Goal: Task Accomplishment & Management: Manage account settings

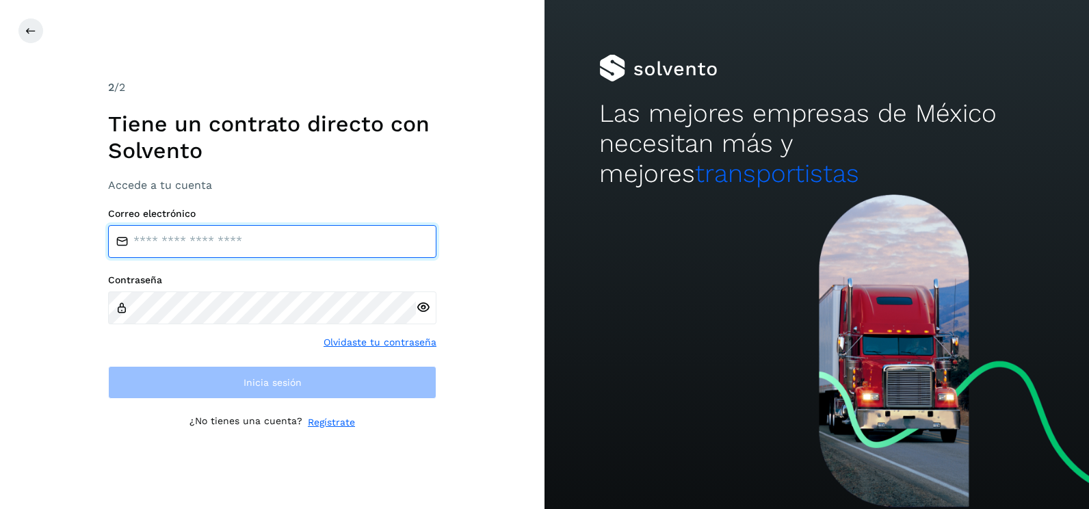
type input "**********"
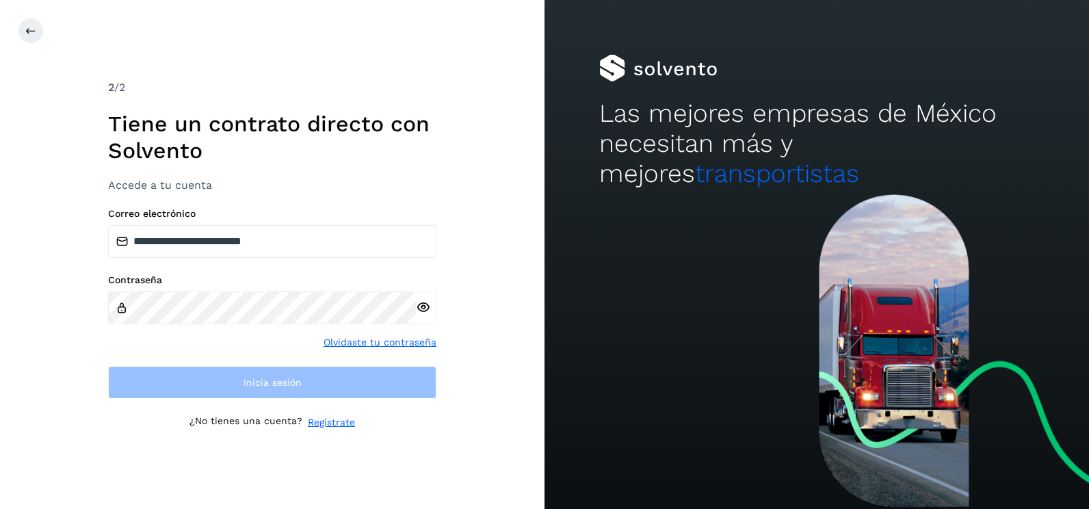
click at [502, 360] on div "**********" at bounding box center [272, 254] width 544 height 509
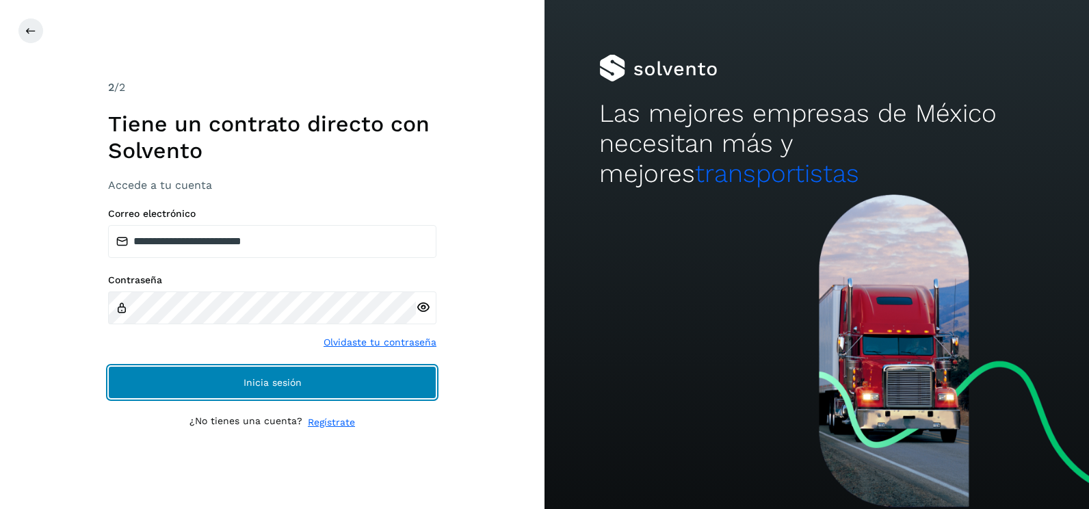
click at [346, 377] on button "Inicia sesión" at bounding box center [272, 382] width 328 height 33
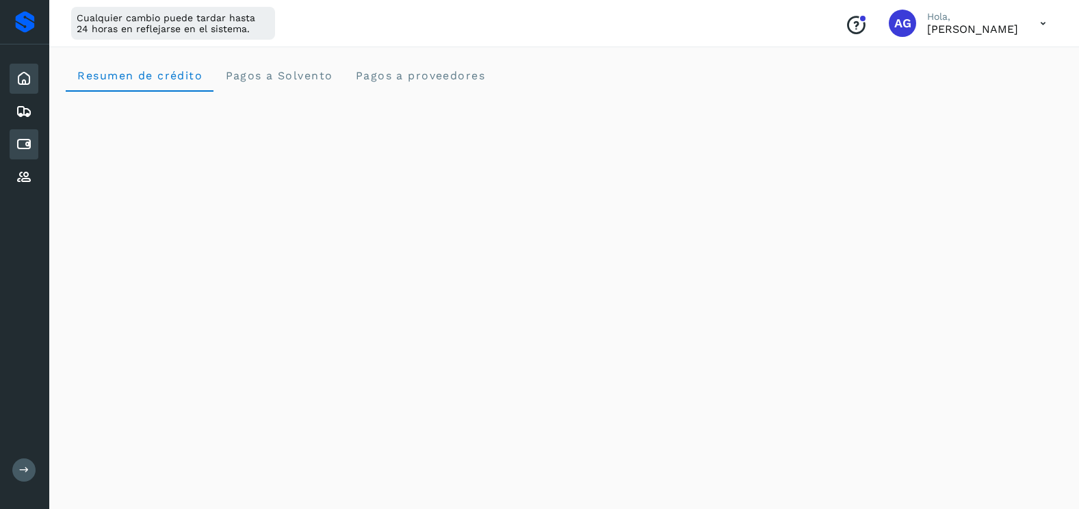
click at [36, 146] on div "Cuentas por pagar" at bounding box center [24, 144] width 29 height 30
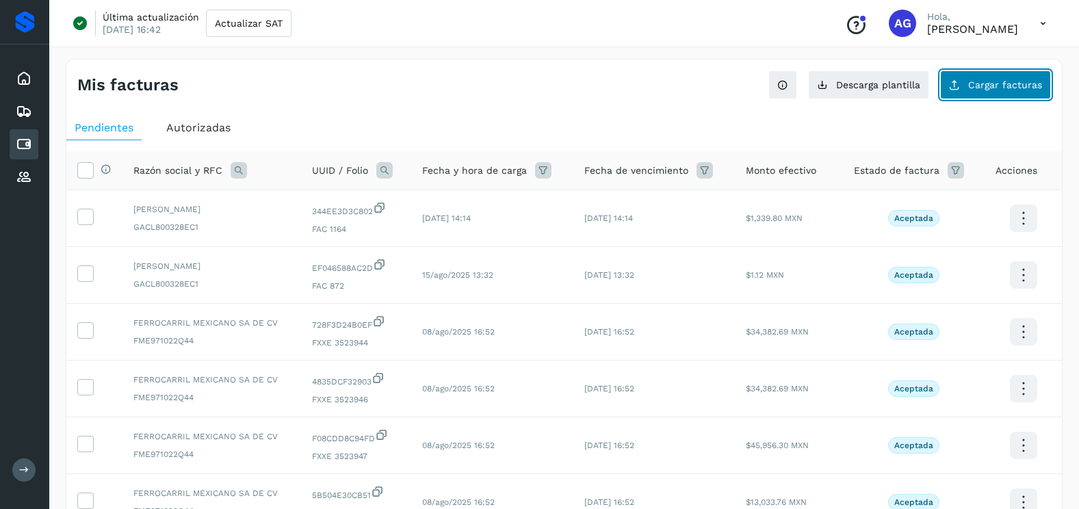
click at [1007, 85] on span "Cargar facturas" at bounding box center [1005, 85] width 74 height 10
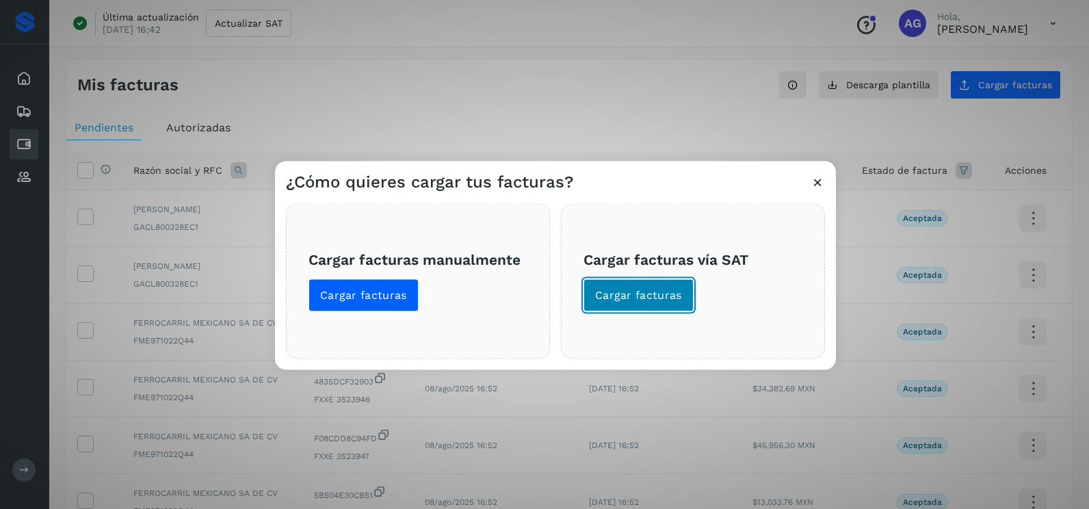
click at [636, 302] on span "Cargar facturas" at bounding box center [638, 295] width 87 height 15
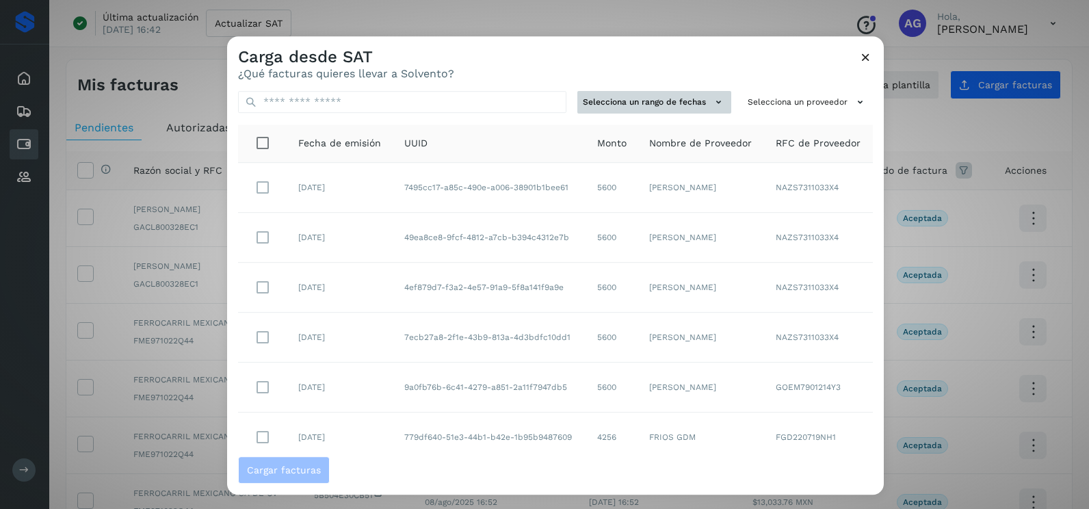
click at [673, 105] on button "Selecciona un rango de fechas" at bounding box center [654, 102] width 154 height 23
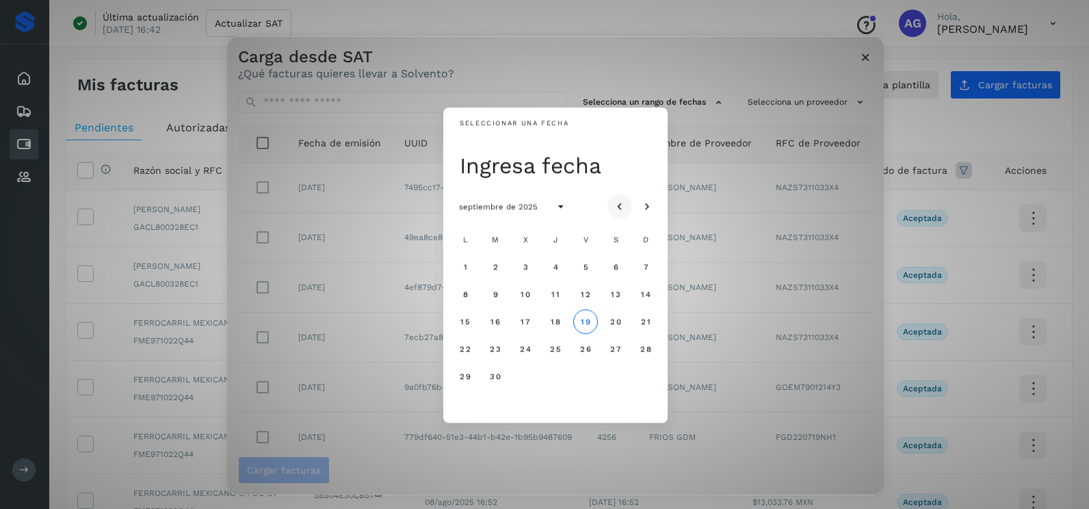
click at [627, 204] on button "Mes anterior" at bounding box center [619, 206] width 25 height 25
click at [582, 290] on span "8" at bounding box center [585, 294] width 6 height 10
click at [622, 295] on button "9" at bounding box center [615, 294] width 25 height 25
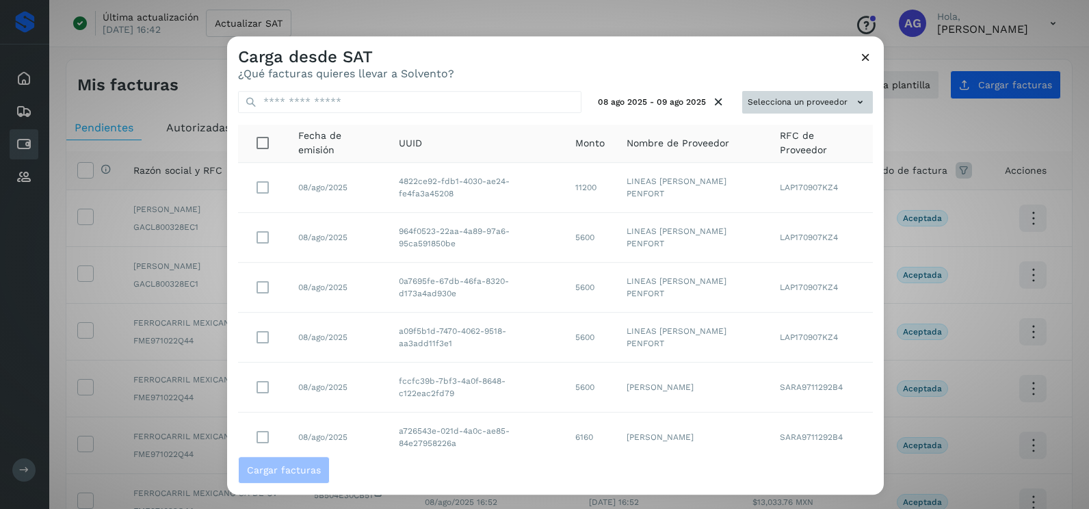
click at [793, 97] on button "Selecciona un proveedor" at bounding box center [807, 102] width 131 height 23
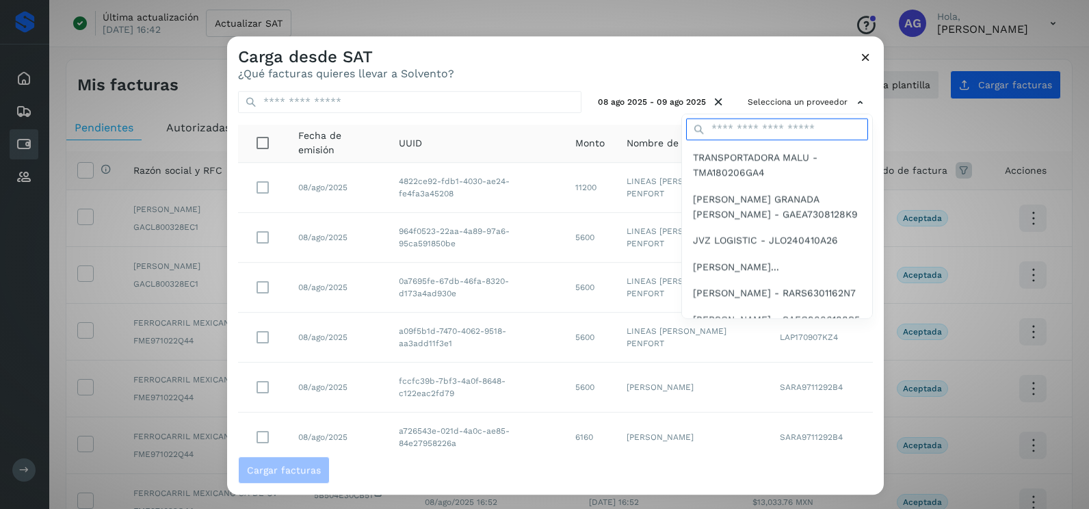
click at [749, 130] on input "text" at bounding box center [777, 129] width 182 height 22
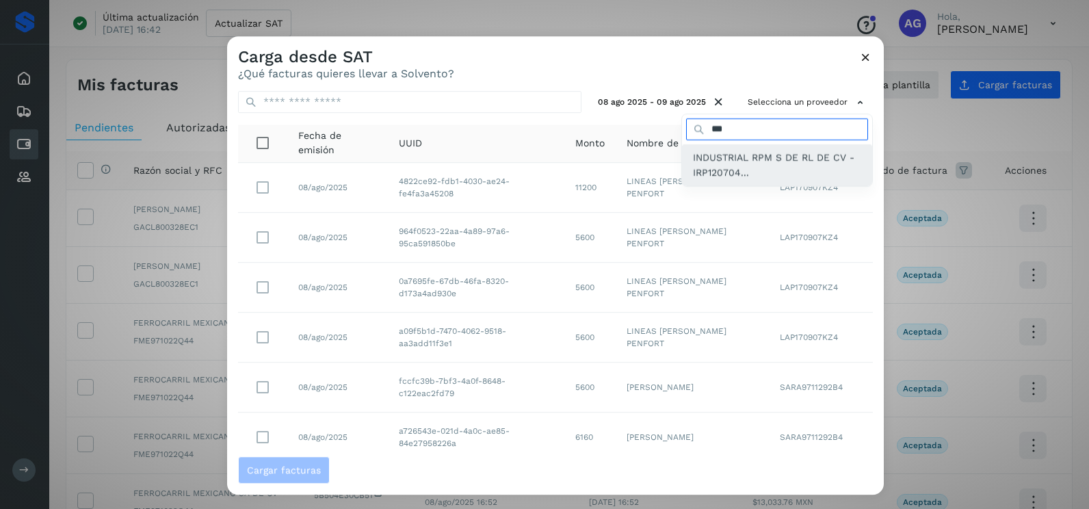
type input "***"
click at [750, 168] on span "INDUSTRIAL RPM S DE RL DE CV - IRP120704..." at bounding box center [777, 165] width 168 height 31
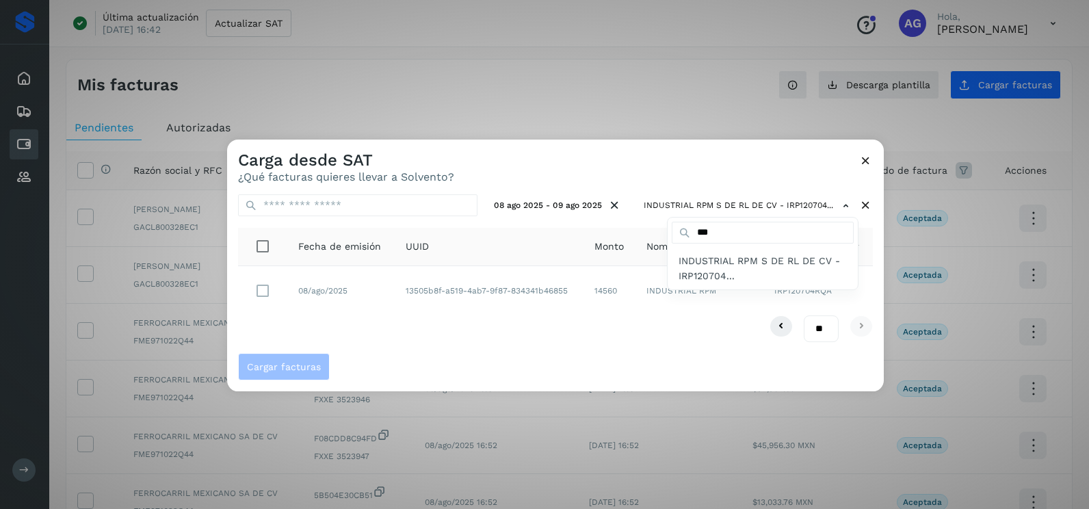
click at [711, 159] on div at bounding box center [771, 394] width 1089 height 509
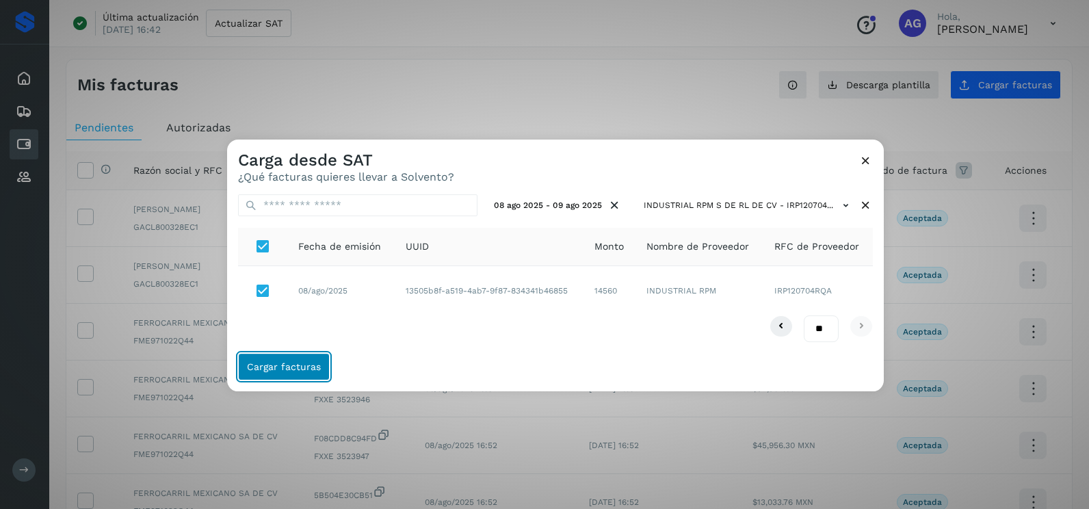
click at [288, 360] on button "Cargar facturas" at bounding box center [284, 366] width 92 height 27
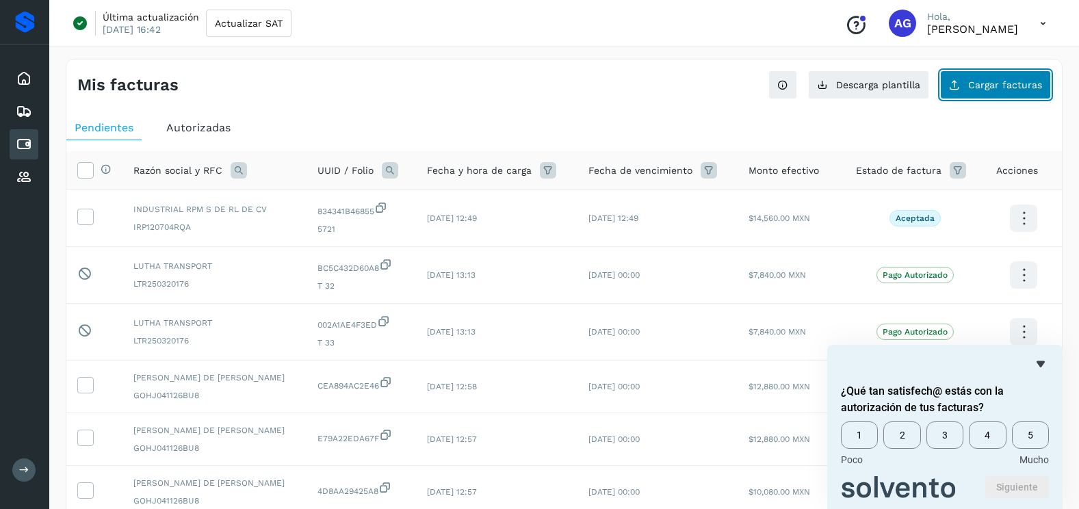
click at [960, 82] on icon at bounding box center [954, 84] width 11 height 11
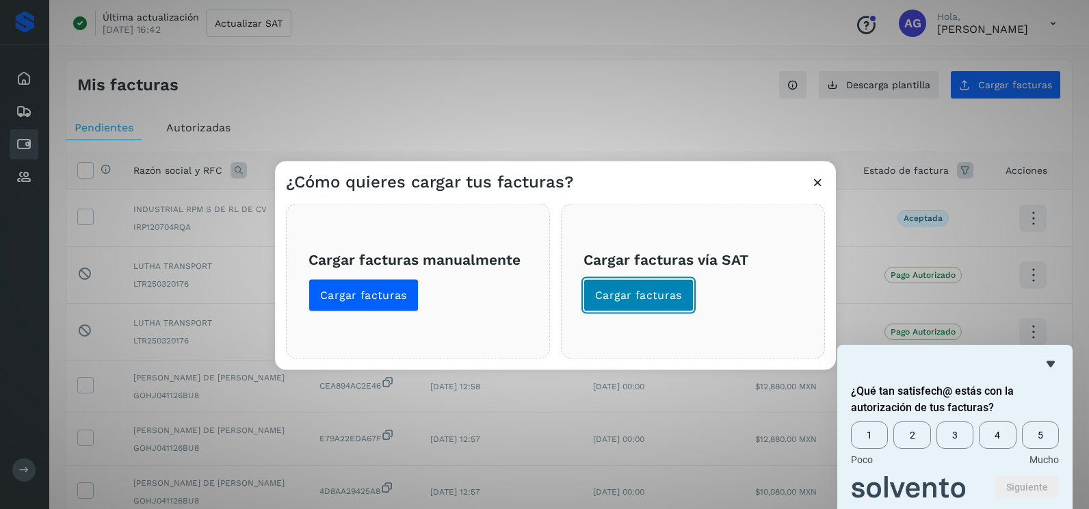
click at [643, 295] on span "Cargar facturas" at bounding box center [638, 295] width 87 height 15
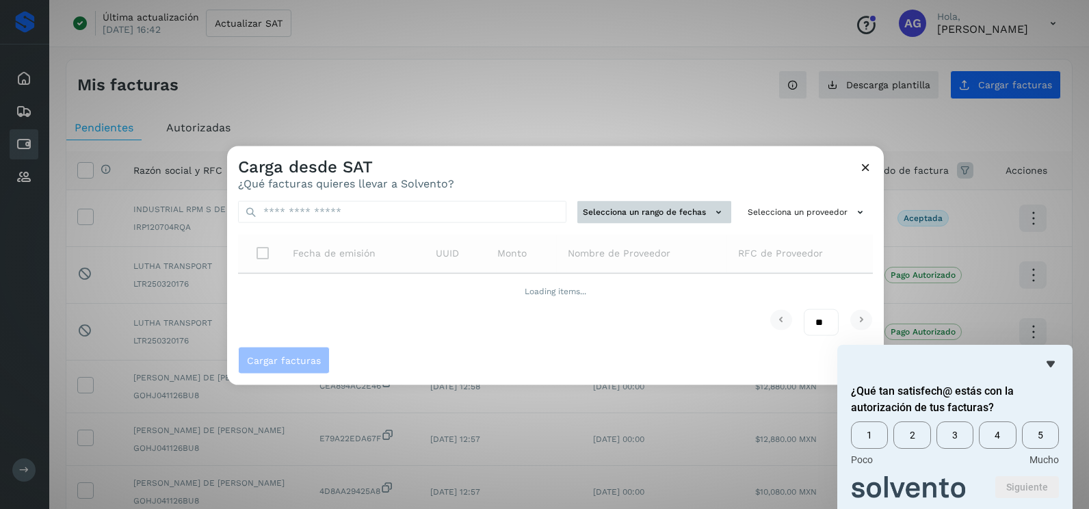
click at [680, 207] on button "Selecciona un rango de fechas" at bounding box center [654, 212] width 154 height 23
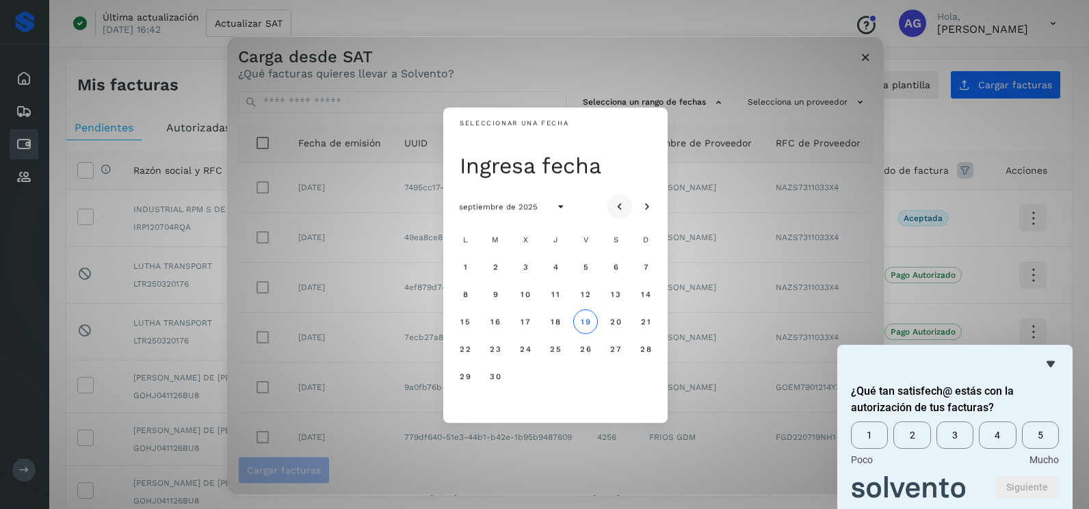
click at [624, 202] on icon "Mes anterior" at bounding box center [620, 207] width 14 height 14
click at [459, 319] on button "11" at bounding box center [465, 321] width 25 height 25
click at [494, 316] on button "12" at bounding box center [495, 321] width 25 height 25
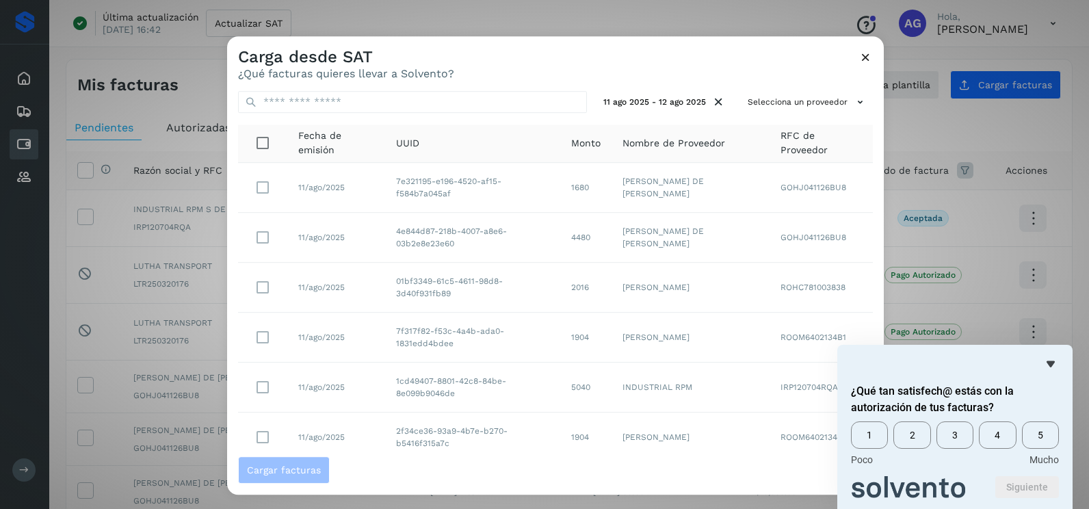
click at [801, 89] on div "11 ago 2025 - 12 ago 2025 Selecciona un proveedor Fecha de emisión UUID Monto N…" at bounding box center [555, 268] width 657 height 376
click at [800, 91] on button "Selecciona un proveedor" at bounding box center [807, 102] width 131 height 23
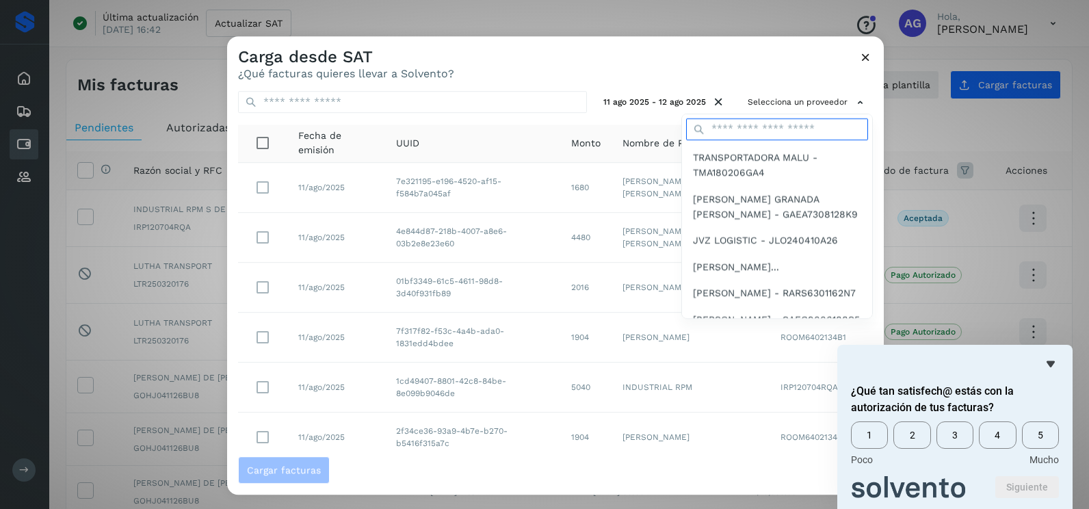
click at [741, 125] on input "text" at bounding box center [777, 129] width 182 height 22
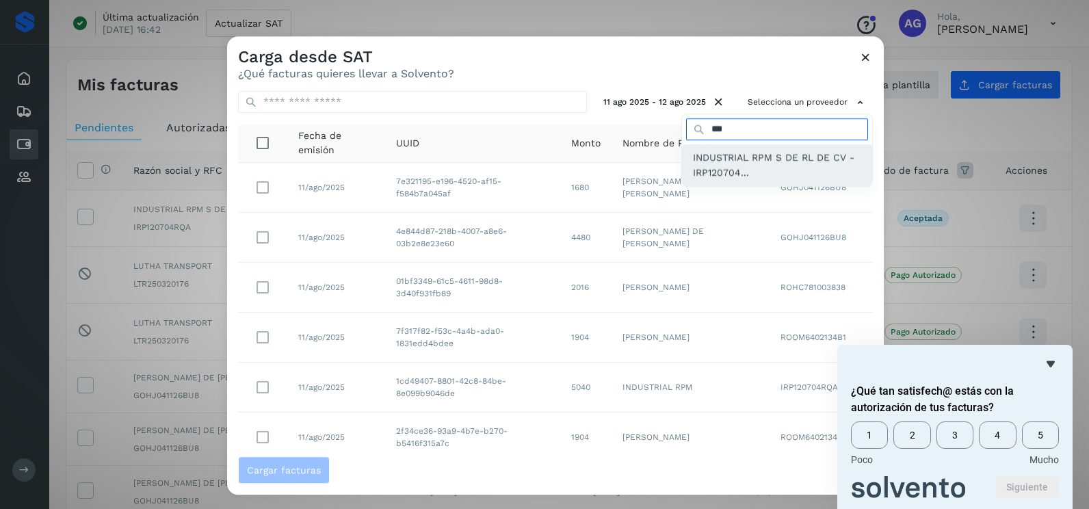
type input "***"
click at [742, 162] on span "INDUSTRIAL RPM S DE RL DE CV - IRP120704..." at bounding box center [777, 165] width 168 height 31
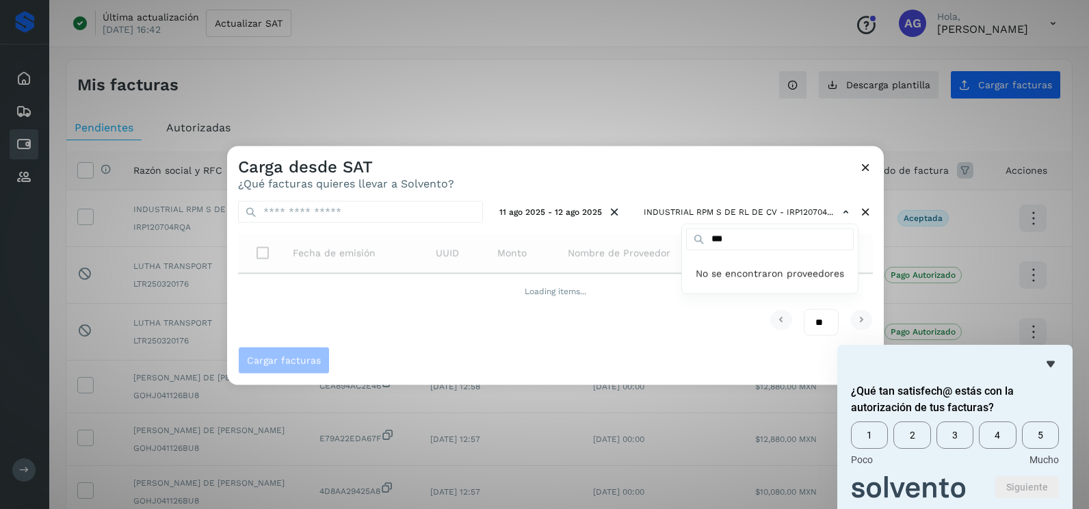
click at [719, 157] on div at bounding box center [771, 400] width 1089 height 509
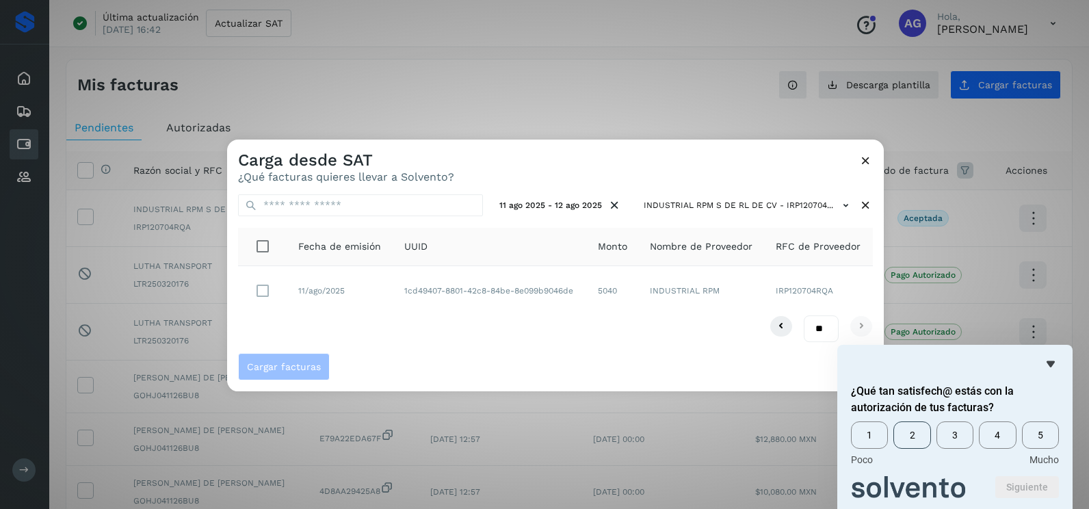
click at [918, 437] on span "2" at bounding box center [911, 434] width 37 height 27
click at [1024, 488] on button "Siguiente" at bounding box center [1027, 487] width 64 height 22
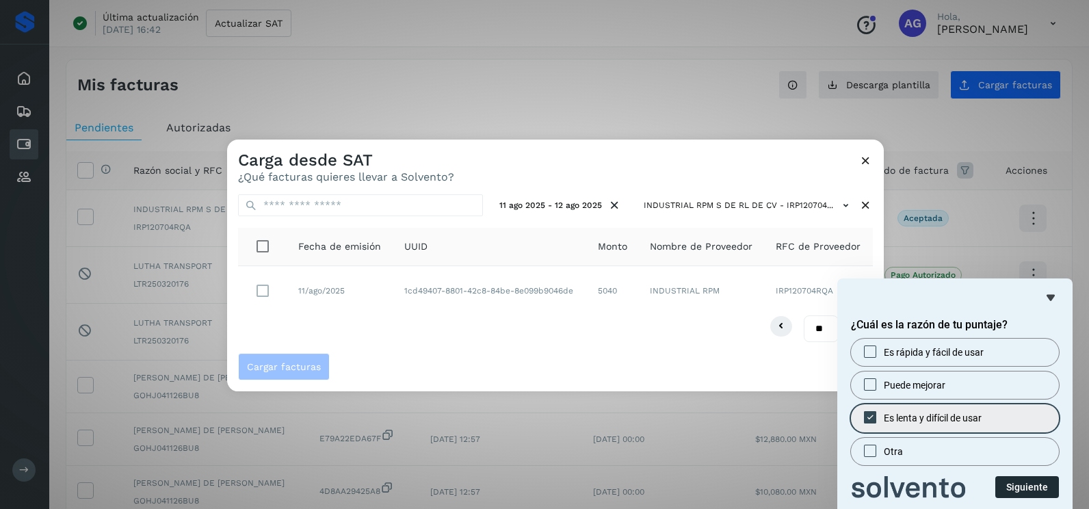
click at [1016, 483] on button "Siguiente" at bounding box center [1027, 487] width 64 height 22
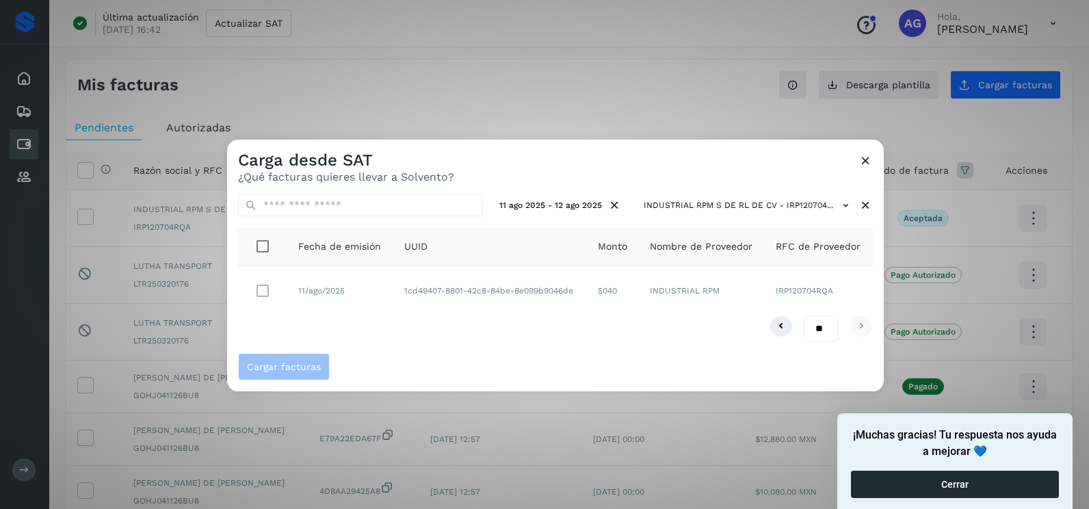
click at [908, 478] on button "Cerrar" at bounding box center [955, 484] width 208 height 27
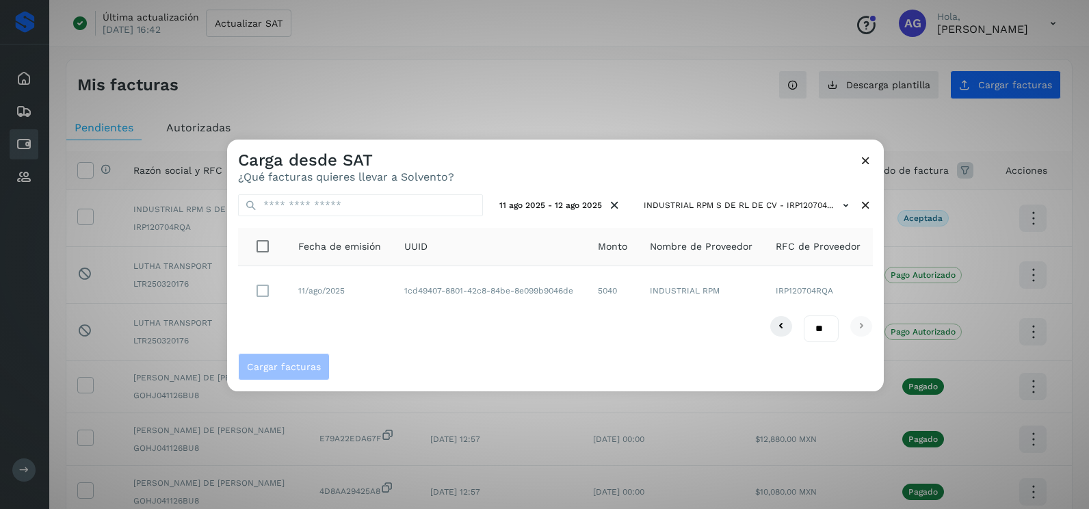
click at [461, 323] on div "** ** **" at bounding box center [555, 328] width 635 height 27
click at [299, 369] on span "Cargar facturas" at bounding box center [284, 367] width 74 height 10
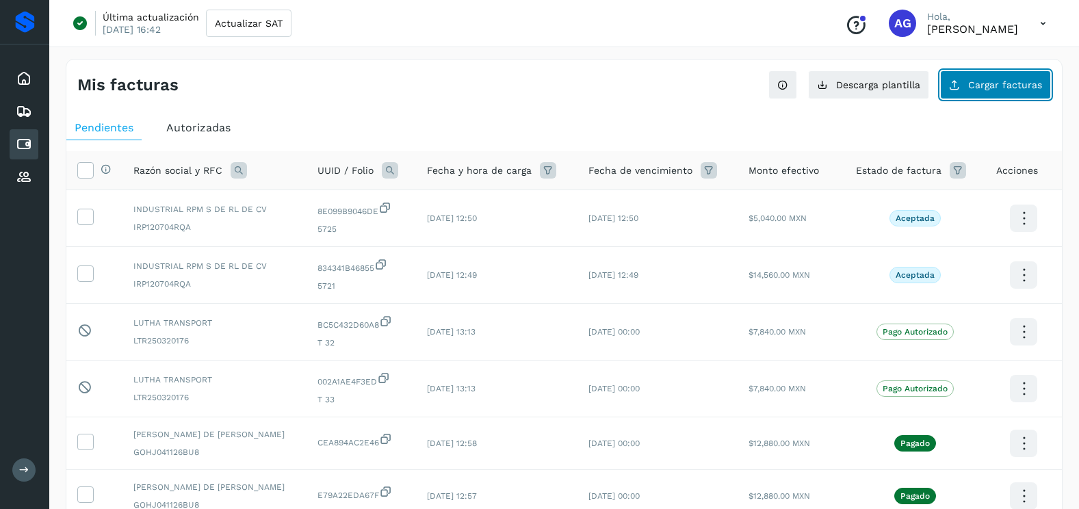
click at [985, 80] on span "Cargar facturas" at bounding box center [1005, 85] width 74 height 10
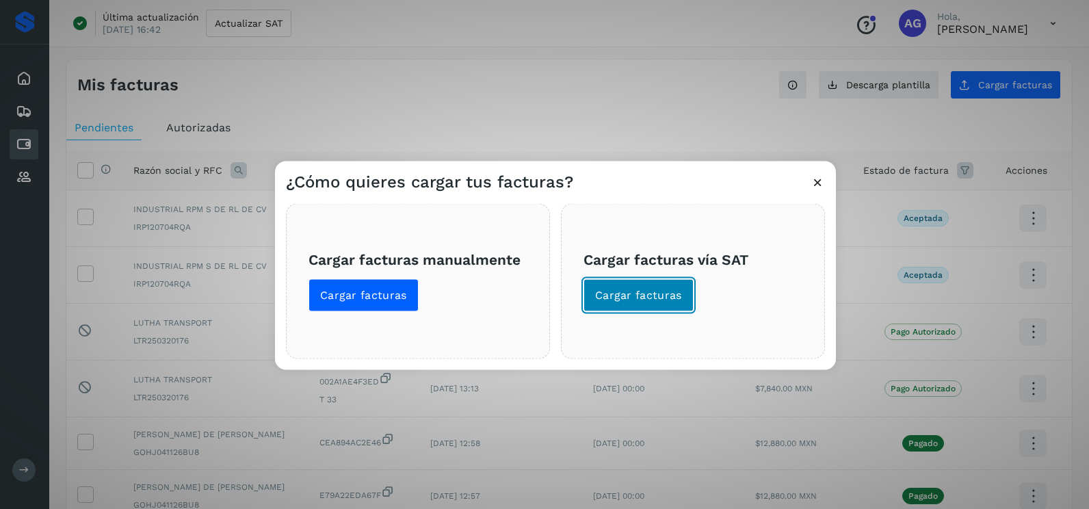
click at [646, 299] on span "Cargar facturas" at bounding box center [638, 295] width 87 height 15
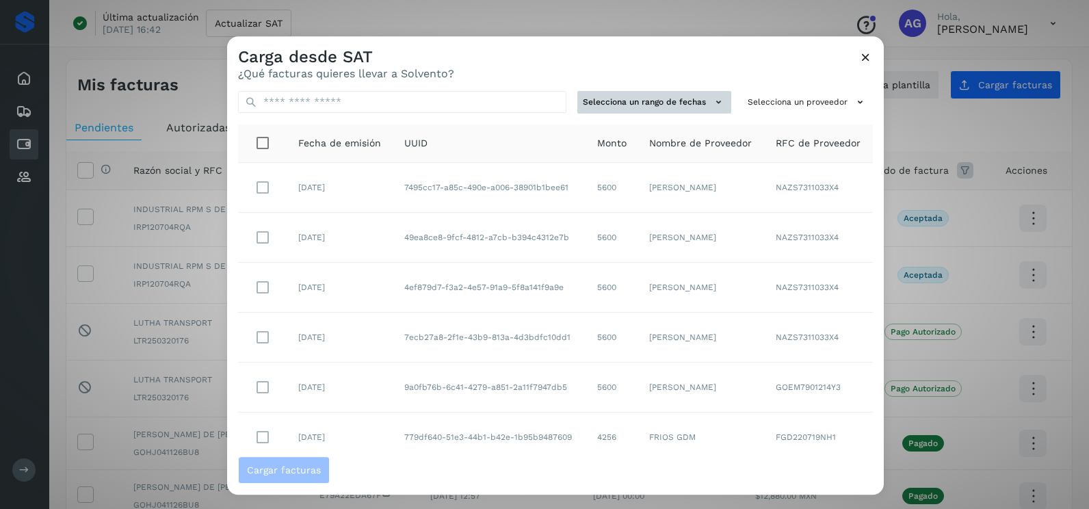
click at [680, 207] on td "[PERSON_NAME] [PERSON_NAME] [PERSON_NAME]" at bounding box center [701, 188] width 127 height 50
click at [676, 109] on button "Selecciona un rango de fechas" at bounding box center [654, 102] width 154 height 23
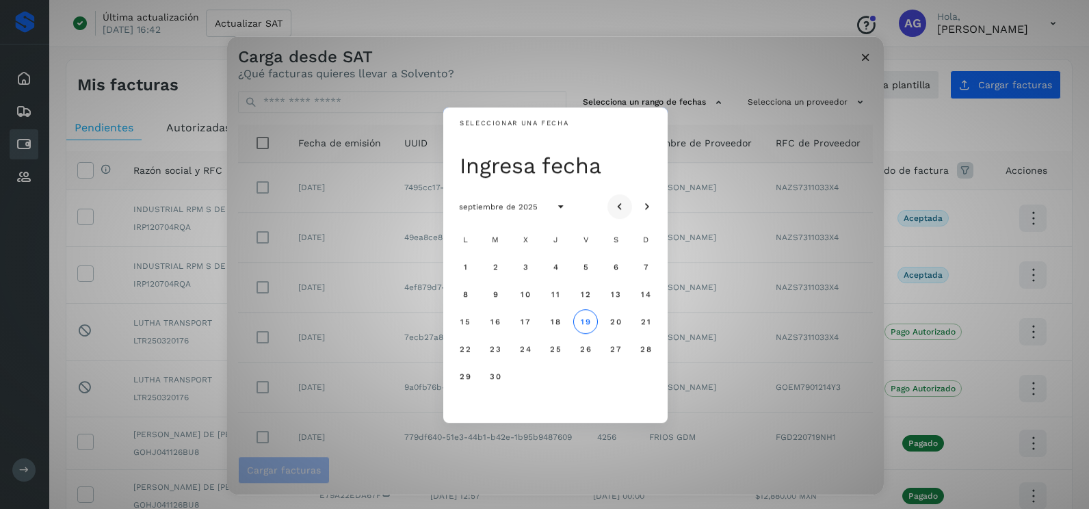
click at [629, 212] on button "Mes anterior" at bounding box center [619, 206] width 25 height 25
click at [526, 319] on span "13" at bounding box center [525, 322] width 10 height 10
click at [559, 326] on span "14" at bounding box center [555, 322] width 10 height 10
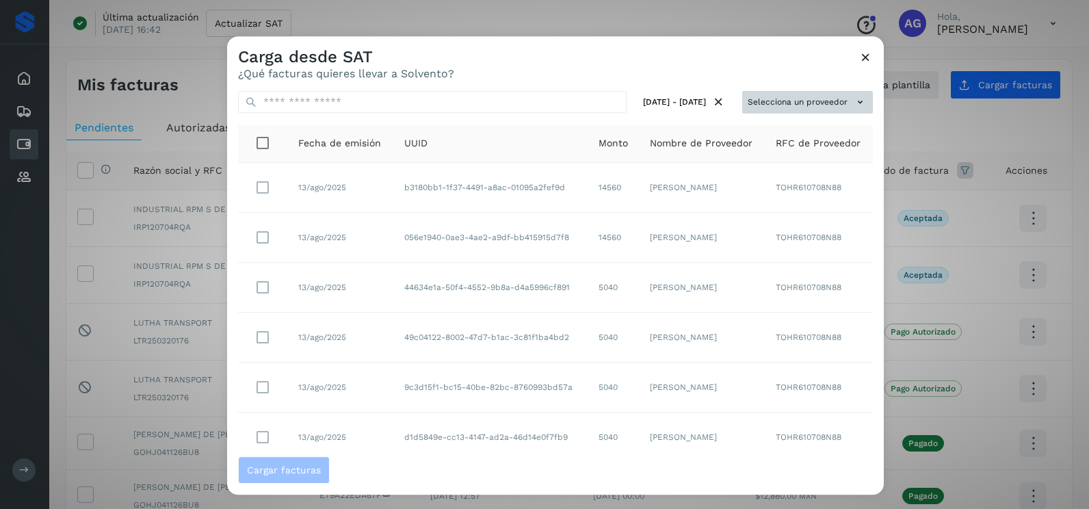
click at [818, 100] on button "Selecciona un proveedor" at bounding box center [807, 102] width 131 height 23
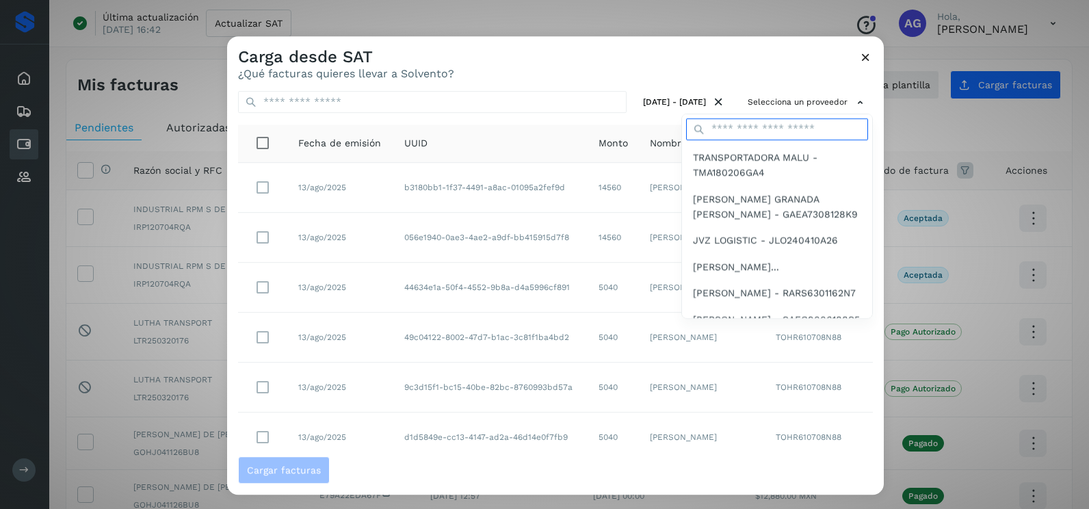
click at [771, 131] on input "text" at bounding box center [777, 129] width 182 height 22
type input "***"
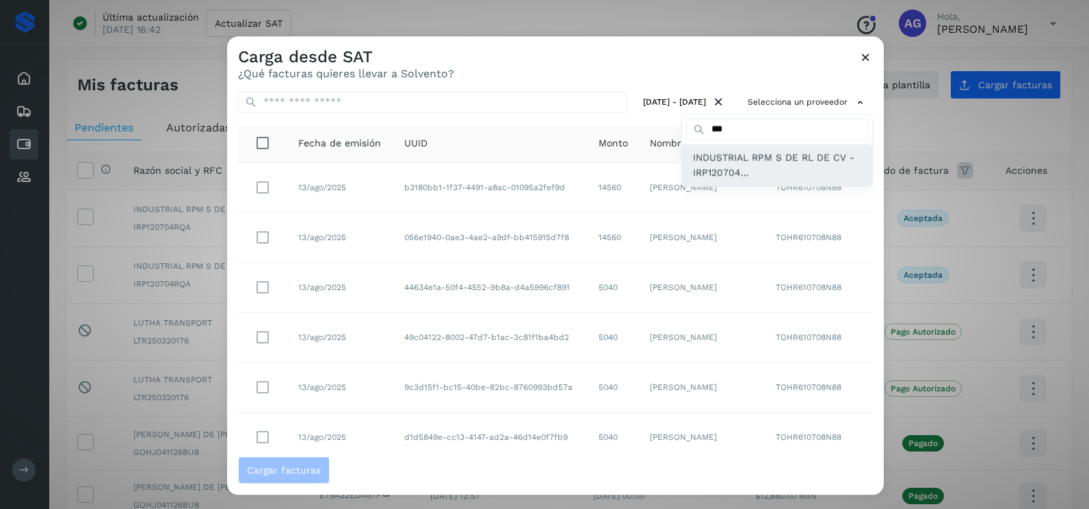
click at [745, 163] on span "INDUSTRIAL RPM S DE RL DE CV - IRP120704..." at bounding box center [777, 165] width 168 height 31
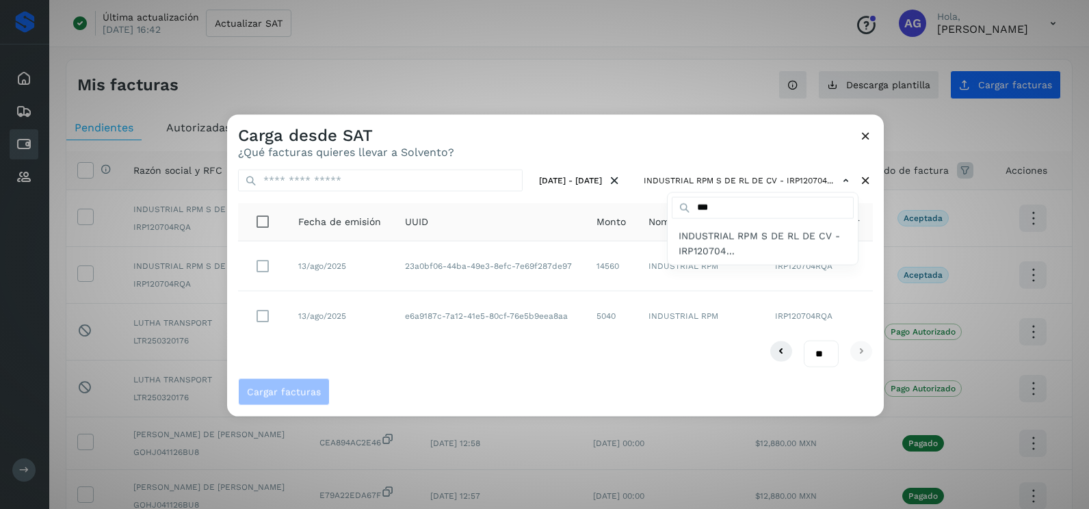
click at [263, 313] on div at bounding box center [771, 369] width 1089 height 509
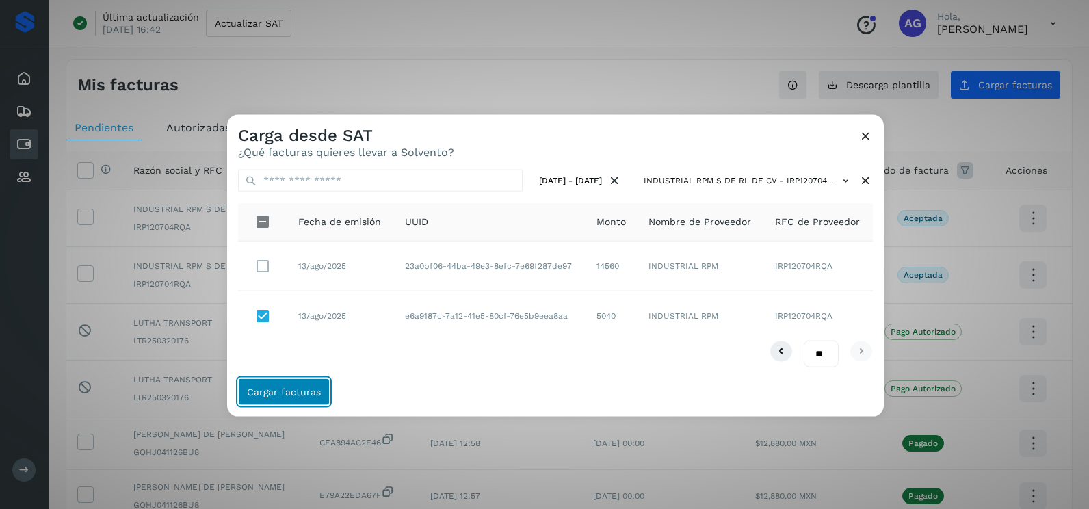
click at [292, 384] on button "Cargar facturas" at bounding box center [284, 391] width 92 height 27
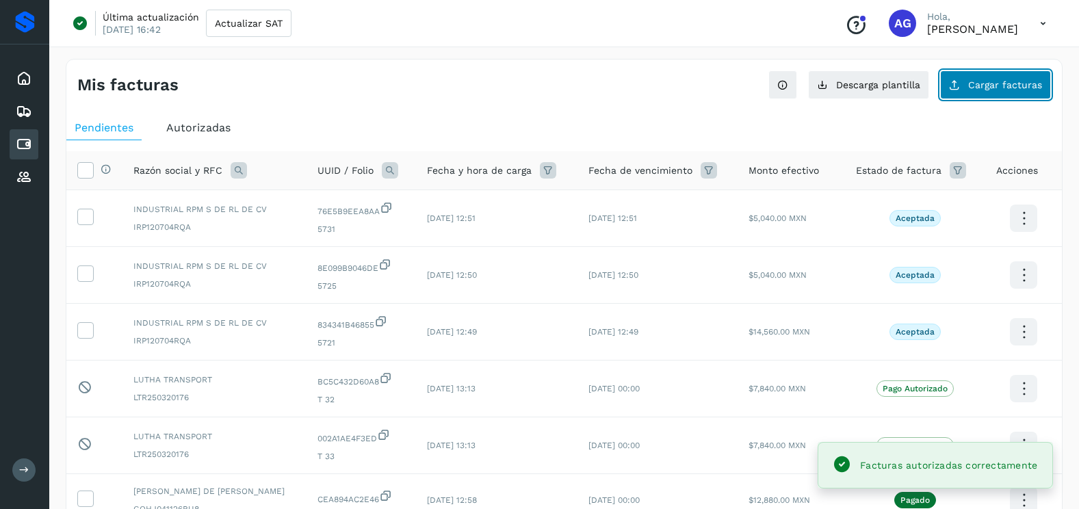
click at [999, 90] on span "Cargar facturas" at bounding box center [1005, 85] width 74 height 10
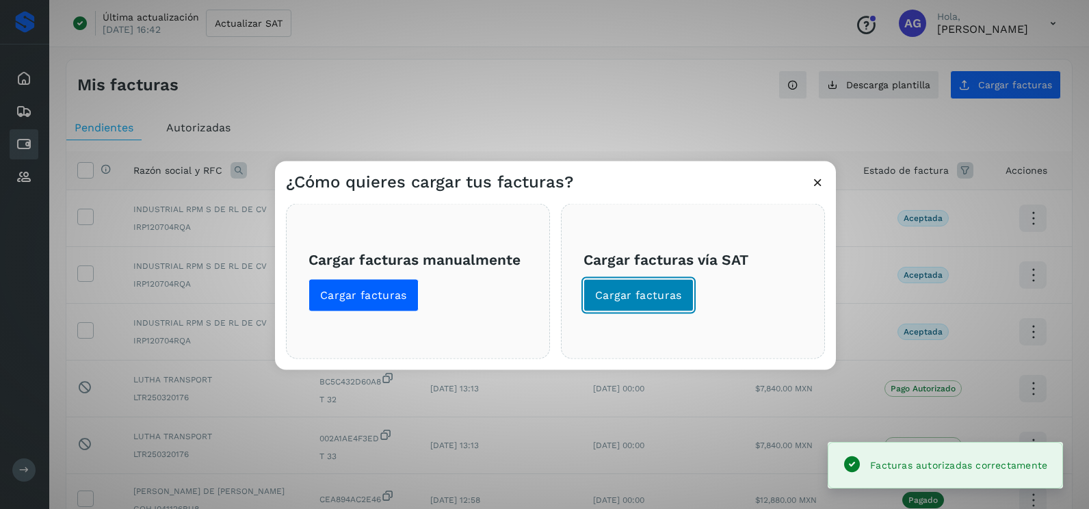
click at [661, 306] on button "Cargar facturas" at bounding box center [638, 295] width 110 height 33
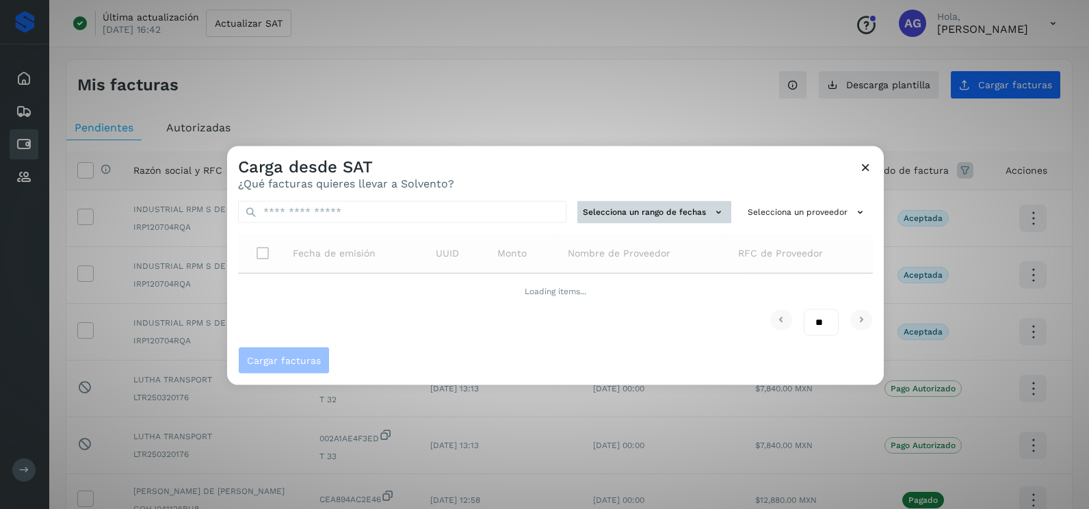
click at [677, 210] on button "Selecciona un rango de fechas" at bounding box center [654, 212] width 154 height 23
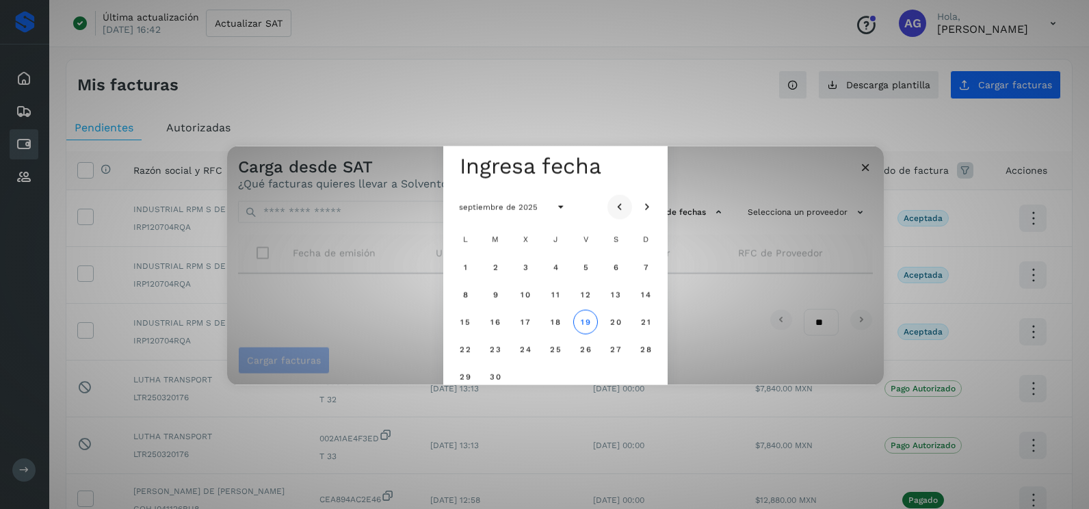
click at [628, 202] on button "Mes anterior" at bounding box center [619, 206] width 25 height 25
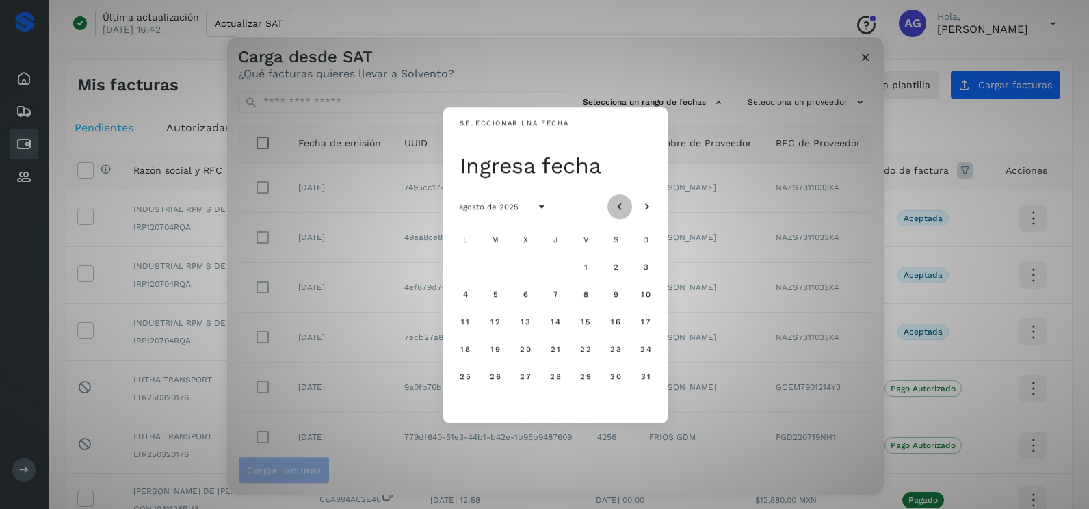
click at [619, 204] on icon "Mes anterior" at bounding box center [620, 207] width 14 height 14
click at [455, 380] on button "28" at bounding box center [465, 376] width 25 height 25
click at [496, 373] on span "29" at bounding box center [495, 376] width 12 height 10
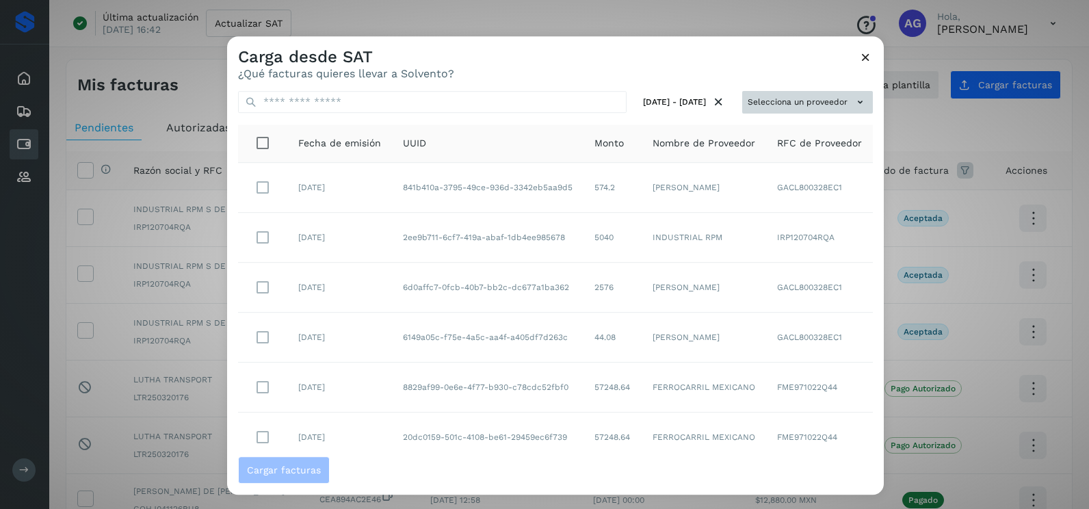
click at [817, 92] on button "Selecciona un proveedor" at bounding box center [807, 102] width 131 height 23
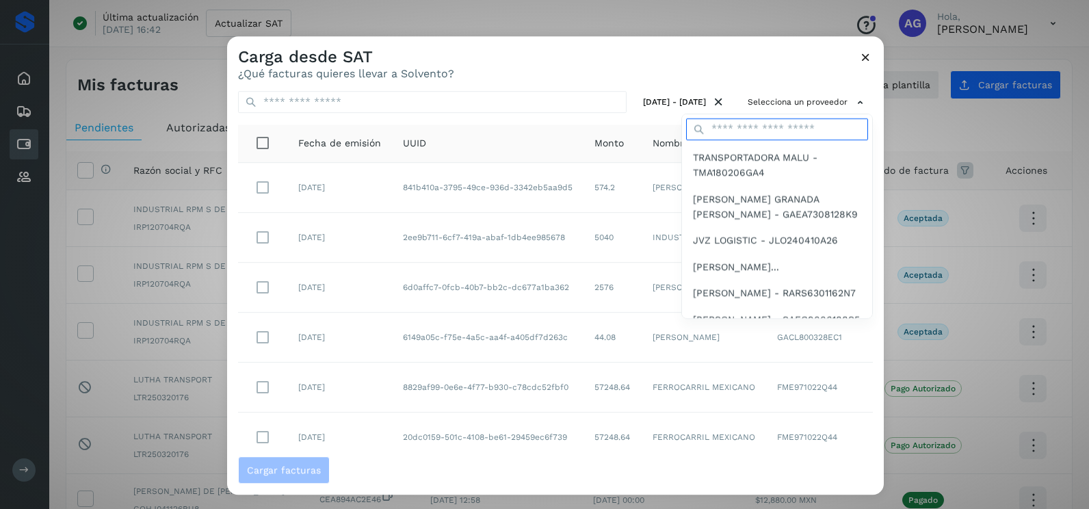
click at [743, 131] on input "text" at bounding box center [777, 129] width 182 height 22
type input "***"
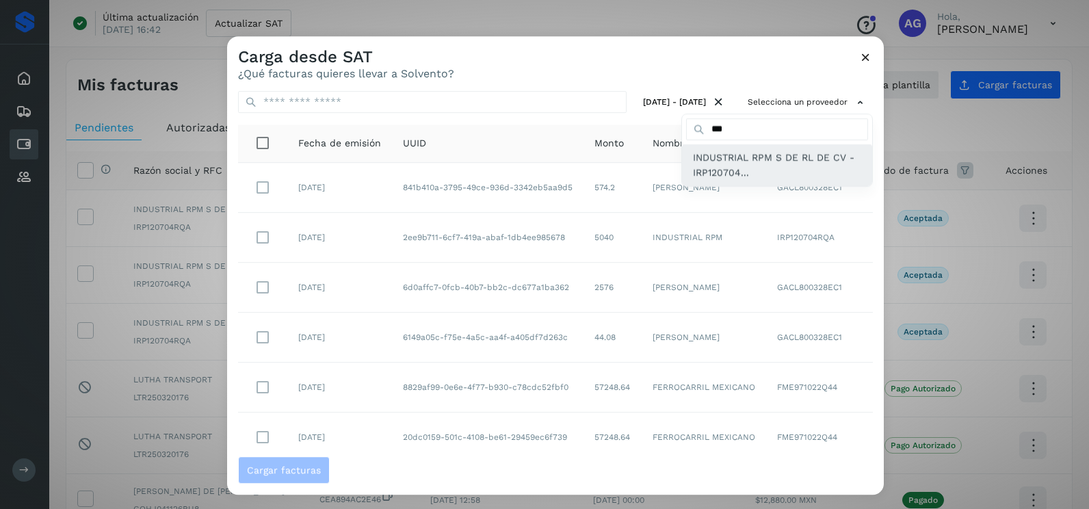
click at [738, 159] on span "INDUSTRIAL RPM S DE RL DE CV - IRP120704..." at bounding box center [777, 165] width 168 height 31
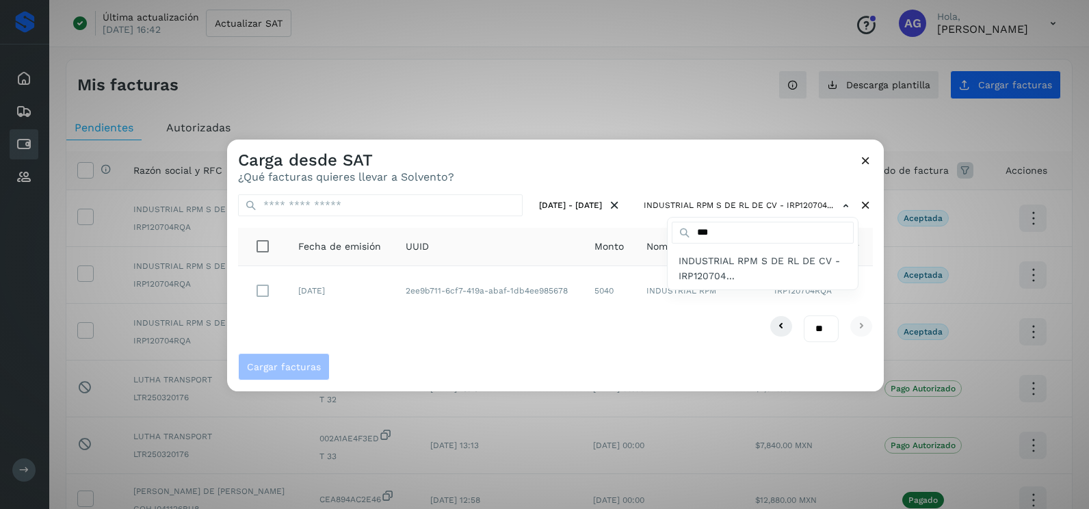
click at [458, 345] on div at bounding box center [771, 394] width 1089 height 509
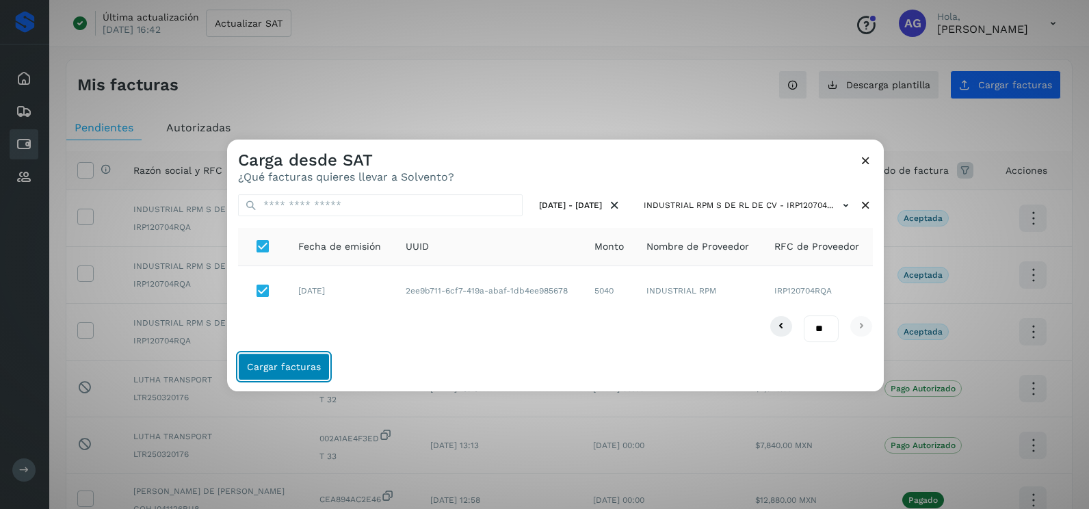
click at [283, 370] on span "Cargar facturas" at bounding box center [284, 367] width 74 height 10
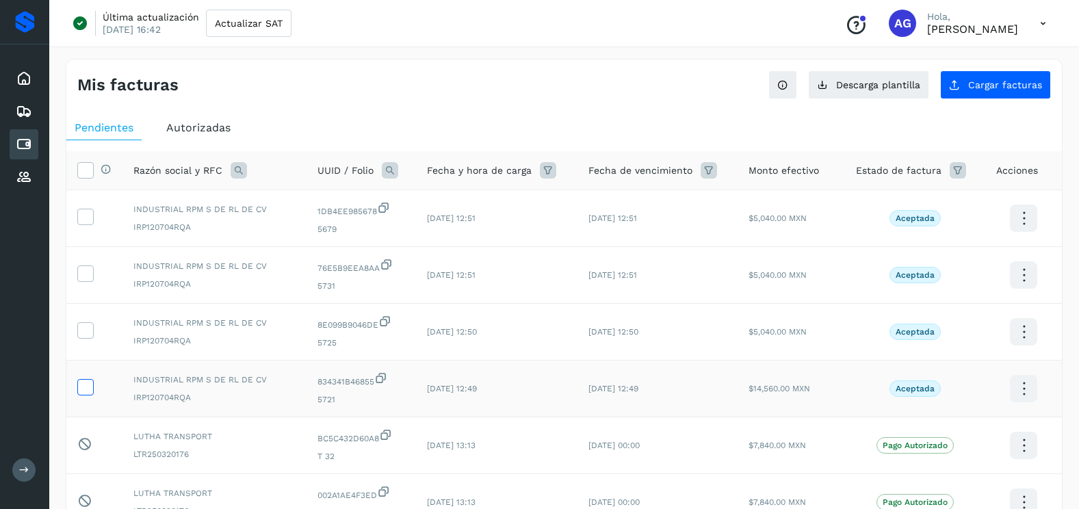
click at [85, 388] on icon at bounding box center [85, 386] width 14 height 14
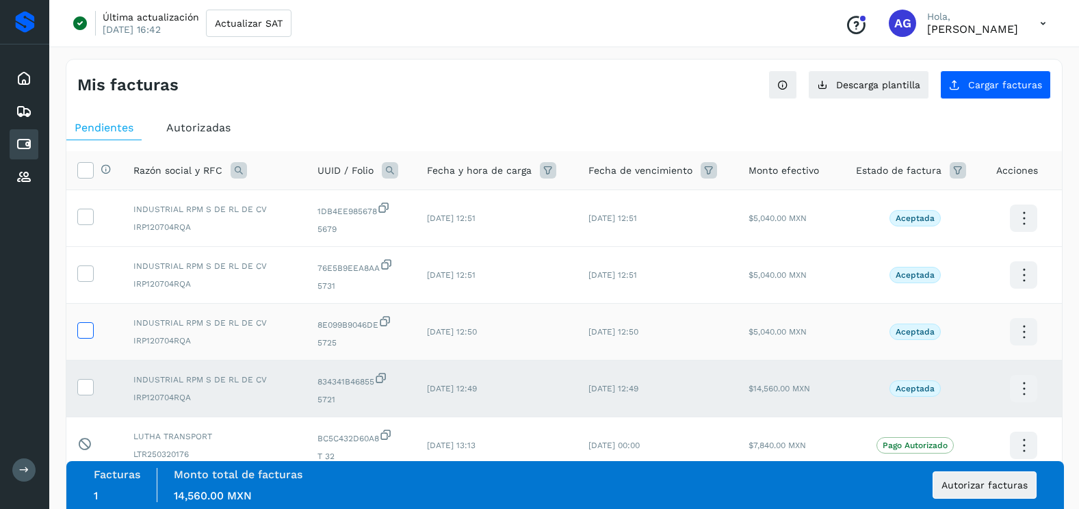
click at [88, 334] on icon at bounding box center [85, 329] width 14 height 14
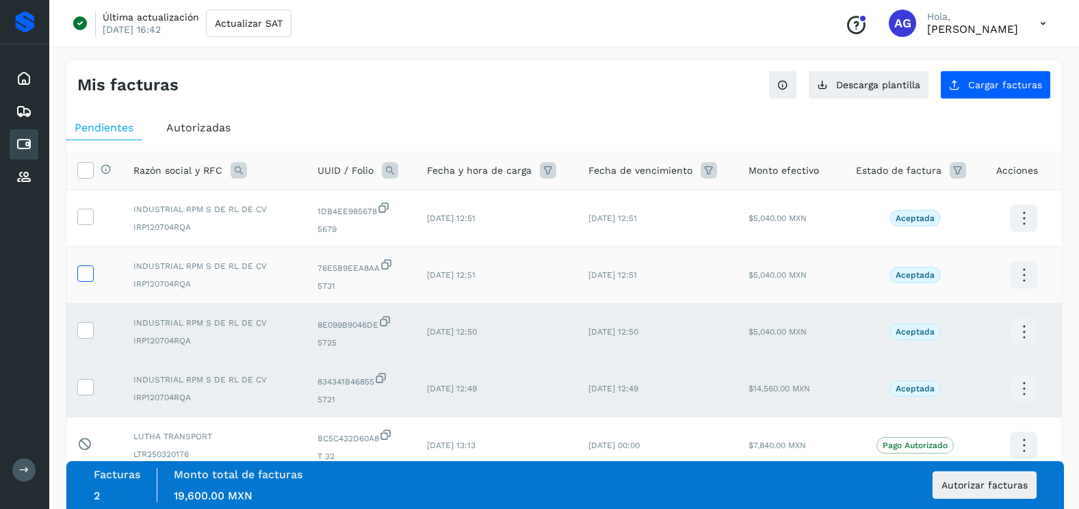
click at [88, 276] on icon at bounding box center [85, 272] width 14 height 14
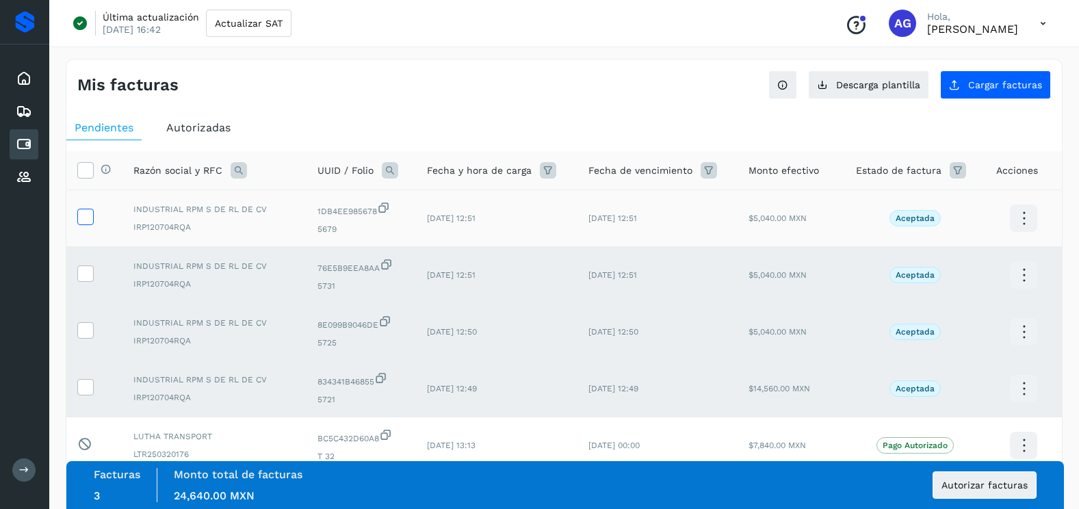
click at [87, 215] on icon at bounding box center [85, 216] width 14 height 14
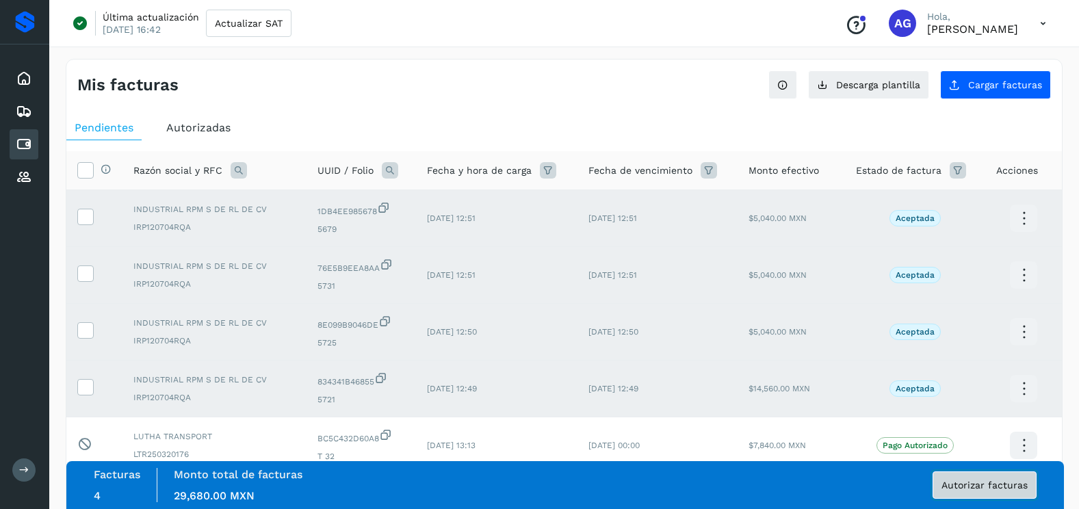
click at [979, 480] on span "Autorizar facturas" at bounding box center [984, 485] width 86 height 10
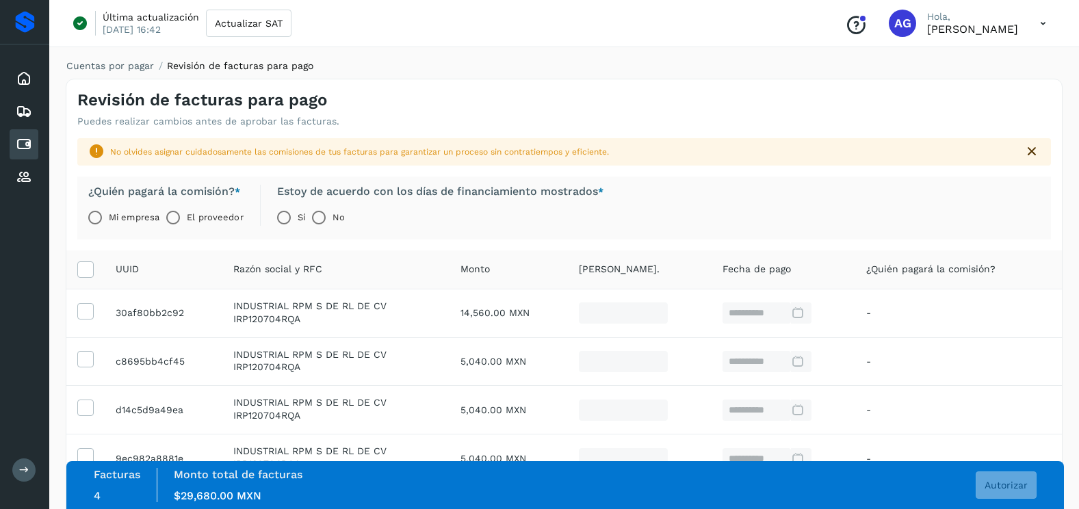
click at [114, 218] on label "Mi empresa" at bounding box center [134, 217] width 51 height 27
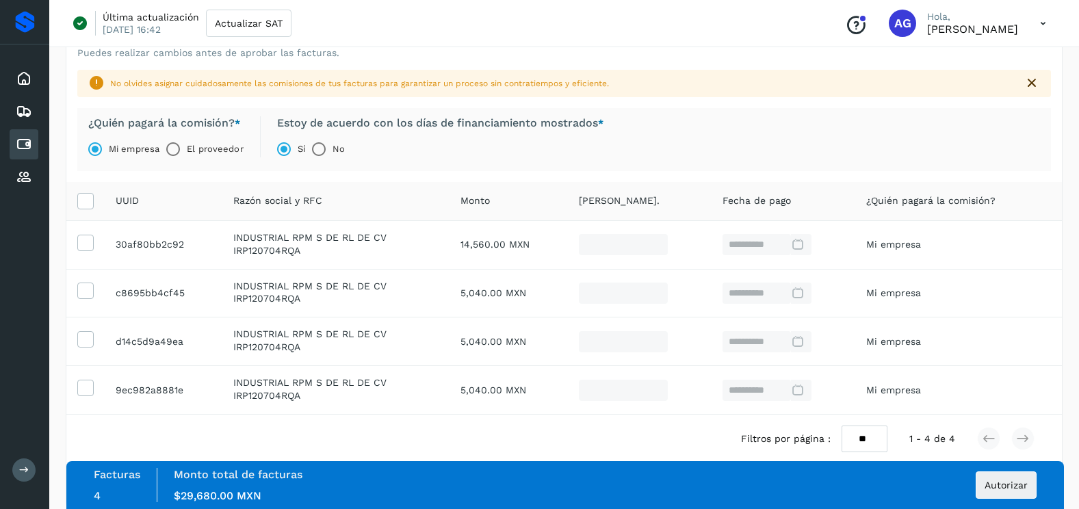
scroll to position [131, 0]
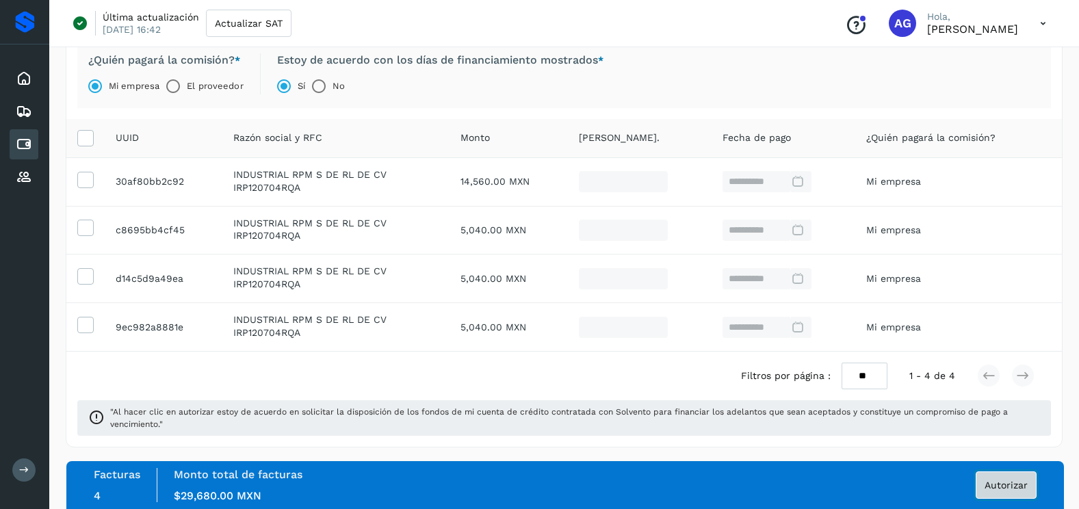
click at [998, 488] on span "Autorizar" at bounding box center [1005, 485] width 43 height 10
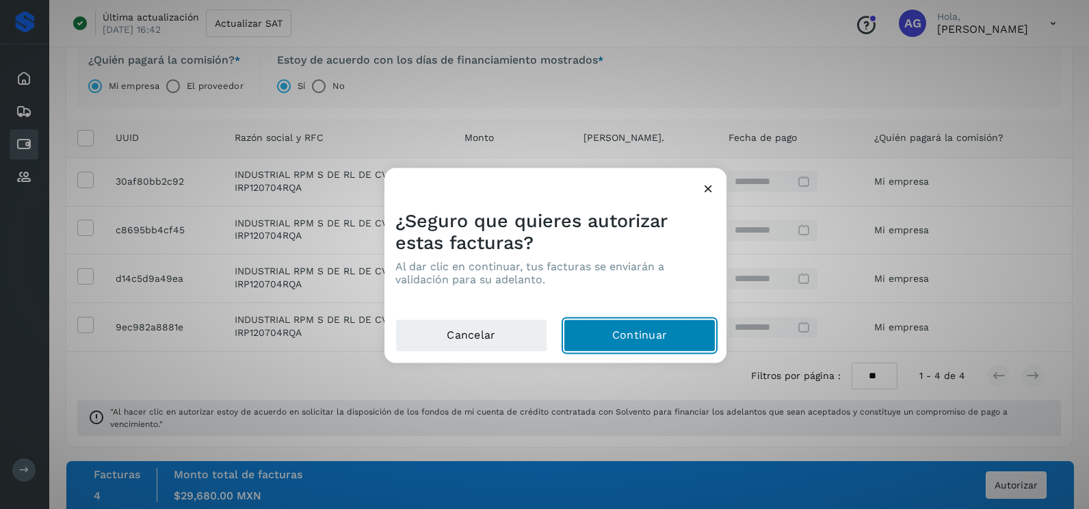
click at [673, 340] on button "Continuar" at bounding box center [640, 335] width 152 height 33
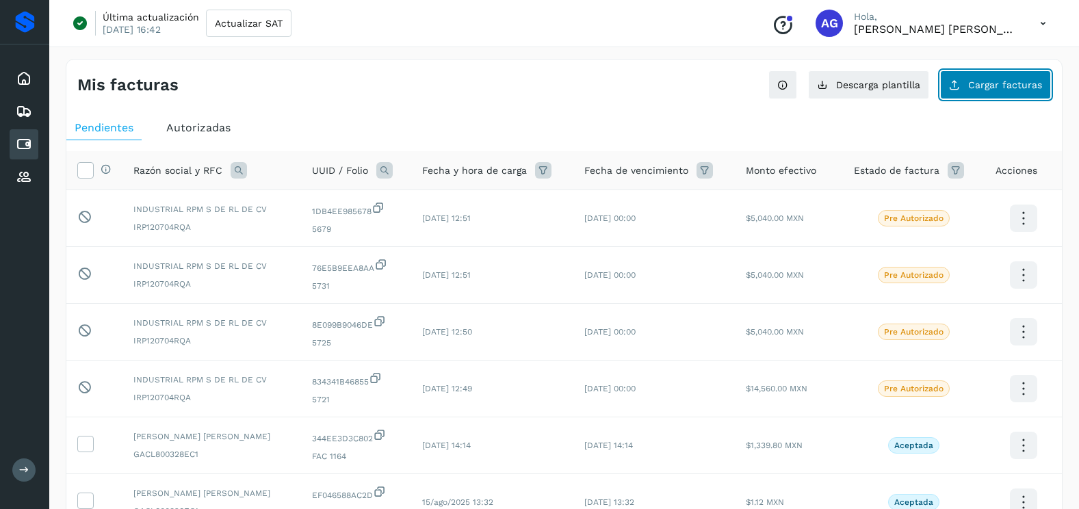
click at [1002, 88] on span "Cargar facturas" at bounding box center [1005, 85] width 74 height 10
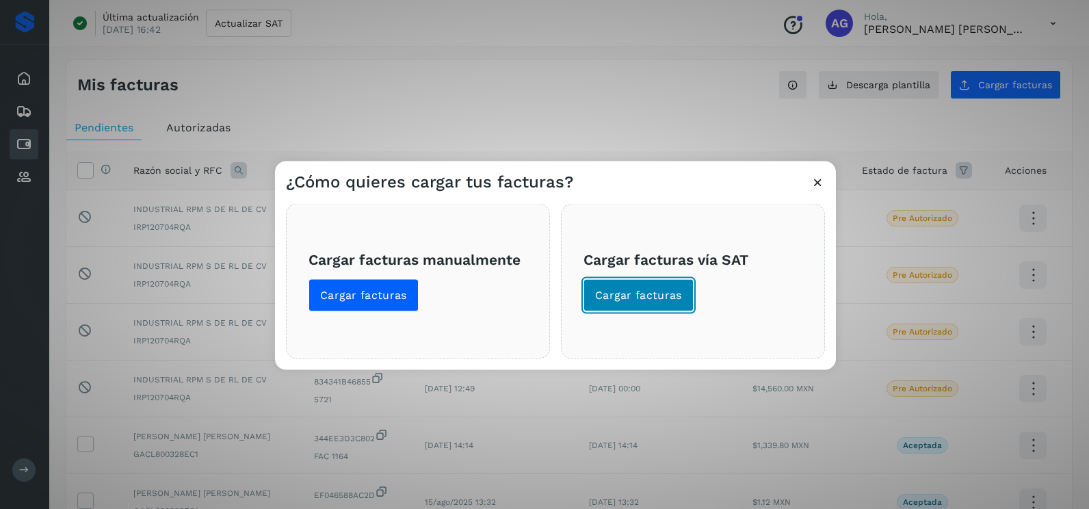
click at [661, 309] on button "Cargar facturas" at bounding box center [638, 295] width 110 height 33
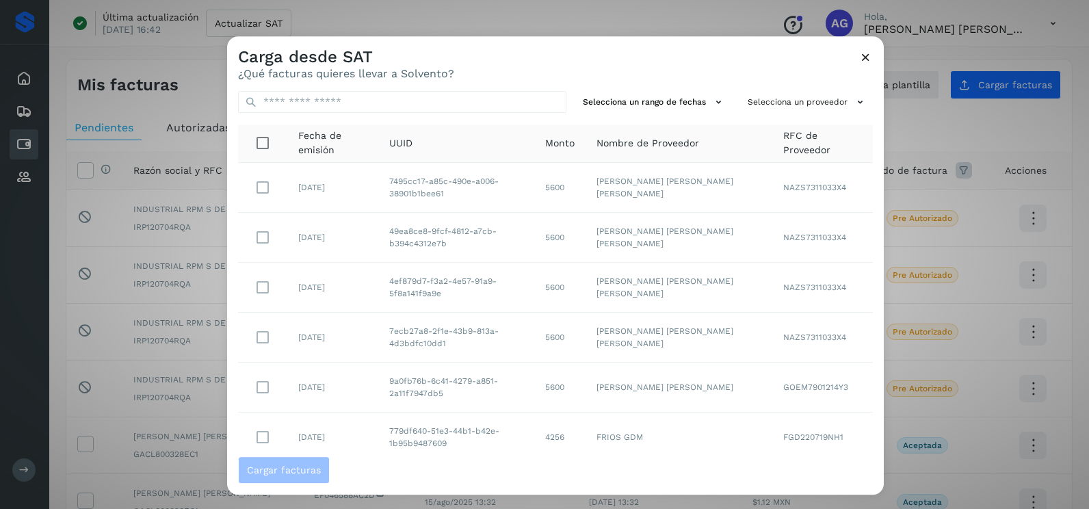
click at [650, 114] on div "Selecciona un rango de fechas Selecciona un proveedor Fecha de emisión UUID Mon…" at bounding box center [555, 268] width 657 height 376
click at [652, 110] on button "Selecciona un rango de fechas" at bounding box center [654, 102] width 154 height 23
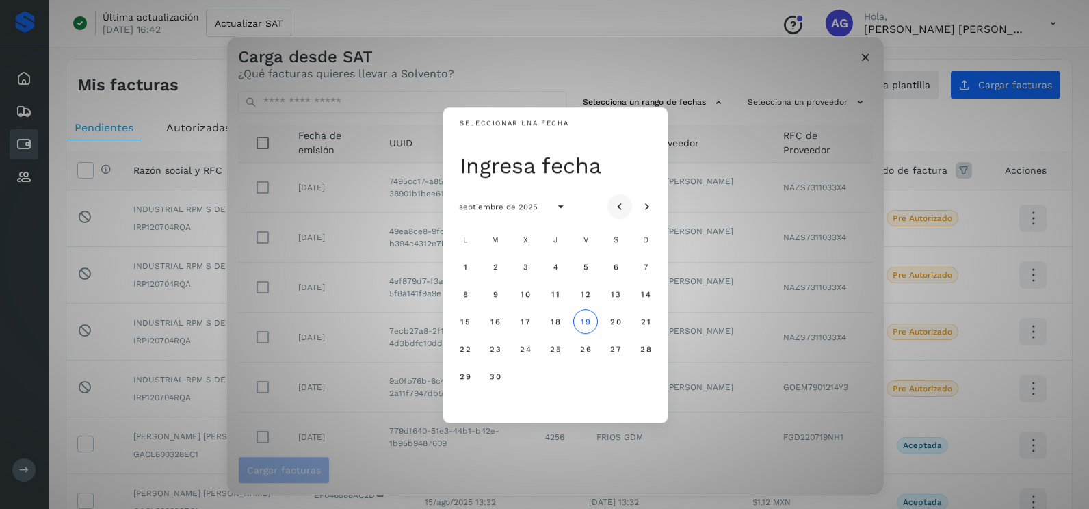
click at [621, 202] on icon "Mes anterior" at bounding box center [620, 207] width 14 height 14
click at [518, 314] on button "13" at bounding box center [525, 321] width 25 height 25
click at [561, 326] on button "14" at bounding box center [555, 321] width 25 height 25
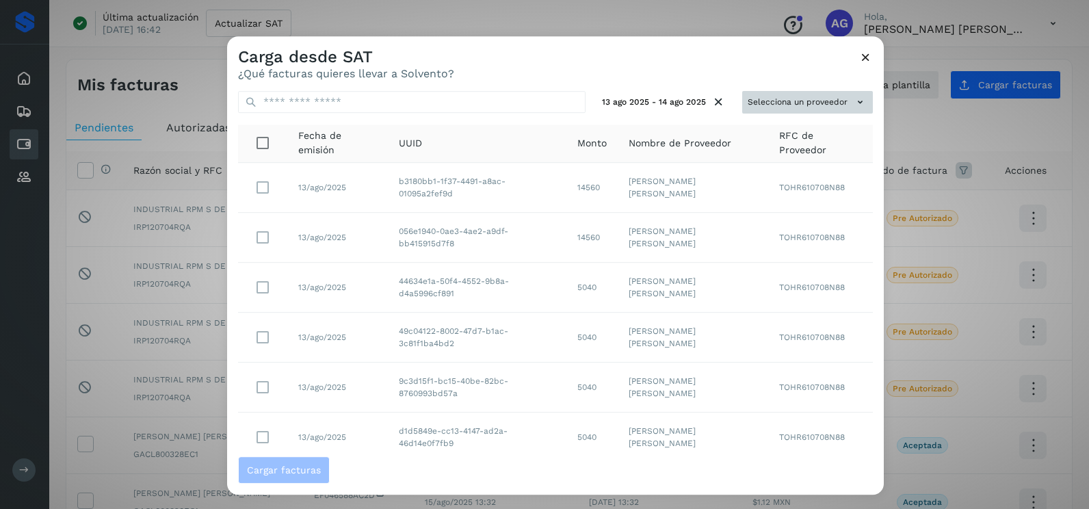
click at [821, 93] on button "Selecciona un proveedor" at bounding box center [807, 102] width 131 height 23
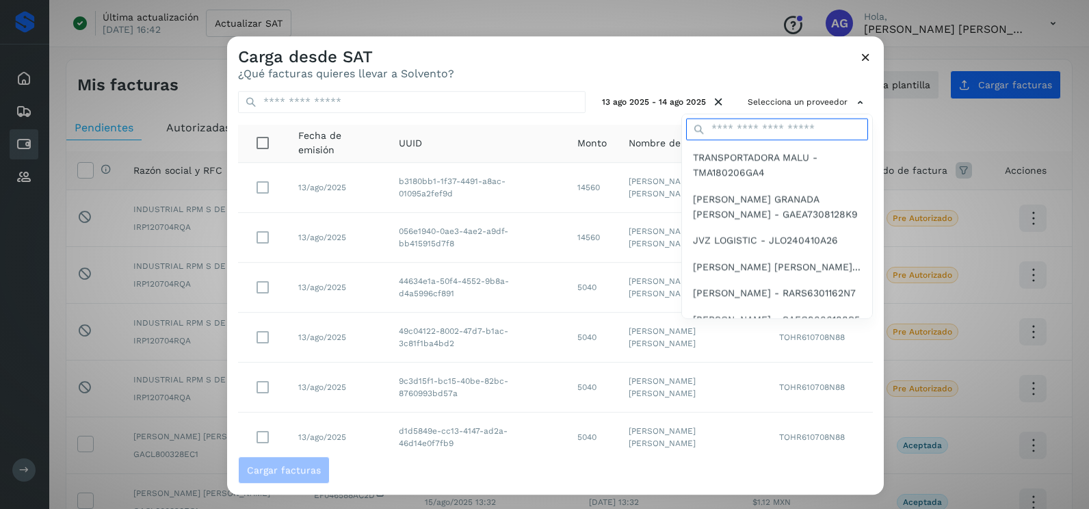
click at [767, 128] on input "text" at bounding box center [777, 129] width 182 height 22
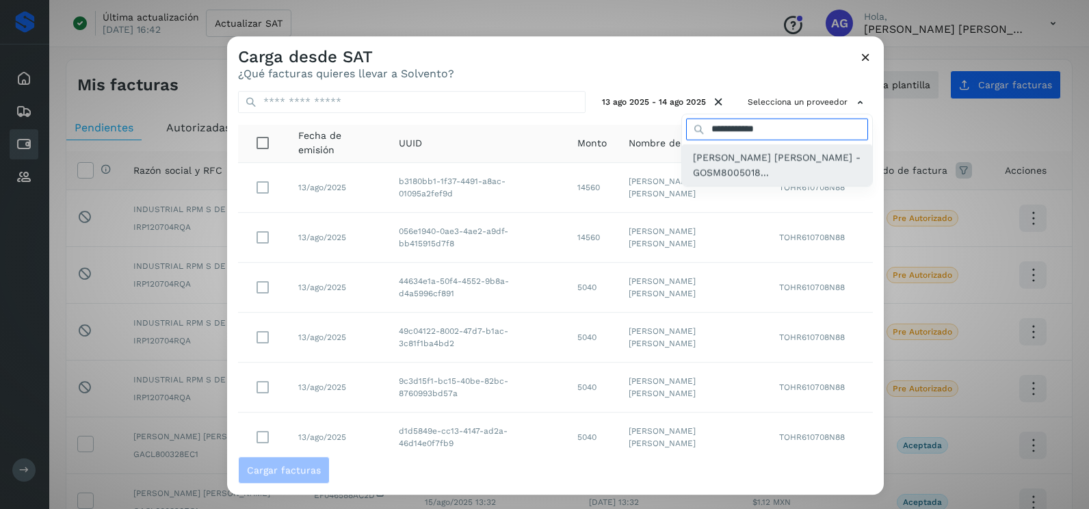
type input "**********"
click at [752, 161] on span "[PERSON_NAME] [PERSON_NAME] - GOSM8005018..." at bounding box center [777, 165] width 168 height 31
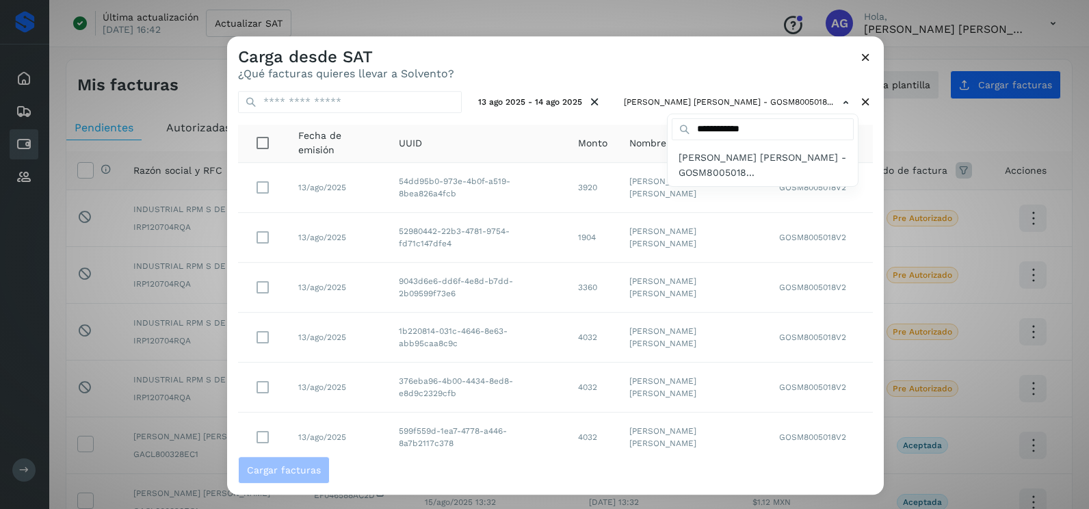
click at [773, 82] on div at bounding box center [771, 290] width 1089 height 509
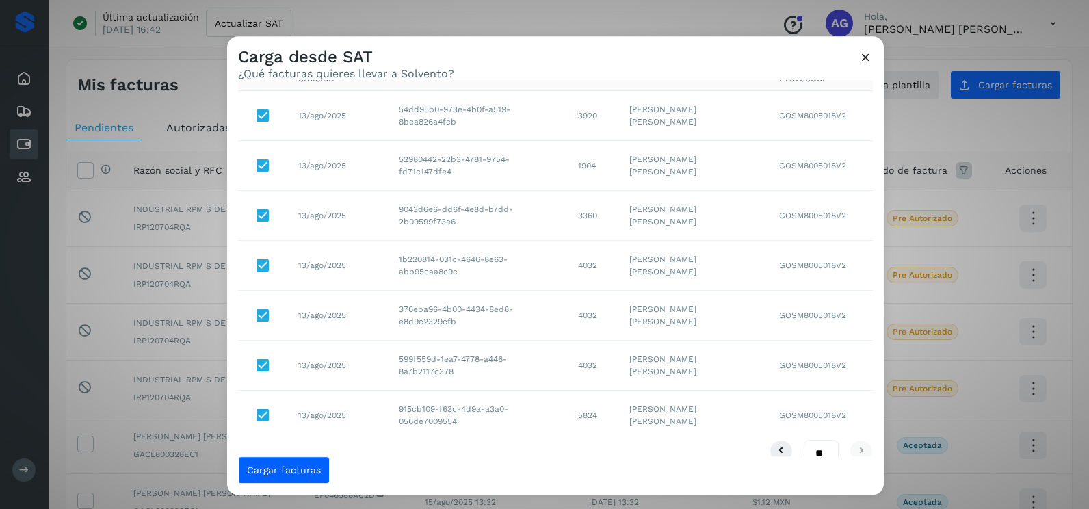
scroll to position [93, 0]
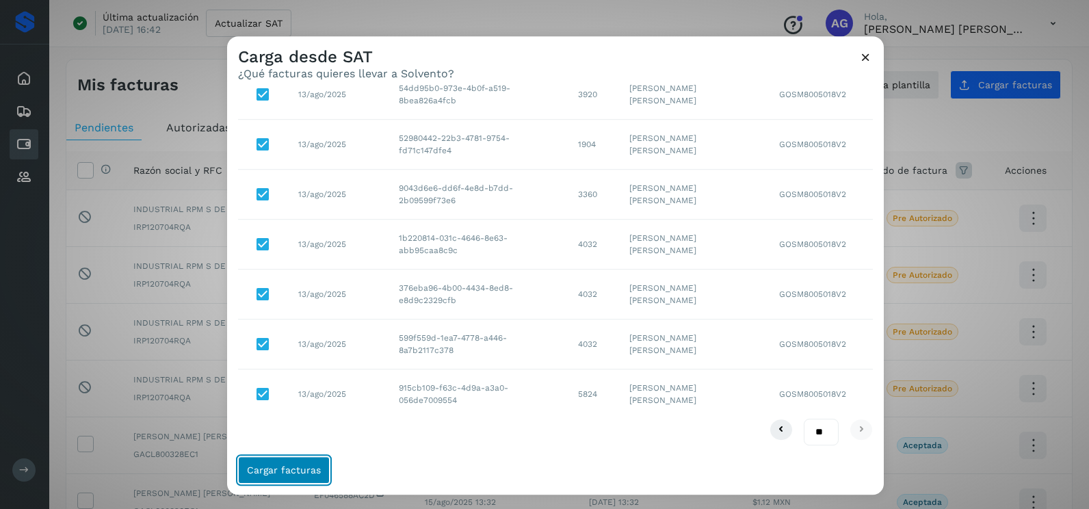
click at [306, 468] on span "Cargar facturas" at bounding box center [284, 470] width 74 height 10
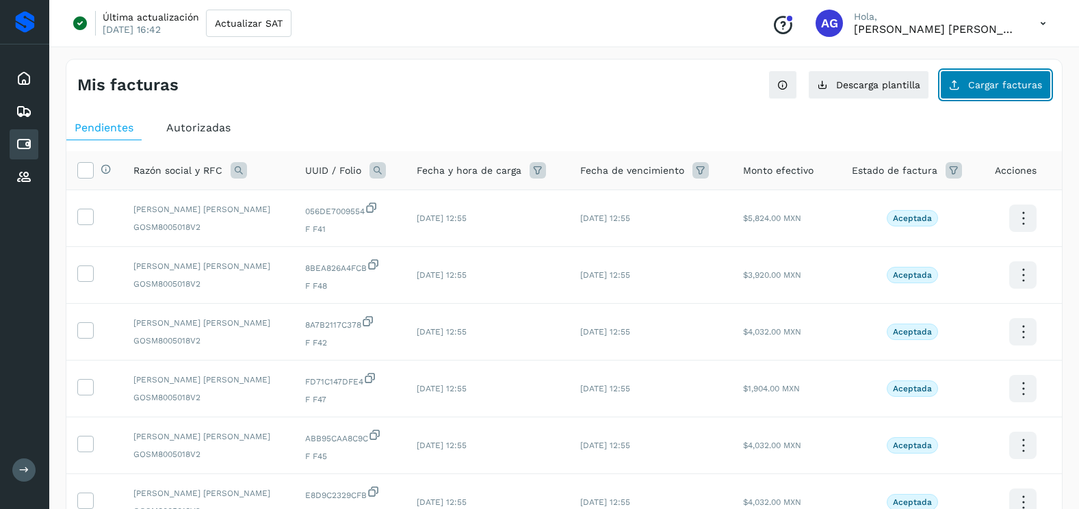
click at [985, 82] on span "Cargar facturas" at bounding box center [1005, 85] width 74 height 10
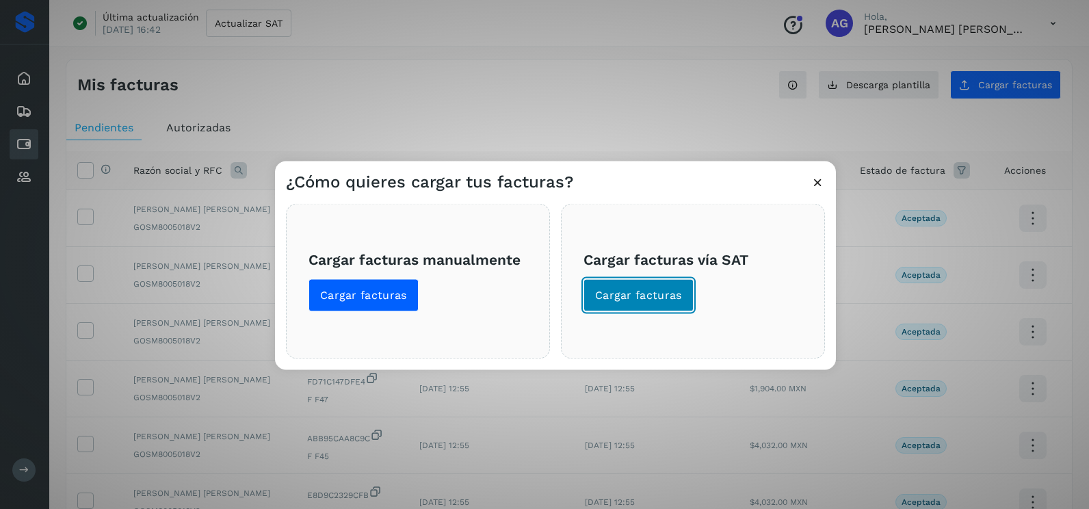
click at [659, 293] on span "Cargar facturas" at bounding box center [638, 295] width 87 height 15
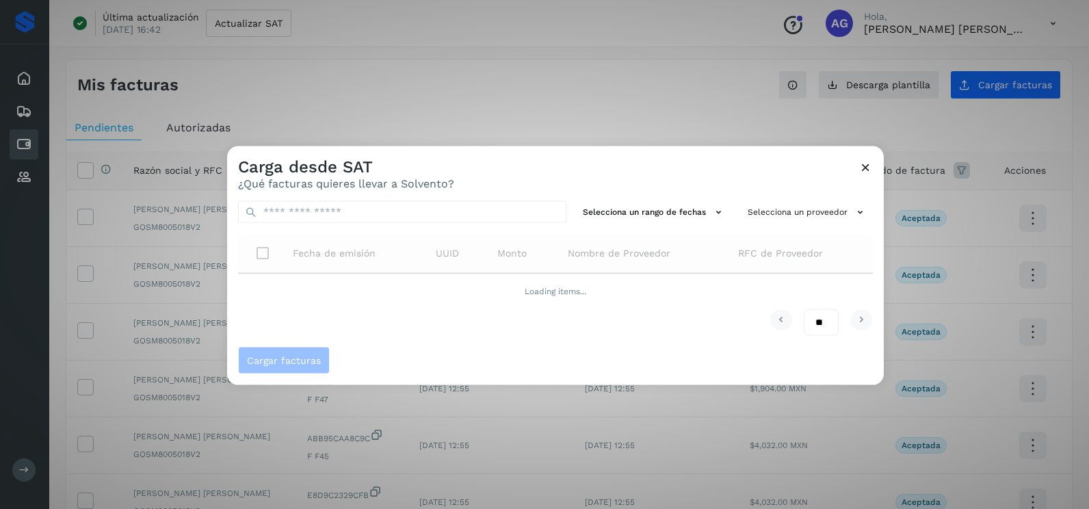
click at [635, 198] on div "Selecciona un rango de fechas Selecciona un proveedor Fecha de emisión UUID Mon…" at bounding box center [555, 268] width 657 height 157
click at [635, 215] on button "Selecciona un rango de fechas" at bounding box center [654, 212] width 154 height 23
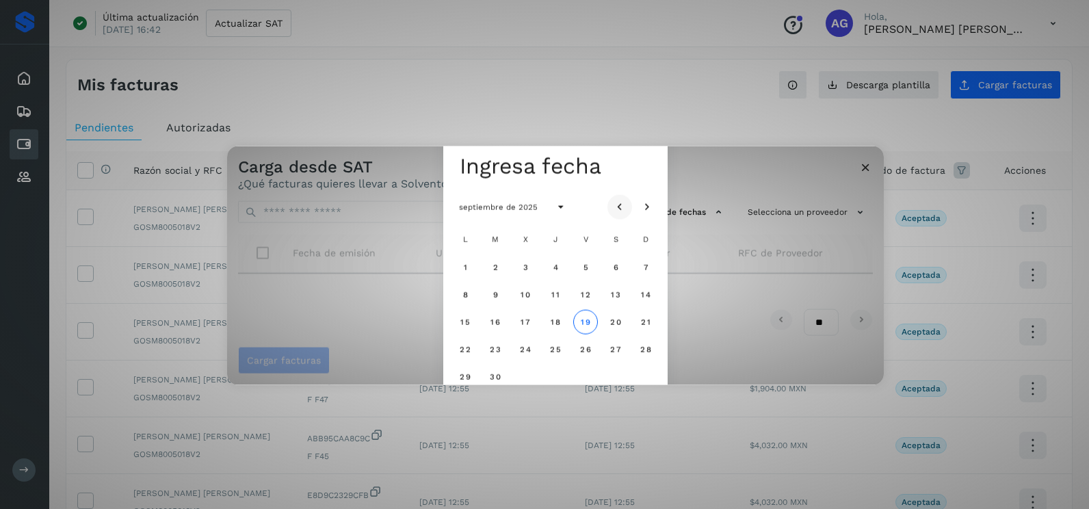
click at [618, 208] on icon "Mes anterior" at bounding box center [620, 207] width 14 height 14
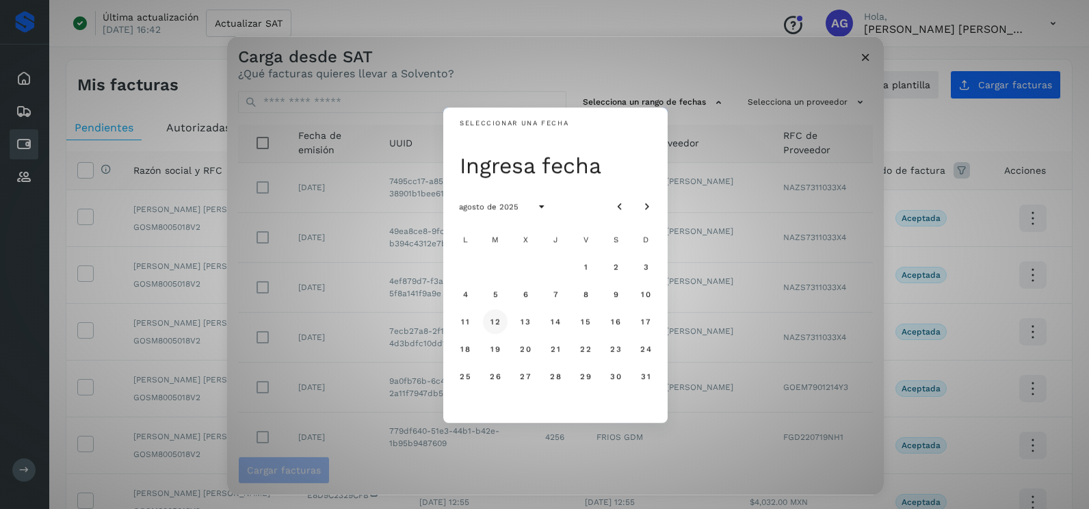
drag, startPoint x: 497, startPoint y: 324, endPoint x: 503, endPoint y: 323, distance: 6.9
click at [497, 323] on span "12" at bounding box center [495, 322] width 10 height 10
click at [524, 323] on span "13" at bounding box center [525, 322] width 10 height 10
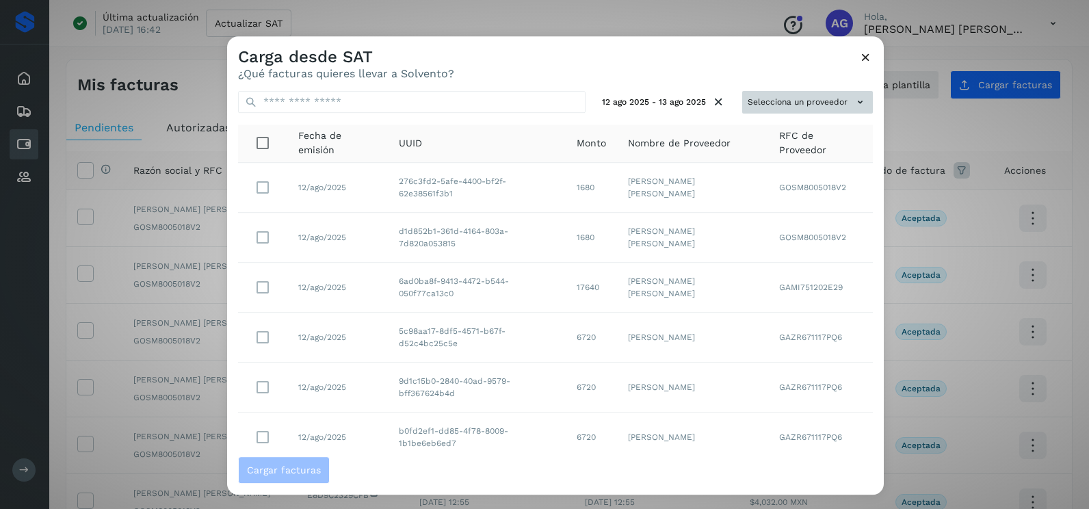
click at [842, 101] on button "Selecciona un proveedor" at bounding box center [807, 102] width 131 height 23
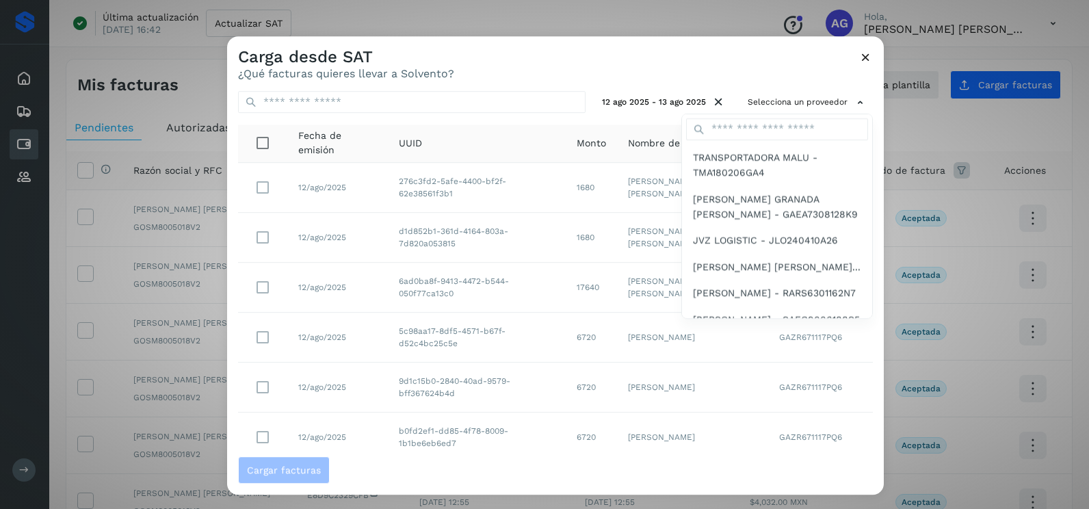
click at [778, 118] on div at bounding box center [777, 129] width 190 height 30
click at [776, 124] on input "text" at bounding box center [777, 129] width 182 height 22
type input "**********"
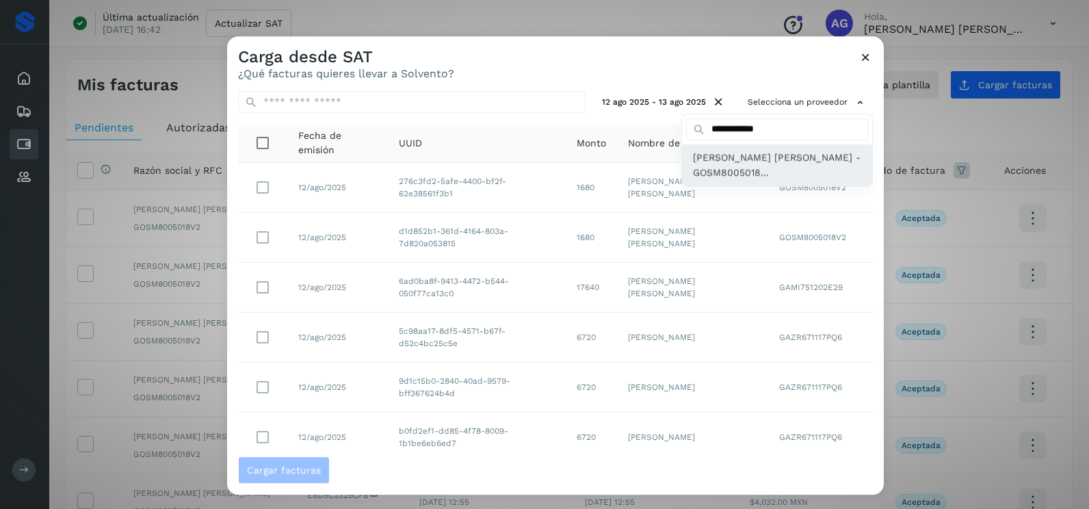
click at [762, 170] on span "[PERSON_NAME] [PERSON_NAME] - GOSM8005018..." at bounding box center [777, 165] width 168 height 31
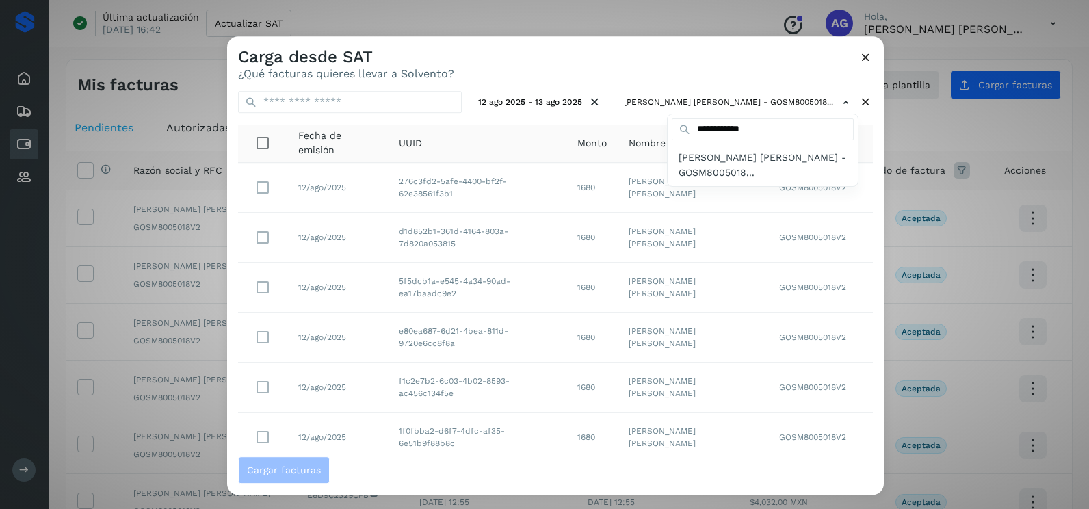
click at [658, 77] on div at bounding box center [771, 290] width 1089 height 509
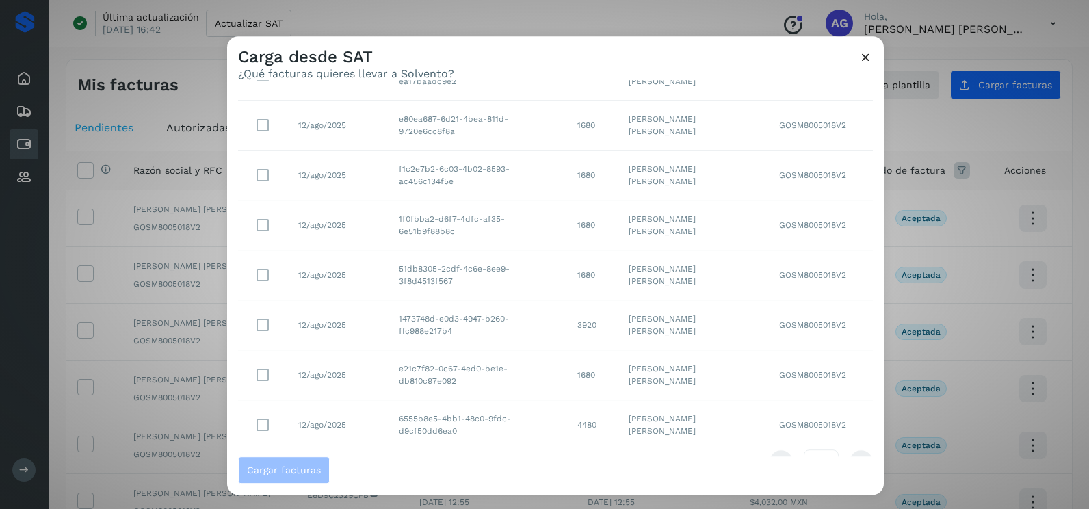
scroll to position [243, 0]
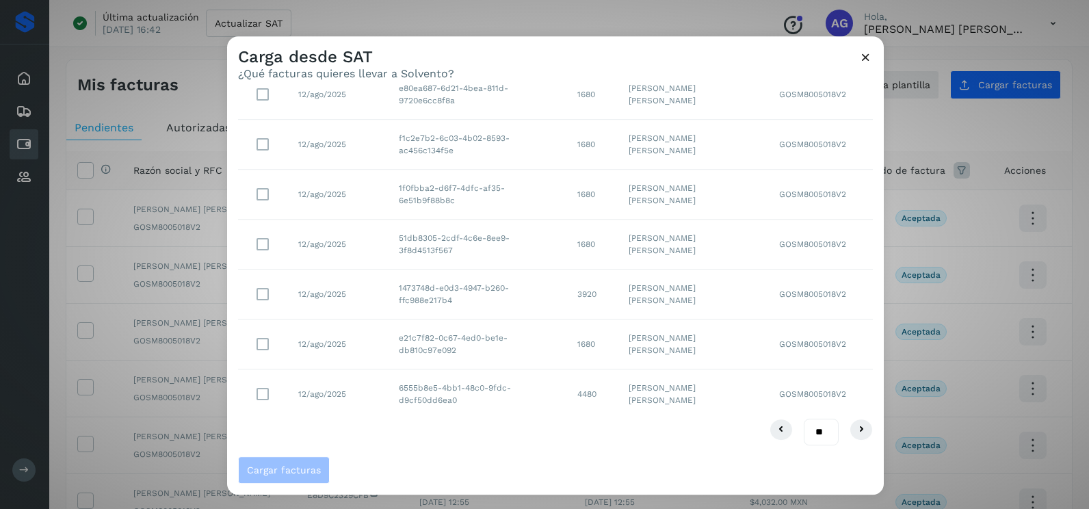
click at [817, 432] on select "** ** **" at bounding box center [821, 432] width 35 height 27
select select "**"
click at [804, 419] on select "** ** **" at bounding box center [821, 432] width 35 height 27
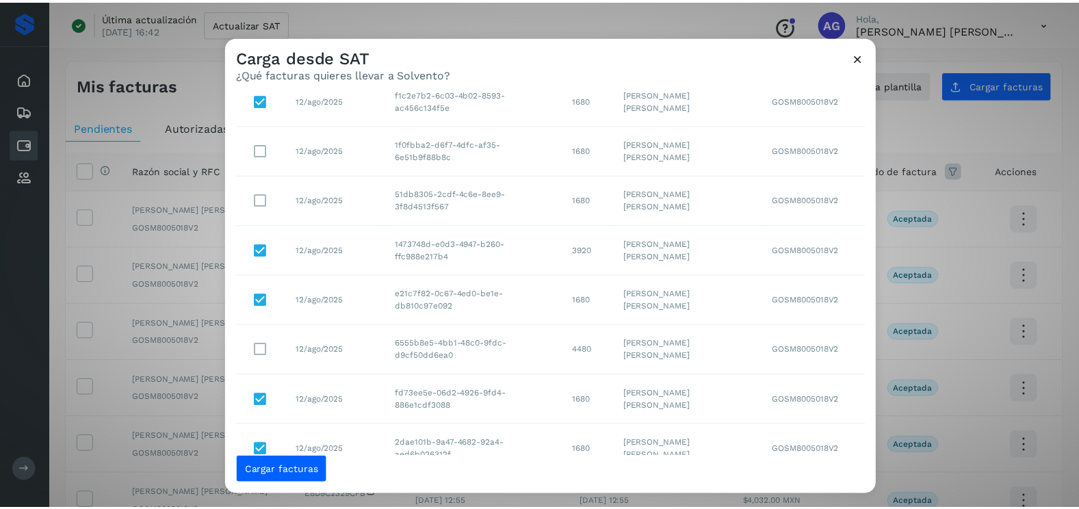
scroll to position [219, 0]
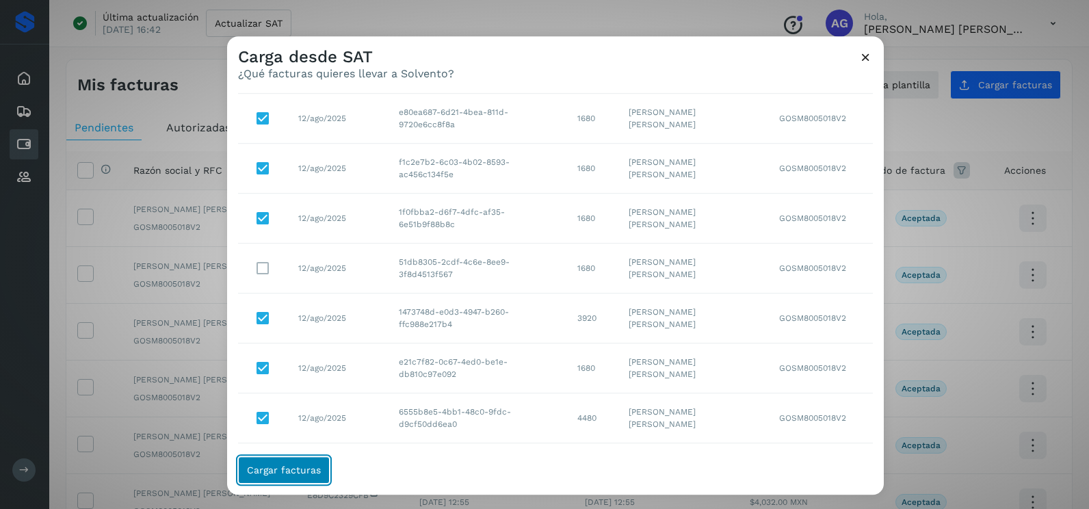
click at [288, 471] on span "Cargar facturas" at bounding box center [284, 470] width 74 height 10
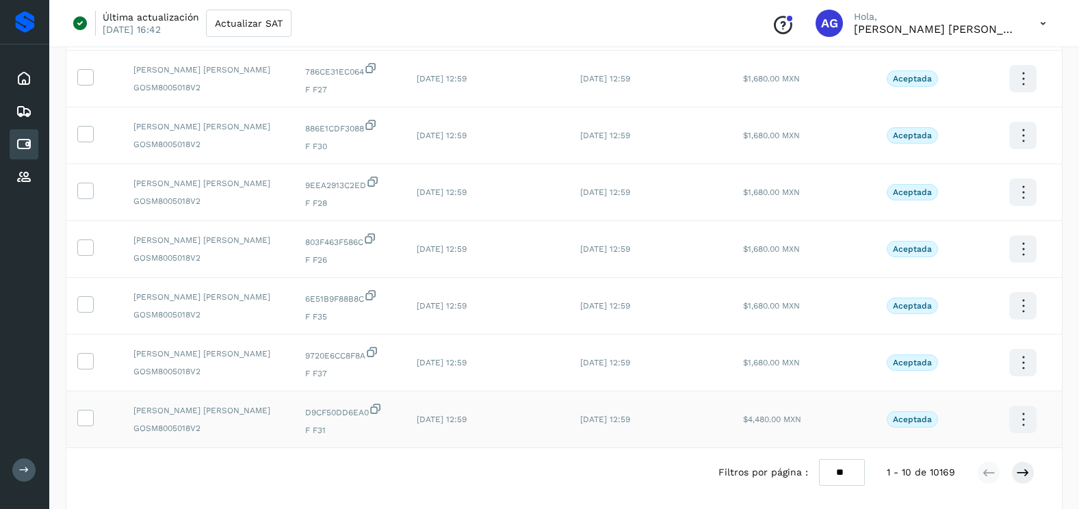
scroll to position [365, 0]
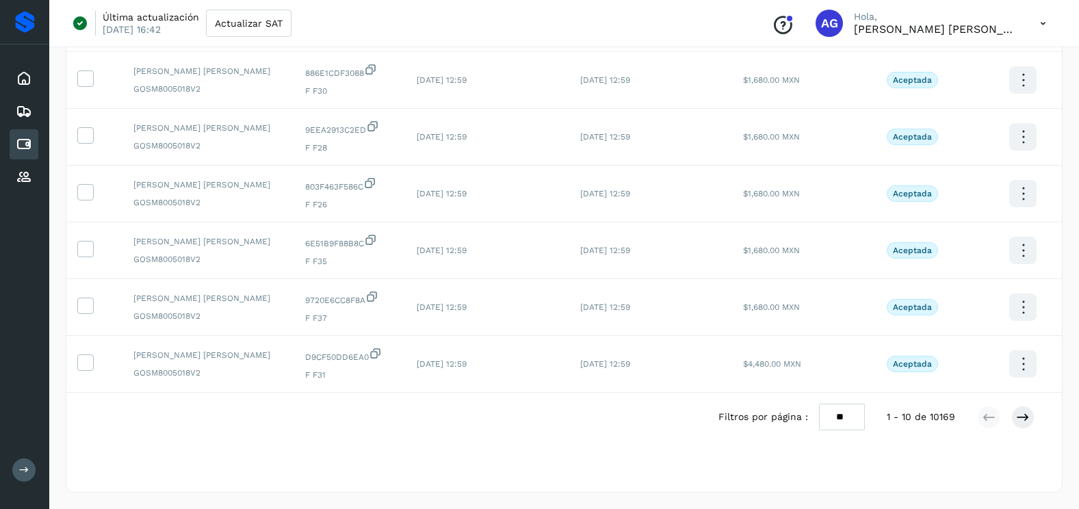
click at [844, 413] on select "** ** **" at bounding box center [842, 417] width 46 height 27
select select "**"
click at [819, 404] on select "** ** **" at bounding box center [842, 417] width 46 height 27
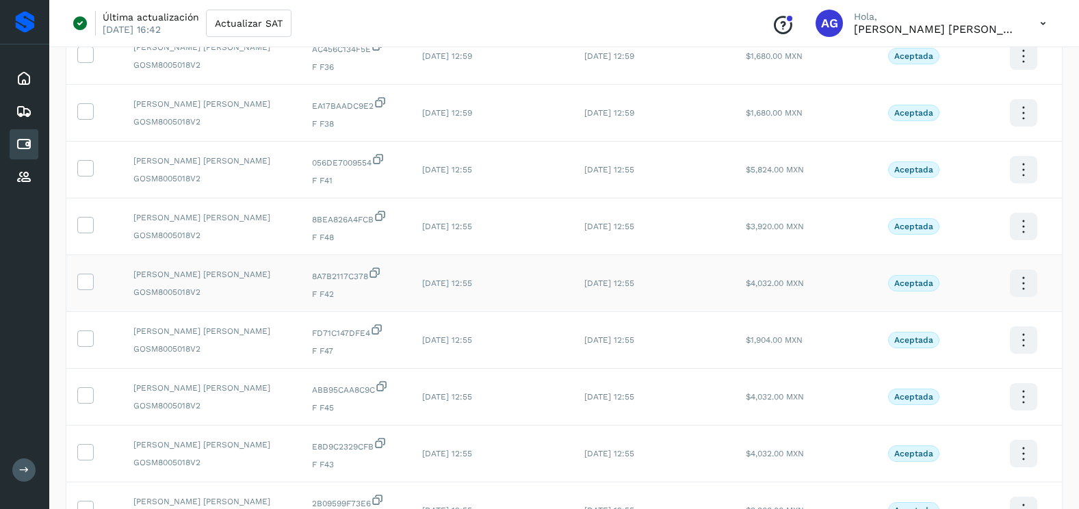
scroll to position [981, 0]
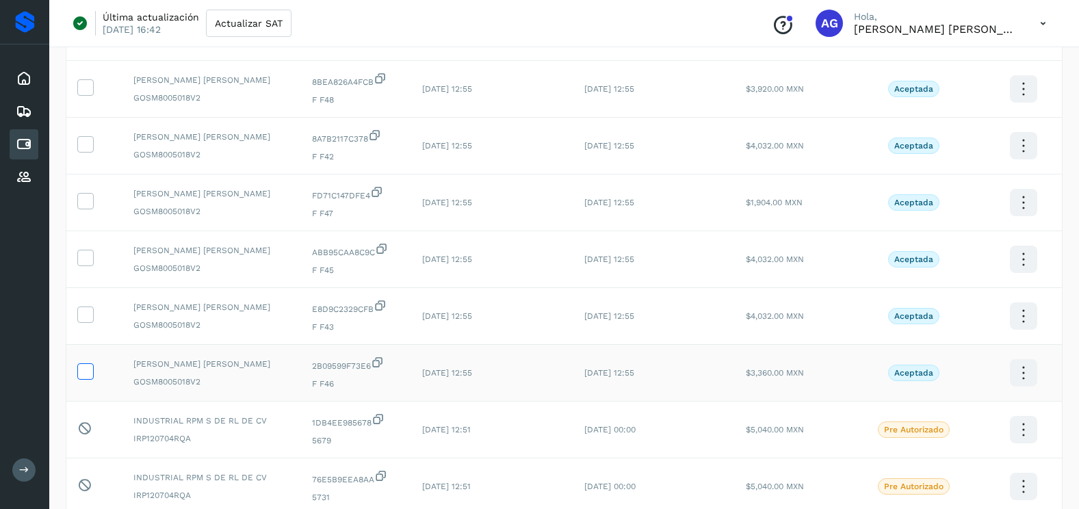
click at [83, 375] on icon at bounding box center [85, 370] width 14 height 14
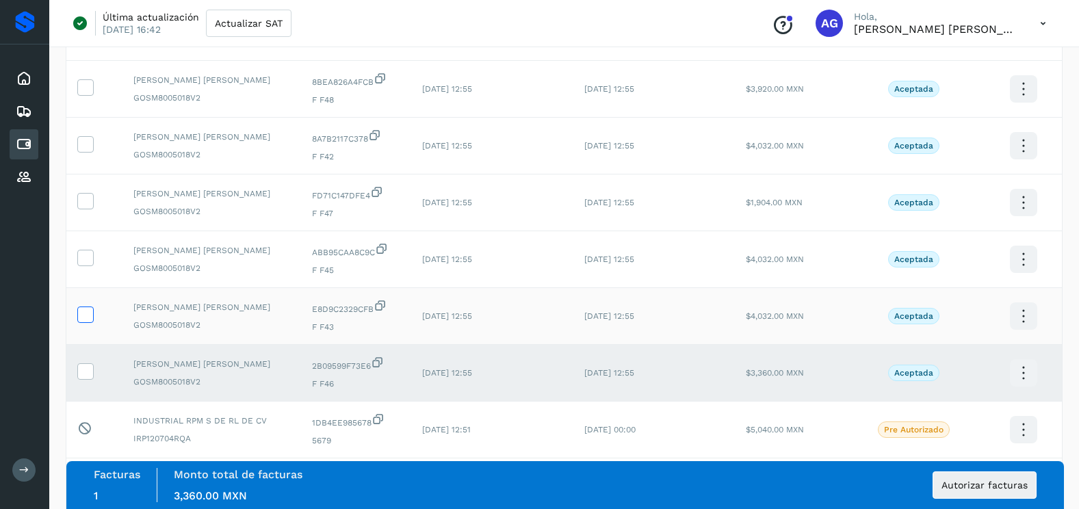
click at [85, 312] on icon at bounding box center [85, 313] width 14 height 14
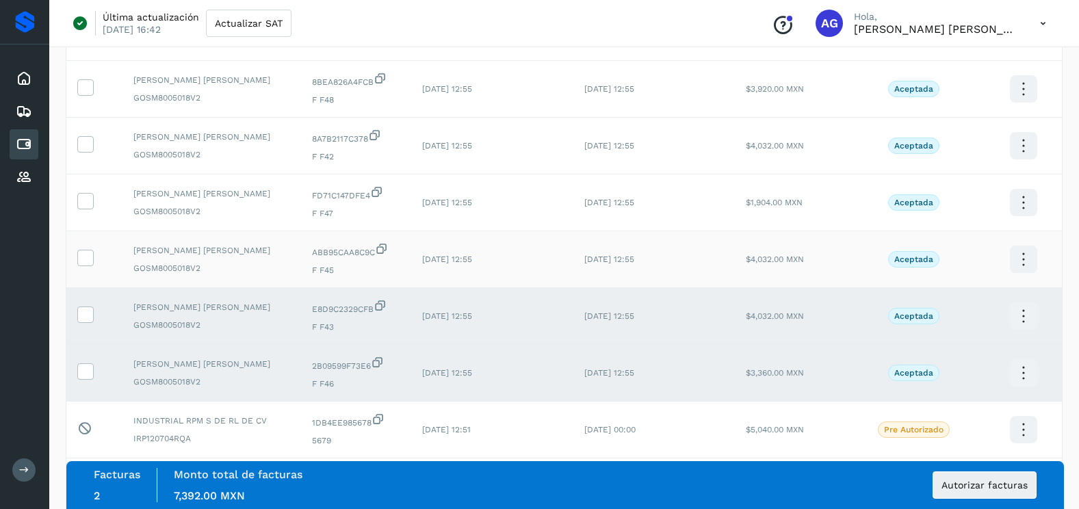
drag, startPoint x: 85, startPoint y: 258, endPoint x: 85, endPoint y: 244, distance: 13.7
click at [85, 256] on icon at bounding box center [85, 257] width 14 height 14
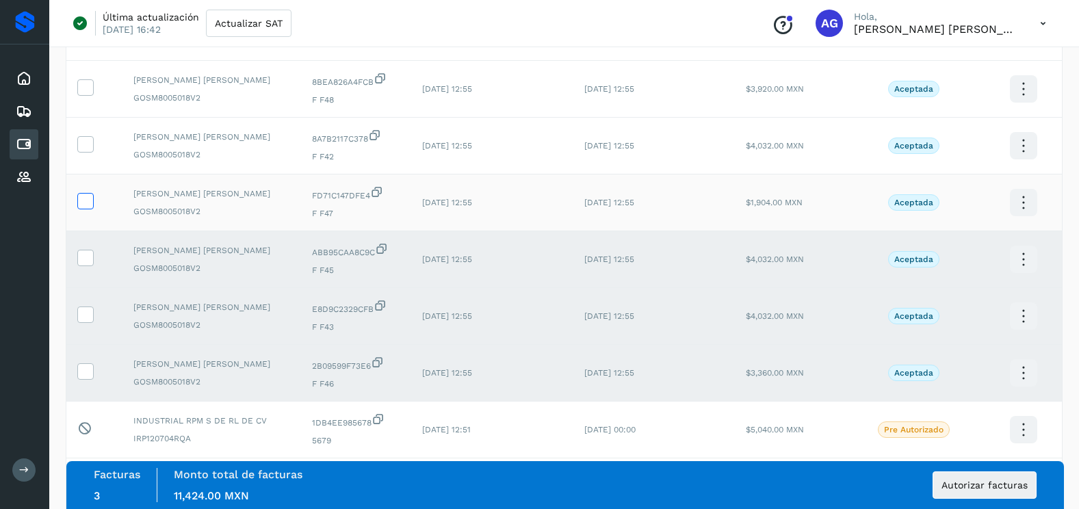
click at [79, 196] on div at bounding box center [85, 201] width 16 height 16
click at [81, 196] on icon at bounding box center [85, 200] width 14 height 14
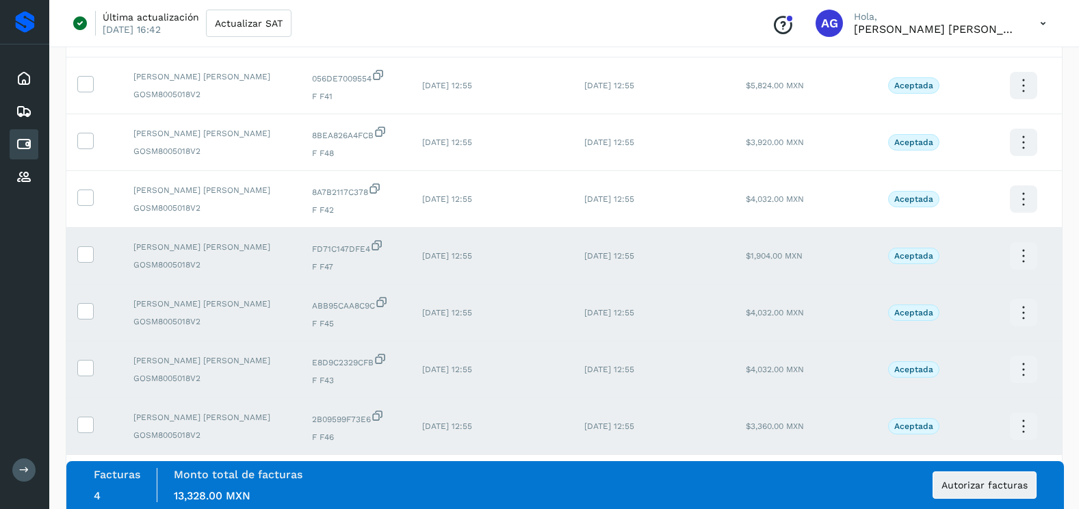
scroll to position [776, 0]
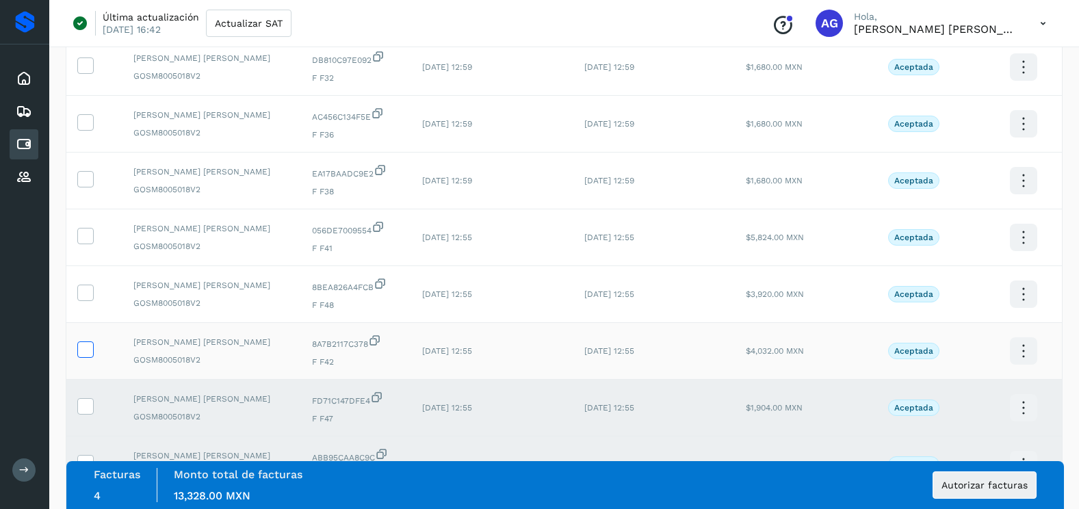
click at [84, 349] on icon at bounding box center [85, 348] width 14 height 14
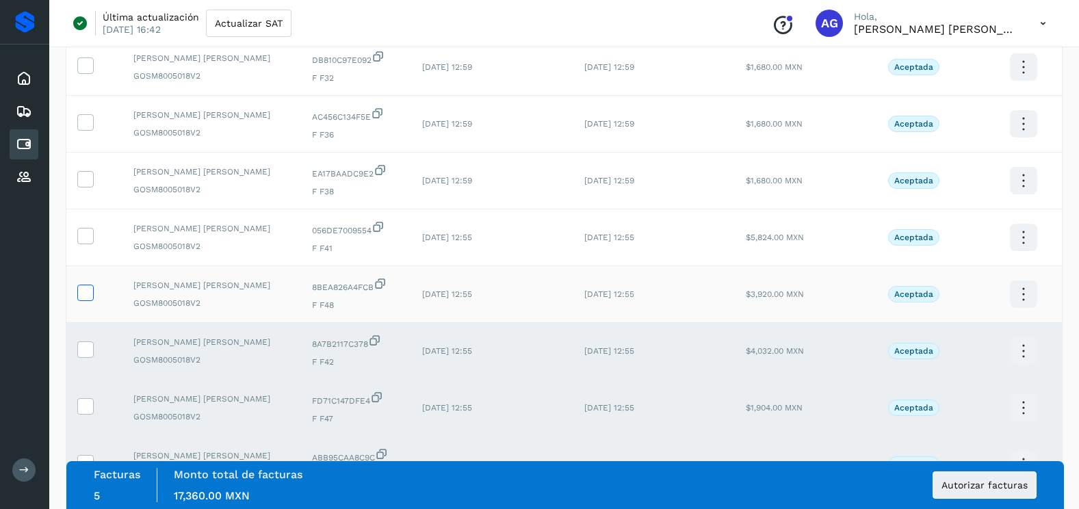
click at [87, 293] on icon at bounding box center [85, 292] width 14 height 14
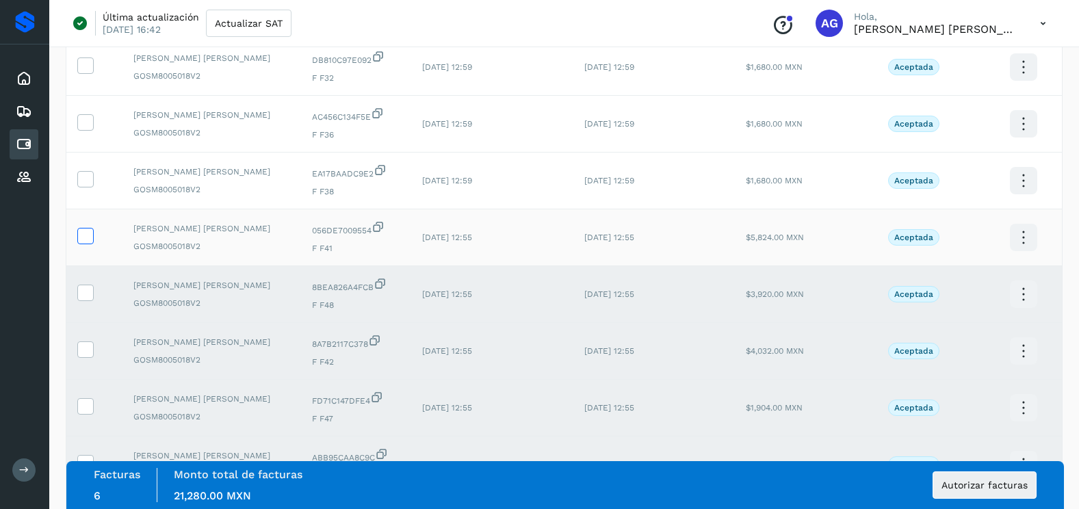
click at [81, 237] on icon at bounding box center [85, 235] width 14 height 14
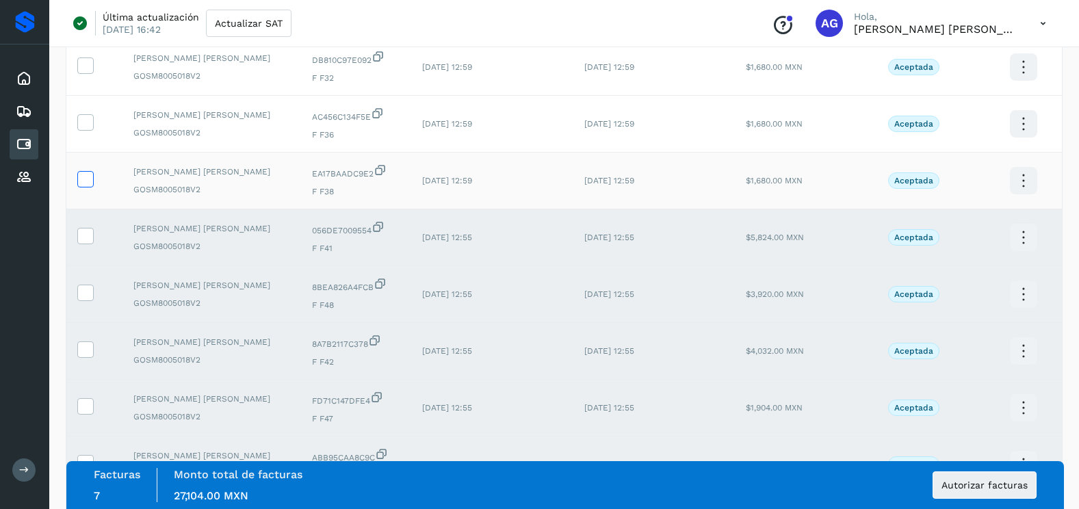
click at [82, 179] on icon at bounding box center [85, 178] width 14 height 14
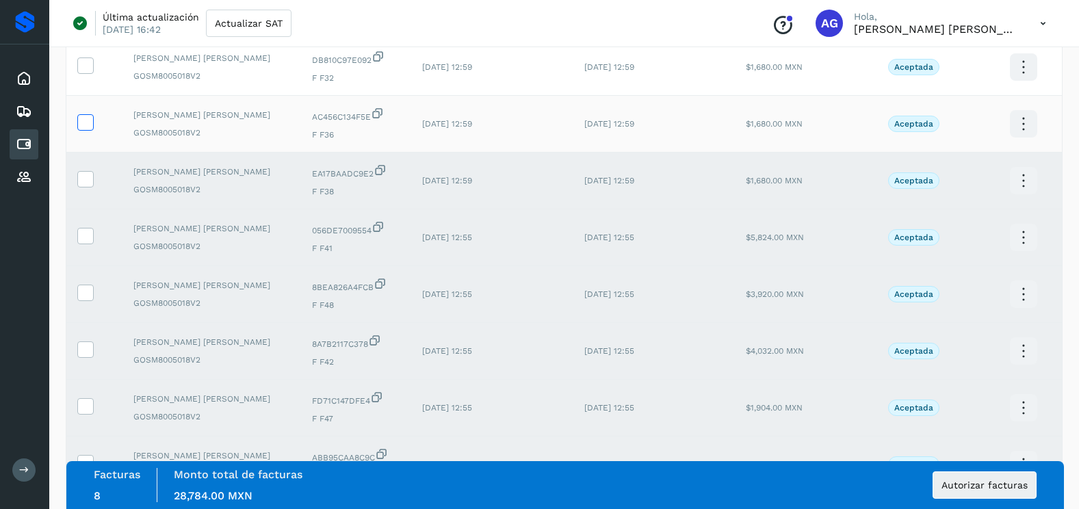
click at [87, 123] on icon at bounding box center [85, 121] width 14 height 14
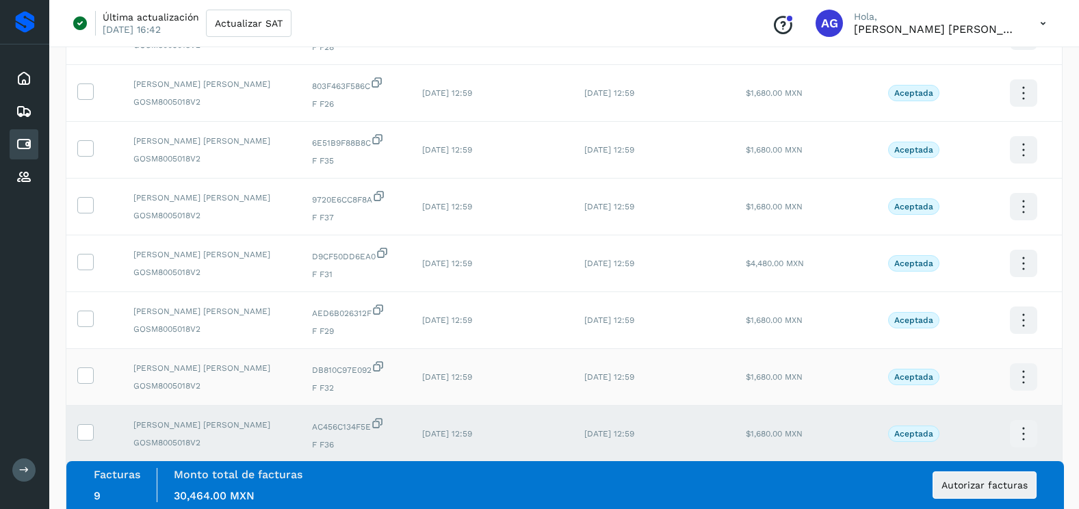
scroll to position [434, 0]
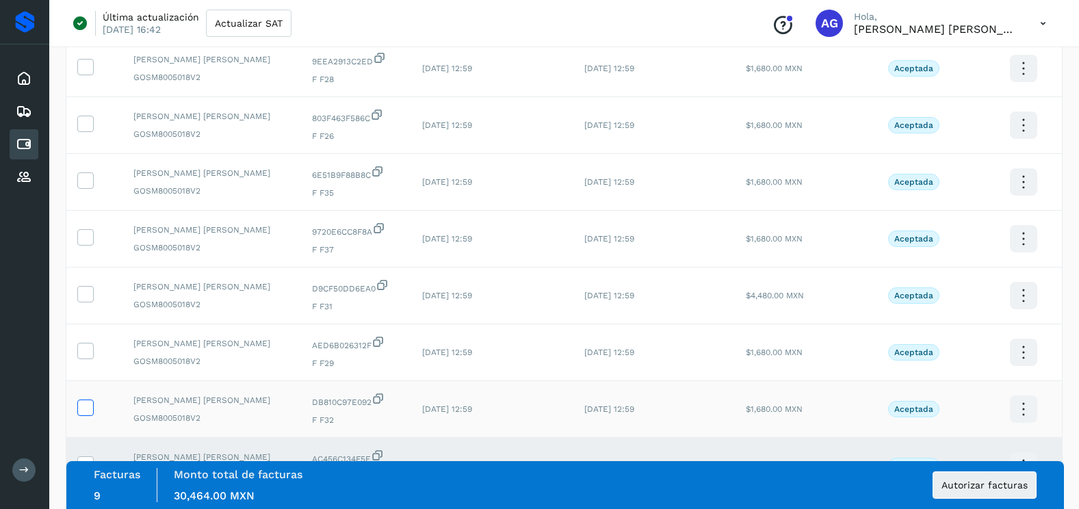
drag, startPoint x: 89, startPoint y: 399, endPoint x: 90, endPoint y: 345, distance: 54.0
click at [89, 399] on icon at bounding box center [85, 406] width 14 height 14
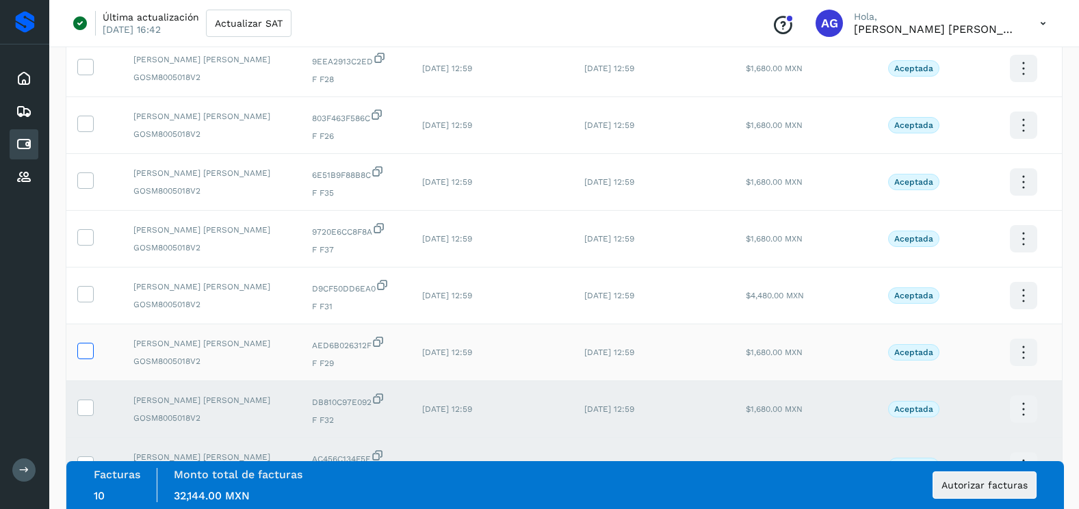
click at [90, 345] on icon at bounding box center [85, 350] width 14 height 14
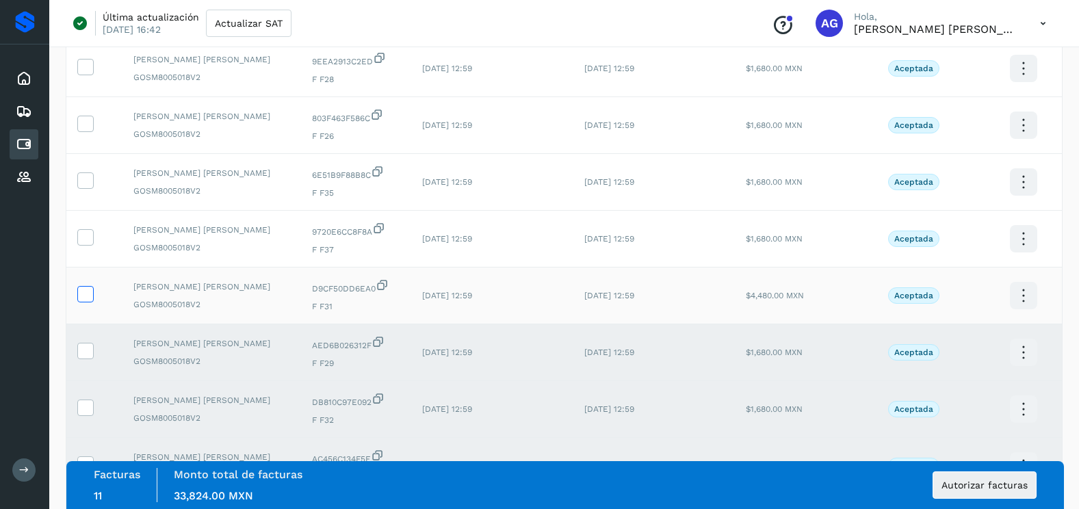
click at [88, 289] on icon at bounding box center [85, 293] width 14 height 14
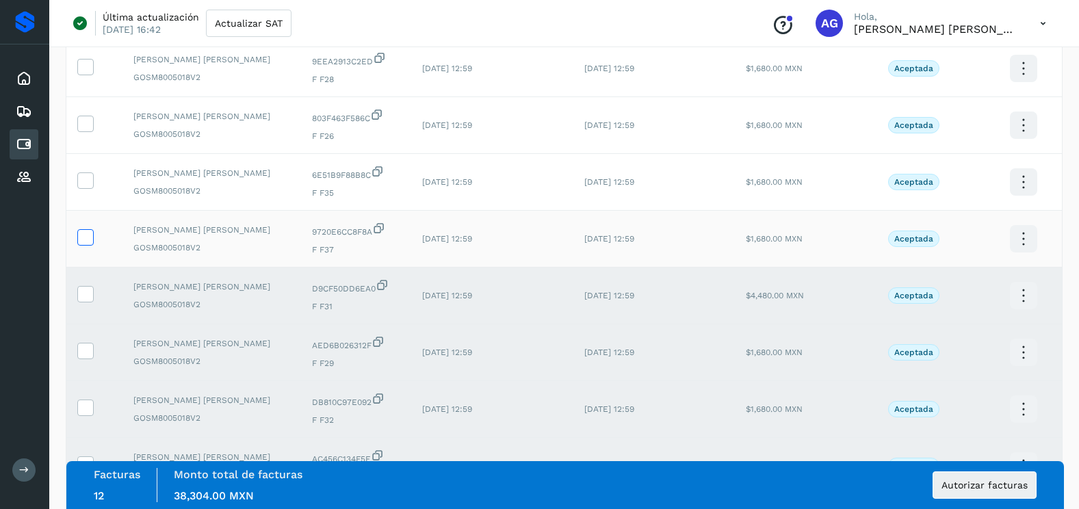
drag, startPoint x: 83, startPoint y: 239, endPoint x: 84, endPoint y: 224, distance: 14.4
click at [83, 236] on icon at bounding box center [85, 236] width 14 height 14
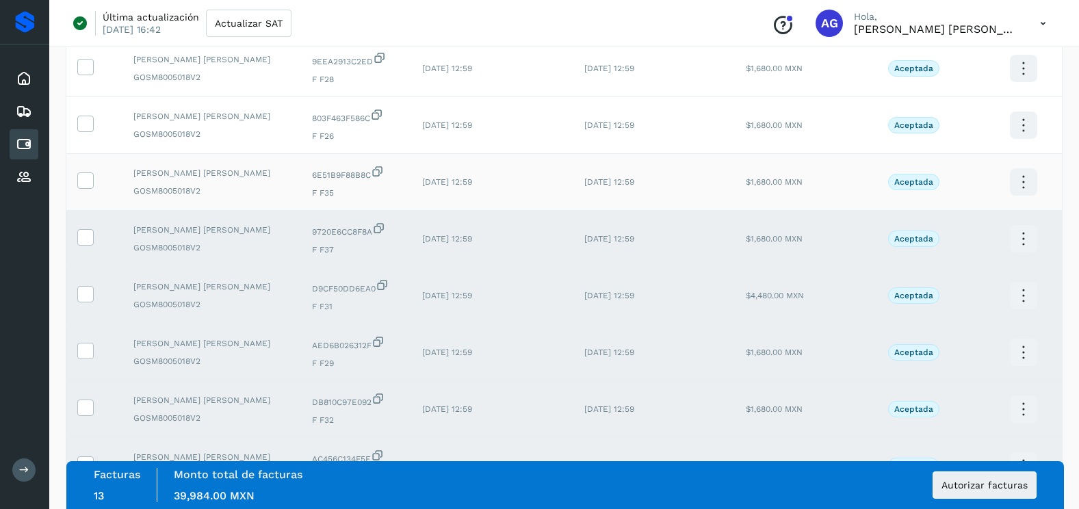
click at [83, 178] on icon at bounding box center [85, 179] width 14 height 14
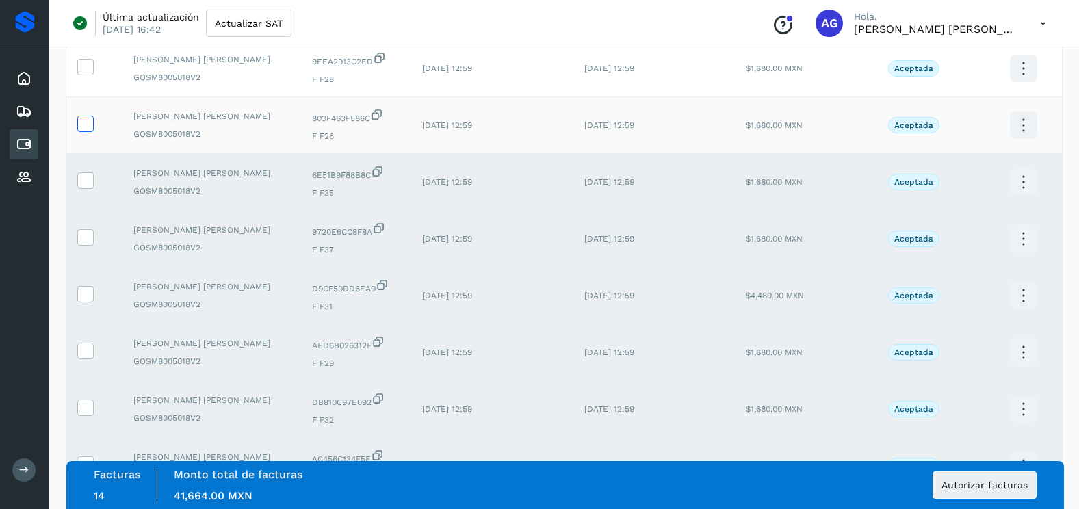
click at [83, 131] on label at bounding box center [85, 124] width 16 height 16
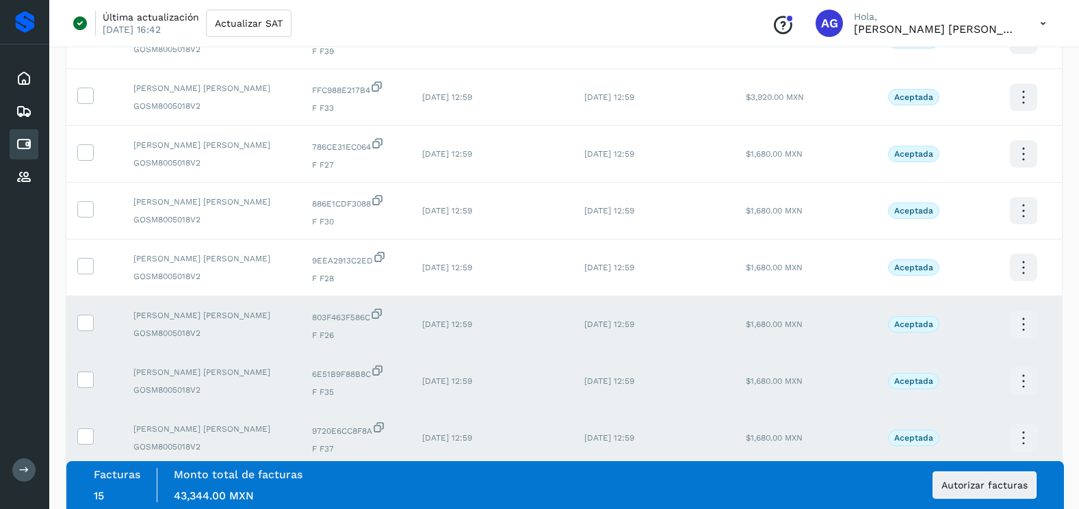
scroll to position [228, 0]
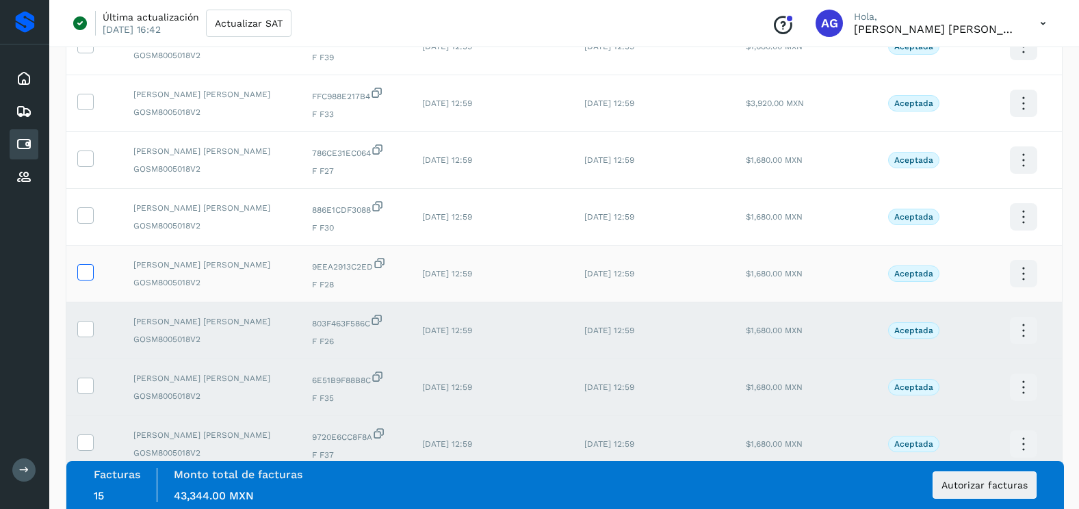
click at [85, 274] on icon at bounding box center [85, 271] width 14 height 14
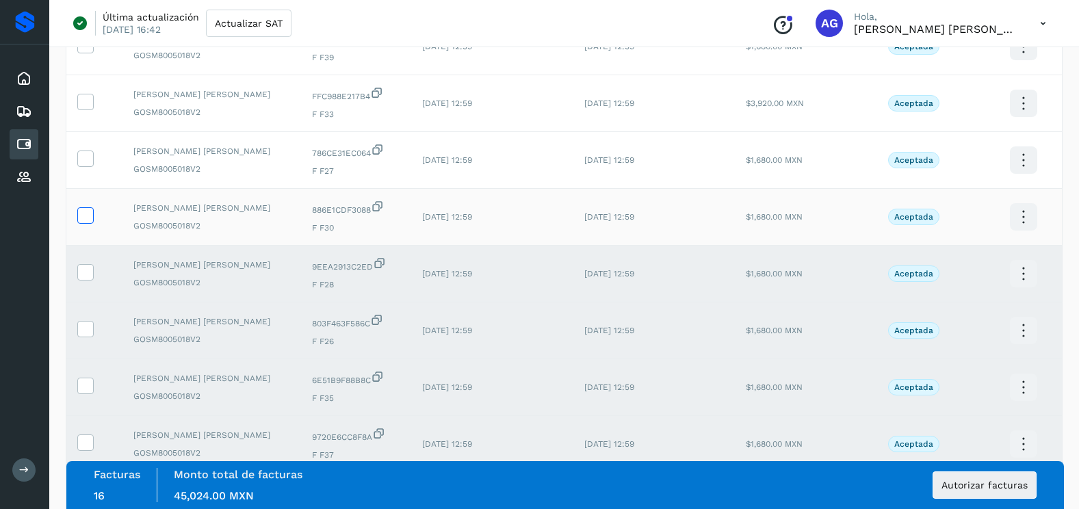
click at [91, 211] on icon at bounding box center [85, 214] width 14 height 14
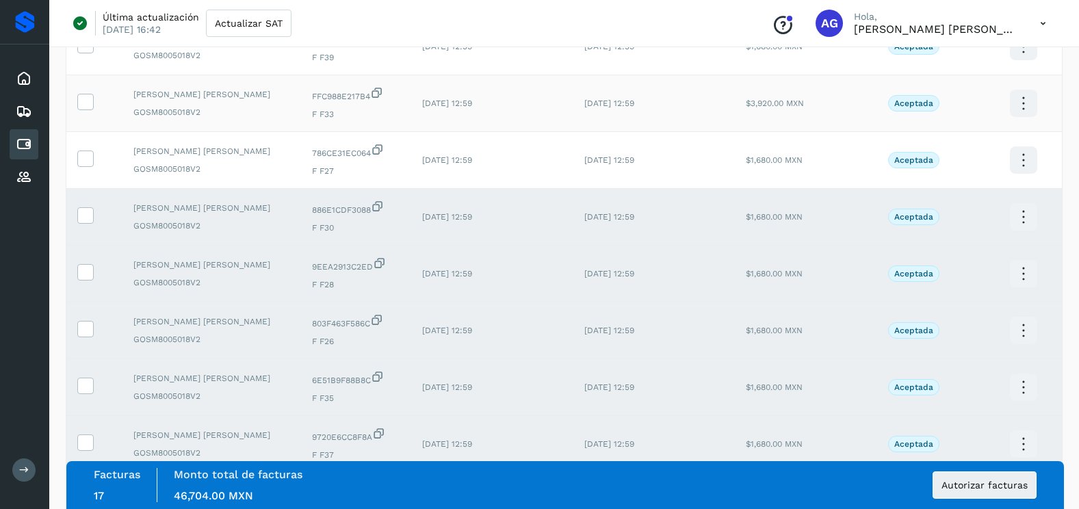
drag, startPoint x: 88, startPoint y: 158, endPoint x: 88, endPoint y: 114, distance: 43.8
click at [88, 156] on icon at bounding box center [85, 157] width 14 height 14
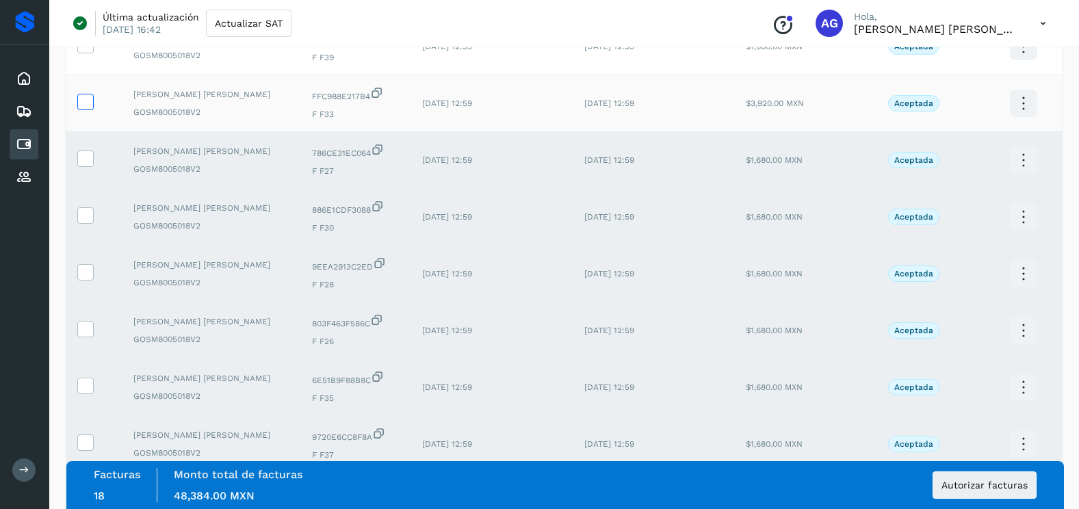
click at [88, 106] on icon at bounding box center [85, 101] width 14 height 14
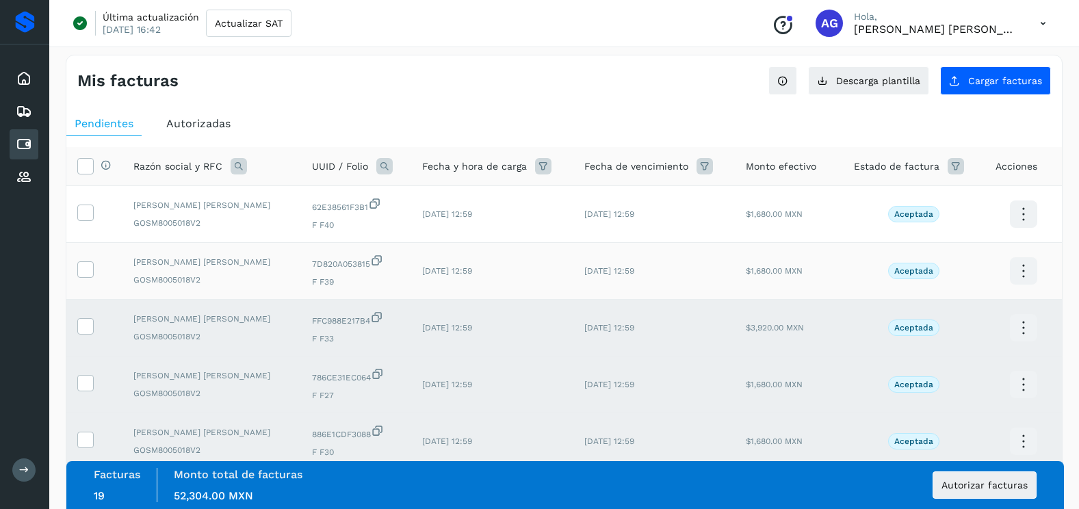
scroll to position [0, 0]
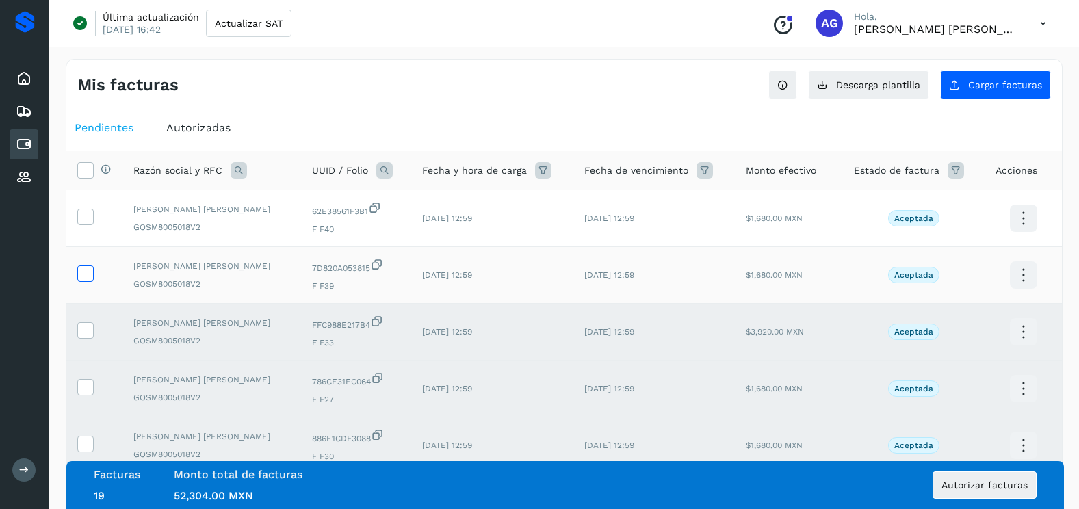
click at [85, 278] on icon at bounding box center [85, 272] width 14 height 14
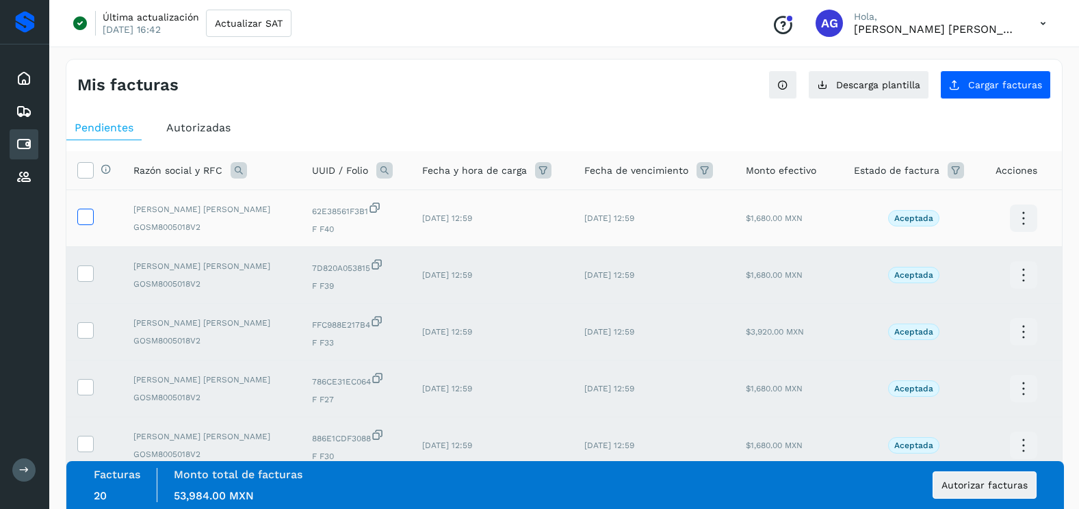
click at [90, 216] on icon at bounding box center [85, 216] width 14 height 14
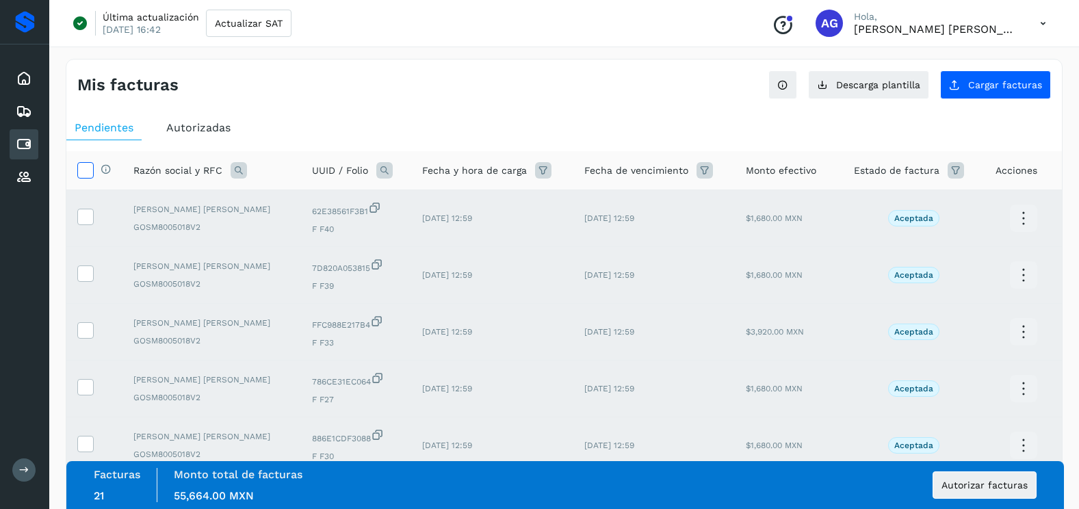
click at [87, 171] on icon at bounding box center [85, 169] width 14 height 14
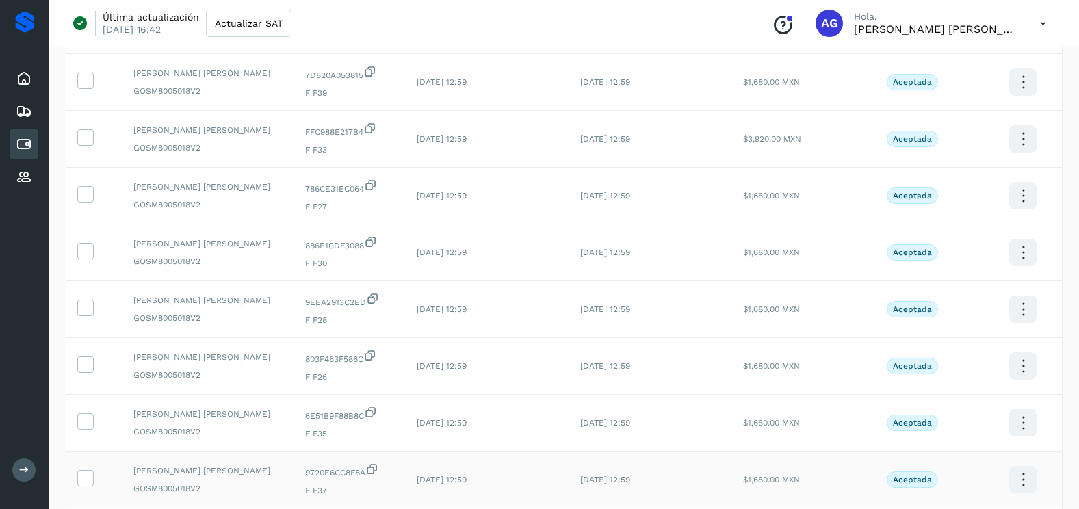
scroll to position [365, 0]
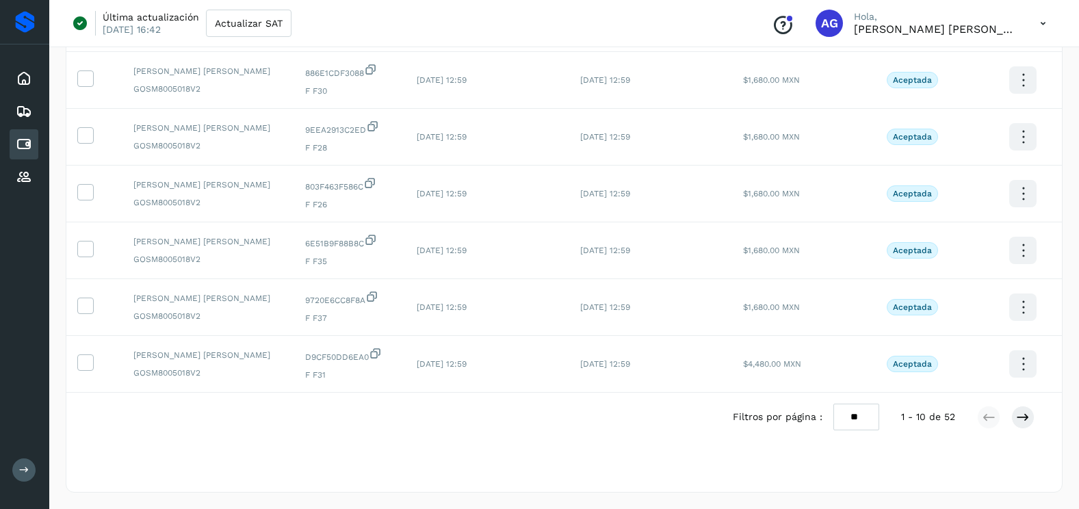
drag, startPoint x: 848, startPoint y: 410, endPoint x: 851, endPoint y: 432, distance: 22.1
click at [848, 410] on select "** ** **" at bounding box center [856, 417] width 46 height 27
select select "**"
click at [833, 404] on select "** ** **" at bounding box center [856, 417] width 46 height 27
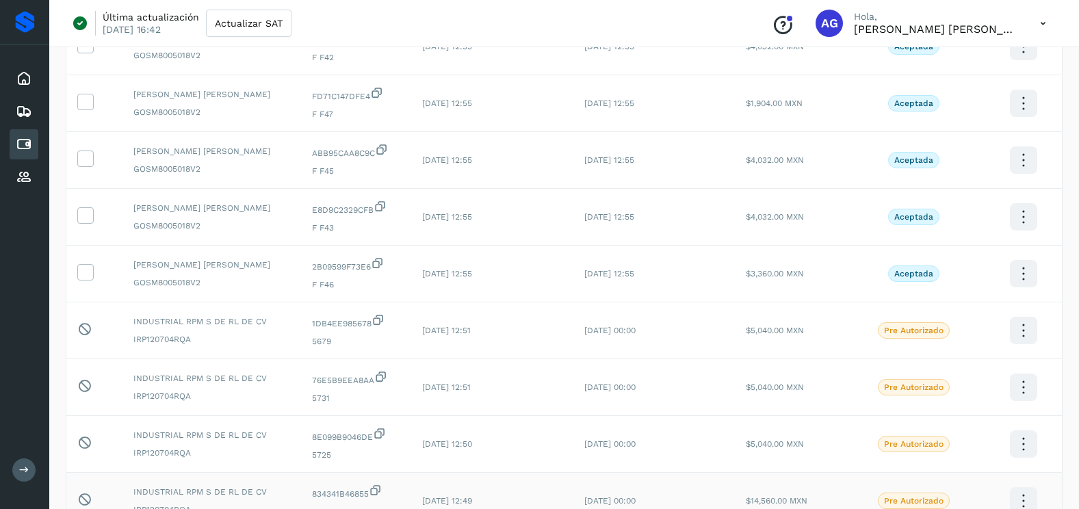
scroll to position [1049, 0]
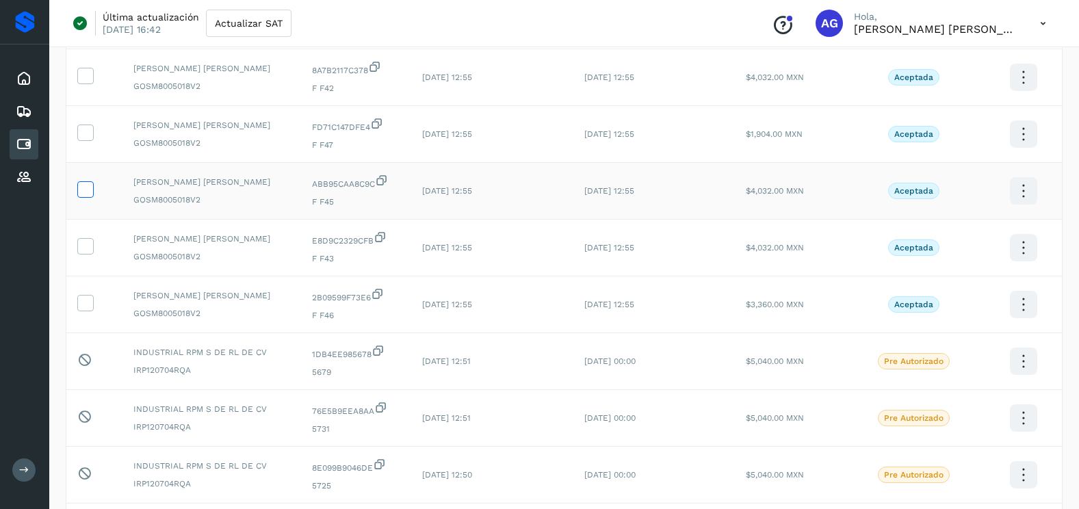
click at [91, 192] on icon at bounding box center [85, 188] width 14 height 14
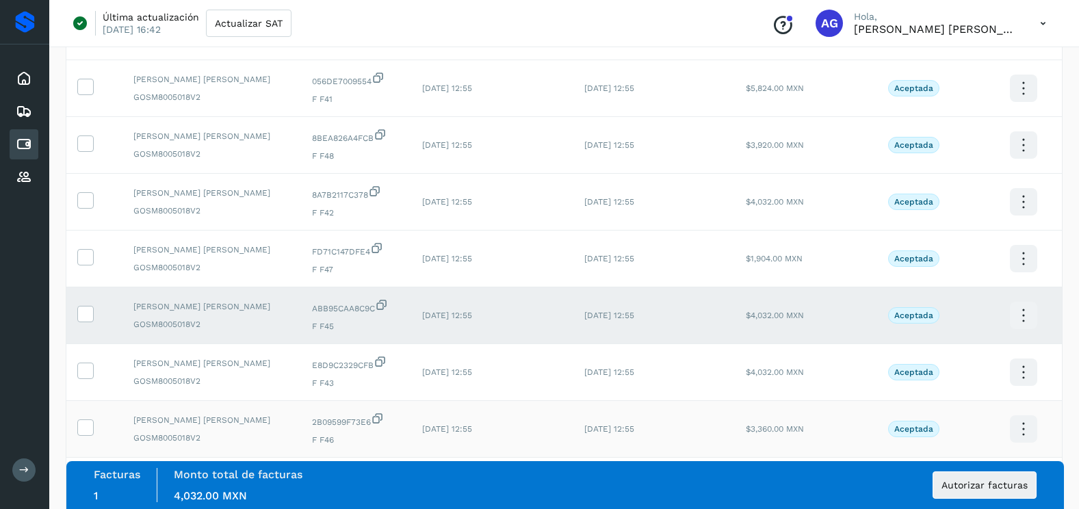
scroll to position [912, 0]
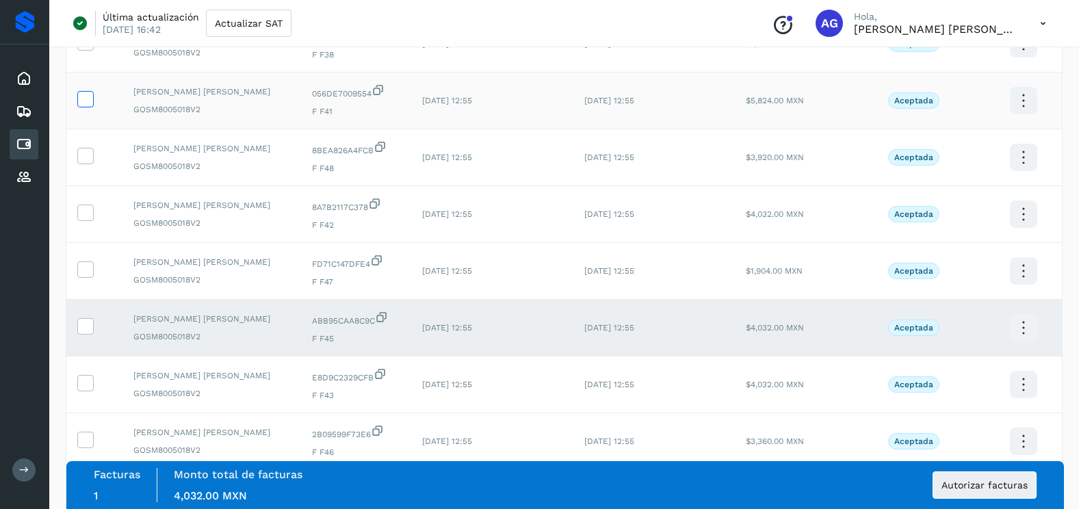
click at [90, 105] on icon at bounding box center [85, 98] width 14 height 14
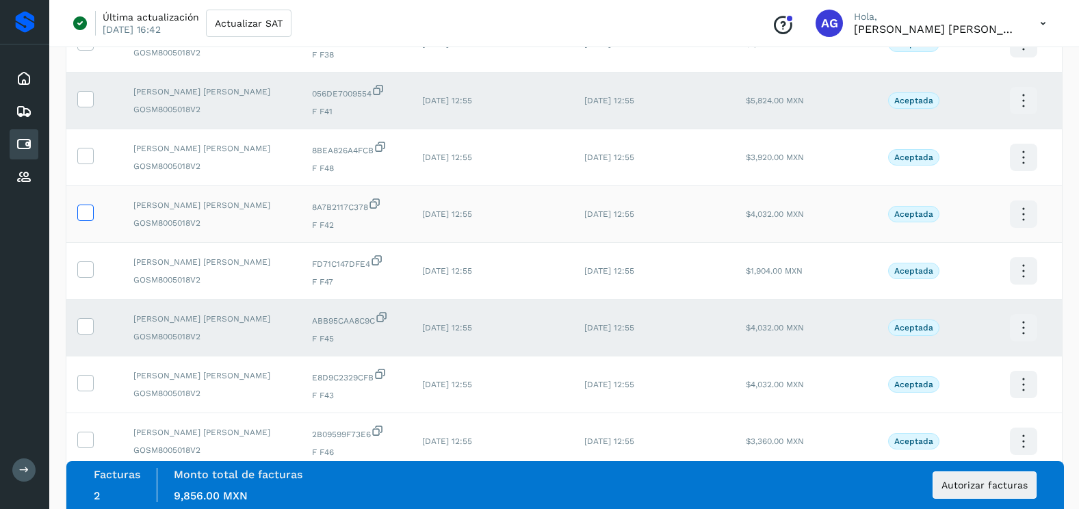
click at [88, 212] on icon at bounding box center [85, 211] width 14 height 14
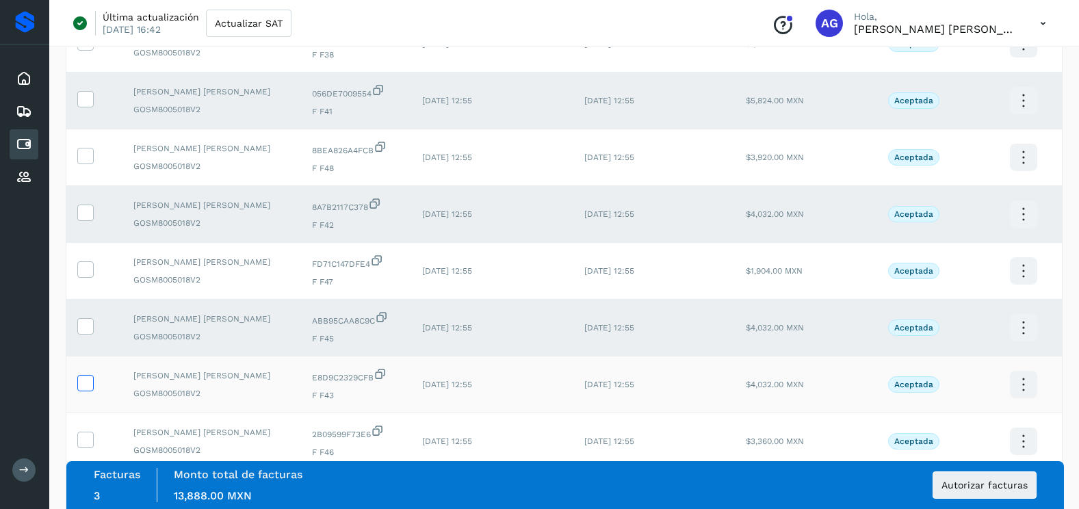
click at [87, 383] on icon at bounding box center [85, 382] width 14 height 14
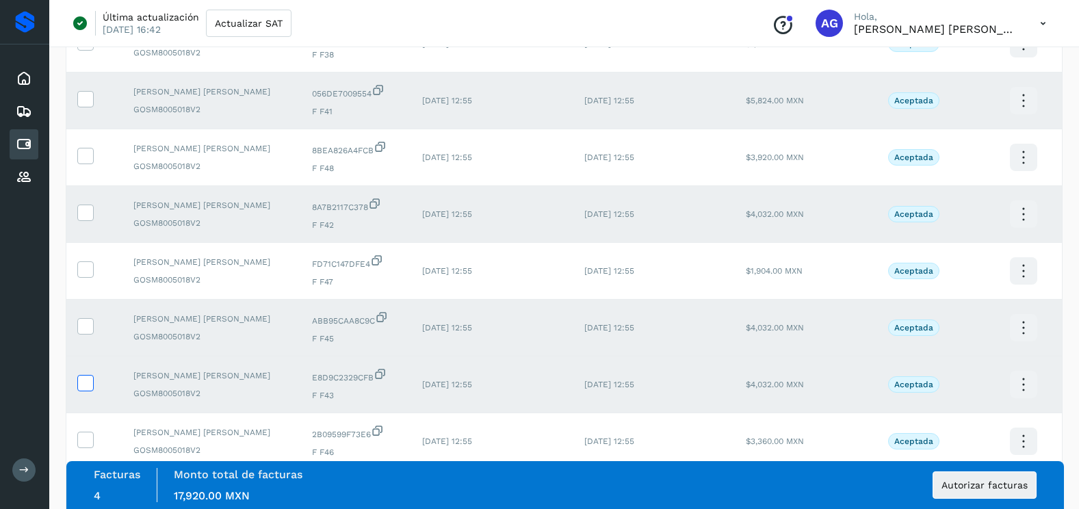
scroll to position [981, 0]
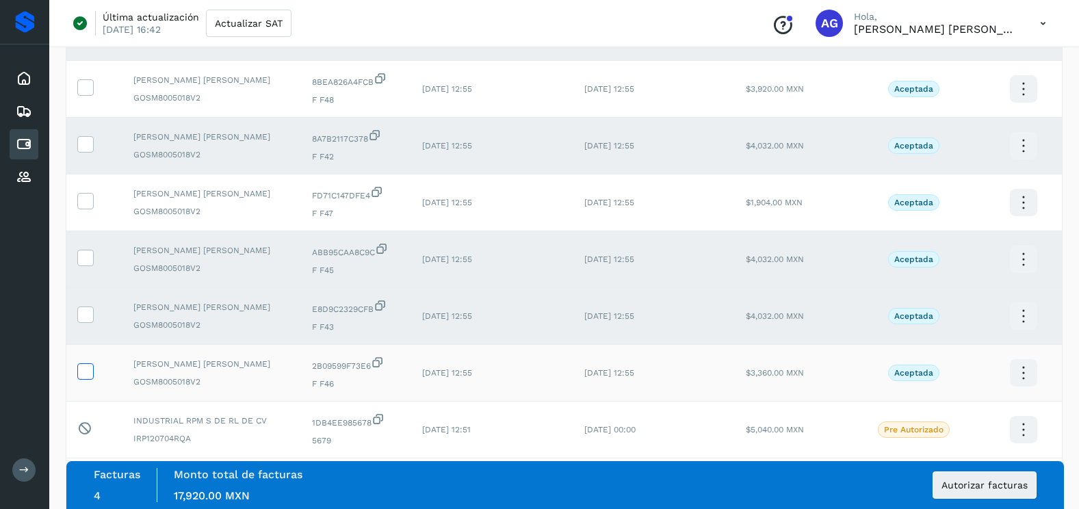
click at [83, 370] on icon at bounding box center [85, 370] width 14 height 14
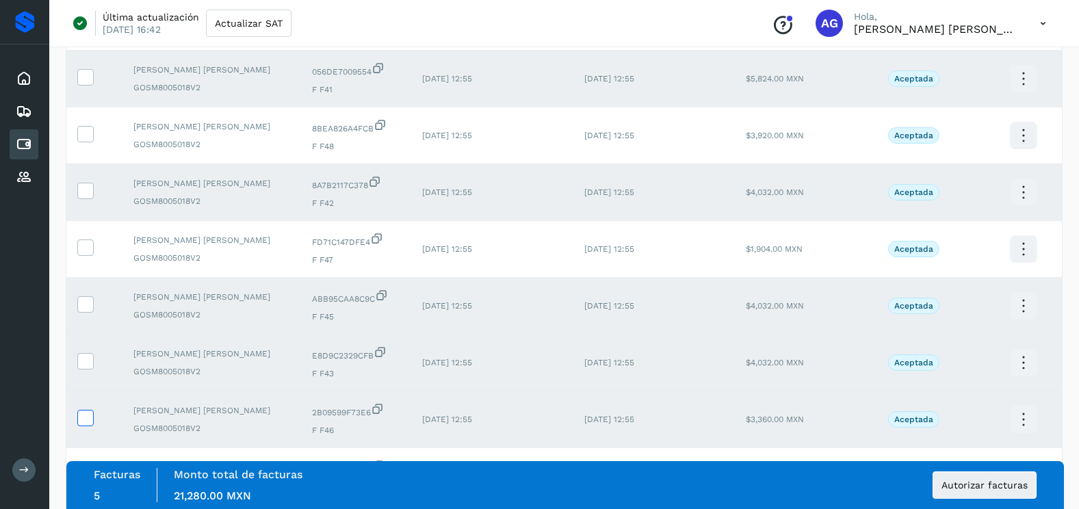
scroll to position [912, 0]
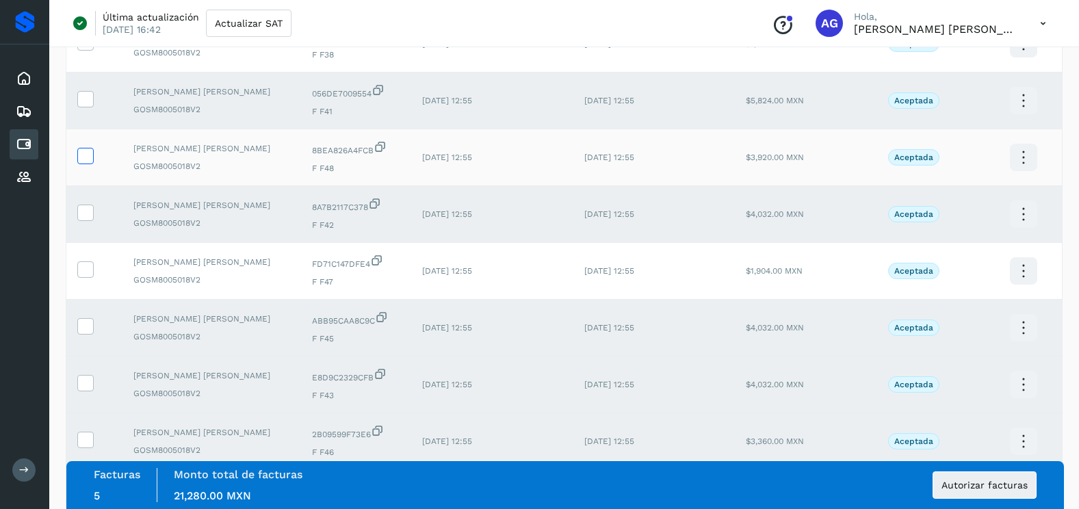
click at [87, 154] on icon at bounding box center [85, 155] width 14 height 14
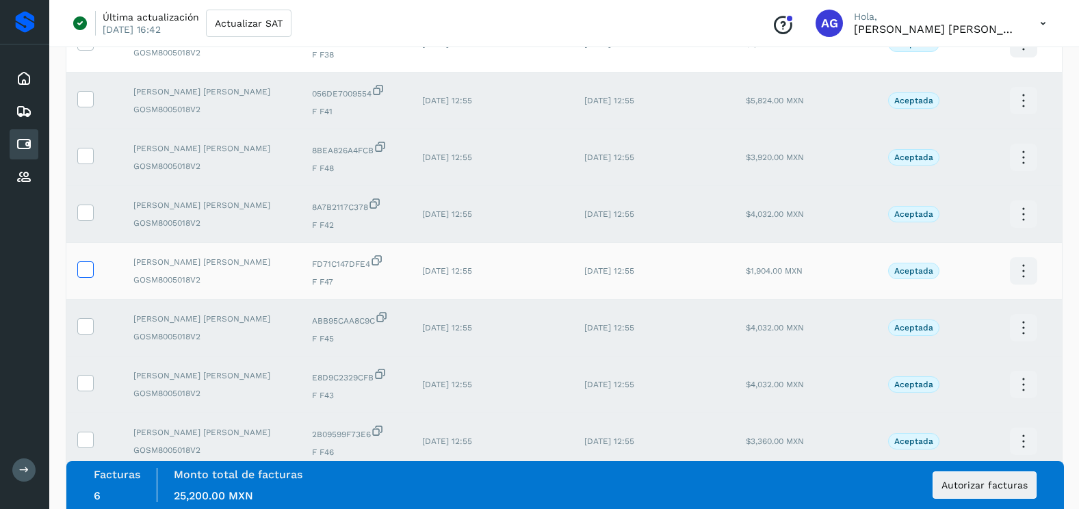
click at [91, 264] on icon at bounding box center [85, 268] width 14 height 14
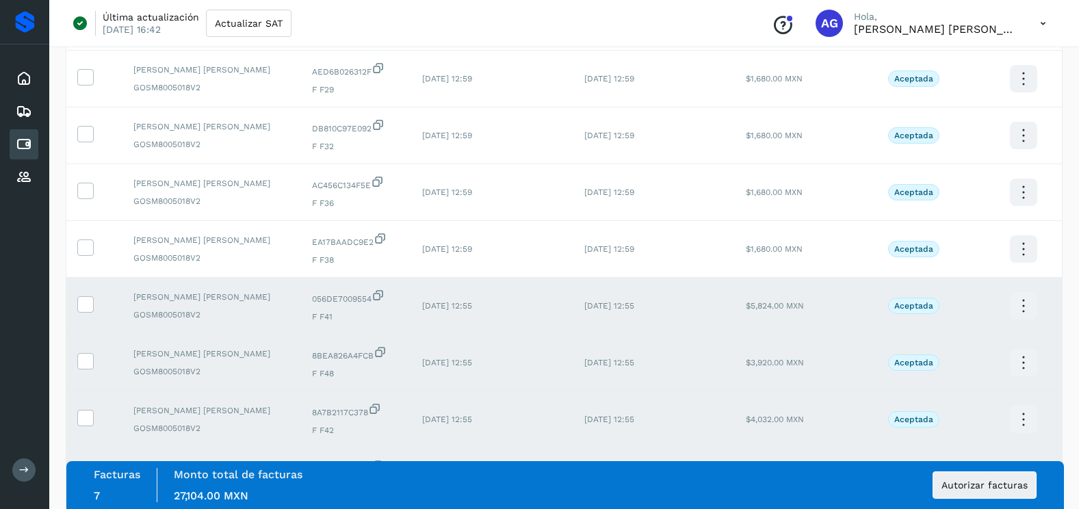
scroll to position [639, 0]
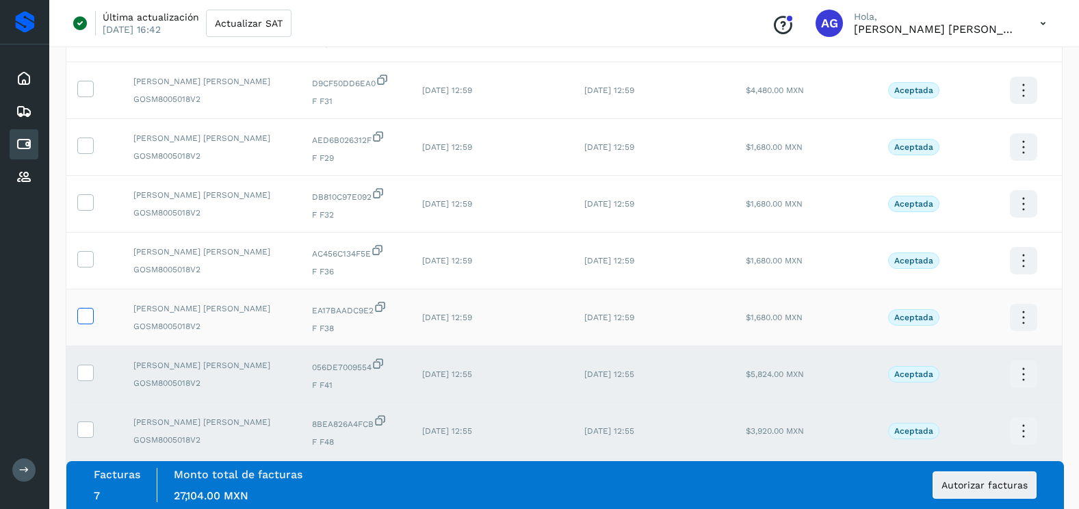
click at [91, 315] on icon at bounding box center [85, 315] width 14 height 14
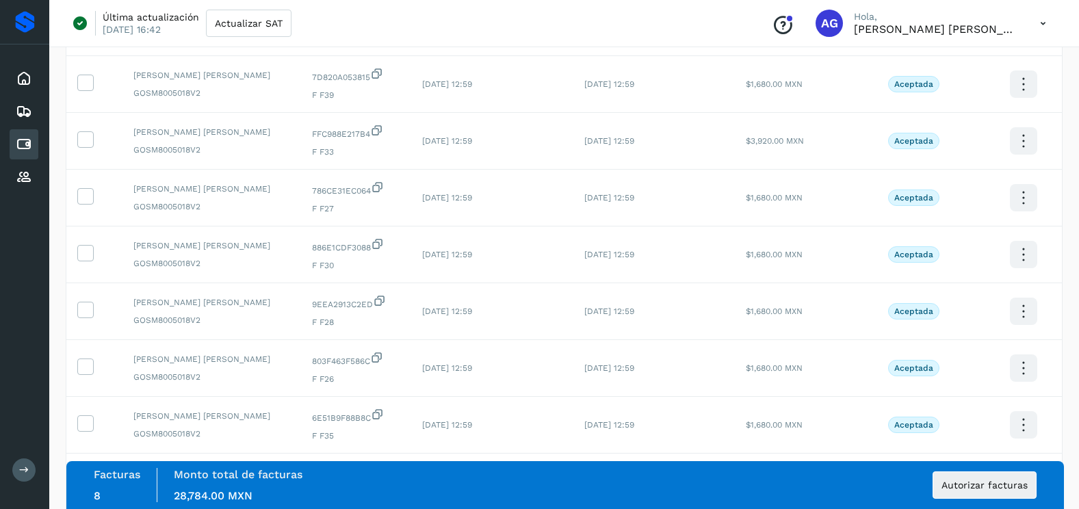
scroll to position [160, 0]
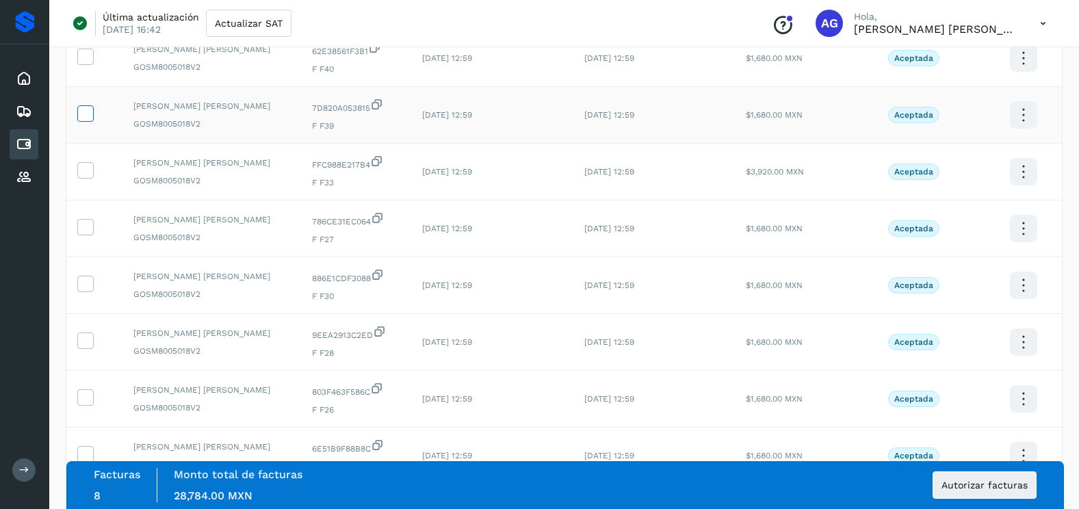
click at [83, 113] on icon at bounding box center [85, 112] width 14 height 14
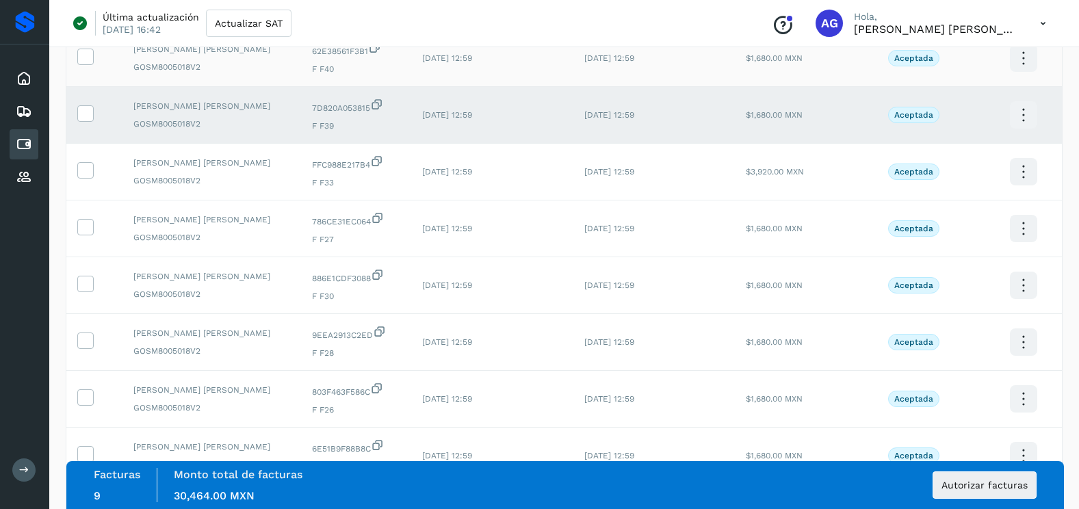
click at [85, 66] on td at bounding box center [94, 58] width 56 height 57
click at [85, 64] on label at bounding box center [85, 57] width 16 height 16
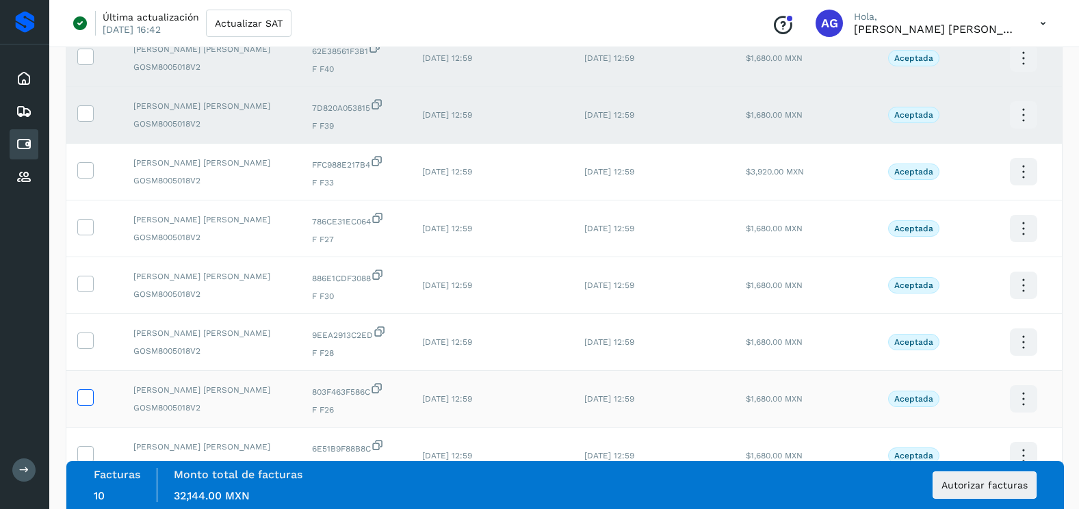
click at [89, 399] on icon at bounding box center [85, 396] width 14 height 14
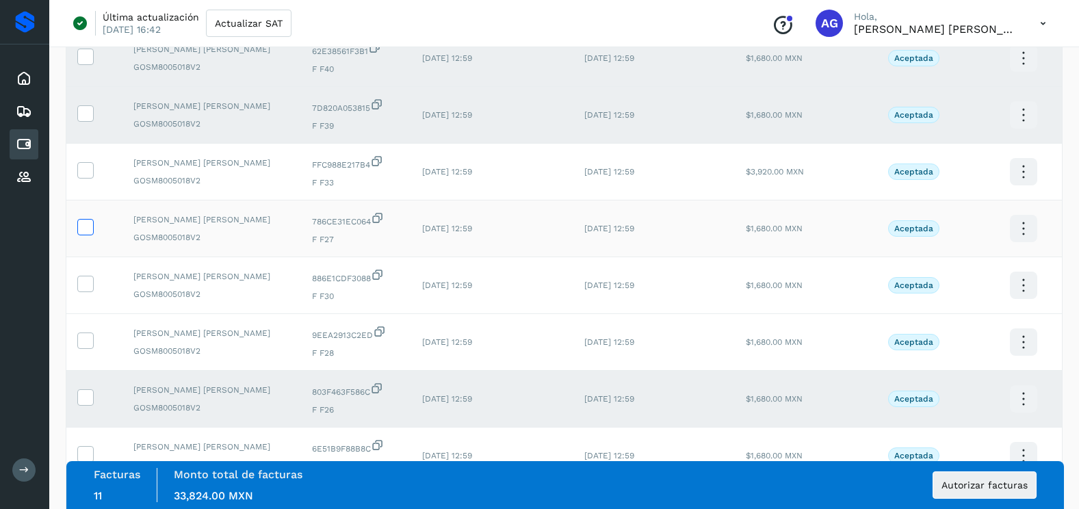
click at [90, 229] on icon at bounding box center [85, 226] width 14 height 14
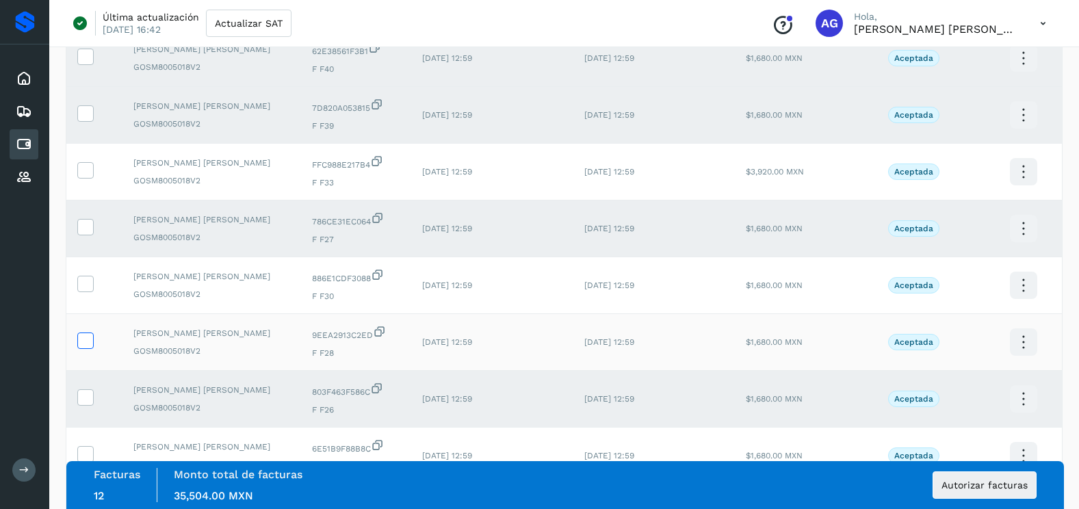
click at [80, 341] on icon at bounding box center [85, 339] width 14 height 14
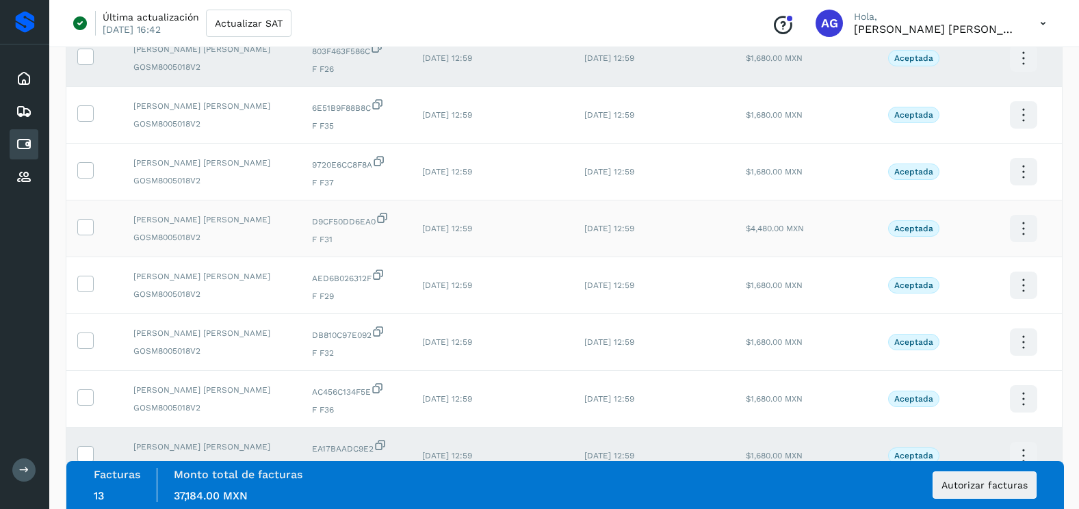
scroll to position [502, 0]
click at [83, 280] on icon at bounding box center [85, 281] width 14 height 14
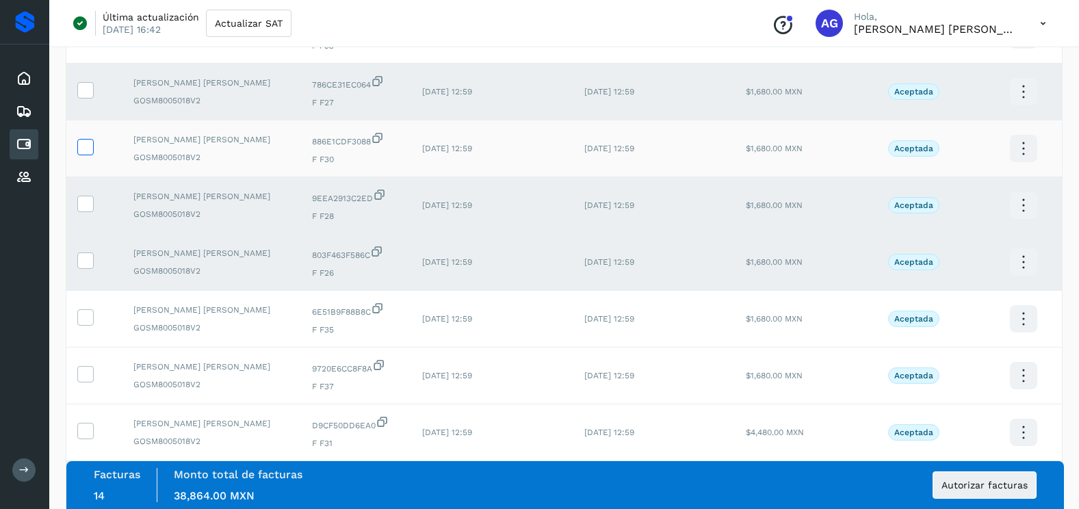
click at [82, 153] on icon at bounding box center [85, 146] width 14 height 14
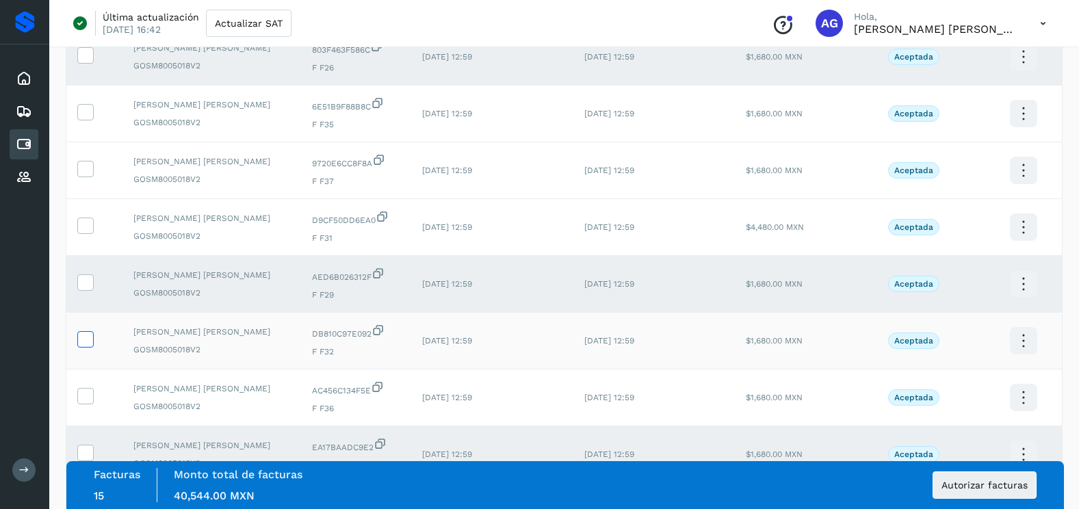
click at [90, 343] on icon at bounding box center [85, 338] width 14 height 14
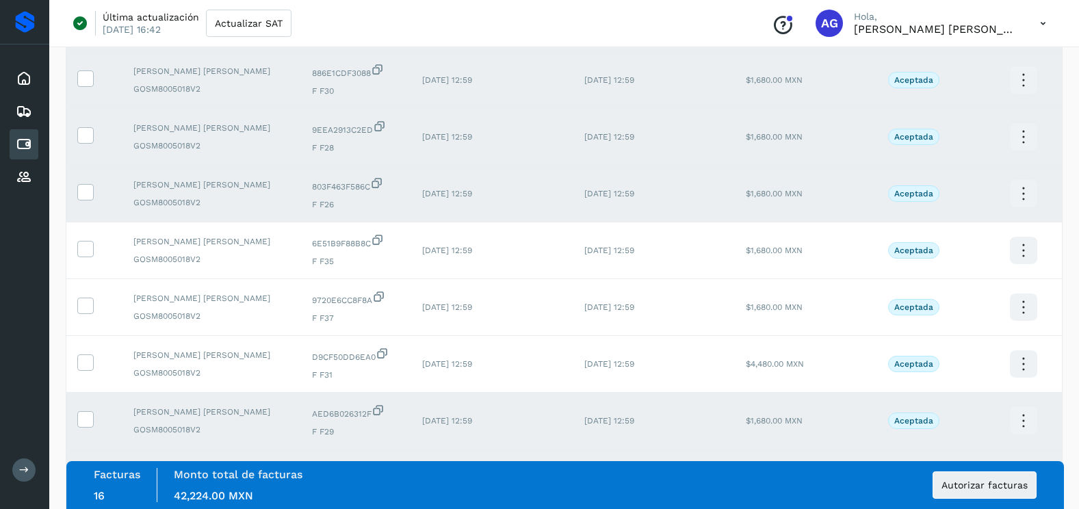
scroll to position [228, 0]
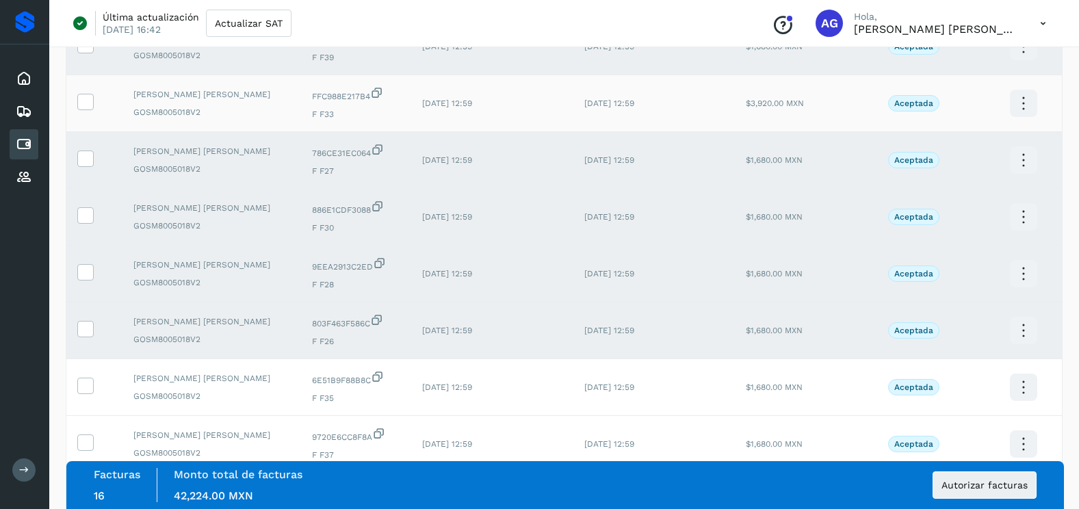
click at [87, 111] on td at bounding box center [94, 103] width 56 height 57
click at [88, 108] on span at bounding box center [85, 105] width 14 height 10
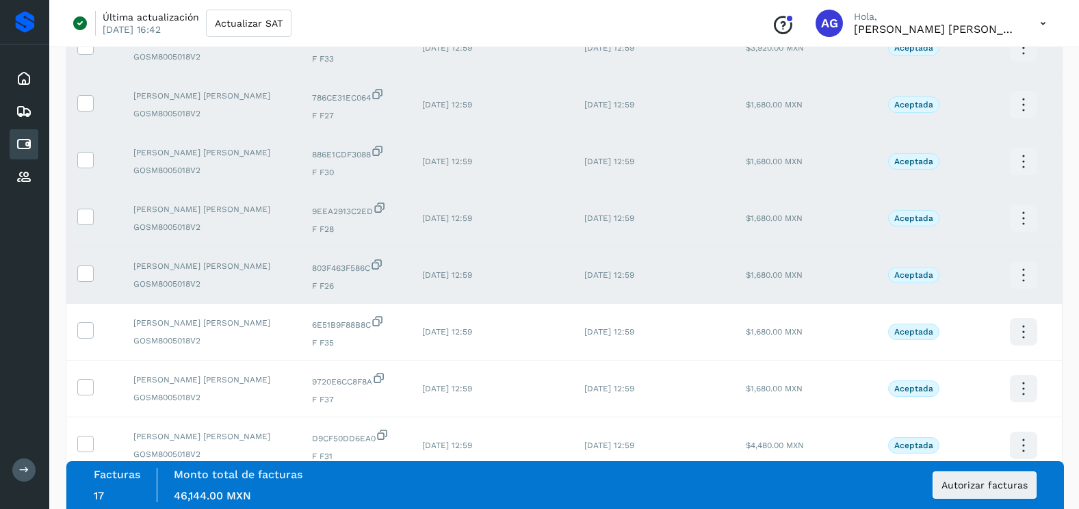
scroll to position [502, 0]
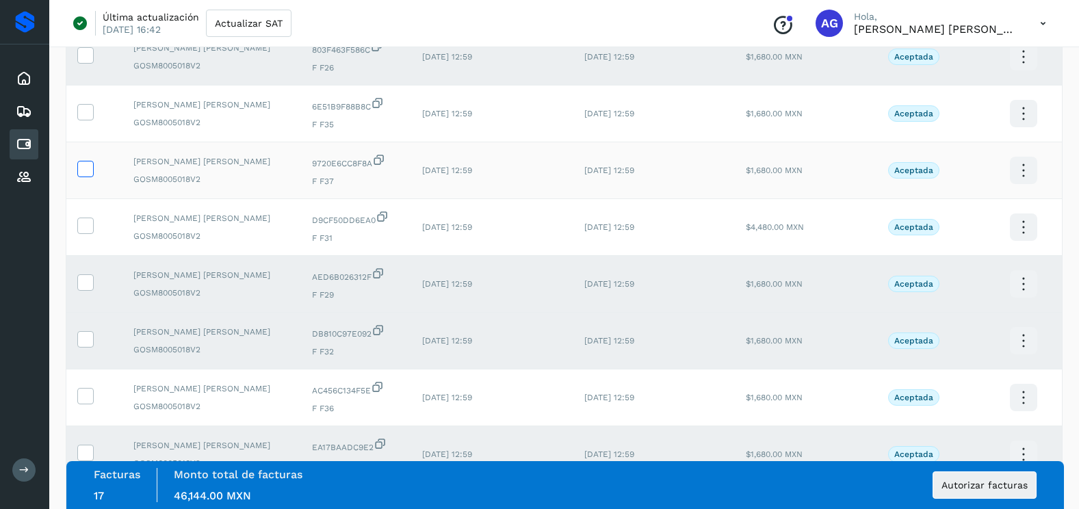
click at [83, 168] on icon at bounding box center [85, 168] width 14 height 14
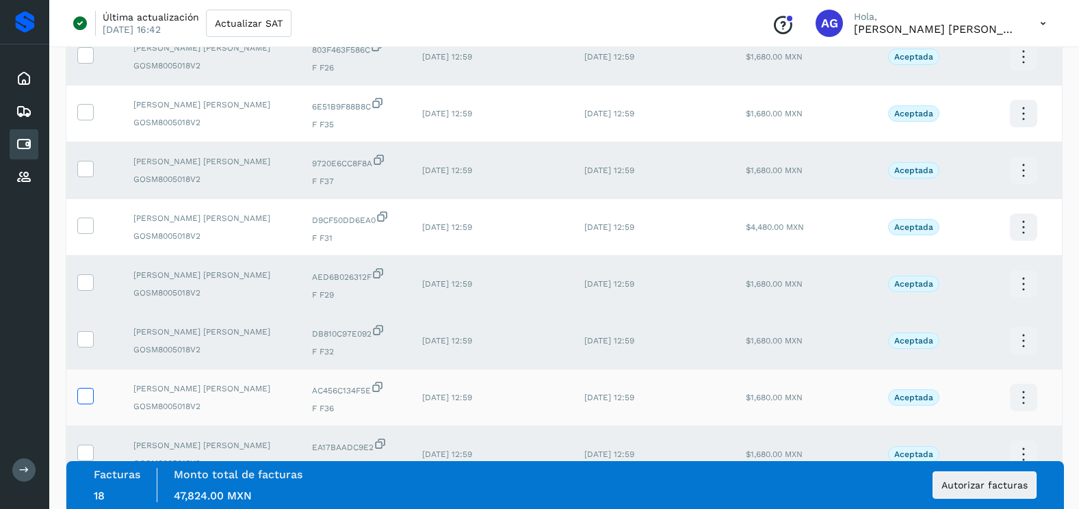
click at [92, 396] on icon at bounding box center [85, 395] width 14 height 14
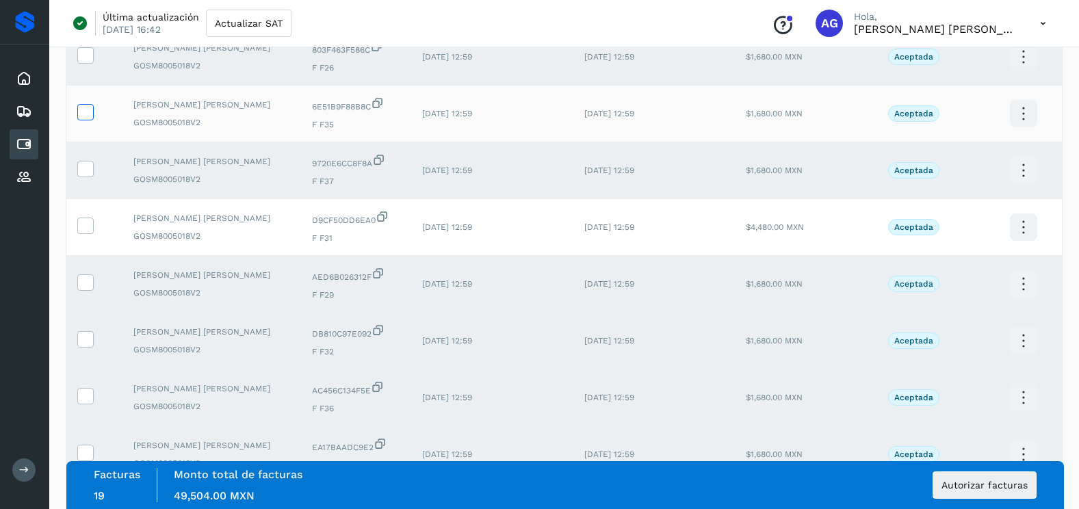
click at [83, 116] on icon at bounding box center [85, 111] width 14 height 14
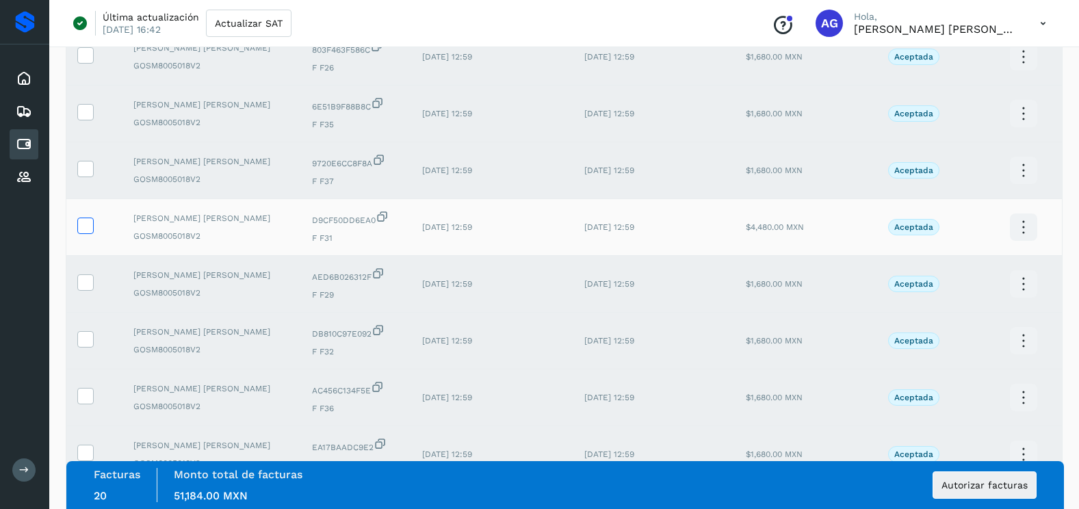
click at [85, 224] on icon at bounding box center [85, 224] width 14 height 14
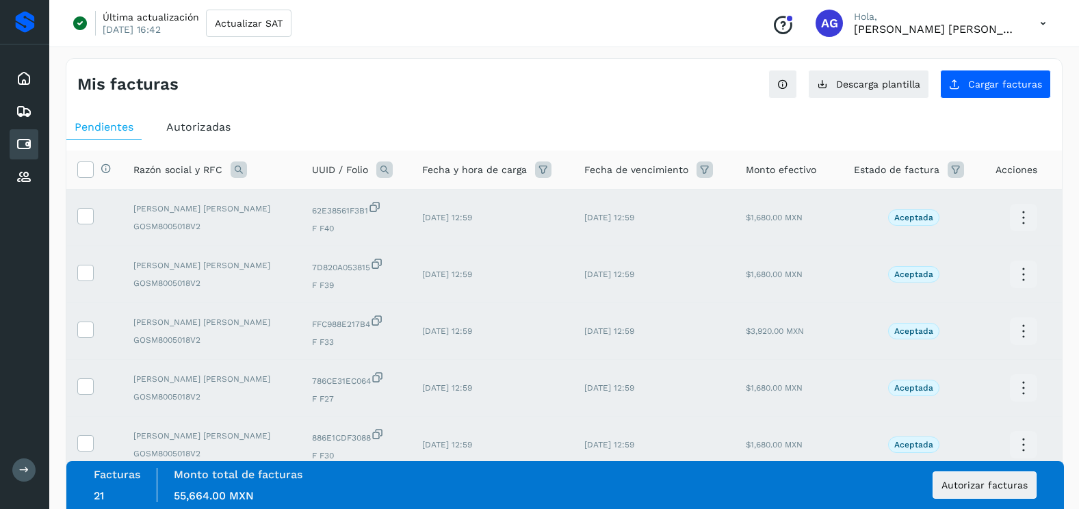
scroll to position [0, 0]
click at [949, 477] on button "Autorizar facturas" at bounding box center [984, 484] width 104 height 27
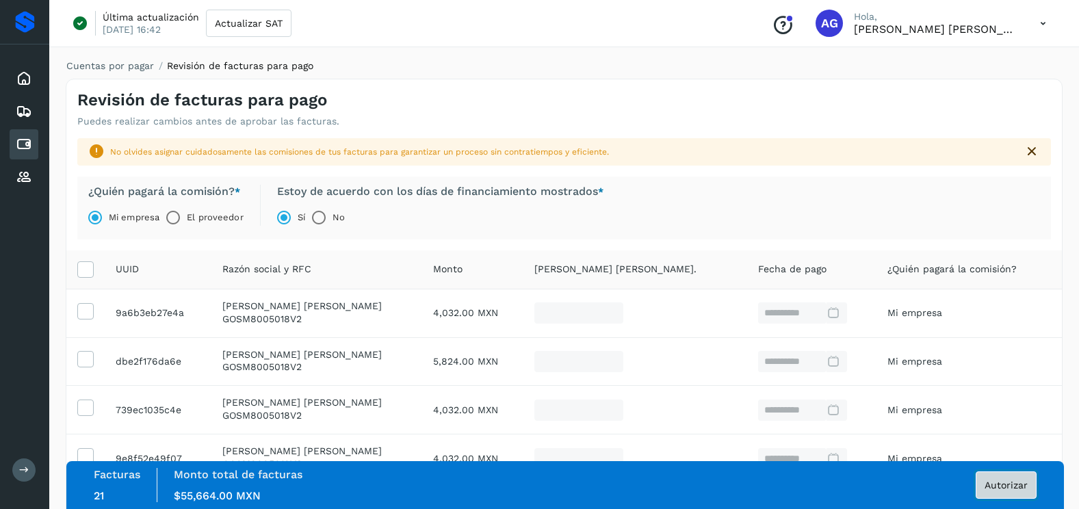
click at [1001, 481] on span "Autorizar" at bounding box center [1005, 485] width 43 height 10
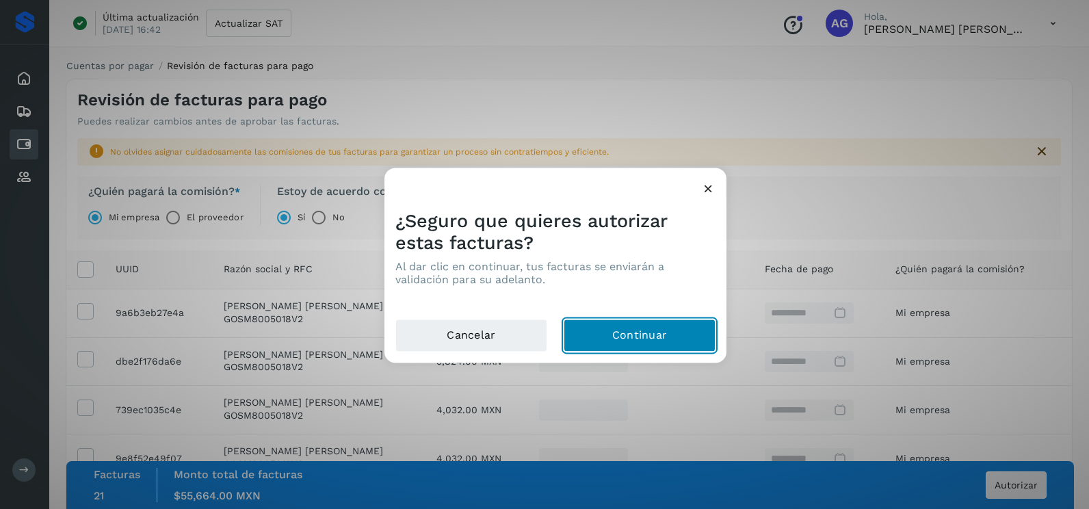
click at [678, 344] on button "Continuar" at bounding box center [640, 335] width 152 height 33
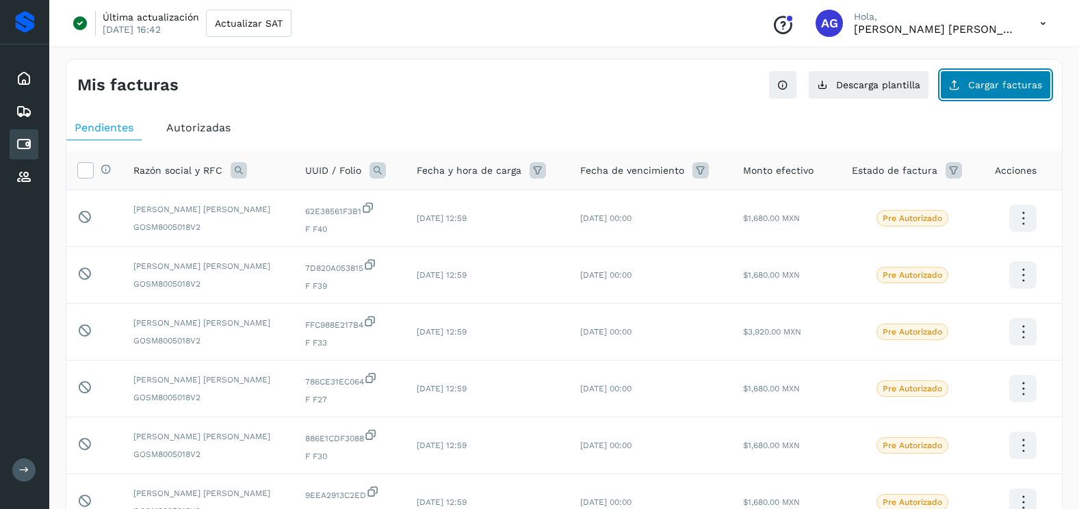
click at [1016, 85] on span "Cargar facturas" at bounding box center [1005, 85] width 74 height 10
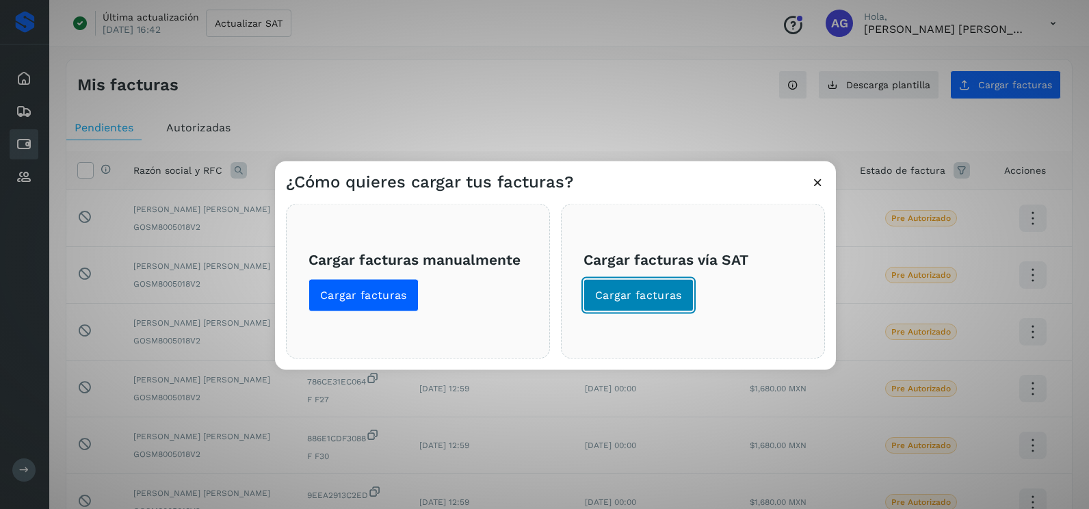
click at [678, 295] on span "Cargar facturas" at bounding box center [638, 295] width 87 height 15
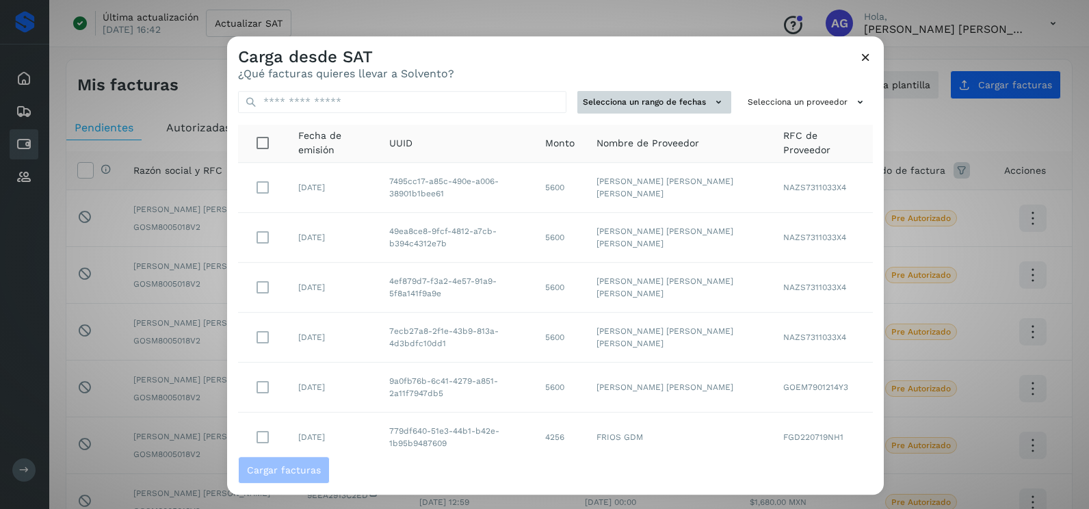
click at [696, 102] on button "Selecciona un rango de fechas" at bounding box center [654, 102] width 154 height 23
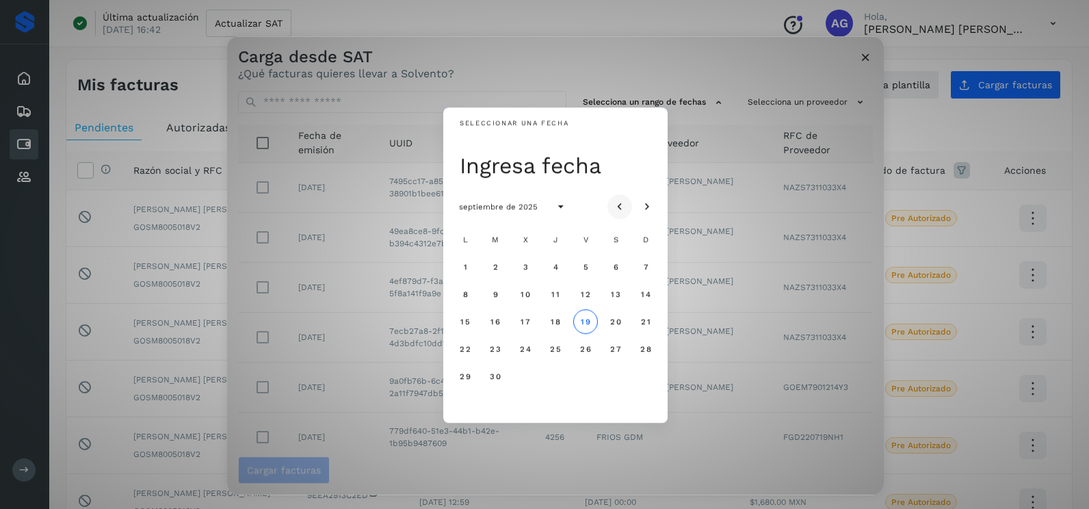
click at [613, 202] on icon "Mes anterior" at bounding box center [620, 207] width 14 height 14
click at [461, 376] on span "25" at bounding box center [465, 376] width 12 height 10
click at [494, 384] on button "26" at bounding box center [495, 376] width 25 height 25
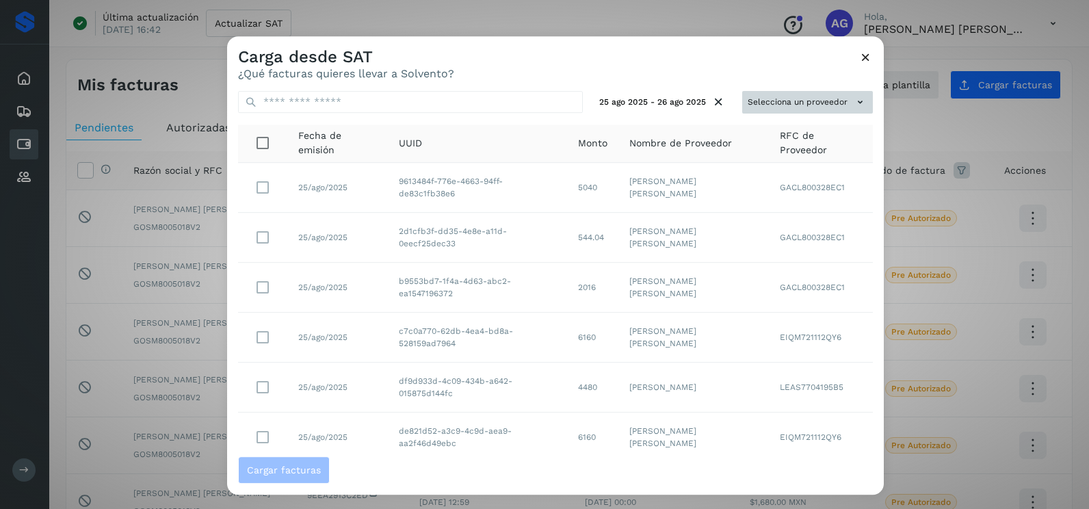
click at [841, 92] on button "Selecciona un proveedor" at bounding box center [807, 102] width 131 height 23
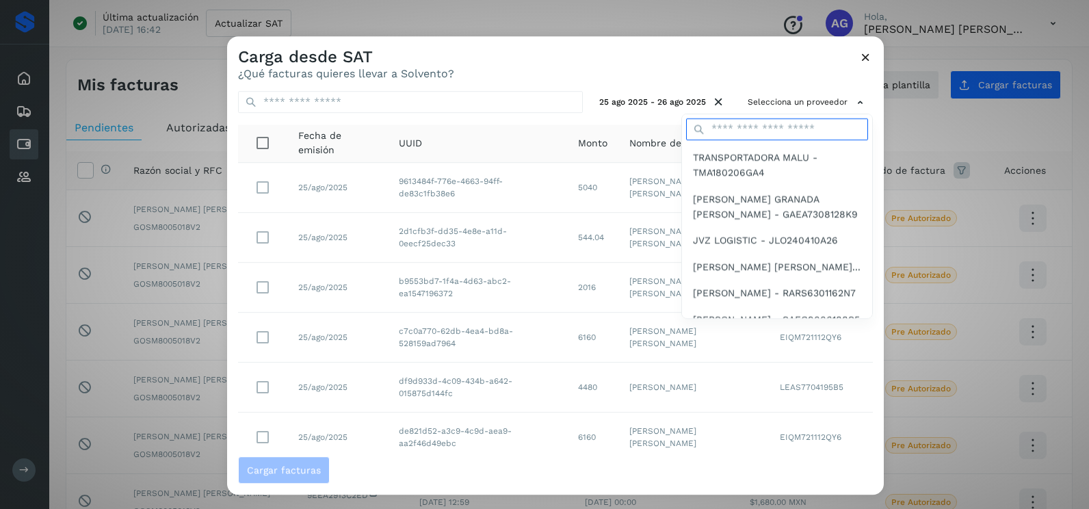
click at [756, 128] on input "text" at bounding box center [777, 129] width 182 height 22
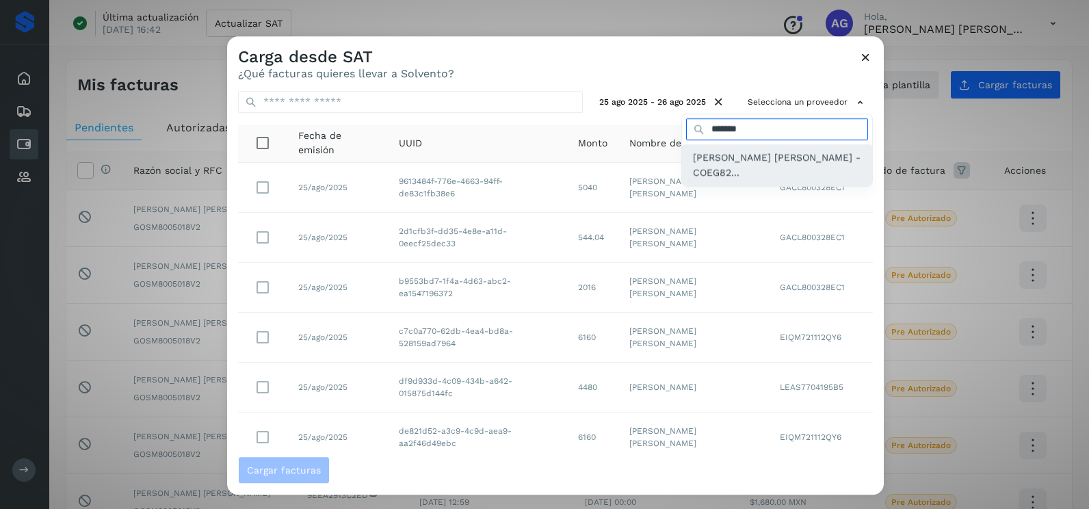
type input "*******"
click at [743, 168] on span "[PERSON_NAME] [PERSON_NAME] - COEG82..." at bounding box center [777, 165] width 168 height 31
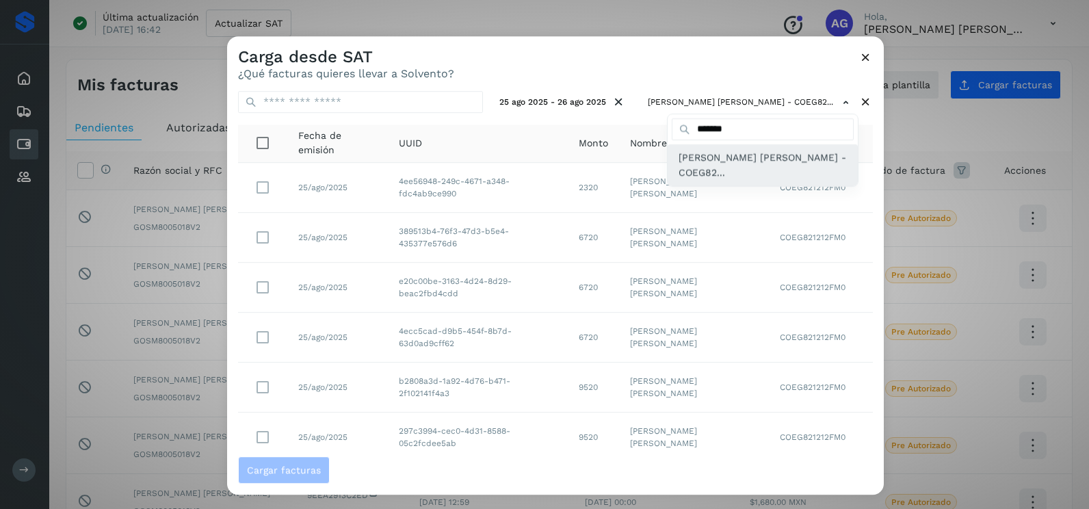
click at [702, 166] on span "[PERSON_NAME] [PERSON_NAME] - COEG82..." at bounding box center [762, 165] width 168 height 31
click at [677, 68] on div at bounding box center [771, 290] width 1089 height 509
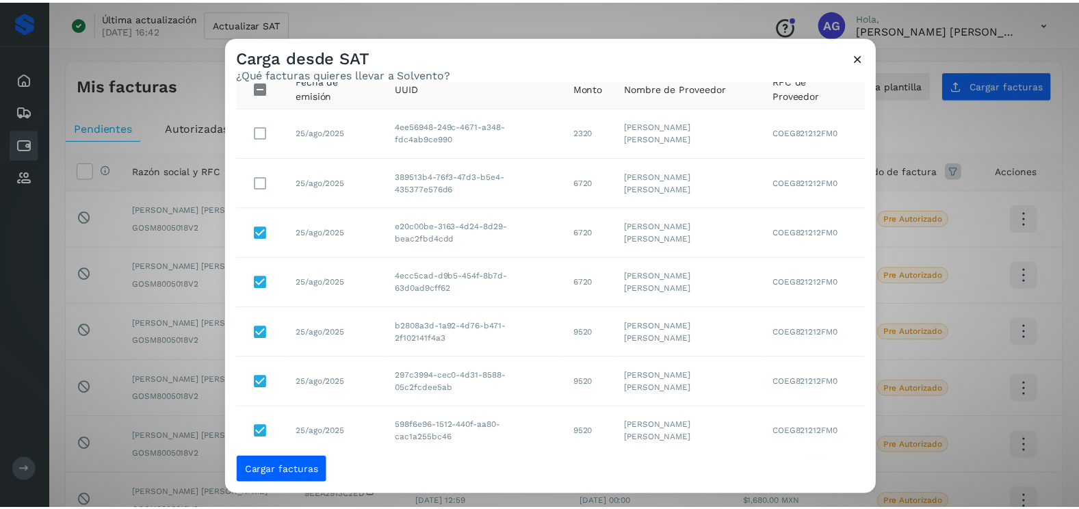
scroll to position [25, 0]
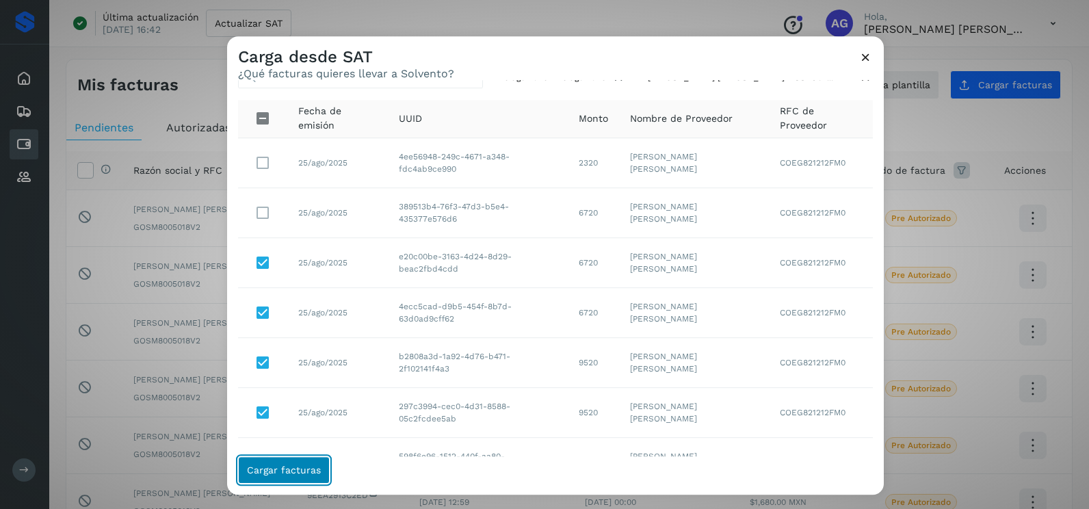
click at [302, 466] on span "Cargar facturas" at bounding box center [284, 470] width 74 height 10
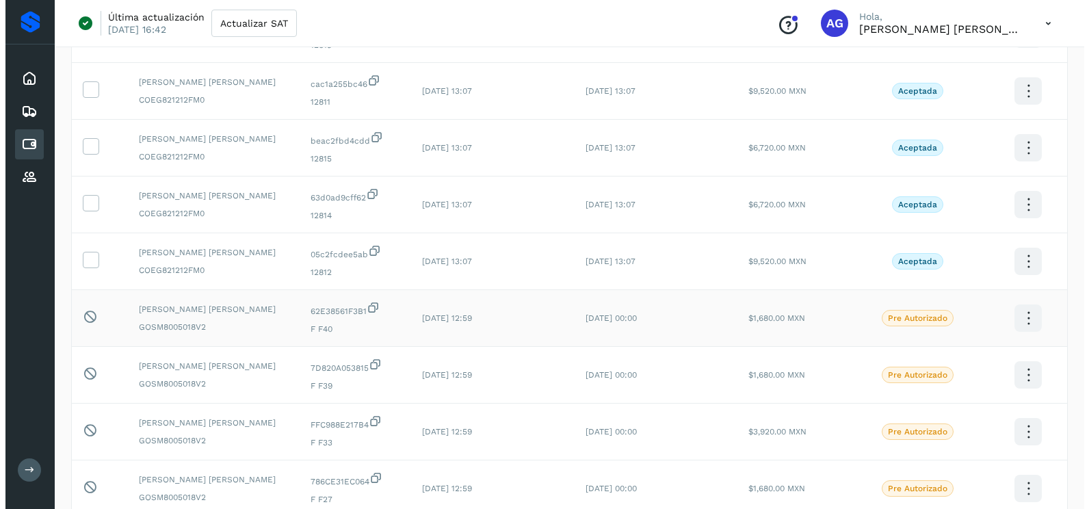
scroll to position [0, 0]
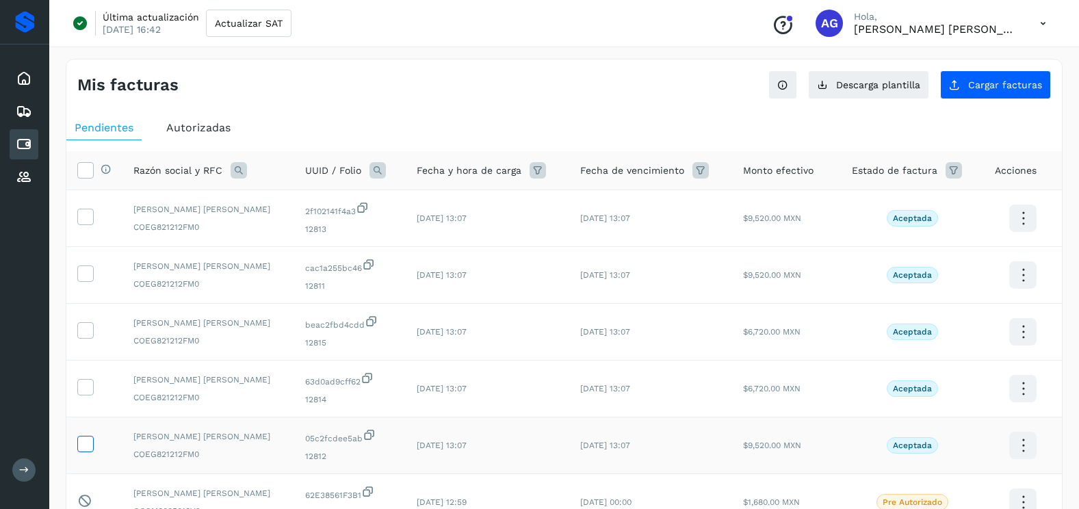
click at [88, 451] on span at bounding box center [85, 447] width 14 height 10
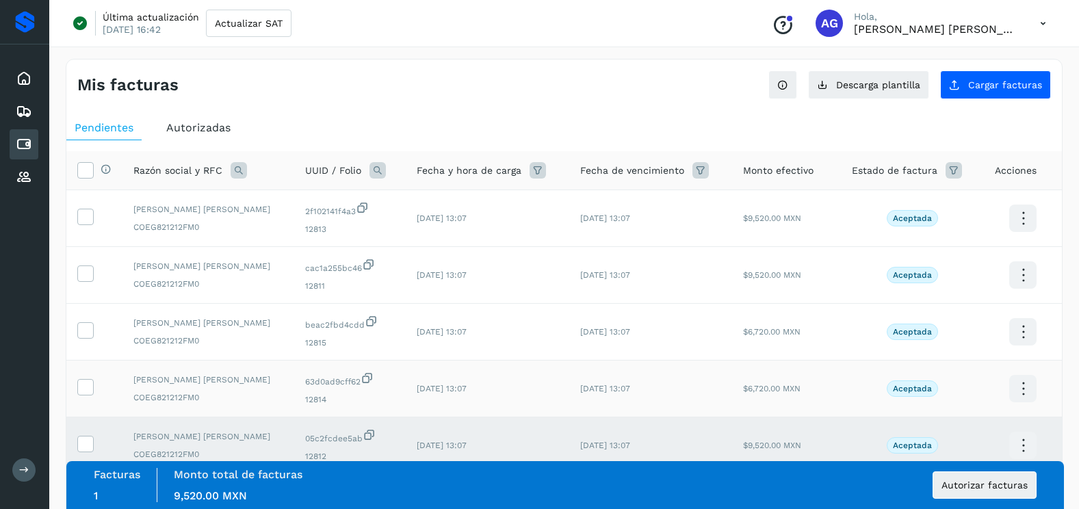
click at [90, 378] on td at bounding box center [94, 388] width 56 height 57
click at [89, 391] on icon at bounding box center [85, 386] width 14 height 14
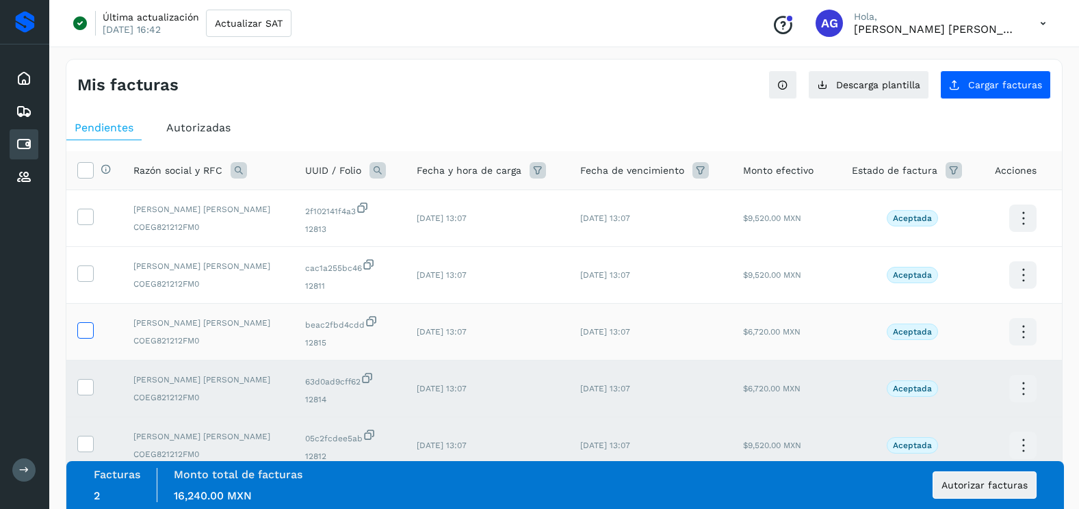
click at [90, 330] on icon at bounding box center [85, 329] width 14 height 14
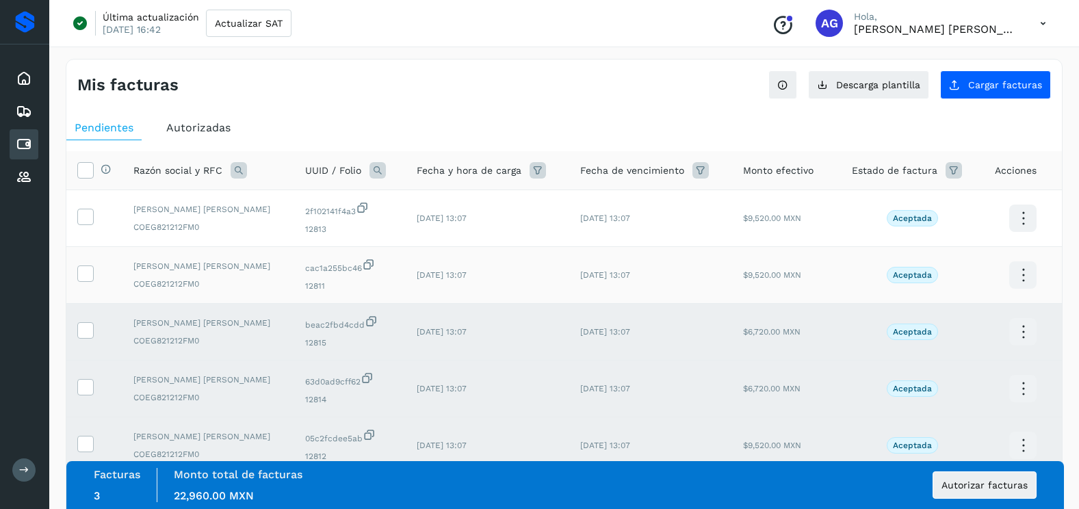
click at [90, 262] on td at bounding box center [94, 275] width 56 height 57
click at [89, 270] on icon at bounding box center [85, 272] width 14 height 14
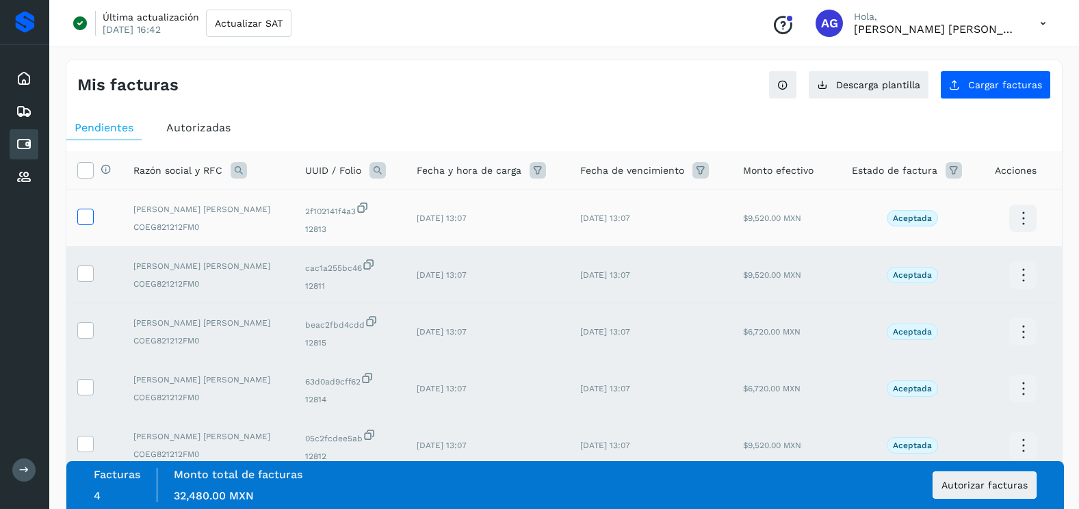
click at [85, 215] on icon at bounding box center [85, 216] width 14 height 14
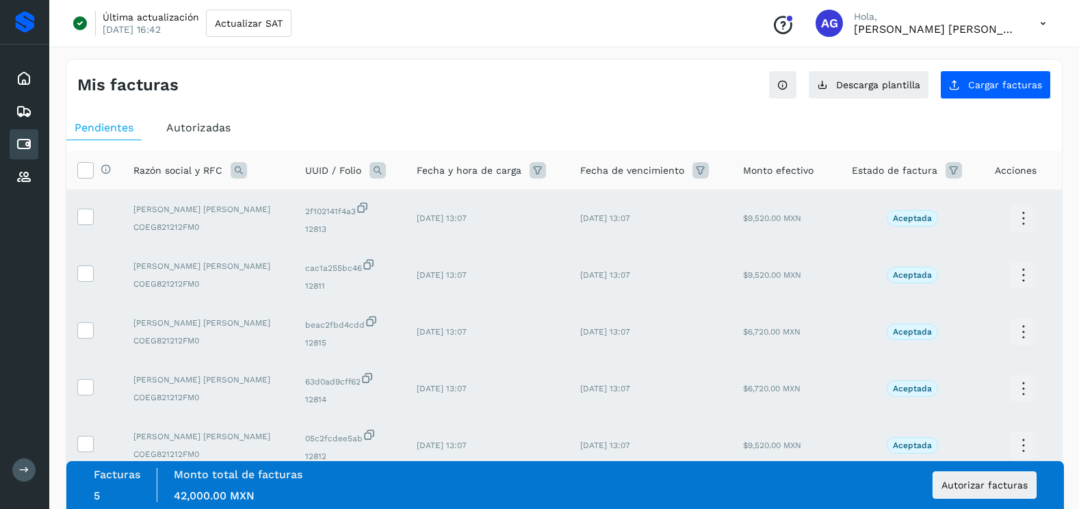
click at [973, 499] on div "Facturas 5 Monto total de facturas Monto total 42,000.00 MXN Autorizar facturas" at bounding box center [565, 485] width 942 height 34
click at [970, 487] on span "Autorizar facturas" at bounding box center [984, 485] width 86 height 10
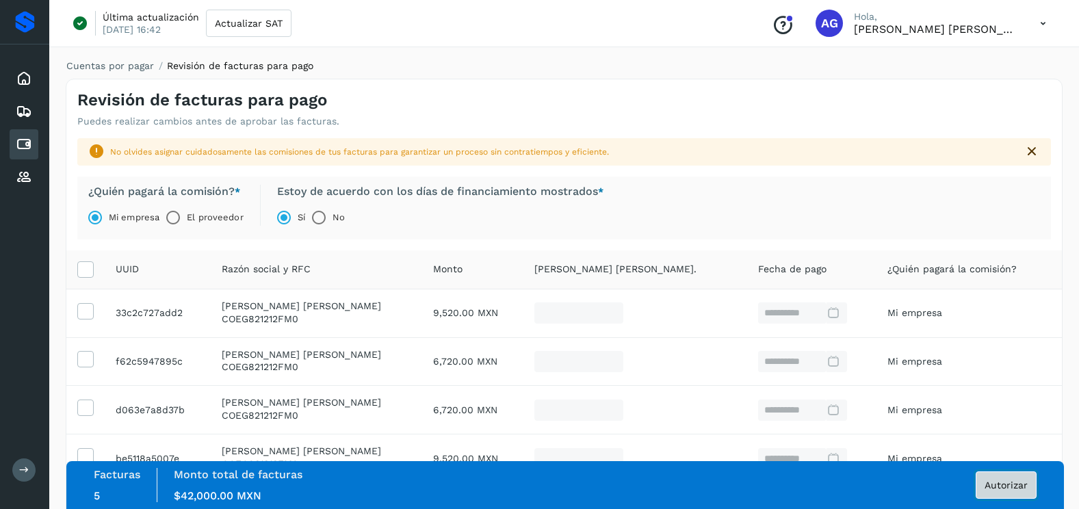
click at [1014, 481] on span "Autorizar" at bounding box center [1005, 485] width 43 height 10
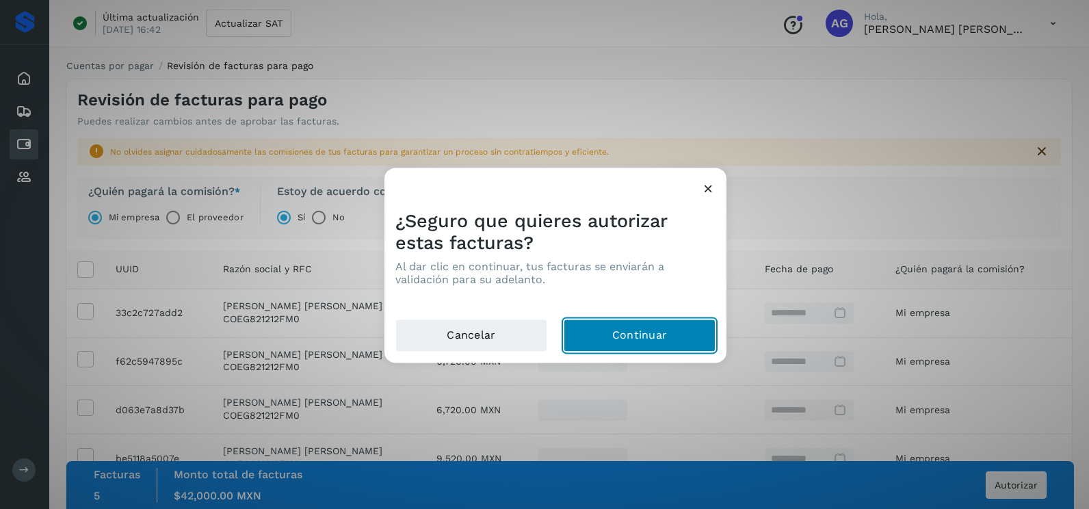
click at [637, 339] on button "Continuar" at bounding box center [640, 335] width 152 height 33
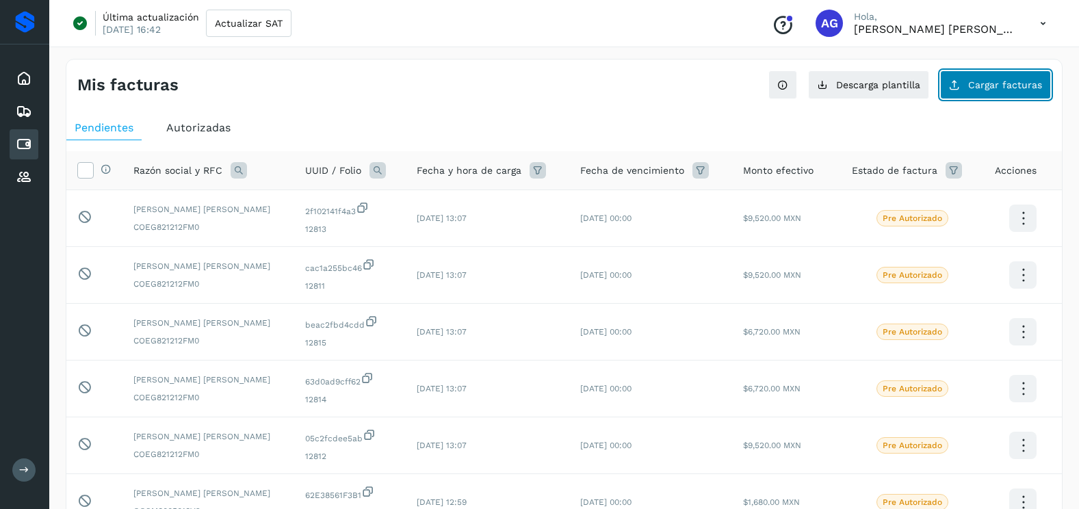
click at [1008, 77] on button "Cargar facturas" at bounding box center [995, 84] width 111 height 29
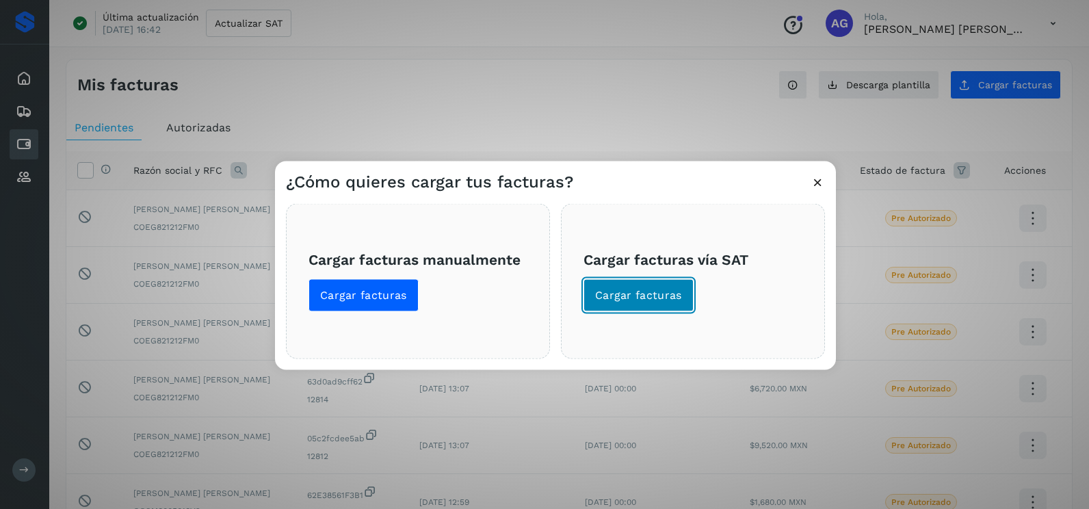
click at [671, 297] on span "Cargar facturas" at bounding box center [638, 295] width 87 height 15
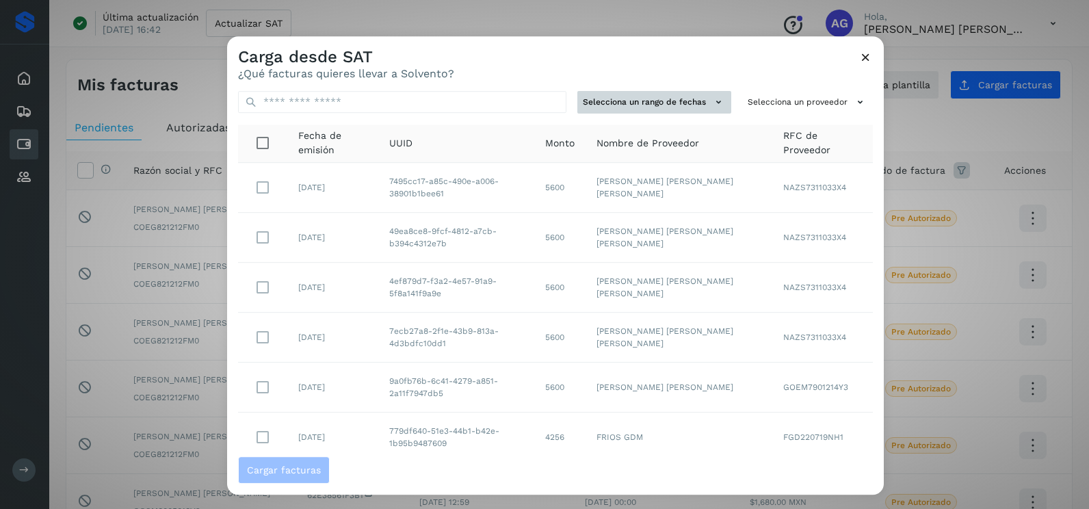
click at [700, 105] on button "Selecciona un rango de fechas" at bounding box center [654, 102] width 154 height 23
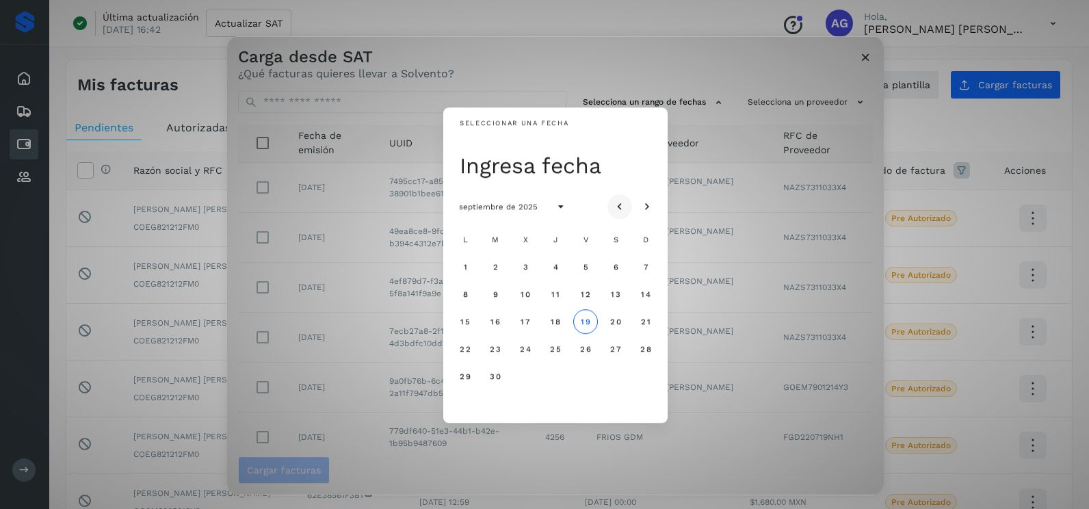
click at [624, 206] on icon "Mes anterior" at bounding box center [620, 207] width 14 height 14
click at [585, 298] on span "8" at bounding box center [585, 294] width 6 height 10
click at [616, 299] on span "9" at bounding box center [615, 294] width 6 height 10
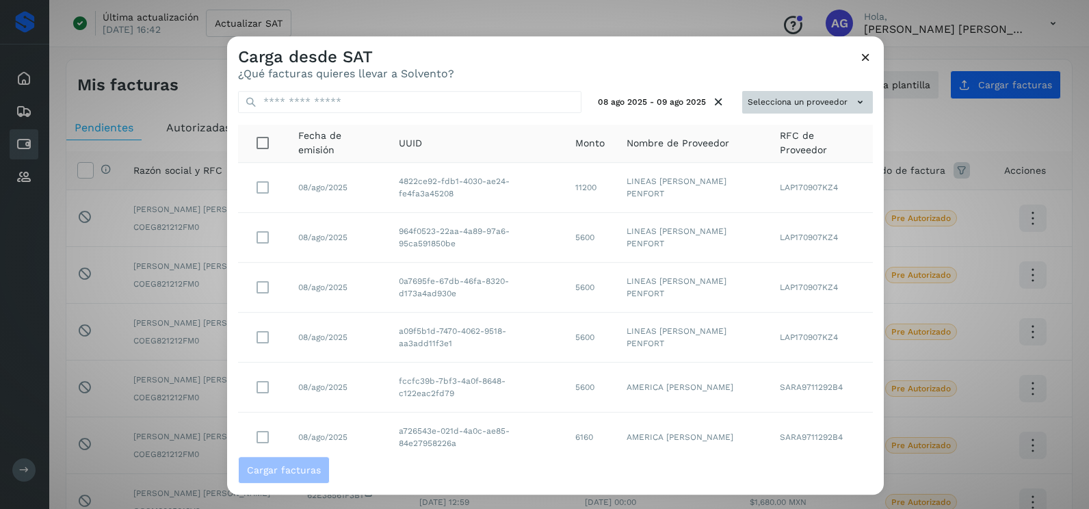
click at [797, 101] on button "Selecciona un proveedor" at bounding box center [807, 102] width 131 height 23
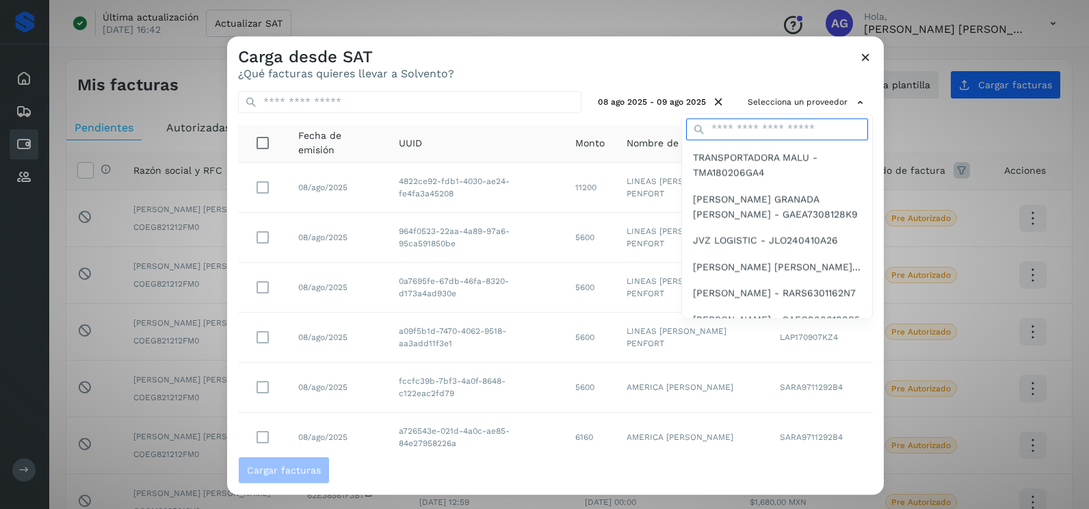
click at [726, 127] on input "text" at bounding box center [777, 129] width 182 height 22
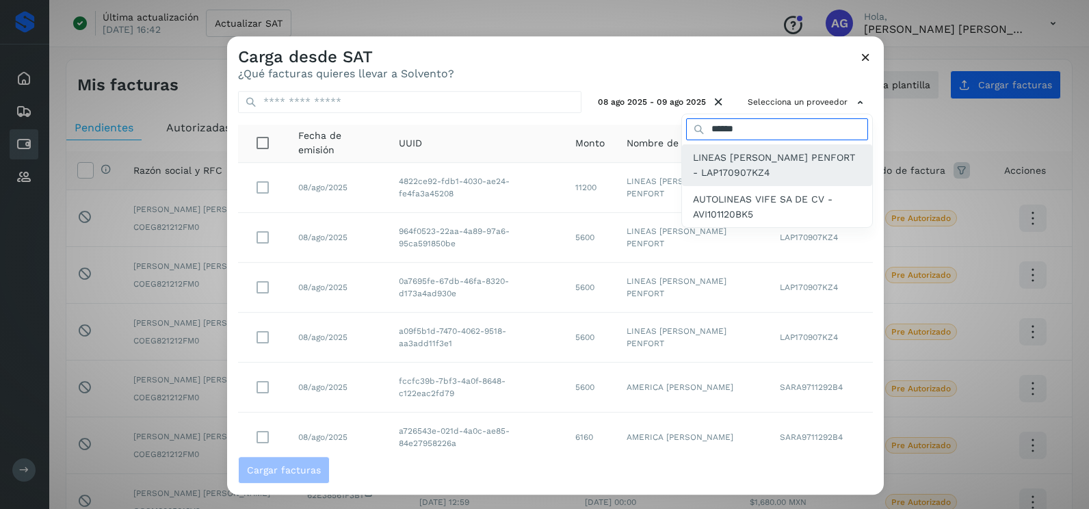
type input "******"
click at [727, 170] on span "LINEAS [PERSON_NAME] PENFORT - LAP170907KZ4" at bounding box center [777, 165] width 168 height 31
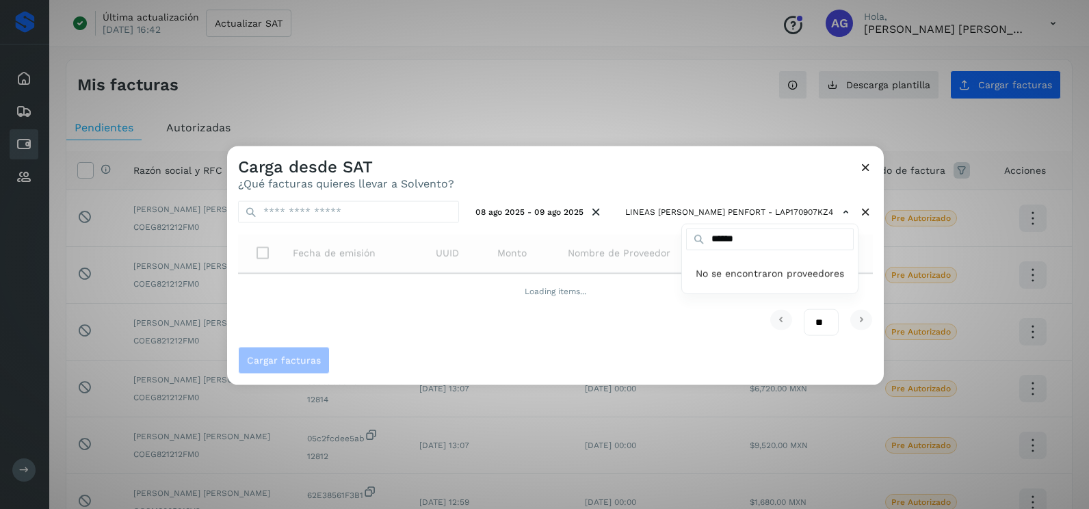
click at [684, 170] on div at bounding box center [771, 400] width 1089 height 509
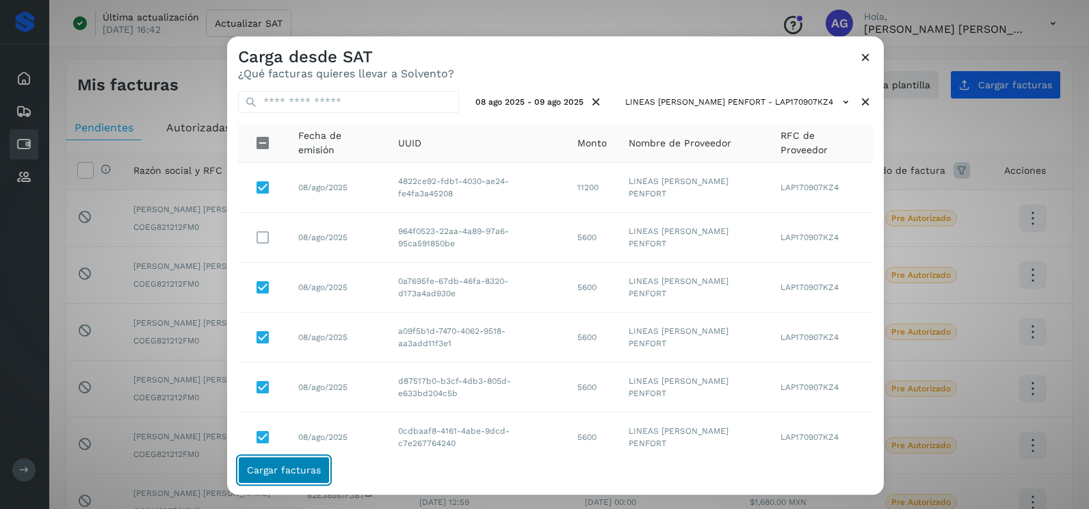
click at [295, 474] on span "Cargar facturas" at bounding box center [284, 470] width 74 height 10
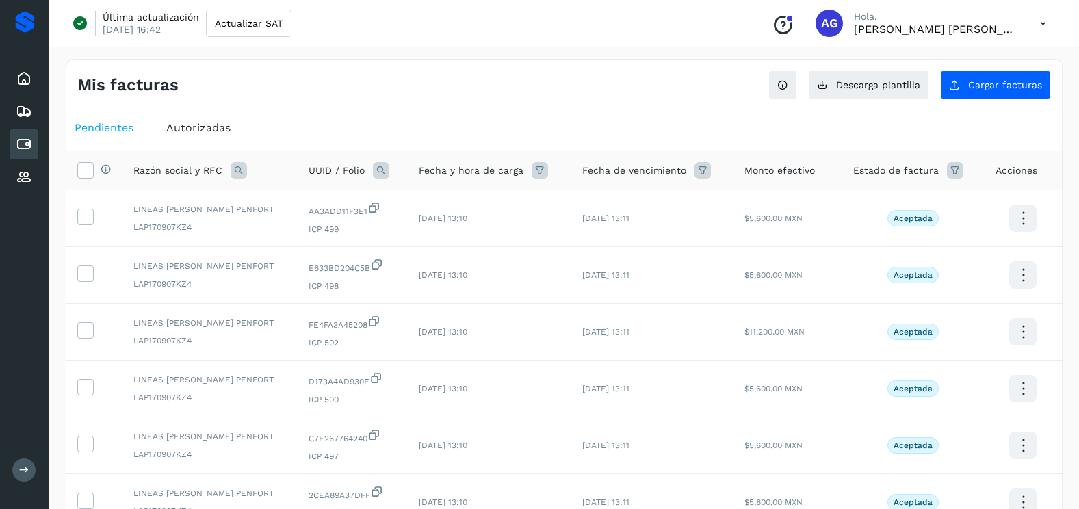
click at [988, 101] on div "Mis facturas Ver instrucciones para cargar Facturas Descarga plantilla Cargar f…" at bounding box center [564, 458] width 996 height 799
click at [982, 90] on span "Cargar facturas" at bounding box center [1005, 85] width 74 height 10
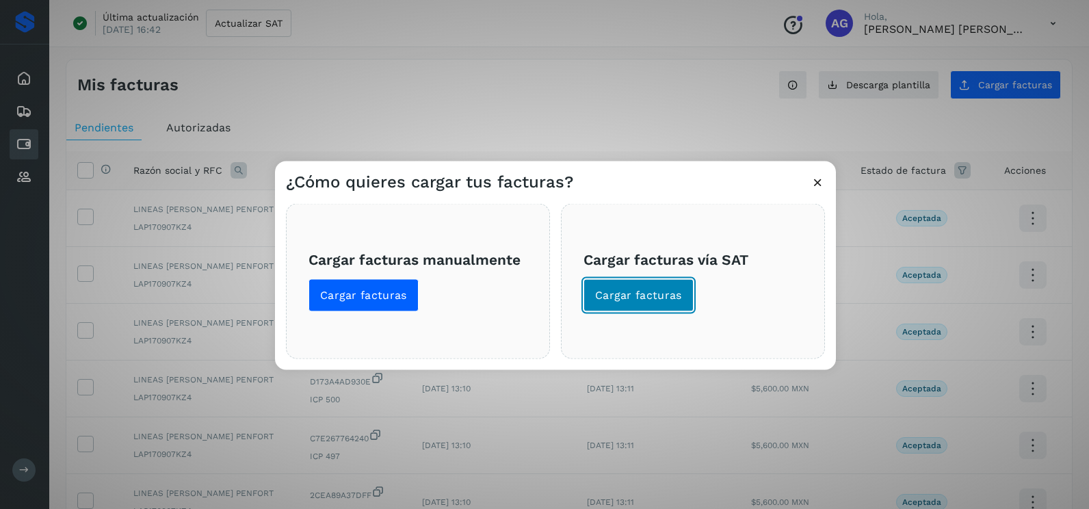
click at [630, 300] on span "Cargar facturas" at bounding box center [638, 295] width 87 height 15
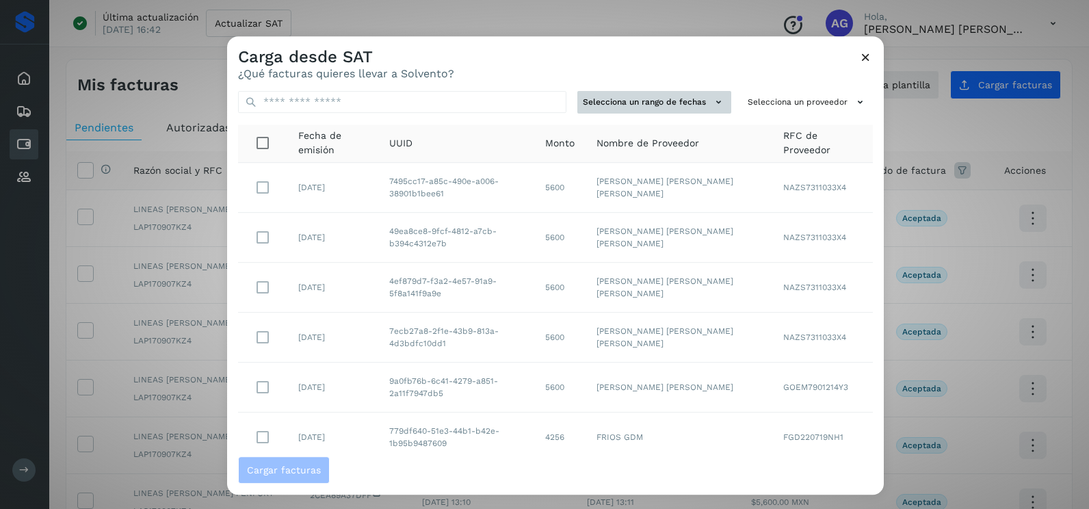
click at [675, 99] on button "Selecciona un rango de fechas" at bounding box center [654, 102] width 154 height 23
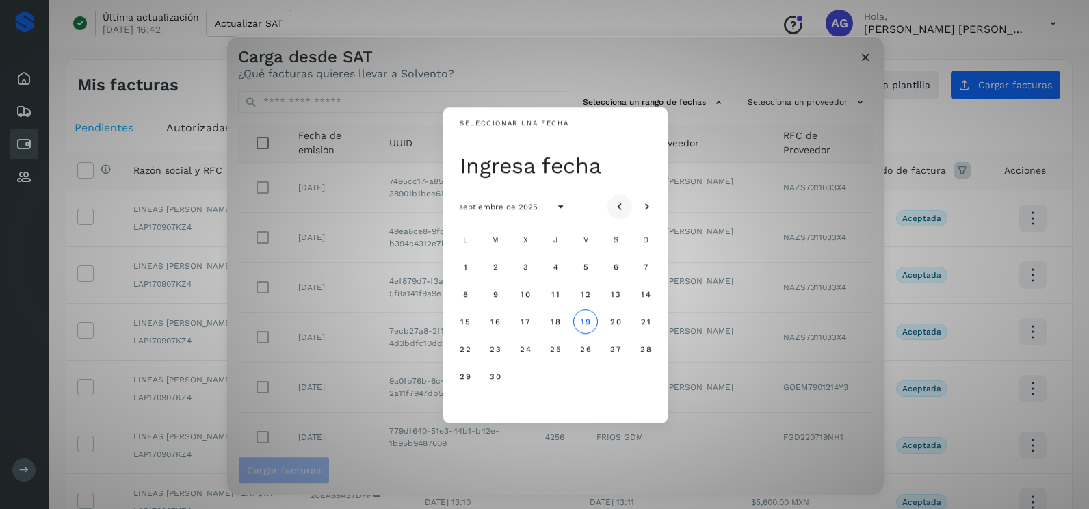
click at [620, 206] on icon "Mes anterior" at bounding box center [620, 207] width 14 height 14
click at [521, 317] on span "13" at bounding box center [525, 322] width 10 height 10
click at [560, 321] on span "14" at bounding box center [555, 322] width 10 height 10
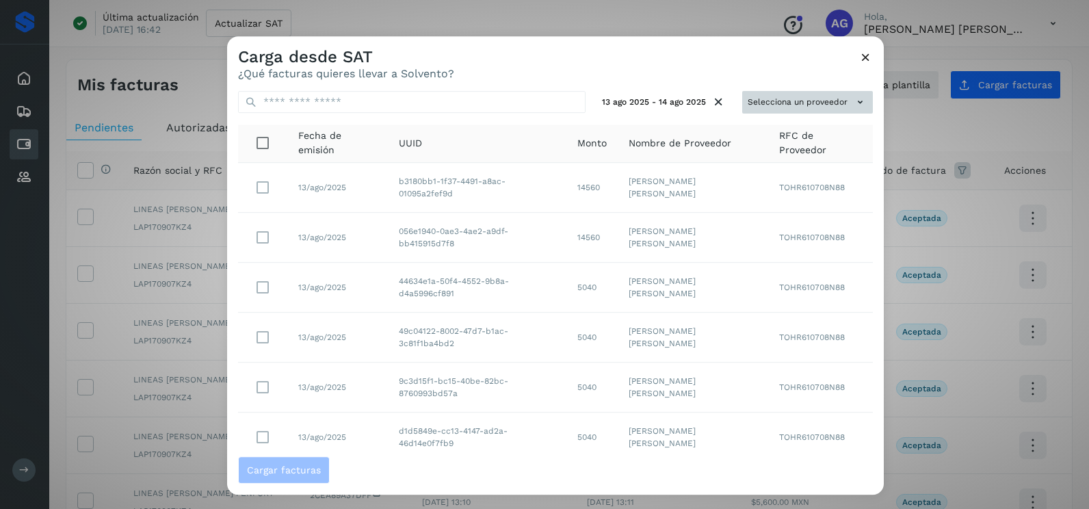
click at [785, 103] on button "Selecciona un proveedor" at bounding box center [807, 102] width 131 height 23
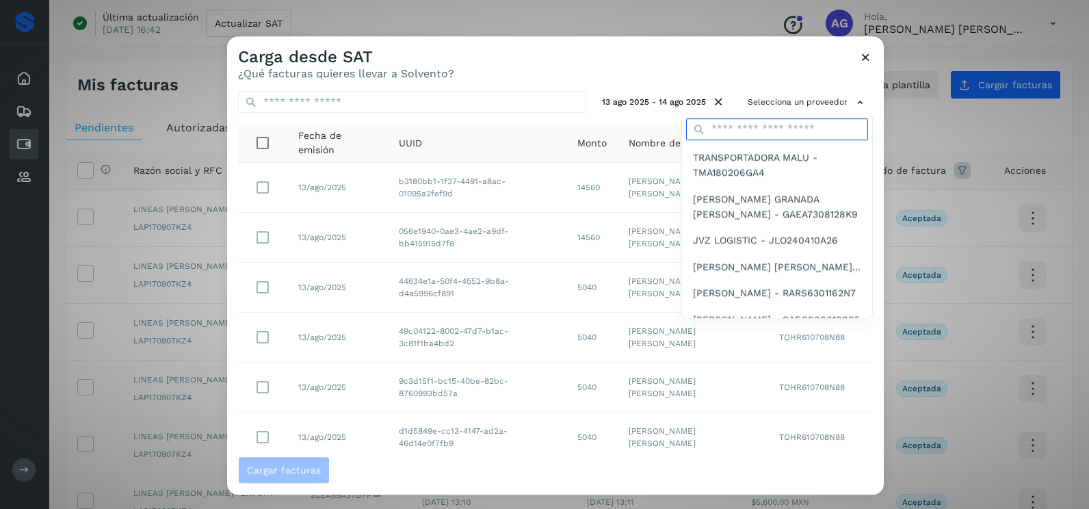
click at [727, 131] on input "text" at bounding box center [777, 129] width 182 height 22
type input "******"
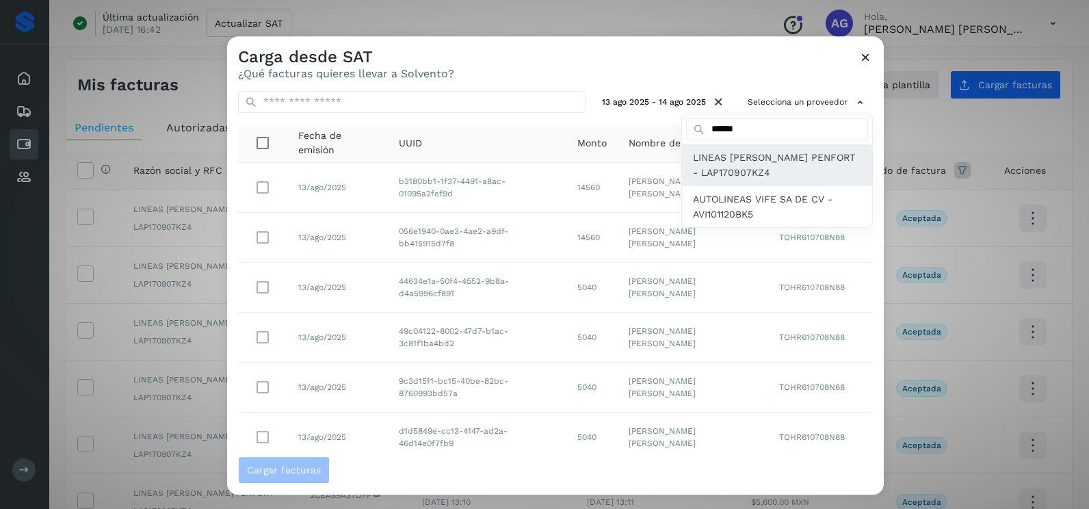
click at [732, 177] on span "LINEAS [PERSON_NAME] PENFORT - LAP170907KZ4" at bounding box center [777, 165] width 168 height 31
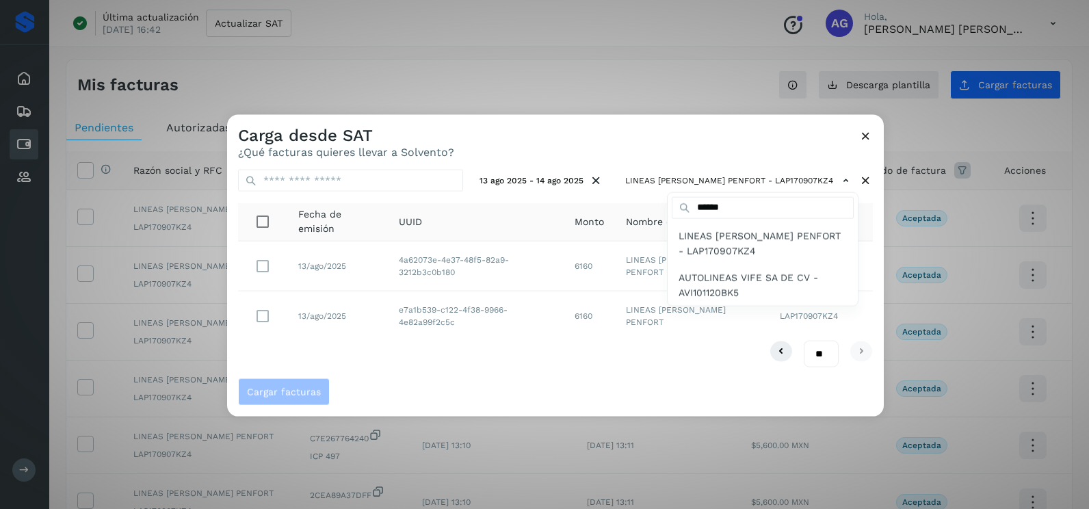
click at [647, 154] on div at bounding box center [771, 369] width 1089 height 509
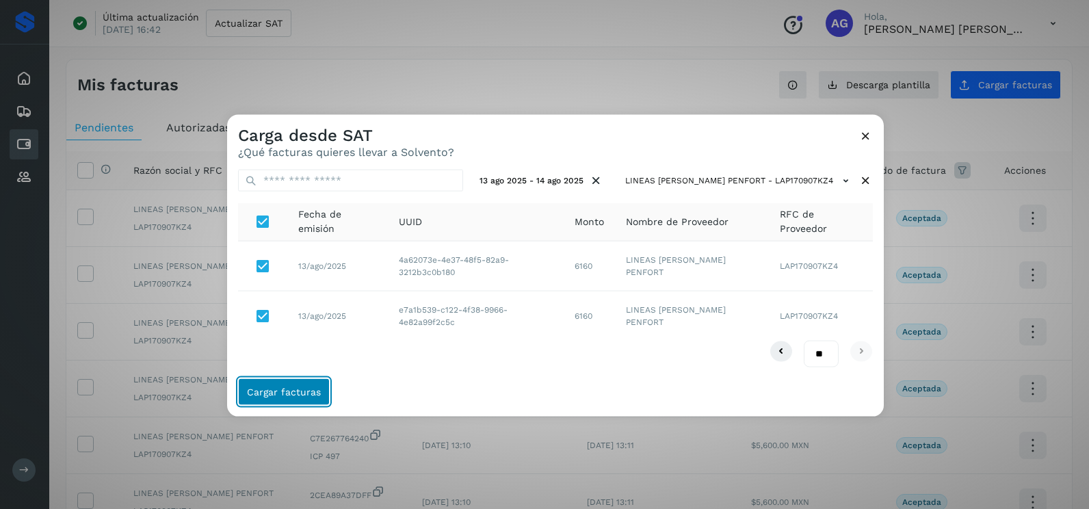
click at [278, 395] on span "Cargar facturas" at bounding box center [284, 391] width 74 height 10
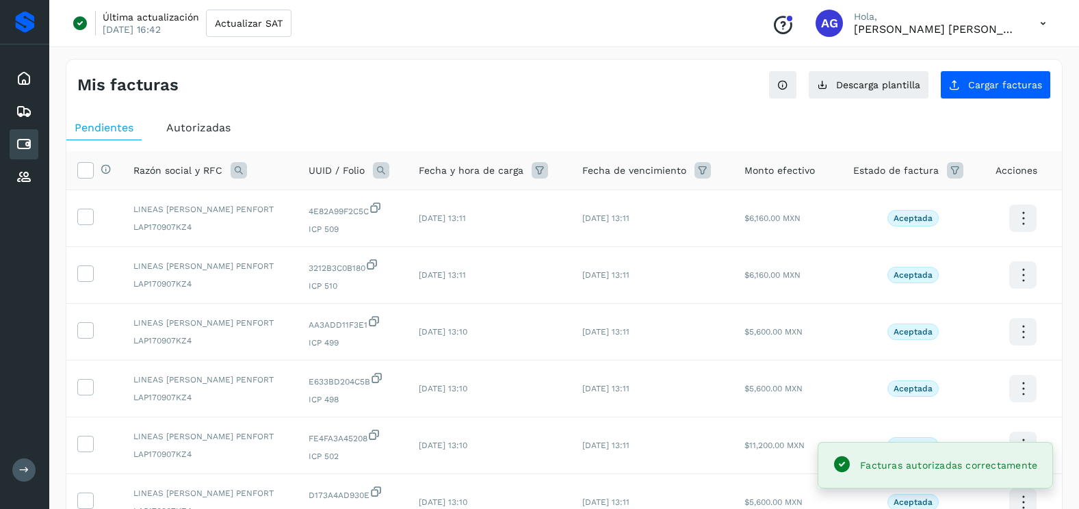
click at [982, 104] on div "Mis facturas Ver instrucciones para cargar Facturas Descarga plantilla Cargar f…" at bounding box center [564, 458] width 996 height 799
click at [986, 95] on button "Cargar facturas" at bounding box center [995, 84] width 111 height 29
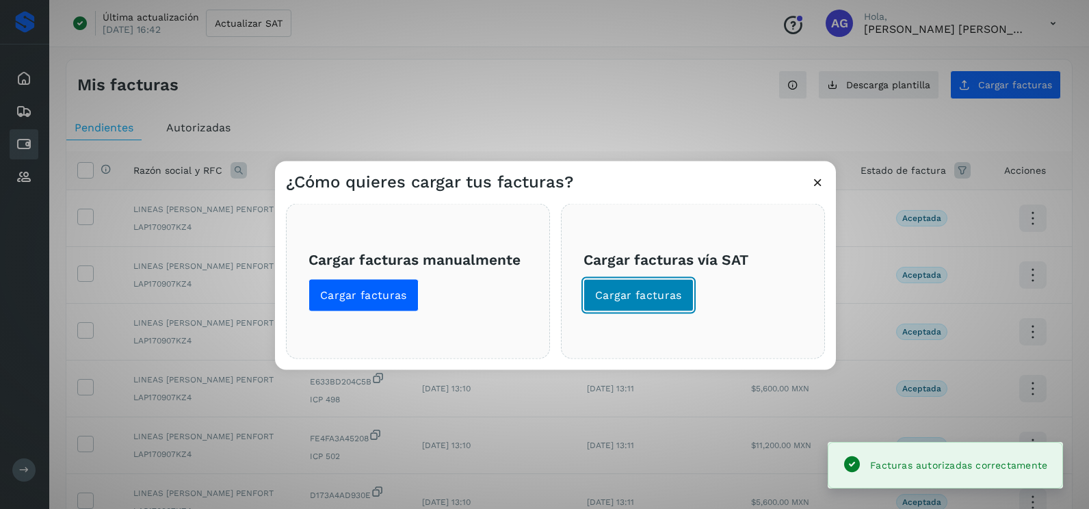
click at [683, 295] on button "Cargar facturas" at bounding box center [638, 295] width 110 height 33
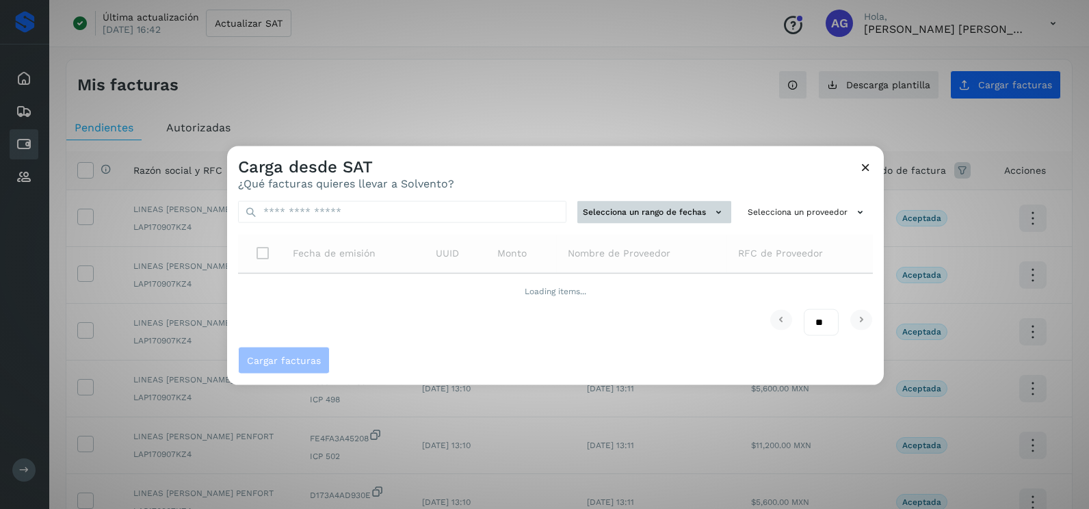
click at [698, 214] on button "Selecciona un rango de fechas" at bounding box center [654, 212] width 154 height 23
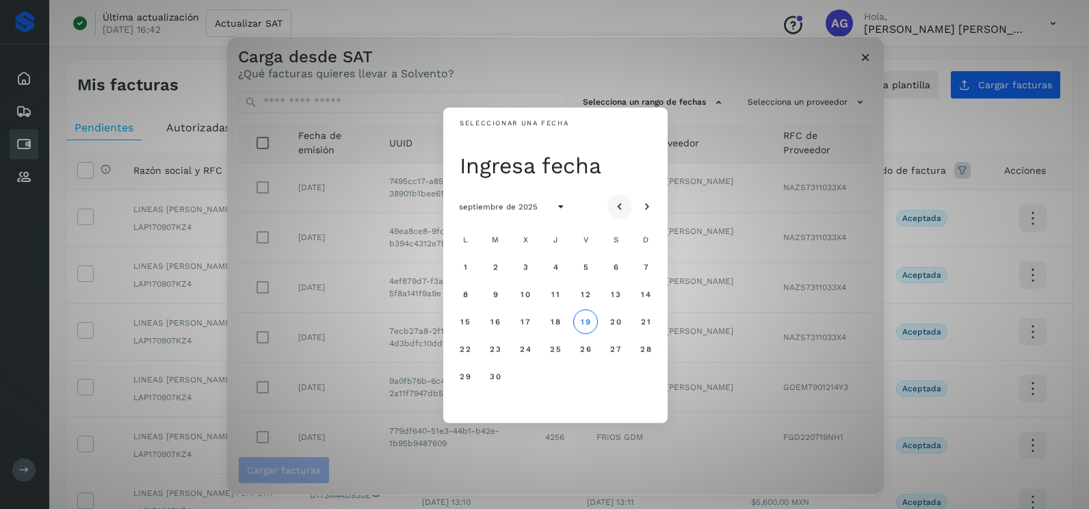
click at [620, 196] on button "Mes anterior" at bounding box center [619, 206] width 25 height 25
click at [554, 300] on button "7" at bounding box center [555, 294] width 25 height 25
click at [579, 298] on button "8" at bounding box center [585, 294] width 25 height 25
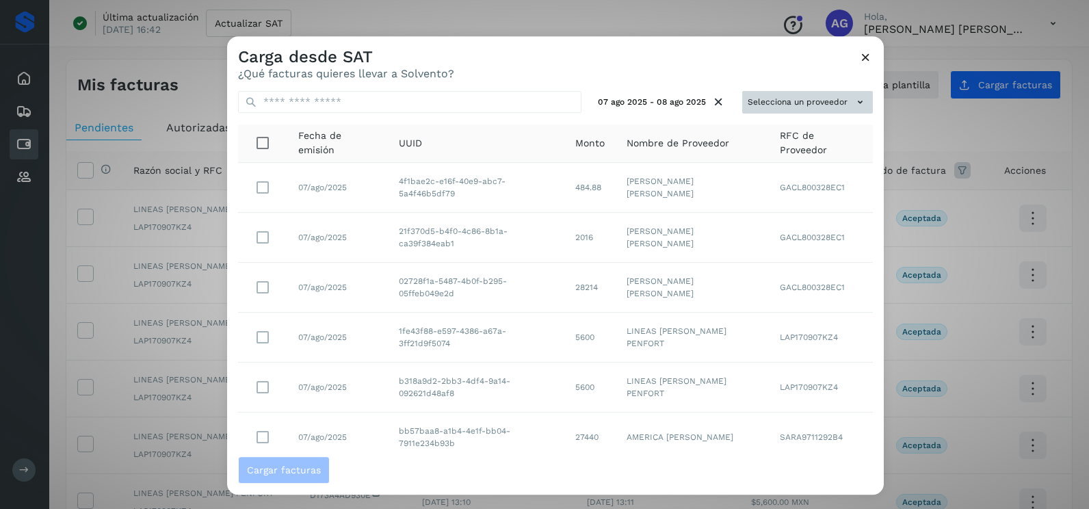
click at [837, 93] on button "Selecciona un proveedor" at bounding box center [807, 102] width 131 height 23
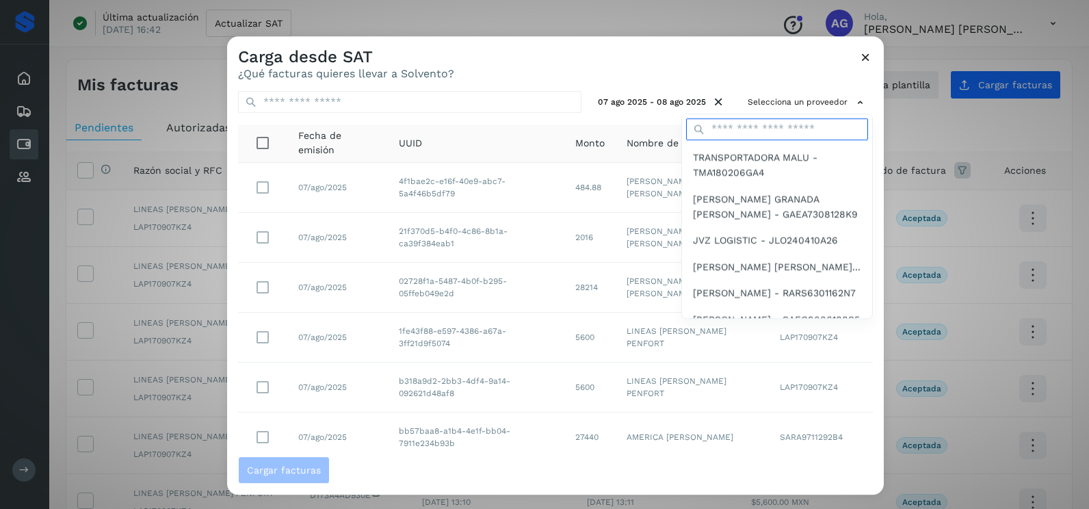
click at [730, 126] on input "text" at bounding box center [777, 129] width 182 height 22
type input "******"
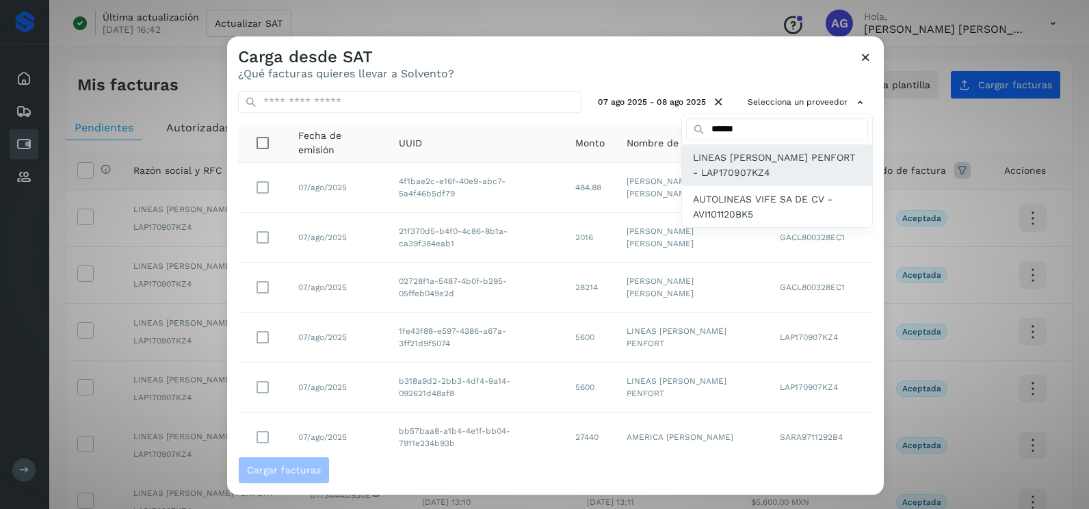
click at [770, 170] on span "LINEAS [PERSON_NAME] PENFORT - LAP170907KZ4" at bounding box center [777, 165] width 168 height 31
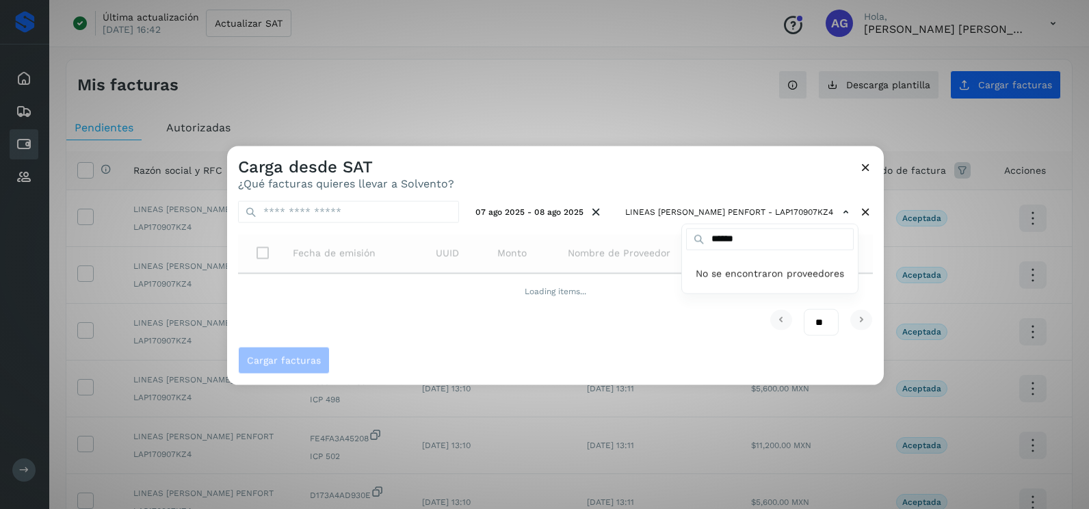
click at [869, 252] on div at bounding box center [771, 400] width 1089 height 509
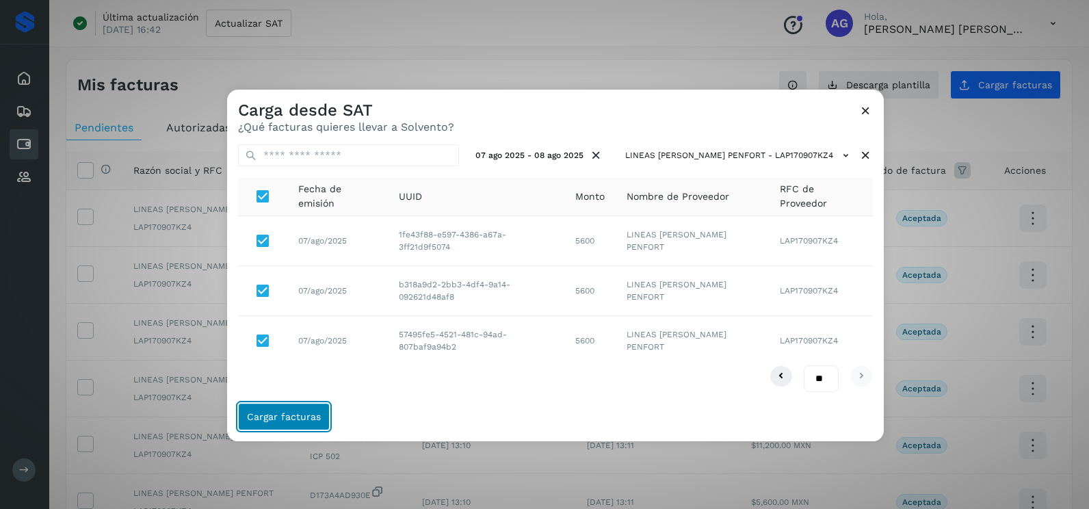
click at [306, 418] on span "Cargar facturas" at bounding box center [284, 417] width 74 height 10
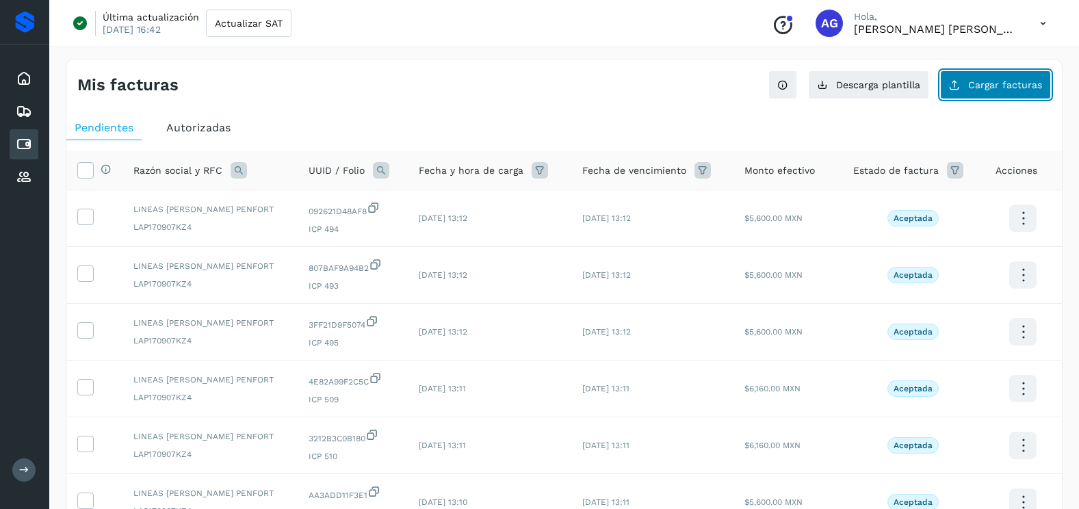
click at [960, 88] on icon at bounding box center [954, 84] width 11 height 11
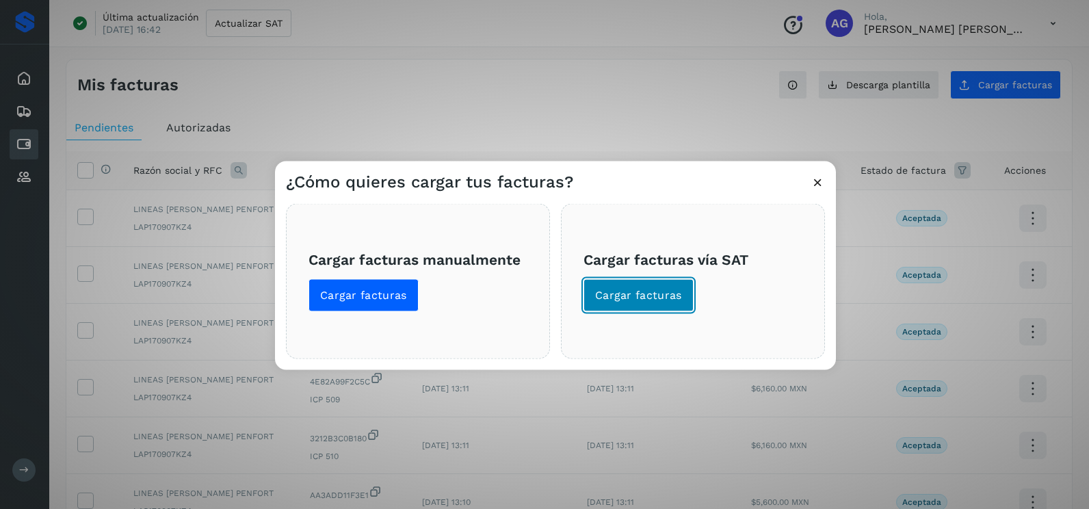
click at [649, 300] on span "Cargar facturas" at bounding box center [638, 295] width 87 height 15
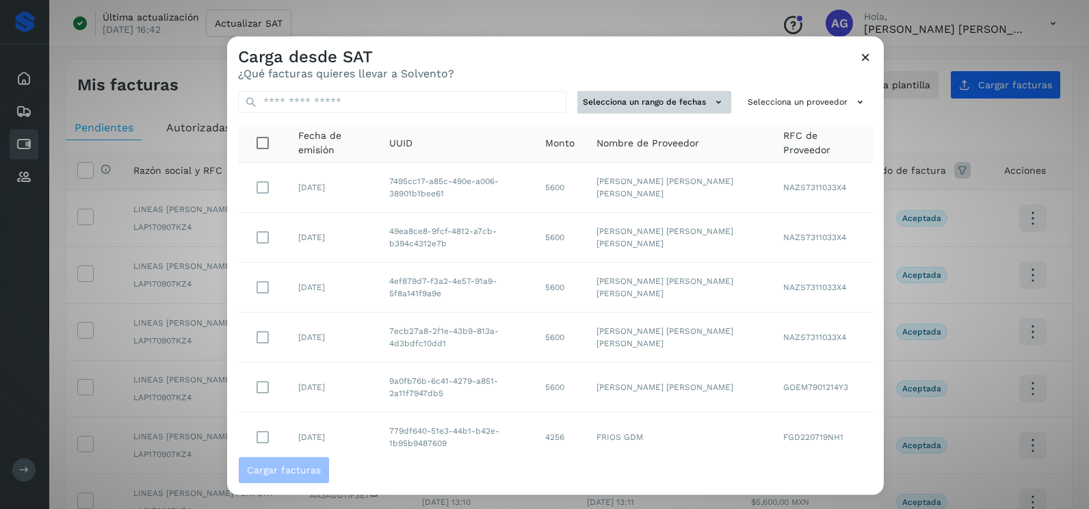
click at [700, 96] on button "Selecciona un rango de fechas" at bounding box center [654, 102] width 154 height 23
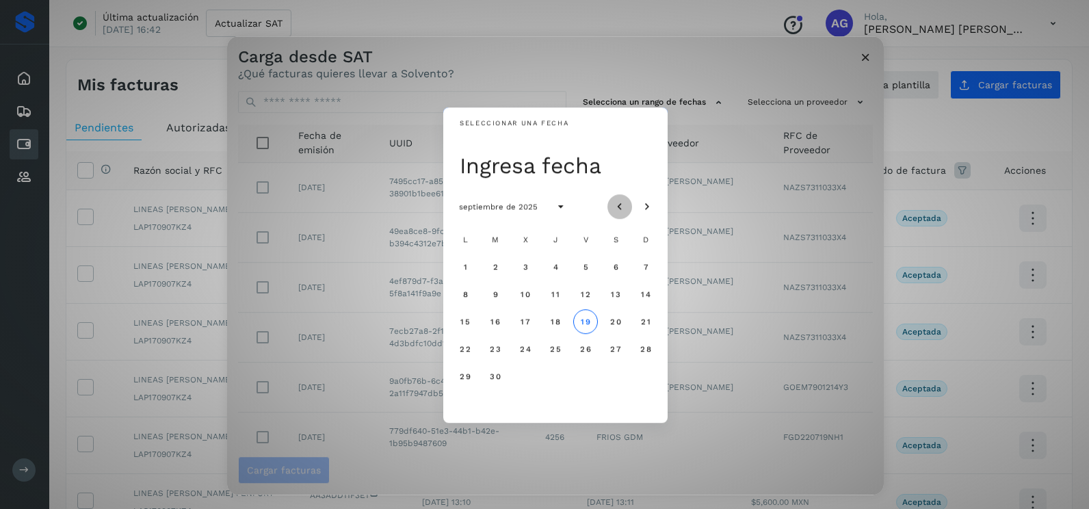
click at [623, 198] on button "Mes anterior" at bounding box center [619, 206] width 25 height 25
click at [492, 317] on span "12" at bounding box center [495, 322] width 10 height 10
click at [518, 319] on button "13" at bounding box center [525, 321] width 25 height 25
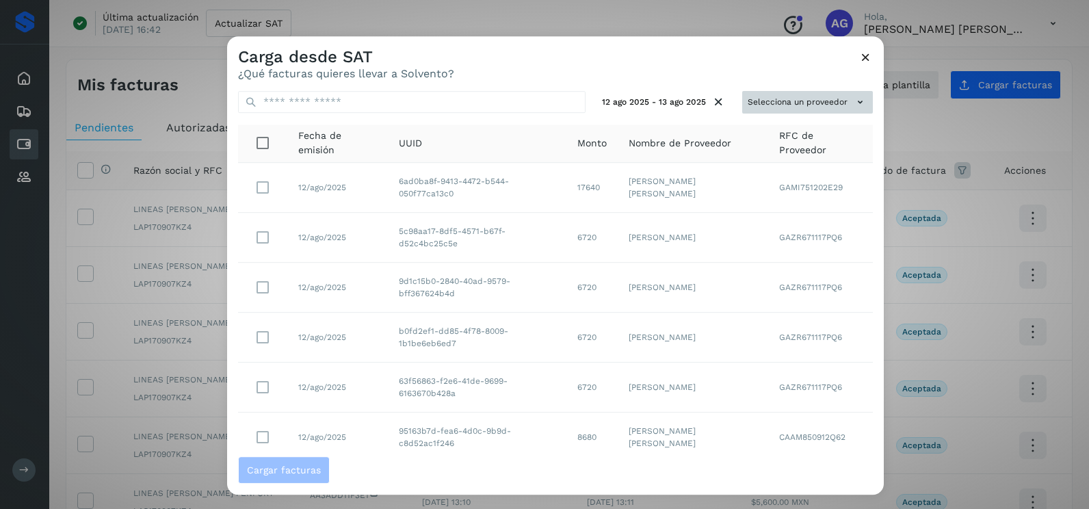
click at [834, 105] on button "Selecciona un proveedor" at bounding box center [807, 102] width 131 height 23
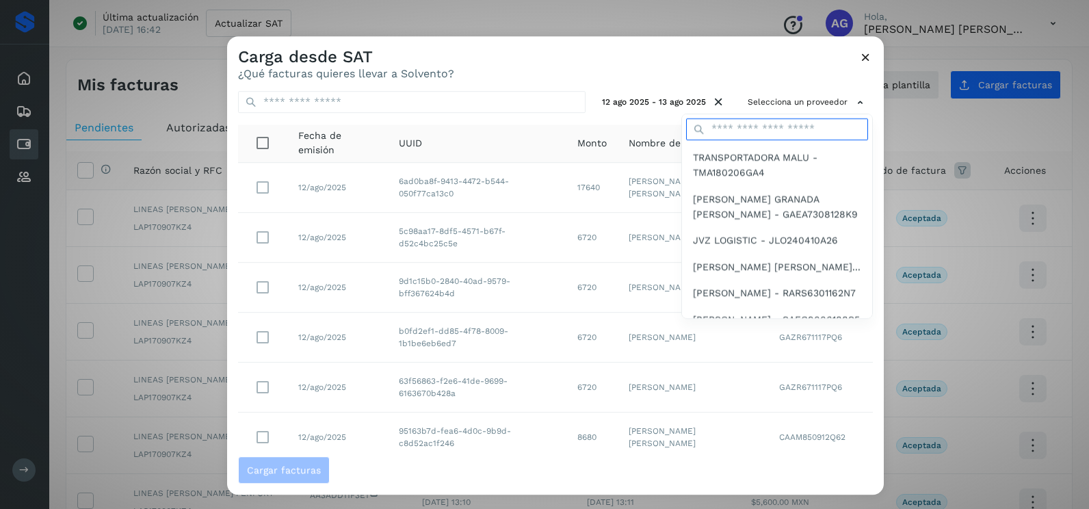
click at [769, 130] on input "text" at bounding box center [777, 129] width 182 height 22
type input "******"
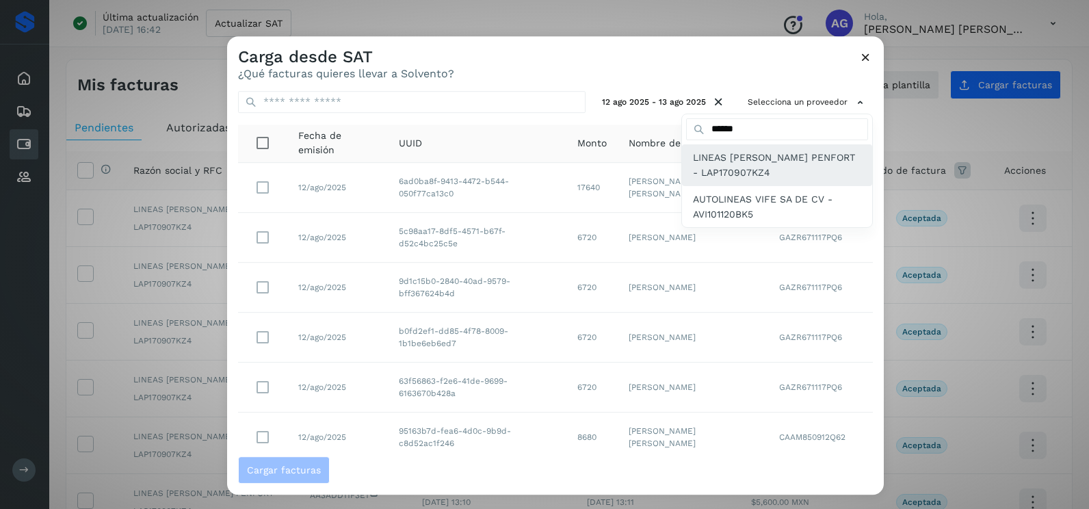
click at [740, 175] on span "LINEAS [PERSON_NAME] PENFORT - LAP170907KZ4" at bounding box center [777, 165] width 168 height 31
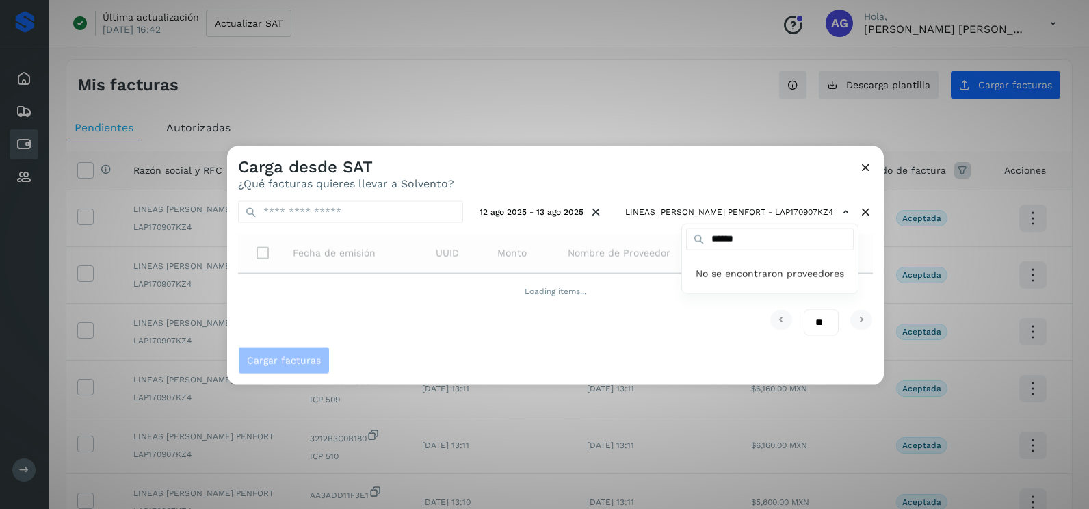
click at [665, 169] on div at bounding box center [771, 400] width 1089 height 509
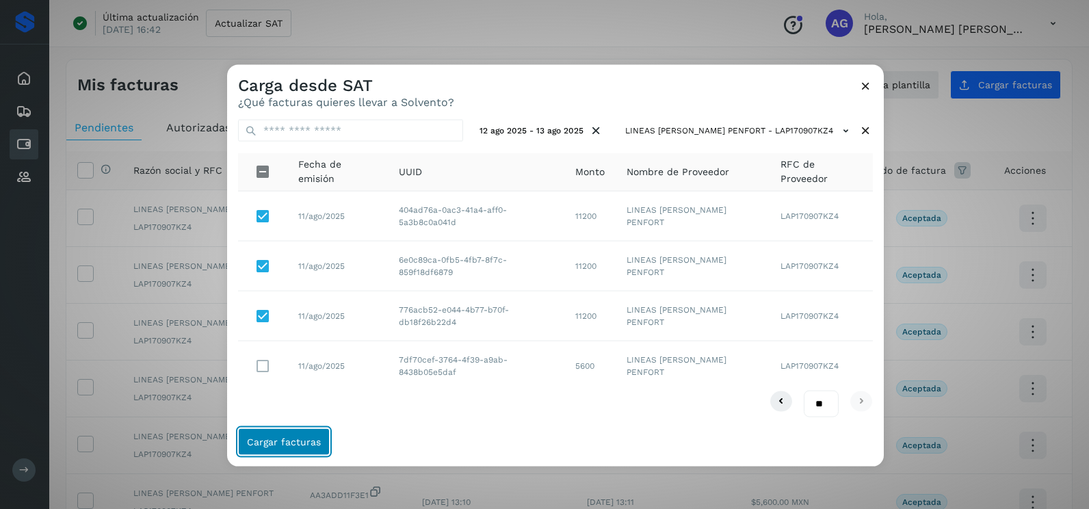
click at [308, 448] on button "Cargar facturas" at bounding box center [284, 440] width 92 height 27
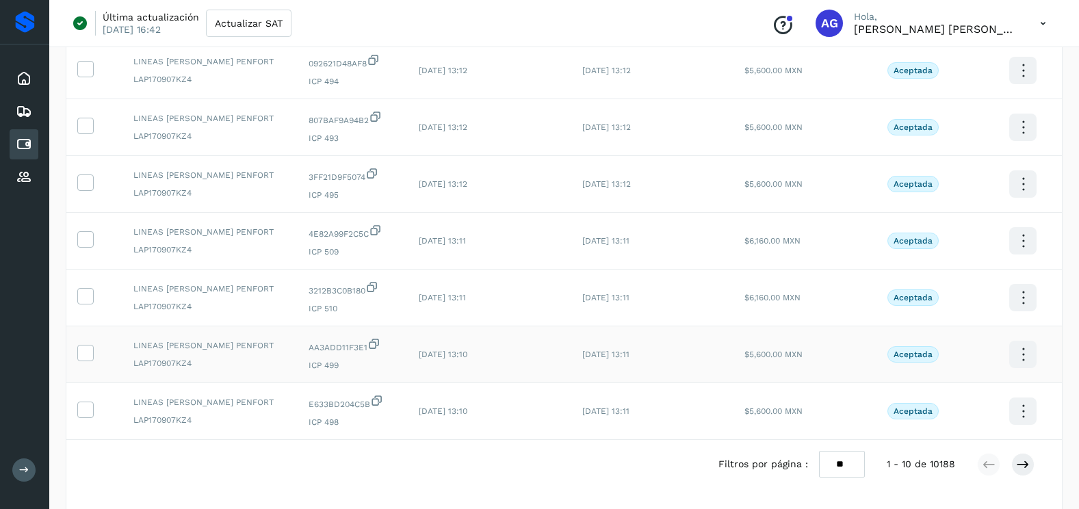
scroll to position [365, 0]
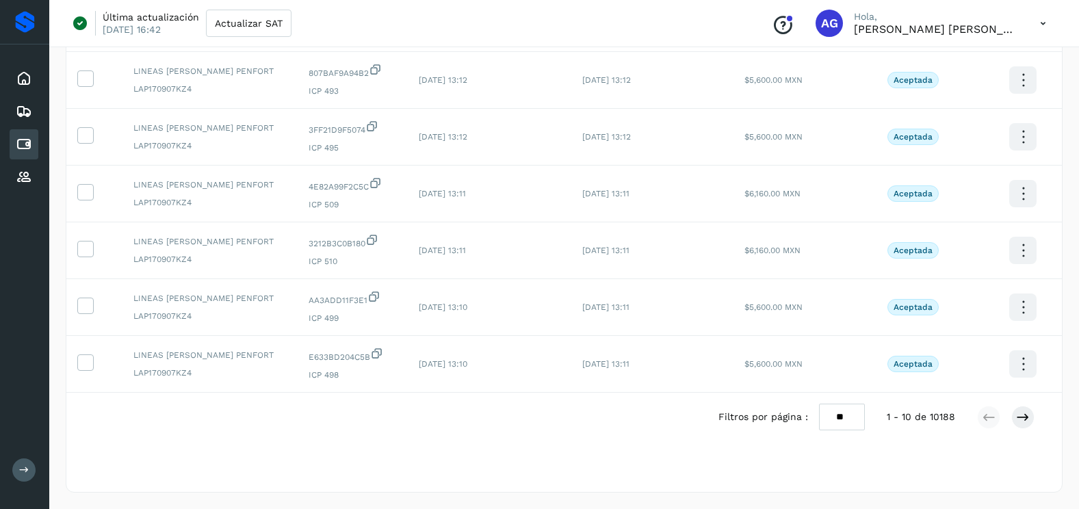
drag, startPoint x: 834, startPoint y: 420, endPoint x: 834, endPoint y: 429, distance: 8.9
click at [834, 420] on select "** ** **" at bounding box center [842, 417] width 46 height 27
select select "**"
click at [819, 404] on select "** ** **" at bounding box center [842, 417] width 46 height 27
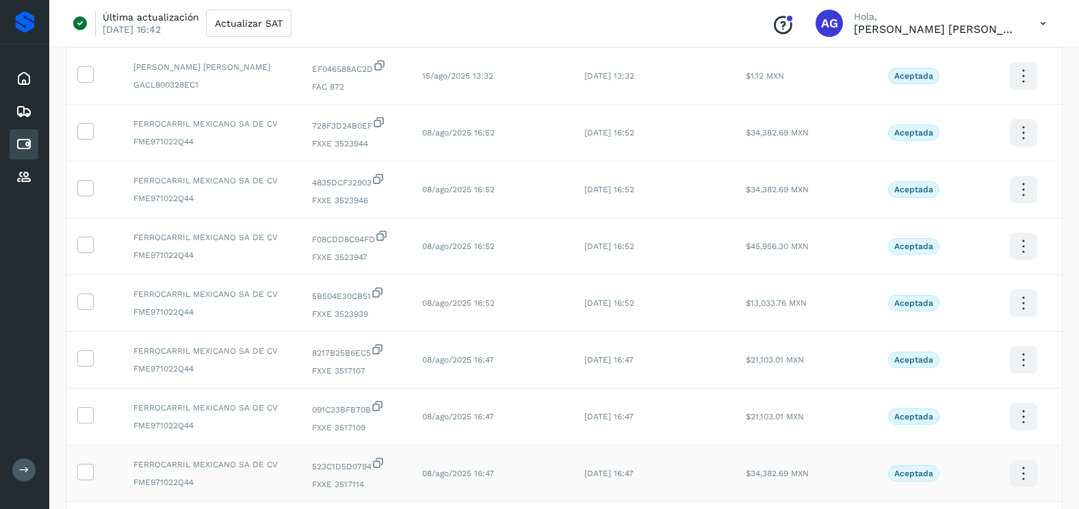
scroll to position [639, 0]
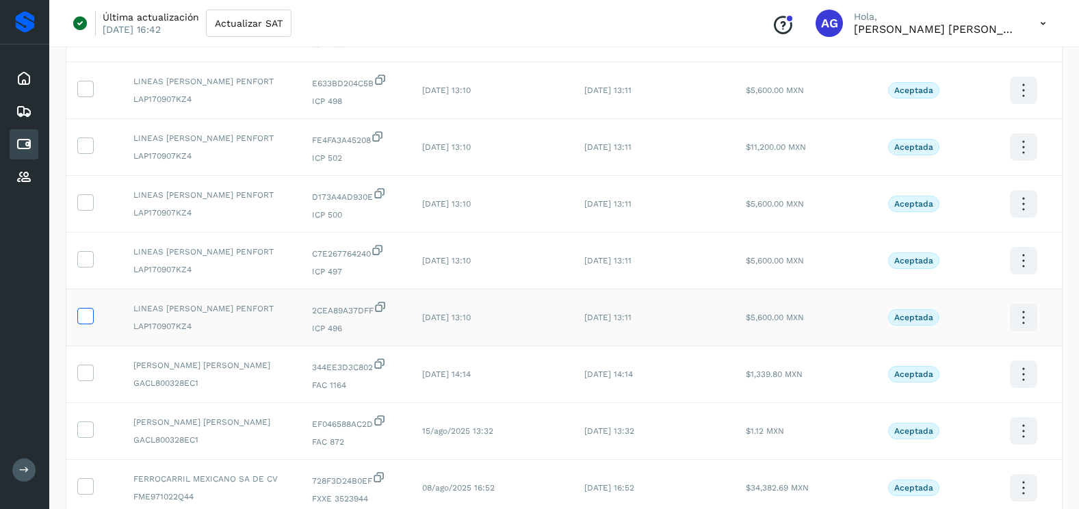
click at [87, 313] on icon at bounding box center [85, 315] width 14 height 14
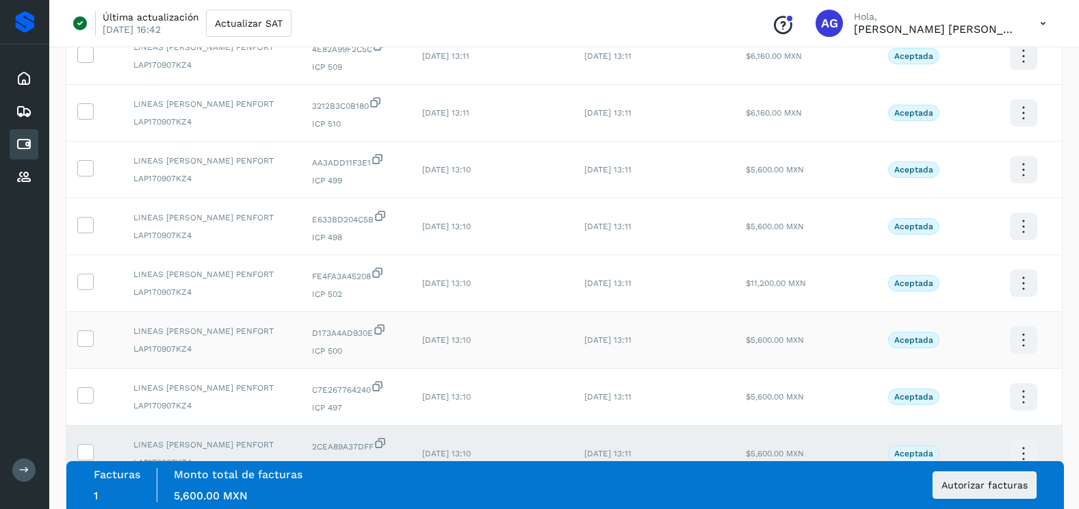
scroll to position [502, 0]
click at [83, 388] on icon at bounding box center [85, 395] width 14 height 14
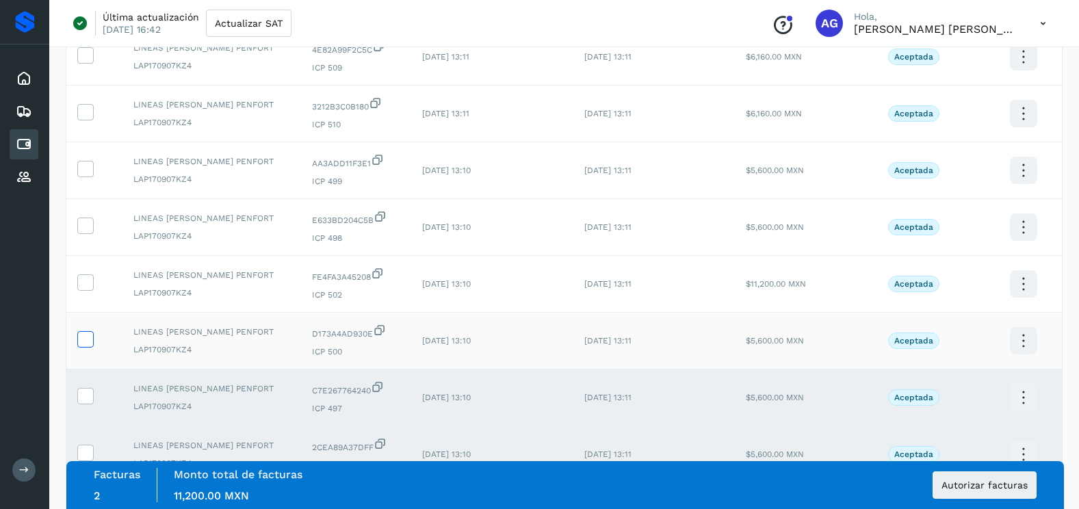
click at [86, 345] on icon at bounding box center [85, 338] width 14 height 14
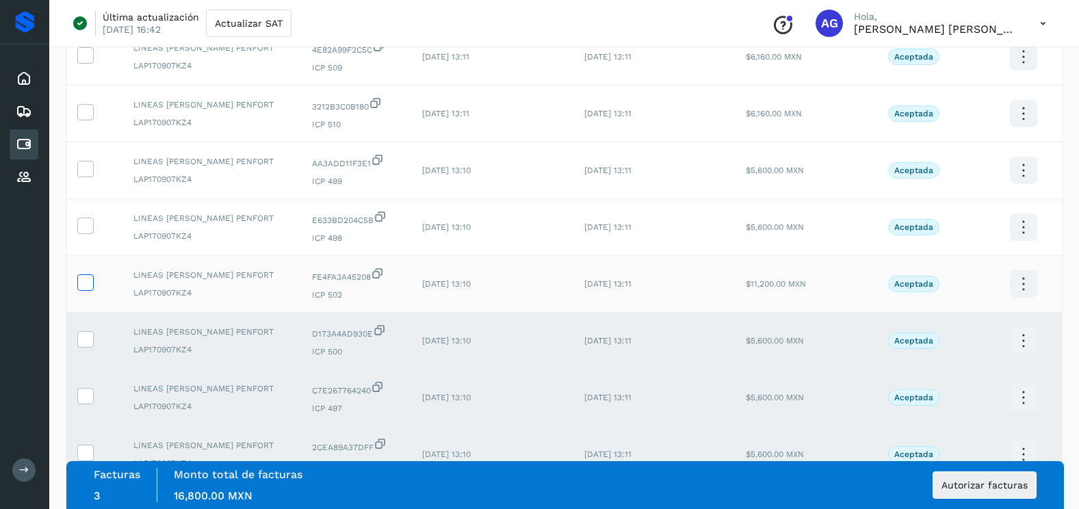
click at [88, 277] on icon at bounding box center [85, 281] width 14 height 14
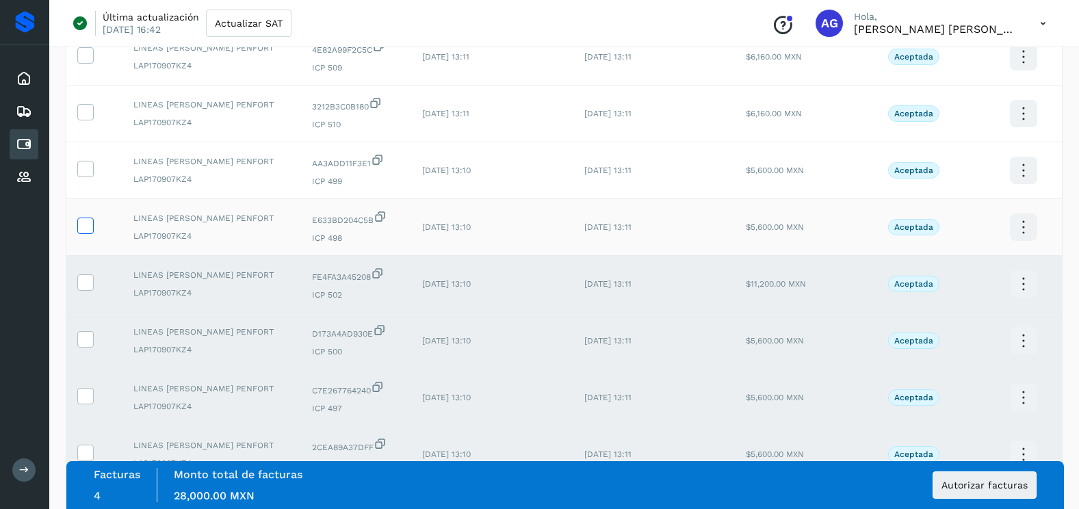
click at [88, 228] on icon at bounding box center [85, 224] width 14 height 14
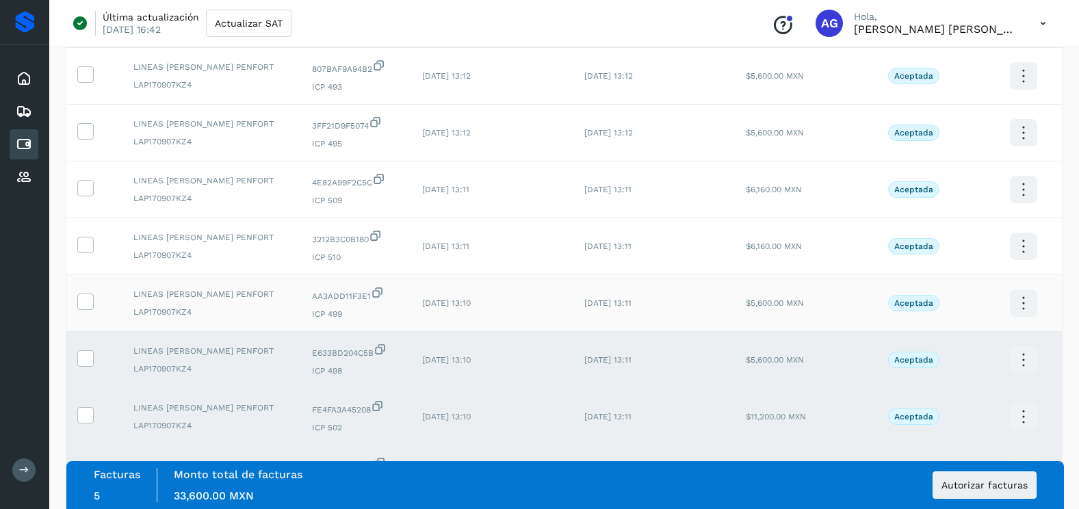
scroll to position [365, 0]
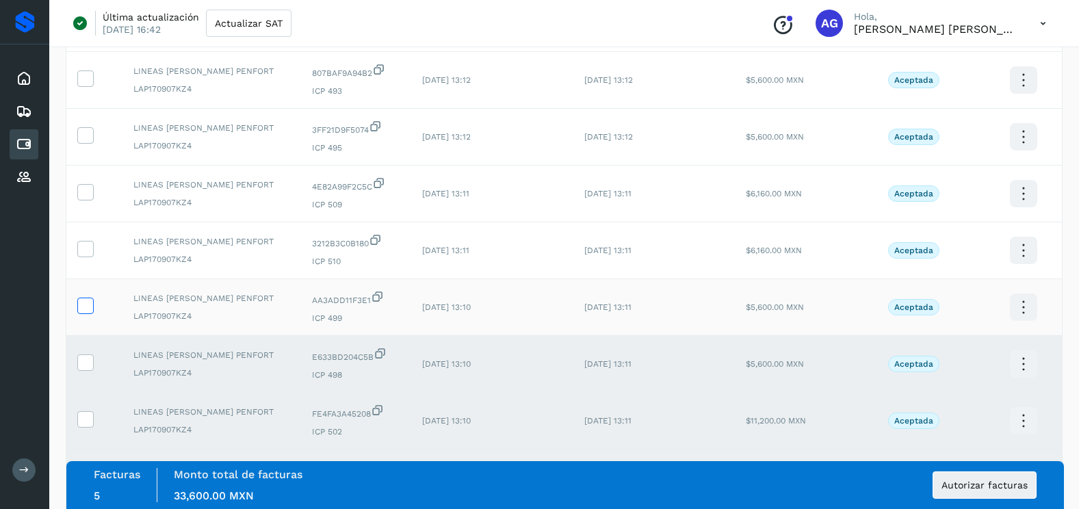
click at [83, 304] on icon at bounding box center [85, 304] width 14 height 14
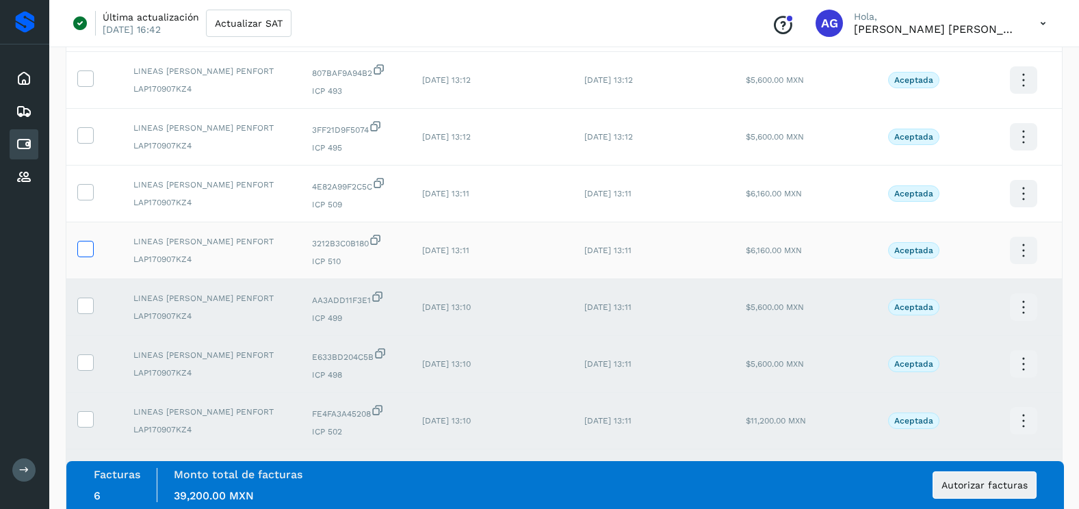
click at [88, 246] on icon at bounding box center [85, 248] width 14 height 14
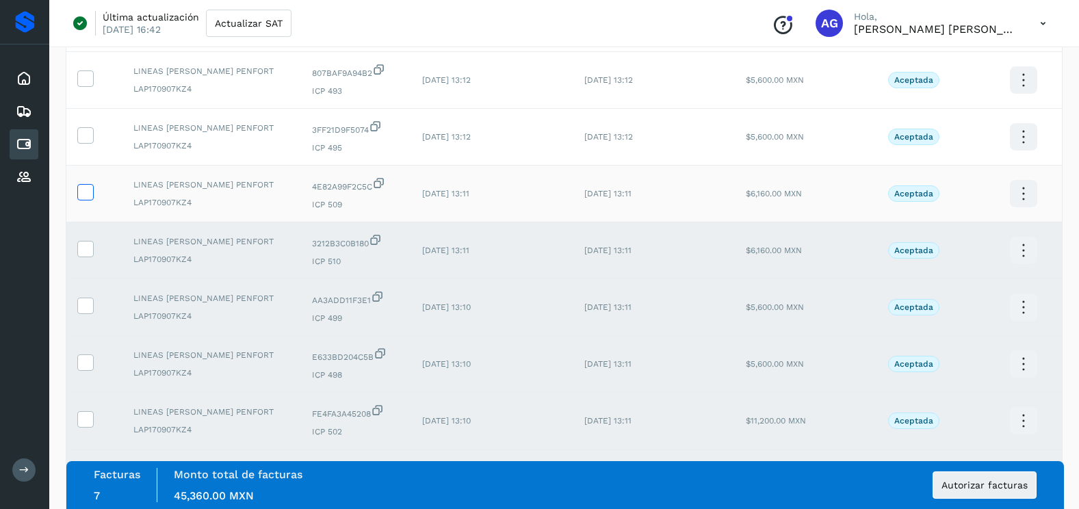
drag, startPoint x: 87, startPoint y: 196, endPoint x: 87, endPoint y: 178, distance: 17.1
click at [87, 194] on icon at bounding box center [85, 191] width 14 height 14
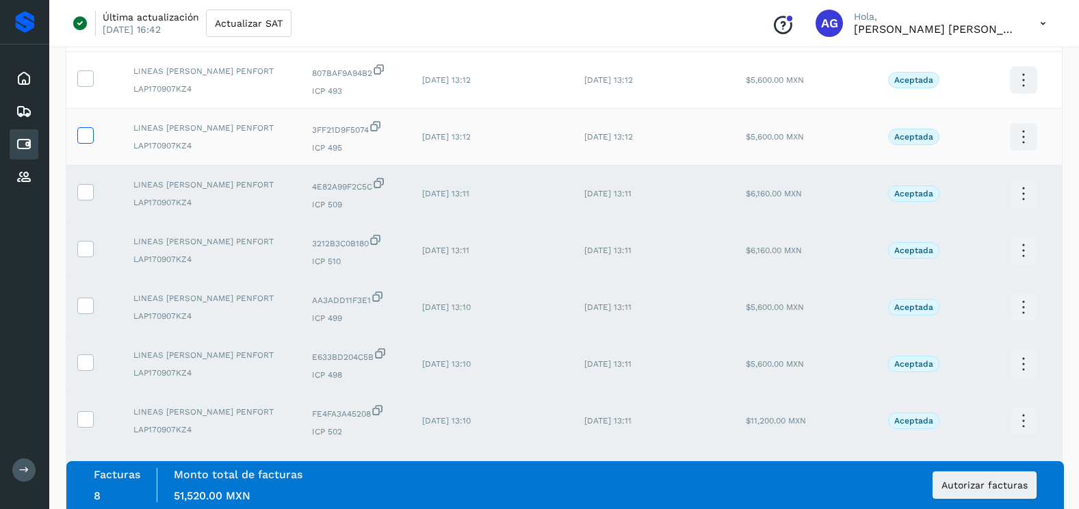
click at [79, 131] on icon at bounding box center [85, 134] width 14 height 14
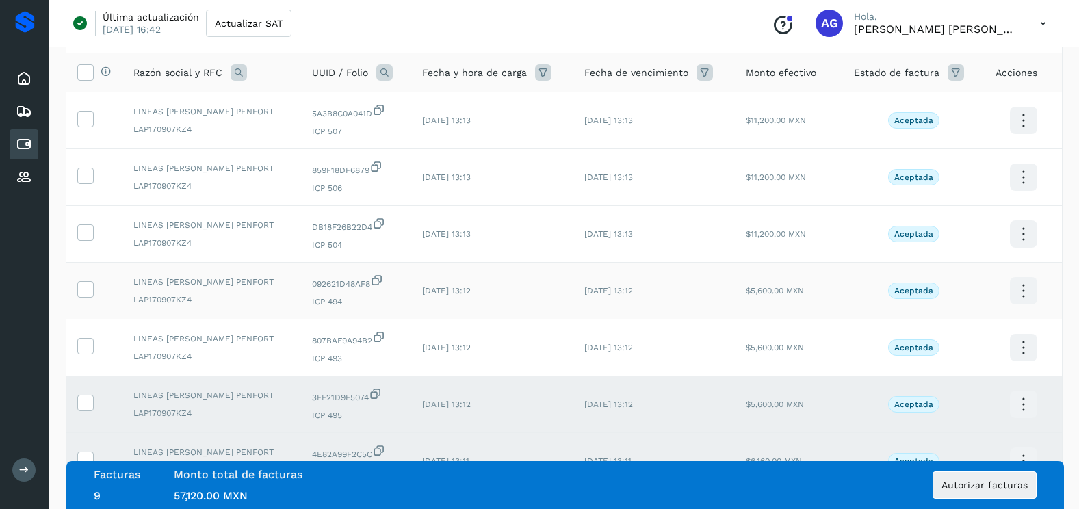
scroll to position [92, 0]
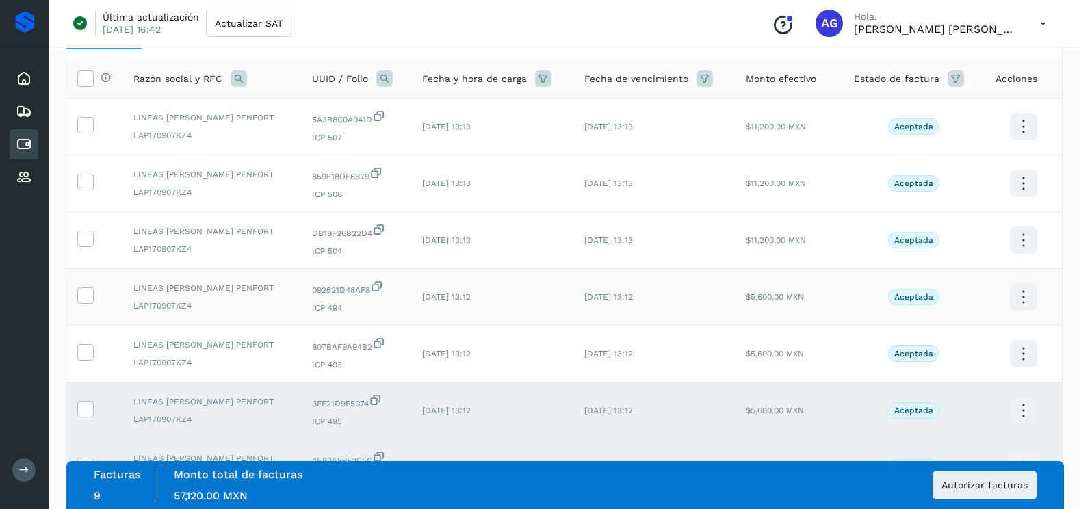
drag, startPoint x: 91, startPoint y: 349, endPoint x: 86, endPoint y: 316, distance: 33.9
click at [90, 345] on icon at bounding box center [85, 351] width 14 height 14
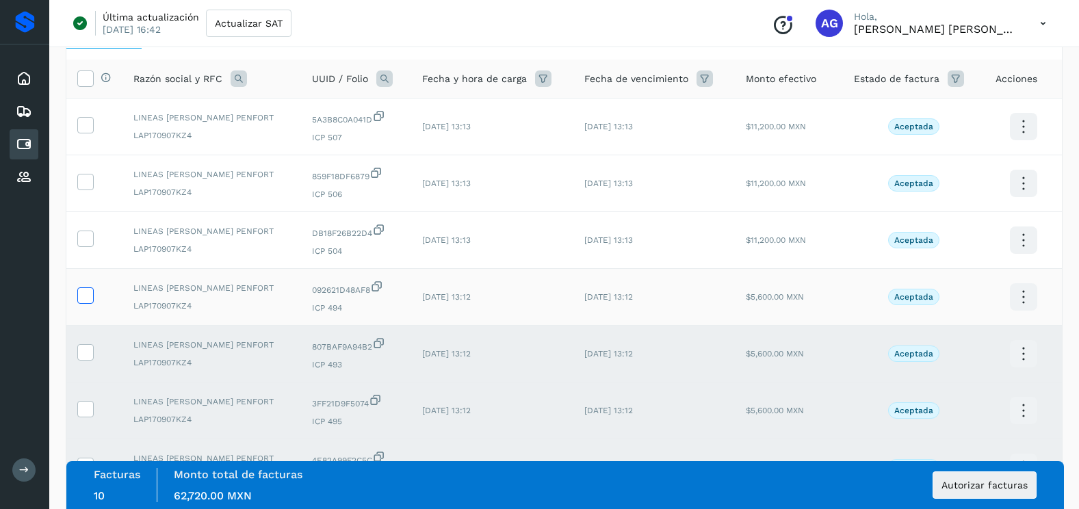
click at [84, 298] on icon at bounding box center [85, 294] width 14 height 14
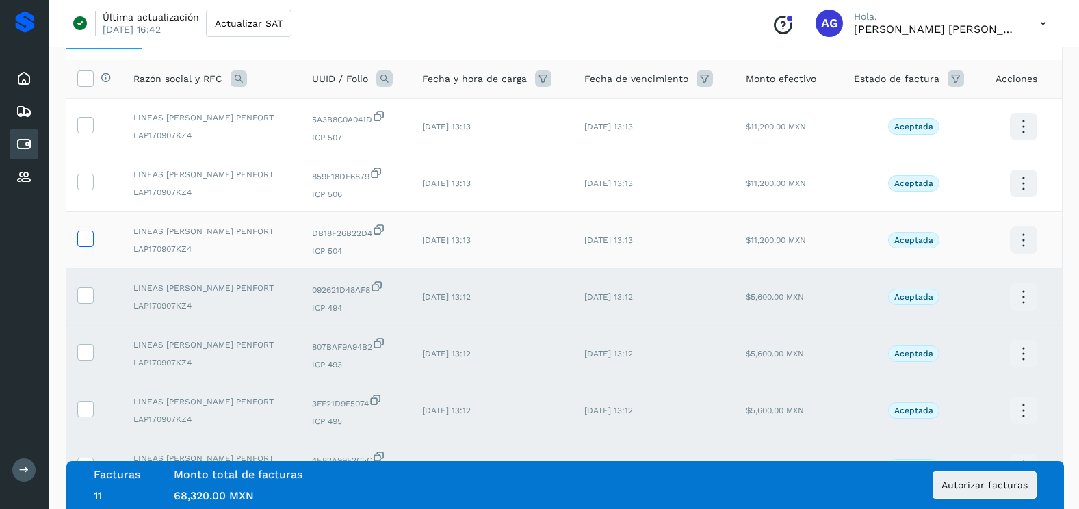
click at [86, 236] on icon at bounding box center [85, 237] width 14 height 14
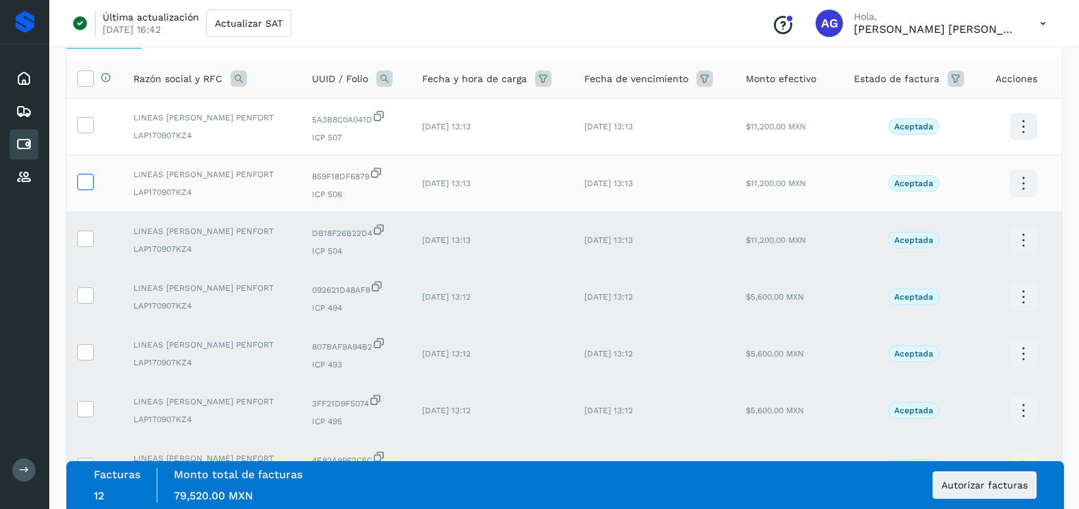
click at [79, 185] on icon at bounding box center [85, 181] width 14 height 14
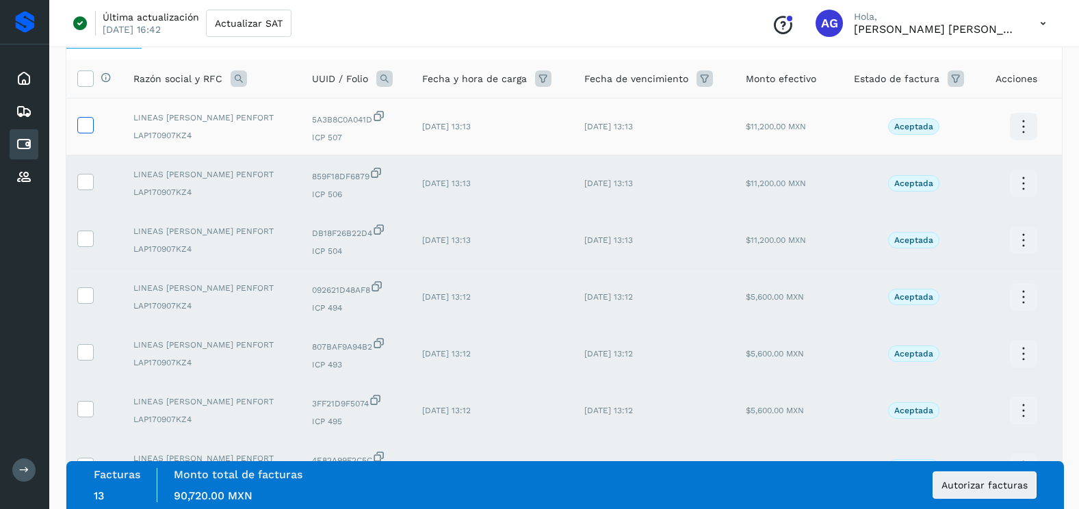
click at [83, 132] on span at bounding box center [85, 128] width 14 height 10
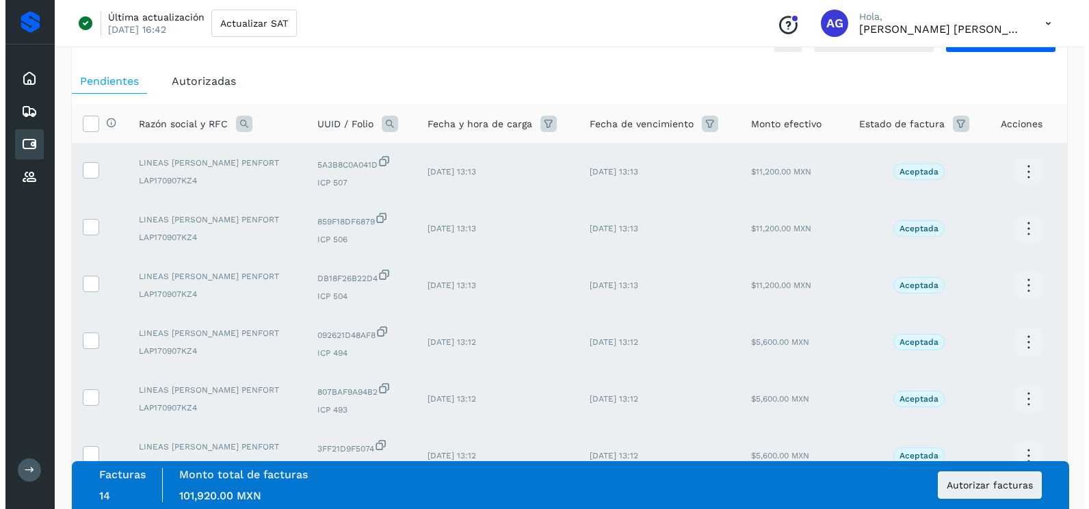
scroll to position [0, 0]
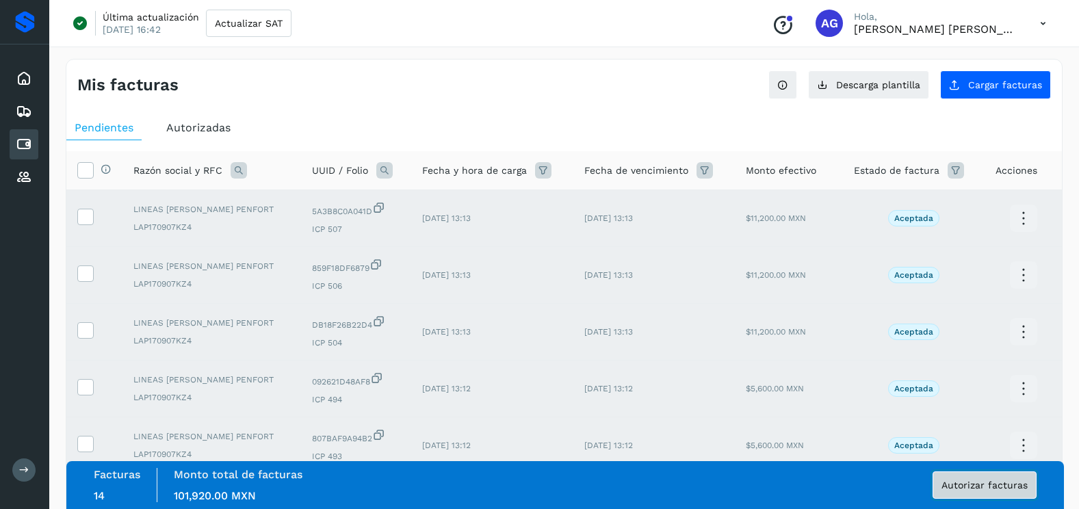
click at [979, 493] on button "Autorizar facturas" at bounding box center [984, 484] width 104 height 27
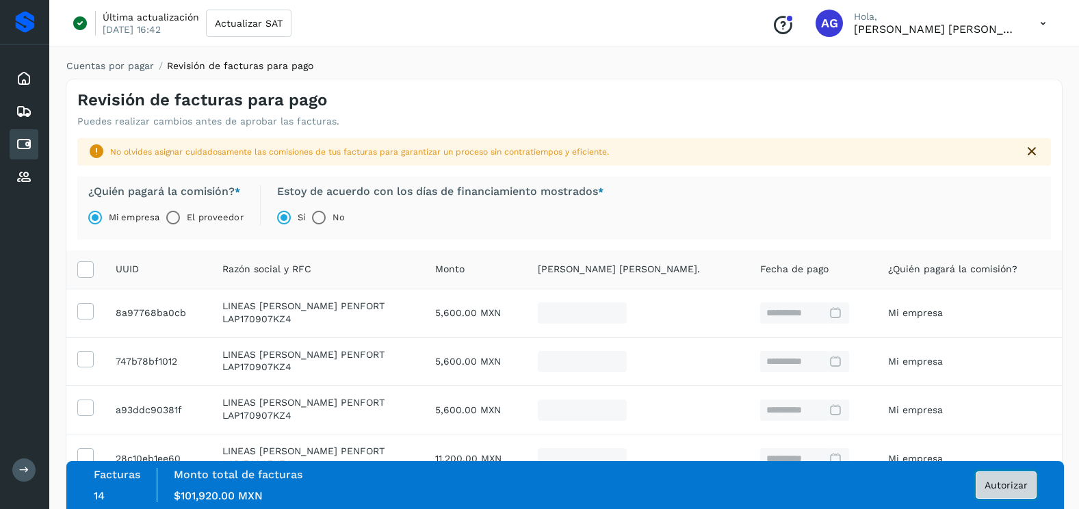
click at [1007, 481] on span "Autorizar" at bounding box center [1005, 485] width 43 height 10
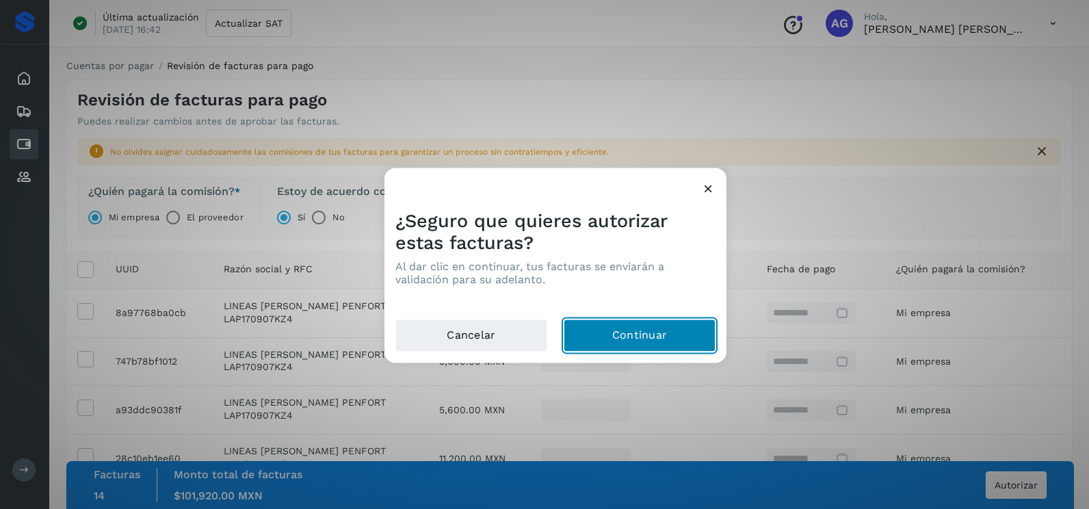
click at [626, 338] on button "Continuar" at bounding box center [640, 335] width 152 height 33
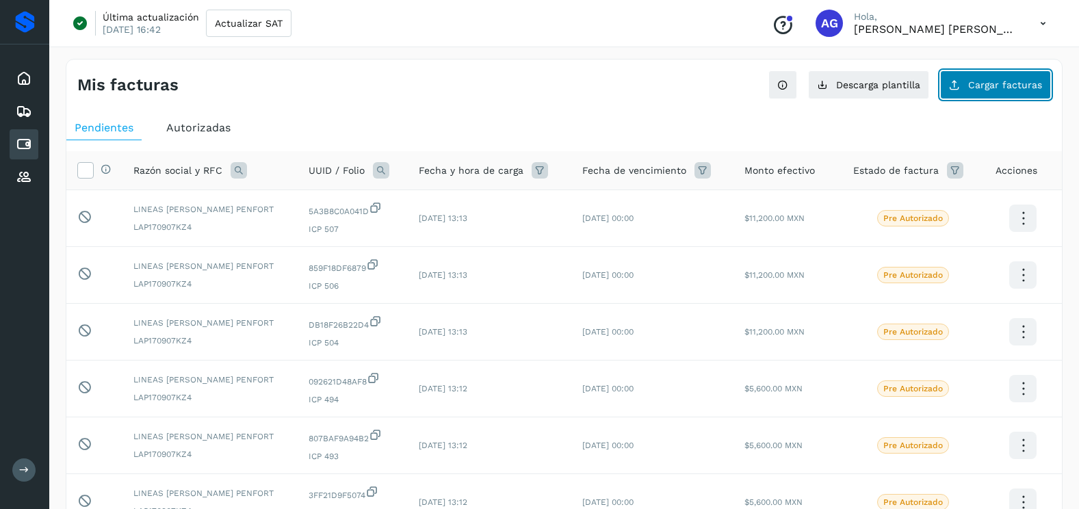
click at [1004, 86] on span "Cargar facturas" at bounding box center [1005, 85] width 74 height 10
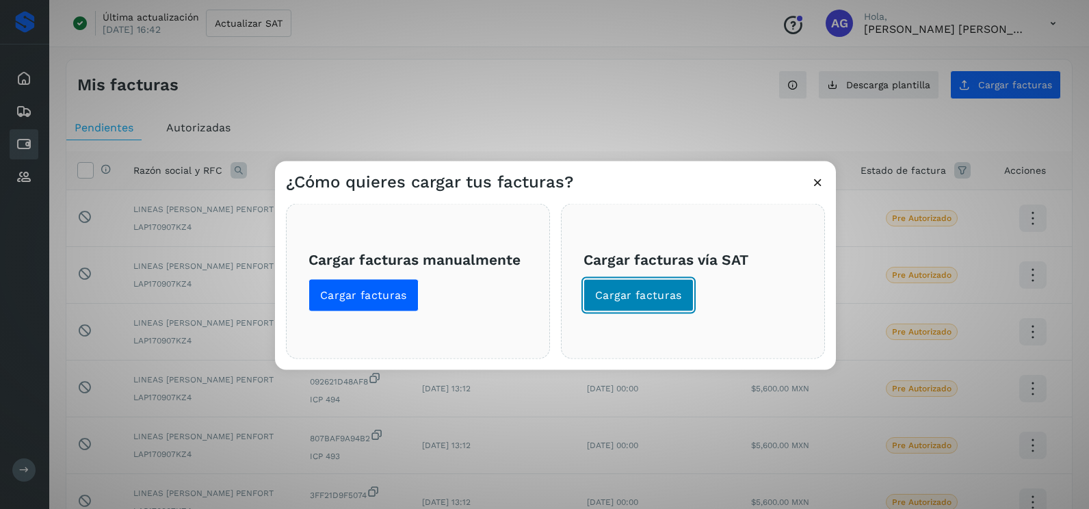
click at [650, 289] on span "Cargar facturas" at bounding box center [638, 295] width 87 height 15
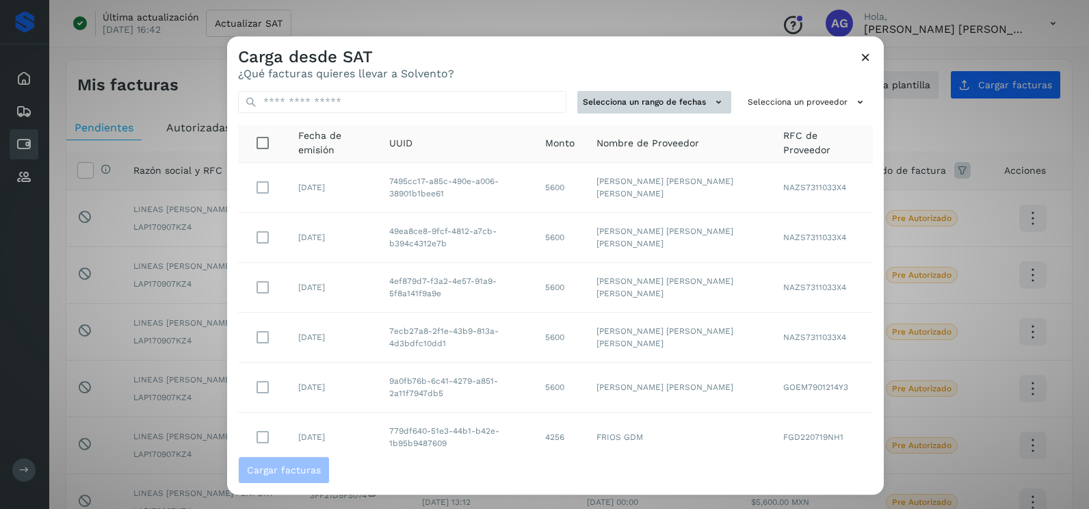
click at [697, 92] on button "Selecciona un rango de fechas" at bounding box center [654, 102] width 154 height 23
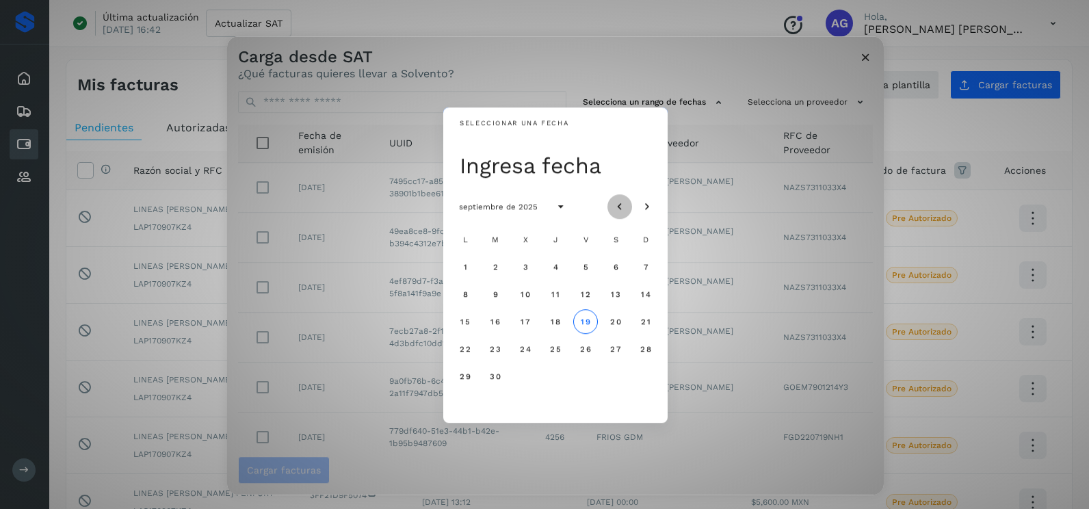
click at [618, 207] on icon "Mes anterior" at bounding box center [620, 207] width 14 height 14
click at [502, 295] on button "5" at bounding box center [495, 294] width 25 height 25
click at [530, 294] on button "6" at bounding box center [525, 294] width 25 height 25
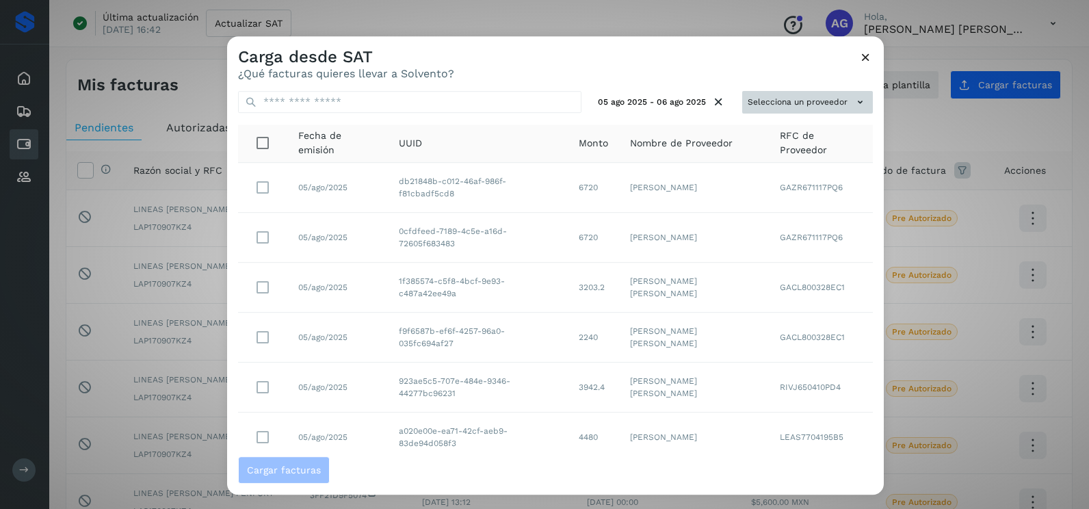
click at [810, 99] on button "Selecciona un proveedor" at bounding box center [807, 102] width 131 height 23
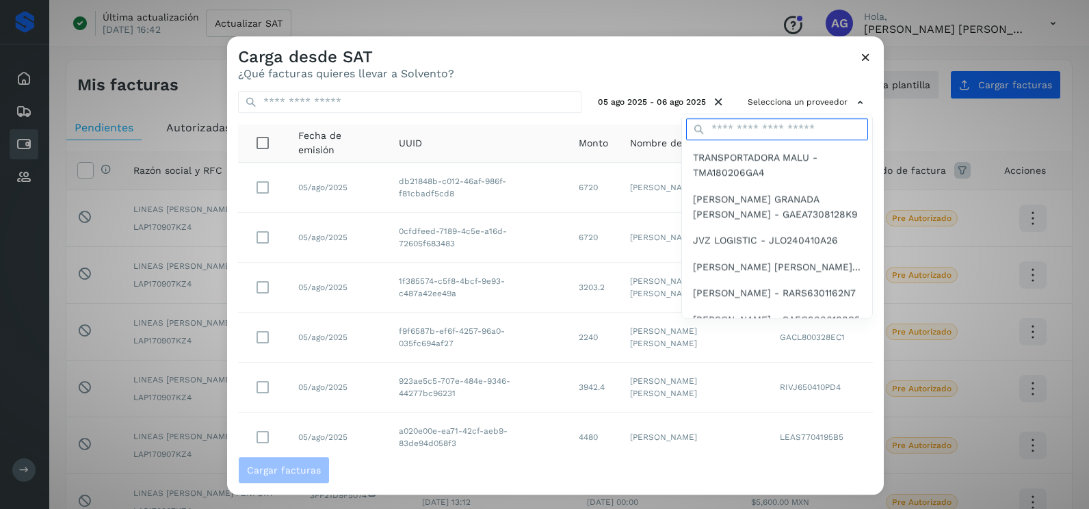
click at [741, 131] on input "text" at bounding box center [777, 129] width 182 height 22
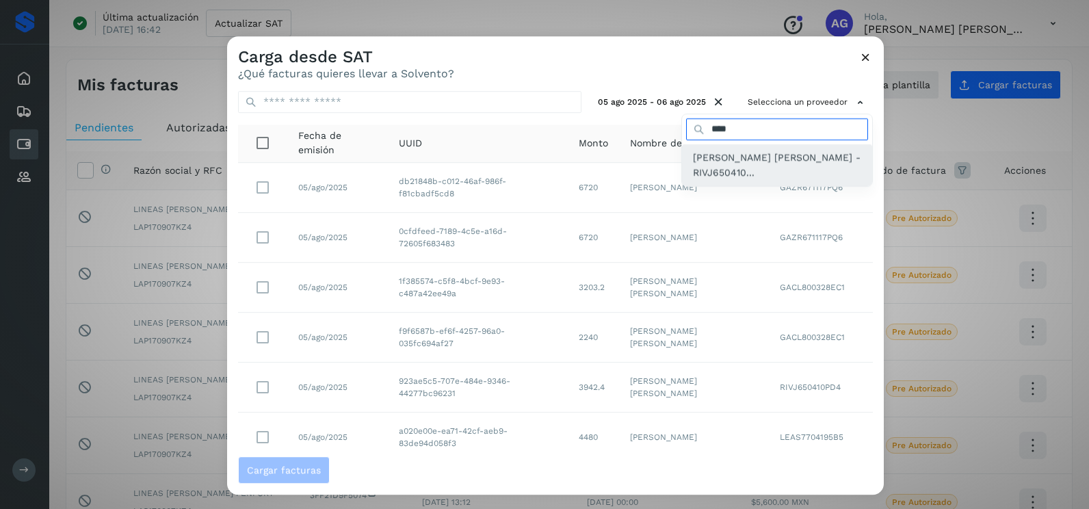
type input "****"
click at [728, 176] on span "[PERSON_NAME] [PERSON_NAME] - RIVJ650410..." at bounding box center [777, 165] width 168 height 31
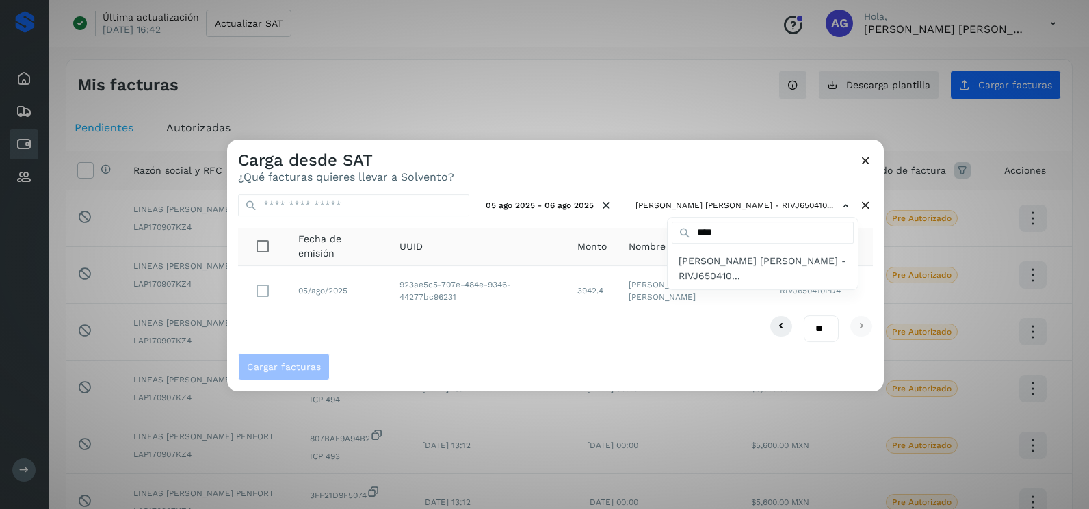
click at [428, 317] on div at bounding box center [771, 394] width 1089 height 509
click at [243, 298] on td at bounding box center [262, 290] width 49 height 49
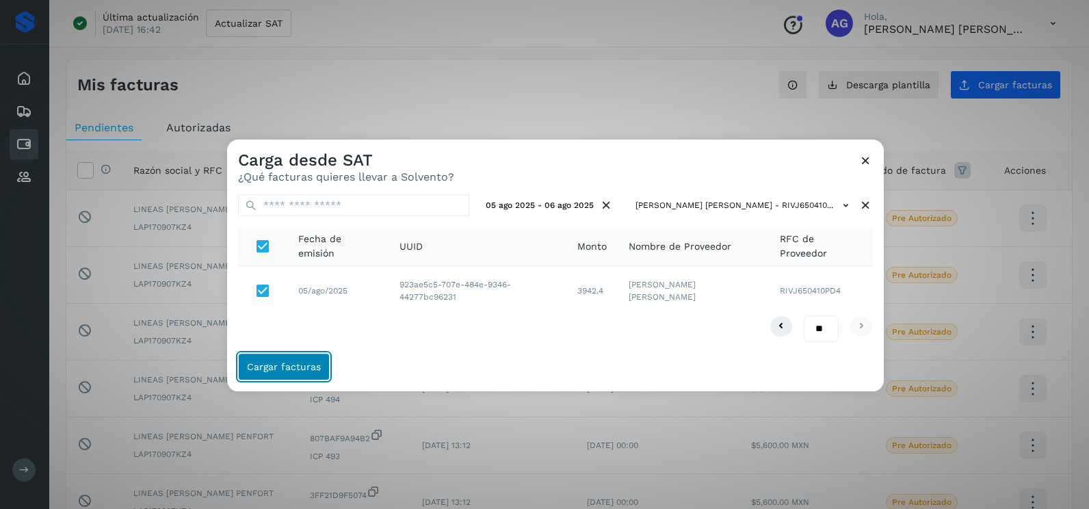
click at [287, 363] on span "Cargar facturas" at bounding box center [284, 367] width 74 height 10
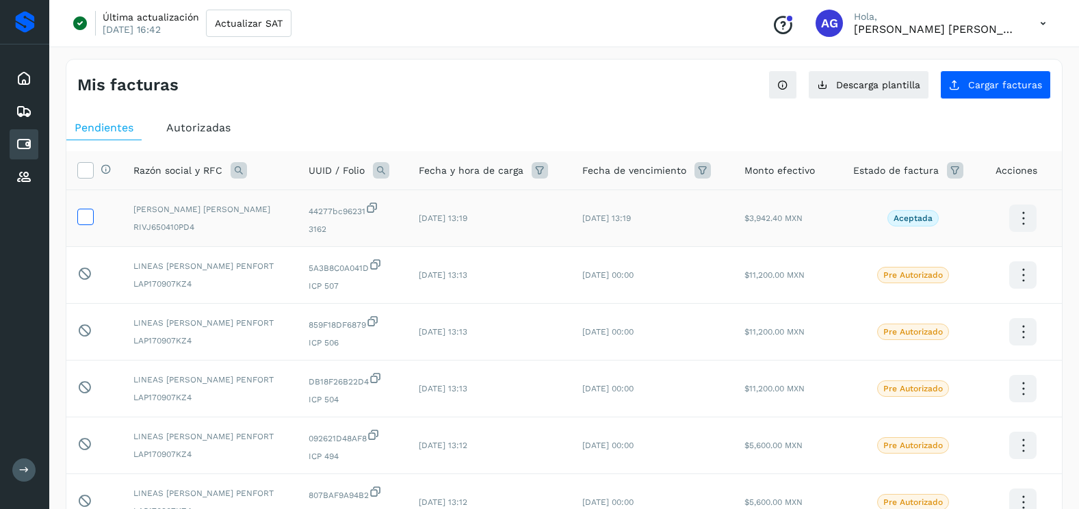
click at [91, 218] on icon at bounding box center [85, 216] width 14 height 14
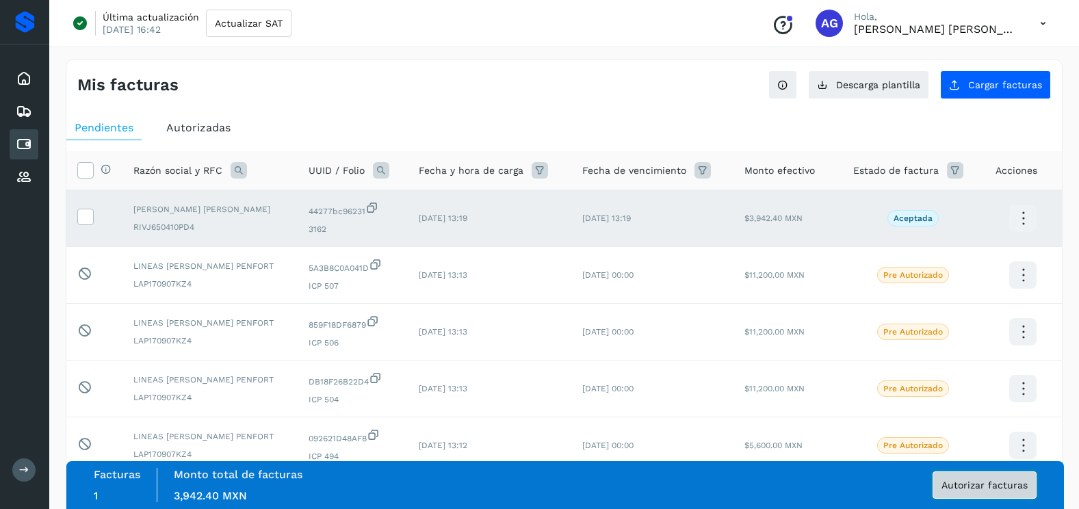
click at [965, 490] on button "Autorizar facturas" at bounding box center [984, 484] width 104 height 27
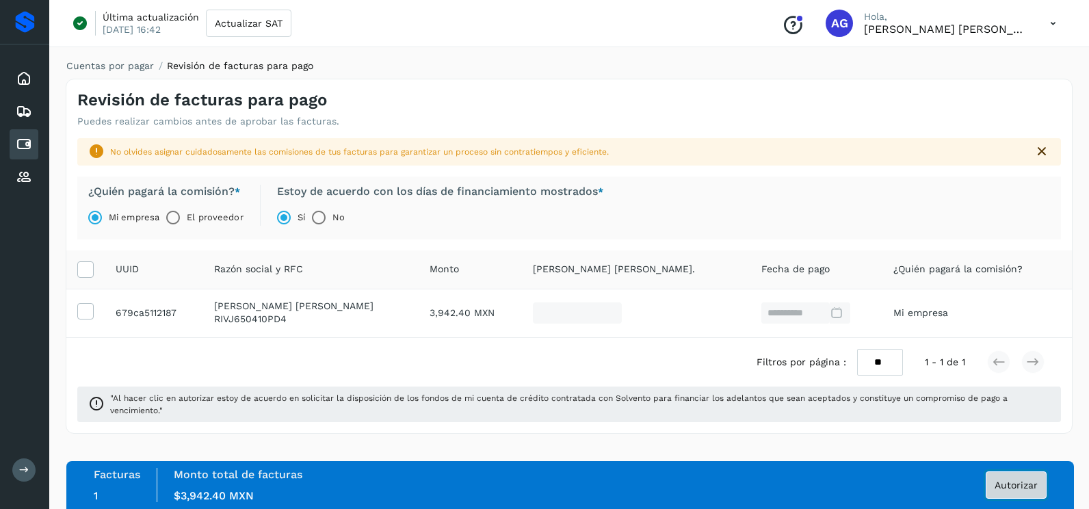
click at [1020, 486] on span "Autorizar" at bounding box center [1015, 485] width 43 height 10
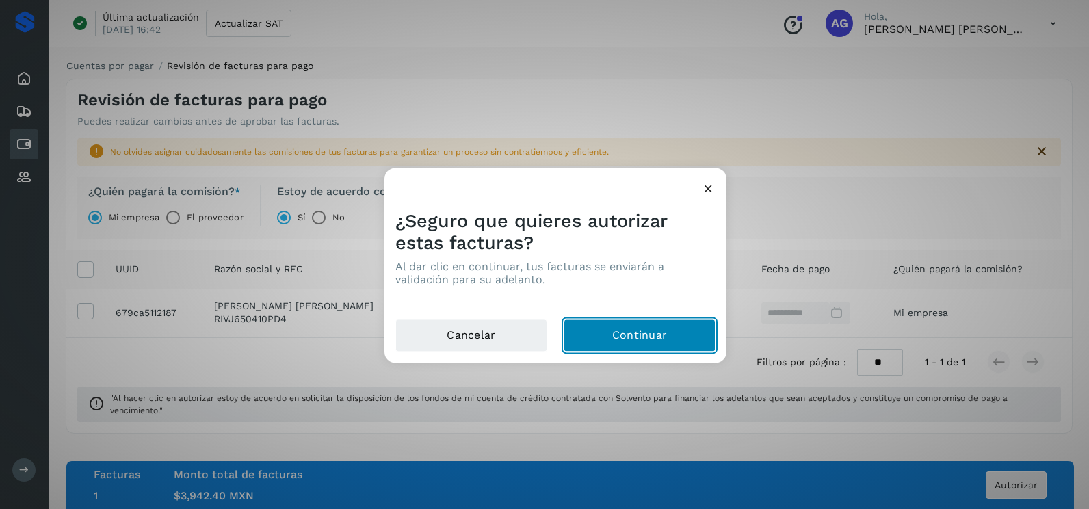
click at [644, 348] on button "Continuar" at bounding box center [640, 335] width 152 height 33
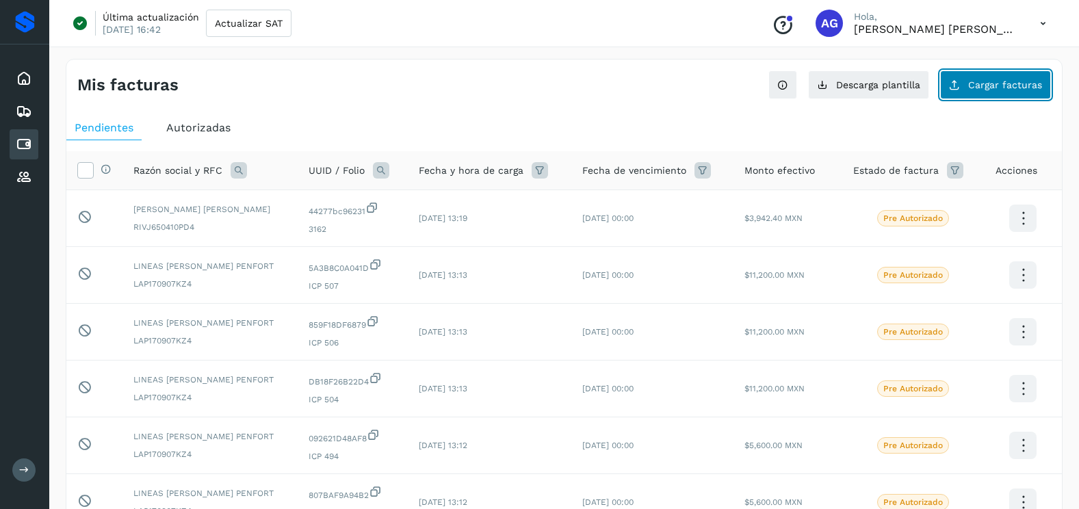
click at [995, 78] on button "Cargar facturas" at bounding box center [995, 84] width 111 height 29
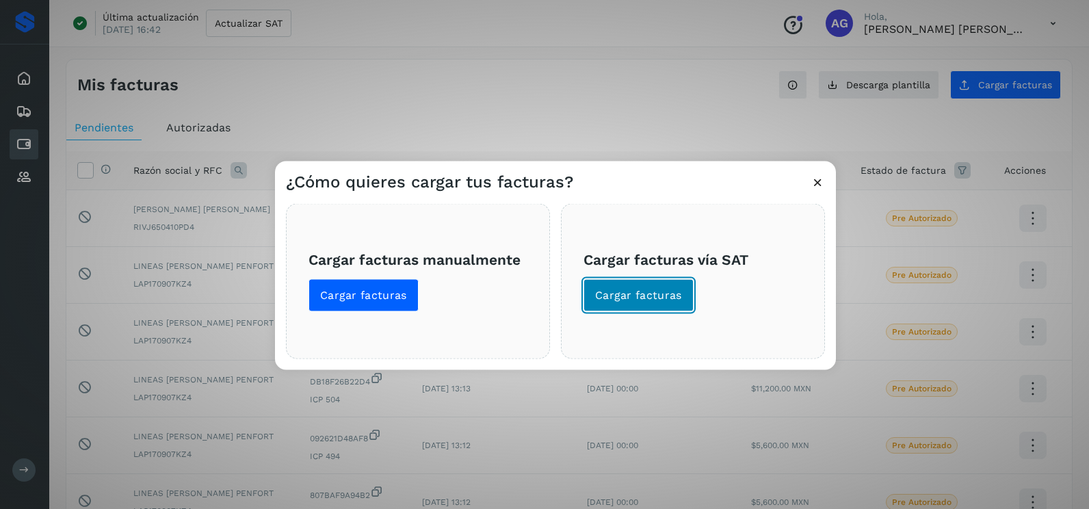
click at [628, 293] on span "Cargar facturas" at bounding box center [638, 295] width 87 height 15
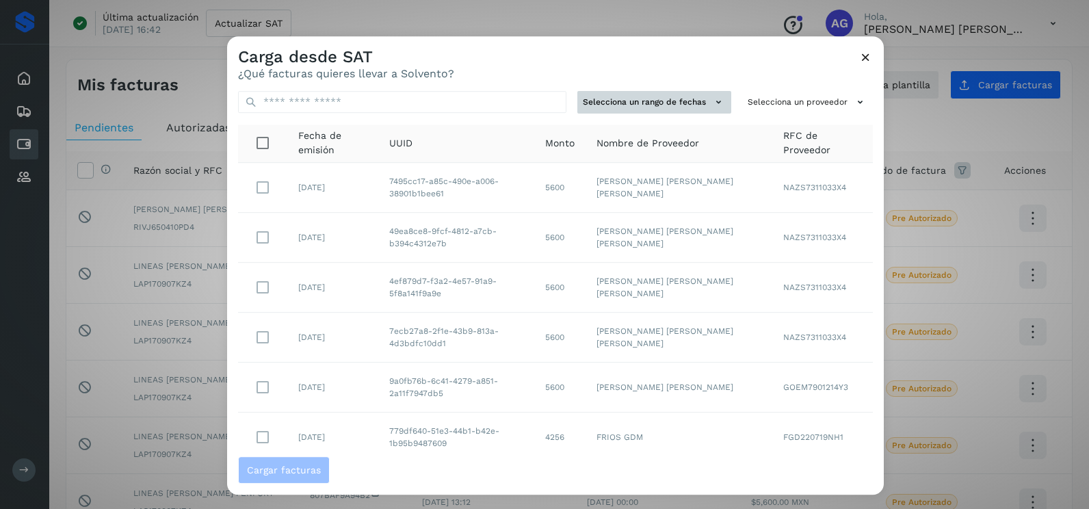
click at [684, 105] on button "Selecciona un rango de fechas" at bounding box center [654, 102] width 154 height 23
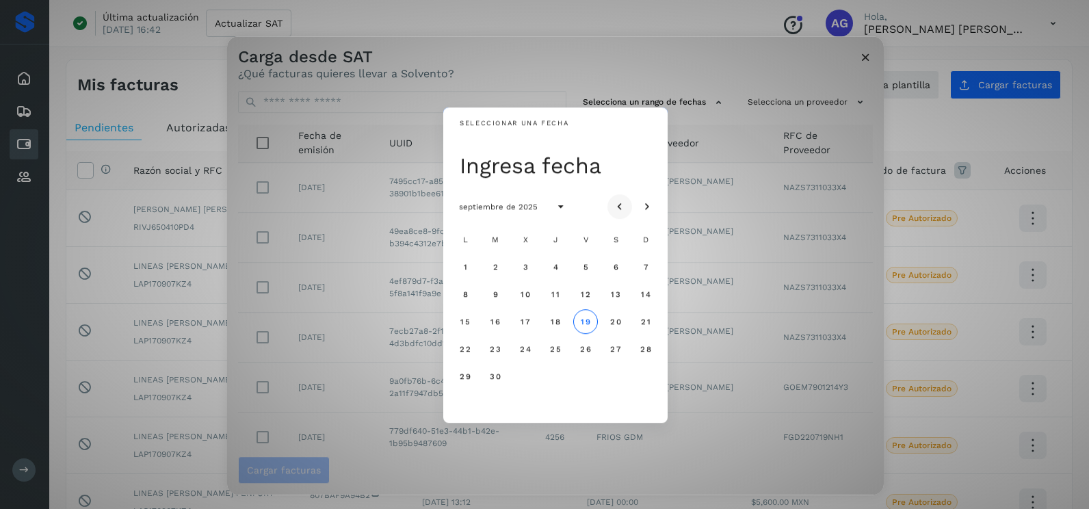
click at [622, 200] on icon "Mes anterior" at bounding box center [620, 207] width 14 height 14
click at [581, 295] on button "8" at bounding box center [585, 294] width 25 height 25
click at [618, 296] on span "9" at bounding box center [615, 294] width 6 height 10
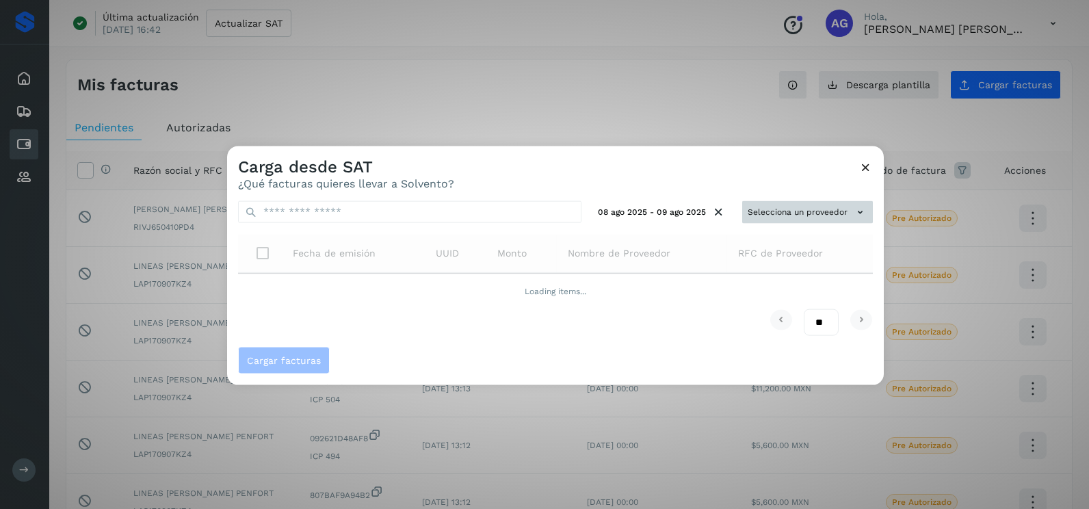
click at [782, 204] on button "Selecciona un proveedor" at bounding box center [807, 212] width 131 height 23
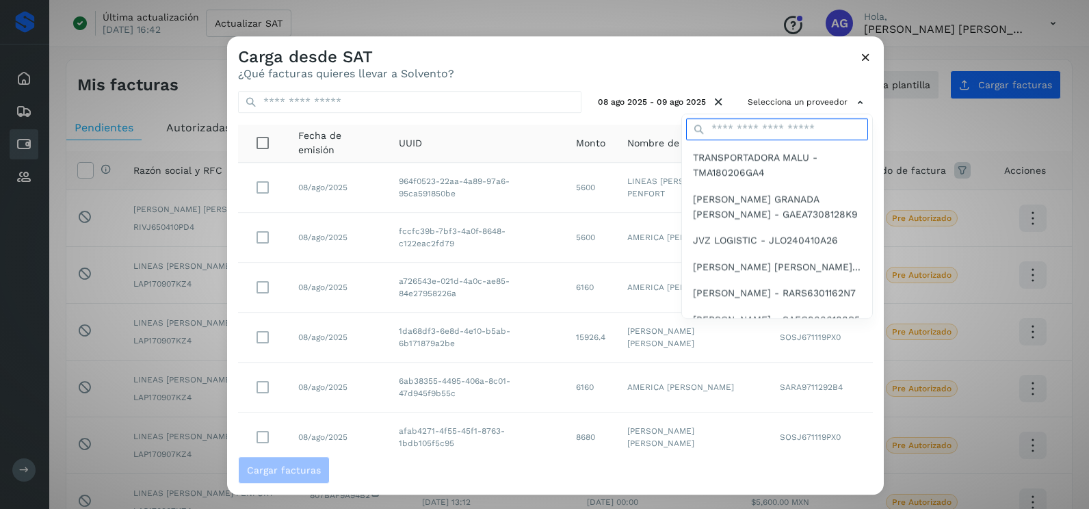
click at [744, 120] on input "text" at bounding box center [777, 129] width 182 height 22
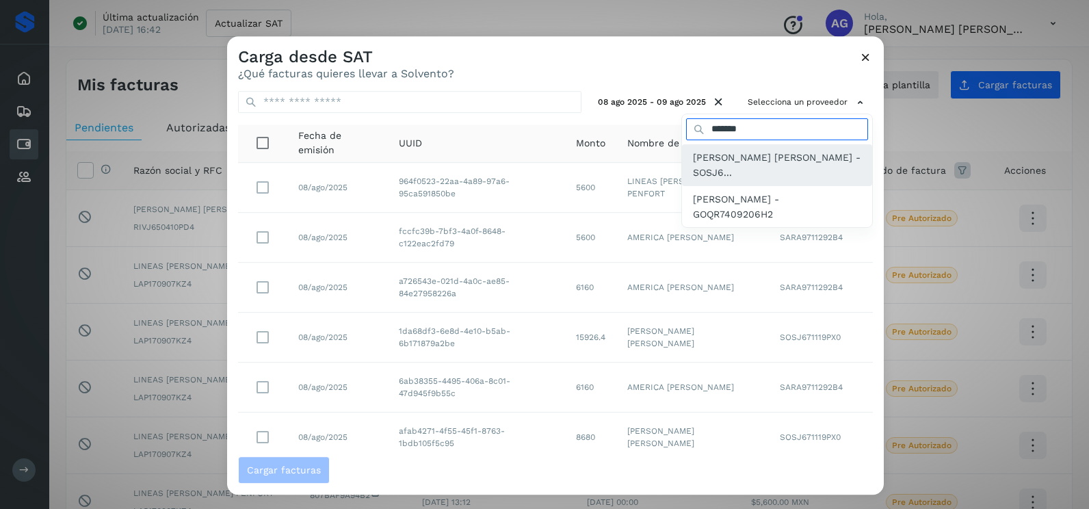
type input "*******"
click at [754, 157] on span "[PERSON_NAME] [PERSON_NAME] - SOSJ6..." at bounding box center [777, 165] width 168 height 31
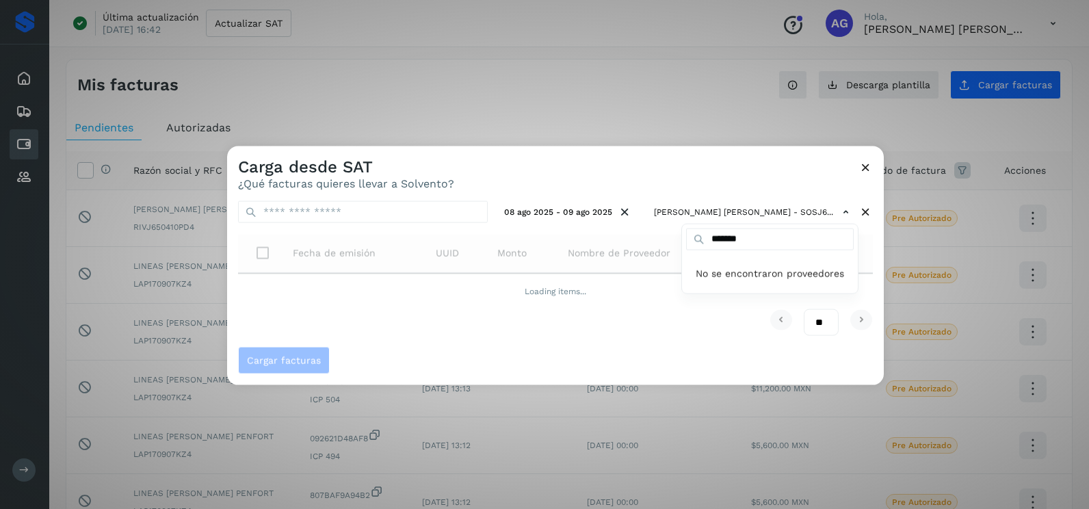
click at [716, 168] on div at bounding box center [771, 400] width 1089 height 509
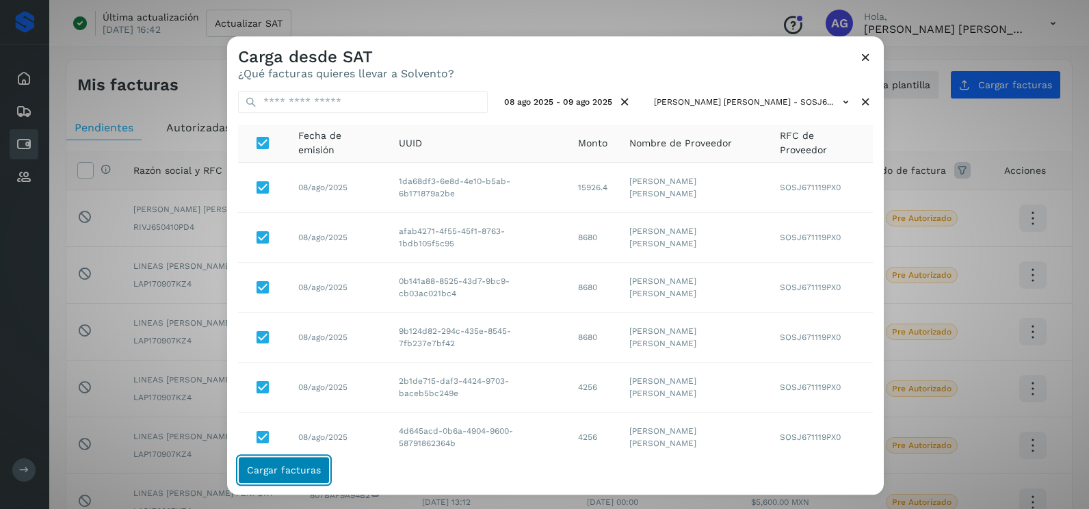
click at [308, 462] on button "Cargar facturas" at bounding box center [284, 469] width 92 height 27
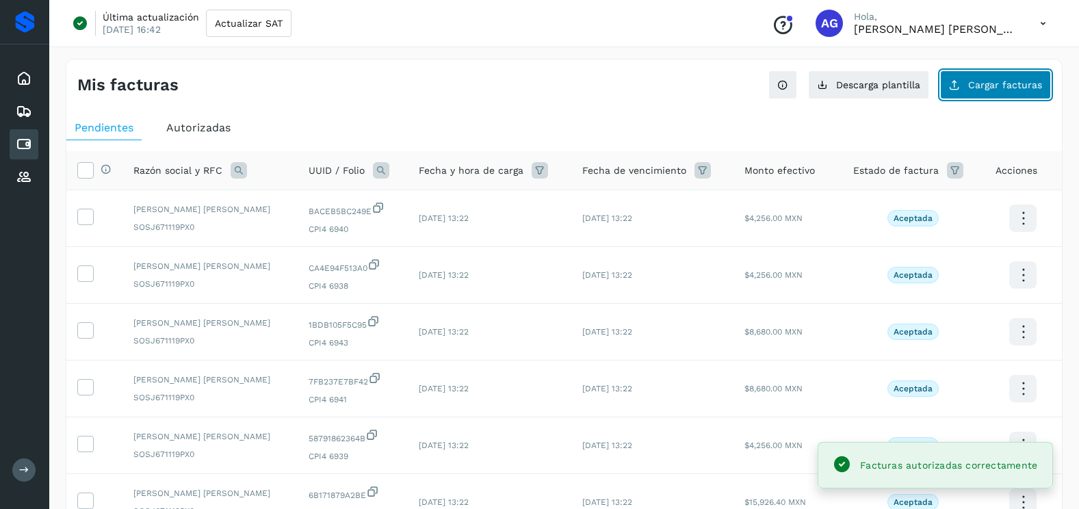
click at [1012, 84] on span "Cargar facturas" at bounding box center [1005, 85] width 74 height 10
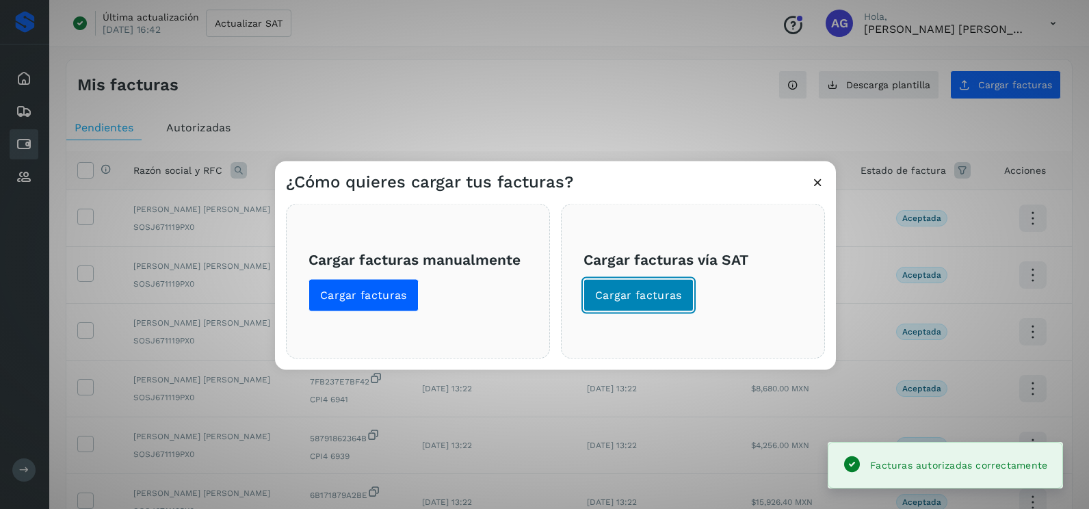
click at [663, 303] on button "Cargar facturas" at bounding box center [638, 295] width 110 height 33
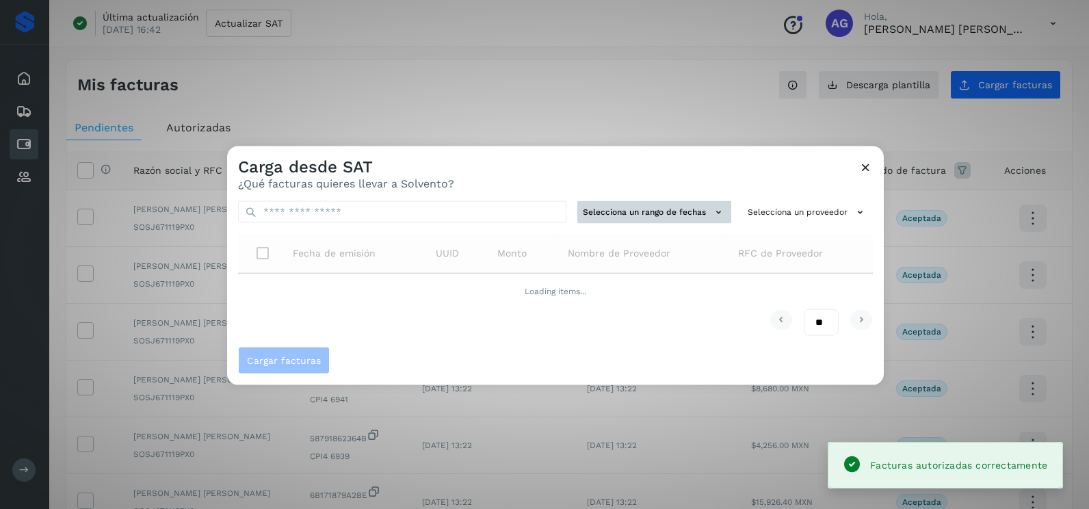
click at [638, 205] on button "Selecciona un rango de fechas" at bounding box center [654, 212] width 154 height 23
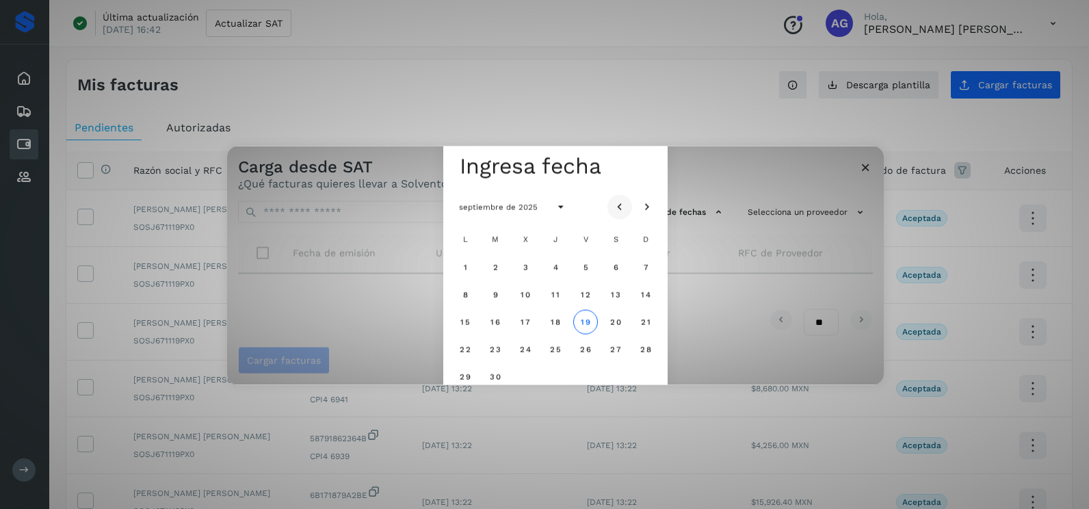
click at [613, 206] on icon "Mes anterior" at bounding box center [620, 207] width 14 height 14
click at [520, 320] on span "13" at bounding box center [525, 322] width 10 height 10
click at [556, 326] on span "14" at bounding box center [555, 322] width 10 height 10
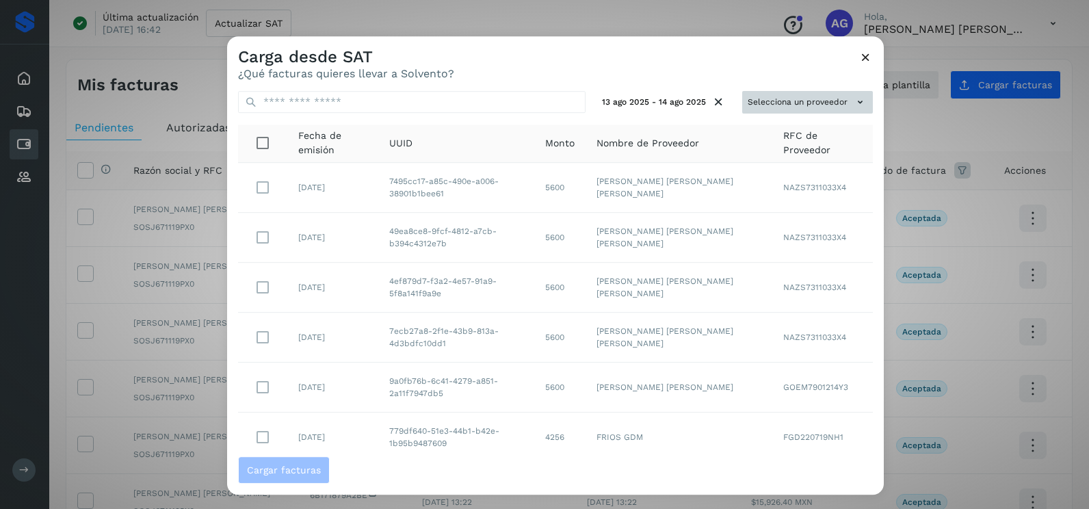
click at [837, 107] on button "Selecciona un proveedor" at bounding box center [807, 102] width 131 height 23
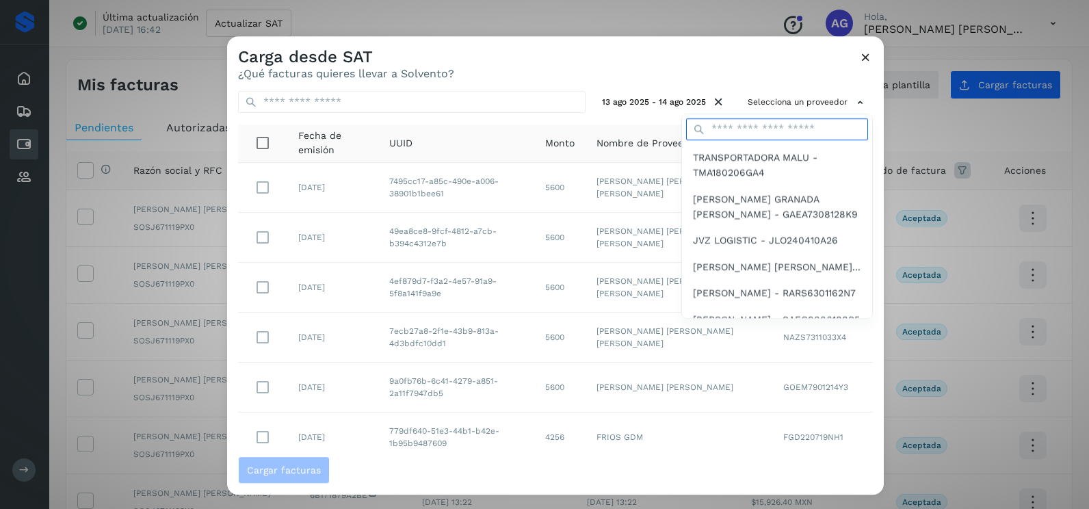
click at [770, 135] on input "text" at bounding box center [777, 129] width 182 height 22
type input "*******"
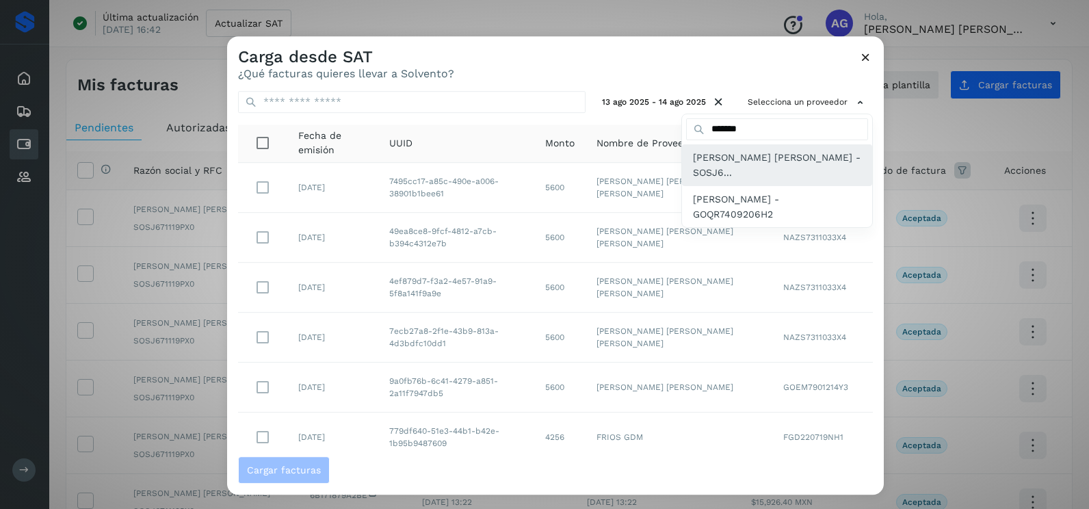
click at [748, 167] on span "[PERSON_NAME] [PERSON_NAME] - SOSJ6..." at bounding box center [777, 165] width 168 height 31
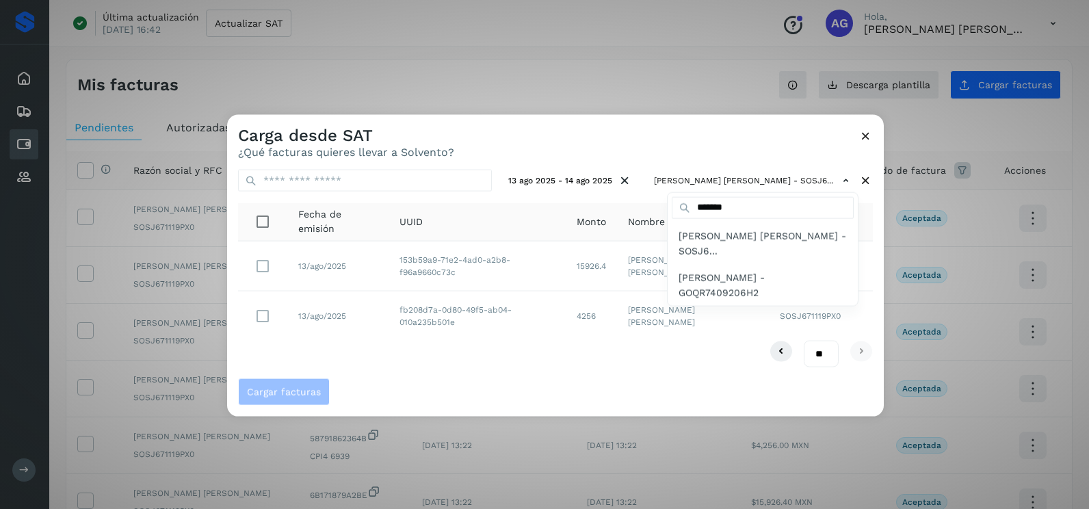
click at [261, 314] on div at bounding box center [771, 369] width 1089 height 509
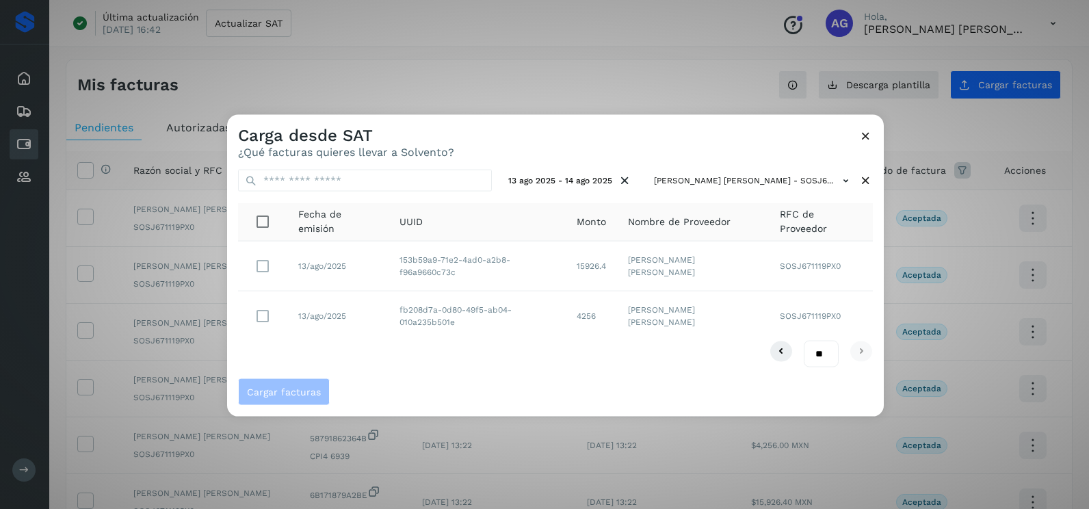
click at [263, 317] on div at bounding box center [771, 369] width 1089 height 509
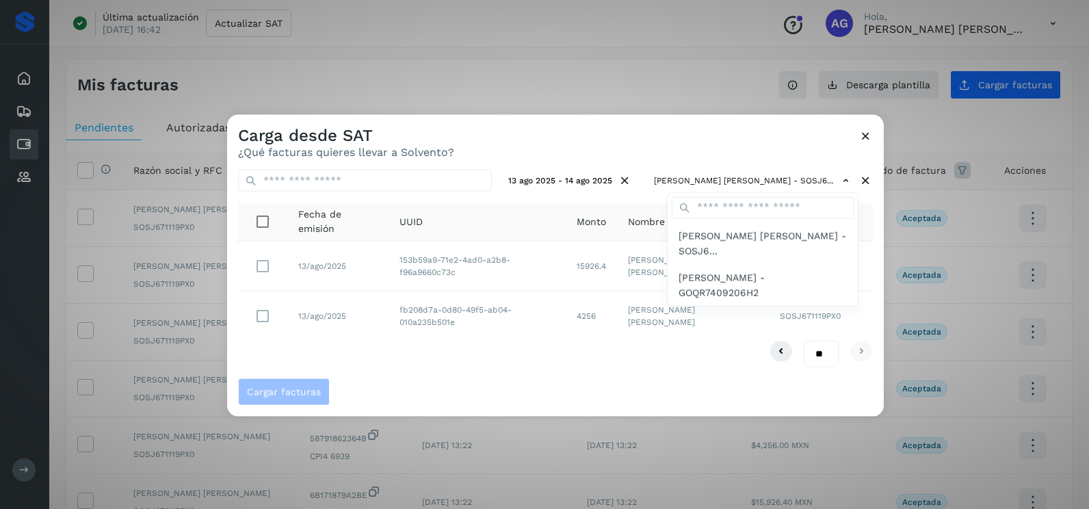
click at [262, 317] on div at bounding box center [771, 369] width 1089 height 509
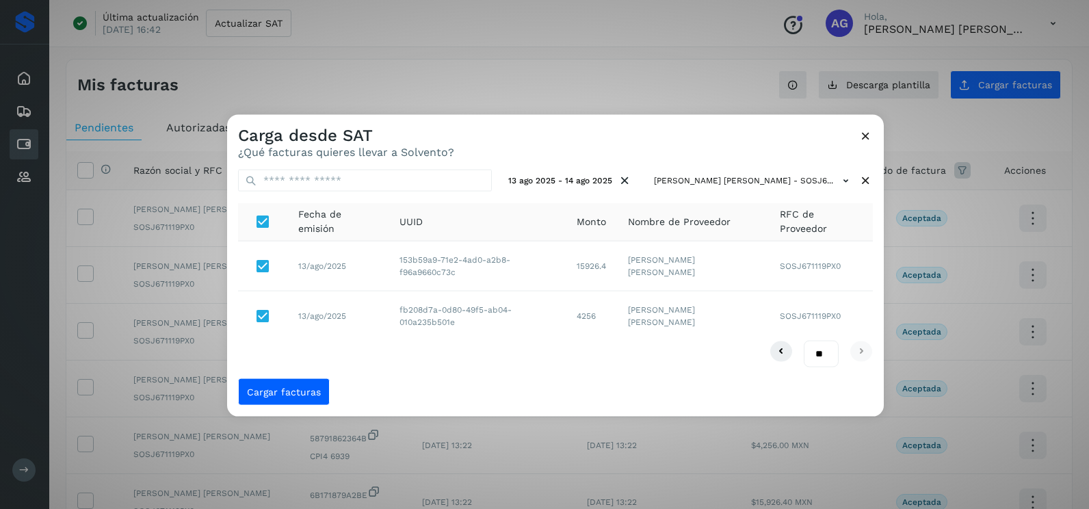
click at [291, 377] on div "13 ago 2025 - 14 ago 2025 JESUS ROBERTO SOLORZANO SANDOVAL - SOSJ6... Fecha de …" at bounding box center [555, 269] width 657 height 220
click at [295, 391] on span "Cargar facturas" at bounding box center [284, 391] width 74 height 10
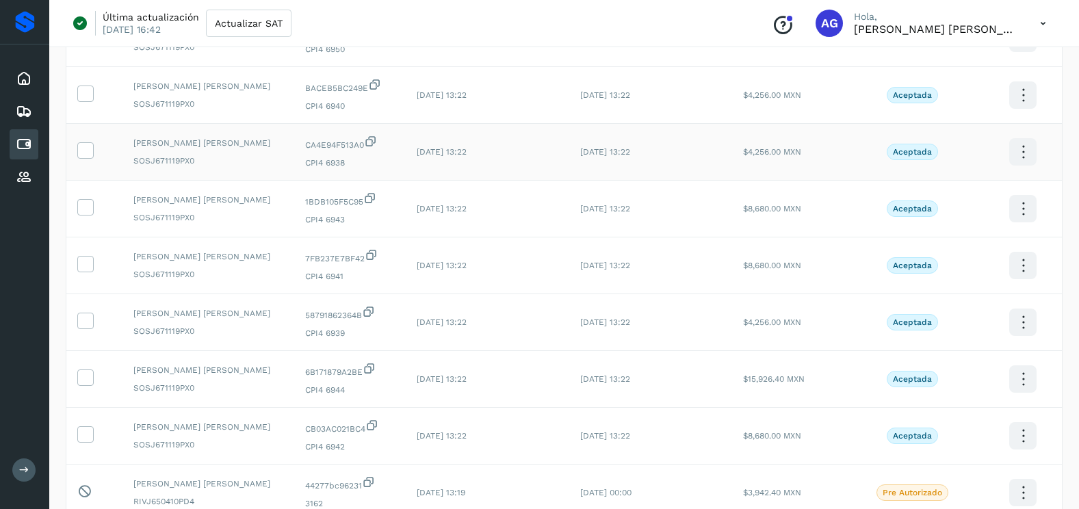
scroll to position [274, 0]
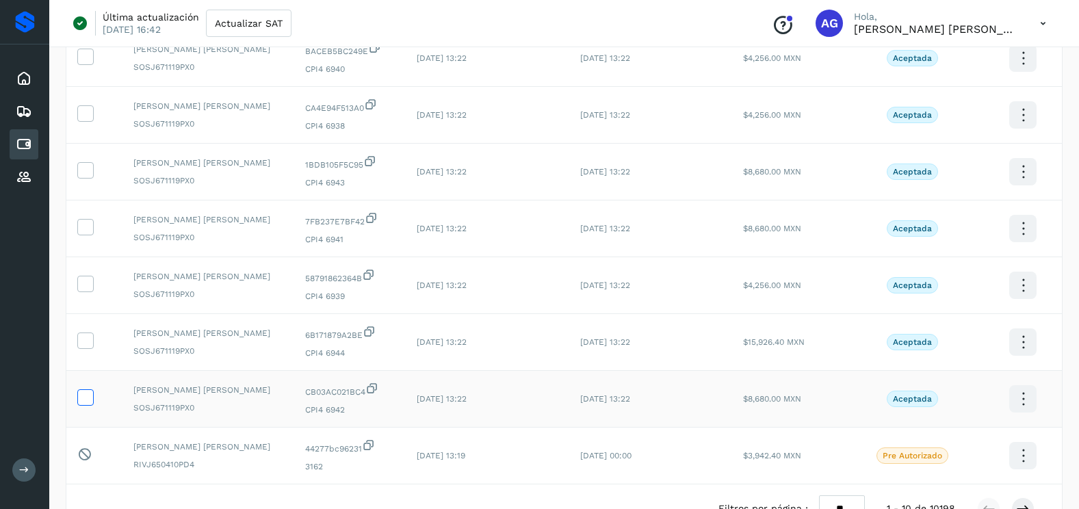
click at [88, 395] on icon at bounding box center [85, 396] width 14 height 14
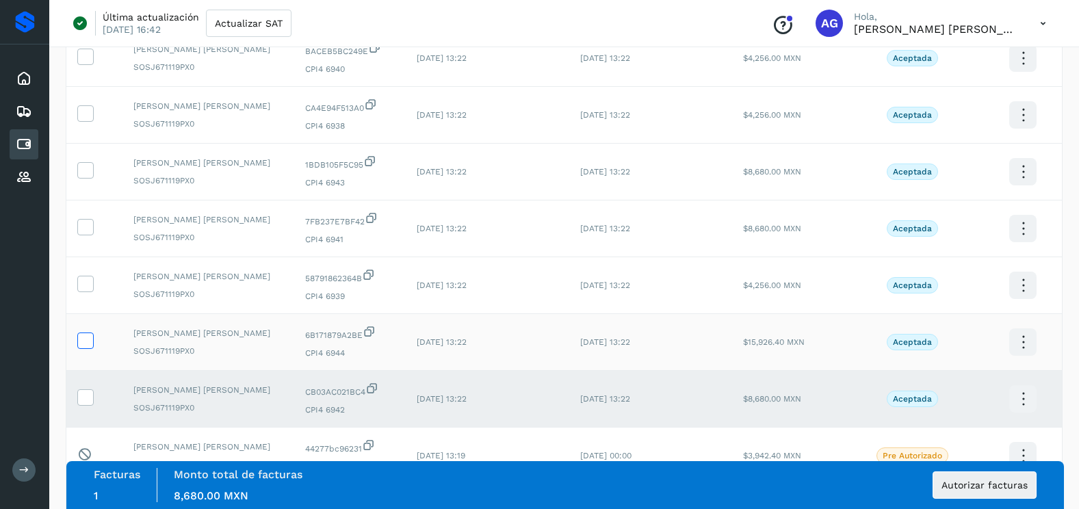
click at [84, 338] on icon at bounding box center [85, 339] width 14 height 14
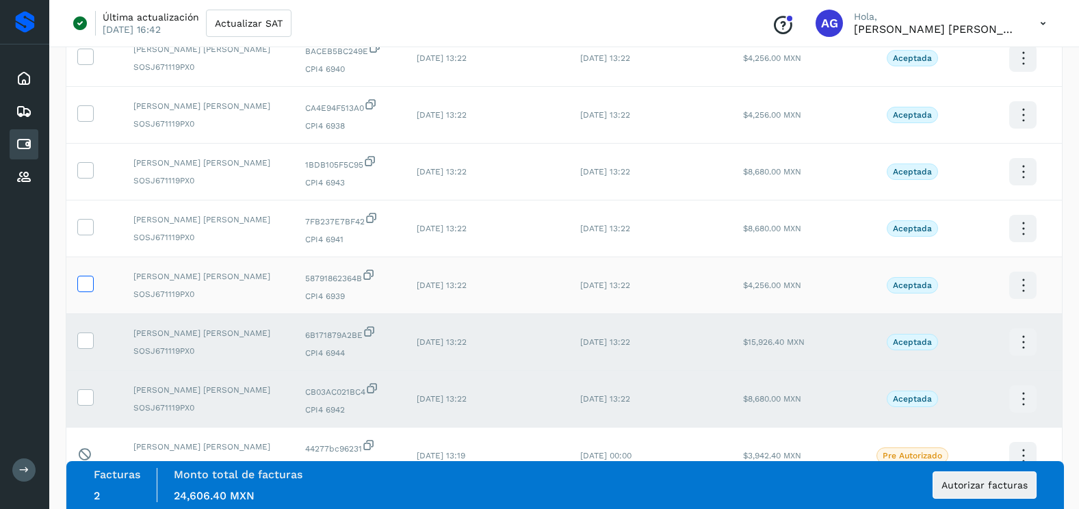
click at [89, 289] on icon at bounding box center [85, 283] width 14 height 14
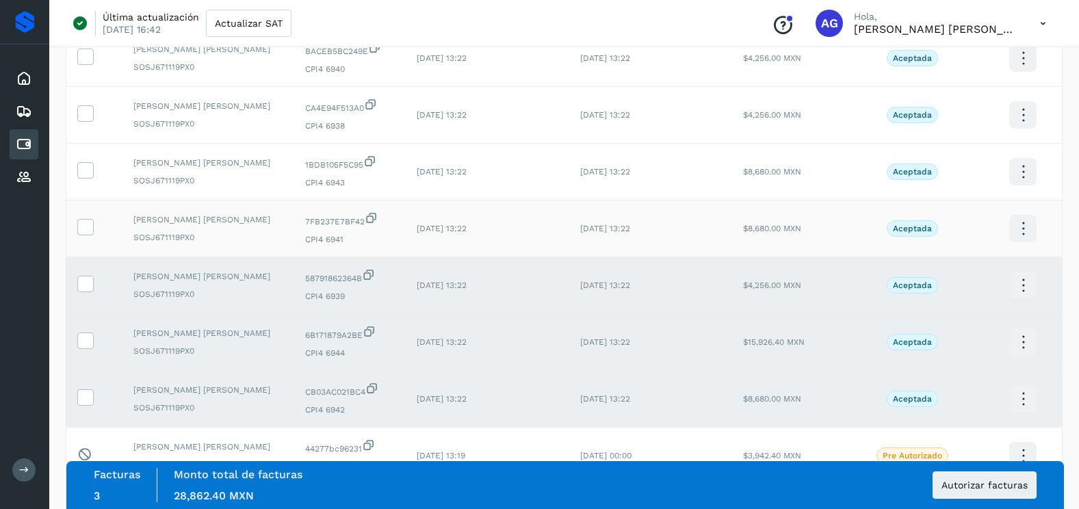
click at [90, 237] on td at bounding box center [94, 228] width 56 height 57
click at [88, 232] on icon at bounding box center [85, 226] width 14 height 14
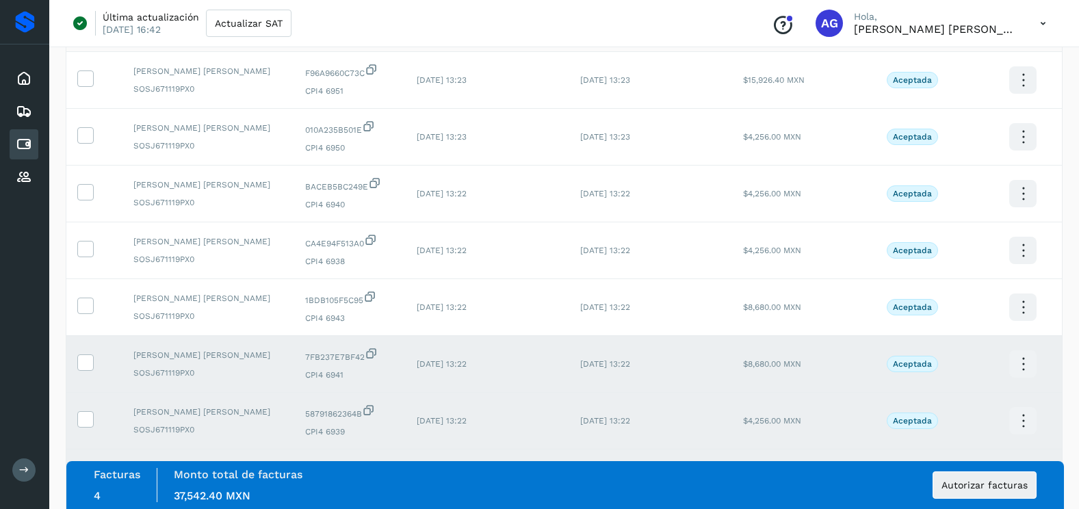
scroll to position [137, 0]
click at [88, 309] on icon at bounding box center [85, 306] width 14 height 14
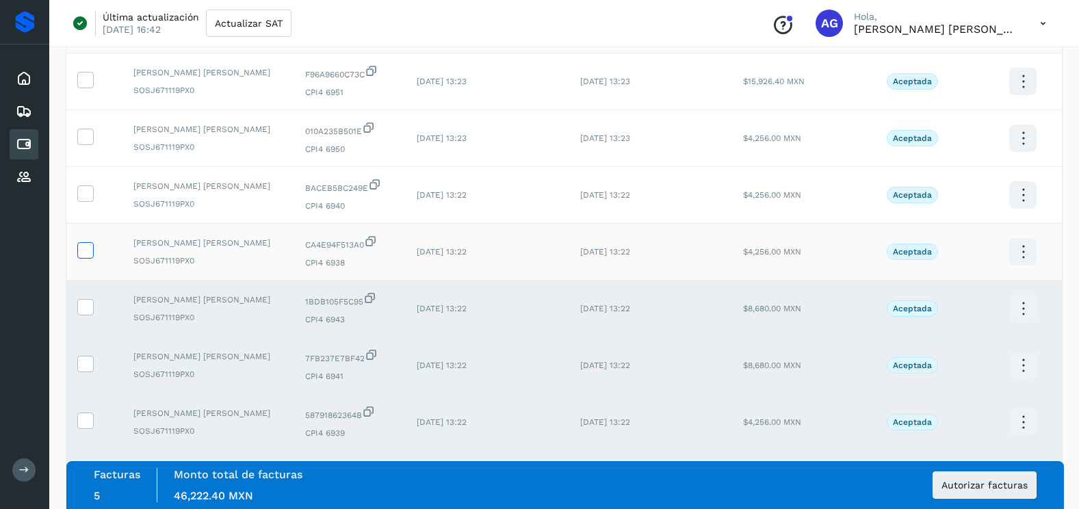
click at [89, 250] on icon at bounding box center [85, 249] width 14 height 14
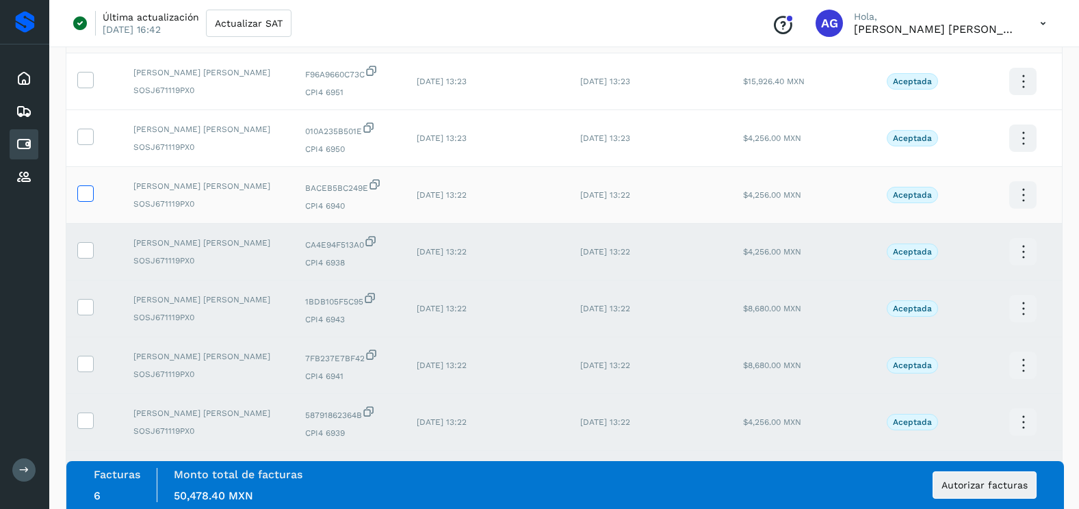
click at [83, 187] on icon at bounding box center [85, 192] width 14 height 14
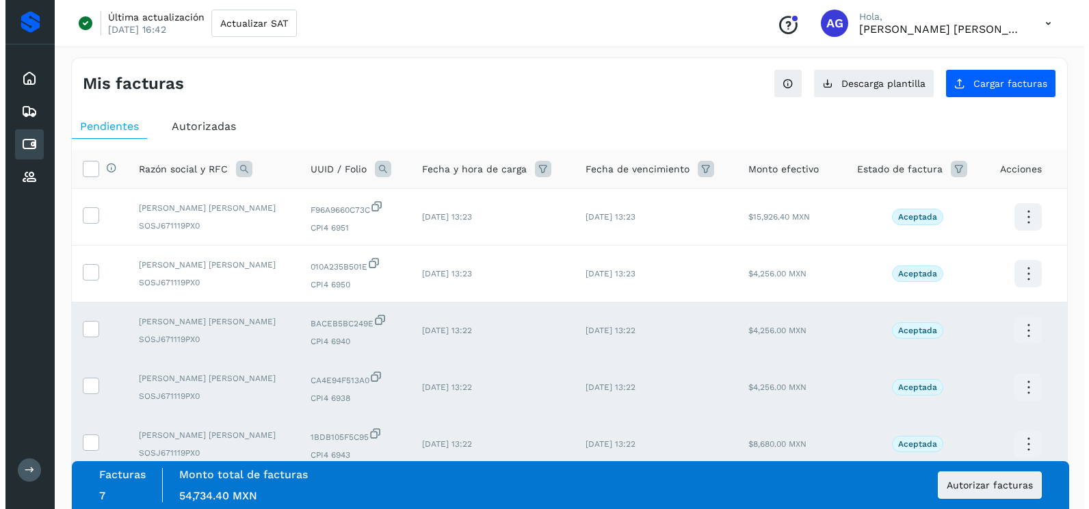
scroll to position [0, 0]
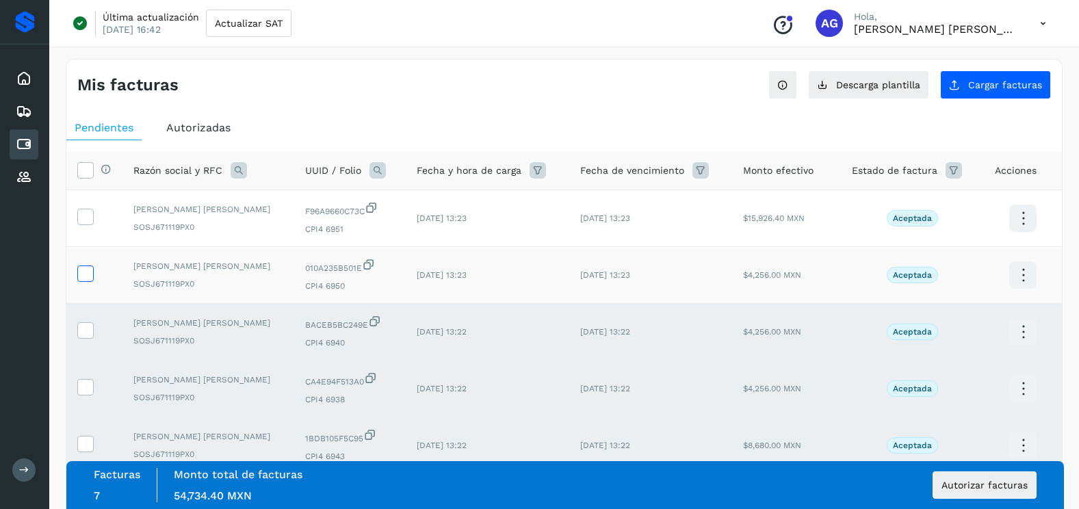
click at [83, 272] on icon at bounding box center [85, 272] width 14 height 14
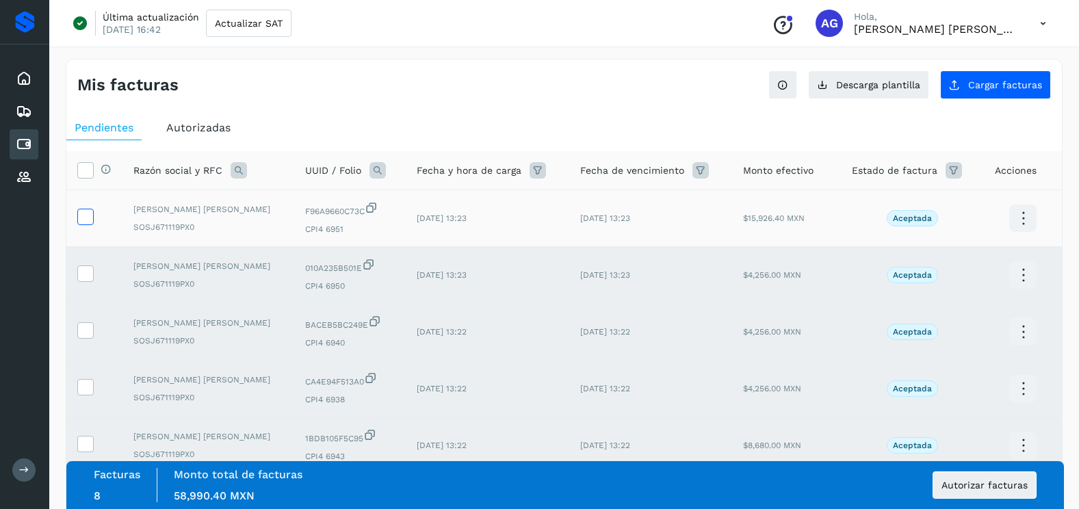
click at [88, 214] on icon at bounding box center [85, 216] width 14 height 14
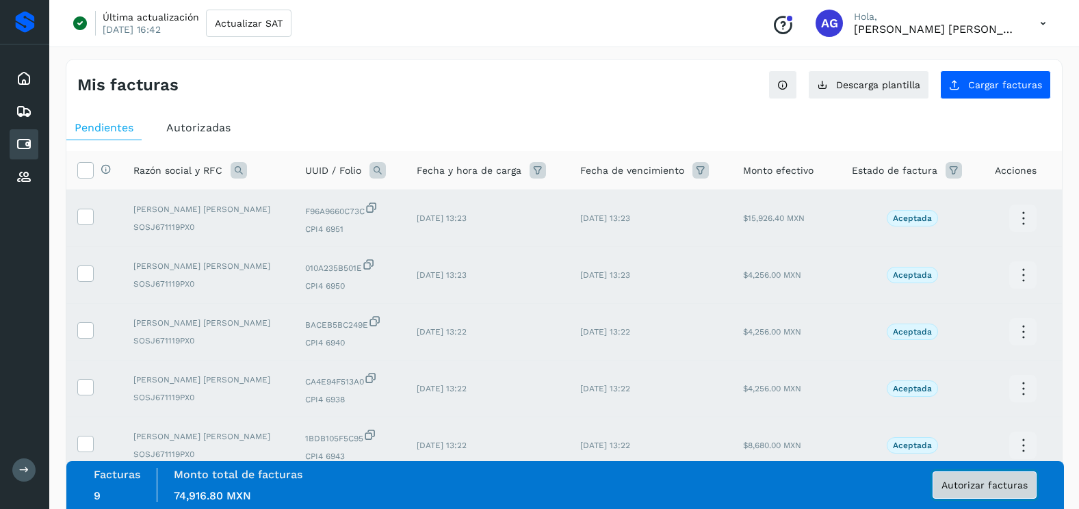
click at [1007, 485] on span "Autorizar facturas" at bounding box center [984, 485] width 86 height 10
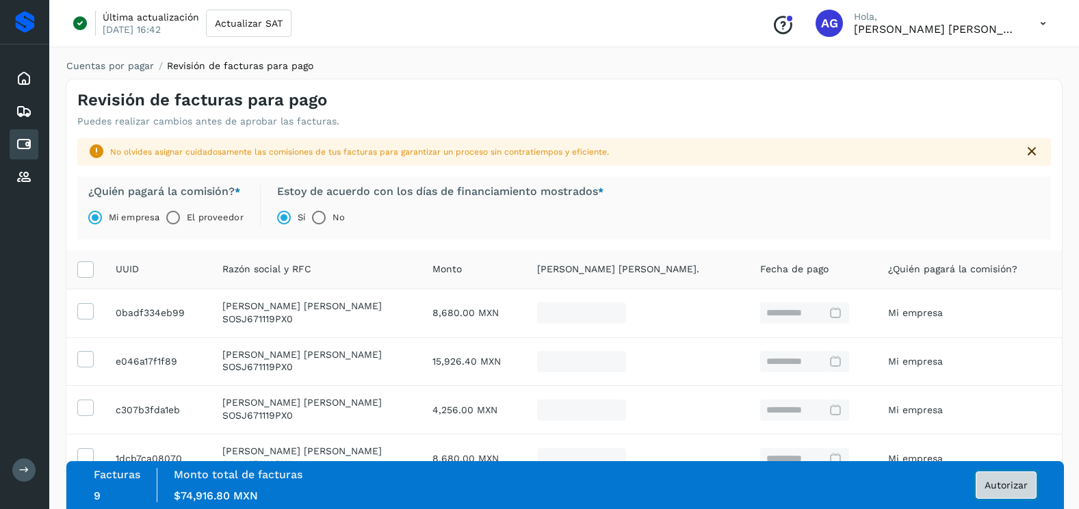
click at [1011, 489] on span "Autorizar" at bounding box center [1005, 485] width 43 height 10
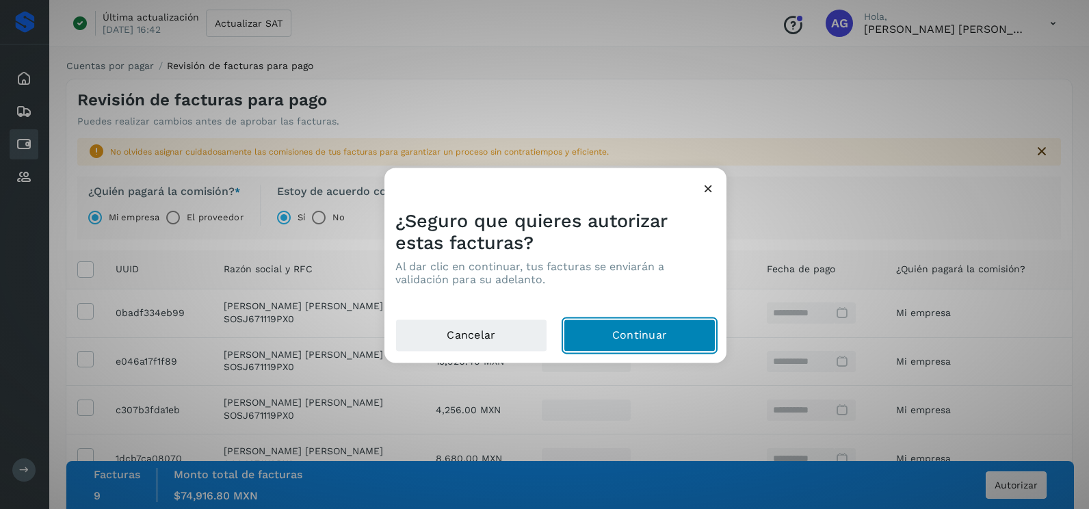
click at [657, 343] on button "Continuar" at bounding box center [640, 335] width 152 height 33
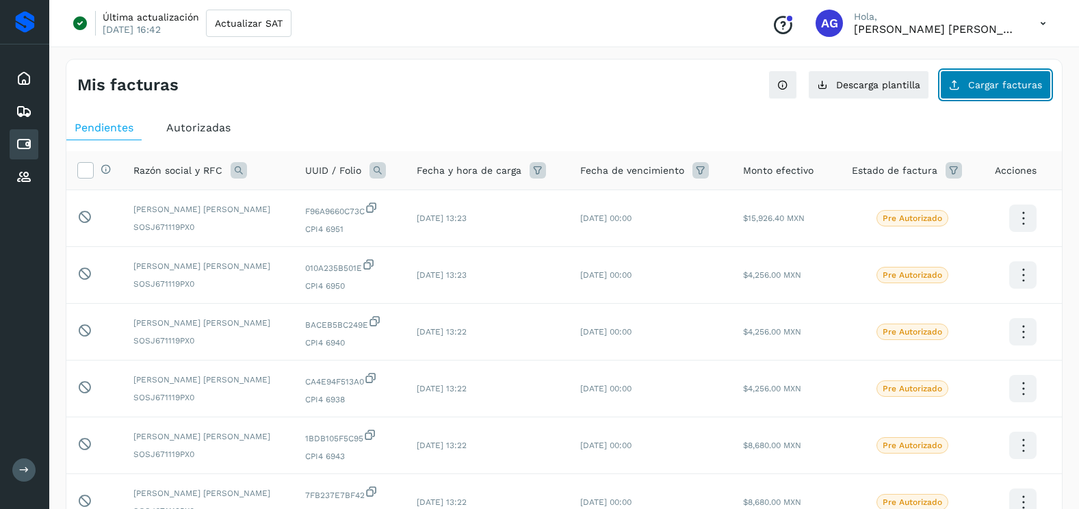
click at [992, 83] on span "Cargar facturas" at bounding box center [1005, 85] width 74 height 10
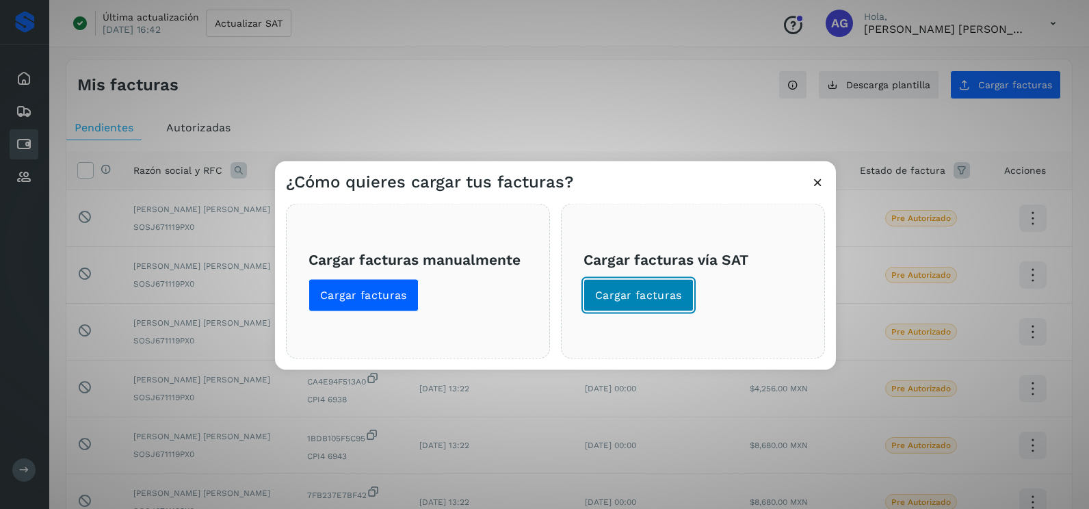
click at [657, 297] on span "Cargar facturas" at bounding box center [638, 295] width 87 height 15
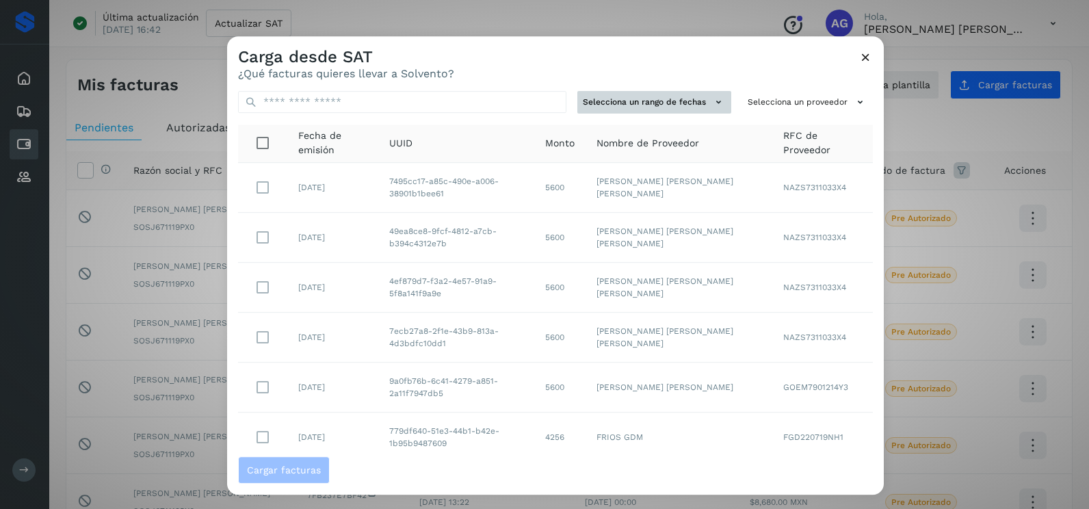
click at [643, 104] on button "Selecciona un rango de fechas" at bounding box center [654, 102] width 154 height 23
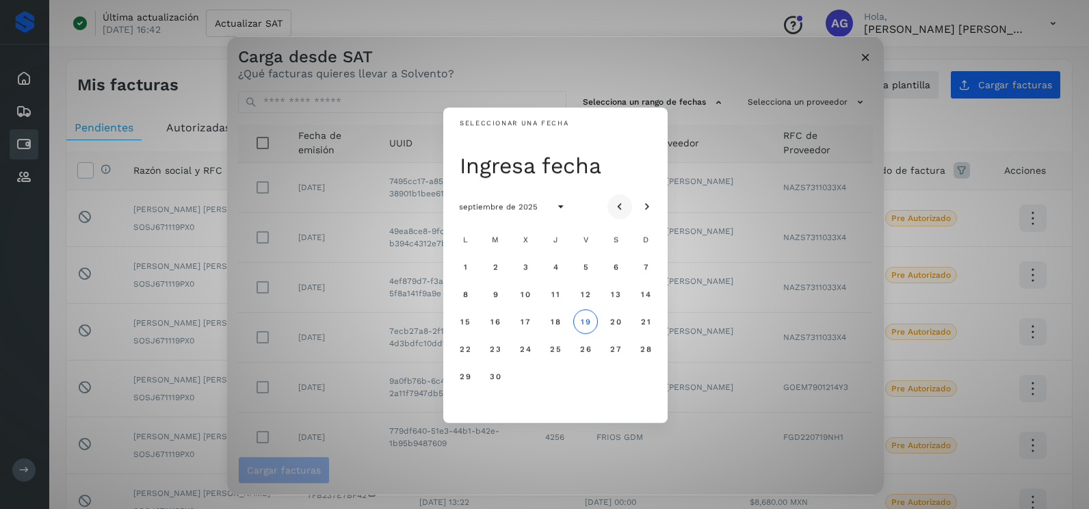
click at [624, 200] on icon "Mes anterior" at bounding box center [620, 207] width 14 height 14
click at [622, 200] on icon "Mes anterior" at bounding box center [620, 207] width 14 height 14
click at [460, 354] on button "21" at bounding box center [465, 348] width 25 height 25
click at [496, 349] on span "22" at bounding box center [495, 349] width 12 height 10
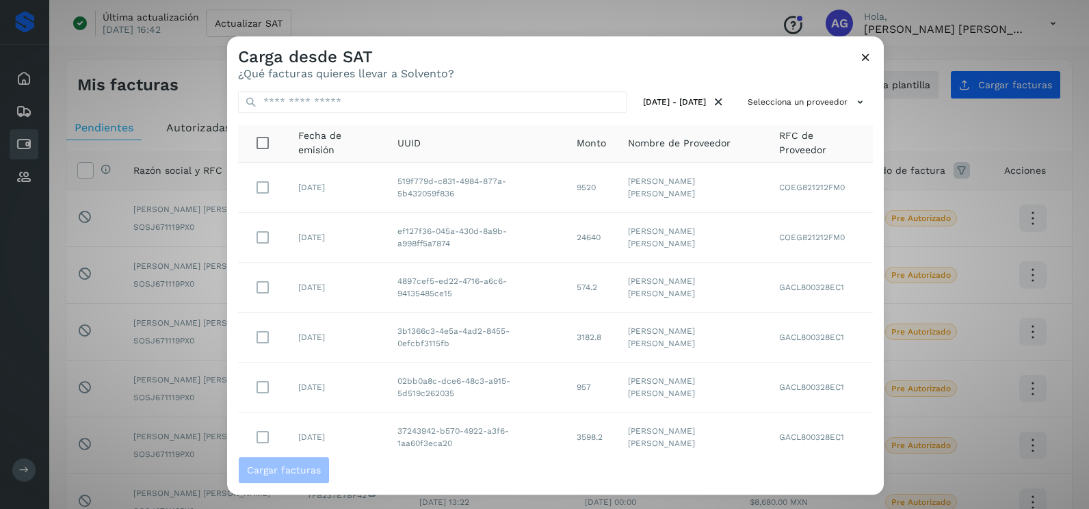
click at [794, 129] on span "RFC de Proveedor" at bounding box center [820, 143] width 83 height 29
click at [788, 101] on button "Selecciona un proveedor" at bounding box center [807, 102] width 131 height 23
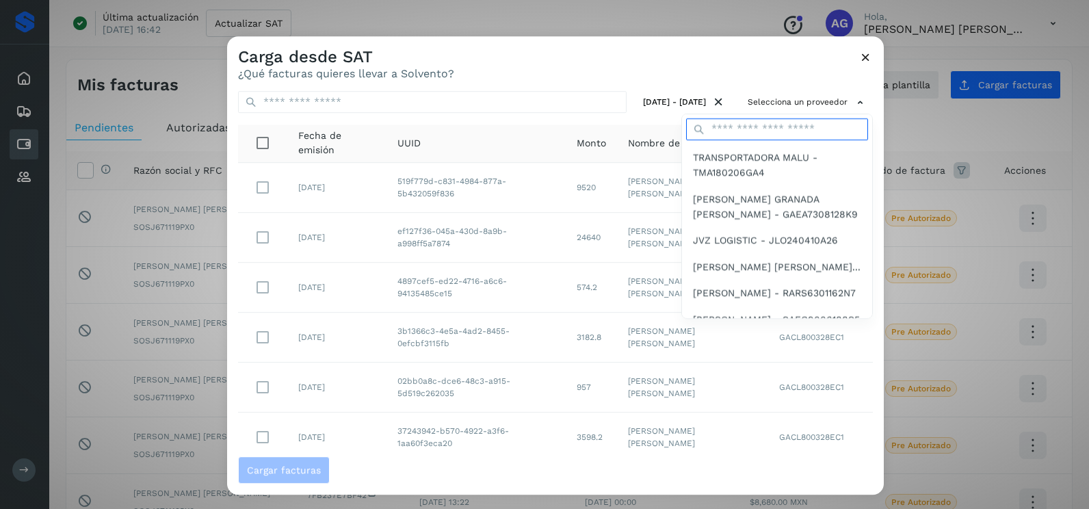
click at [726, 129] on input "text" at bounding box center [777, 129] width 182 height 22
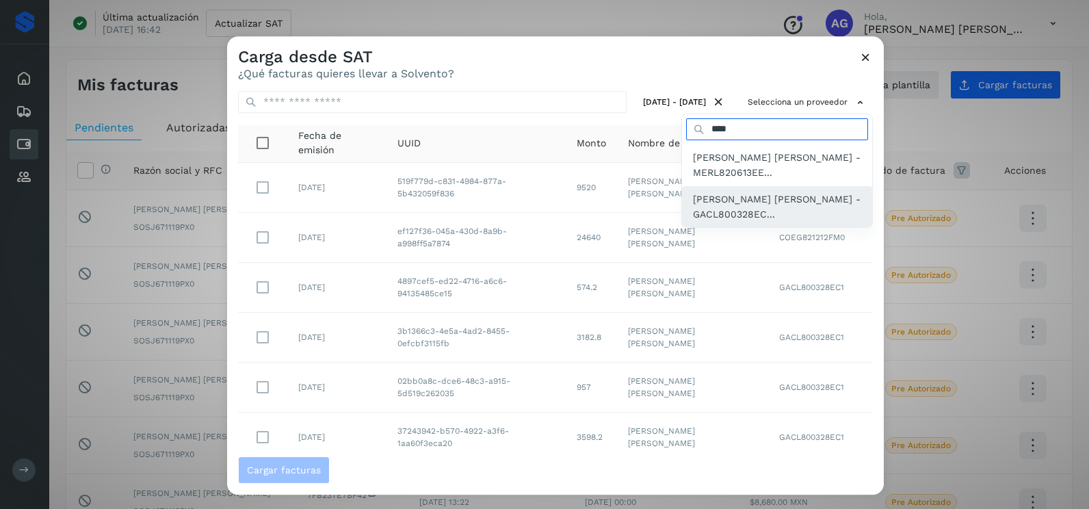
type input "****"
click at [740, 217] on span "[PERSON_NAME] [PERSON_NAME] - GACL800328EC..." at bounding box center [777, 206] width 168 height 31
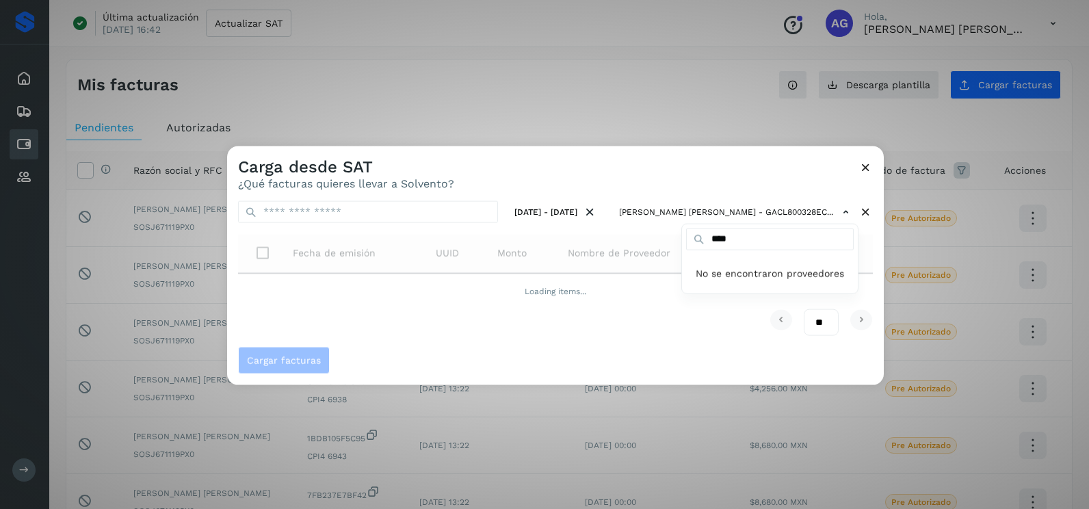
click at [877, 263] on div at bounding box center [771, 400] width 1089 height 509
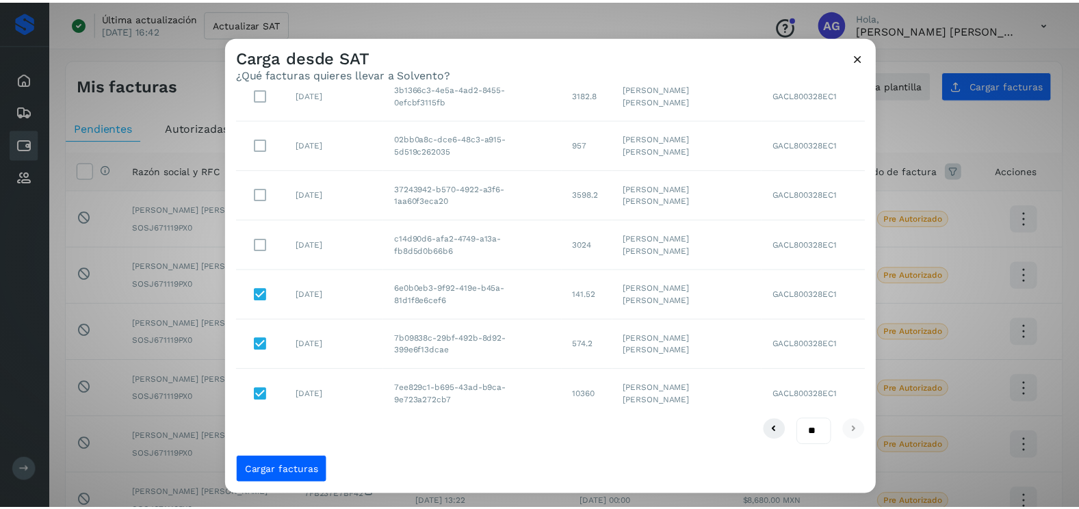
scroll to position [75, 0]
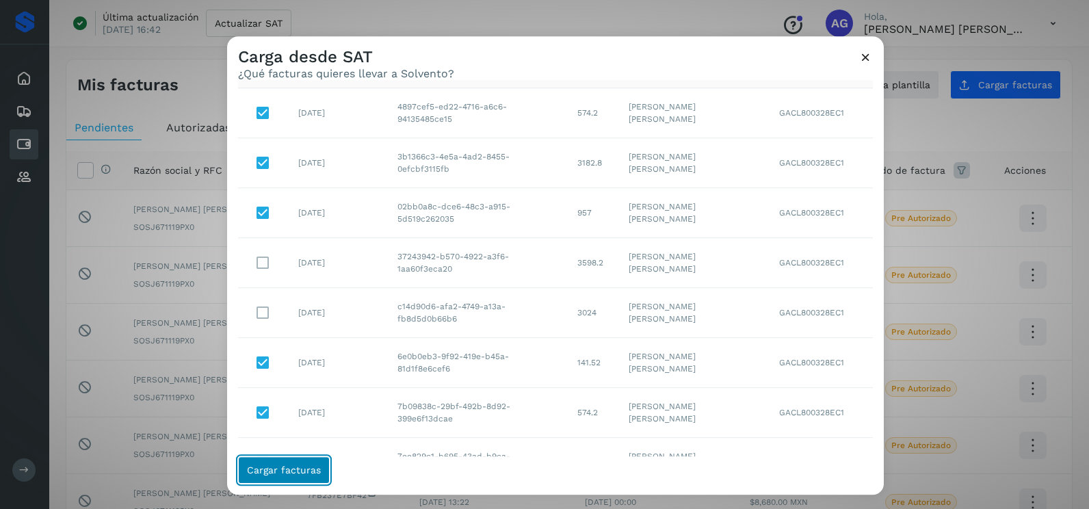
click at [293, 471] on span "Cargar facturas" at bounding box center [284, 470] width 74 height 10
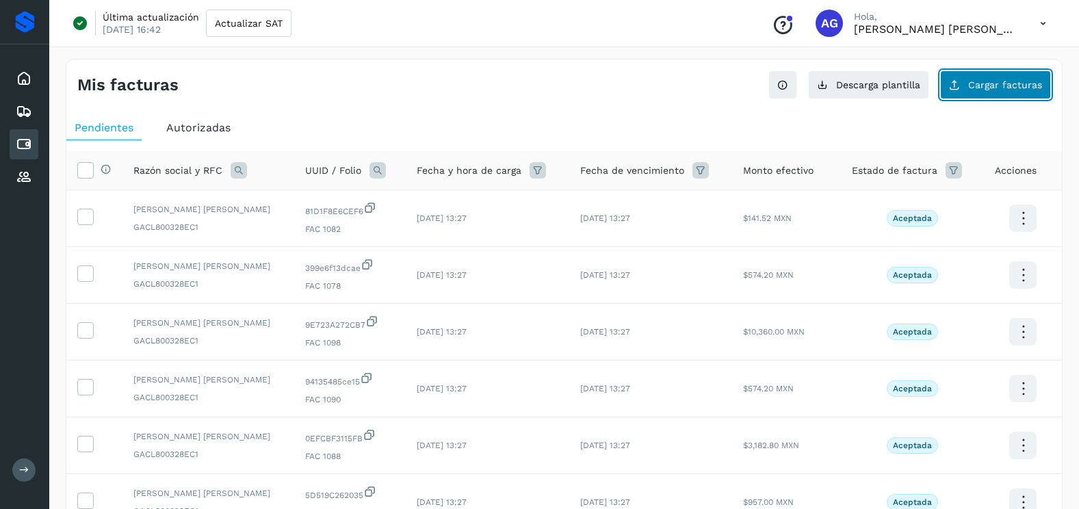
click at [975, 87] on span "Cargar facturas" at bounding box center [1005, 85] width 74 height 10
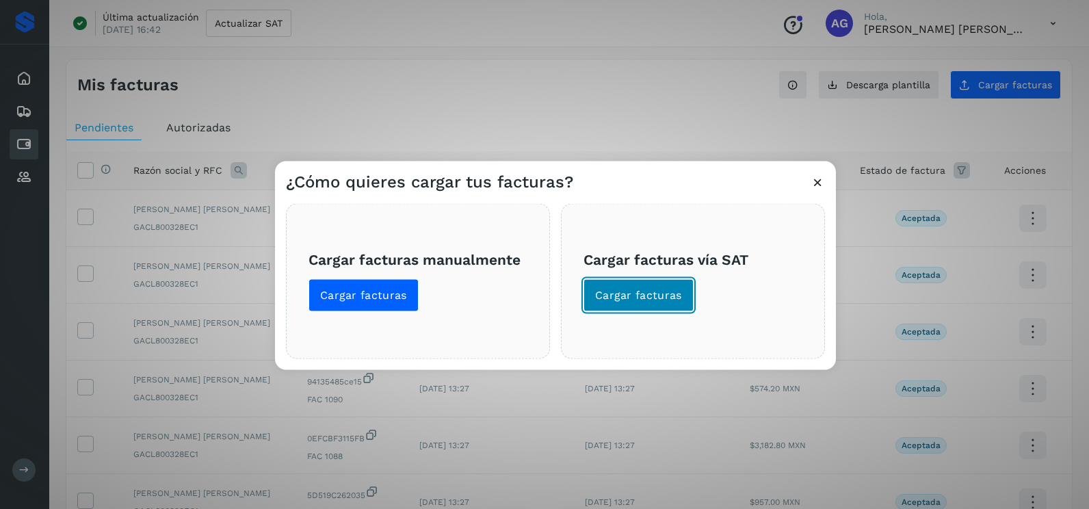
click at [657, 293] on span "Cargar facturas" at bounding box center [638, 295] width 87 height 15
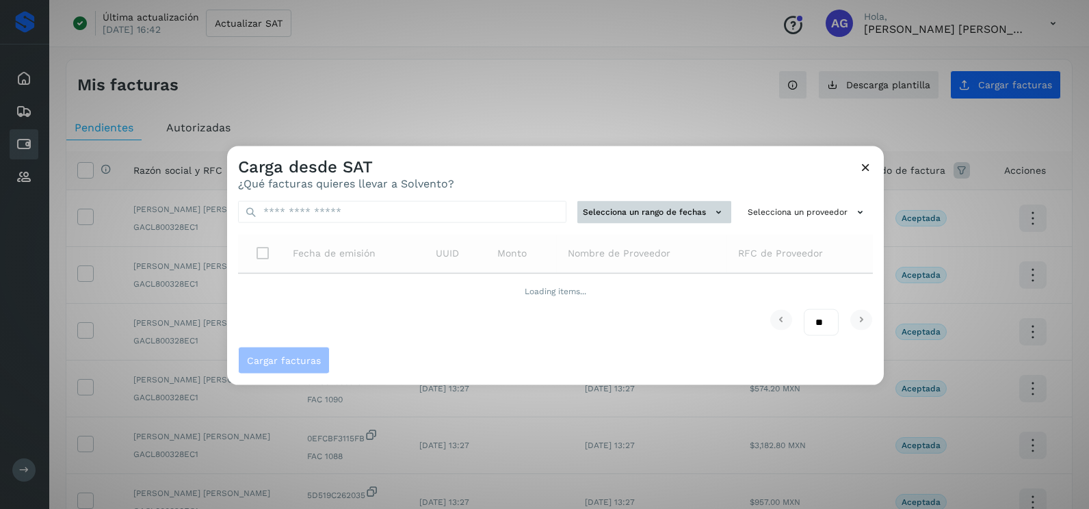
click at [658, 211] on button "Selecciona un rango de fechas" at bounding box center [654, 212] width 154 height 23
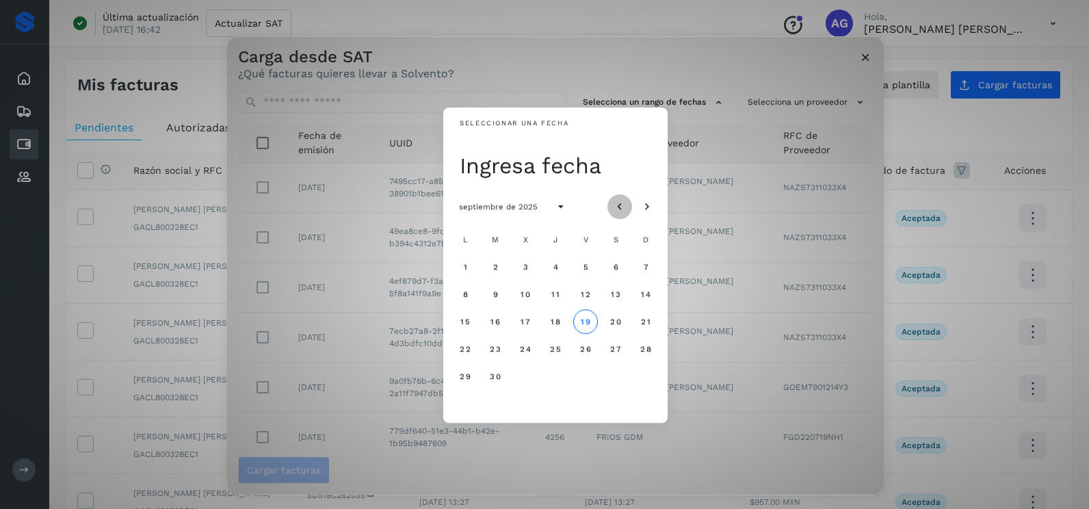
click at [624, 204] on icon "Mes anterior" at bounding box center [620, 207] width 14 height 14
click at [468, 375] on span "28" at bounding box center [465, 376] width 12 height 10
click at [499, 378] on span "29" at bounding box center [495, 376] width 12 height 10
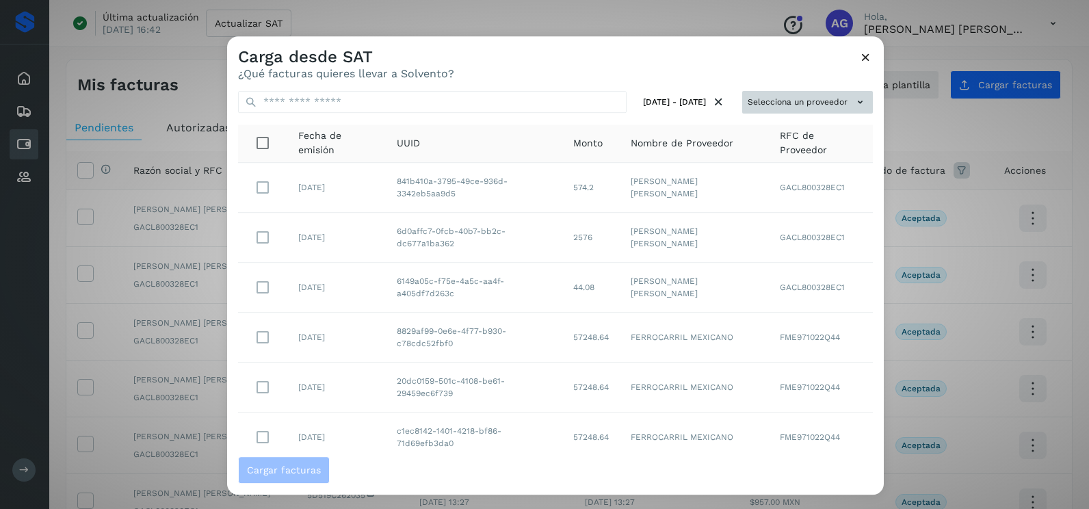
click at [835, 109] on button "Selecciona un proveedor" at bounding box center [807, 102] width 131 height 23
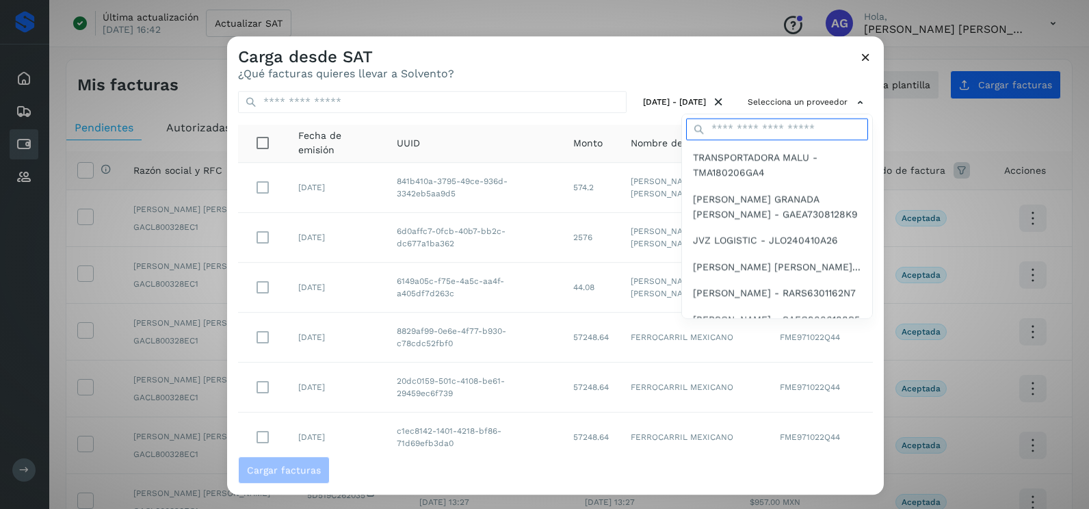
click at [766, 132] on input "text" at bounding box center [777, 129] width 182 height 22
type input "****"
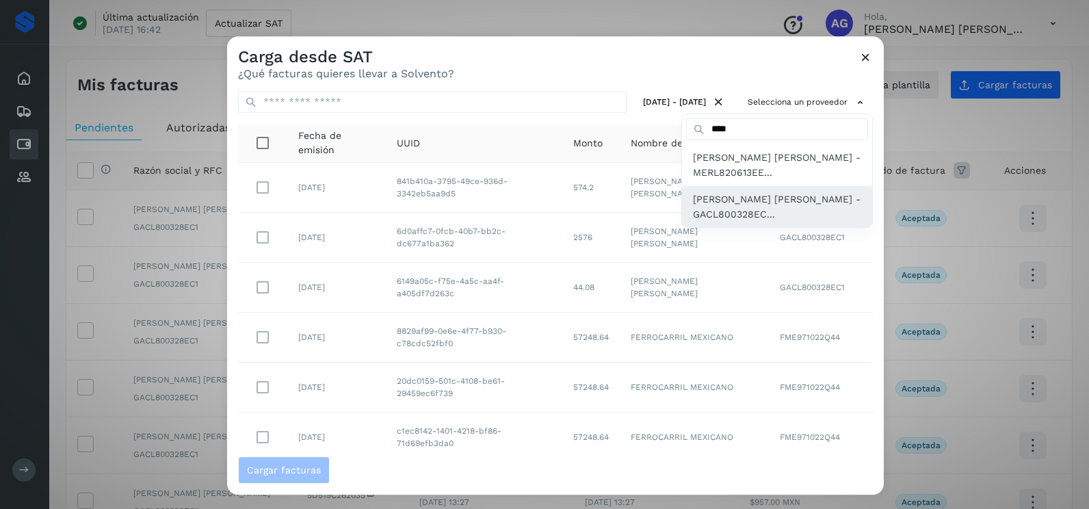
click at [767, 202] on span "[PERSON_NAME] [PERSON_NAME] - GACL800328EC..." at bounding box center [777, 206] width 168 height 31
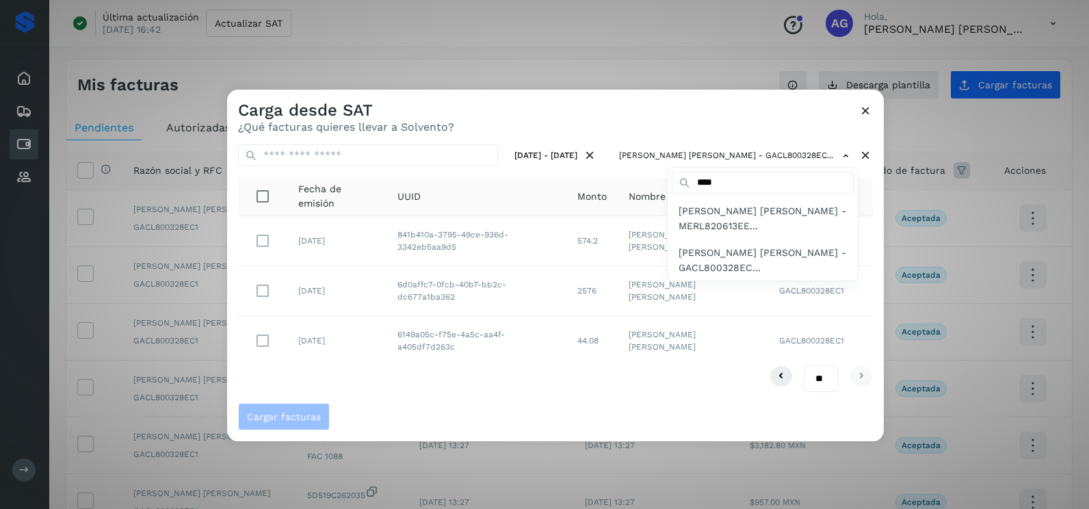
click at [872, 265] on div at bounding box center [771, 344] width 1089 height 509
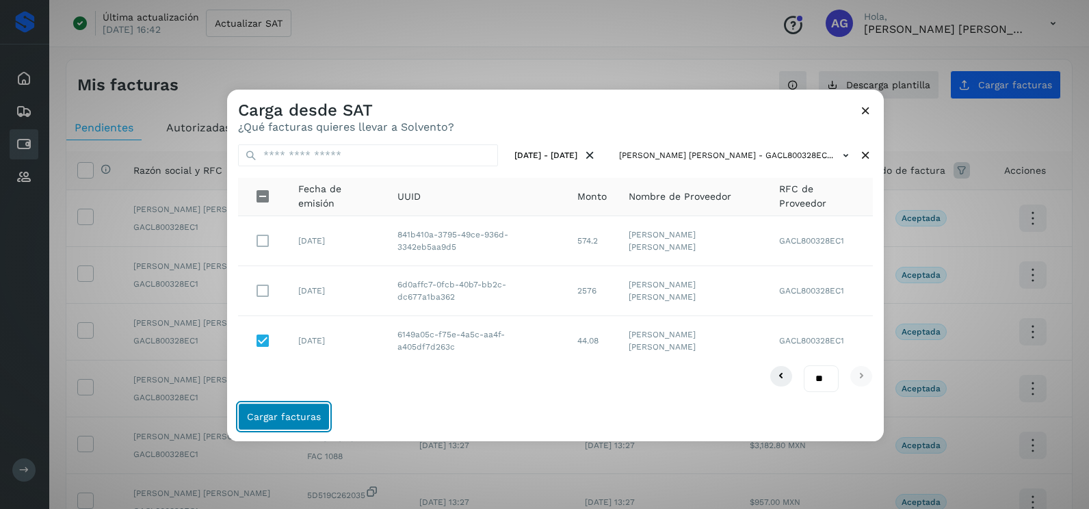
click at [293, 408] on button "Cargar facturas" at bounding box center [284, 416] width 92 height 27
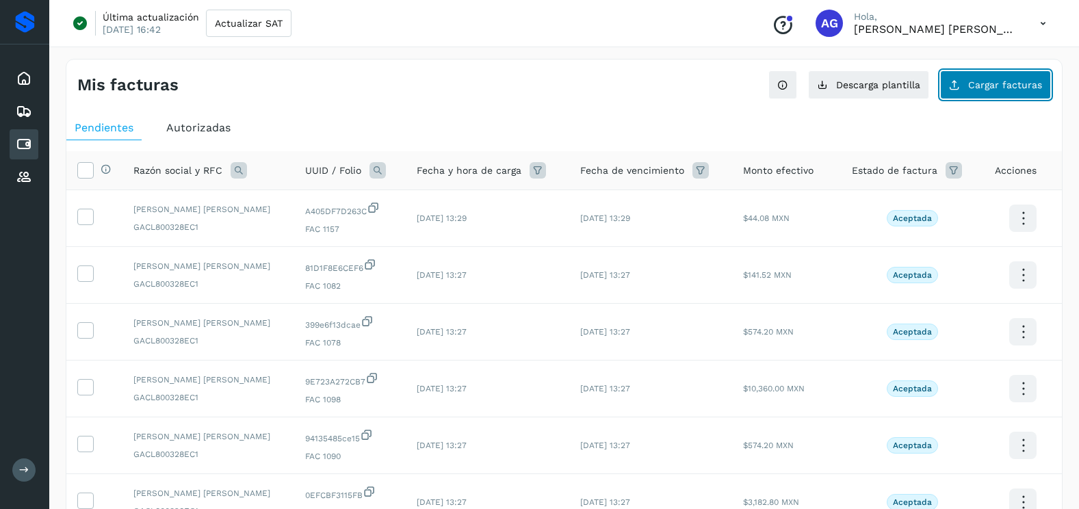
click at [995, 79] on button "Cargar facturas" at bounding box center [995, 84] width 111 height 29
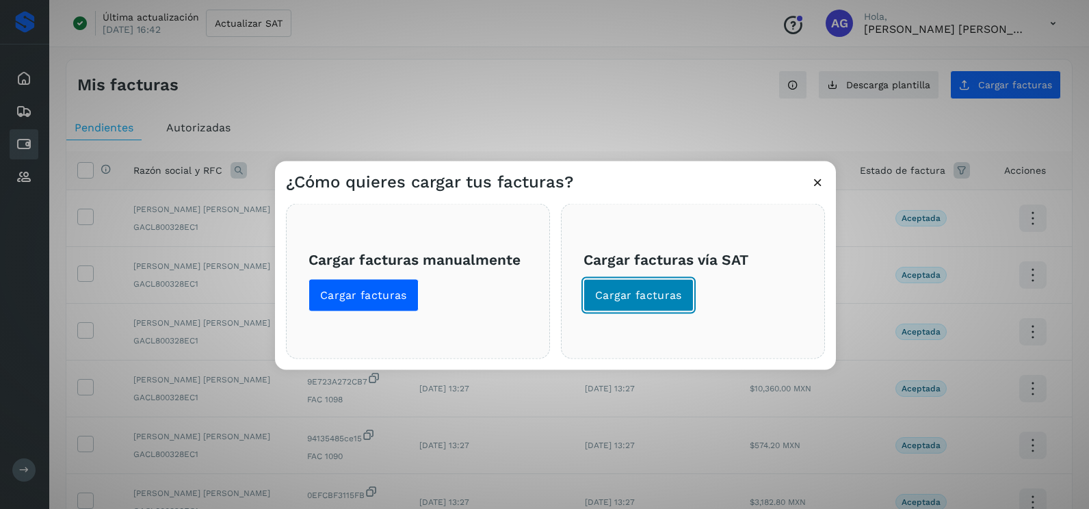
click at [657, 304] on button "Cargar facturas" at bounding box center [638, 295] width 110 height 33
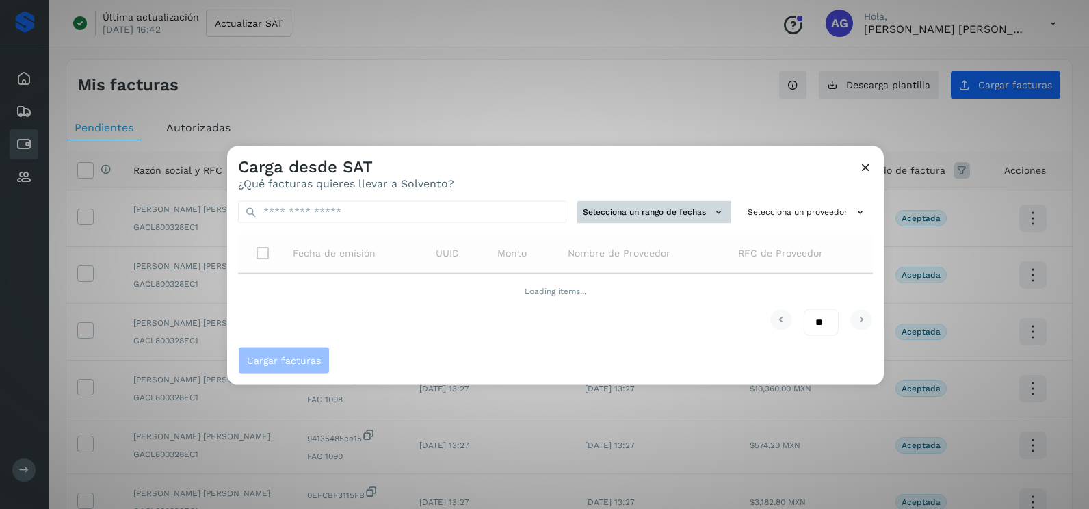
click at [693, 206] on button "Selecciona un rango de fechas" at bounding box center [654, 212] width 154 height 23
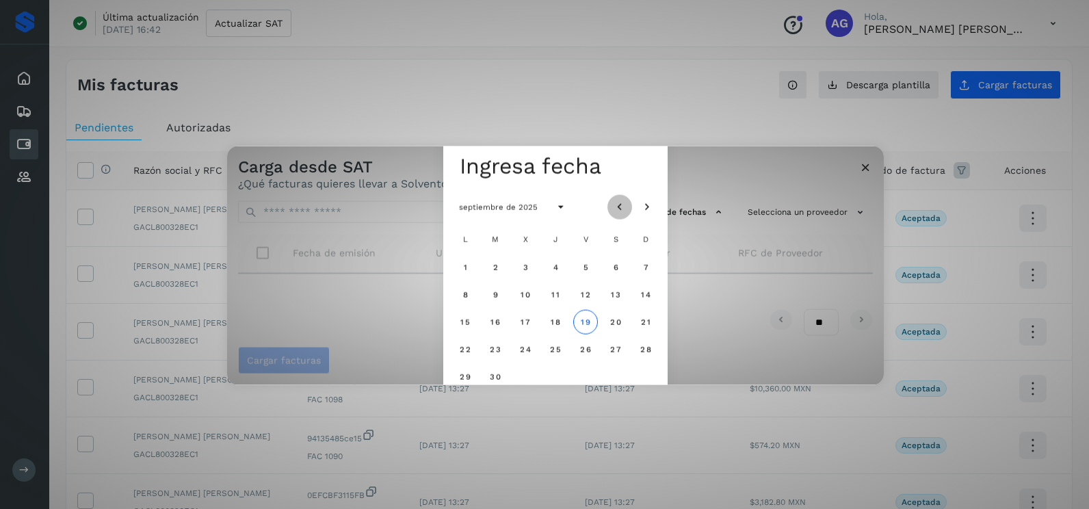
click at [620, 211] on icon "Mes anterior" at bounding box center [620, 207] width 14 height 14
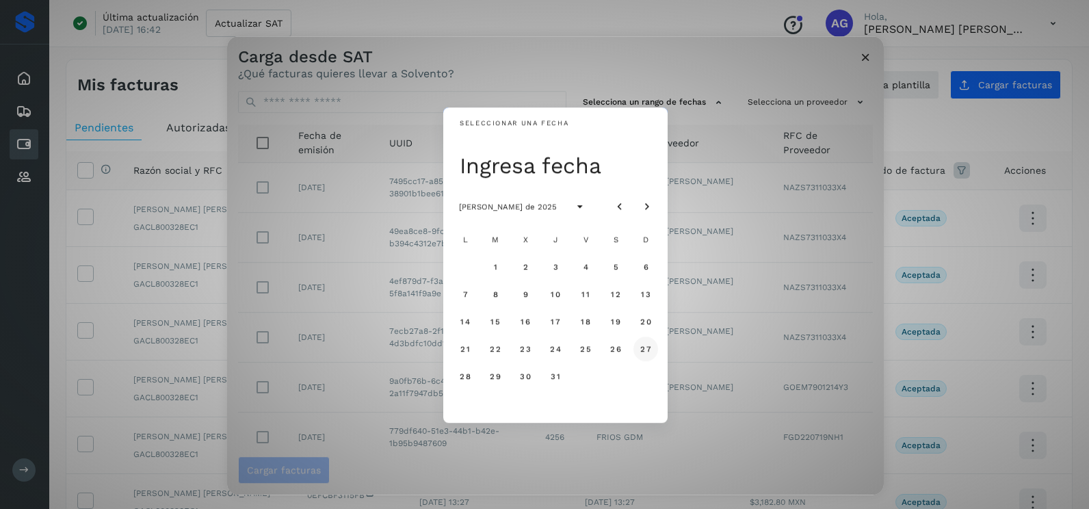
click at [648, 347] on span "27" at bounding box center [645, 349] width 12 height 10
click at [465, 381] on span "28" at bounding box center [465, 376] width 12 height 10
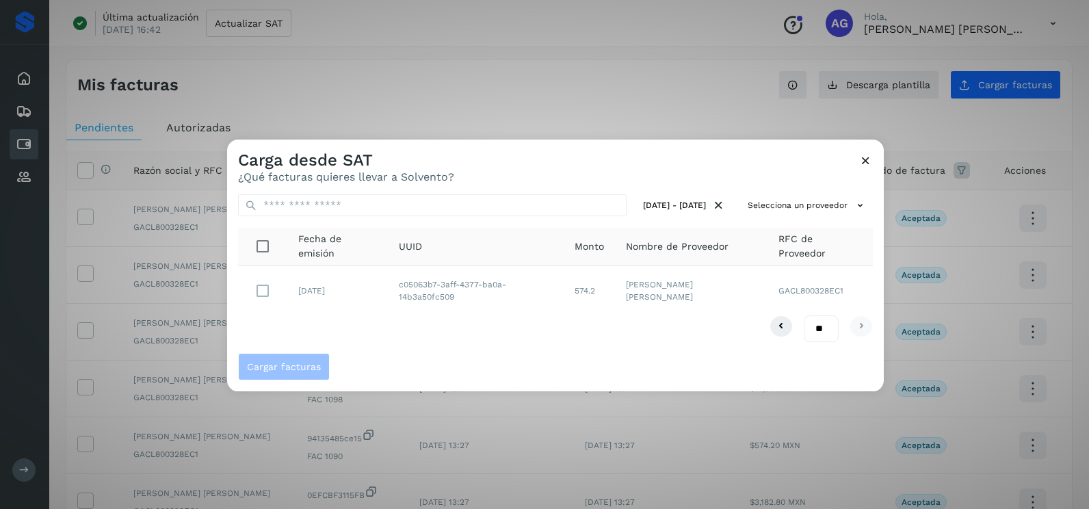
click at [393, 332] on div "** ** **" at bounding box center [555, 328] width 635 height 27
click at [318, 378] on button "Cargar facturas" at bounding box center [284, 366] width 92 height 27
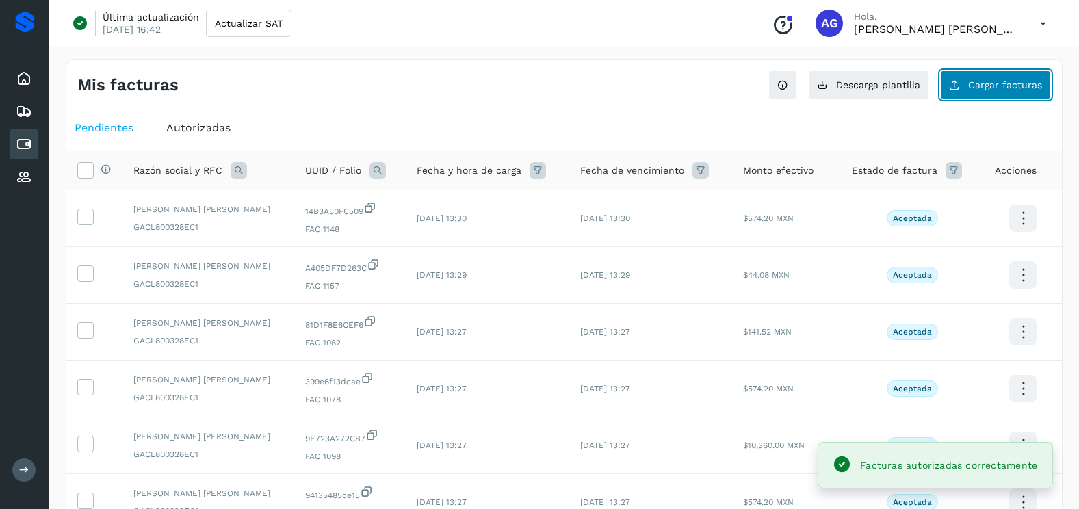
click at [970, 92] on button "Cargar facturas" at bounding box center [995, 84] width 111 height 29
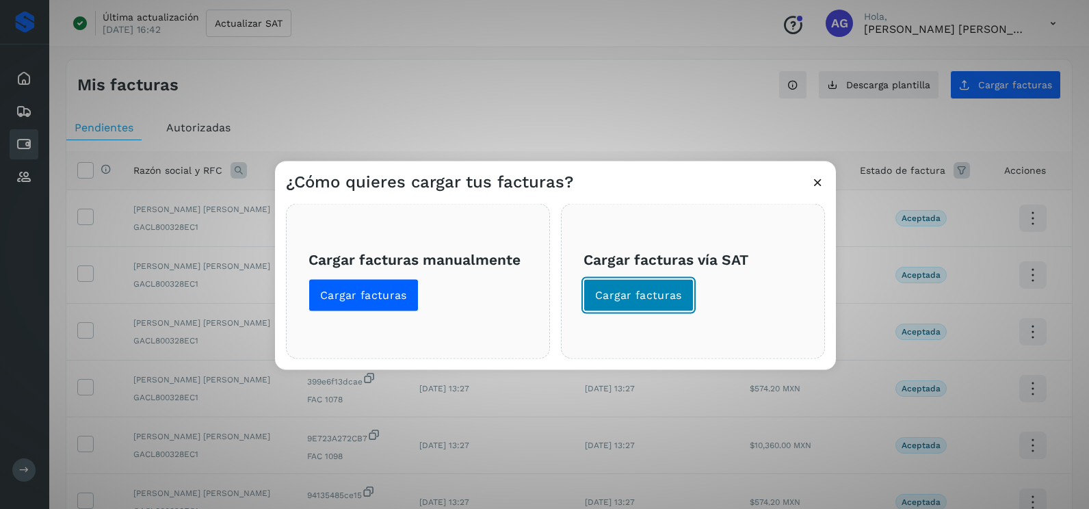
click at [683, 297] on button "Cargar facturas" at bounding box center [638, 295] width 110 height 33
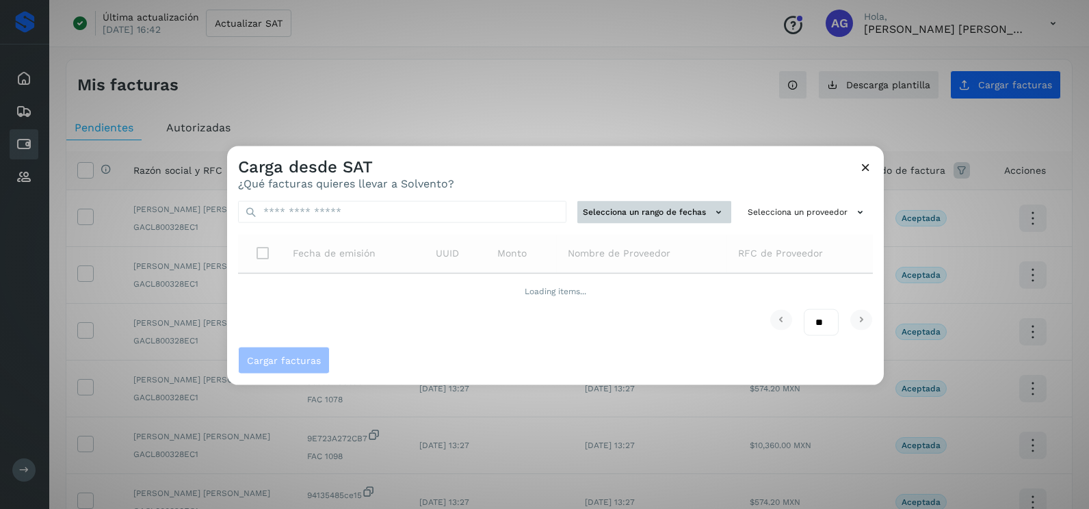
click at [684, 201] on button "Selecciona un rango de fechas" at bounding box center [654, 212] width 154 height 23
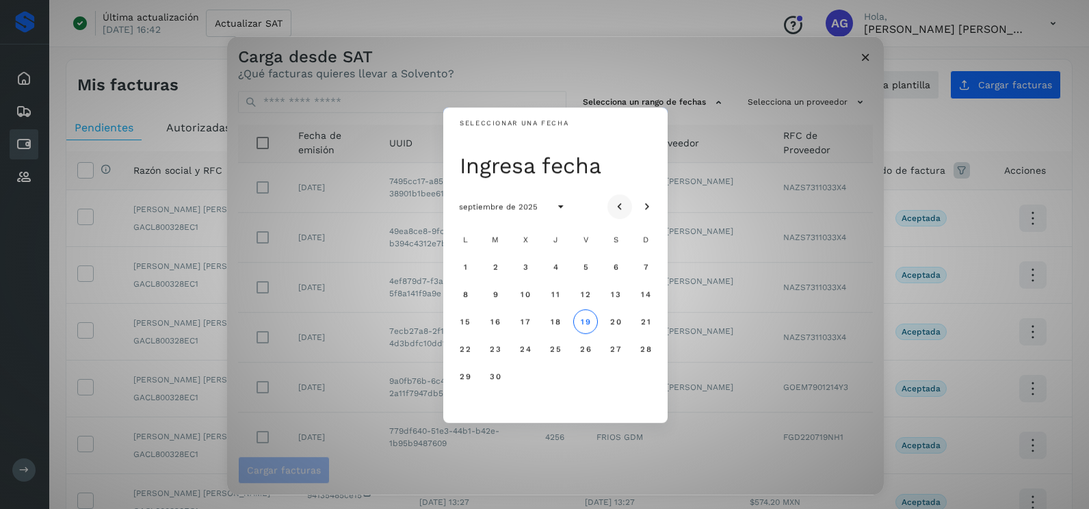
click at [621, 200] on icon "Mes anterior" at bounding box center [620, 207] width 14 height 14
click at [497, 350] on span "22" at bounding box center [495, 349] width 12 height 10
click at [531, 353] on span "23" at bounding box center [525, 349] width 12 height 10
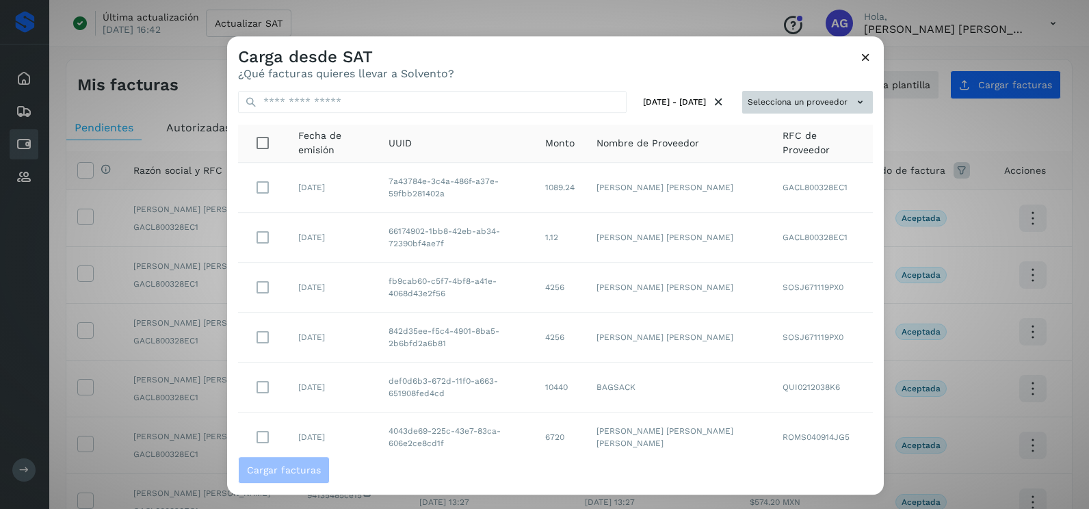
click at [834, 98] on button "Selecciona un proveedor" at bounding box center [807, 102] width 131 height 23
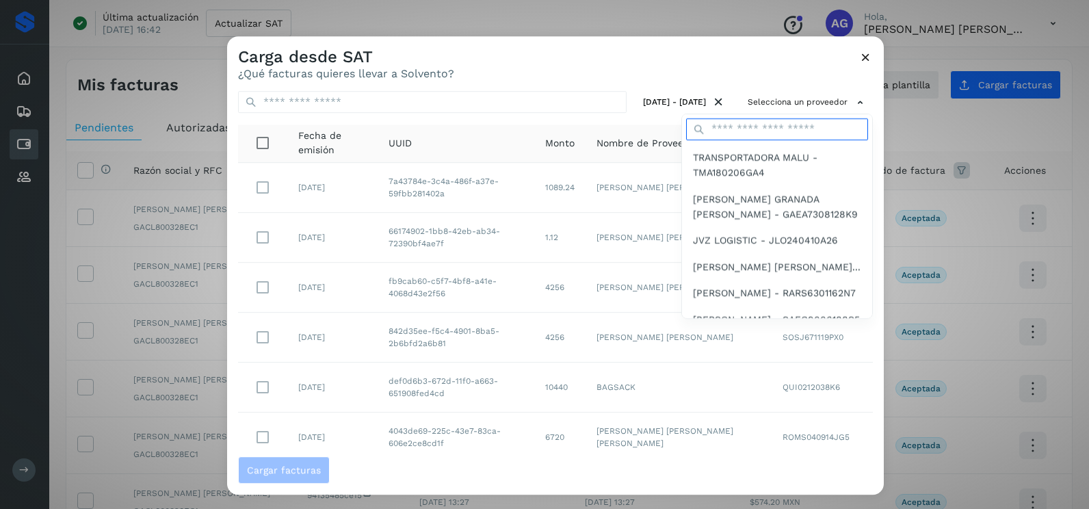
click at [791, 132] on input "text" at bounding box center [777, 129] width 182 height 22
type input "****"
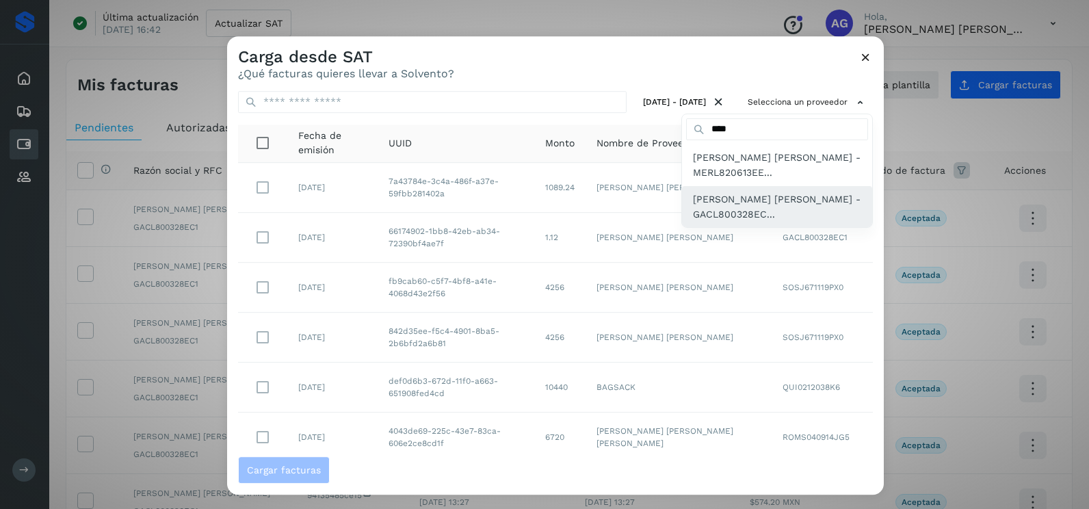
click at [766, 208] on span "[PERSON_NAME] [PERSON_NAME] - GACL800328EC..." at bounding box center [777, 206] width 168 height 31
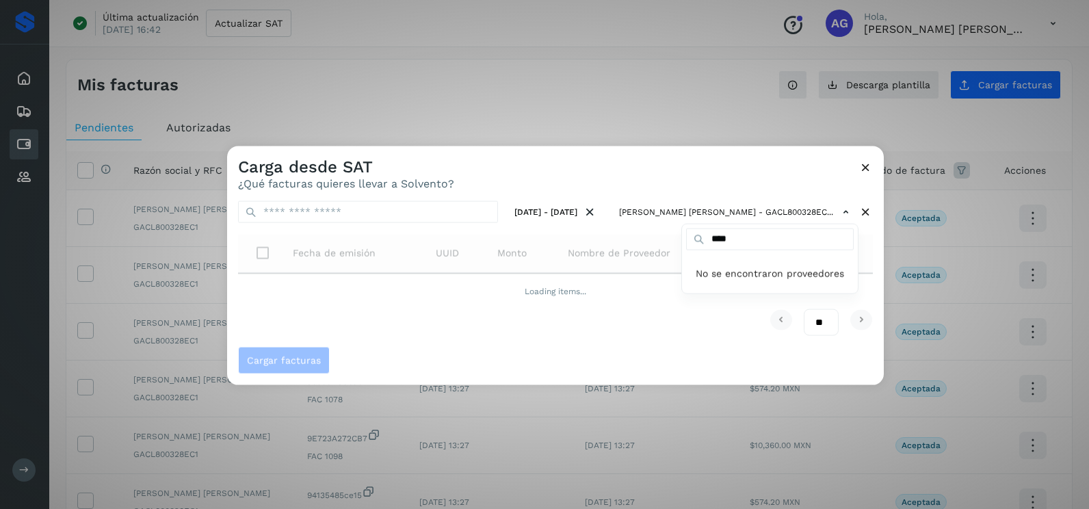
click at [867, 256] on div at bounding box center [771, 400] width 1089 height 509
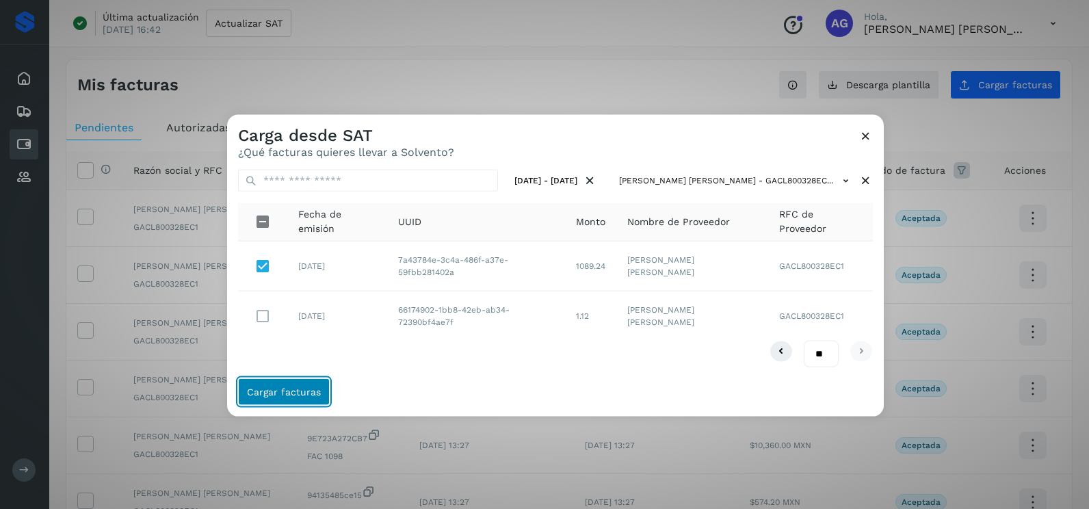
click at [306, 393] on span "Cargar facturas" at bounding box center [284, 391] width 74 height 10
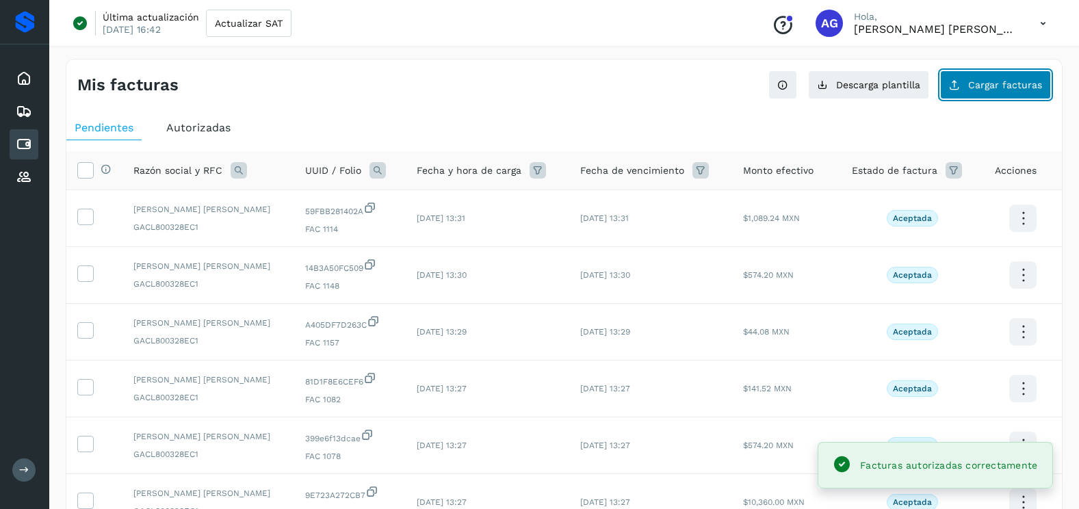
click at [973, 88] on span "Cargar facturas" at bounding box center [1005, 85] width 74 height 10
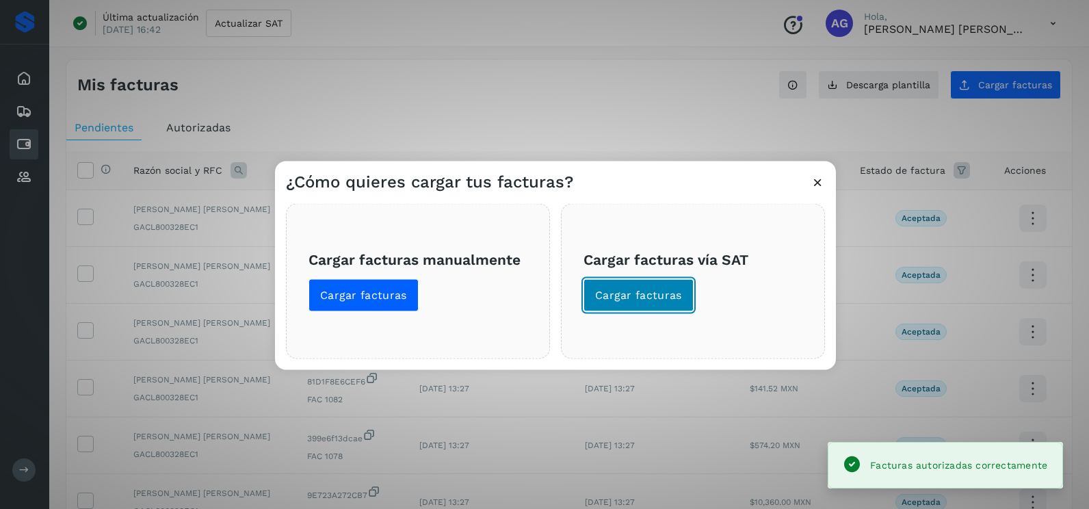
click at [678, 296] on span "Cargar facturas" at bounding box center [638, 295] width 87 height 15
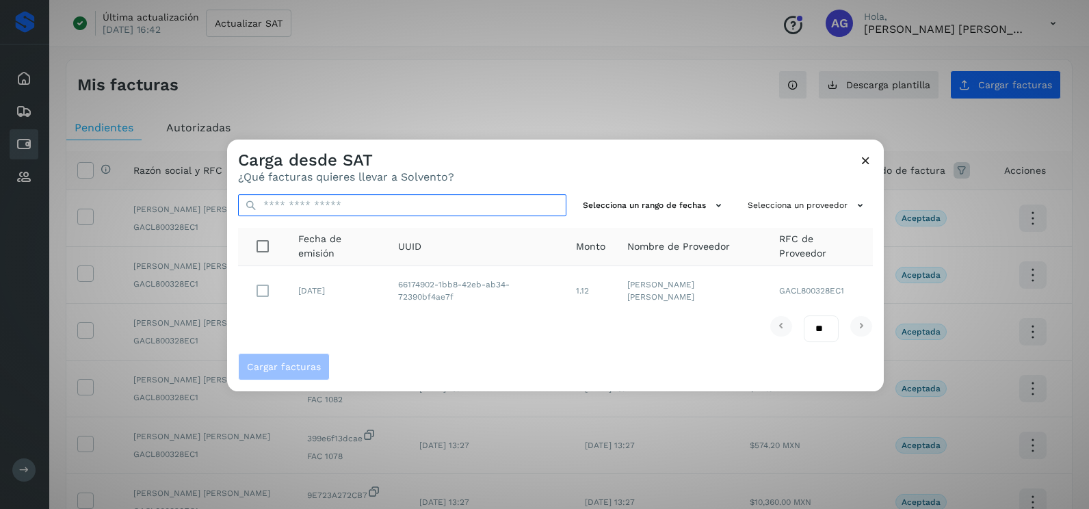
click at [512, 212] on input "text" at bounding box center [402, 205] width 328 height 22
click at [596, 345] on div "Selecciona un rango de fechas Selecciona un proveedor Fecha de emisión UUID Mon…" at bounding box center [555, 268] width 657 height 170
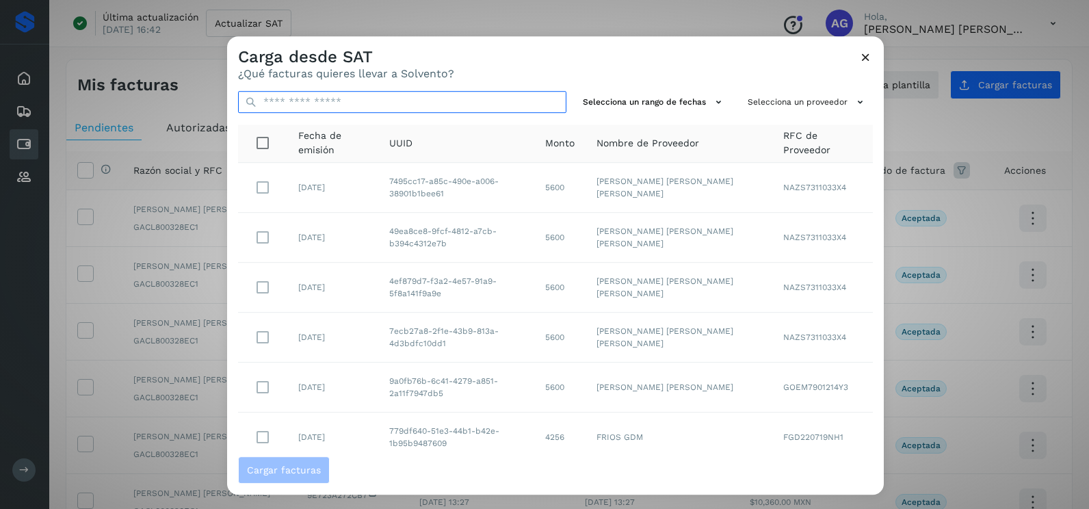
click at [402, 108] on input "text" at bounding box center [402, 102] width 328 height 22
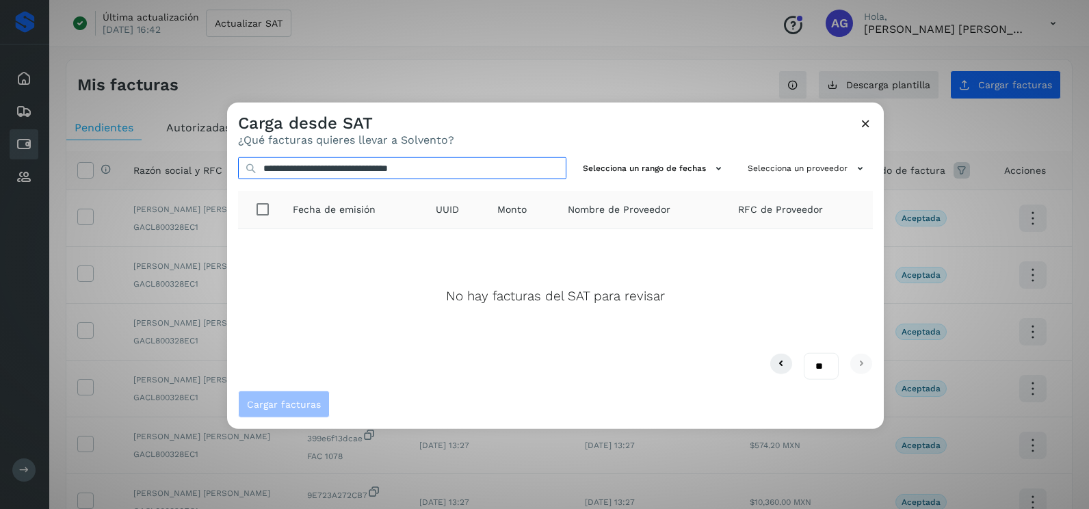
type input "**********"
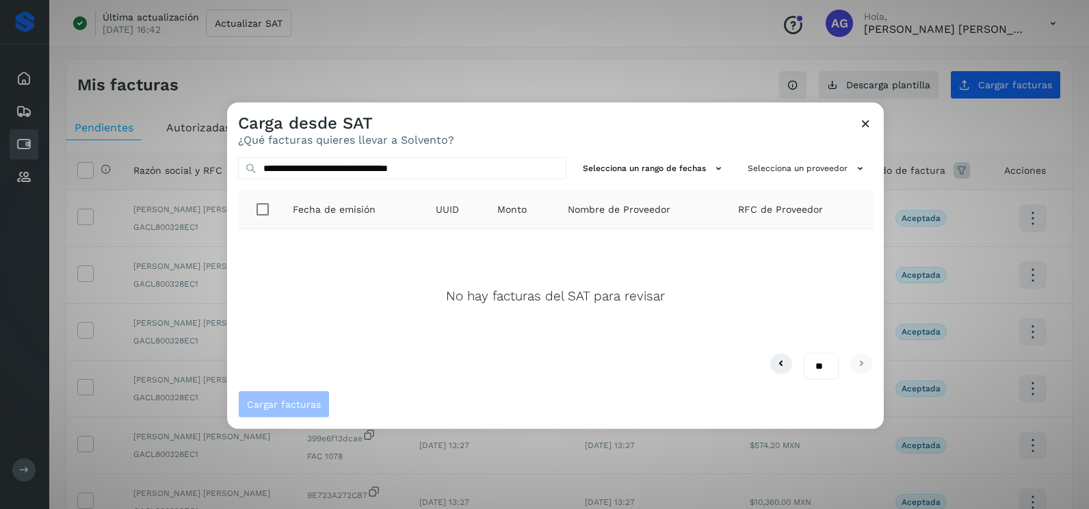
click at [869, 127] on icon at bounding box center [865, 123] width 14 height 14
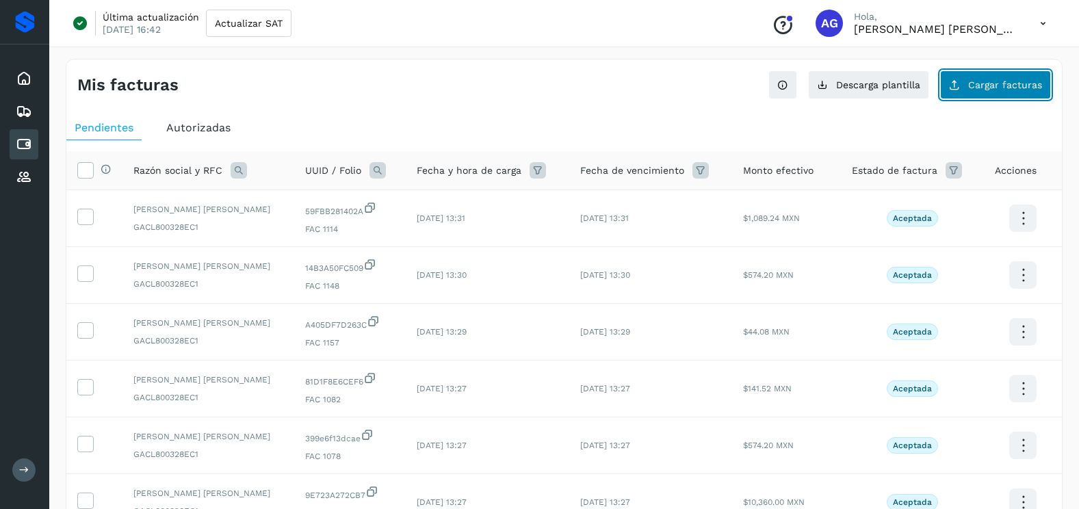
click at [1001, 78] on button "Cargar facturas" at bounding box center [995, 84] width 111 height 29
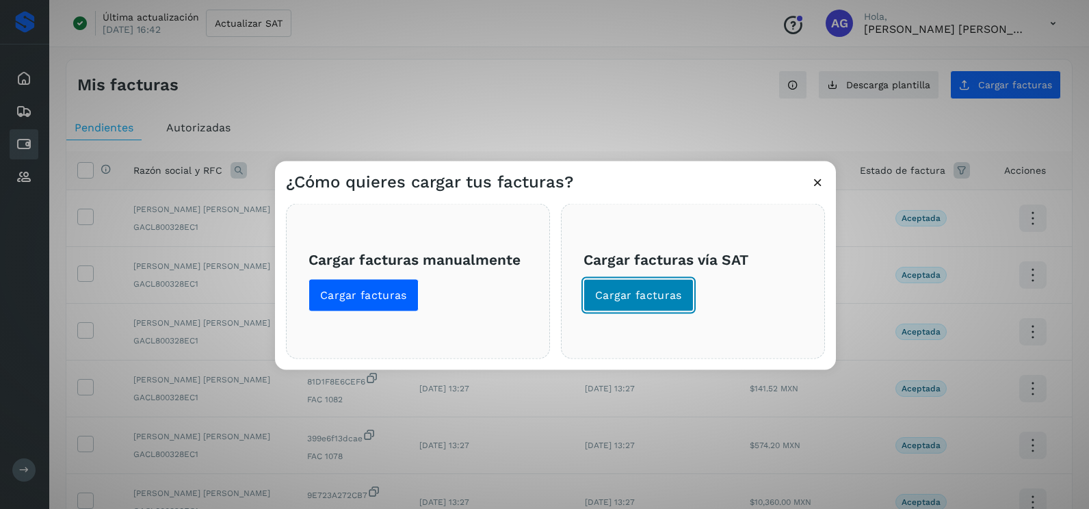
click at [601, 294] on span "Cargar facturas" at bounding box center [638, 295] width 87 height 15
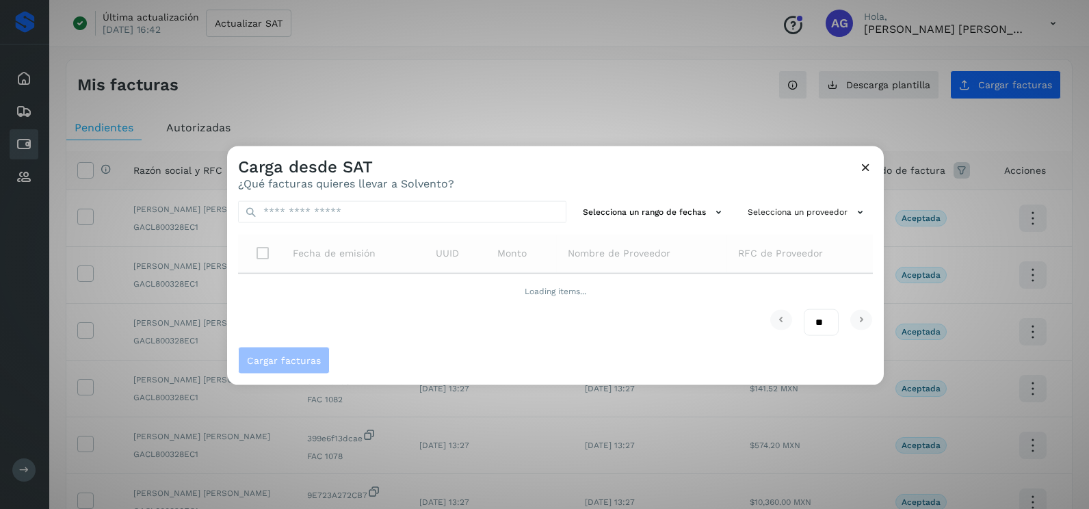
click at [503, 171] on div "Carga desde SAT ¿Qué facturas quieres llevar a Solvento?" at bounding box center [555, 168] width 657 height 44
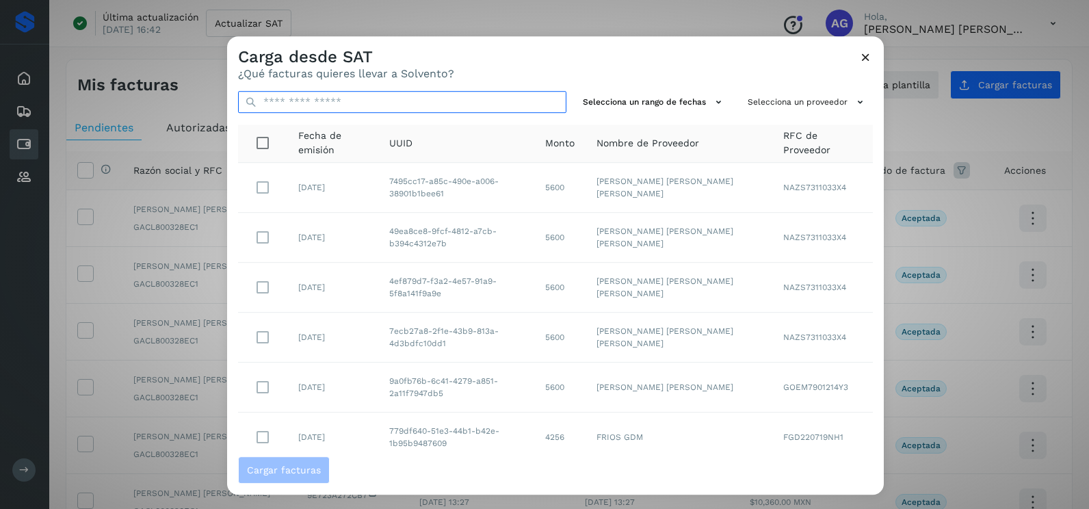
click at [445, 101] on input "text" at bounding box center [402, 102] width 328 height 22
paste input "**********"
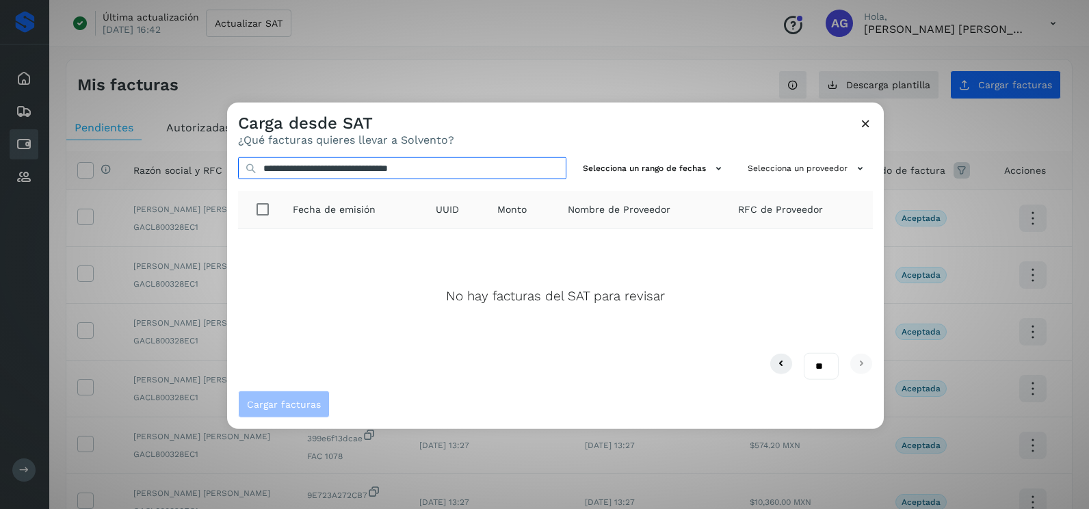
type input "**********"
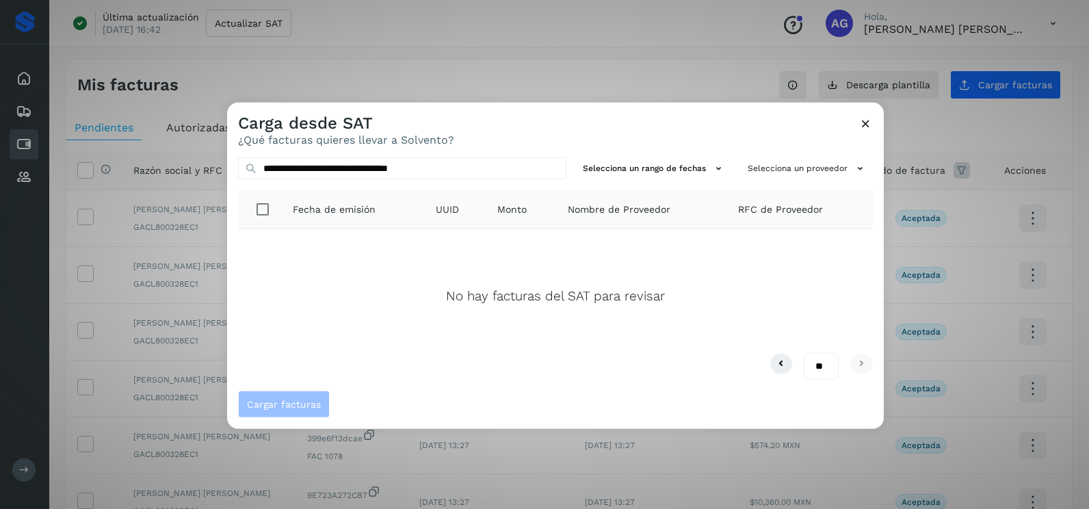
click at [862, 121] on icon at bounding box center [865, 123] width 14 height 14
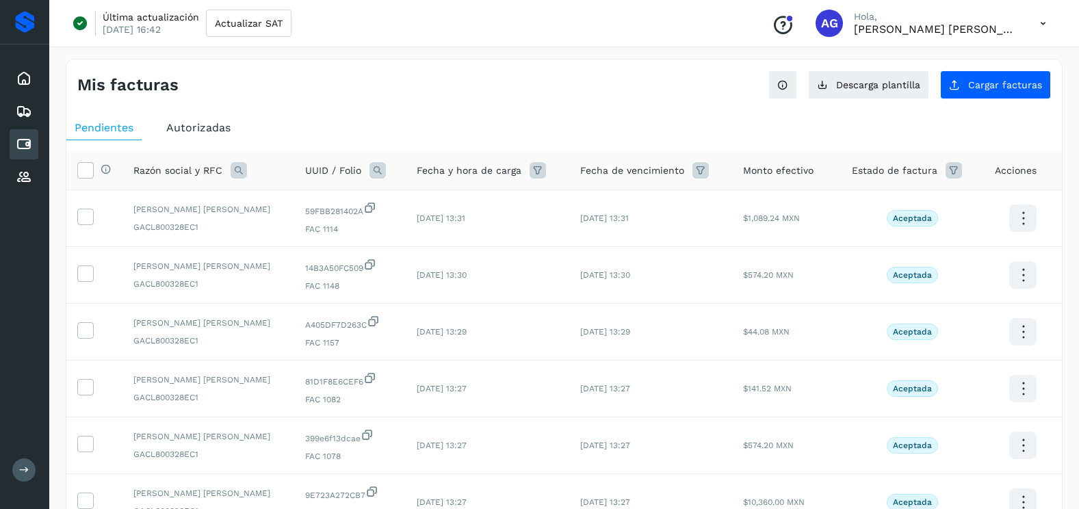
click at [241, 170] on icon at bounding box center [238, 170] width 16 height 16
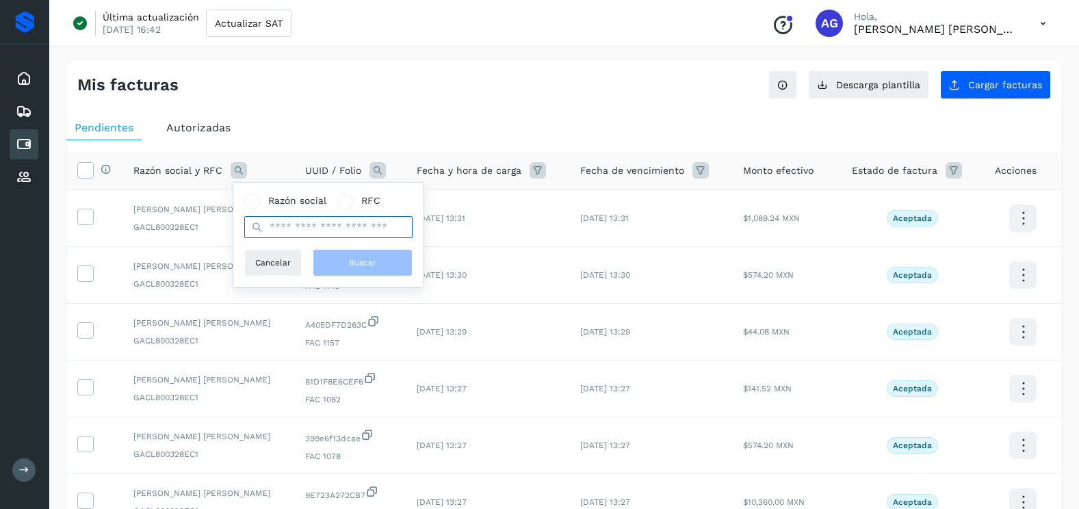
click at [291, 220] on input "text" at bounding box center [328, 227] width 168 height 22
click at [359, 203] on label "RFC" at bounding box center [358, 201] width 43 height 14
click at [332, 230] on input "text" at bounding box center [328, 227] width 168 height 22
paste input "**********"
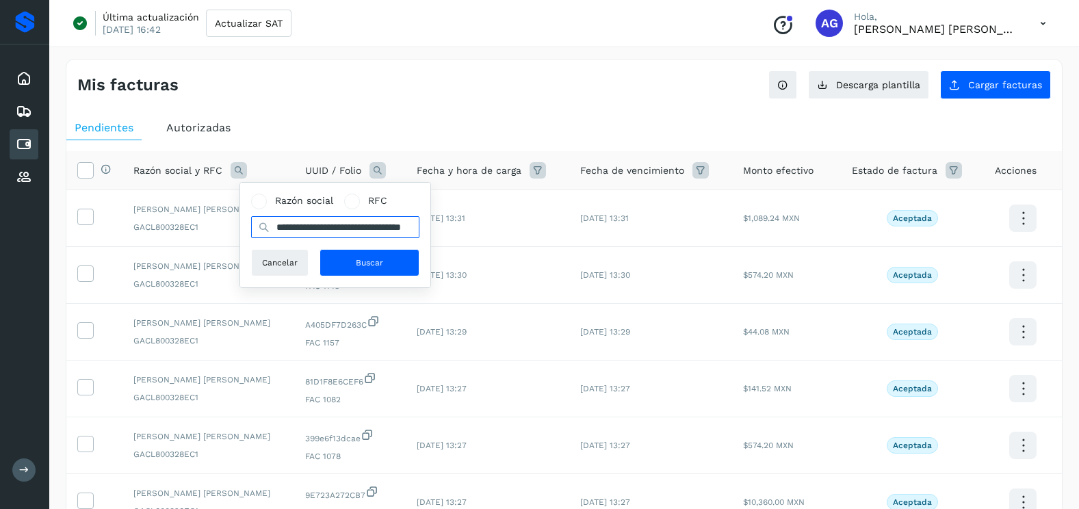
scroll to position [0, 68]
type input "**********"
click at [349, 255] on button "Buscar" at bounding box center [369, 262] width 100 height 27
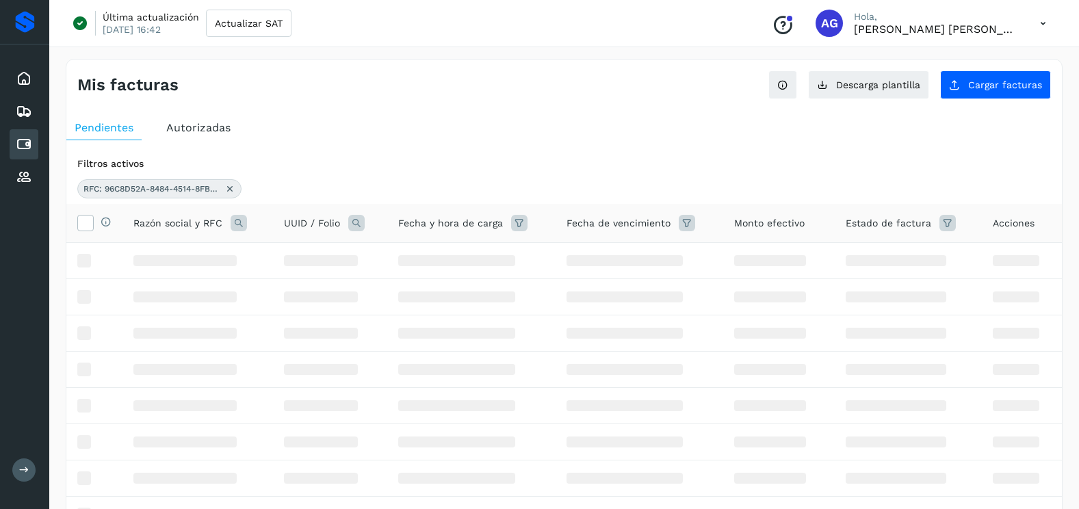
scroll to position [0, 0]
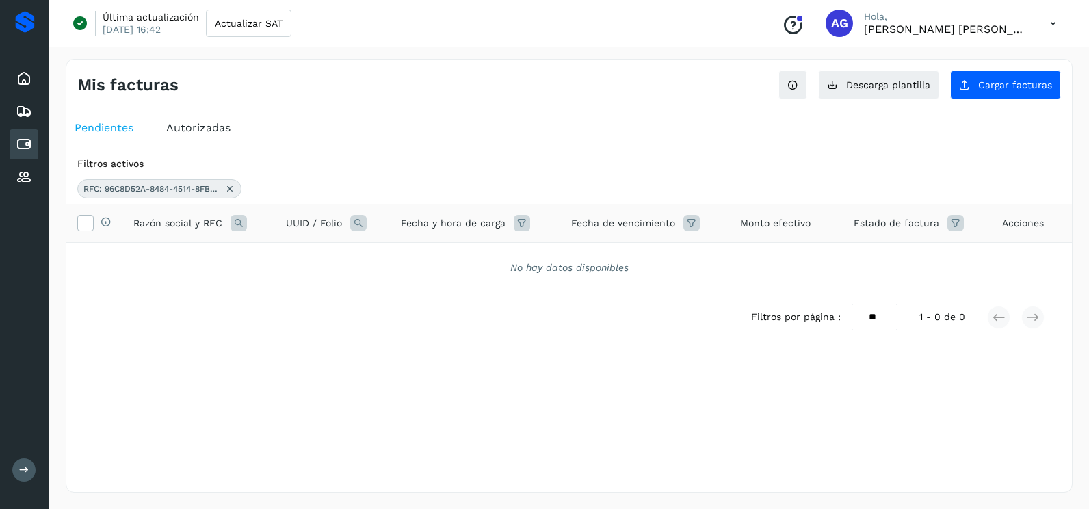
click at [186, 127] on span "Autorizadas" at bounding box center [198, 127] width 64 height 13
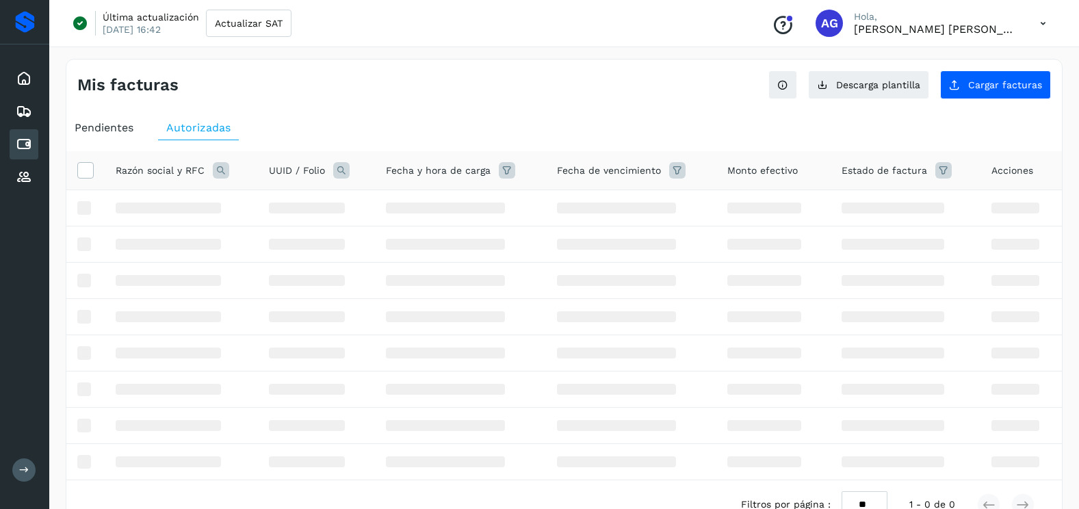
click at [104, 124] on span "Pendientes" at bounding box center [104, 127] width 59 height 13
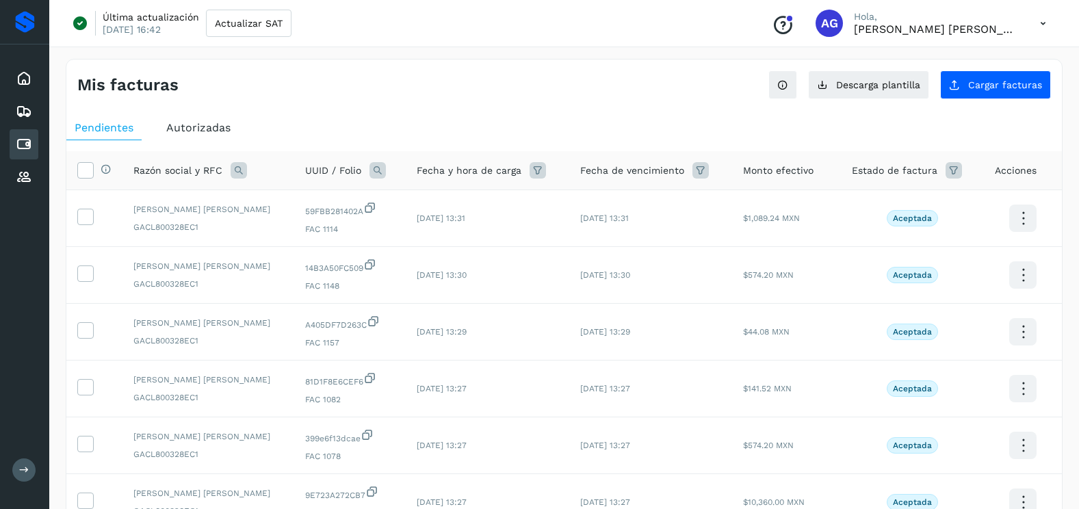
click at [386, 169] on icon at bounding box center [377, 170] width 16 height 16
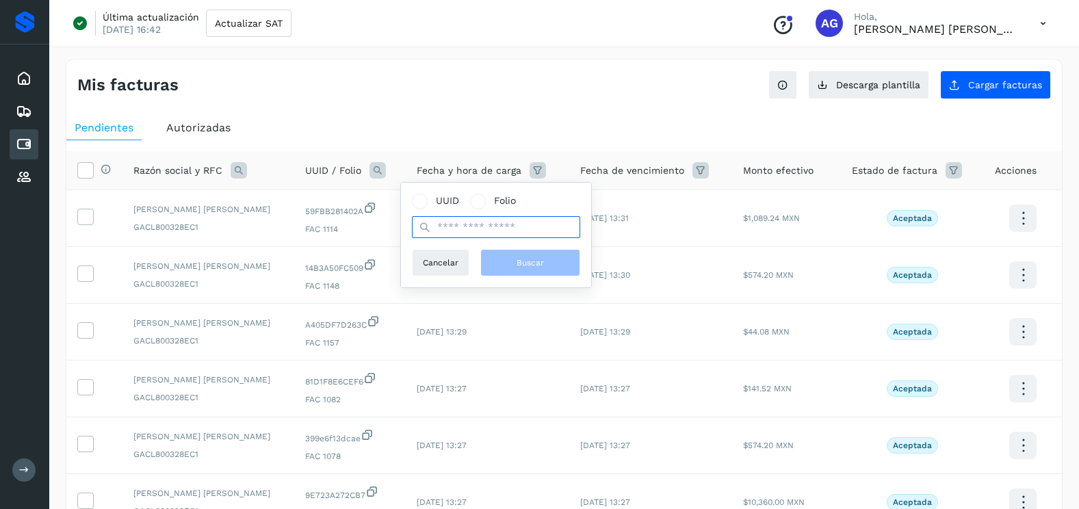
click at [468, 228] on input "text" at bounding box center [496, 227] width 168 height 22
paste input "**********"
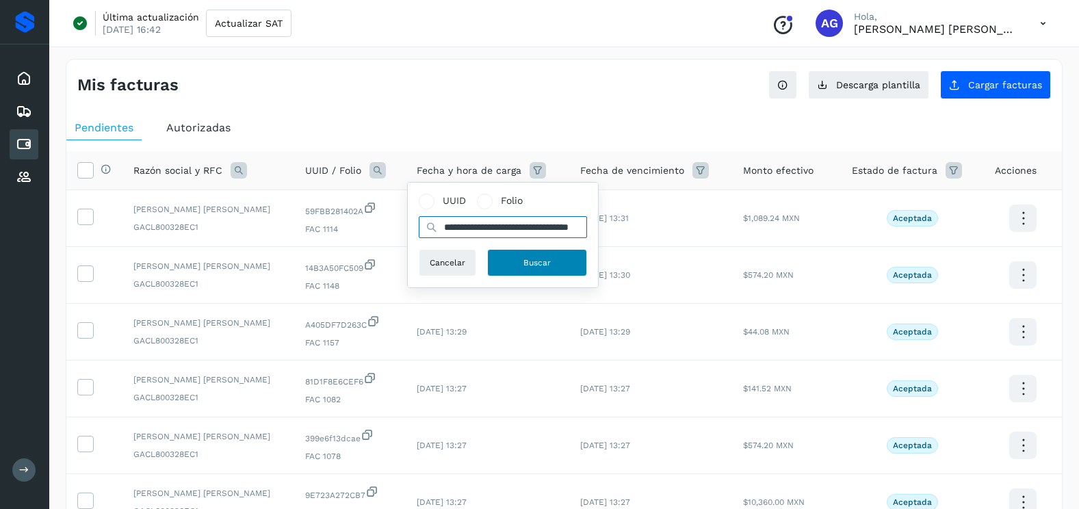
type input "**********"
click at [512, 251] on button "Buscar" at bounding box center [537, 262] width 100 height 27
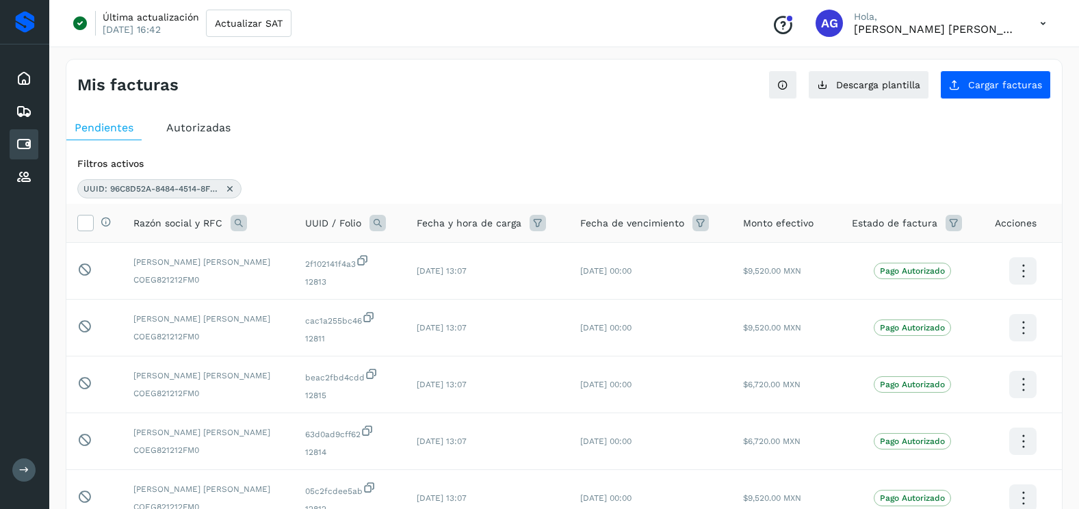
scroll to position [68, 0]
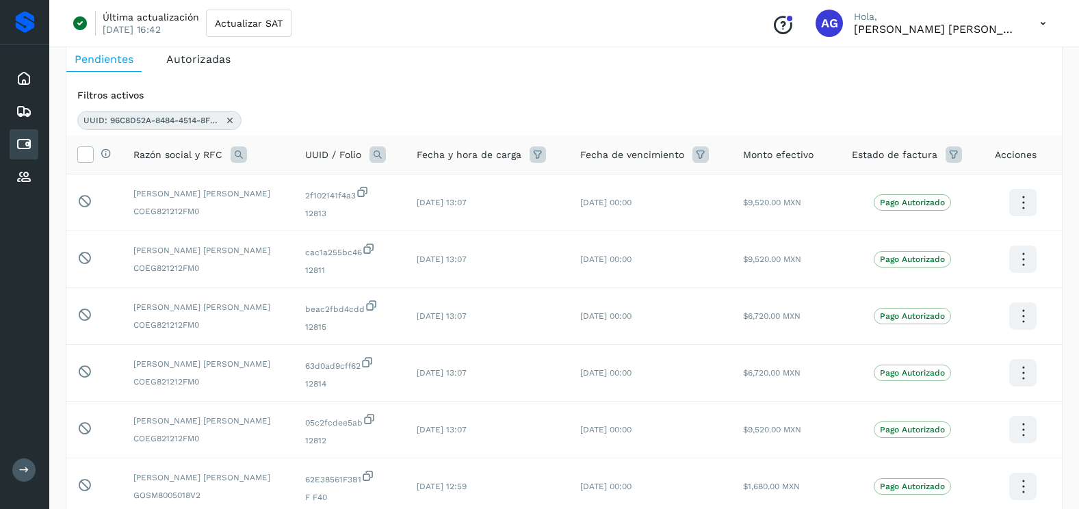
click at [230, 122] on icon at bounding box center [229, 120] width 11 height 11
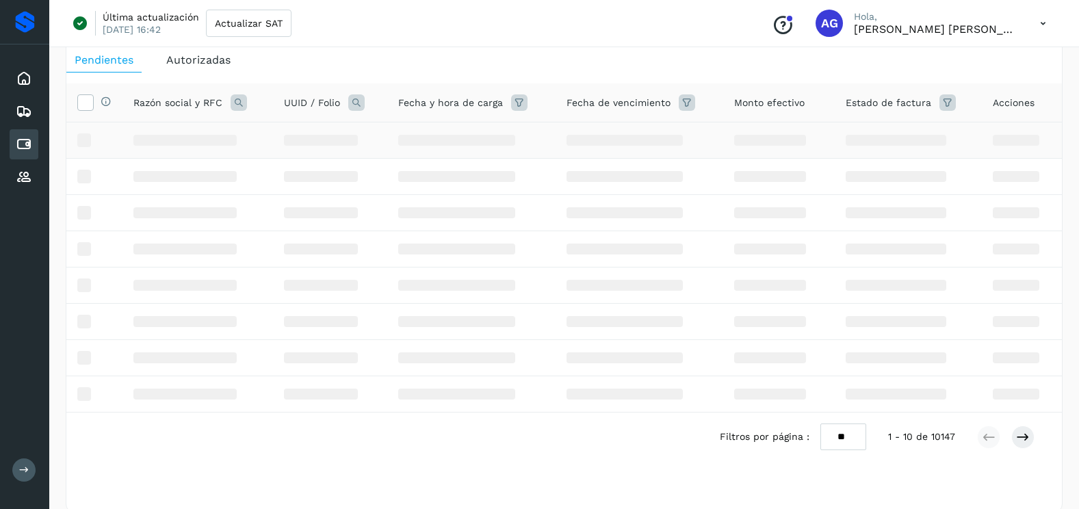
scroll to position [0, 0]
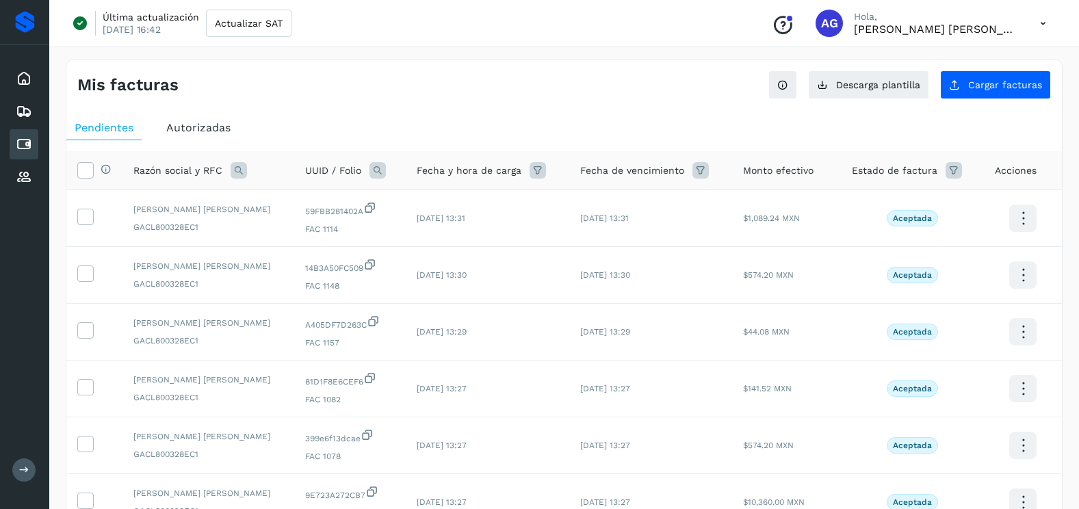
click at [386, 172] on icon at bounding box center [377, 170] width 16 height 16
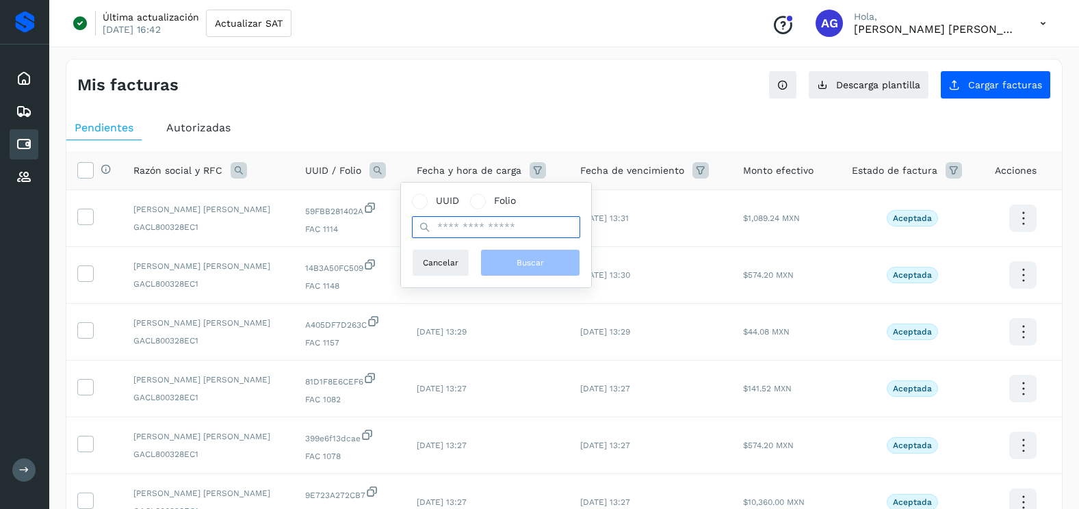
click at [449, 226] on input "text" at bounding box center [496, 227] width 168 height 22
paste input "**********"
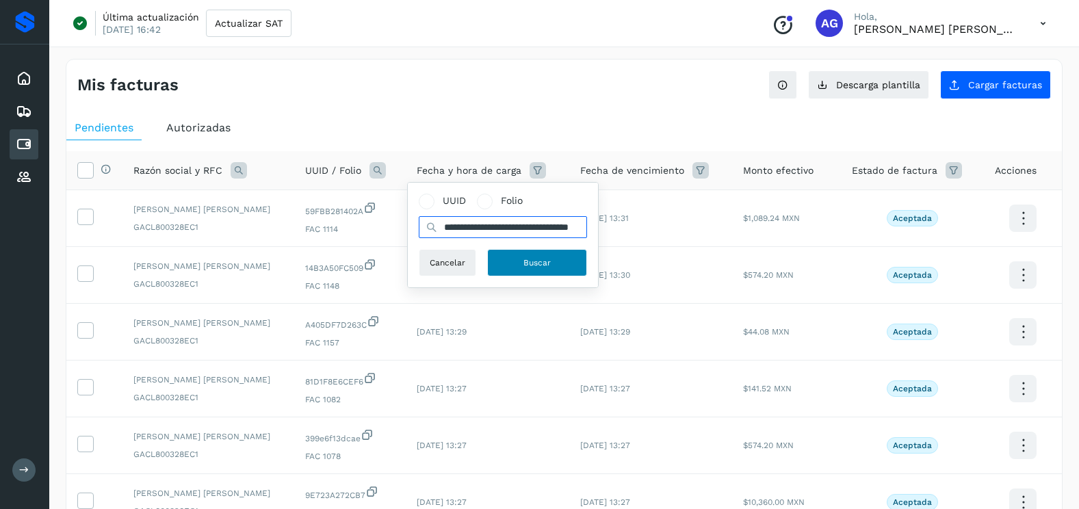
type input "**********"
click at [514, 259] on button "Buscar" at bounding box center [537, 262] width 100 height 27
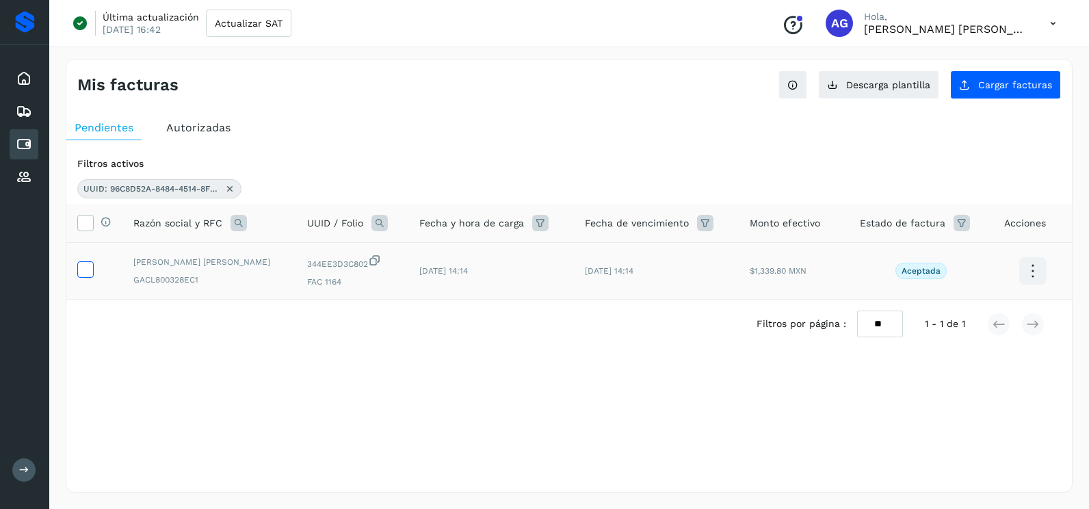
click at [88, 267] on icon at bounding box center [85, 268] width 14 height 14
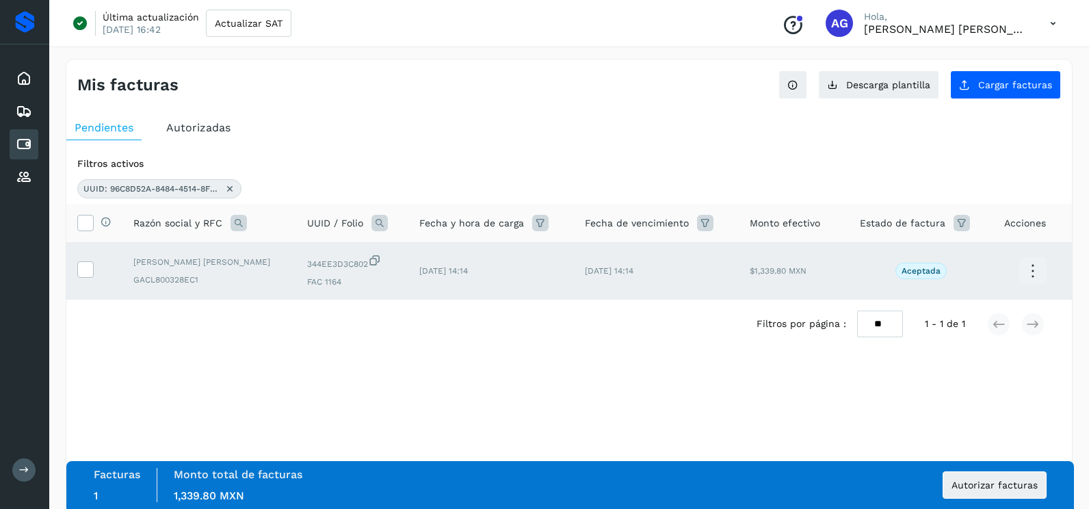
click at [235, 187] on div "UUID: 96C8D52A-8484-4514-8FBB-344EE3D3C802" at bounding box center [159, 188] width 164 height 19
click at [230, 187] on icon at bounding box center [229, 188] width 11 height 11
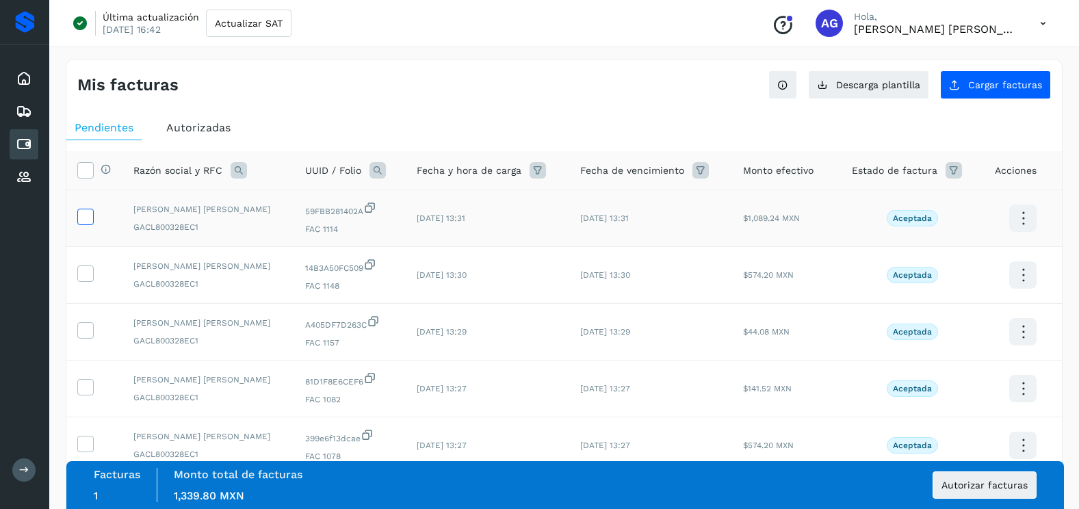
click at [89, 217] on icon at bounding box center [85, 216] width 14 height 14
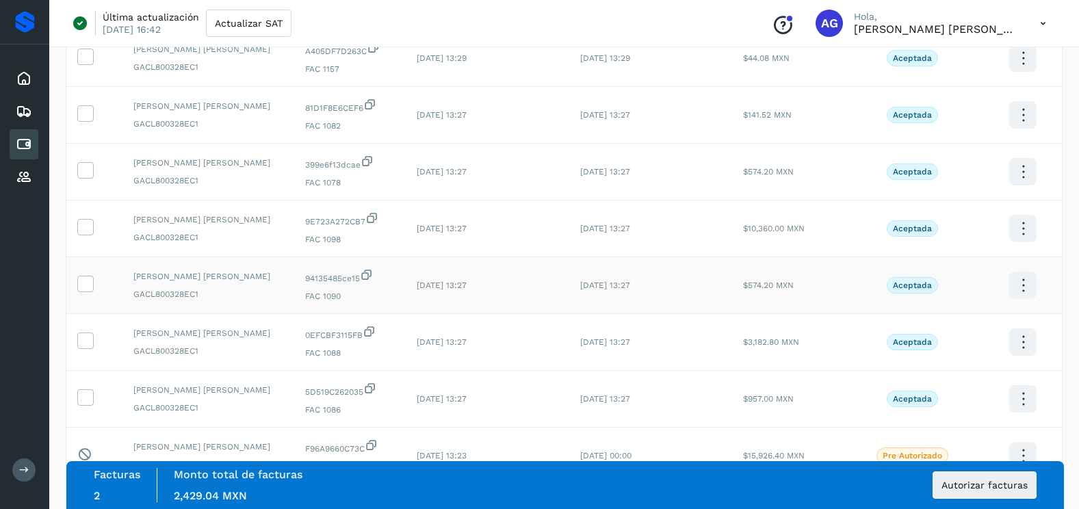
scroll to position [342, 0]
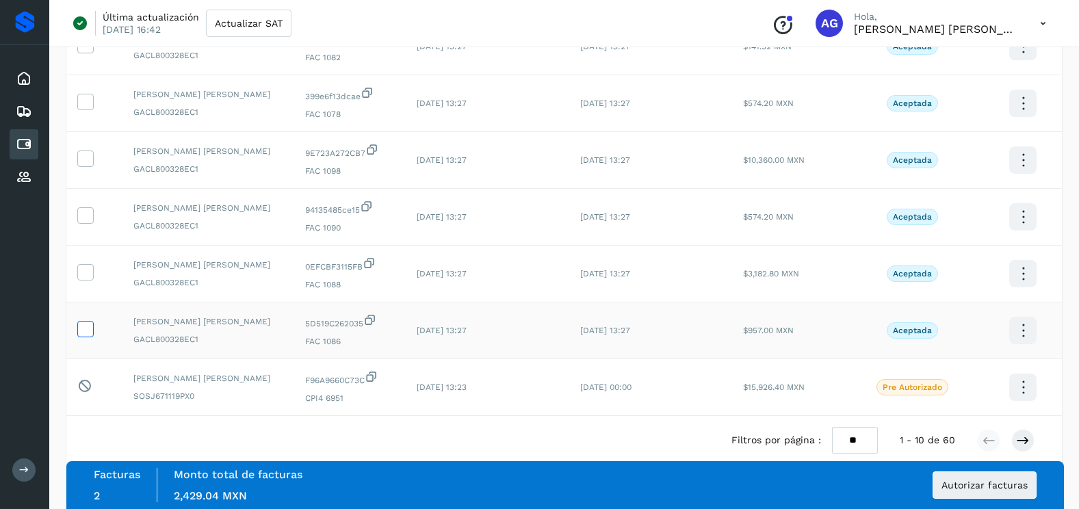
click at [81, 326] on icon at bounding box center [85, 328] width 14 height 14
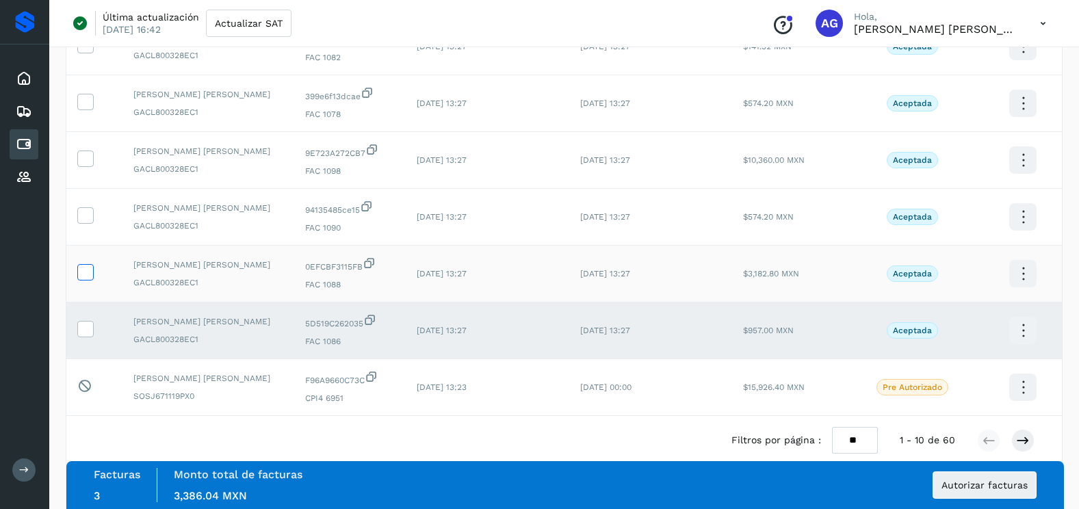
click at [89, 272] on icon at bounding box center [85, 271] width 14 height 14
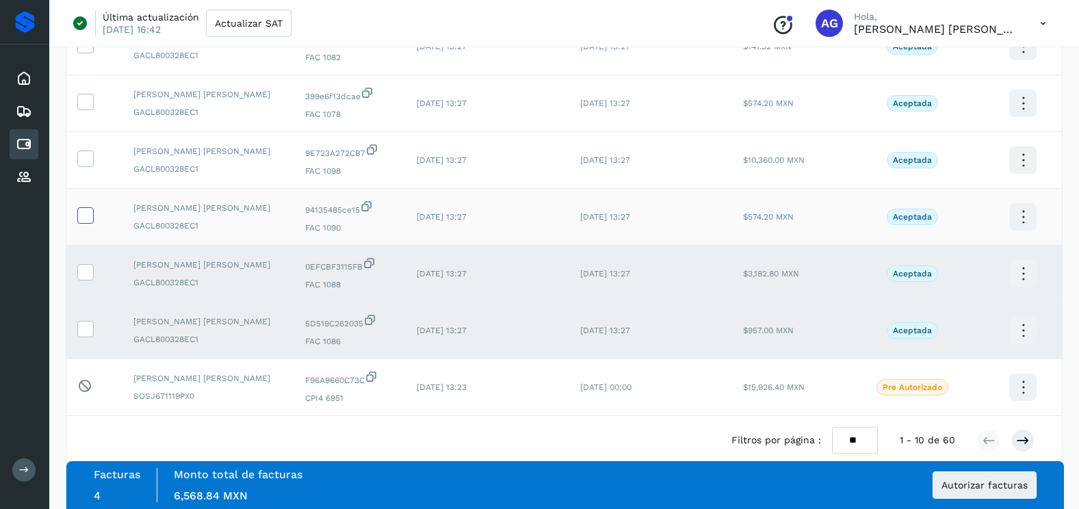
click at [90, 219] on icon at bounding box center [85, 214] width 14 height 14
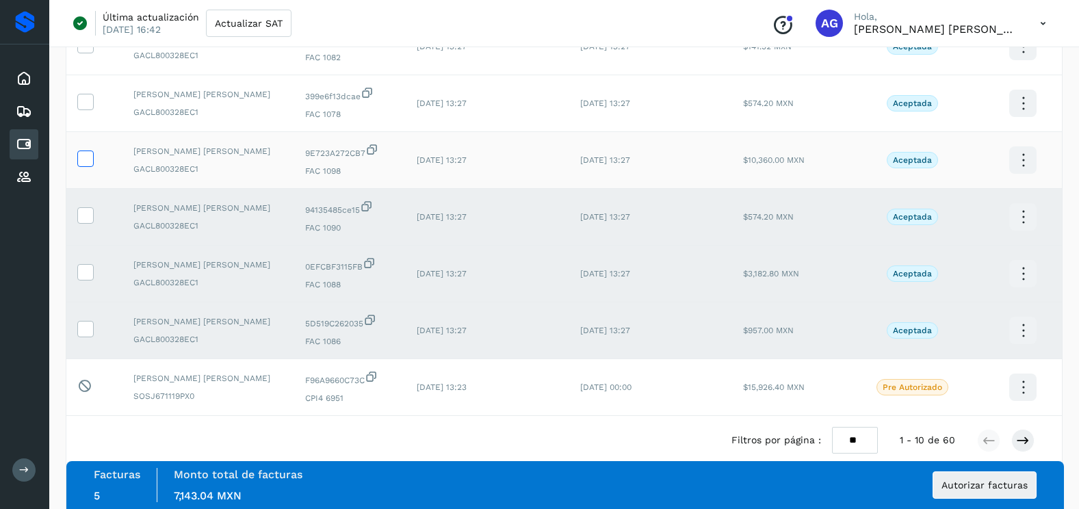
click at [89, 166] on span at bounding box center [85, 162] width 14 height 10
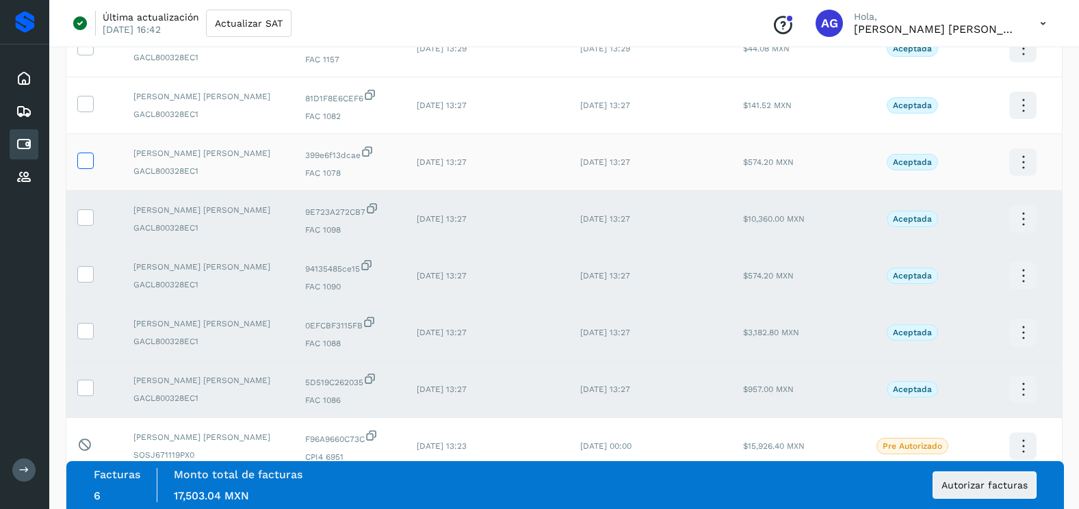
scroll to position [137, 0]
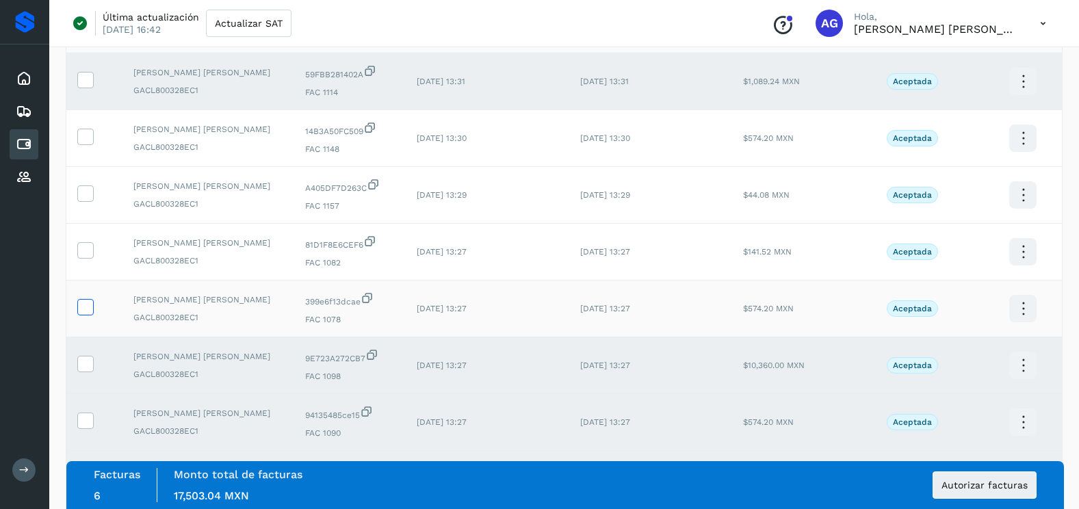
click at [88, 306] on icon at bounding box center [85, 306] width 14 height 14
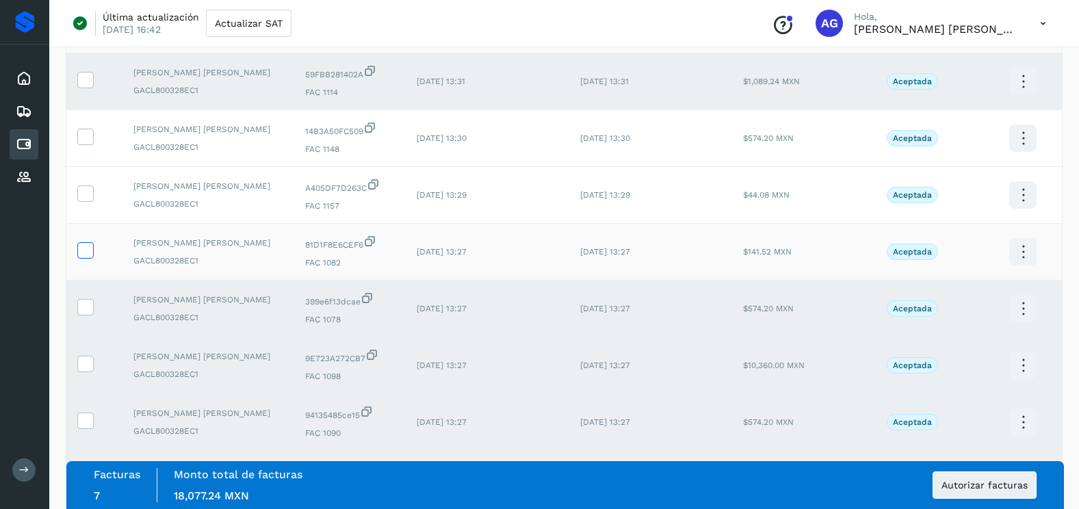
click at [85, 242] on icon at bounding box center [85, 249] width 14 height 14
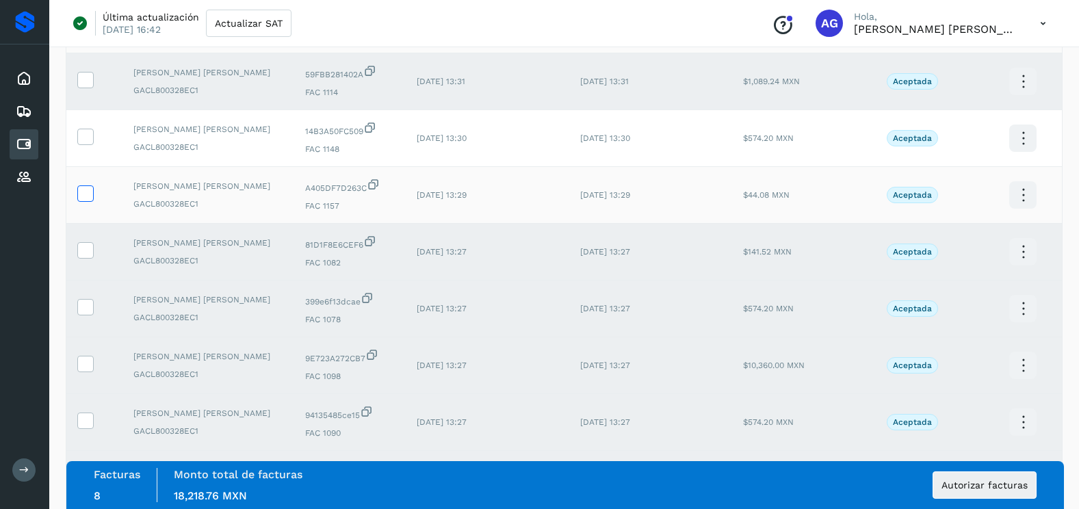
click at [88, 196] on icon at bounding box center [85, 192] width 14 height 14
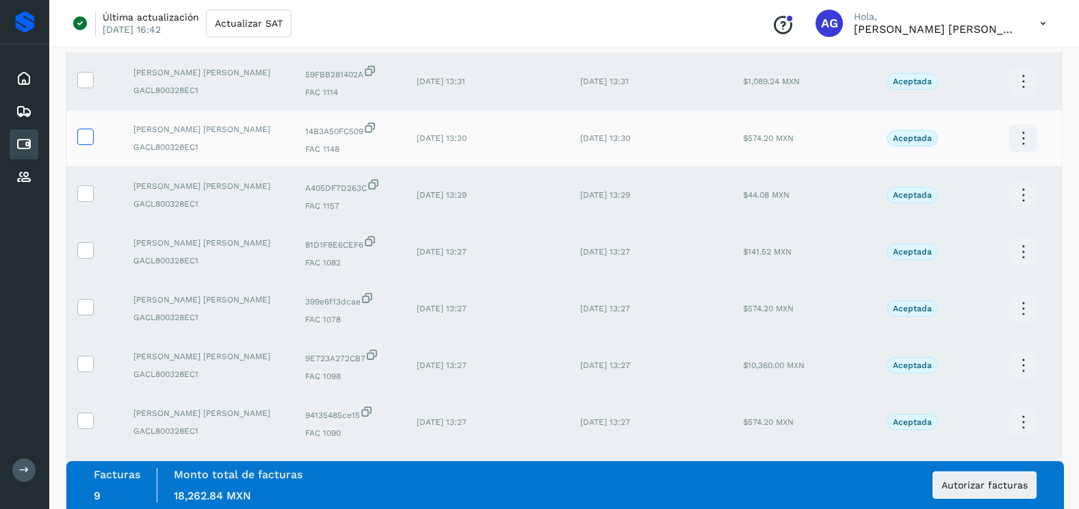
click at [91, 142] on icon at bounding box center [85, 136] width 14 height 14
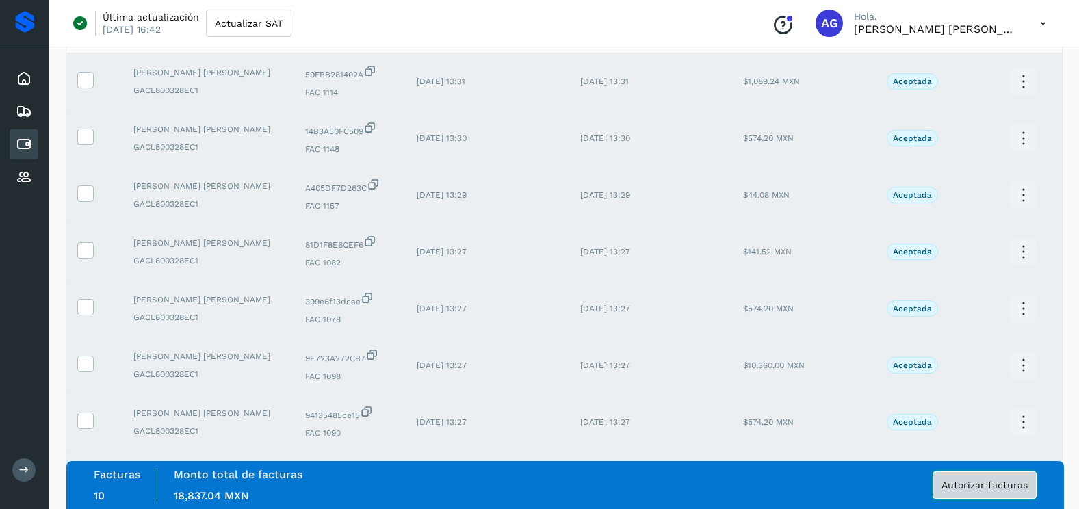
click at [983, 488] on span "Autorizar facturas" at bounding box center [984, 485] width 86 height 10
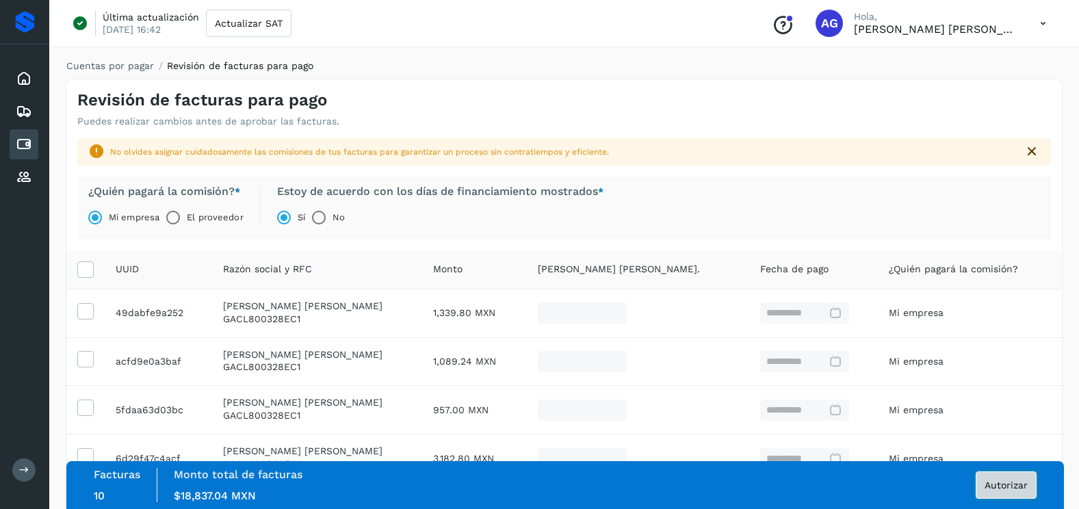
click at [1003, 479] on button "Autorizar" at bounding box center [1005, 484] width 61 height 27
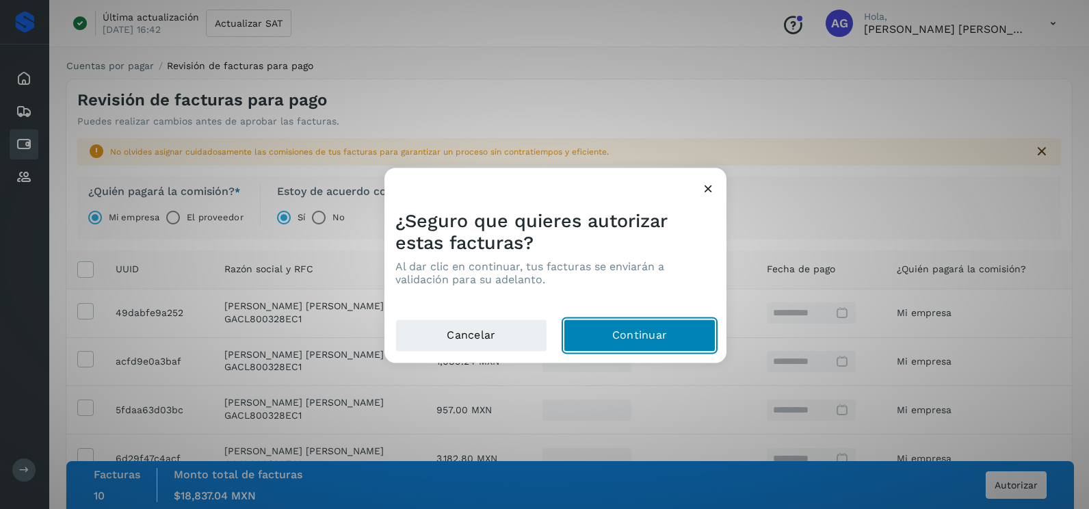
click at [662, 341] on button "Continuar" at bounding box center [640, 335] width 152 height 33
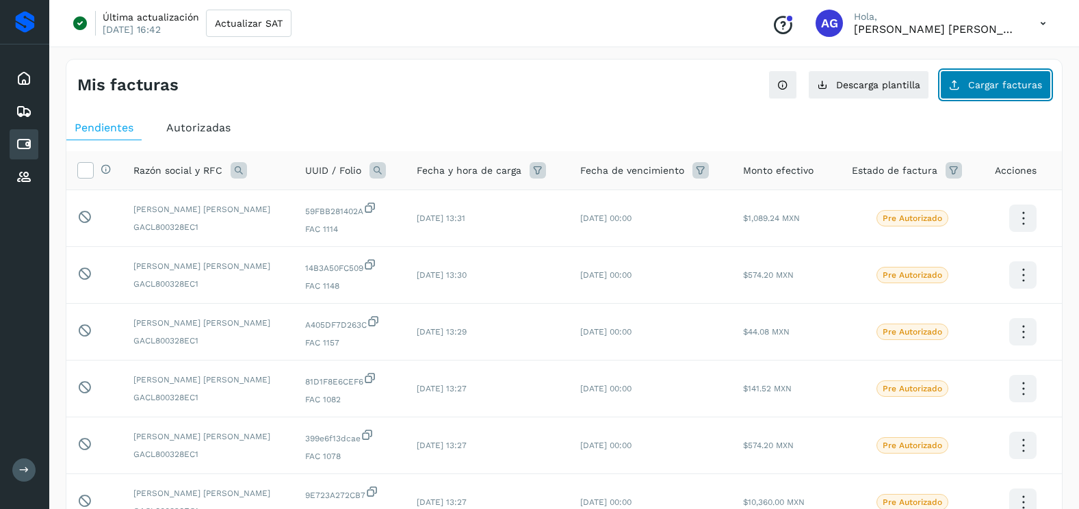
click at [960, 79] on icon at bounding box center [954, 84] width 11 height 11
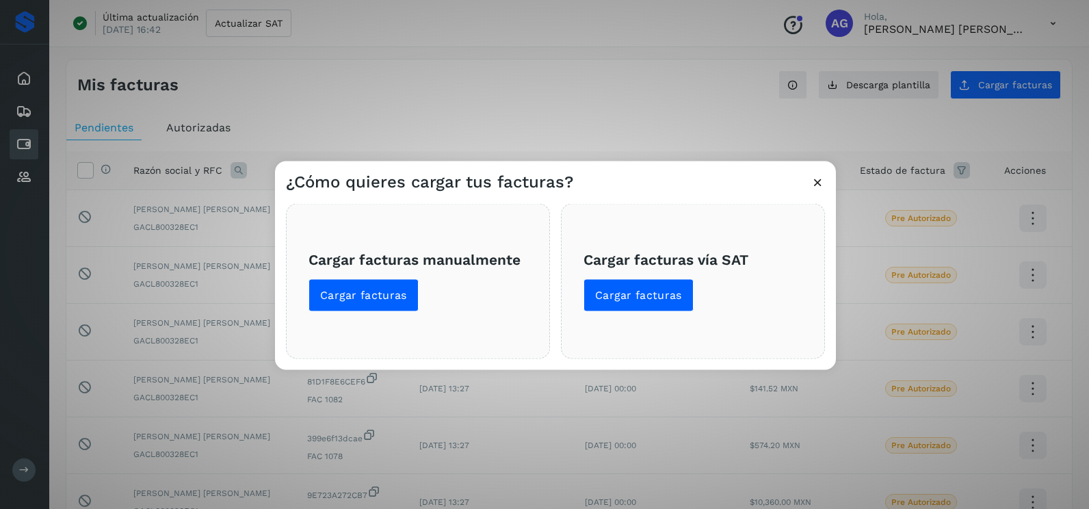
click at [514, 113] on div "¿Cómo quieres cargar tus facturas? Cargar facturas manualmente Cargar facturas …" at bounding box center [544, 254] width 1089 height 509
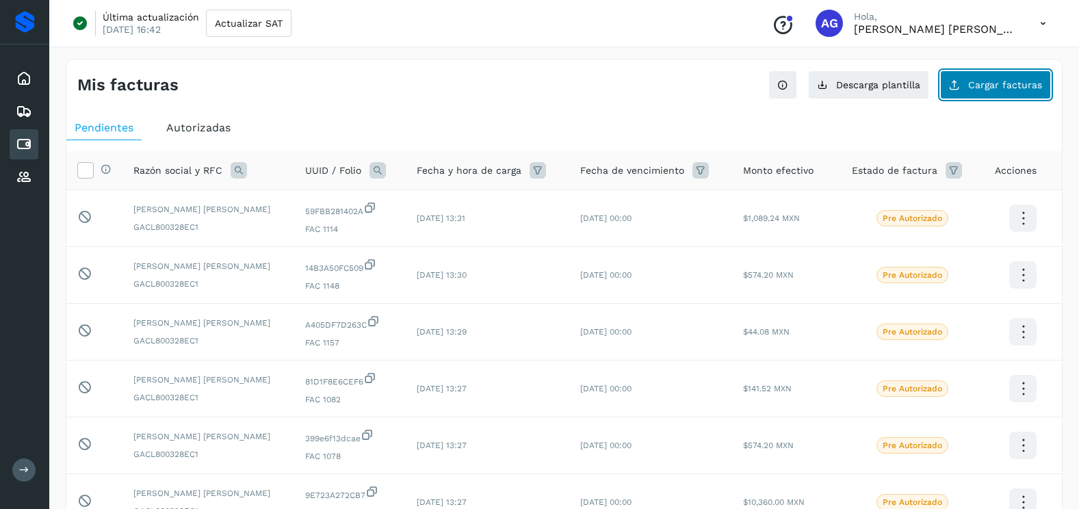
click at [1019, 85] on span "Cargar facturas" at bounding box center [1005, 85] width 74 height 10
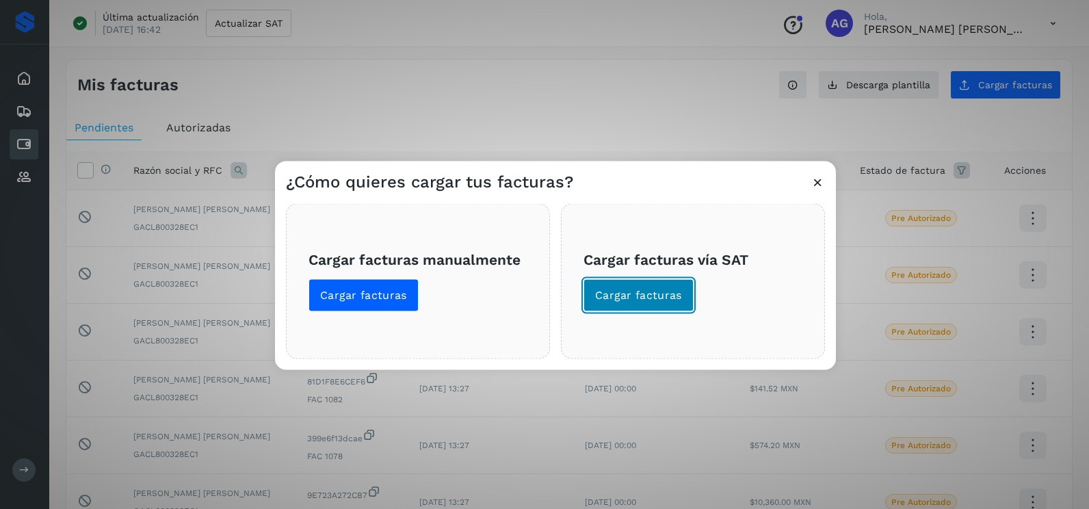
click at [674, 294] on span "Cargar facturas" at bounding box center [638, 295] width 87 height 15
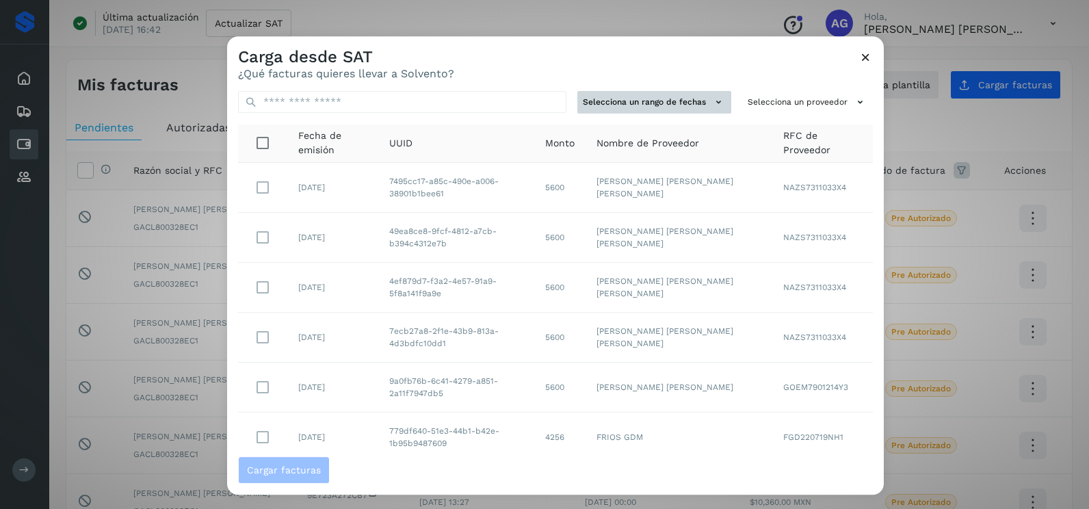
click at [698, 112] on button "Selecciona un rango de fechas" at bounding box center [654, 102] width 154 height 23
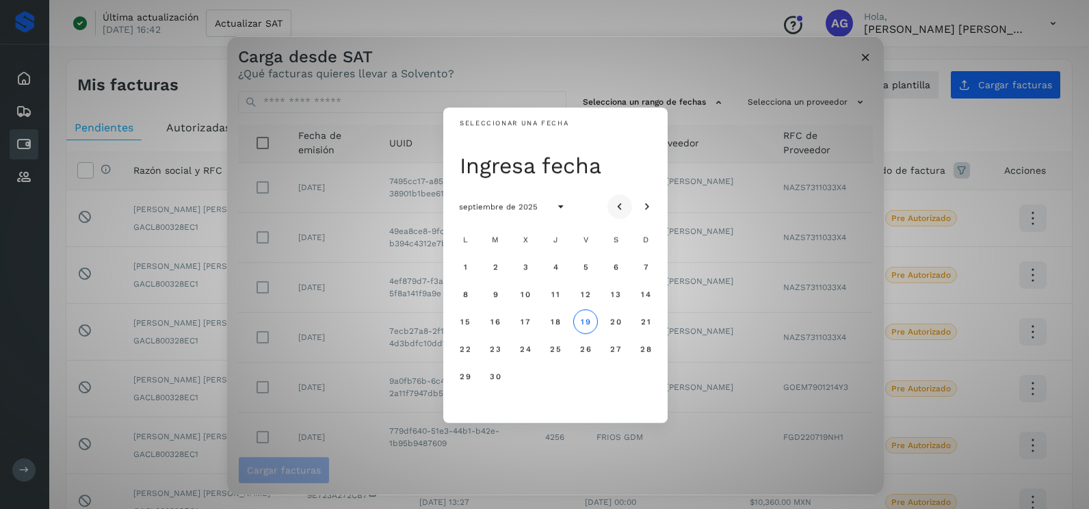
click at [614, 203] on icon "Mes anterior" at bounding box center [620, 207] width 14 height 14
click at [584, 325] on span "15" at bounding box center [585, 322] width 10 height 10
click at [615, 322] on span "16" at bounding box center [615, 322] width 10 height 10
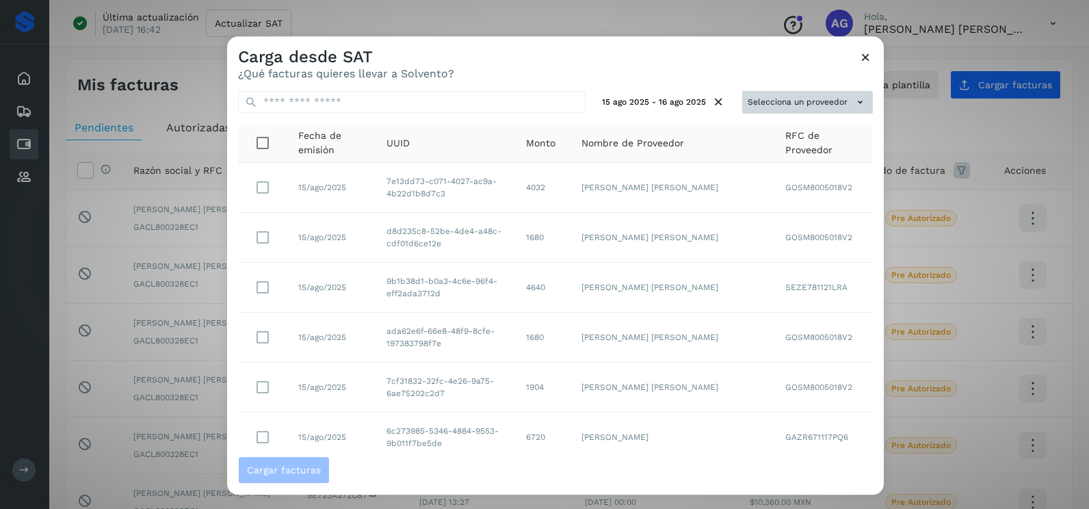
click at [779, 102] on button "Selecciona un proveedor" at bounding box center [807, 102] width 131 height 23
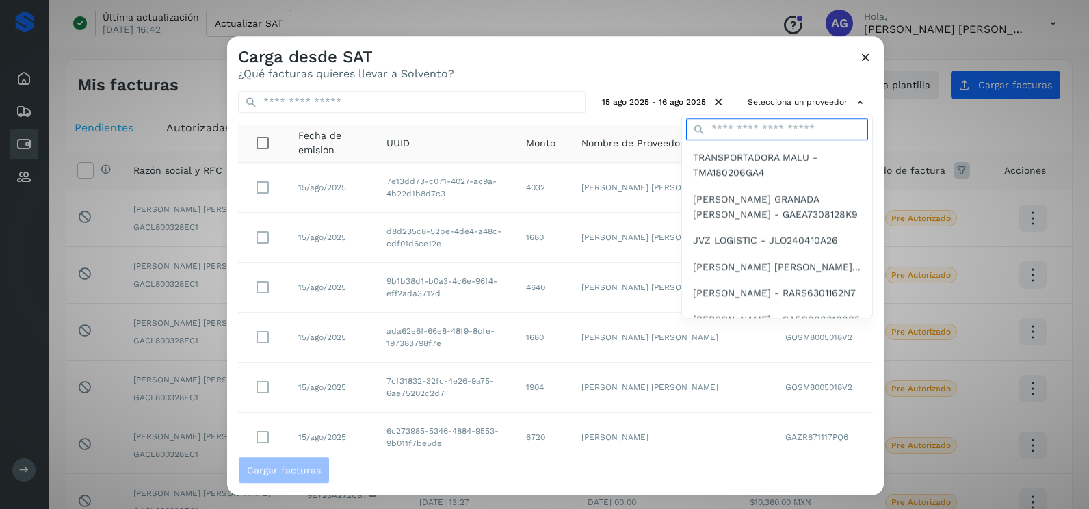
click at [711, 127] on input "text" at bounding box center [777, 129] width 182 height 22
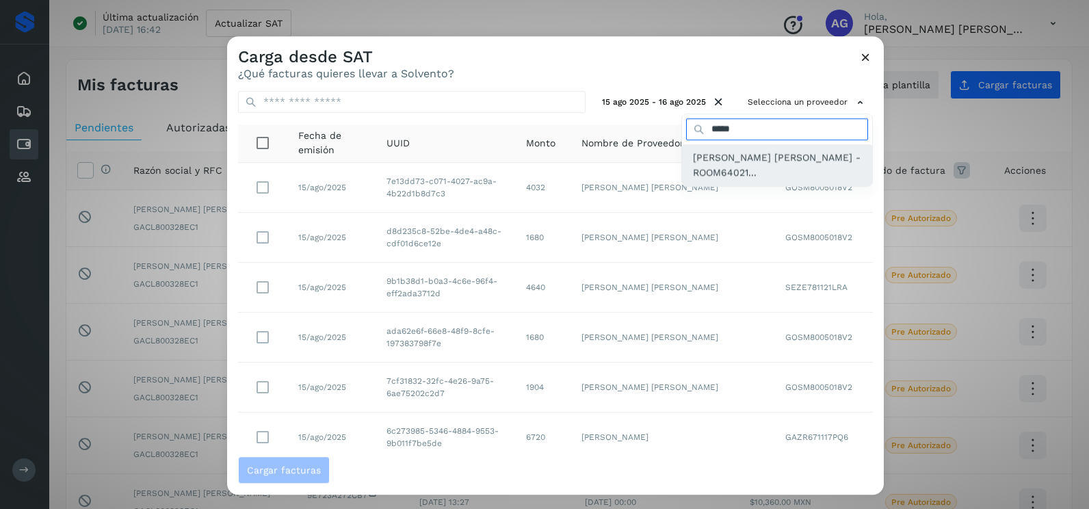
type input "*****"
click at [730, 163] on span "[PERSON_NAME] [PERSON_NAME] - ROOM64021..." at bounding box center [777, 165] width 168 height 31
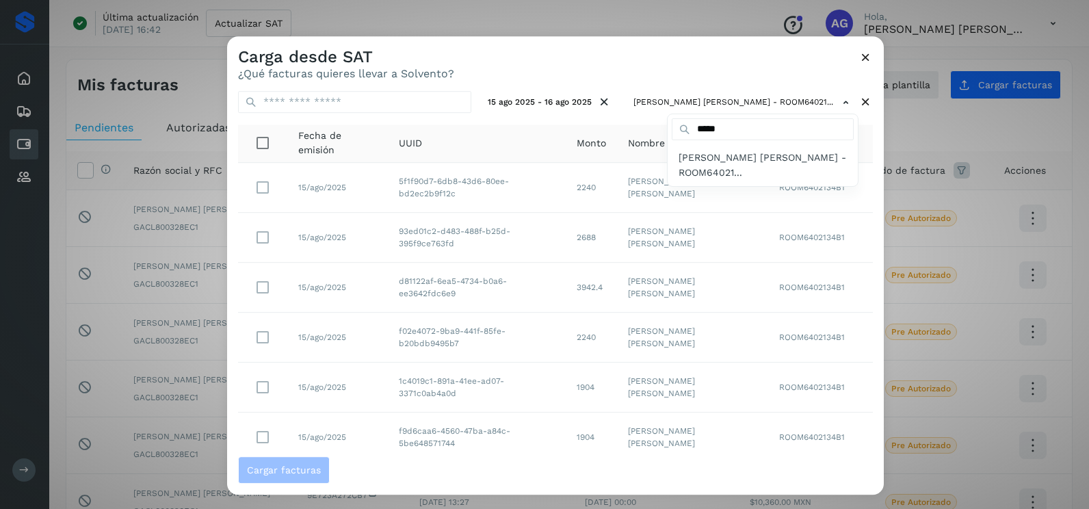
click at [851, 222] on div at bounding box center [771, 290] width 1089 height 509
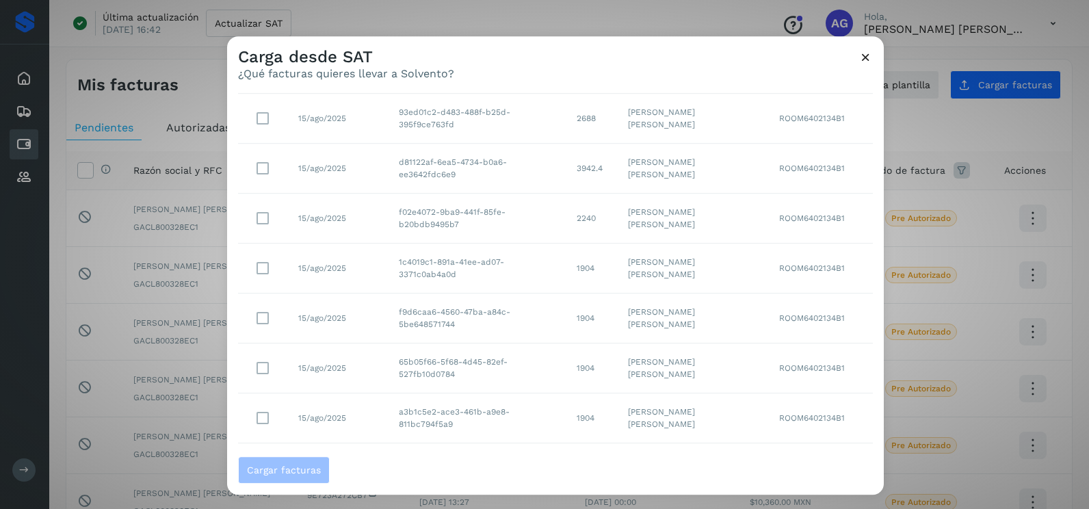
scroll to position [243, 0]
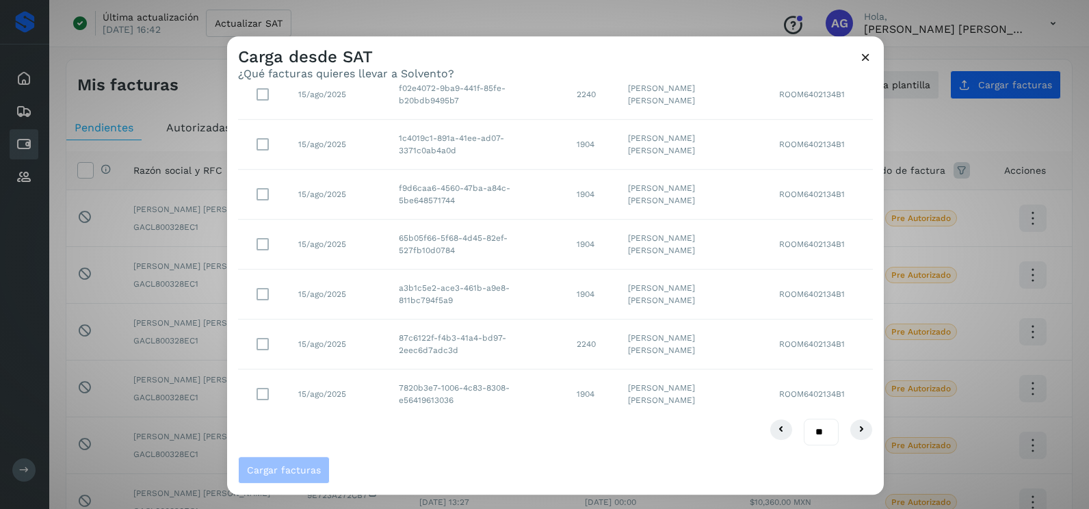
drag, startPoint x: 813, startPoint y: 429, endPoint x: 809, endPoint y: 442, distance: 14.3
click at [813, 429] on select "** ** **" at bounding box center [821, 432] width 35 height 27
select select "**"
click at [804, 419] on select "** ** **" at bounding box center [821, 432] width 35 height 27
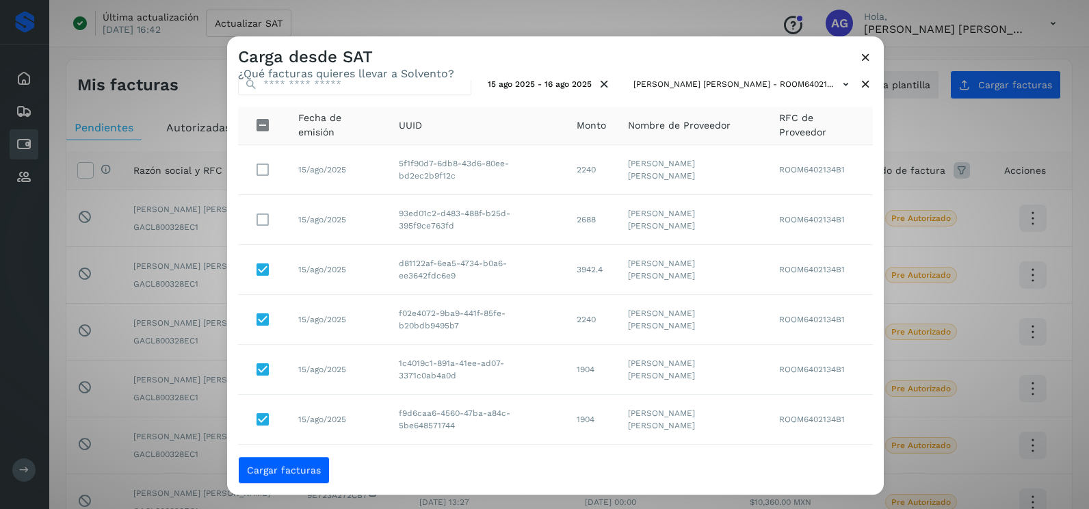
scroll to position [0, 0]
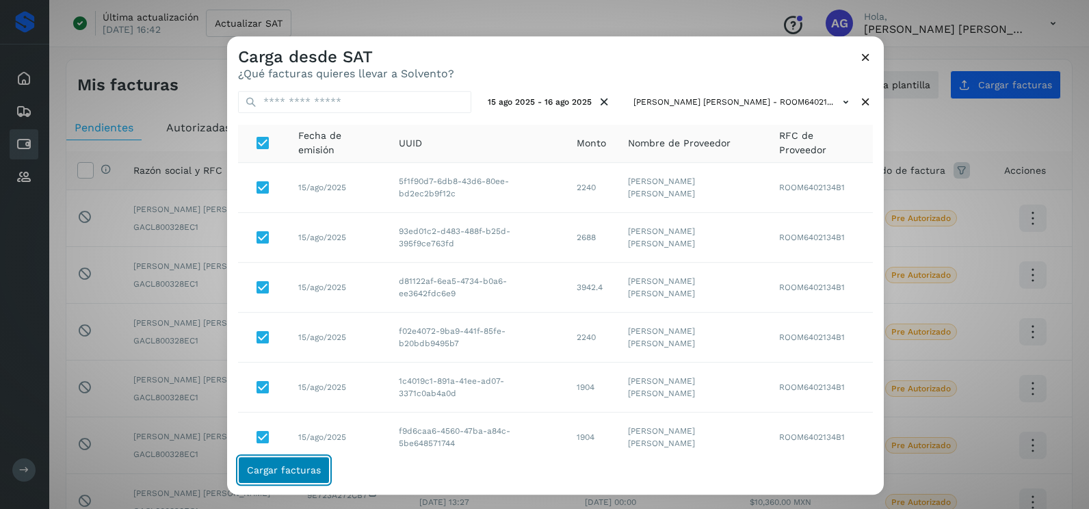
click at [313, 466] on span "Cargar facturas" at bounding box center [284, 470] width 74 height 10
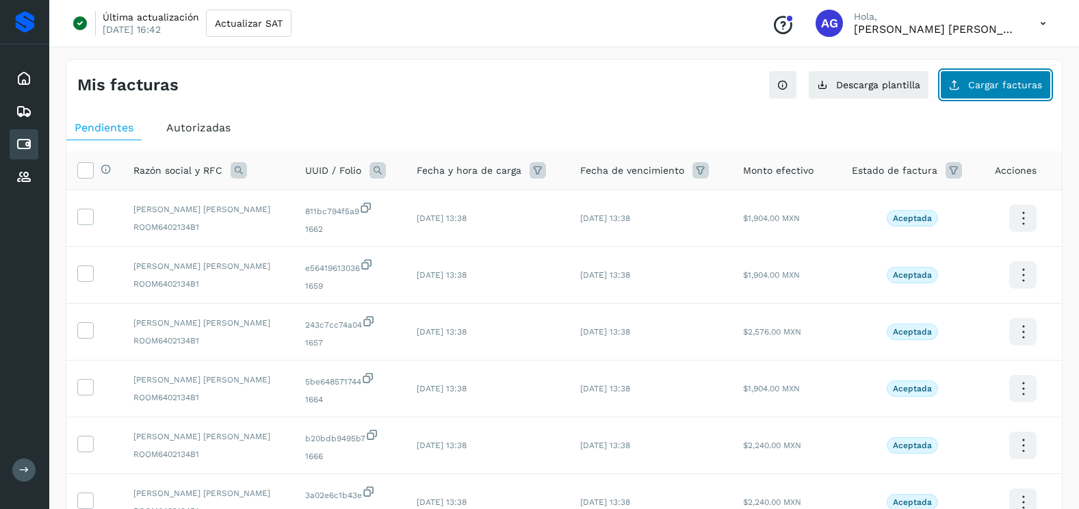
click at [978, 96] on button "Cargar facturas" at bounding box center [995, 84] width 111 height 29
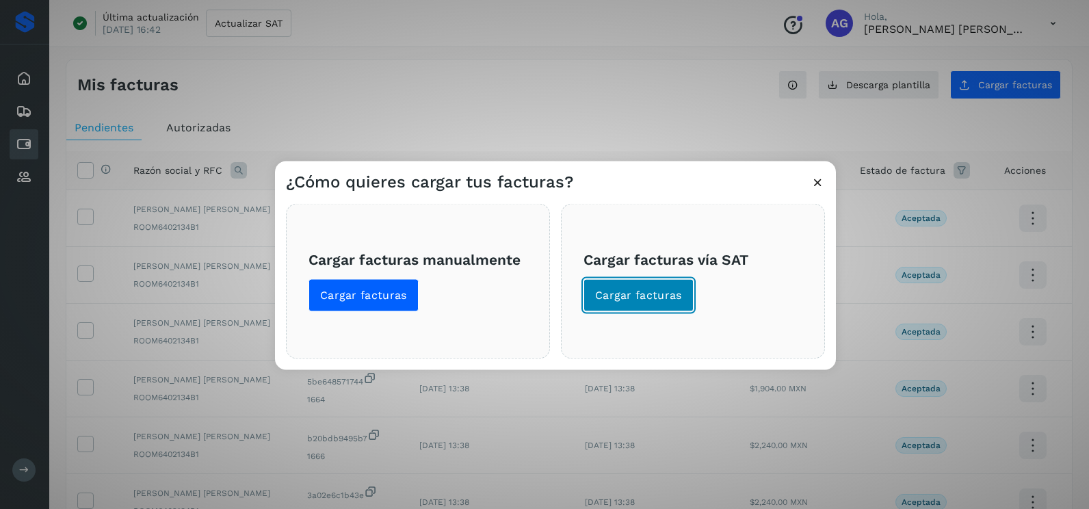
click at [647, 306] on button "Cargar facturas" at bounding box center [638, 295] width 110 height 33
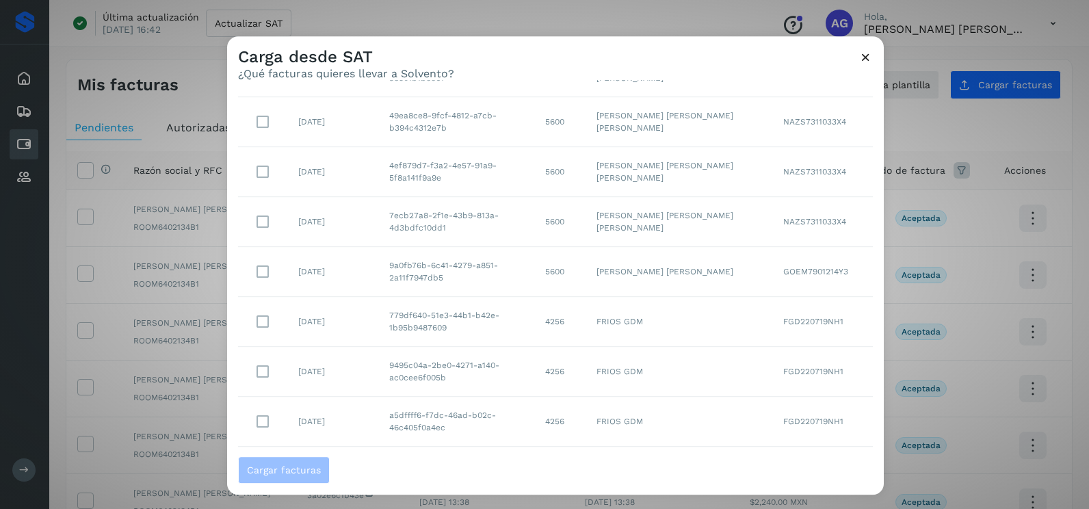
scroll to position [243, 0]
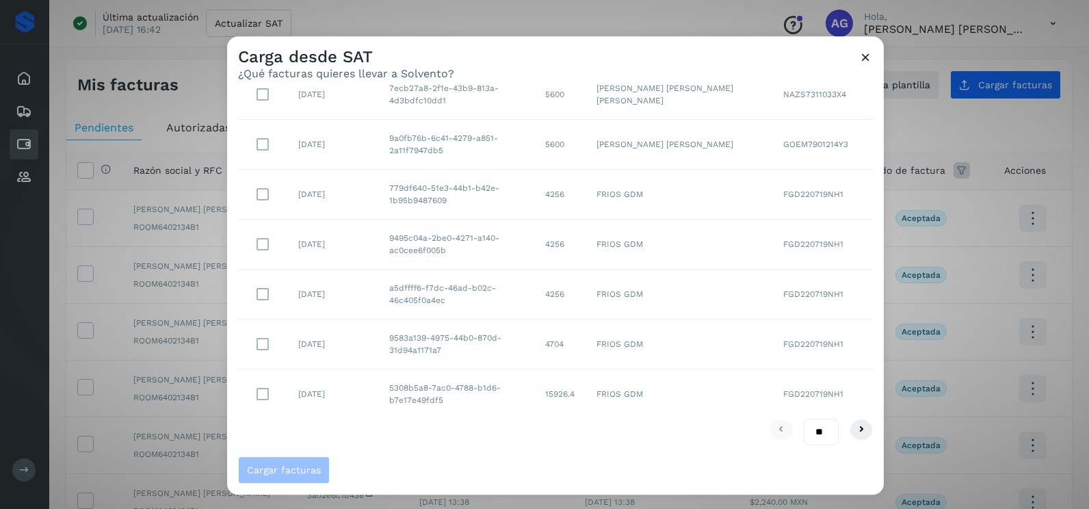
drag, startPoint x: 812, startPoint y: 435, endPoint x: 811, endPoint y: 444, distance: 9.0
click at [812, 435] on select "** ** **" at bounding box center [821, 432] width 35 height 27
select select "**"
click at [804, 419] on select "** ** **" at bounding box center [821, 432] width 35 height 27
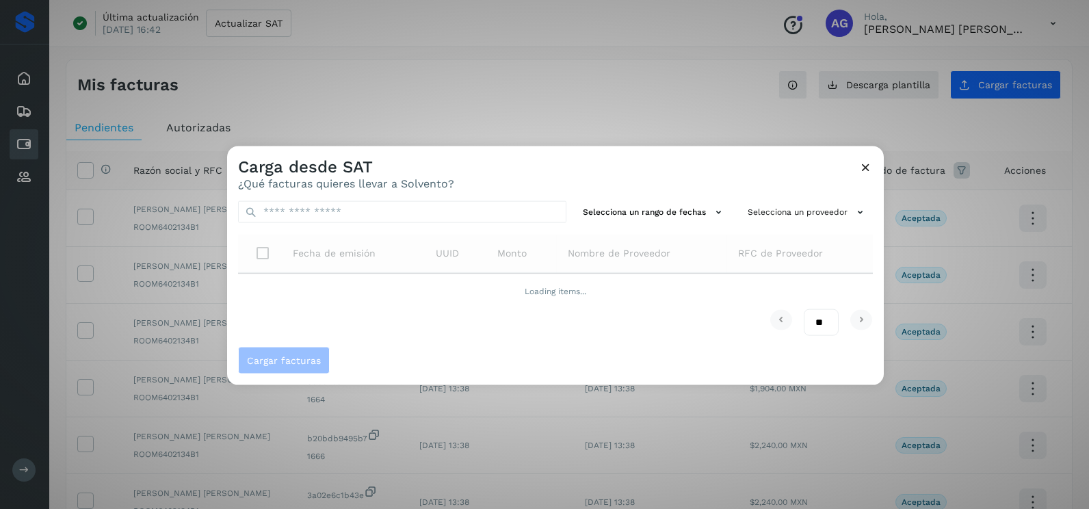
scroll to position [0, 0]
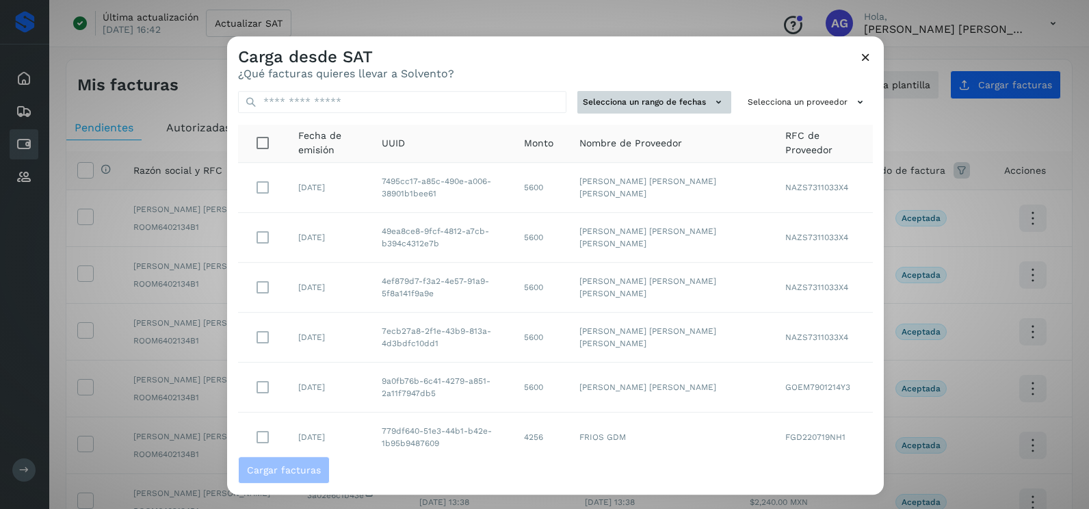
click at [711, 97] on icon at bounding box center [718, 102] width 14 height 14
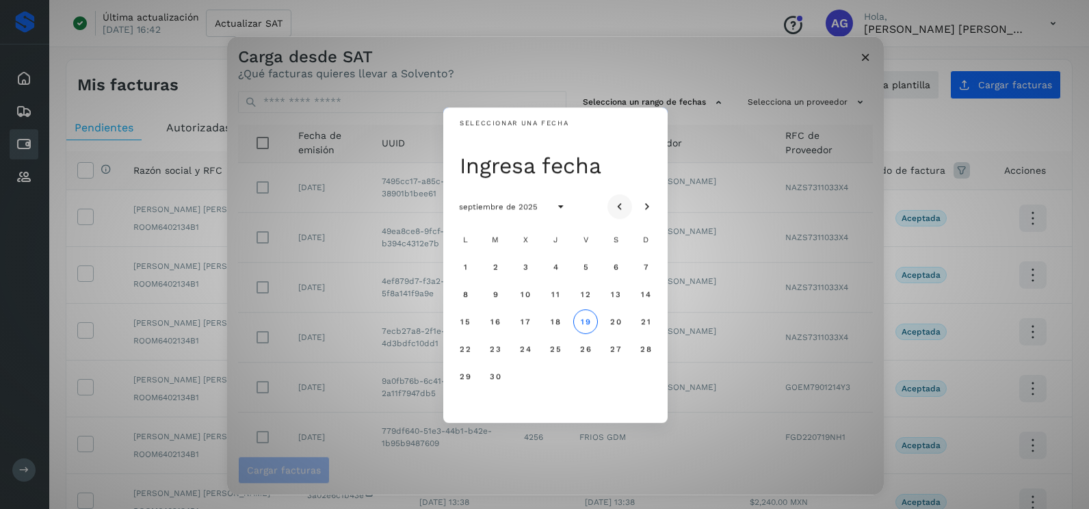
click at [620, 197] on button "Mes anterior" at bounding box center [619, 206] width 25 height 25
click at [462, 349] on span "18" at bounding box center [465, 349] width 10 height 10
click at [492, 351] on span "19" at bounding box center [495, 349] width 10 height 10
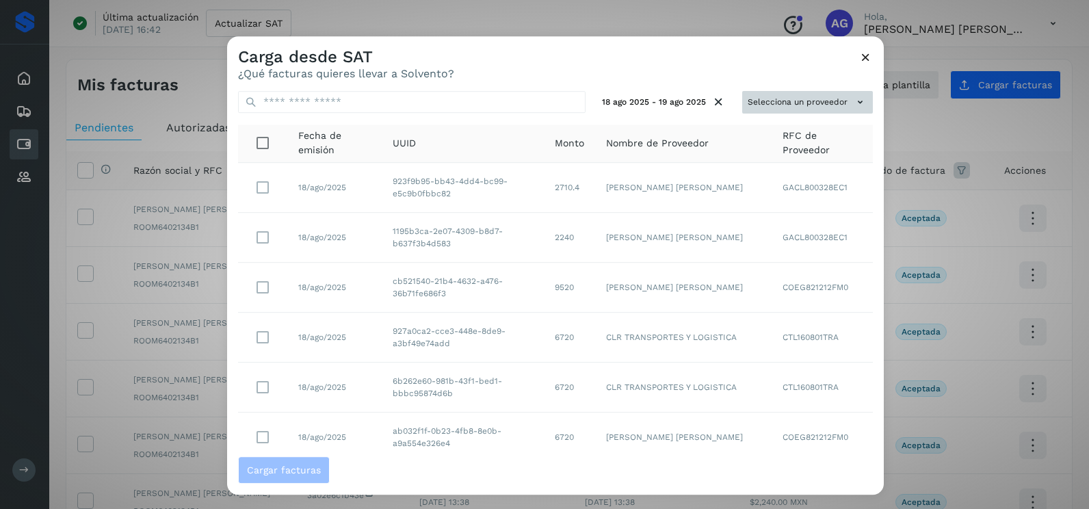
click at [815, 99] on button "Selecciona un proveedor" at bounding box center [807, 102] width 131 height 23
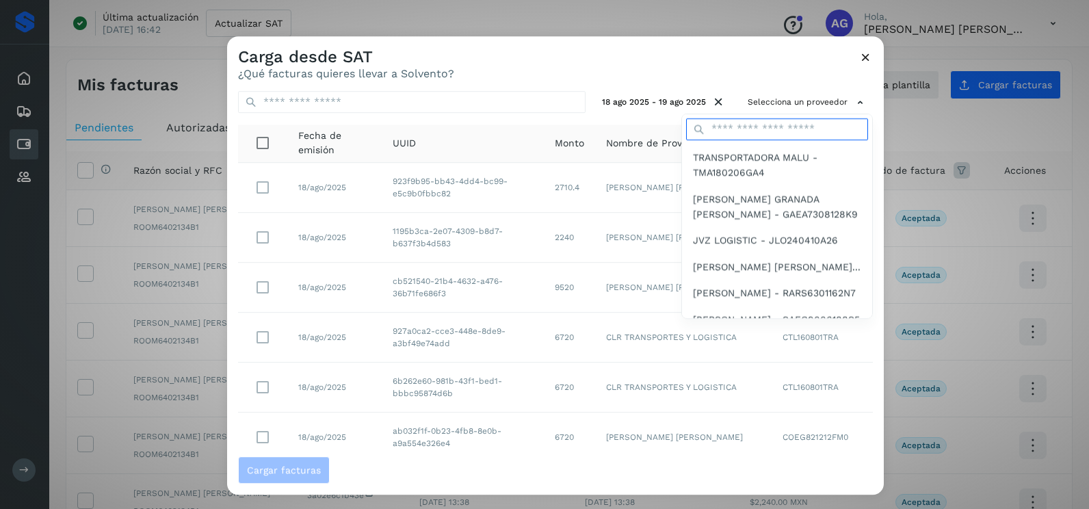
click at [724, 127] on input "text" at bounding box center [777, 129] width 182 height 22
click at [728, 136] on input "text" at bounding box center [777, 129] width 182 height 22
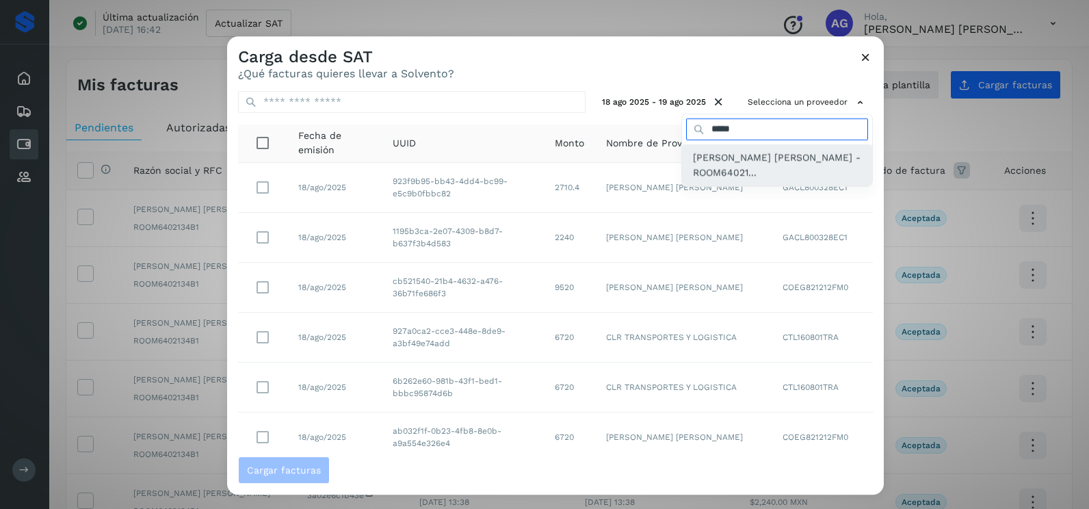
type input "*****"
click at [736, 175] on span "[PERSON_NAME] [PERSON_NAME] - ROOM64021..." at bounding box center [777, 165] width 168 height 31
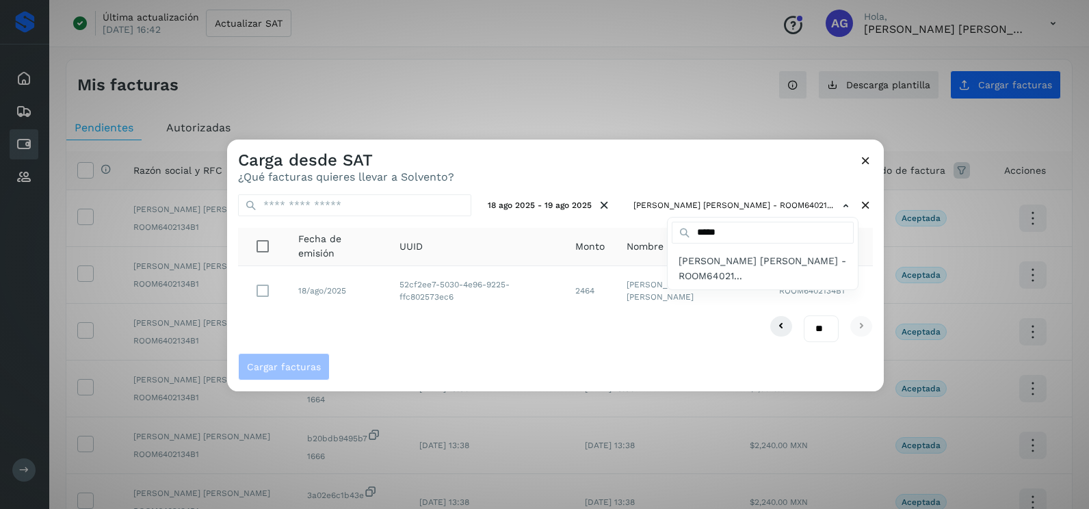
click at [428, 341] on div at bounding box center [771, 394] width 1089 height 509
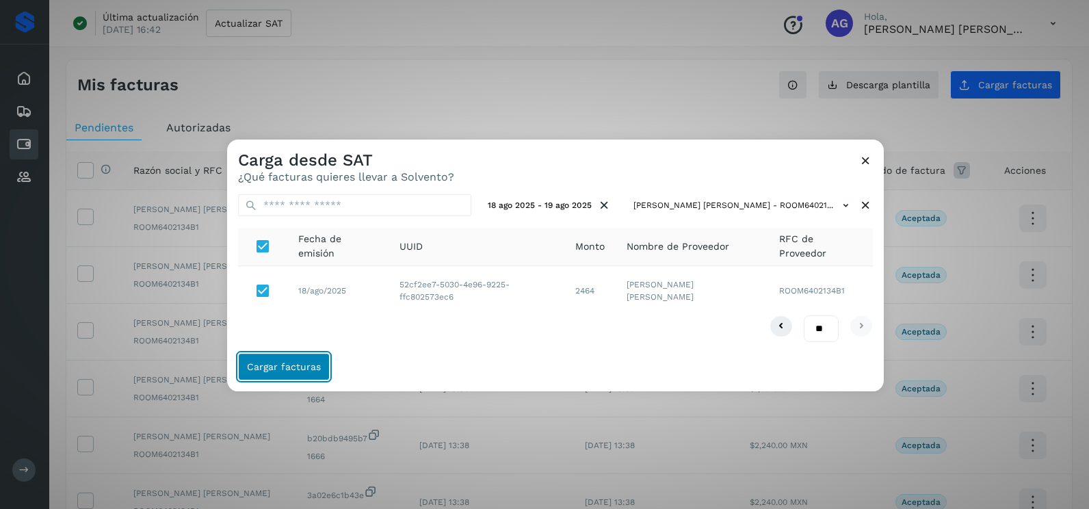
click at [315, 362] on span "Cargar facturas" at bounding box center [284, 367] width 74 height 10
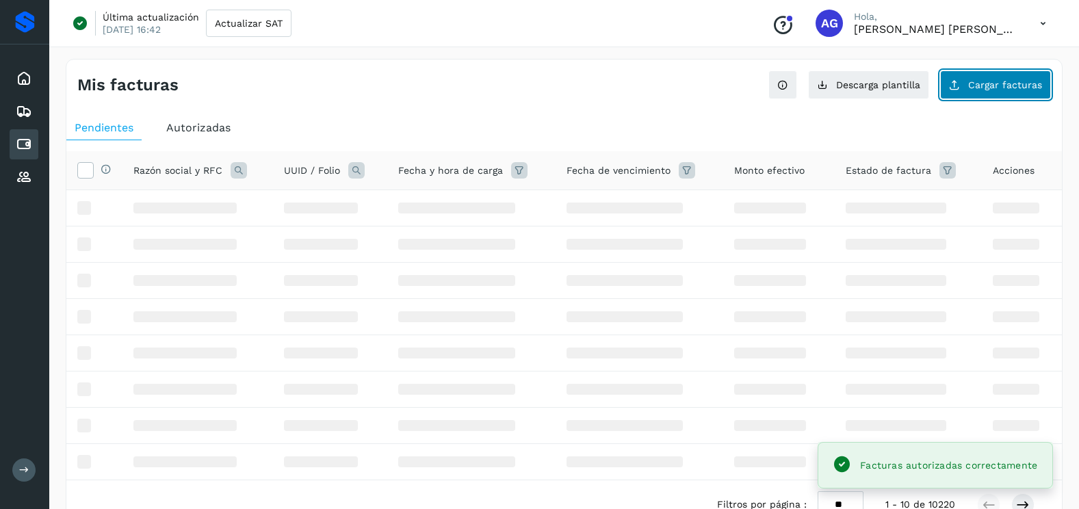
click at [986, 80] on span "Cargar facturas" at bounding box center [1005, 85] width 74 height 10
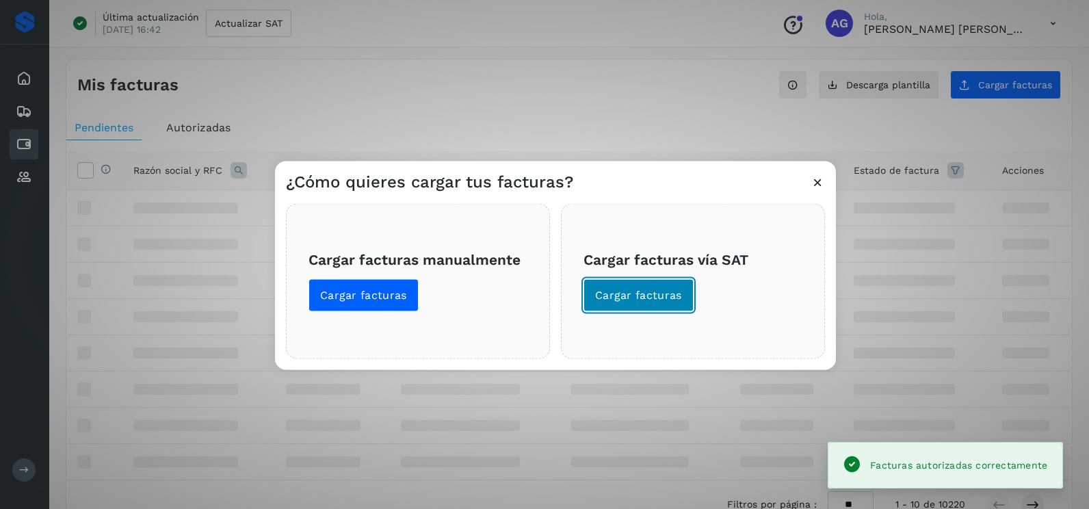
click at [672, 311] on button "Cargar facturas" at bounding box center [638, 295] width 110 height 33
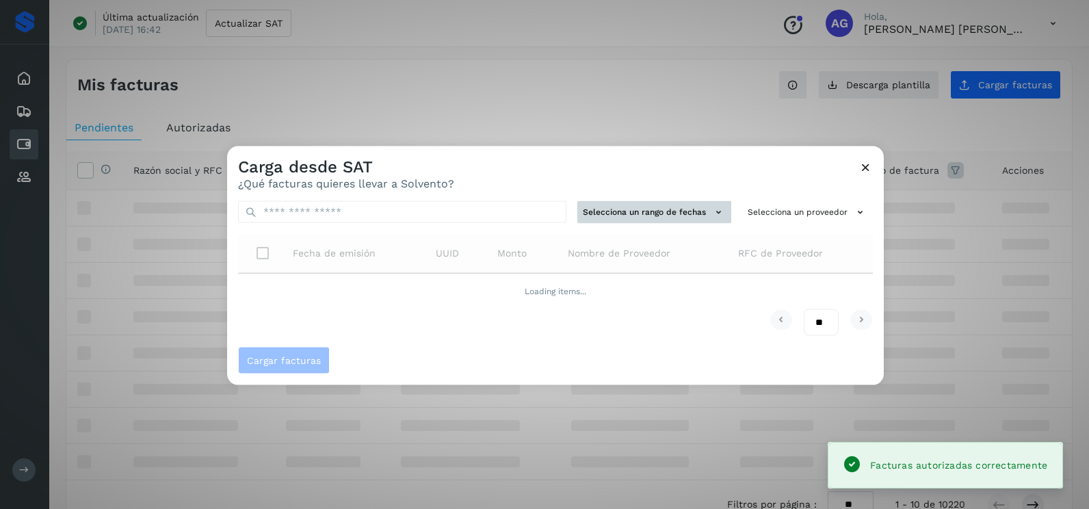
click at [659, 217] on button "Selecciona un rango de fechas" at bounding box center [654, 212] width 154 height 23
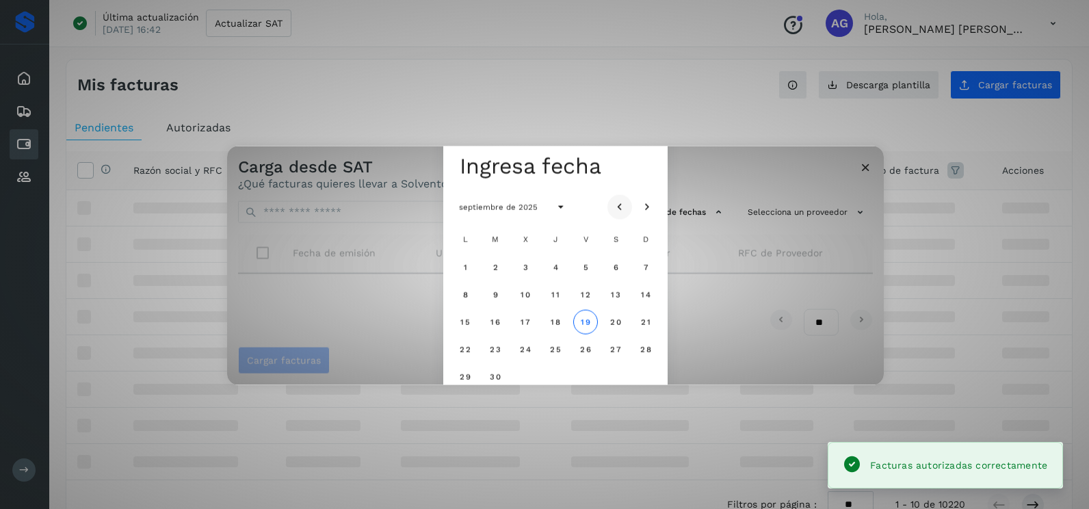
click at [628, 210] on button "Mes anterior" at bounding box center [619, 206] width 25 height 25
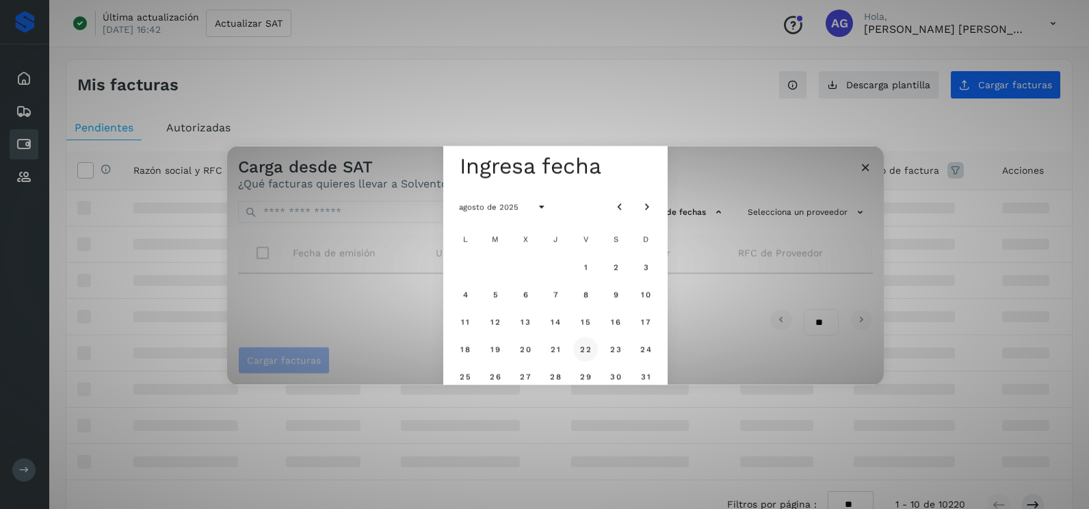
click at [580, 349] on span "22" at bounding box center [585, 349] width 12 height 10
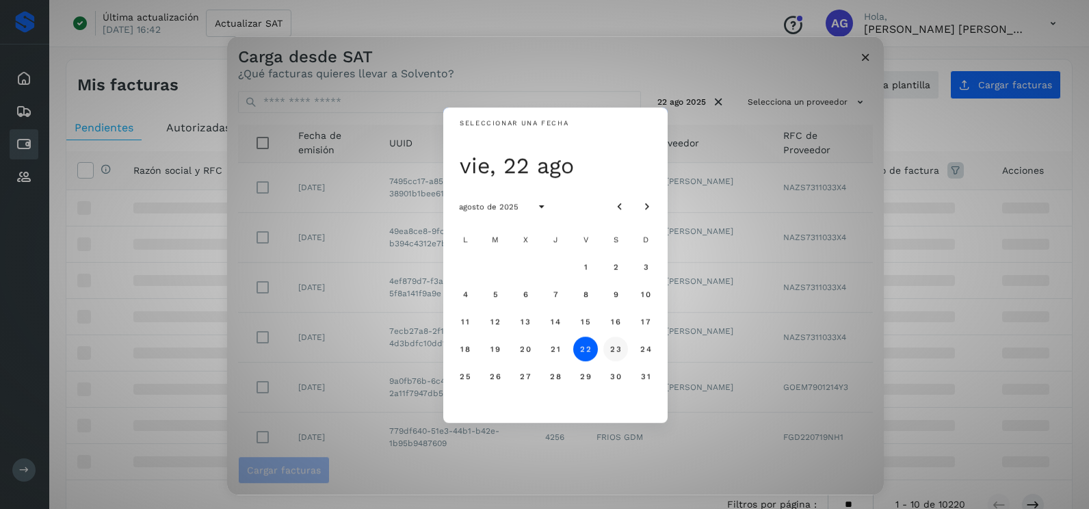
click at [617, 356] on button "23" at bounding box center [615, 348] width 25 height 25
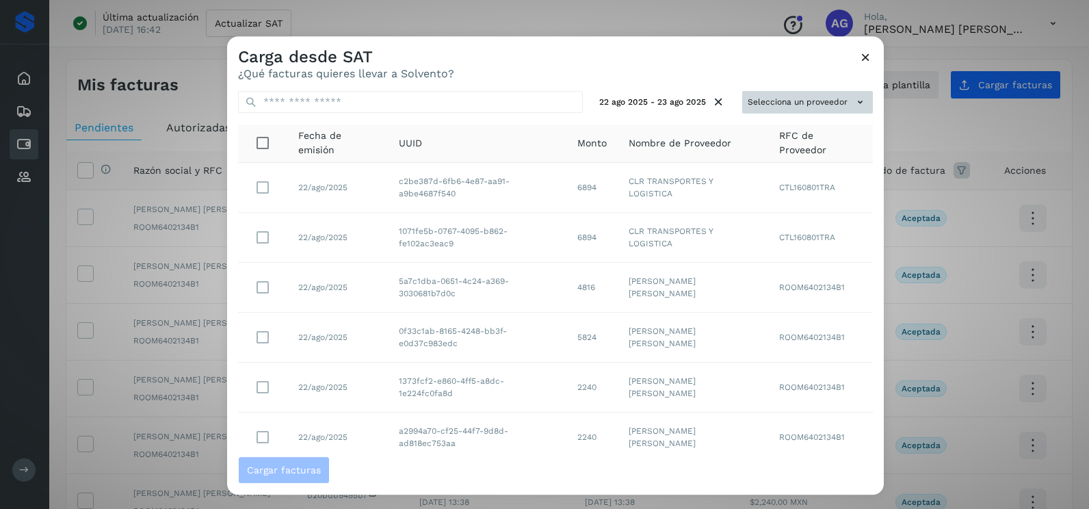
click at [775, 105] on button "Selecciona un proveedor" at bounding box center [807, 102] width 131 height 23
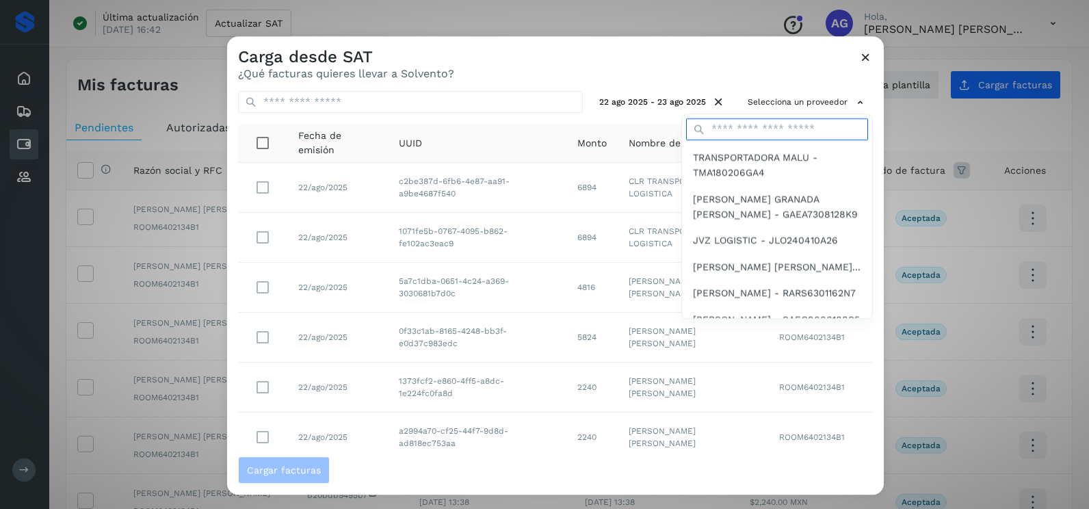
click at [735, 135] on input "text" at bounding box center [777, 129] width 182 height 22
type input "*****"
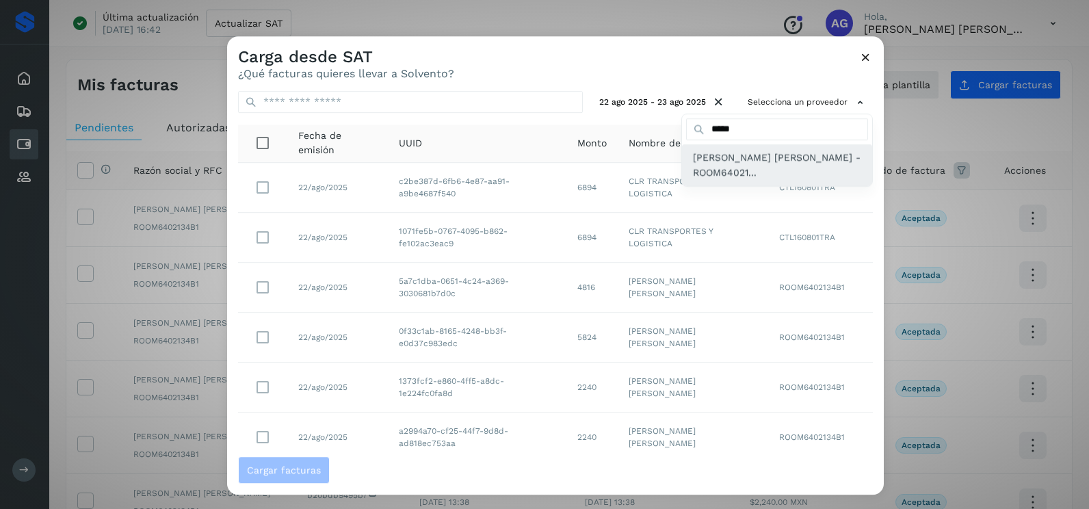
click at [739, 174] on span "[PERSON_NAME] [PERSON_NAME] - ROOM64021..." at bounding box center [777, 165] width 168 height 31
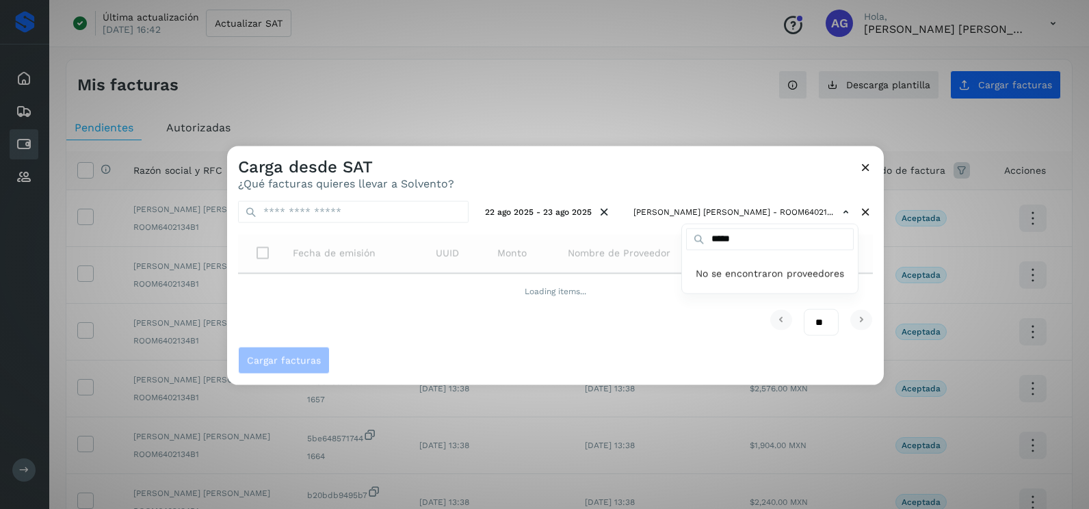
click at [662, 168] on div at bounding box center [771, 400] width 1089 height 509
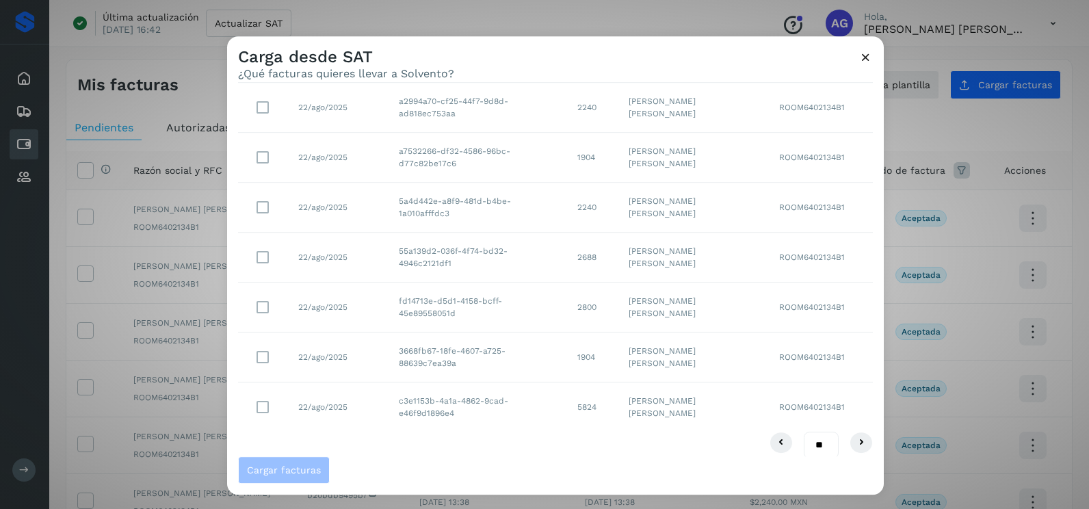
scroll to position [243, 0]
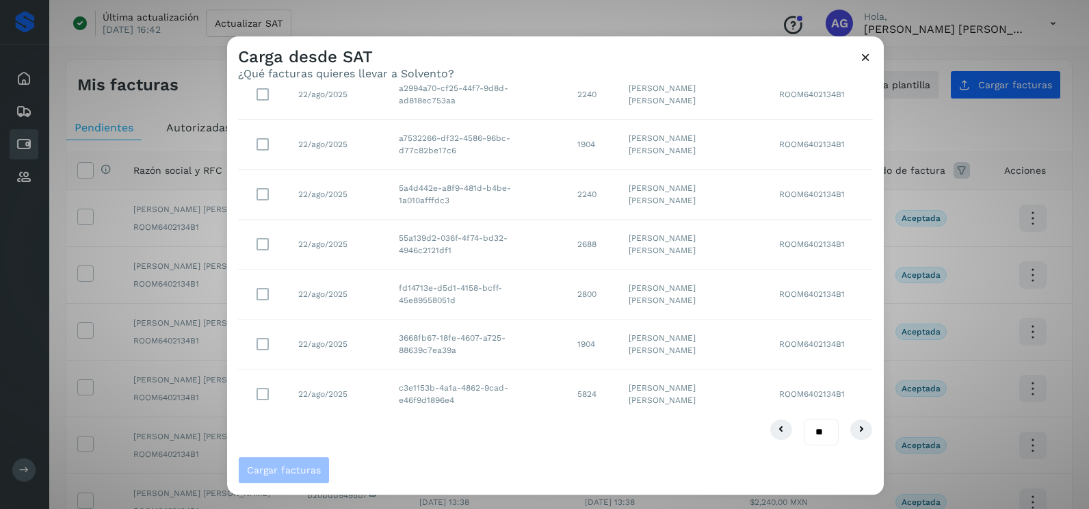
click at [810, 427] on select "** ** **" at bounding box center [821, 432] width 35 height 27
select select "**"
click at [804, 419] on select "** ** **" at bounding box center [821, 432] width 35 height 27
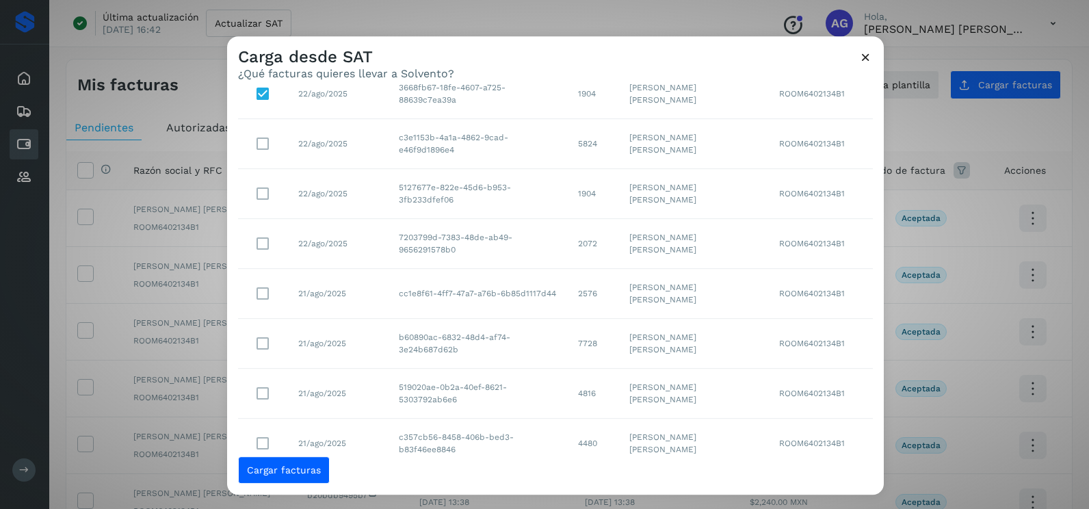
scroll to position [542, 0]
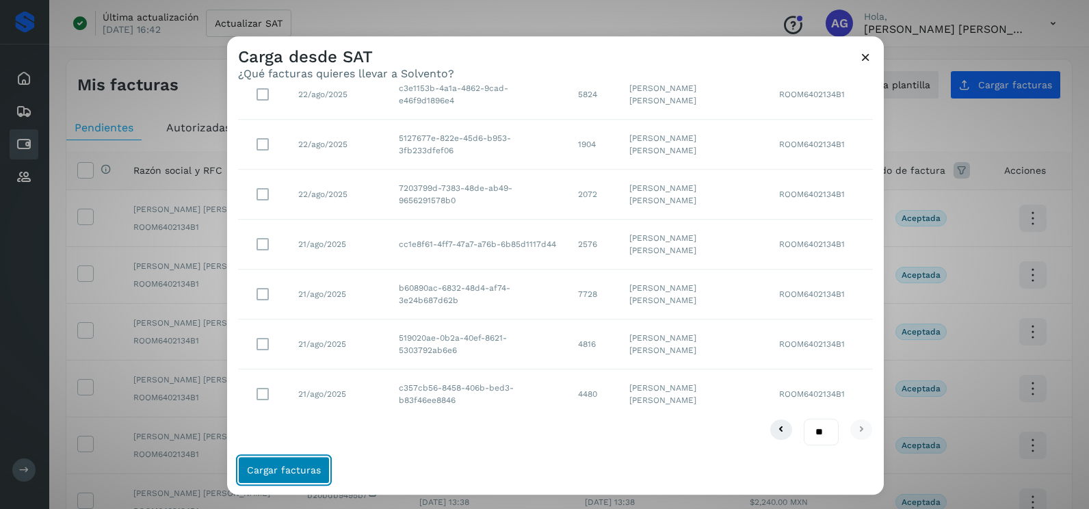
click at [313, 462] on button "Cargar facturas" at bounding box center [284, 469] width 92 height 27
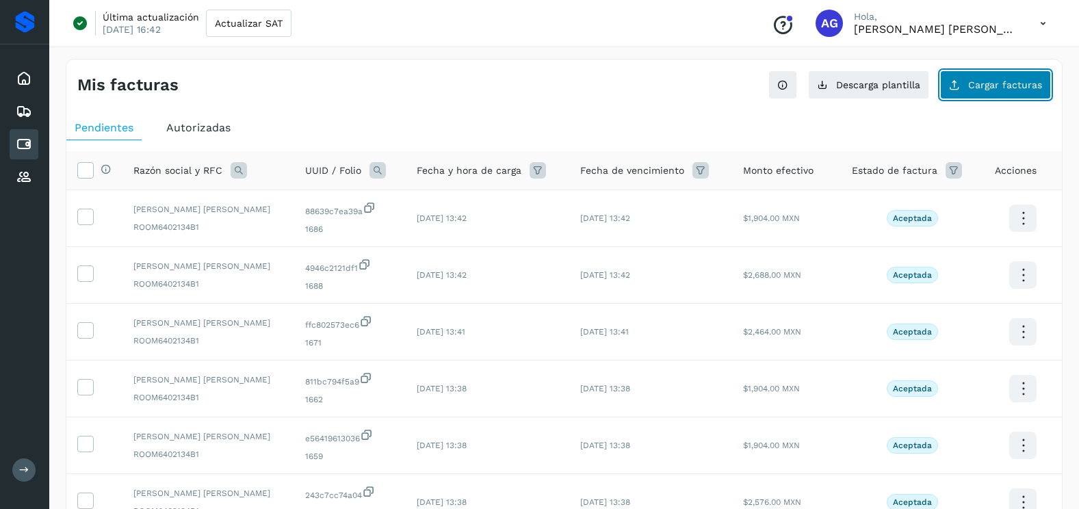
click at [1008, 97] on button "Cargar facturas" at bounding box center [995, 84] width 111 height 29
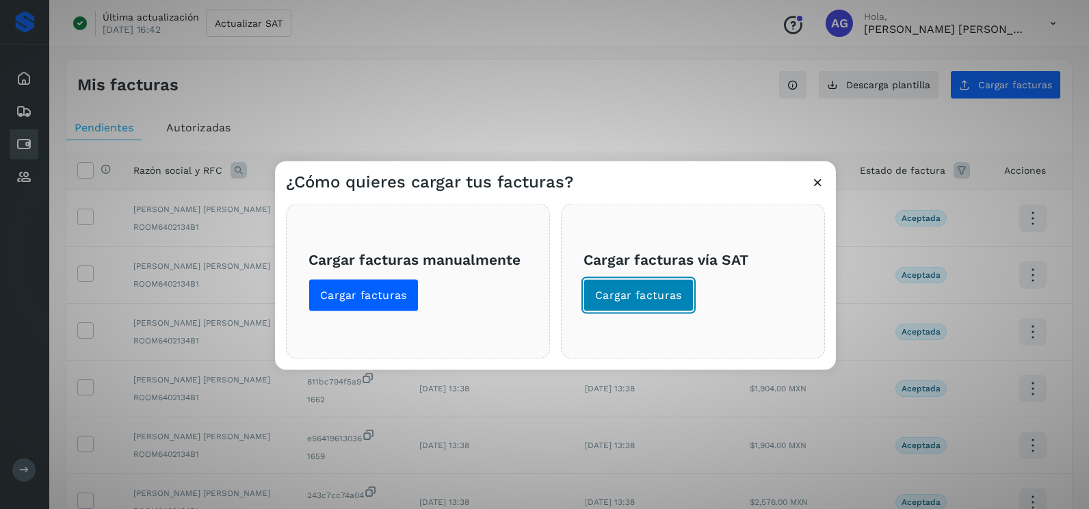
click at [634, 291] on span "Cargar facturas" at bounding box center [638, 295] width 87 height 15
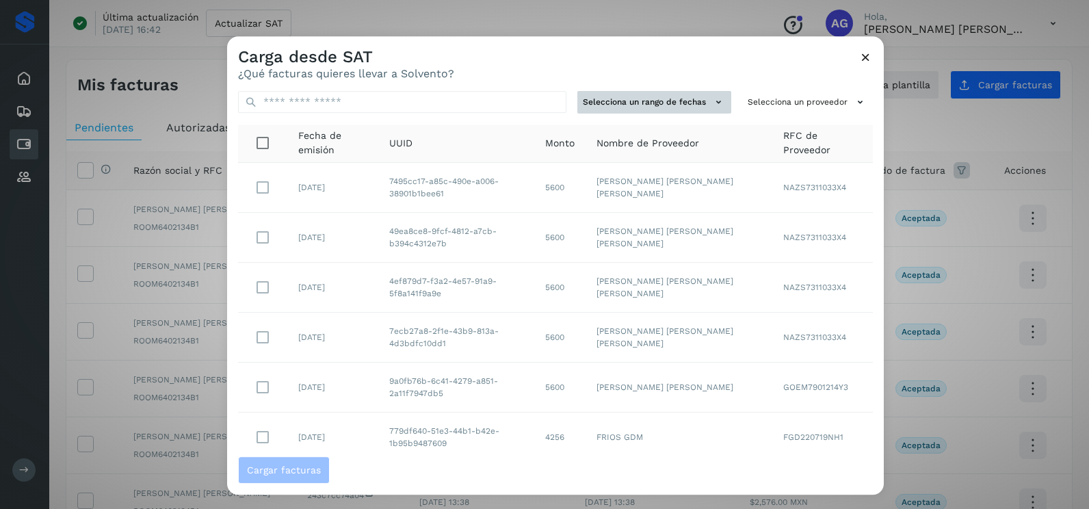
click at [674, 106] on button "Selecciona un rango de fechas" at bounding box center [654, 102] width 154 height 23
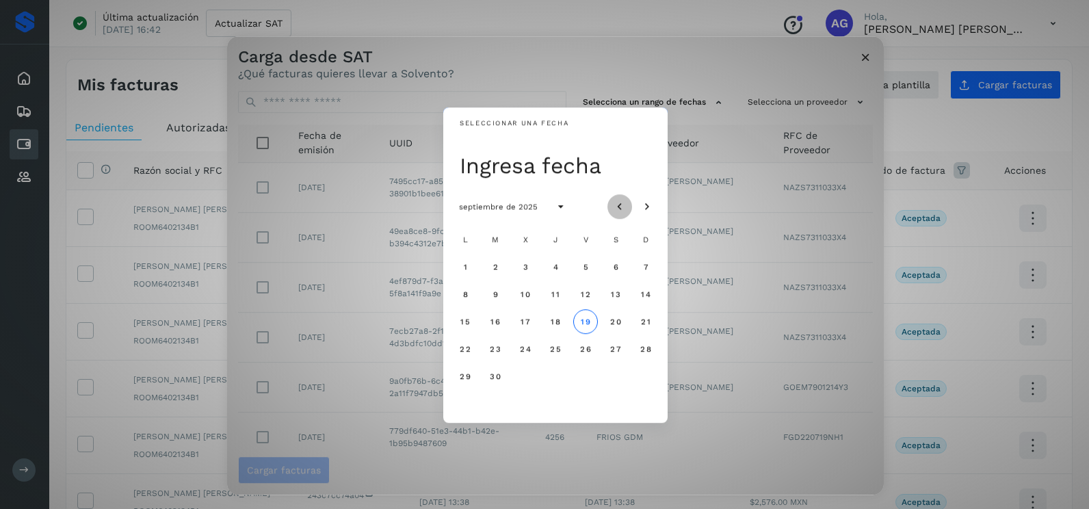
click at [615, 202] on icon "Mes anterior" at bounding box center [620, 207] width 14 height 14
click at [622, 347] on button "23" at bounding box center [615, 348] width 25 height 25
click at [643, 354] on span "24" at bounding box center [645, 349] width 12 height 10
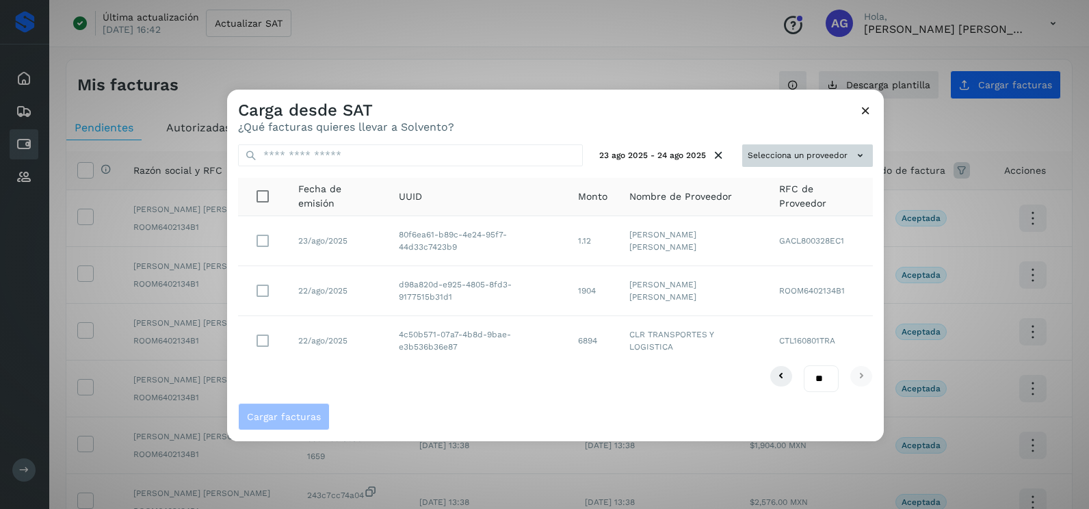
click at [796, 158] on button "Selecciona un proveedor" at bounding box center [807, 155] width 131 height 23
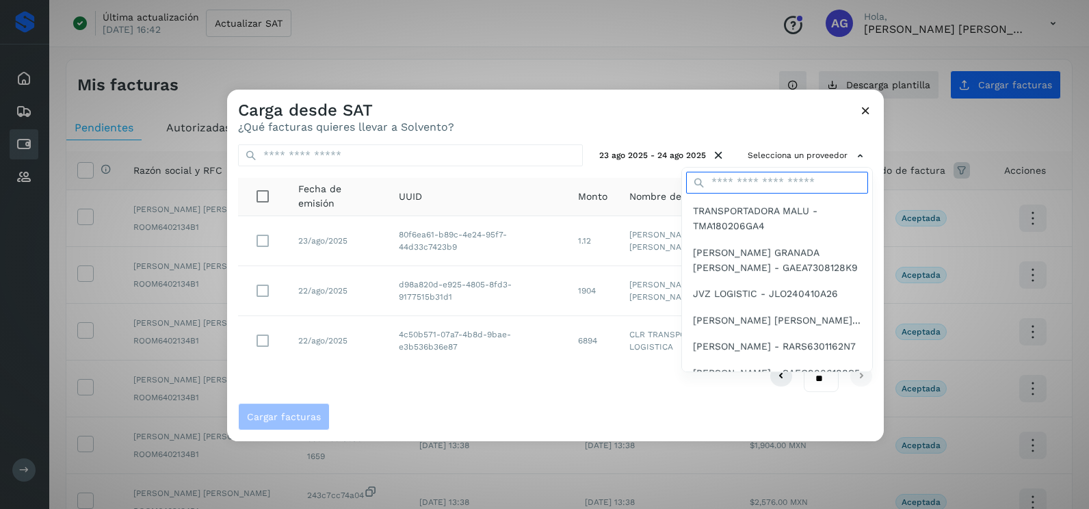
click at [758, 187] on input "text" at bounding box center [777, 183] width 182 height 22
type input "*****"
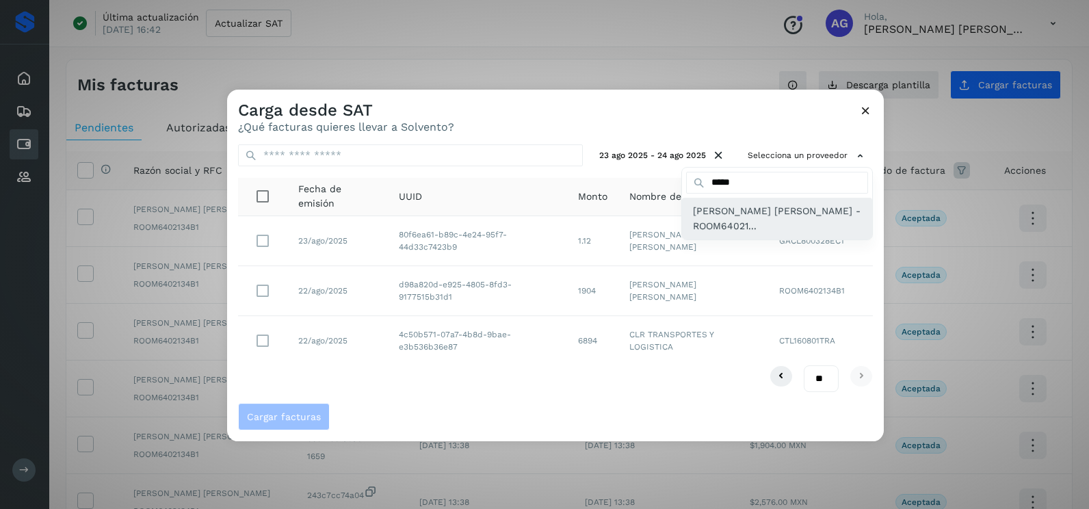
click at [752, 226] on span "[PERSON_NAME] [PERSON_NAME] - ROOM64021..." at bounding box center [777, 218] width 168 height 31
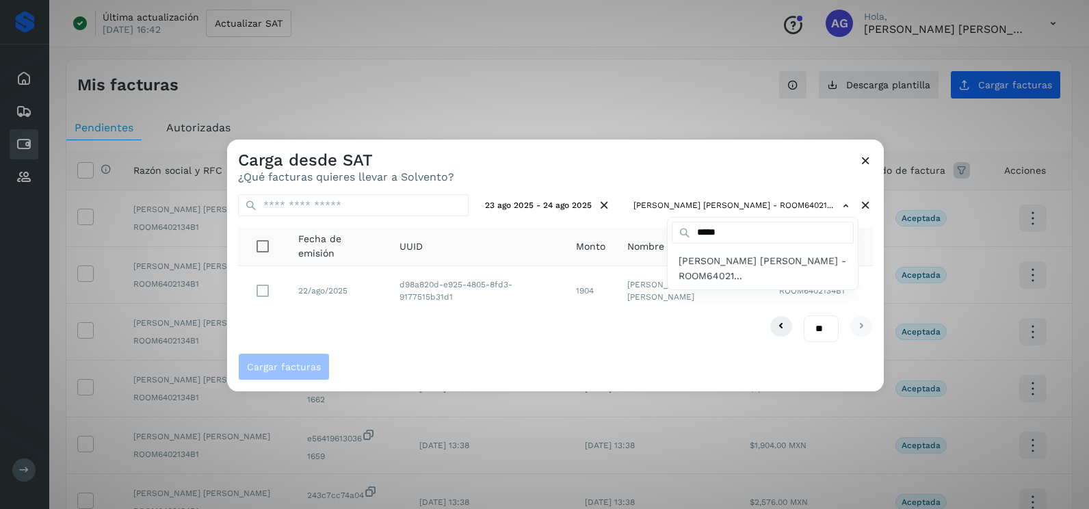
click at [567, 174] on div at bounding box center [771, 394] width 1089 height 509
click at [423, 334] on div "** ** **" at bounding box center [555, 328] width 635 height 27
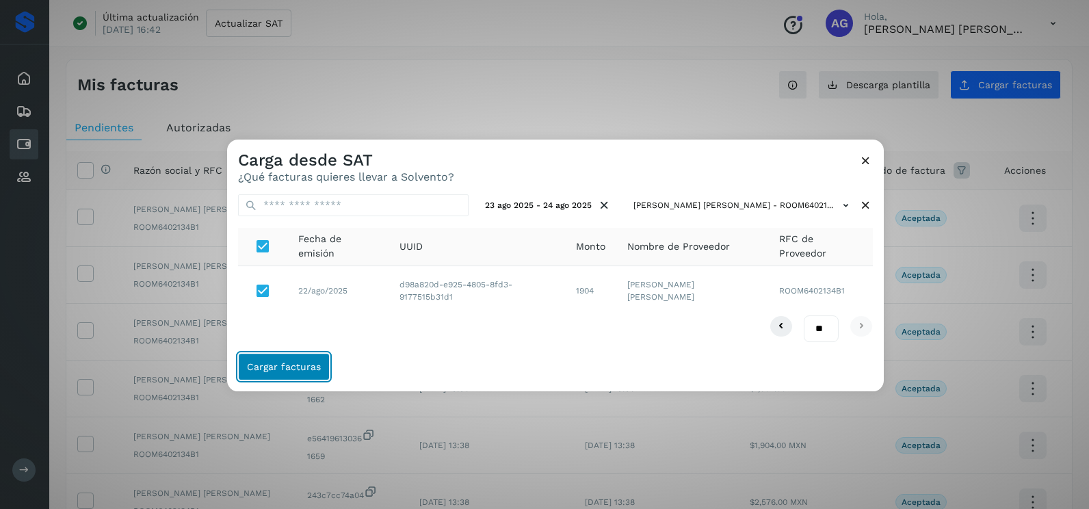
click at [287, 365] on span "Cargar facturas" at bounding box center [284, 367] width 74 height 10
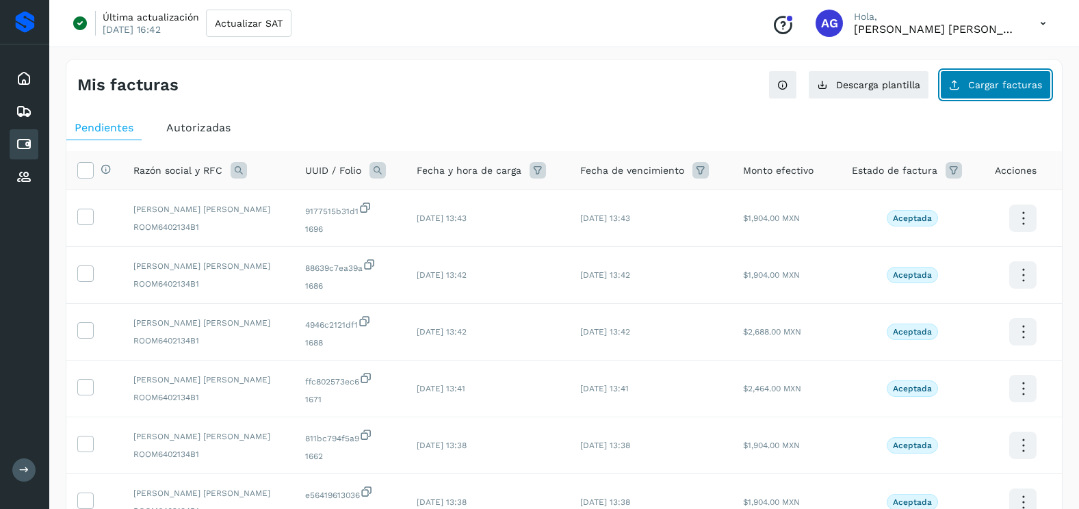
click at [973, 83] on span "Cargar facturas" at bounding box center [1005, 85] width 74 height 10
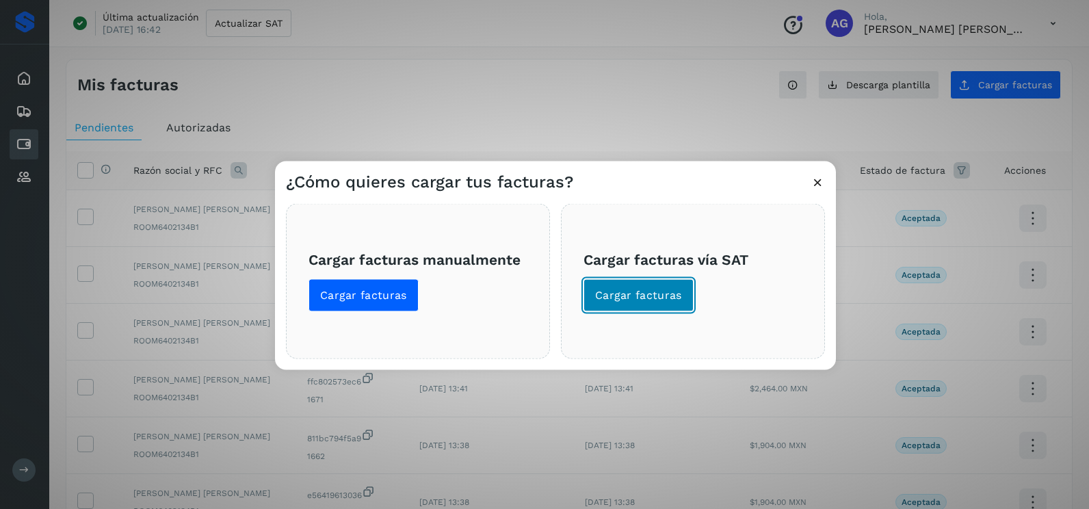
click at [645, 295] on span "Cargar facturas" at bounding box center [638, 295] width 87 height 15
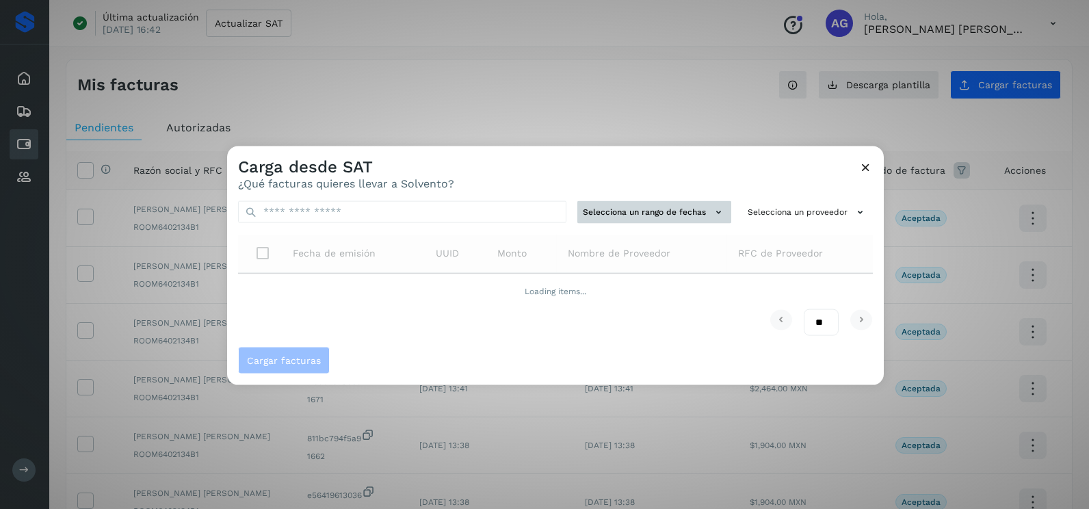
click at [665, 217] on button "Selecciona un rango de fechas" at bounding box center [654, 212] width 154 height 23
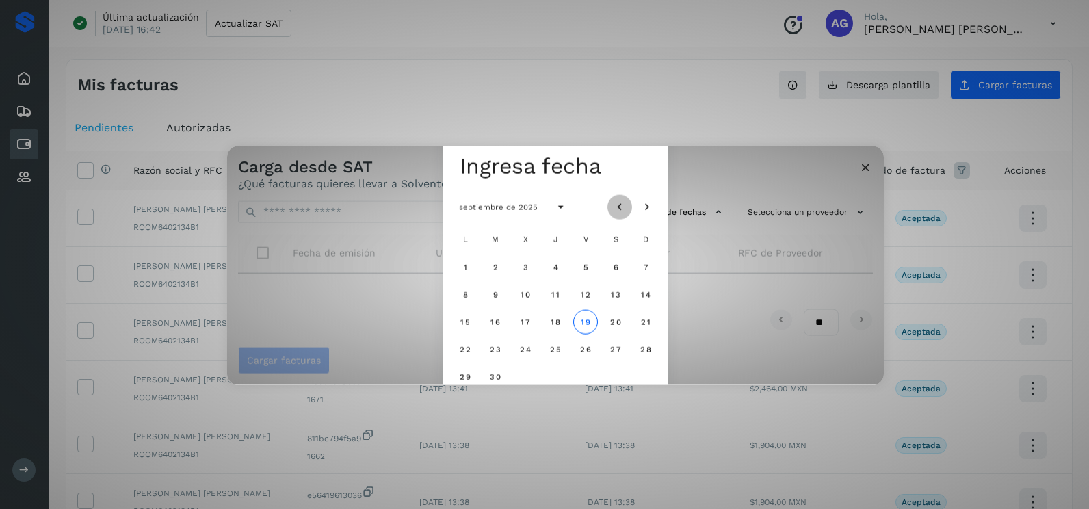
click at [622, 207] on icon "Mes anterior" at bounding box center [620, 207] width 14 height 14
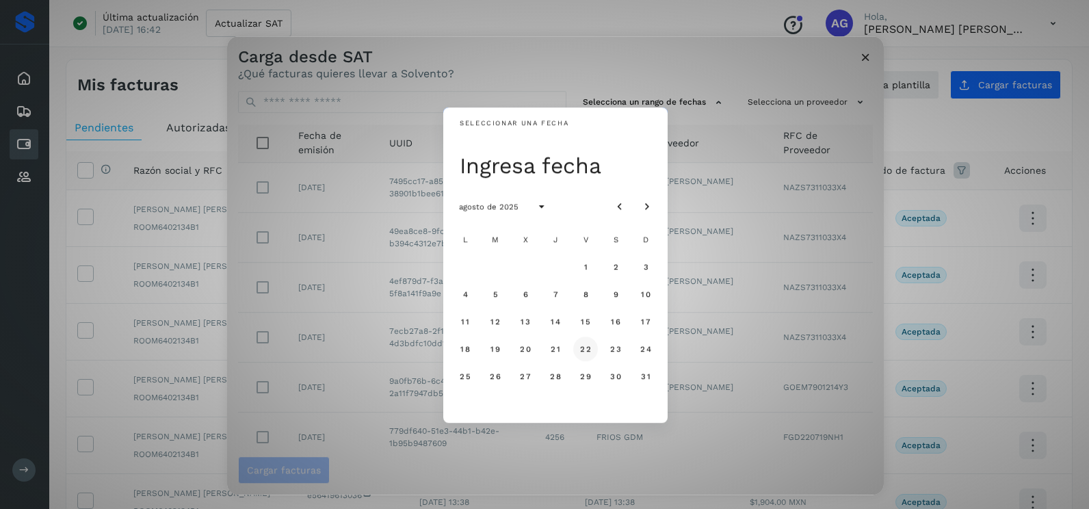
click at [591, 355] on button "22" at bounding box center [585, 348] width 25 height 25
click at [617, 352] on span "23" at bounding box center [615, 349] width 12 height 10
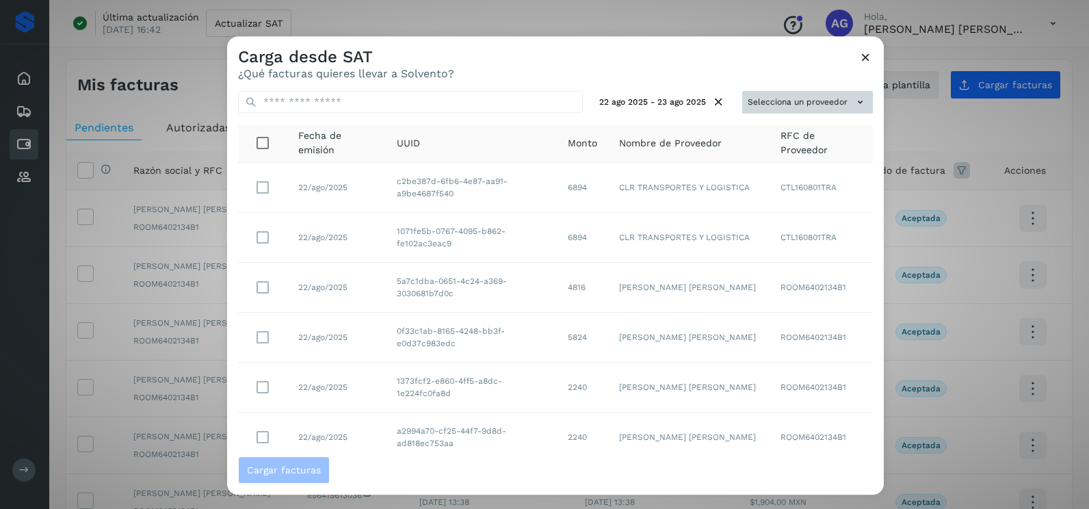
click at [794, 98] on button "Selecciona un proveedor" at bounding box center [807, 102] width 131 height 23
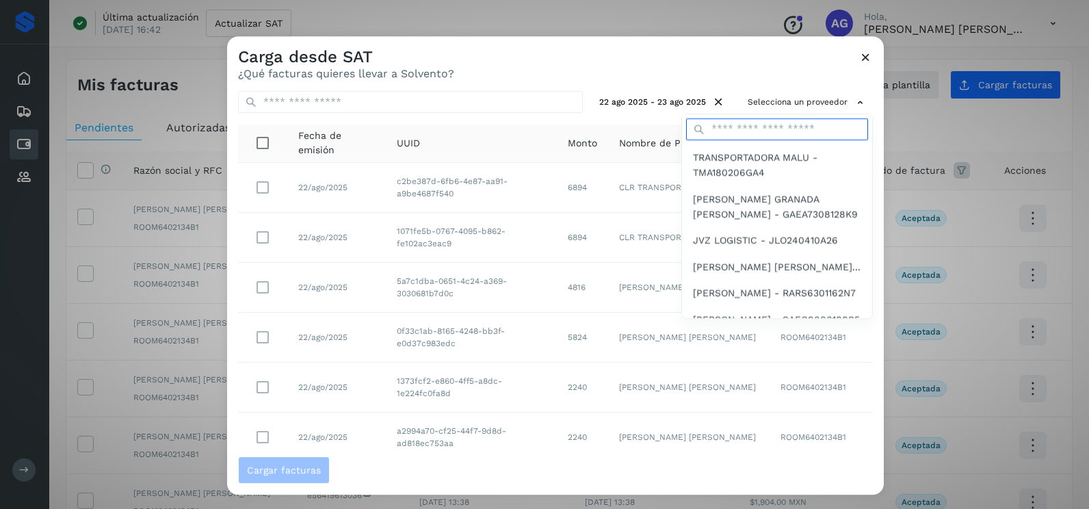
click at [731, 128] on input "text" at bounding box center [777, 129] width 182 height 22
type input "*****"
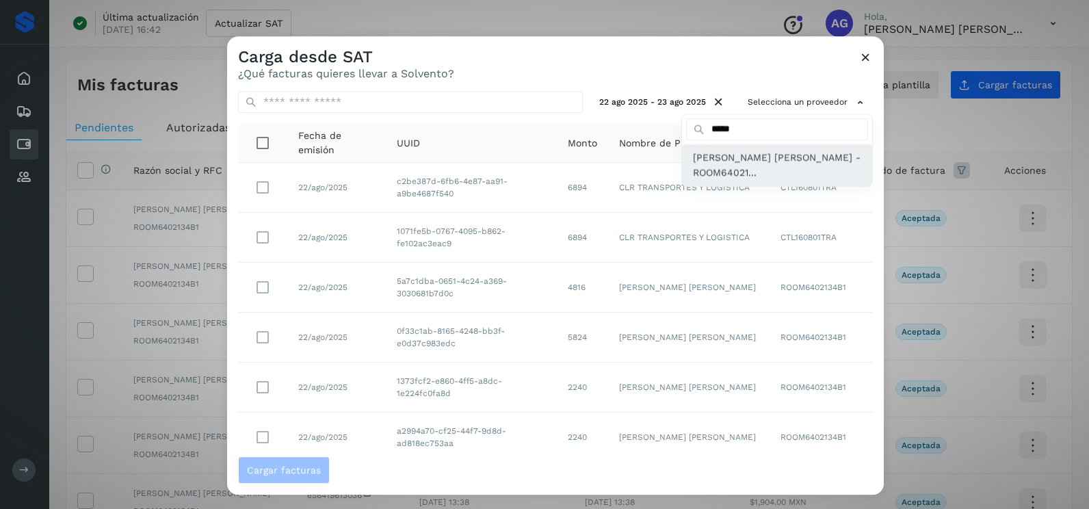
click at [737, 178] on span "[PERSON_NAME] [PERSON_NAME] - ROOM64021..." at bounding box center [777, 165] width 168 height 31
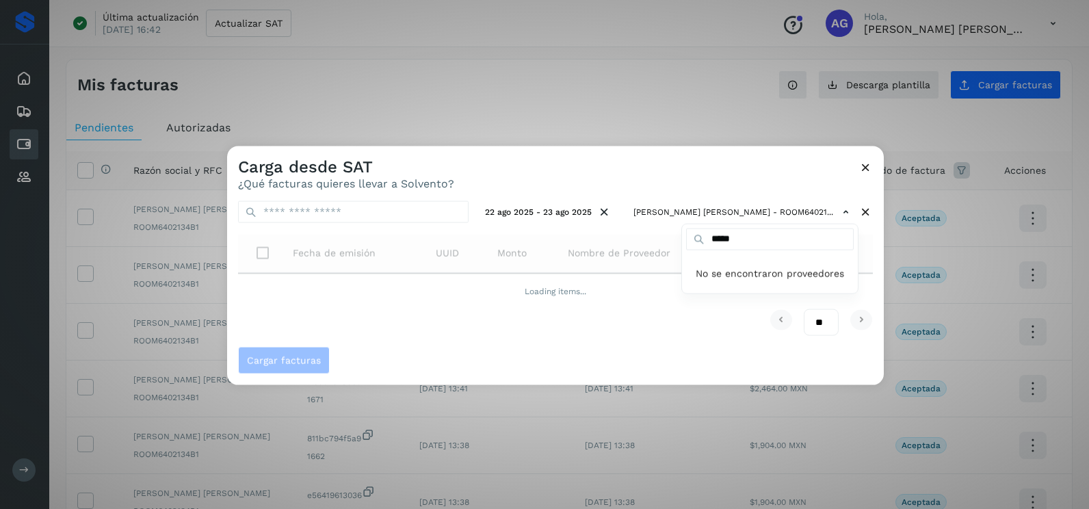
click at [619, 170] on div at bounding box center [771, 400] width 1089 height 509
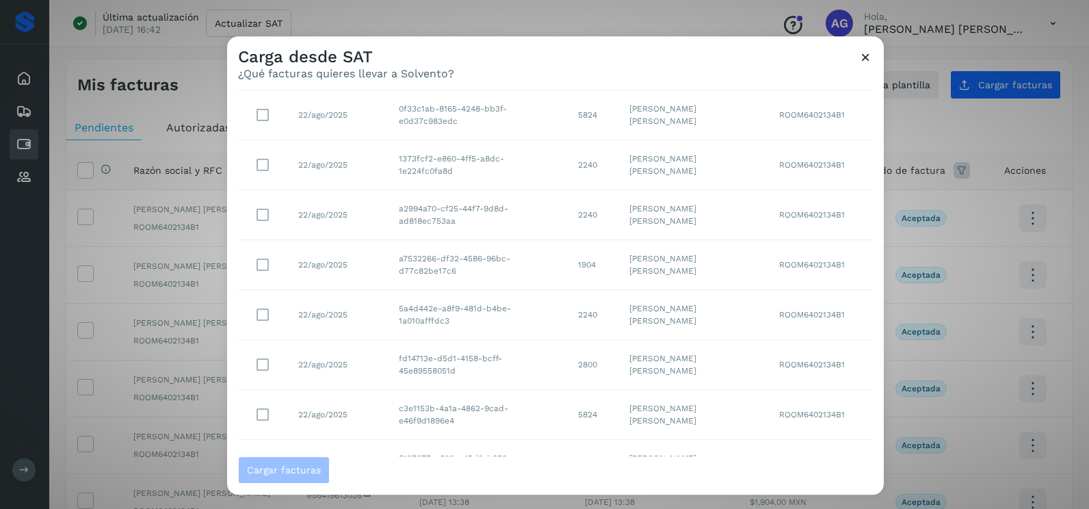
scroll to position [243, 0]
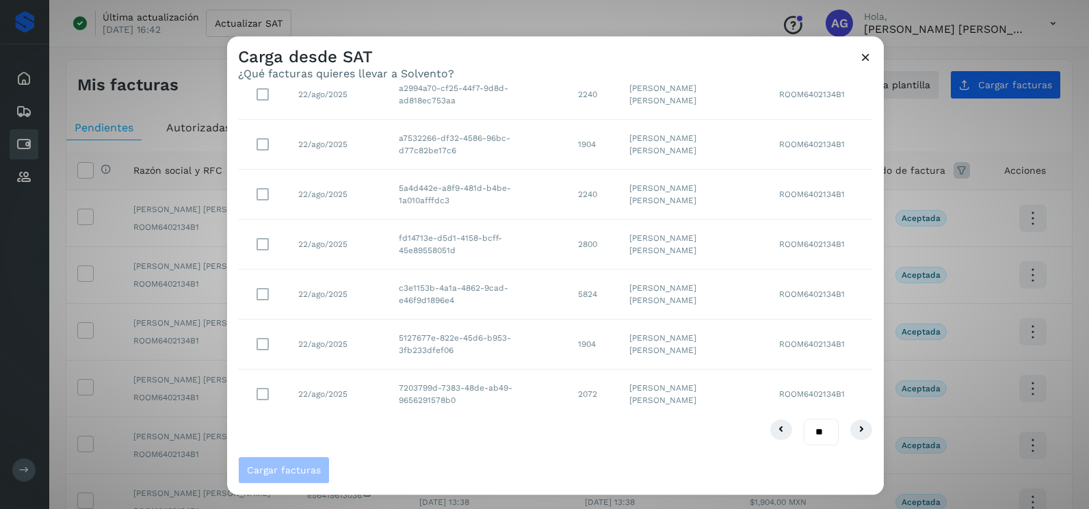
drag, startPoint x: 808, startPoint y: 434, endPoint x: 810, endPoint y: 447, distance: 13.2
click at [808, 434] on select "** ** **" at bounding box center [821, 432] width 35 height 27
select select "**"
click at [804, 419] on select "** ** **" at bounding box center [821, 432] width 35 height 27
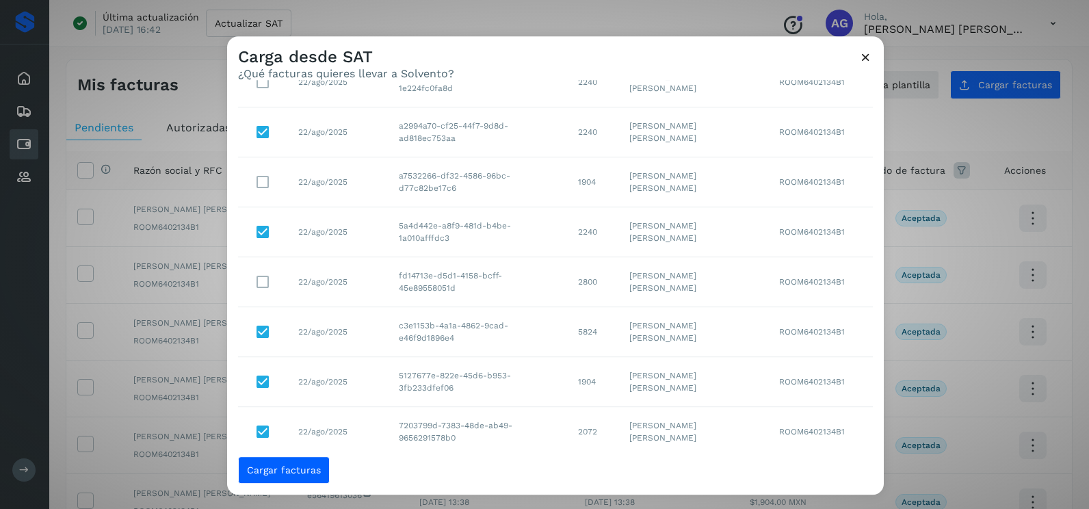
scroll to position [442, 0]
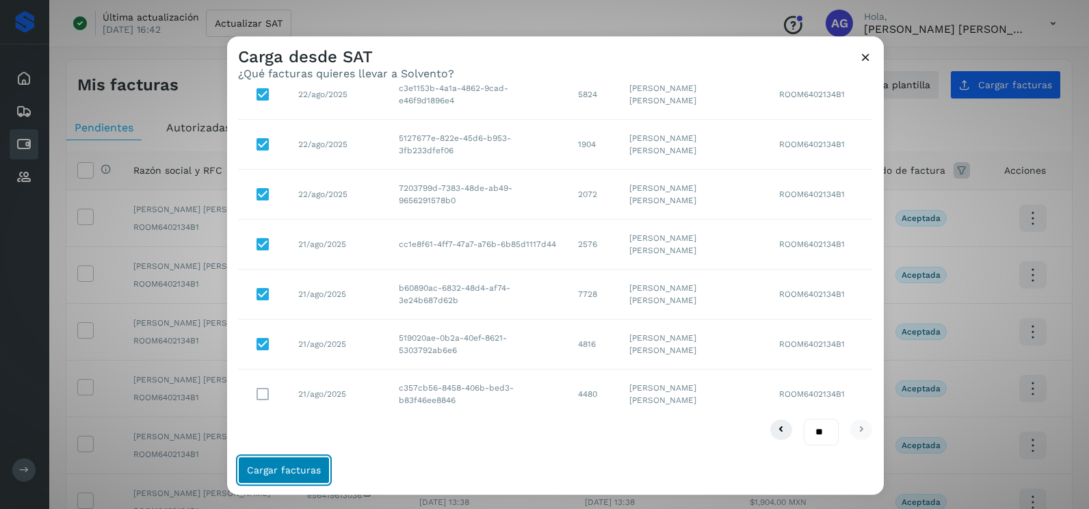
click at [313, 475] on button "Cargar facturas" at bounding box center [284, 469] width 92 height 27
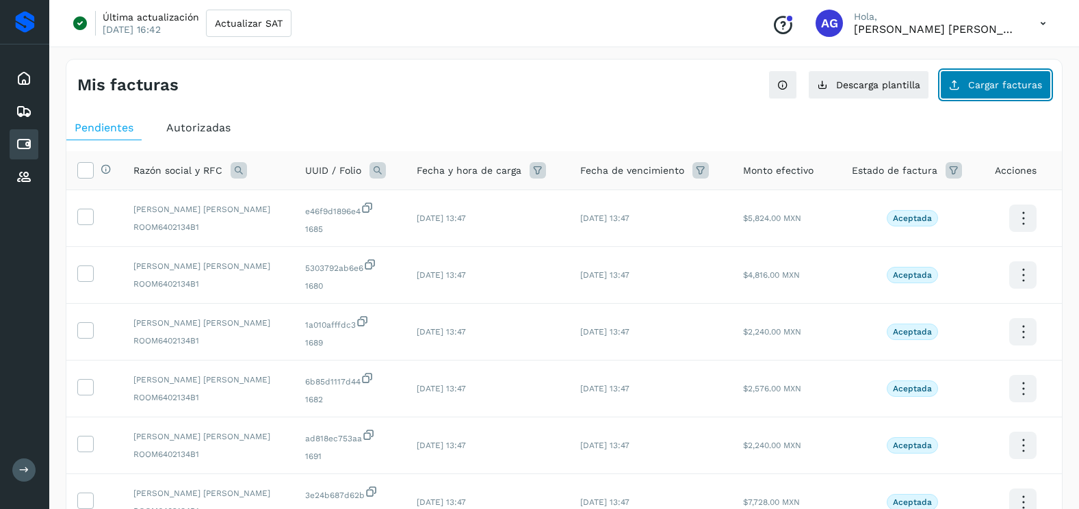
click at [976, 80] on span "Cargar facturas" at bounding box center [1005, 85] width 74 height 10
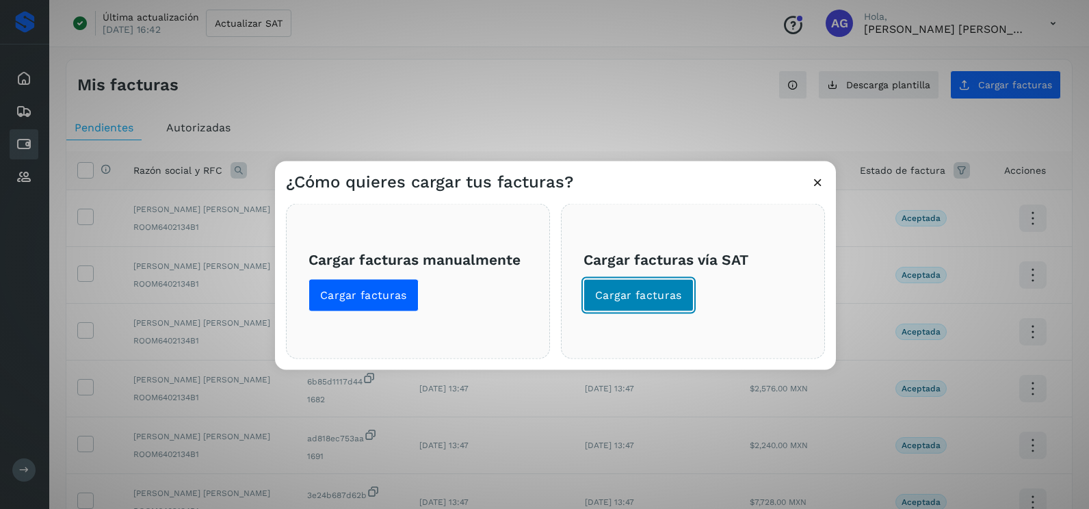
click at [671, 300] on span "Cargar facturas" at bounding box center [638, 295] width 87 height 15
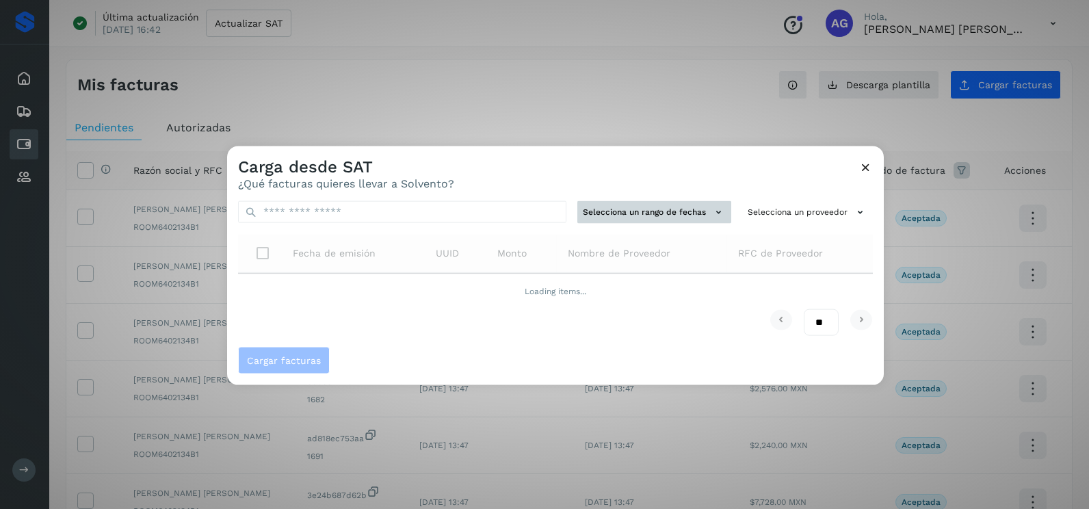
click at [677, 219] on button "Selecciona un rango de fechas" at bounding box center [654, 212] width 154 height 23
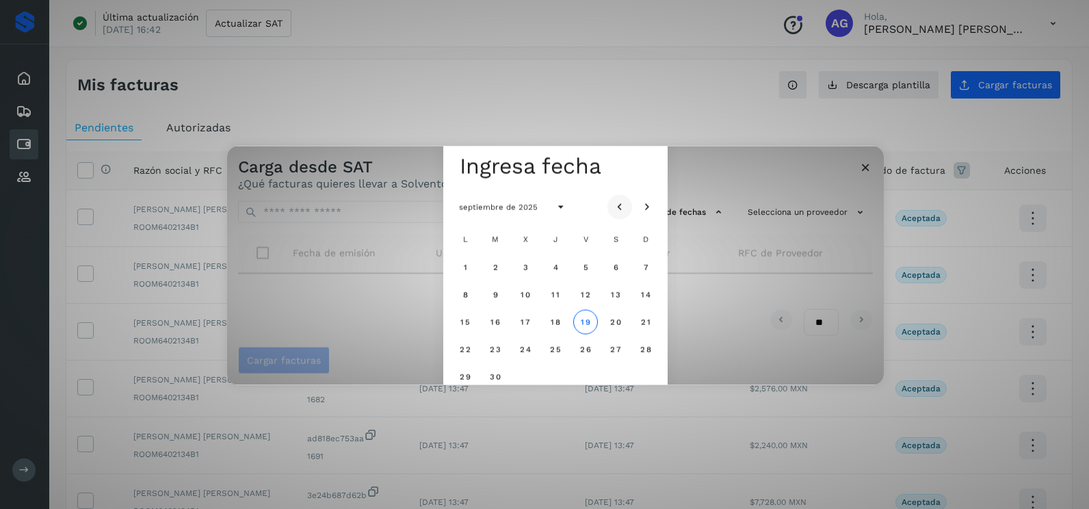
click at [623, 204] on icon "Mes anterior" at bounding box center [620, 207] width 14 height 14
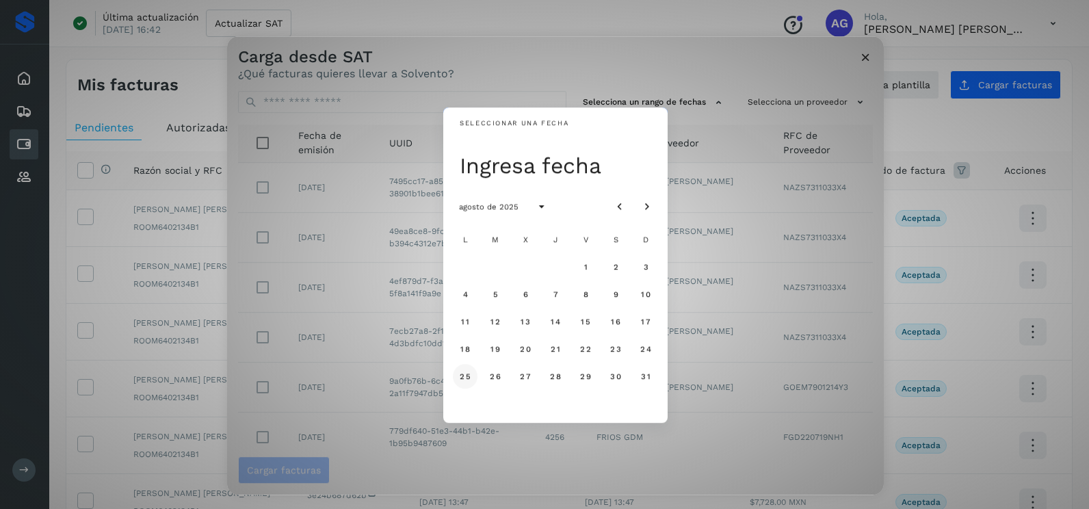
click at [468, 378] on span "25" at bounding box center [465, 376] width 12 height 10
click at [496, 374] on span "26" at bounding box center [495, 376] width 12 height 10
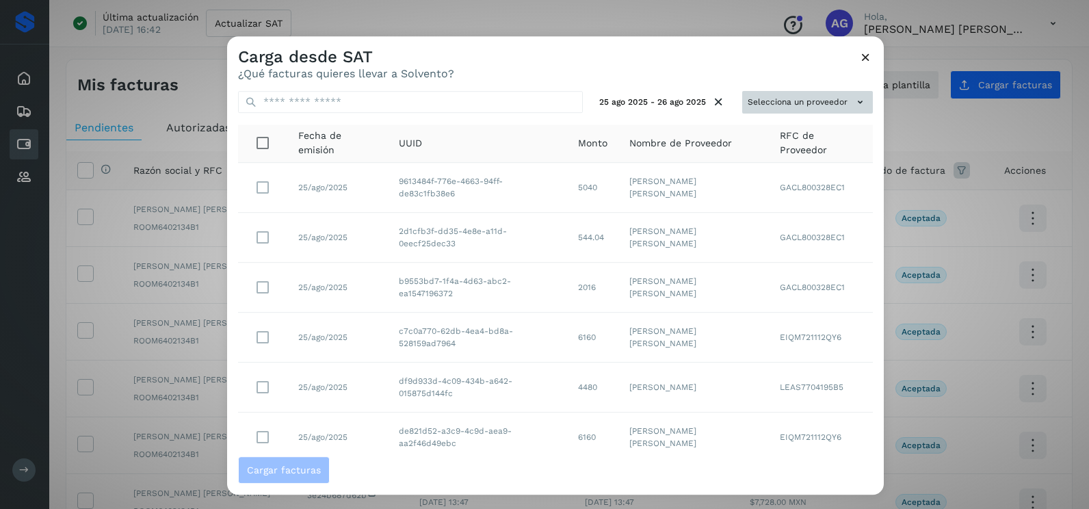
click at [830, 109] on button "Selecciona un proveedor" at bounding box center [807, 102] width 131 height 23
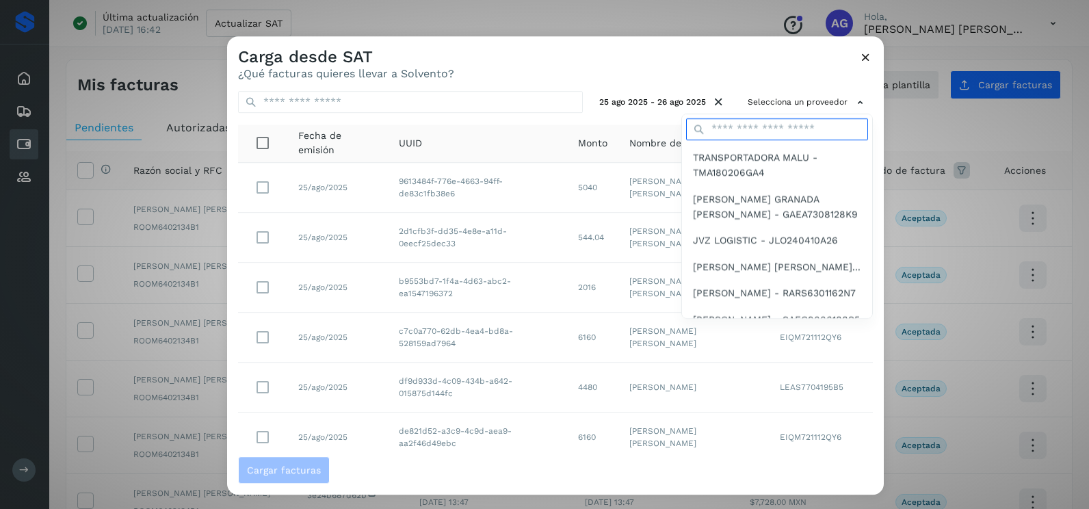
click at [775, 136] on input "text" at bounding box center [777, 129] width 182 height 22
type input "*****"
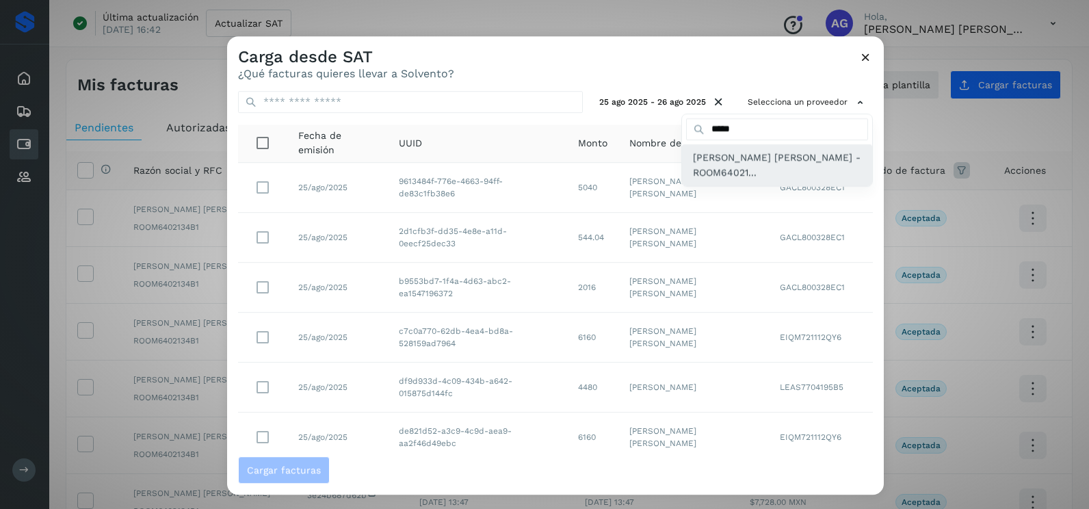
click at [745, 172] on span "[PERSON_NAME] [PERSON_NAME] - ROOM64021..." at bounding box center [777, 165] width 168 height 31
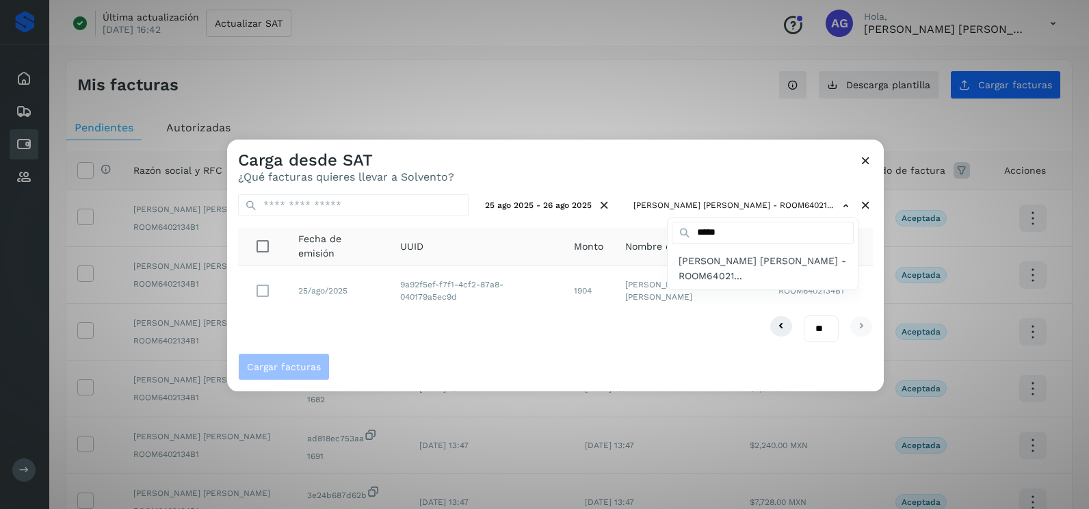
click at [478, 332] on div at bounding box center [771, 394] width 1089 height 509
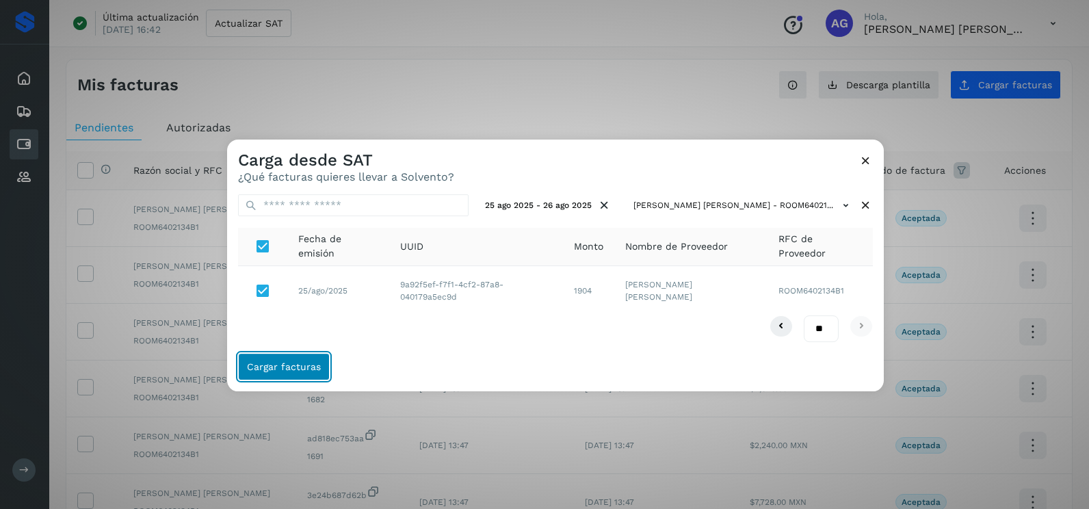
click at [290, 362] on span "Cargar facturas" at bounding box center [284, 367] width 74 height 10
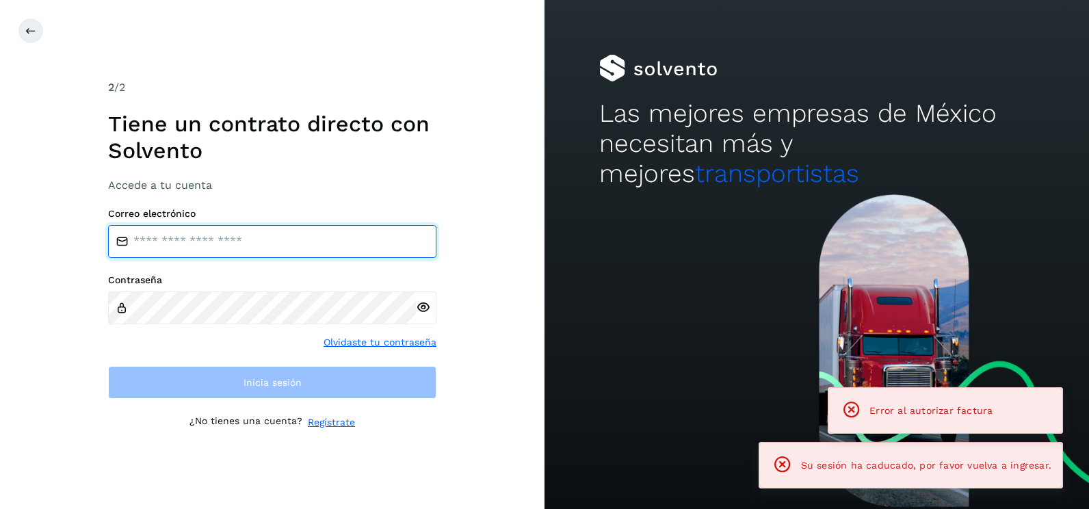
type input "**********"
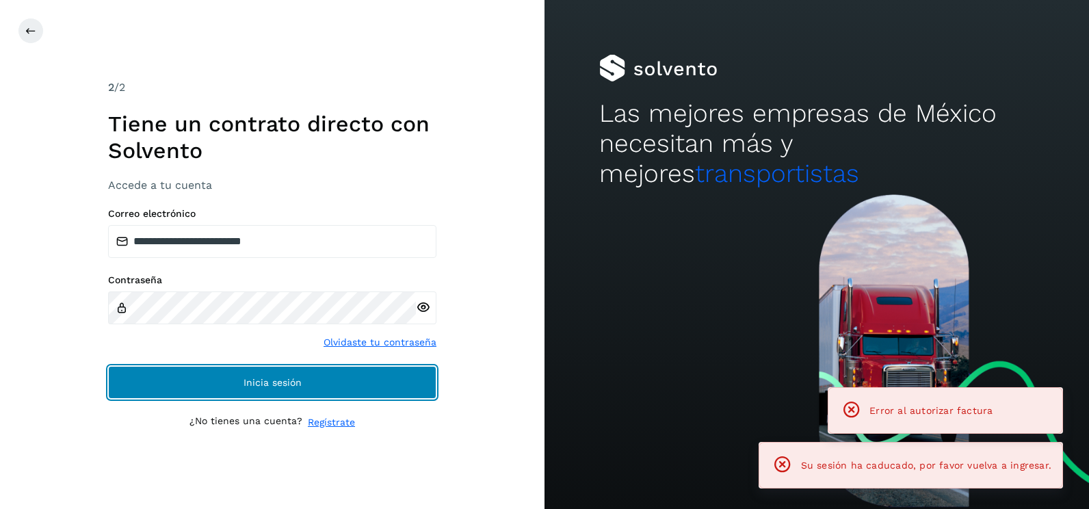
click at [288, 389] on button "Inicia sesión" at bounding box center [272, 382] width 328 height 33
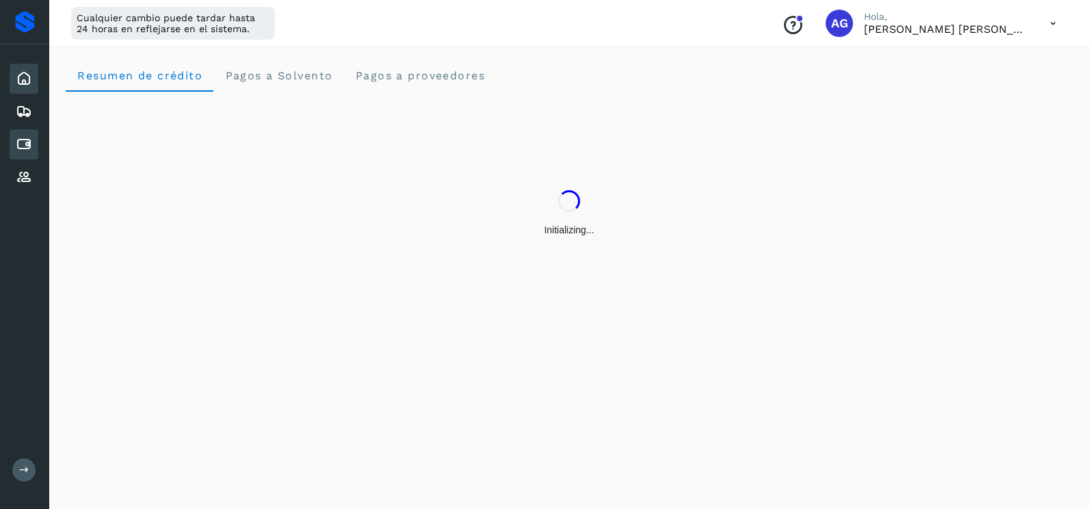
click at [22, 149] on icon at bounding box center [24, 144] width 16 height 16
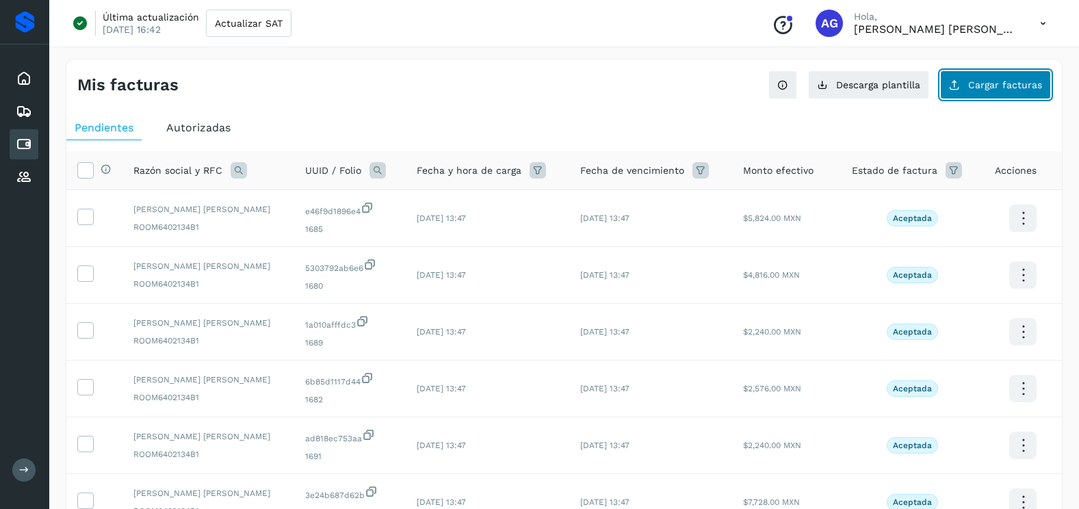
click at [996, 78] on button "Cargar facturas" at bounding box center [995, 84] width 111 height 29
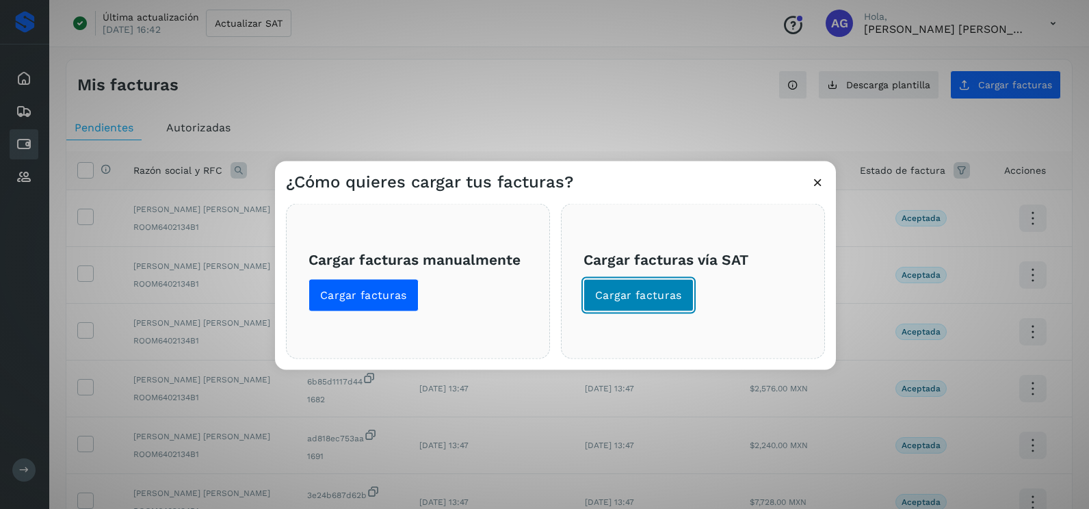
click at [609, 302] on span "Cargar facturas" at bounding box center [638, 295] width 87 height 15
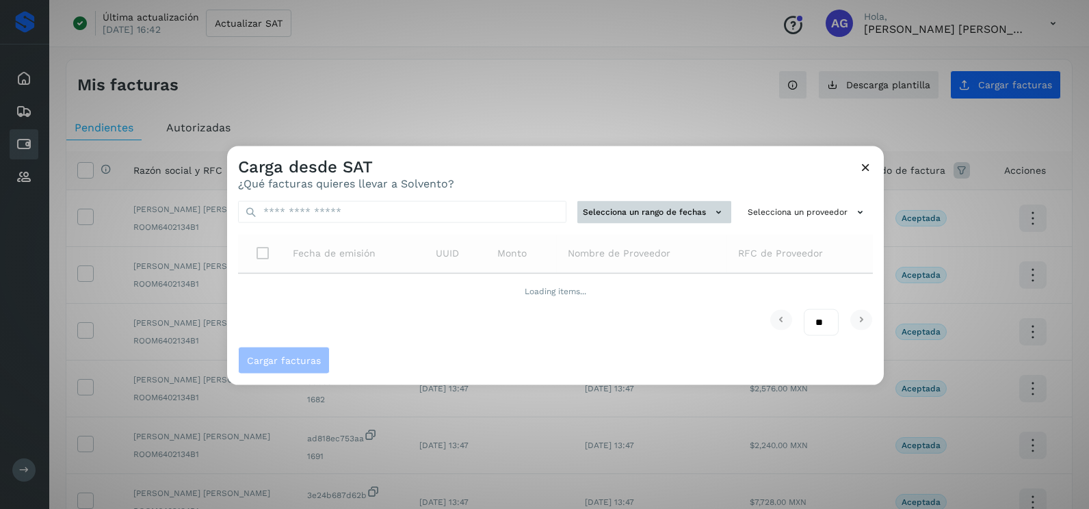
click at [652, 215] on button "Selecciona un rango de fechas" at bounding box center [654, 212] width 154 height 23
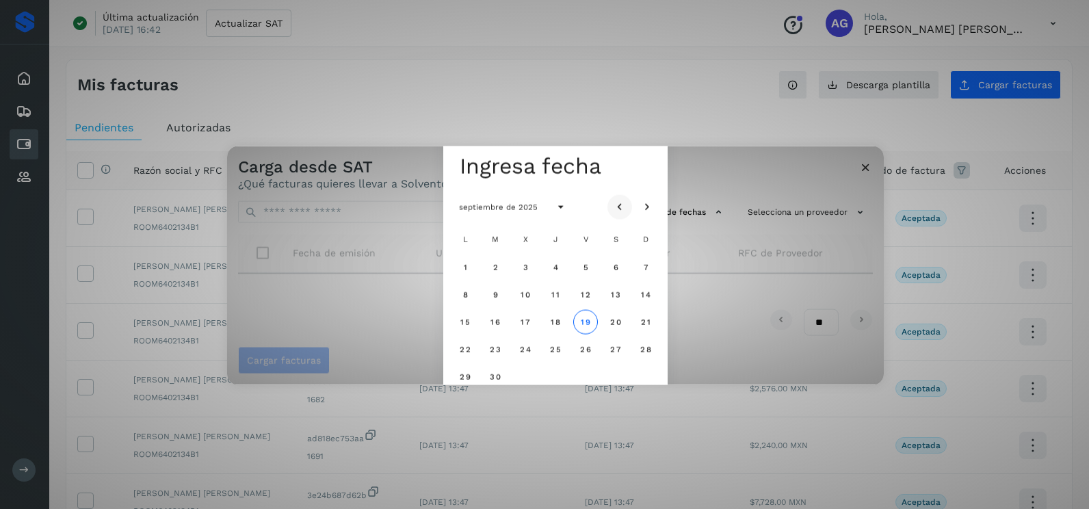
click at [618, 208] on icon "Mes anterior" at bounding box center [620, 207] width 14 height 14
click at [463, 381] on span "25" at bounding box center [465, 376] width 12 height 10
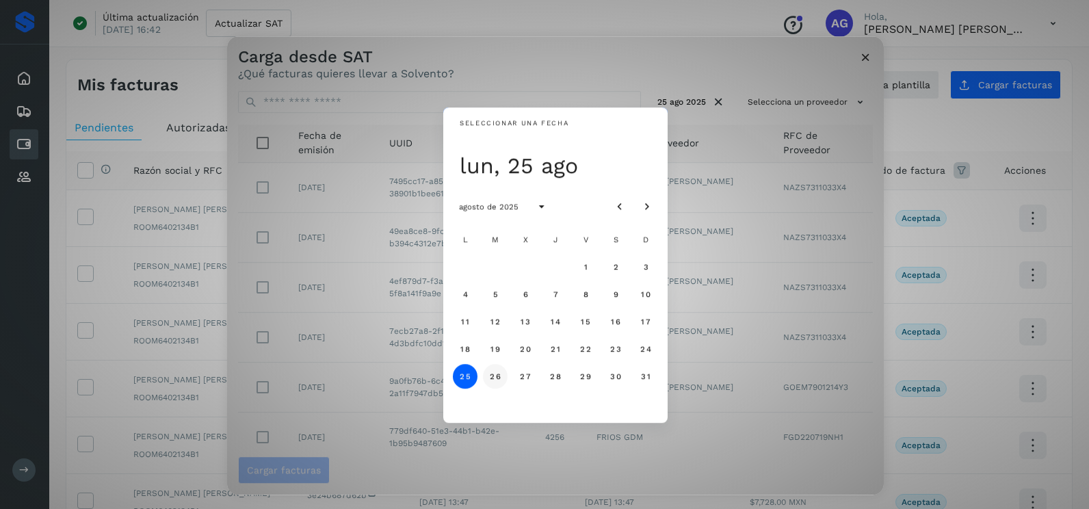
click at [492, 378] on span "26" at bounding box center [495, 376] width 12 height 10
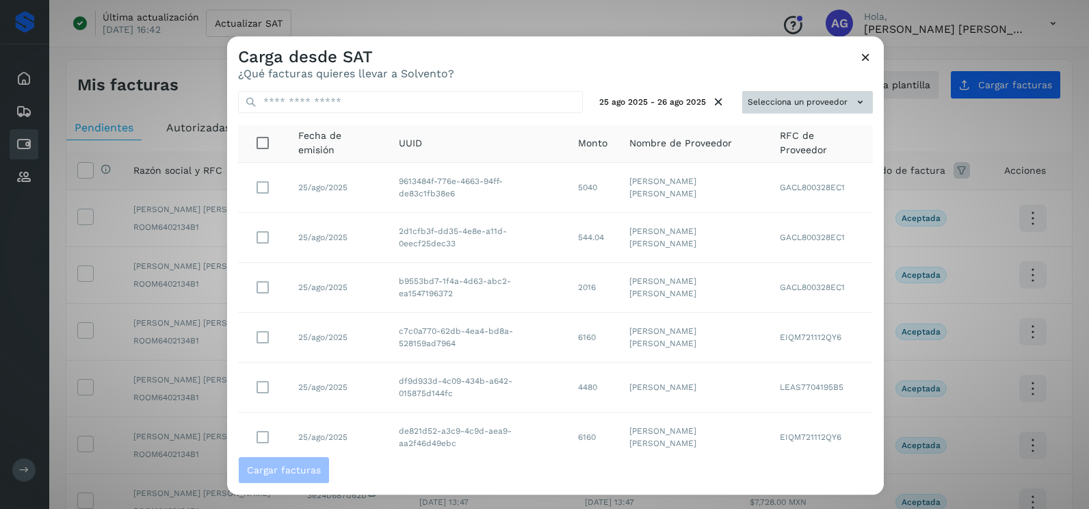
click at [797, 99] on button "Selecciona un proveedor" at bounding box center [807, 102] width 131 height 23
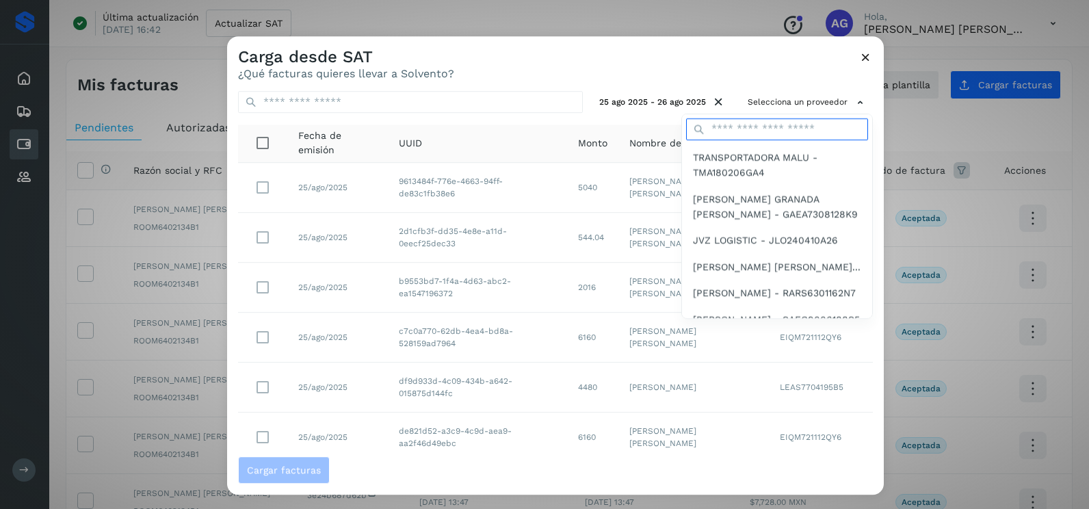
click at [752, 119] on input "text" at bounding box center [777, 129] width 182 height 22
type input "*****"
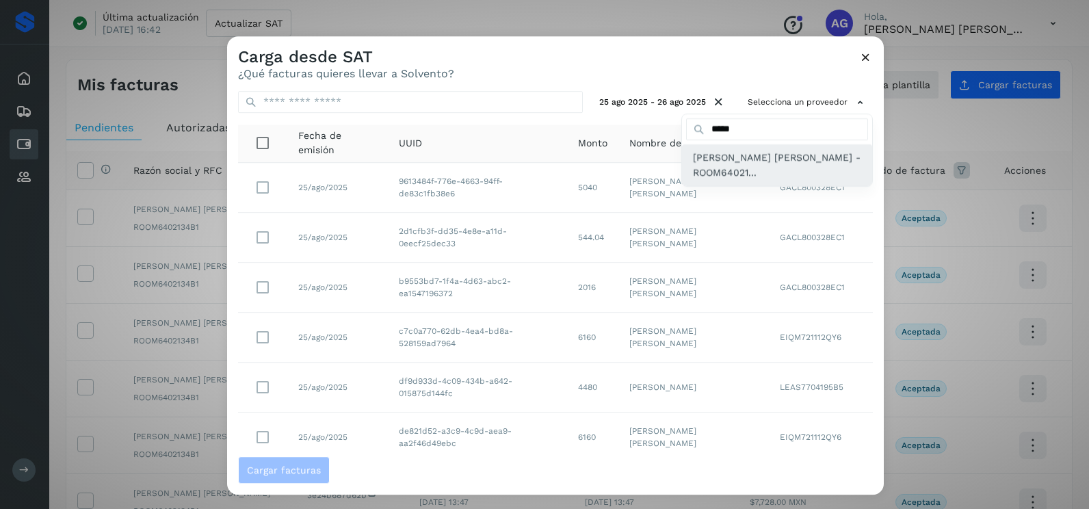
click at [750, 163] on span "[PERSON_NAME] [PERSON_NAME] - ROOM64021..." at bounding box center [777, 165] width 168 height 31
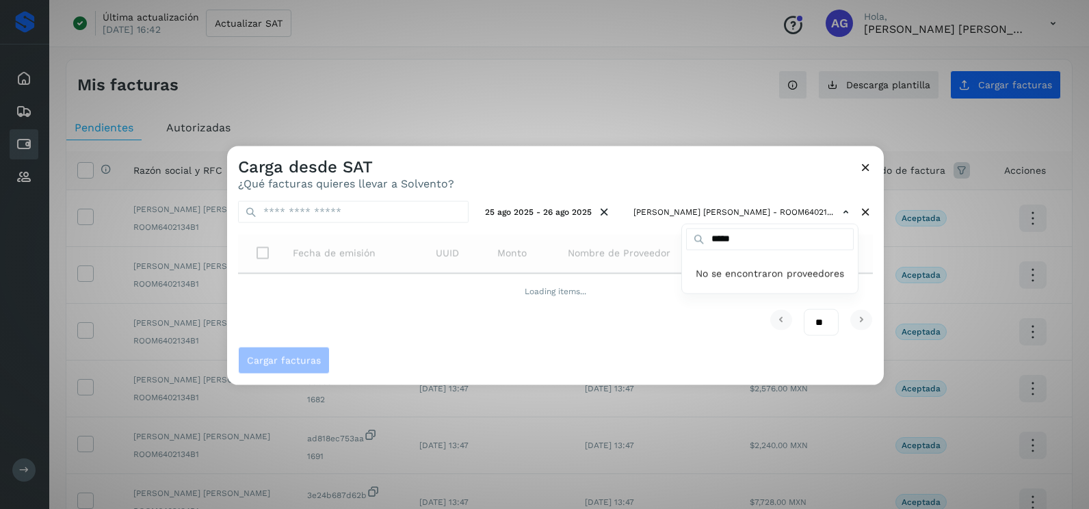
click at [689, 166] on div at bounding box center [771, 400] width 1089 height 509
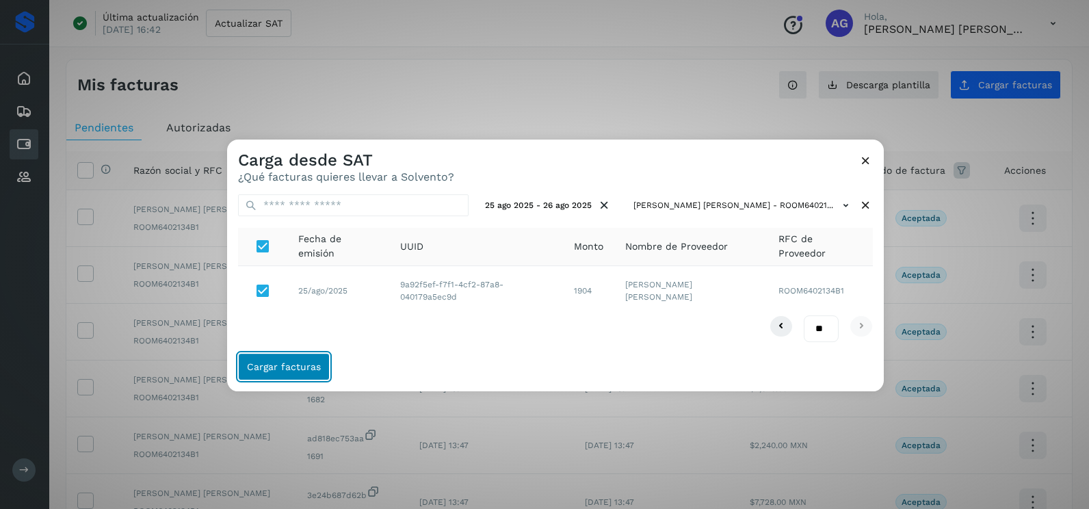
click at [308, 365] on span "Cargar facturas" at bounding box center [284, 367] width 74 height 10
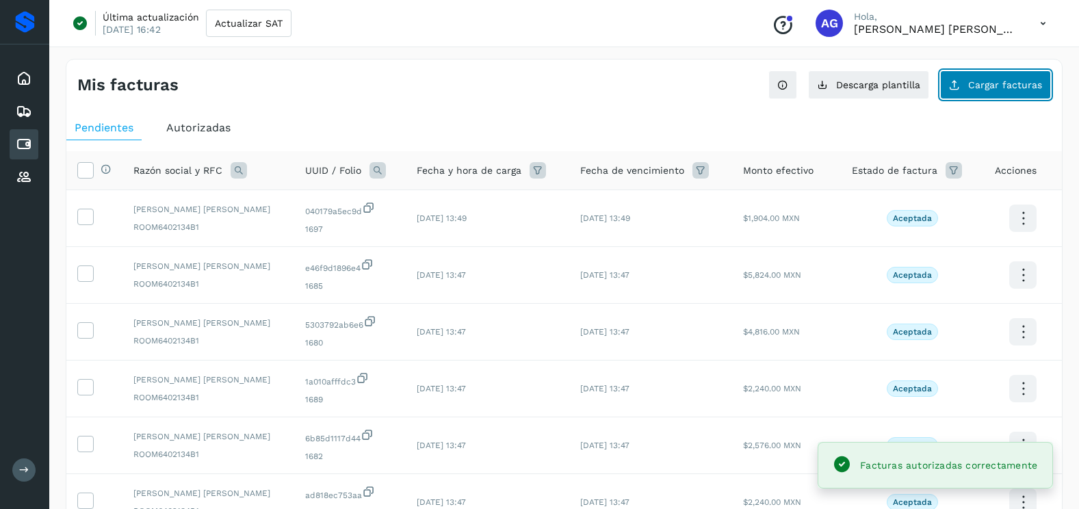
click at [954, 86] on icon at bounding box center [954, 84] width 11 height 11
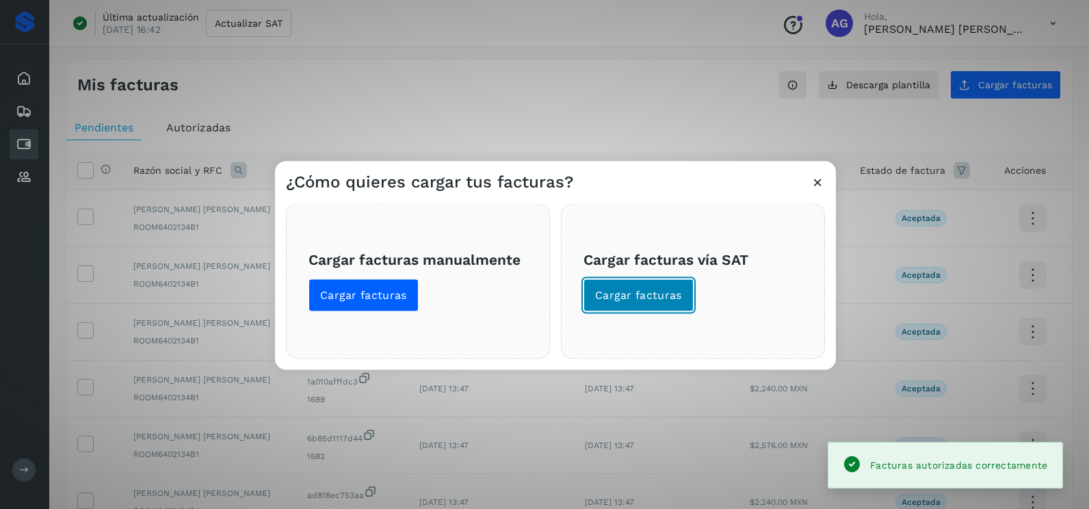
click at [667, 303] on button "Cargar facturas" at bounding box center [638, 295] width 110 height 33
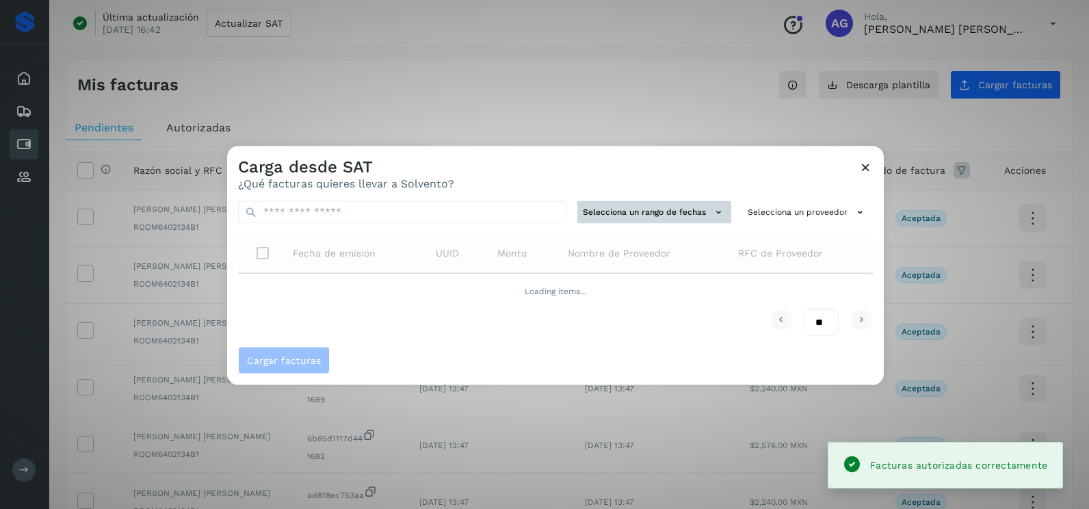
click at [659, 209] on button "Selecciona un rango de fechas" at bounding box center [654, 212] width 154 height 23
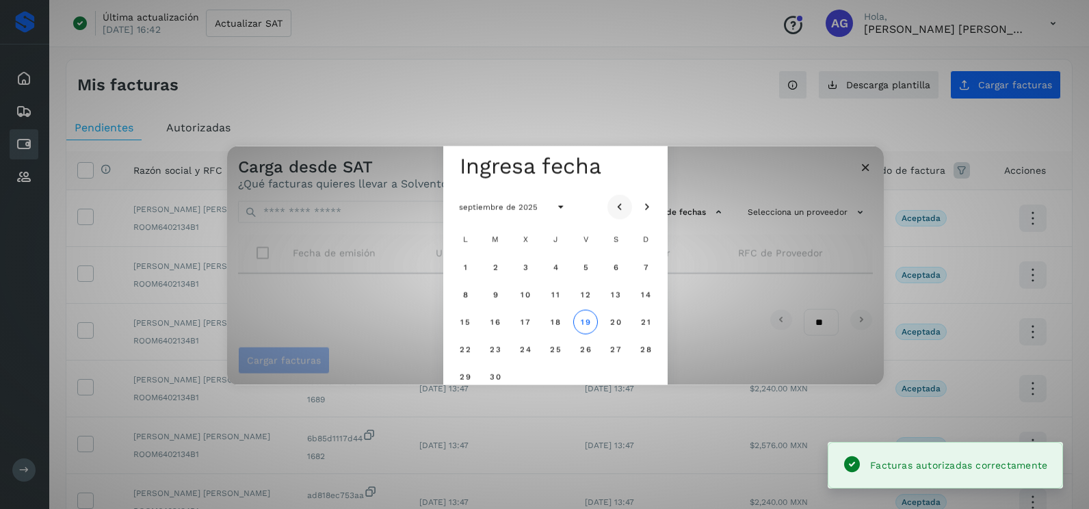
click at [622, 204] on icon "Mes anterior" at bounding box center [620, 207] width 14 height 14
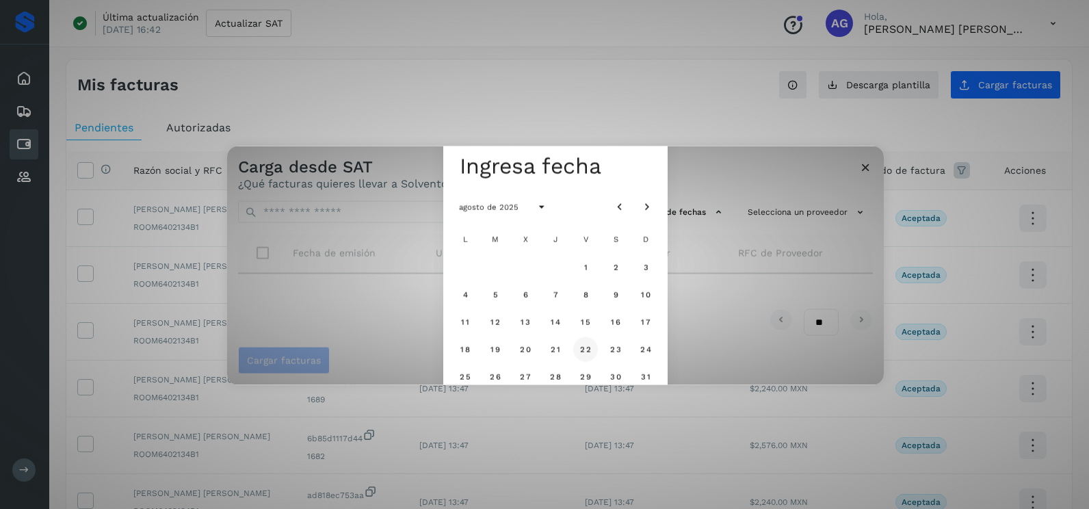
click at [587, 349] on span "22" at bounding box center [585, 349] width 12 height 10
click at [613, 352] on span "23" at bounding box center [615, 349] width 12 height 10
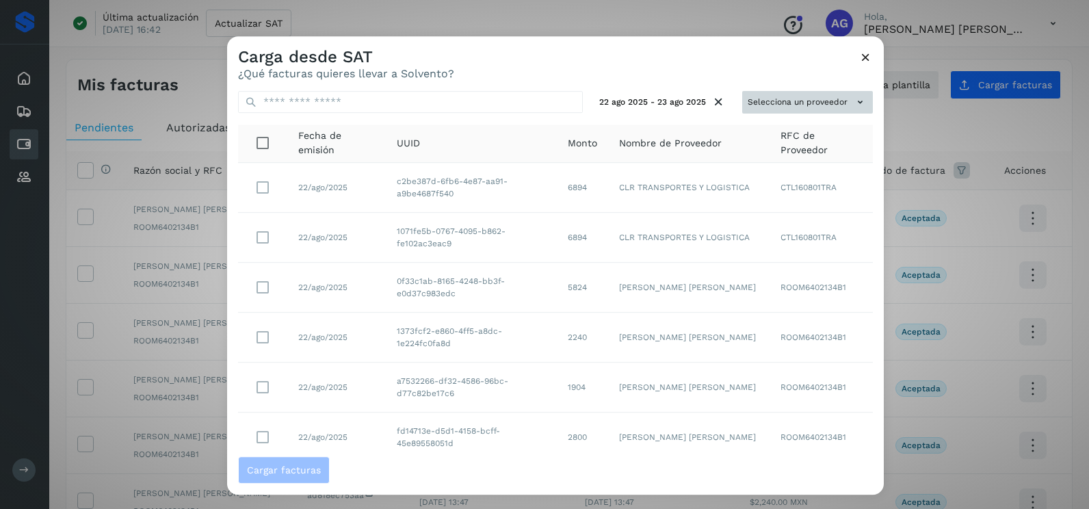
click at [844, 92] on button "Selecciona un proveedor" at bounding box center [807, 102] width 131 height 23
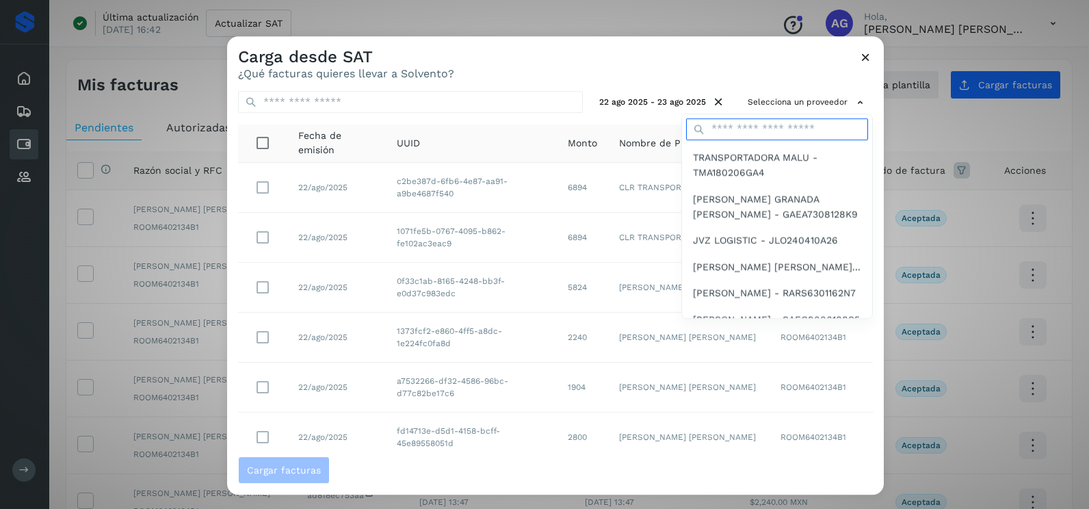
click at [767, 125] on input "text" at bounding box center [777, 129] width 182 height 22
type input "*****"
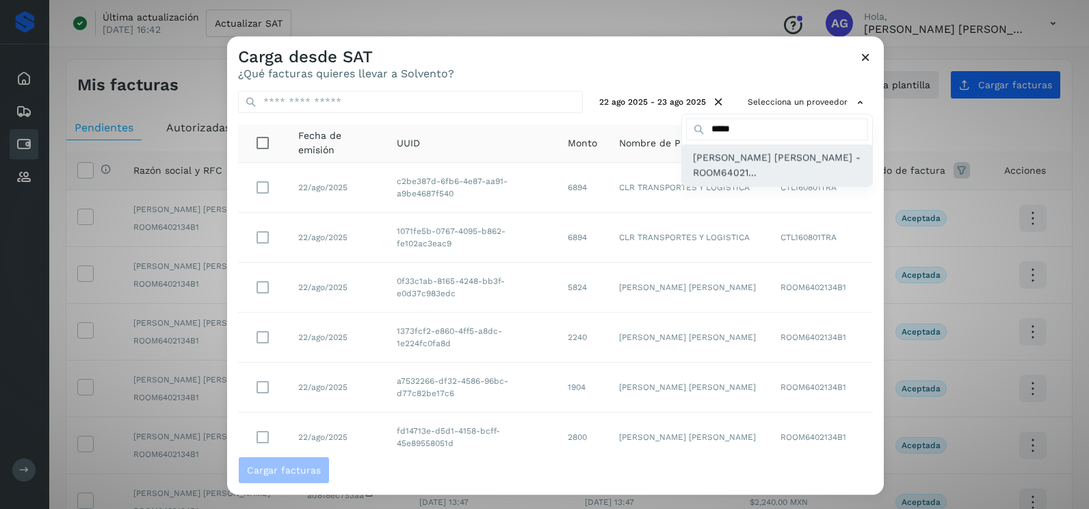
click at [751, 166] on span "[PERSON_NAME] [PERSON_NAME] - ROOM64021..." at bounding box center [777, 165] width 168 height 31
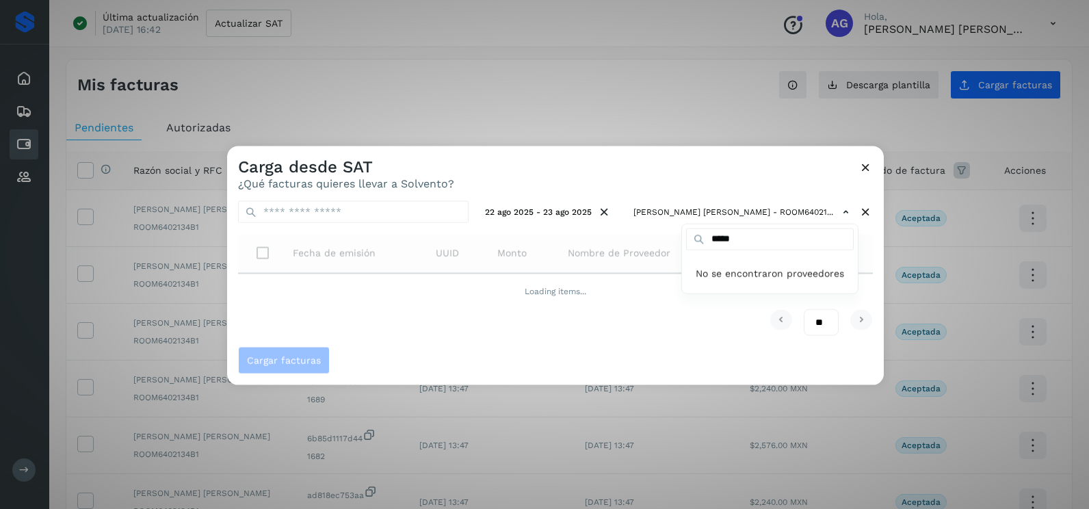
click at [873, 234] on div at bounding box center [771, 400] width 1089 height 509
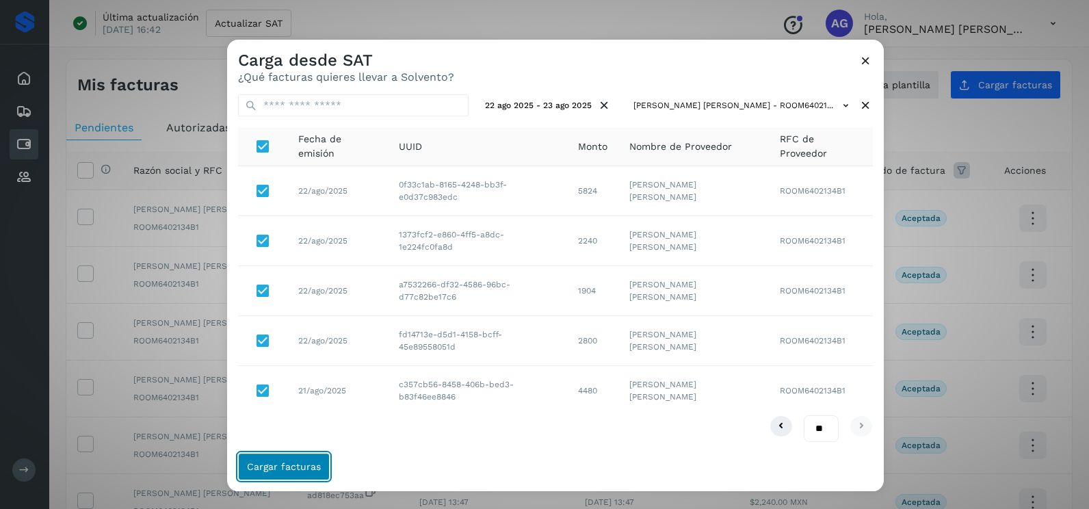
click at [311, 467] on span "Cargar facturas" at bounding box center [284, 467] width 74 height 10
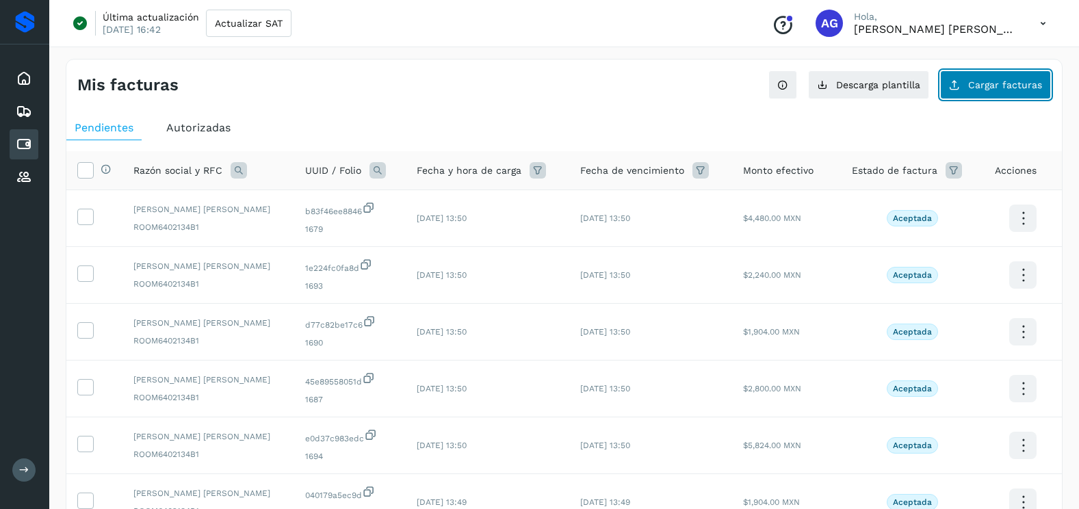
click at [975, 78] on button "Cargar facturas" at bounding box center [995, 84] width 111 height 29
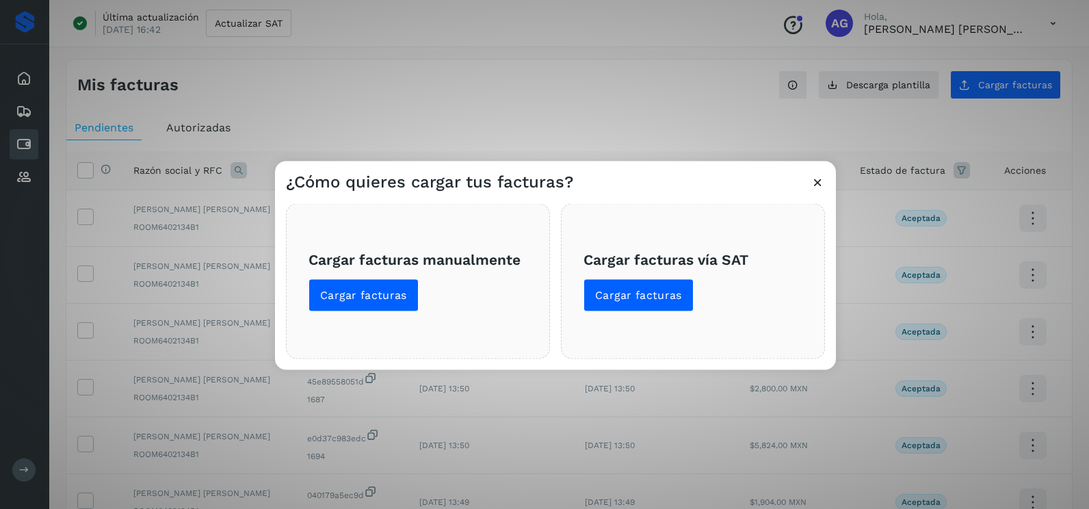
click at [648, 272] on span "Cargar facturas vía SAT Cargar facturas" at bounding box center [692, 280] width 219 height 61
click at [655, 289] on span "Cargar facturas" at bounding box center [638, 295] width 87 height 15
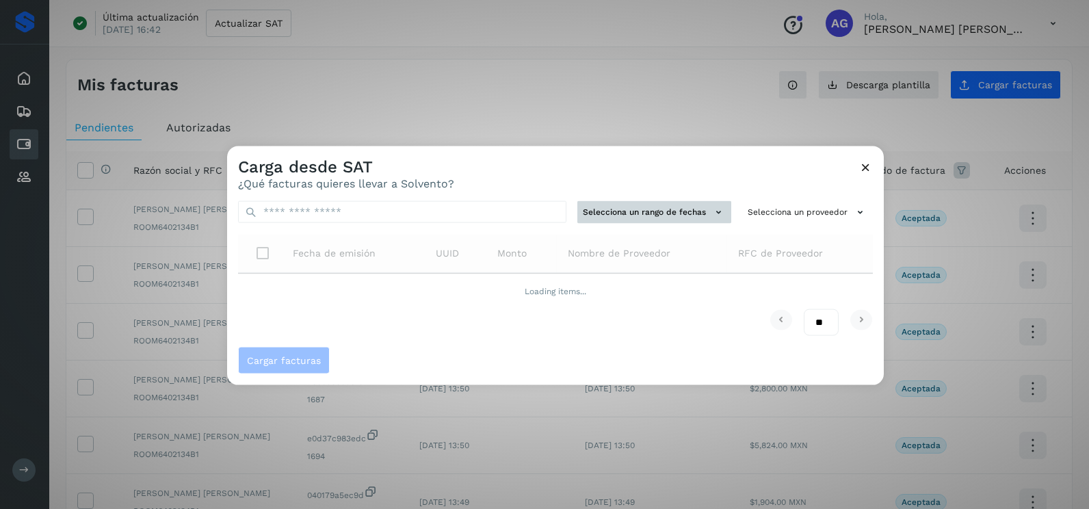
click at [687, 204] on button "Selecciona un rango de fechas" at bounding box center [654, 212] width 154 height 23
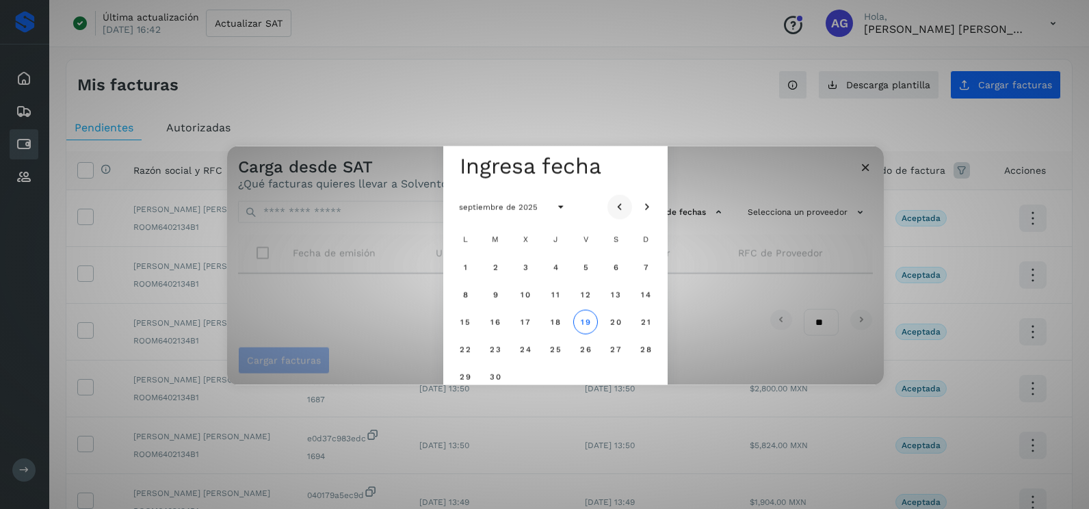
click at [617, 204] on icon "Mes anterior" at bounding box center [620, 207] width 14 height 14
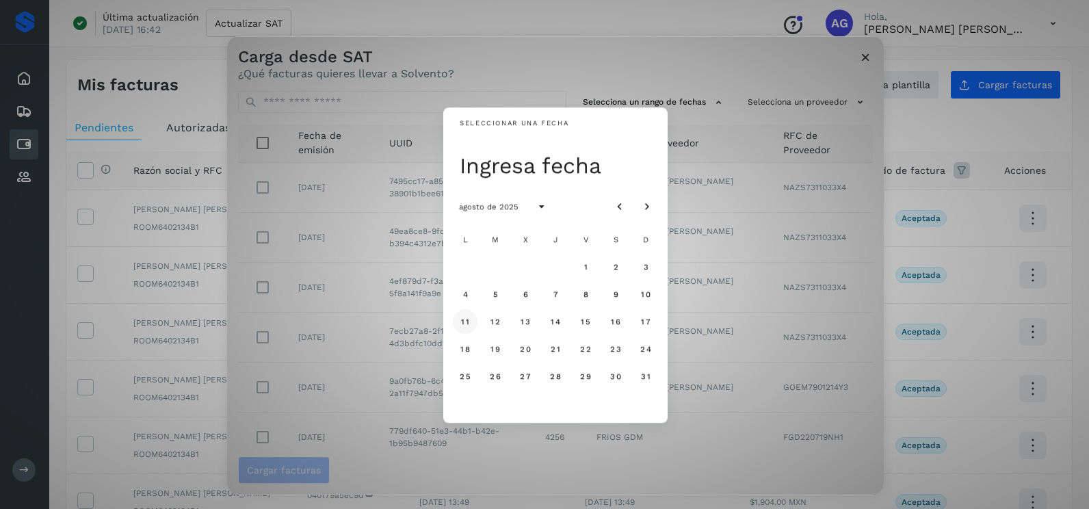
click at [466, 322] on span "11" at bounding box center [464, 322] width 9 height 10
click at [492, 322] on span "12" at bounding box center [495, 322] width 10 height 10
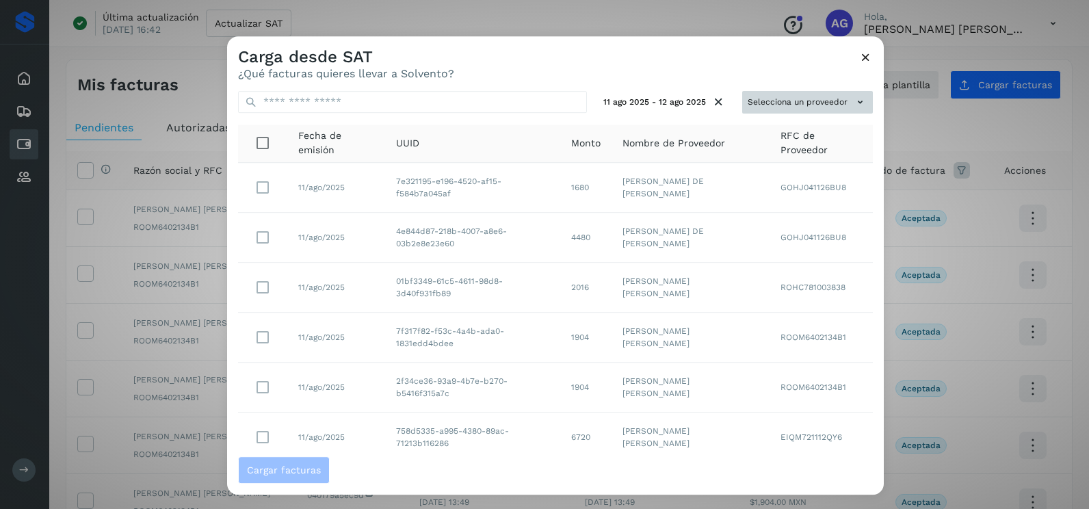
click at [756, 103] on button "Selecciona un proveedor" at bounding box center [807, 102] width 131 height 23
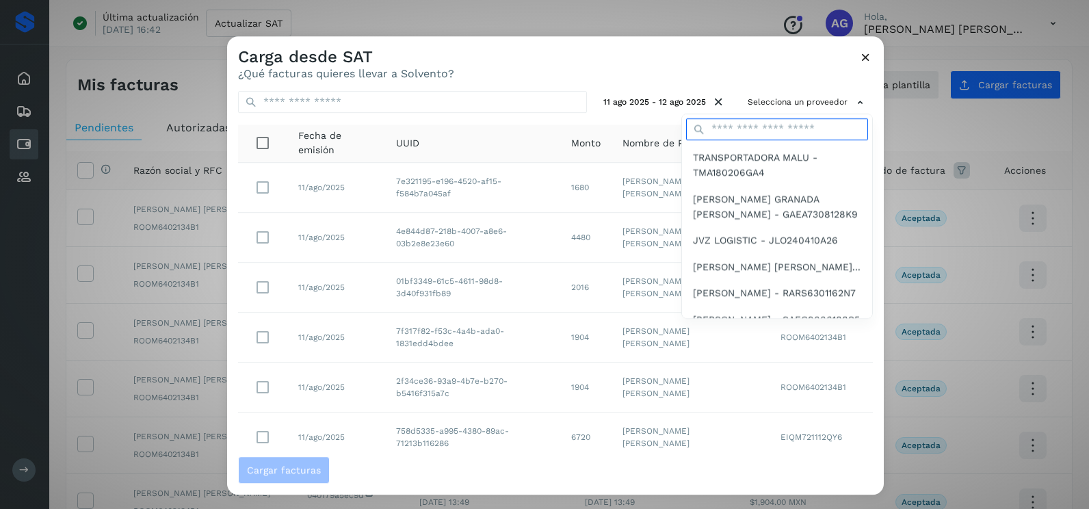
click at [740, 129] on input "text" at bounding box center [777, 129] width 182 height 22
type input "*****"
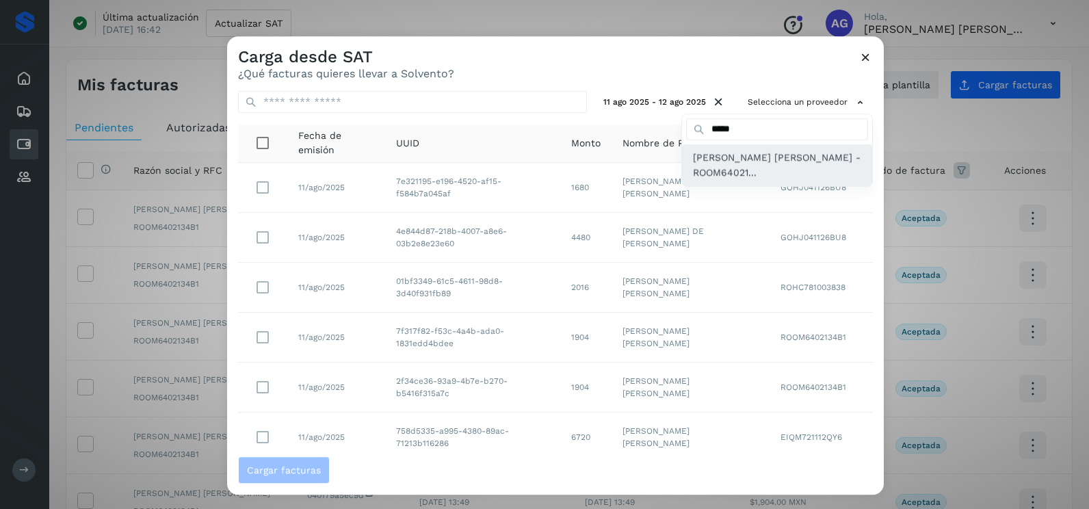
click at [735, 166] on span "[PERSON_NAME] [PERSON_NAME] - ROOM64021..." at bounding box center [777, 165] width 168 height 31
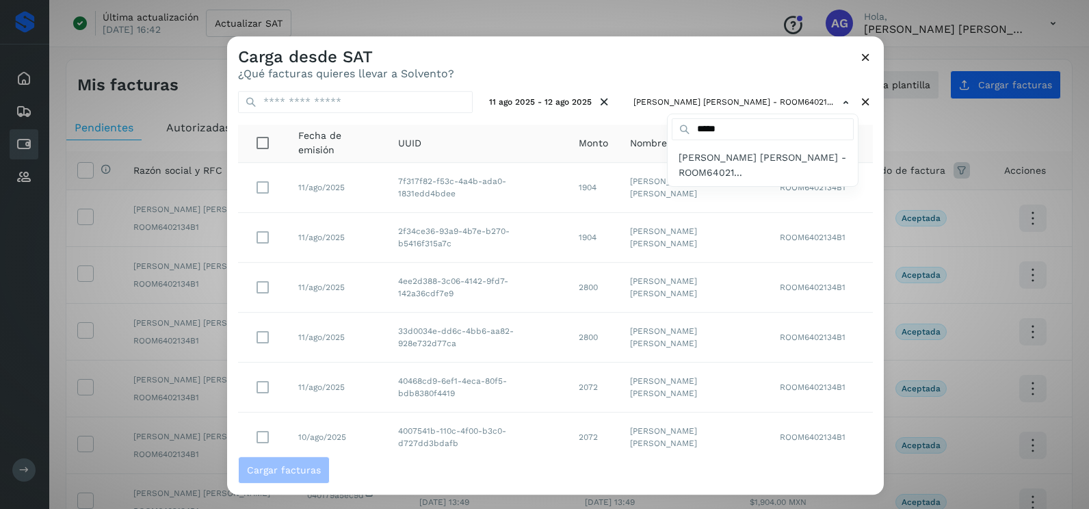
click at [622, 75] on div at bounding box center [771, 290] width 1089 height 509
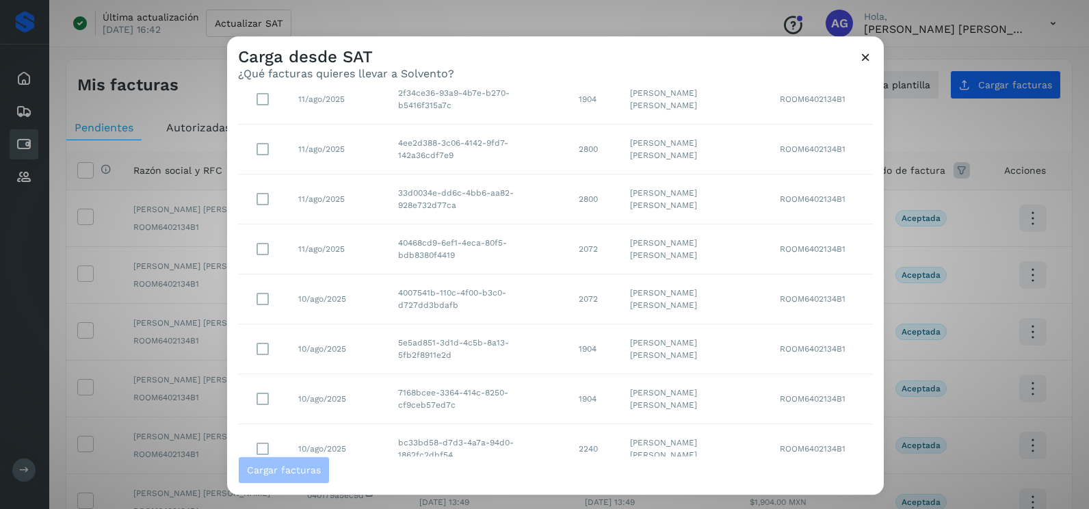
scroll to position [243, 0]
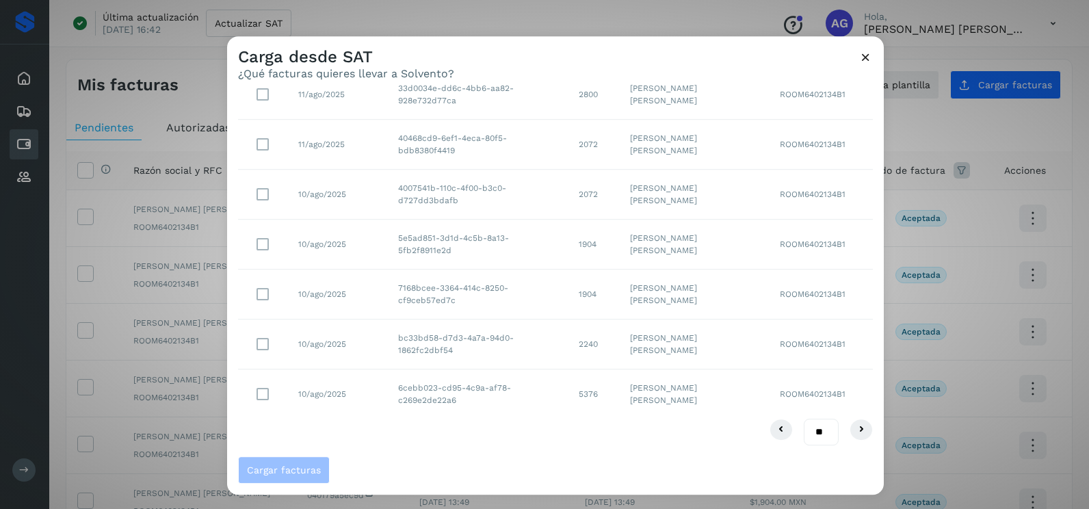
click at [808, 435] on select "** ** **" at bounding box center [821, 432] width 35 height 27
select select "**"
click at [804, 419] on select "** ** **" at bounding box center [821, 432] width 35 height 27
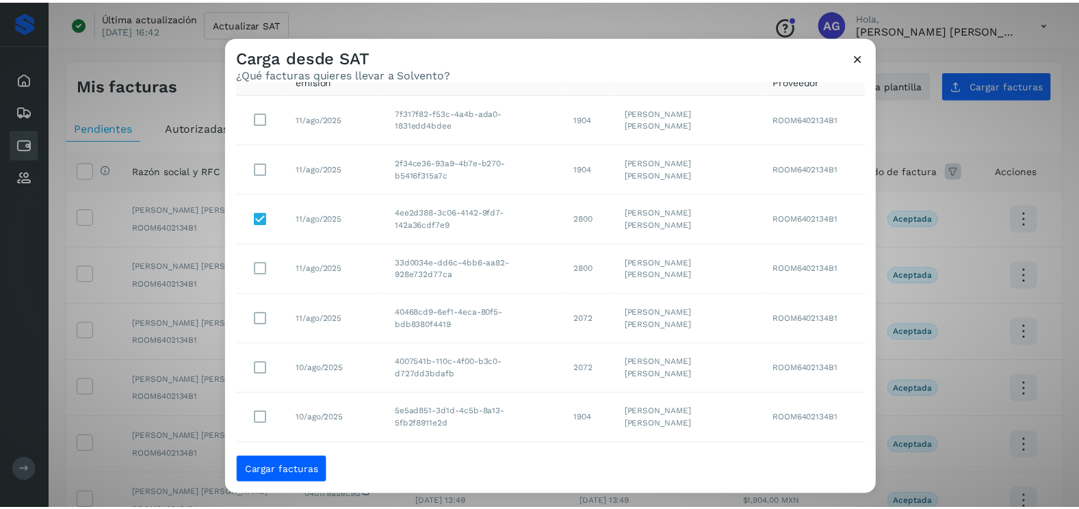
scroll to position [1, 0]
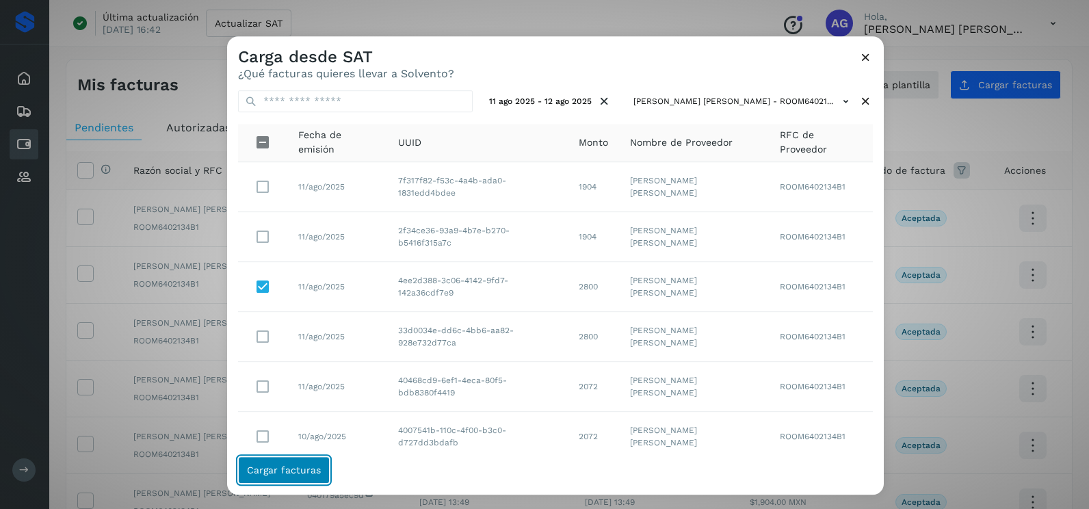
click at [311, 469] on span "Cargar facturas" at bounding box center [284, 470] width 74 height 10
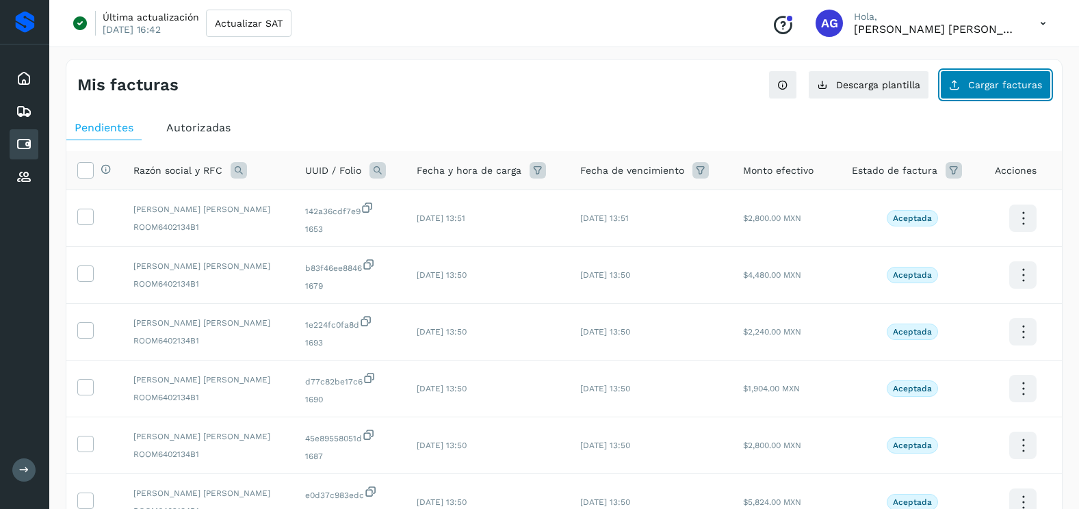
click at [983, 95] on button "Cargar facturas" at bounding box center [995, 84] width 111 height 29
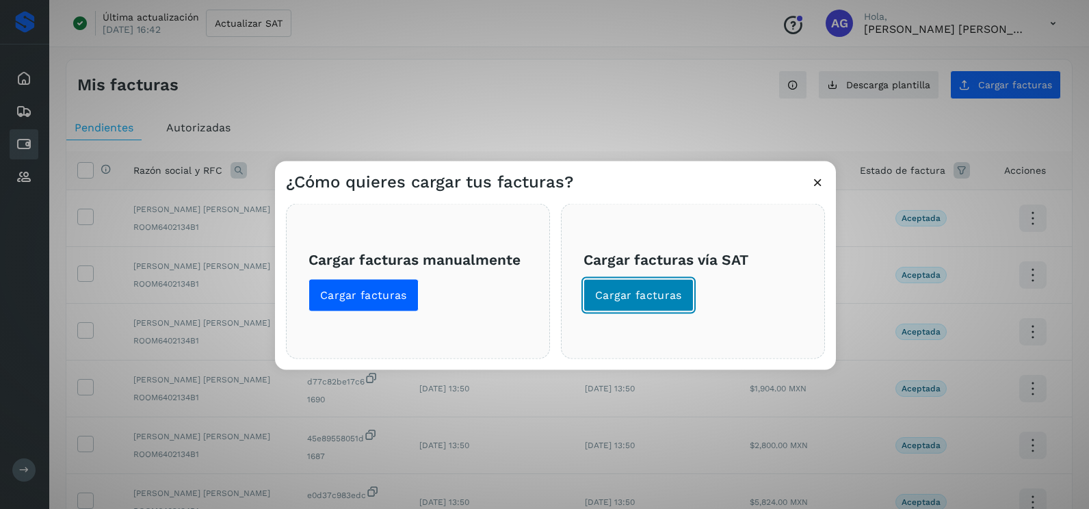
click at [648, 293] on span "Cargar facturas" at bounding box center [638, 295] width 87 height 15
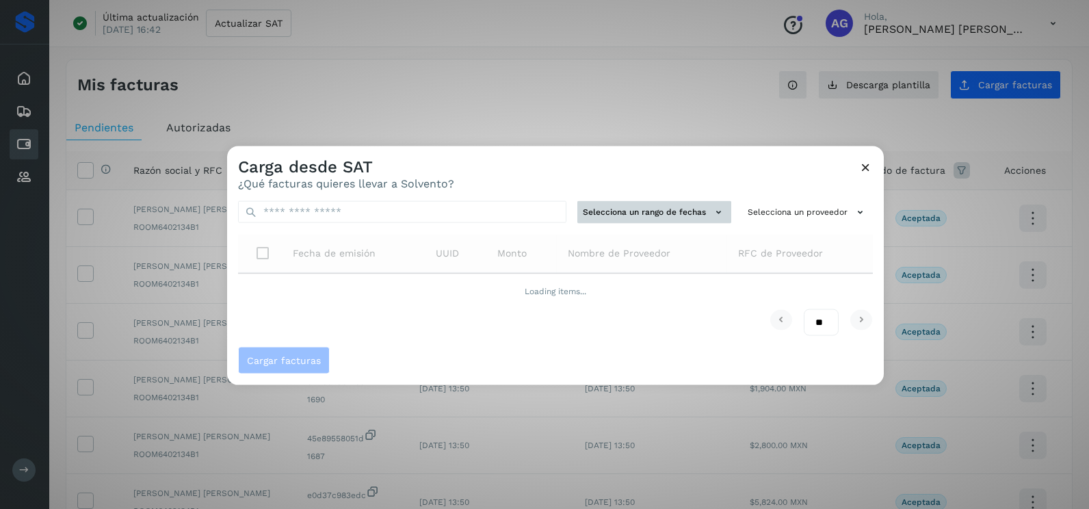
click at [706, 209] on button "Selecciona un rango de fechas" at bounding box center [654, 212] width 154 height 23
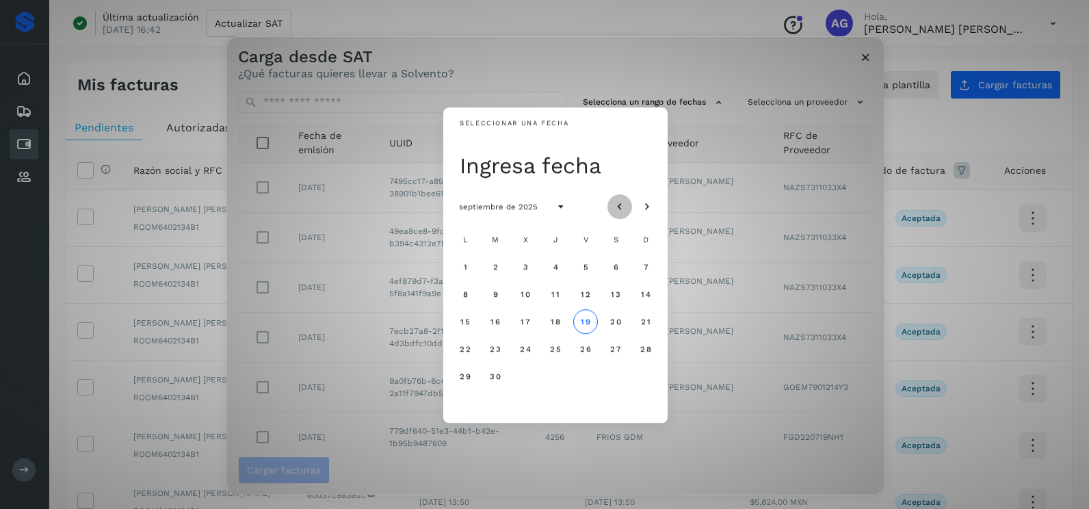
click at [624, 202] on icon "Mes anterior" at bounding box center [620, 207] width 14 height 14
click at [523, 349] on span "20" at bounding box center [525, 349] width 12 height 10
click at [553, 349] on span "21" at bounding box center [555, 349] width 10 height 10
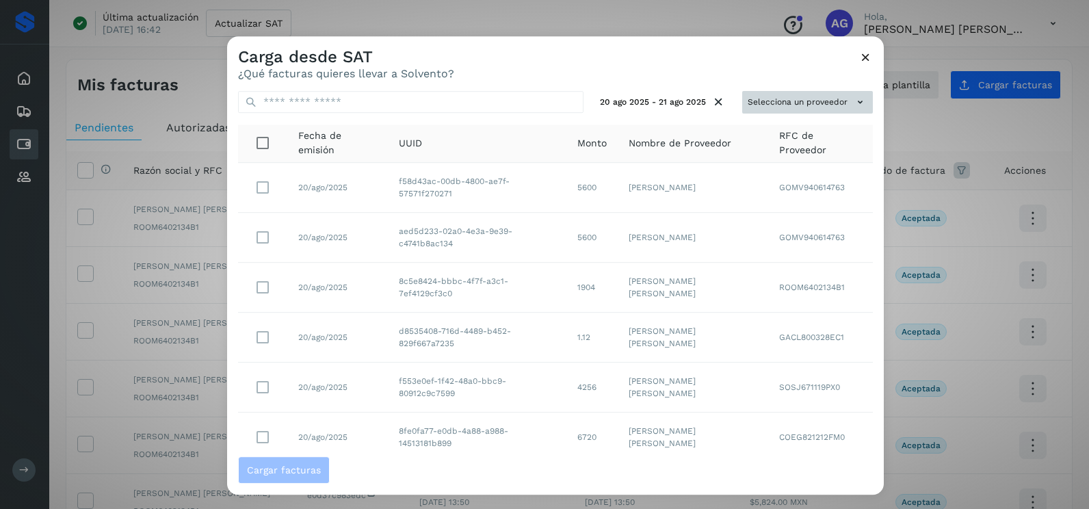
click at [814, 94] on button "Selecciona un proveedor" at bounding box center [807, 102] width 131 height 23
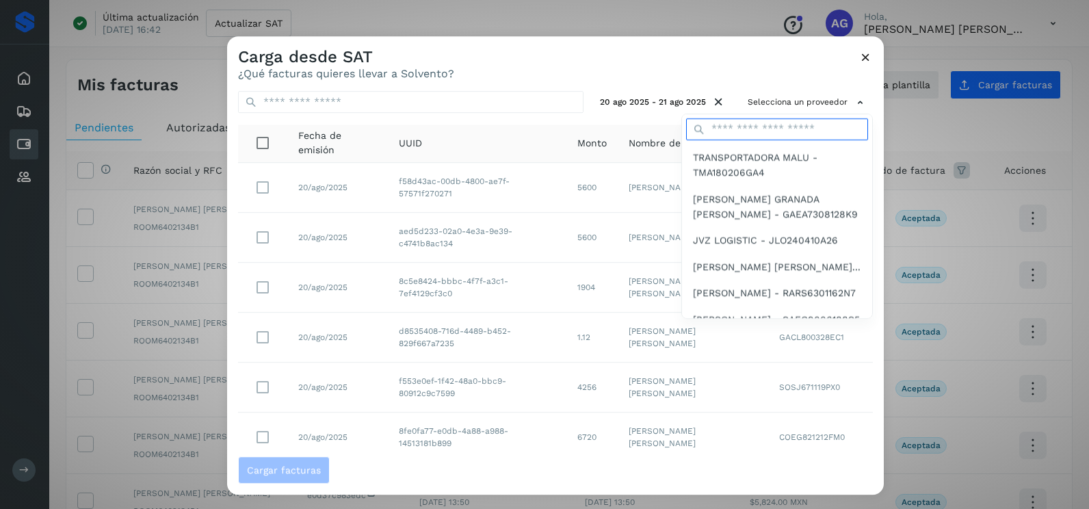
click at [793, 129] on input "text" at bounding box center [777, 129] width 182 height 22
type input "*****"
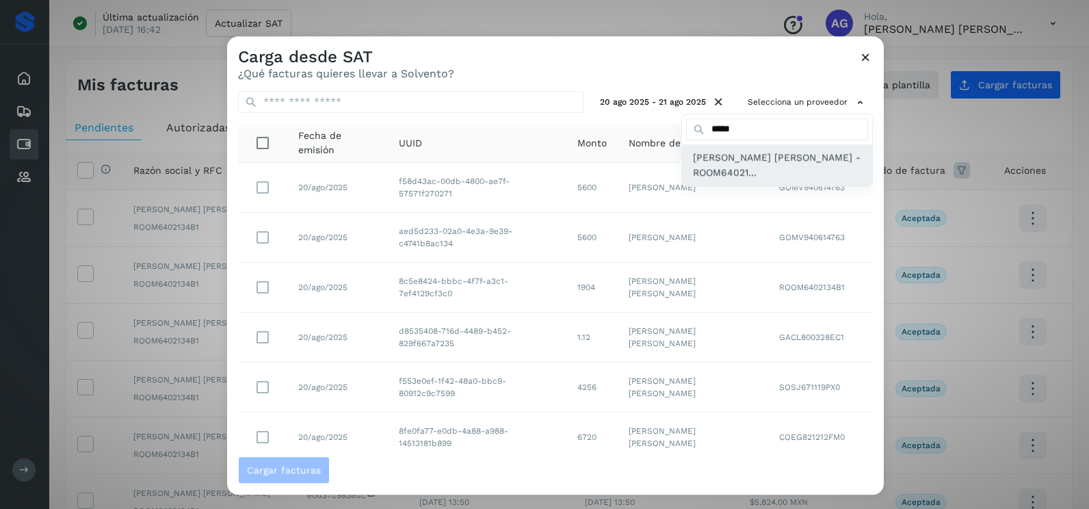
click at [745, 175] on span "[PERSON_NAME] [PERSON_NAME] - ROOM64021..." at bounding box center [777, 165] width 168 height 31
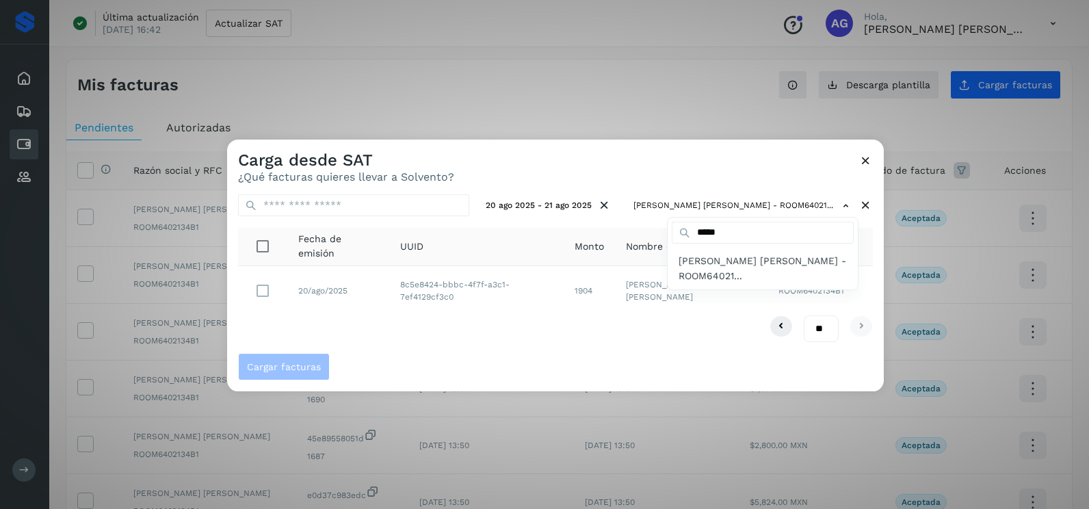
click at [263, 286] on div at bounding box center [771, 394] width 1089 height 509
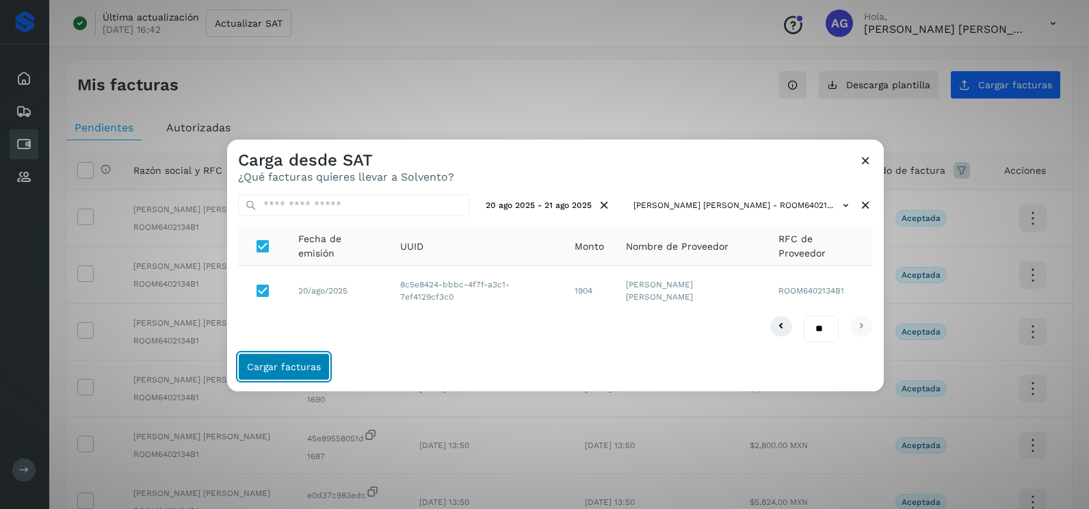
click at [307, 365] on span "Cargar facturas" at bounding box center [284, 367] width 74 height 10
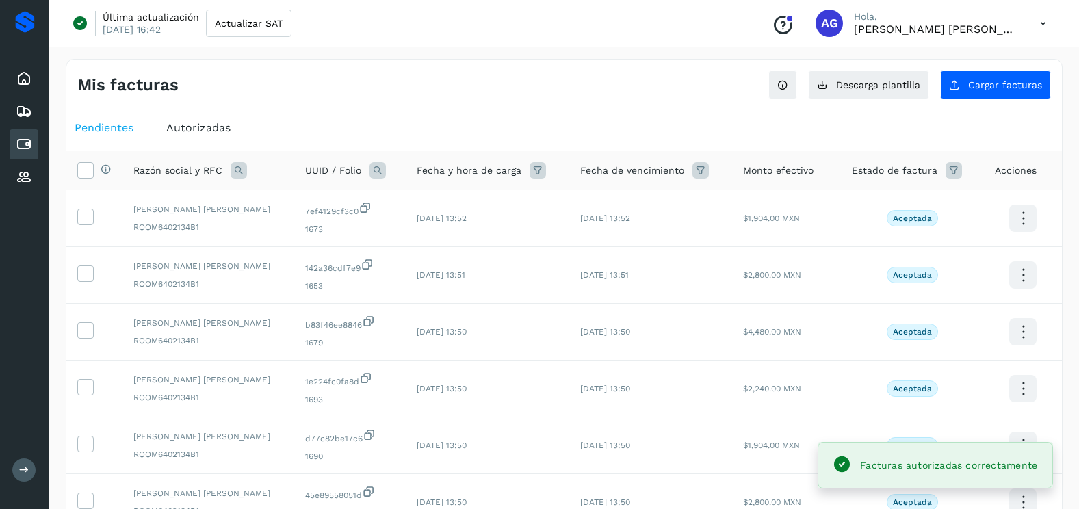
click at [974, 101] on div "Mis facturas Ver instrucciones para cargar Facturas Descarga plantilla Cargar f…" at bounding box center [564, 458] width 996 height 799
click at [975, 92] on button "Cargar facturas" at bounding box center [995, 84] width 111 height 29
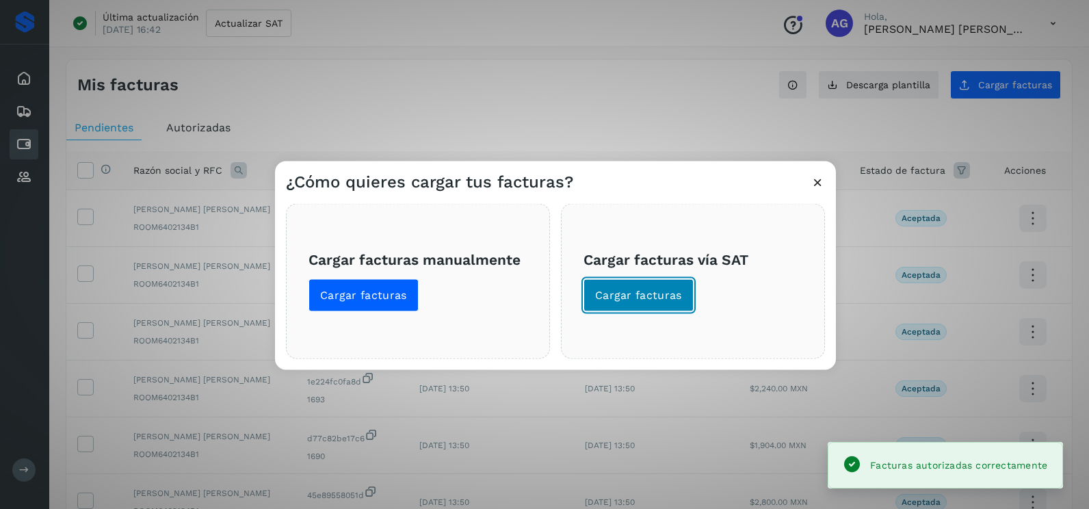
click at [641, 304] on button "Cargar facturas" at bounding box center [638, 295] width 110 height 33
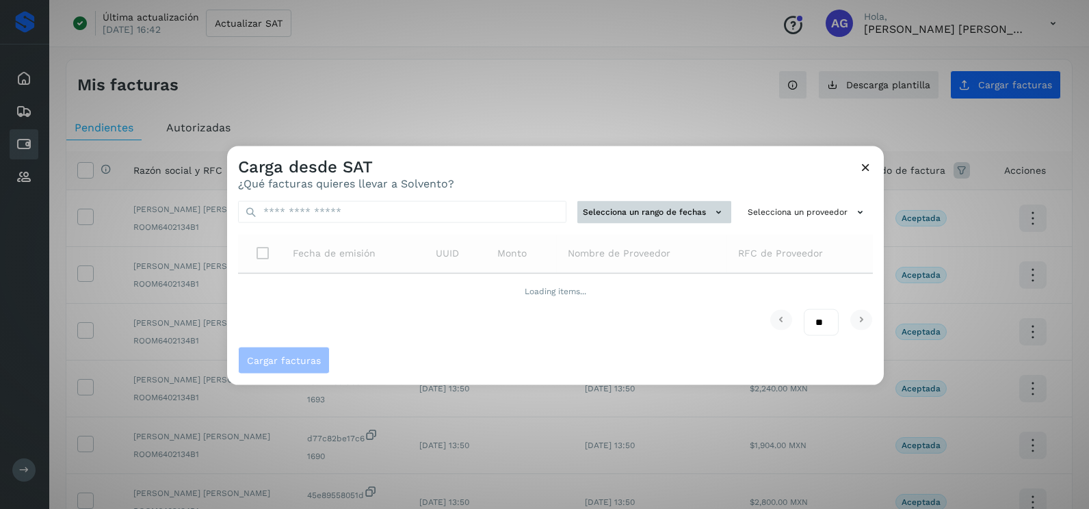
click at [704, 213] on button "Selecciona un rango de fechas" at bounding box center [654, 212] width 154 height 23
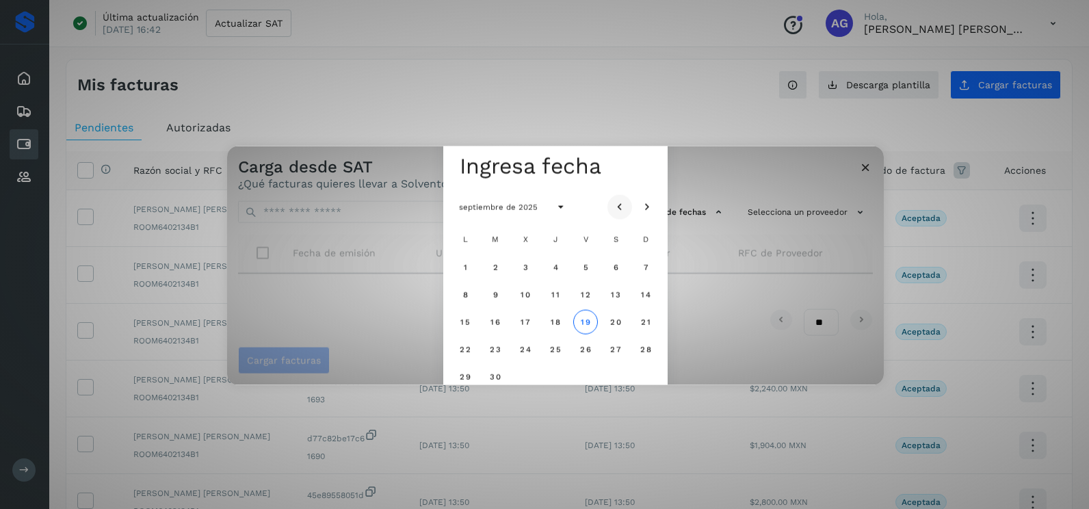
click at [629, 206] on button "Mes anterior" at bounding box center [619, 206] width 25 height 25
click at [552, 354] on span "21" at bounding box center [555, 349] width 10 height 10
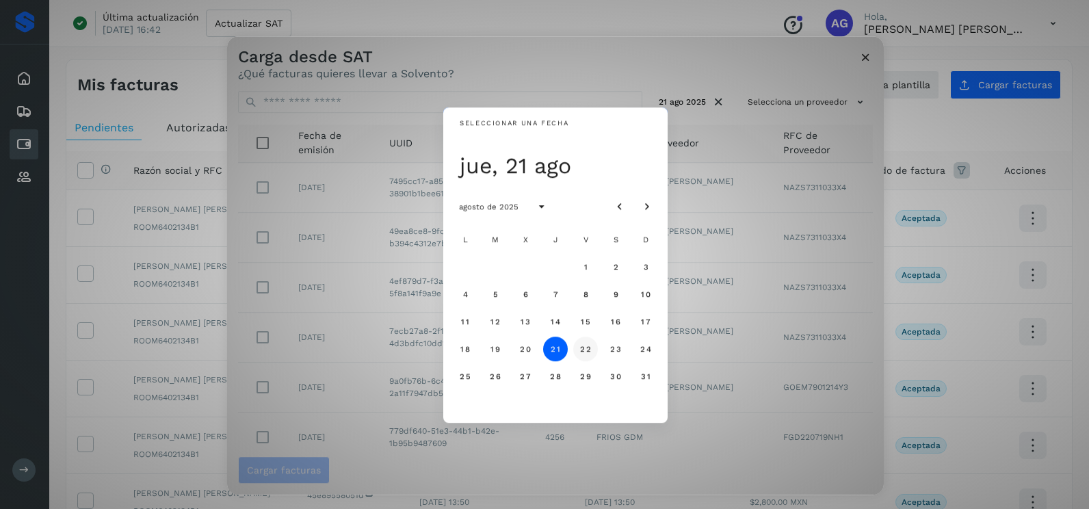
click at [587, 352] on span "22" at bounding box center [585, 349] width 12 height 10
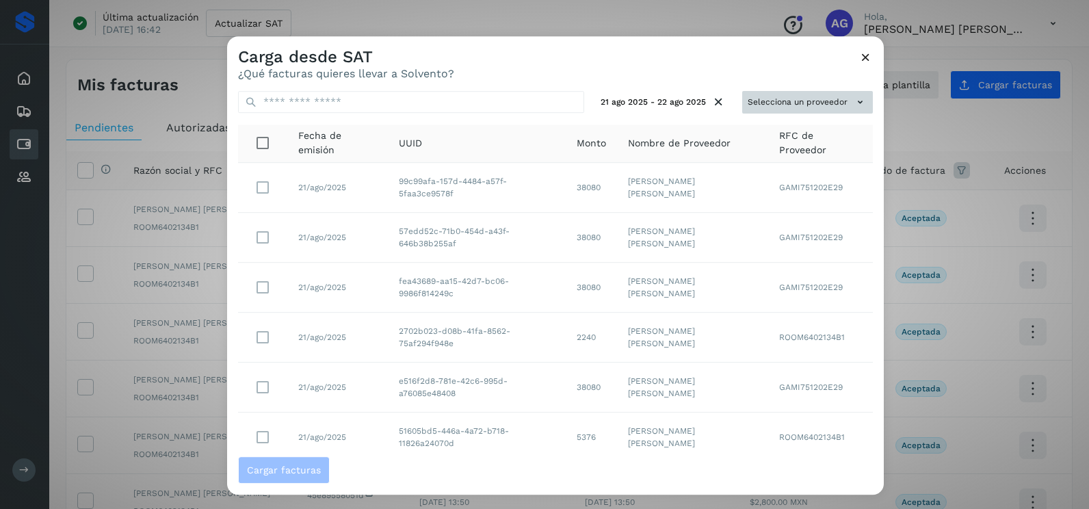
click at [782, 107] on button "Selecciona un proveedor" at bounding box center [807, 102] width 131 height 23
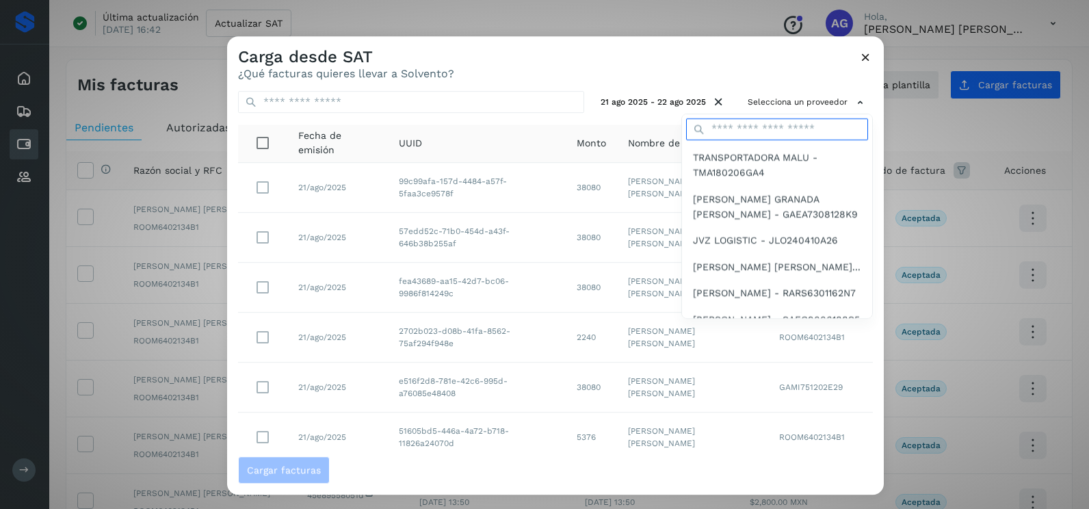
click at [774, 132] on input "text" at bounding box center [777, 129] width 182 height 22
type input "*****"
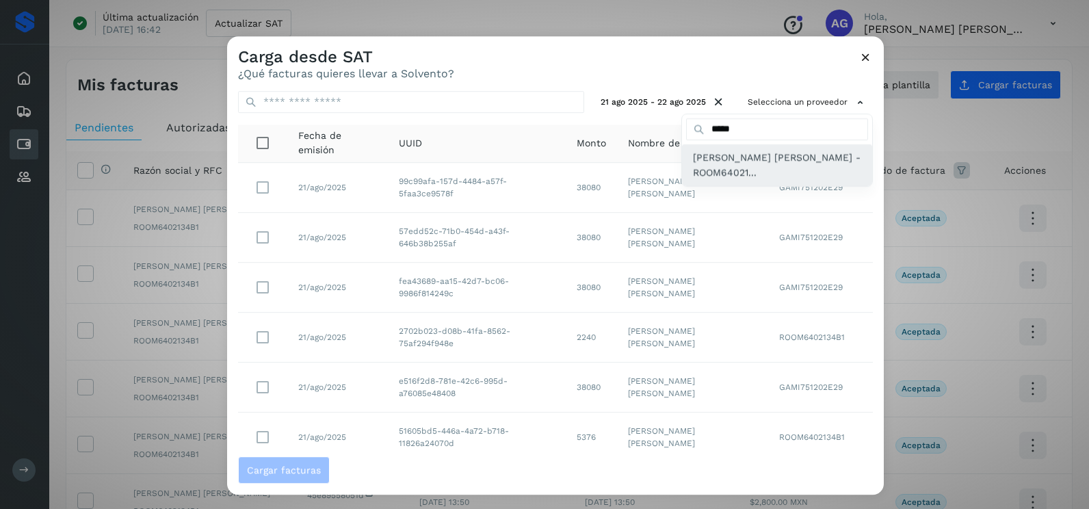
click at [768, 174] on span "[PERSON_NAME] [PERSON_NAME] - ROOM64021..." at bounding box center [777, 165] width 168 height 31
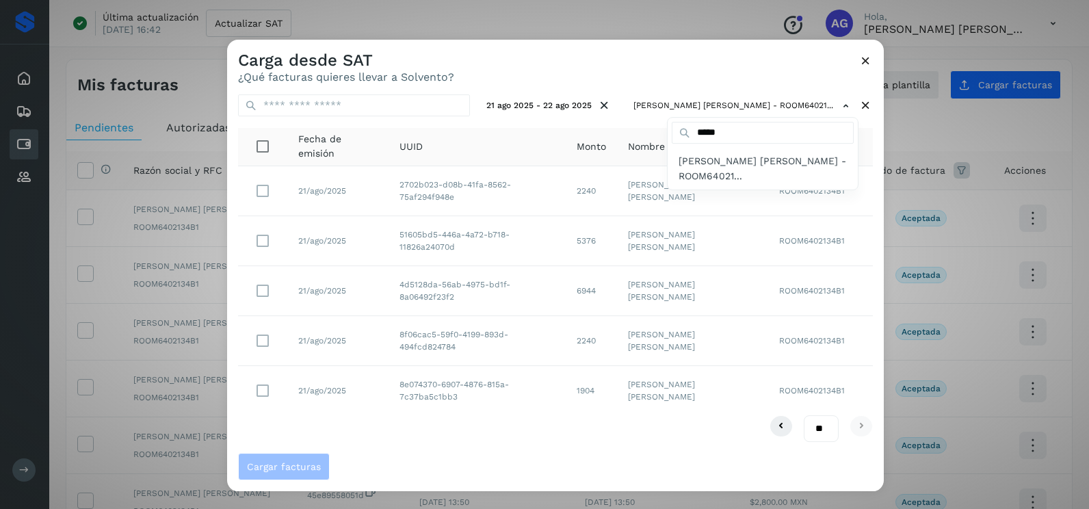
click at [410, 454] on div at bounding box center [771, 294] width 1089 height 509
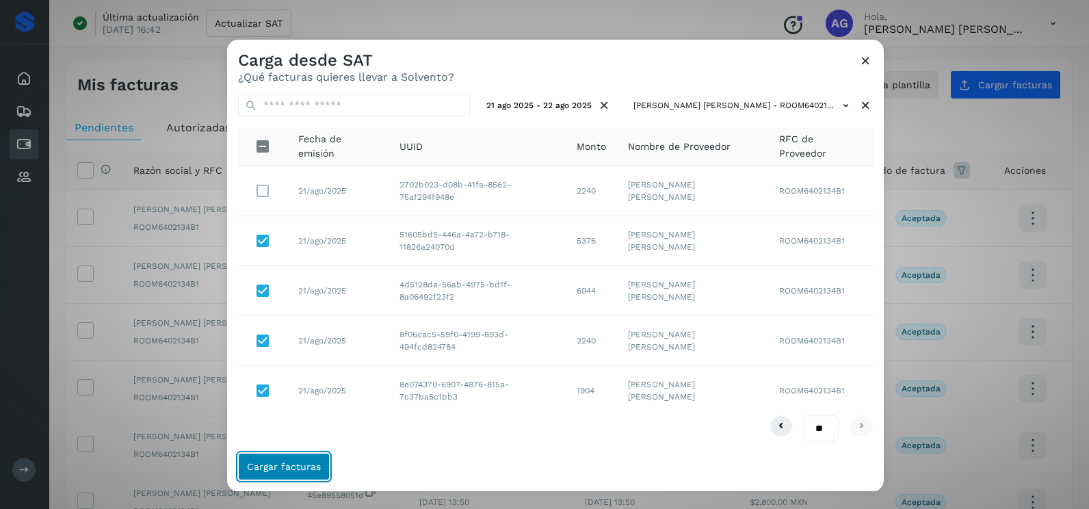
click at [297, 470] on span "Cargar facturas" at bounding box center [284, 467] width 74 height 10
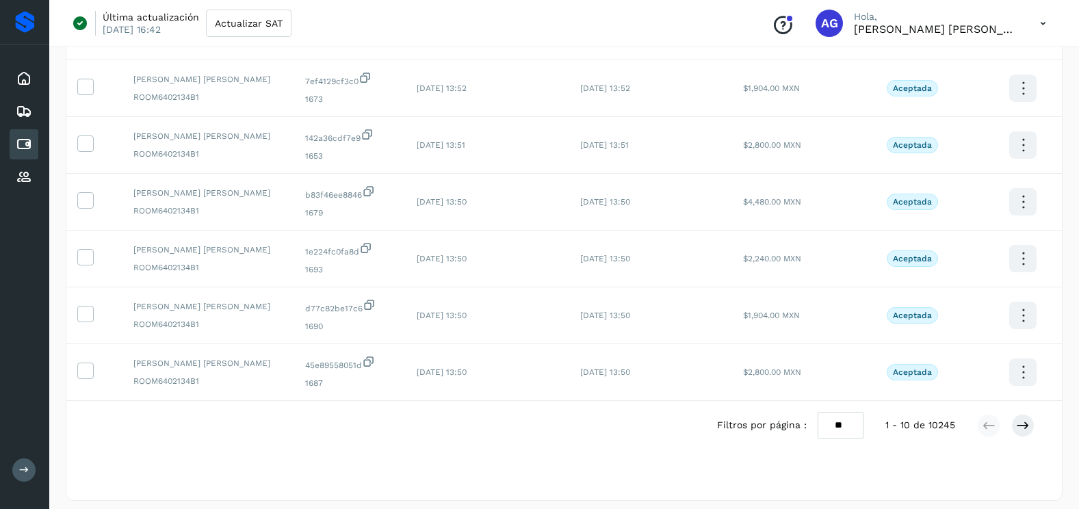
scroll to position [365, 0]
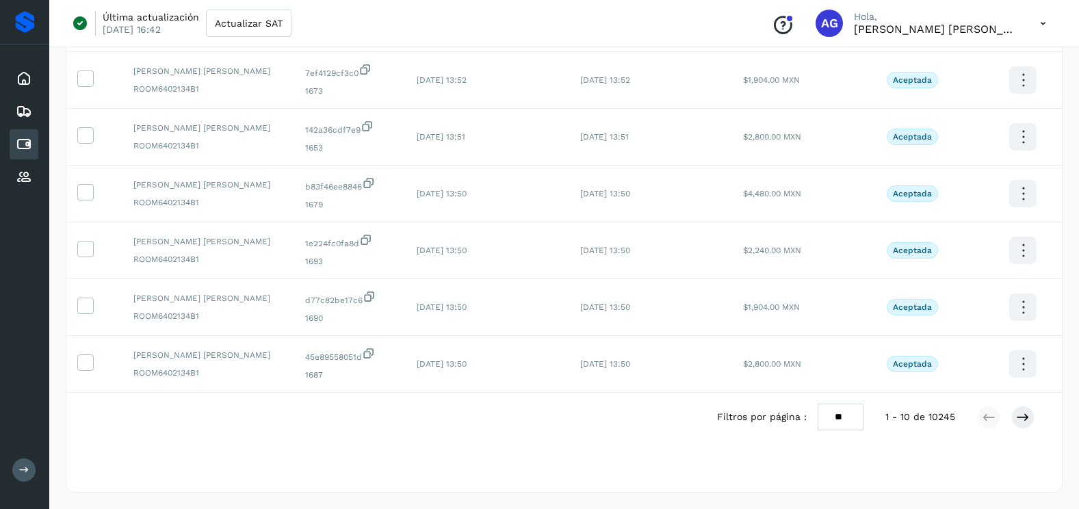
click at [842, 425] on select "** ** **" at bounding box center [840, 417] width 46 height 27
select select "**"
click at [817, 404] on select "** ** **" at bounding box center [840, 417] width 46 height 27
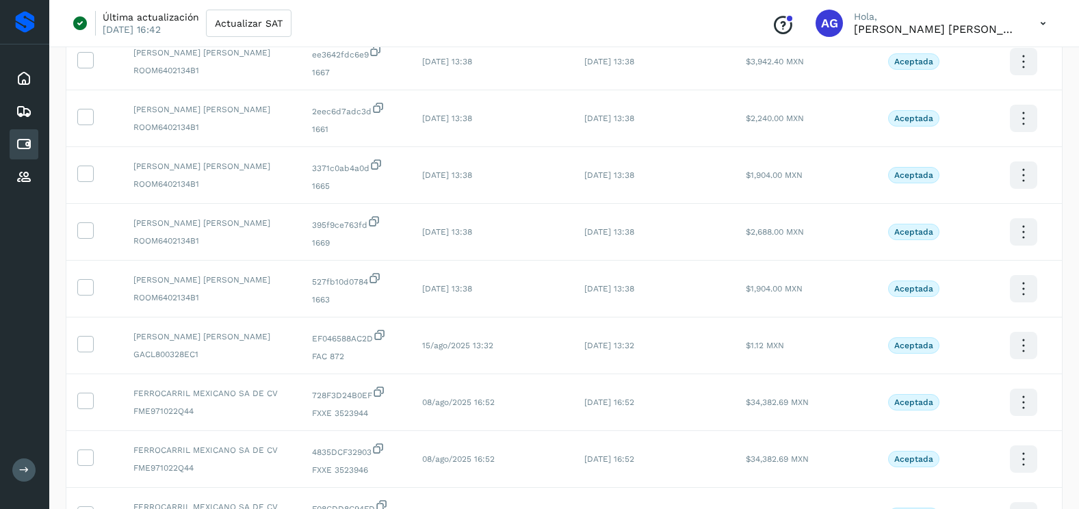
scroll to position [2020, 0]
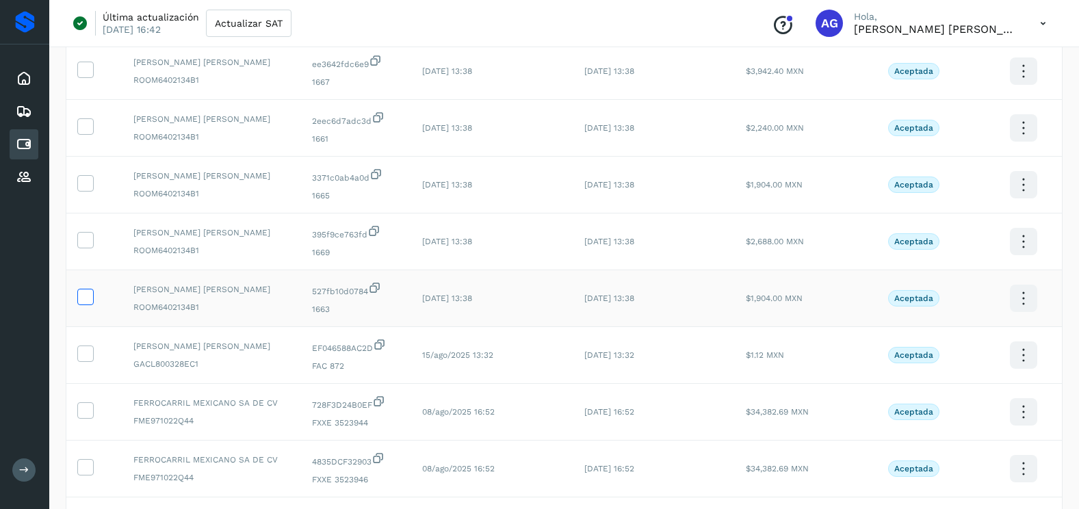
click at [87, 295] on icon at bounding box center [85, 296] width 14 height 14
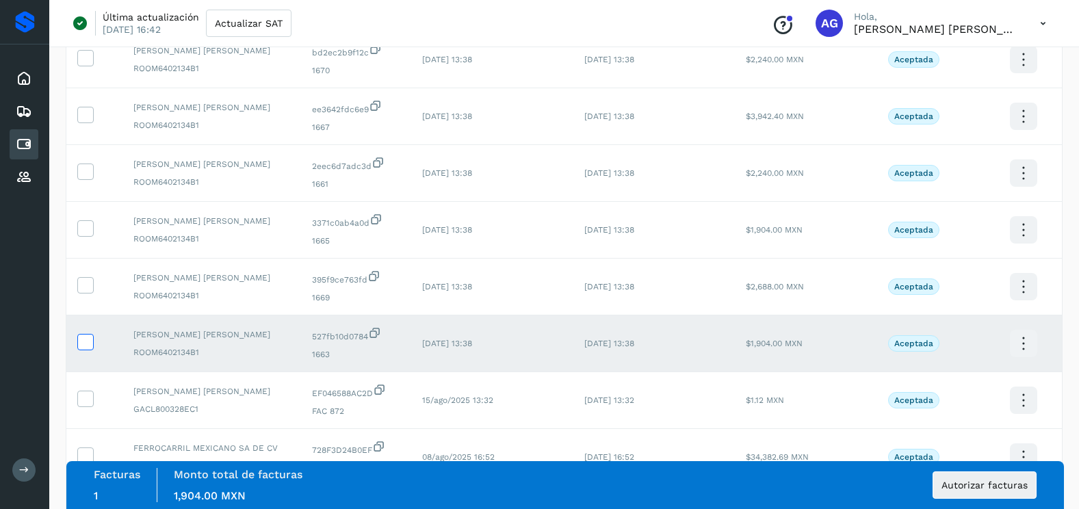
scroll to position [1952, 0]
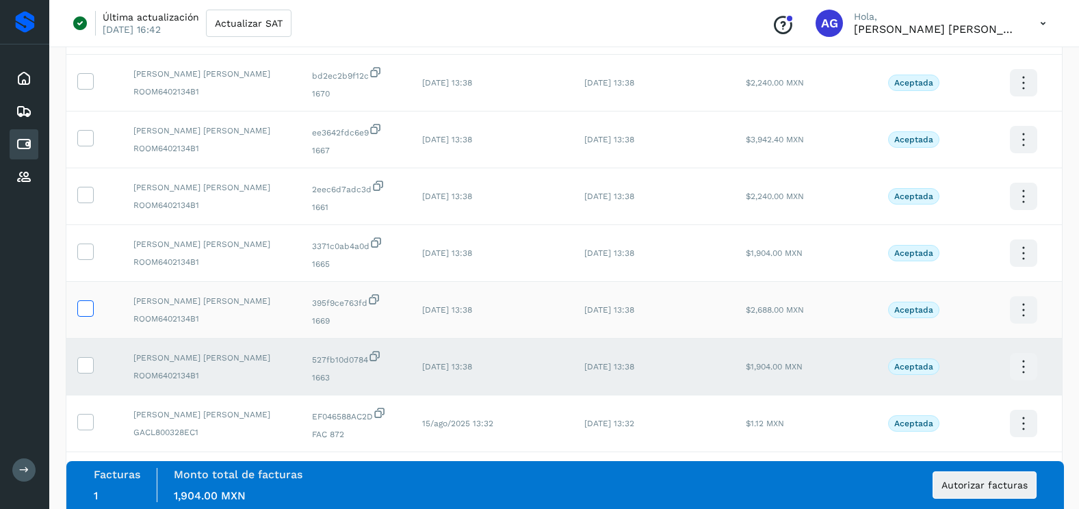
click at [88, 307] on icon at bounding box center [85, 307] width 14 height 14
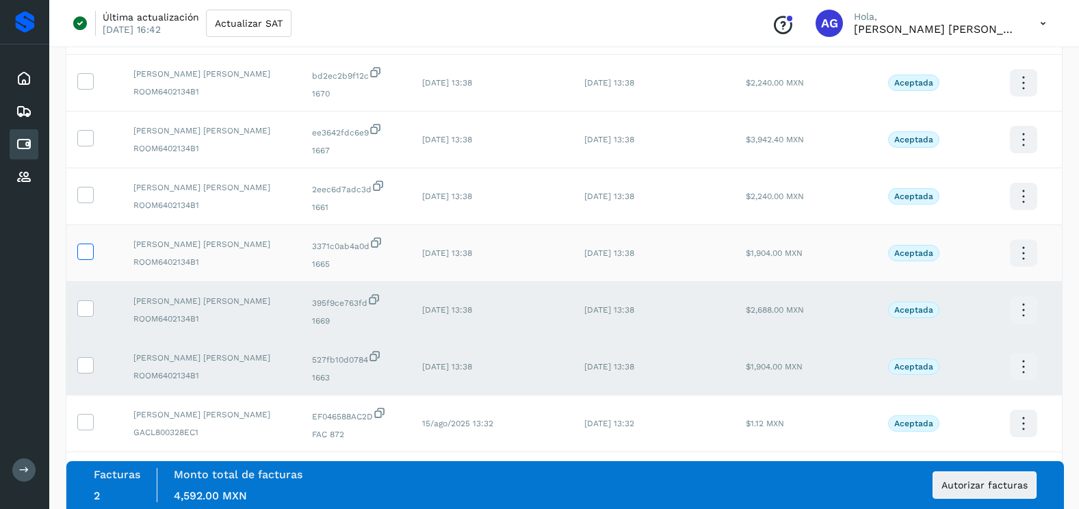
click at [90, 254] on icon at bounding box center [85, 250] width 14 height 14
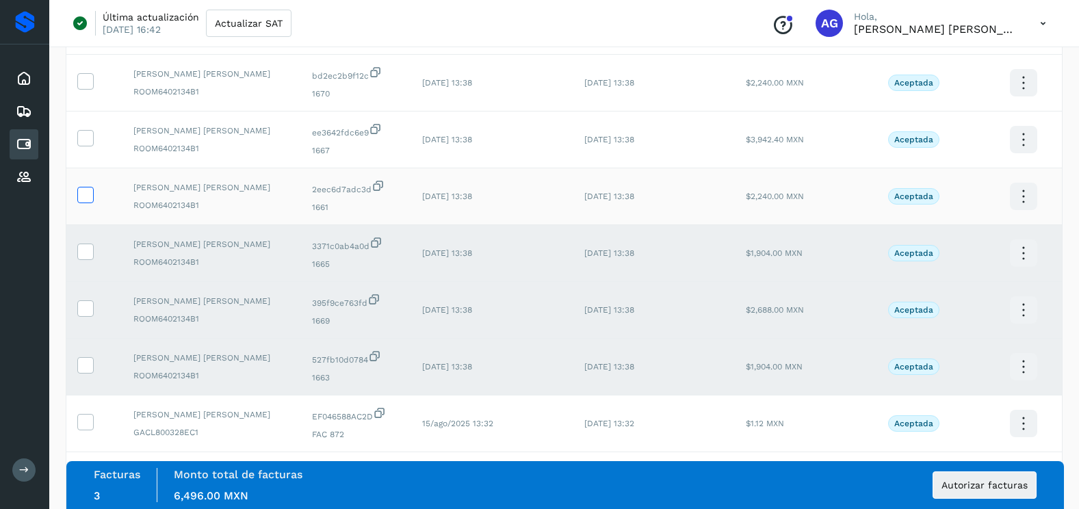
click at [82, 192] on icon at bounding box center [85, 194] width 14 height 14
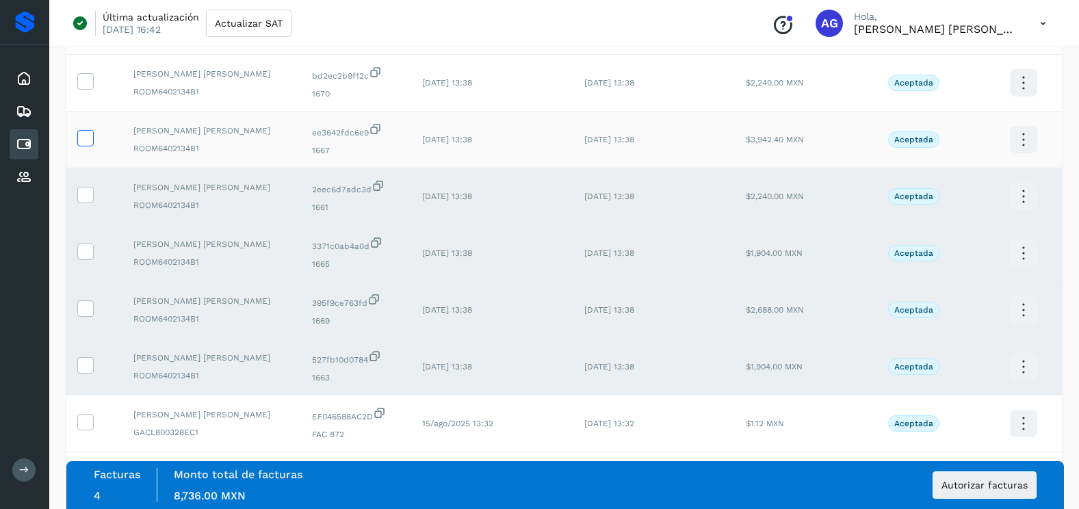
click at [91, 139] on icon at bounding box center [85, 137] width 14 height 14
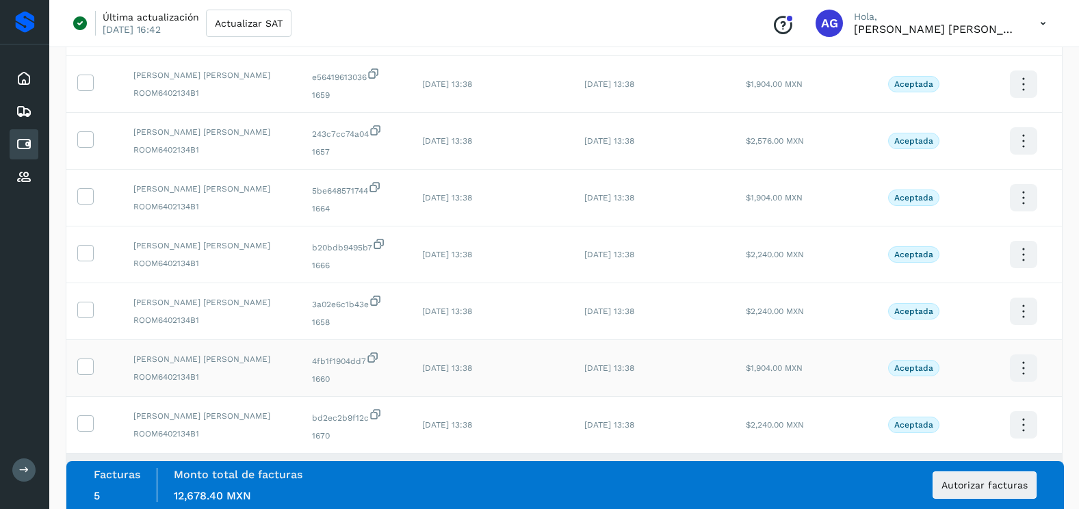
scroll to position [1678, 0]
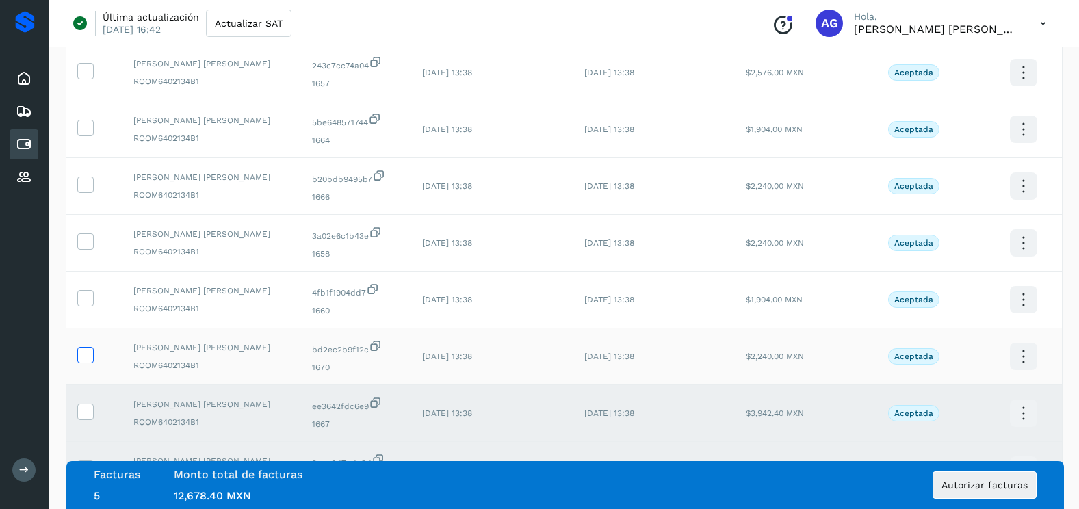
click at [88, 358] on icon at bounding box center [85, 354] width 14 height 14
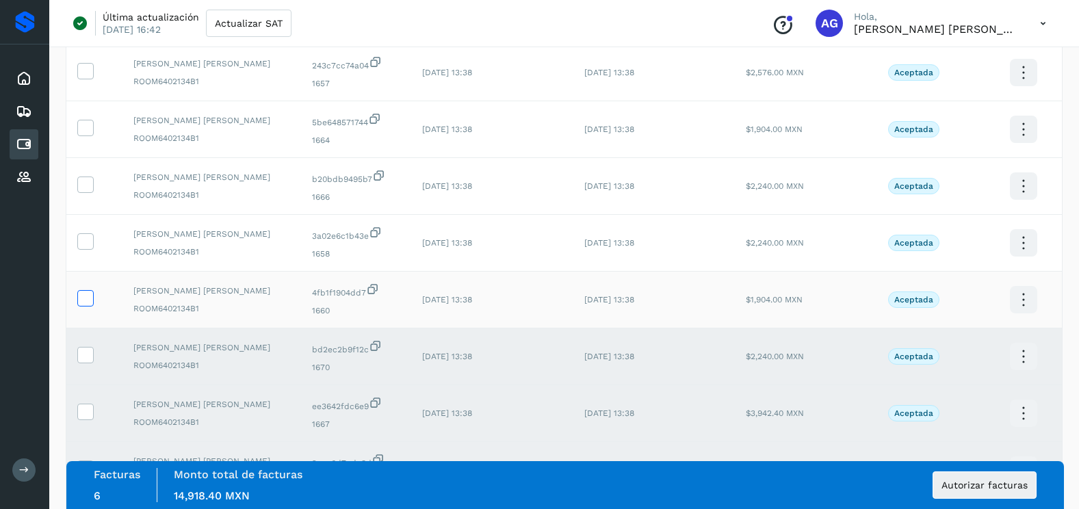
click at [91, 303] on icon at bounding box center [85, 297] width 14 height 14
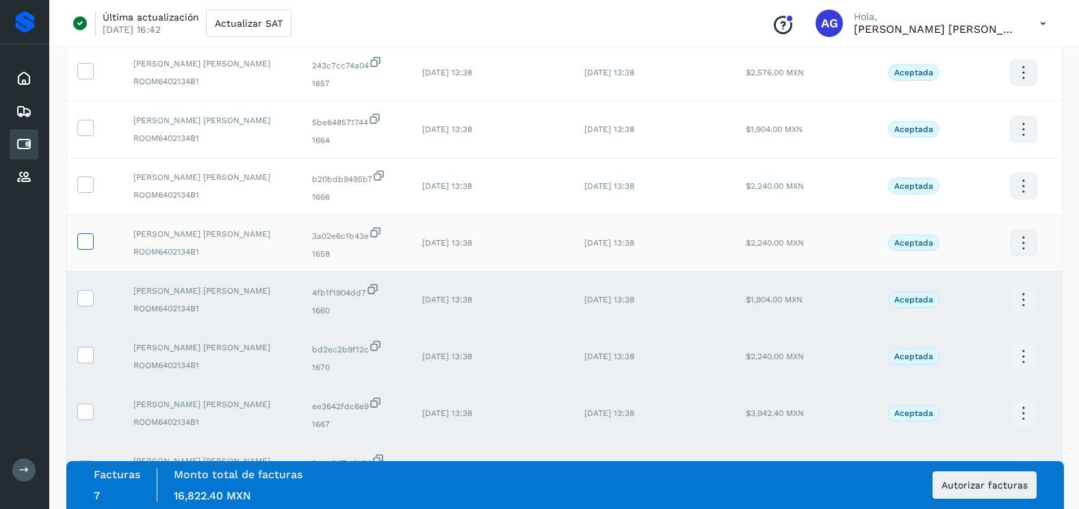
click at [85, 248] on span at bounding box center [85, 244] width 14 height 10
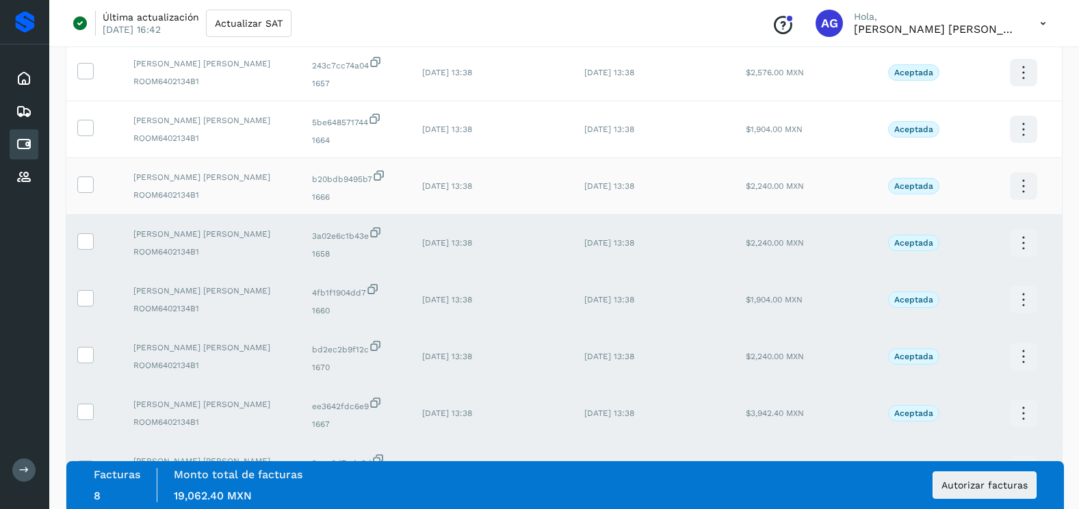
drag, startPoint x: 88, startPoint y: 190, endPoint x: 88, endPoint y: 165, distance: 25.3
click at [88, 189] on icon at bounding box center [85, 183] width 14 height 14
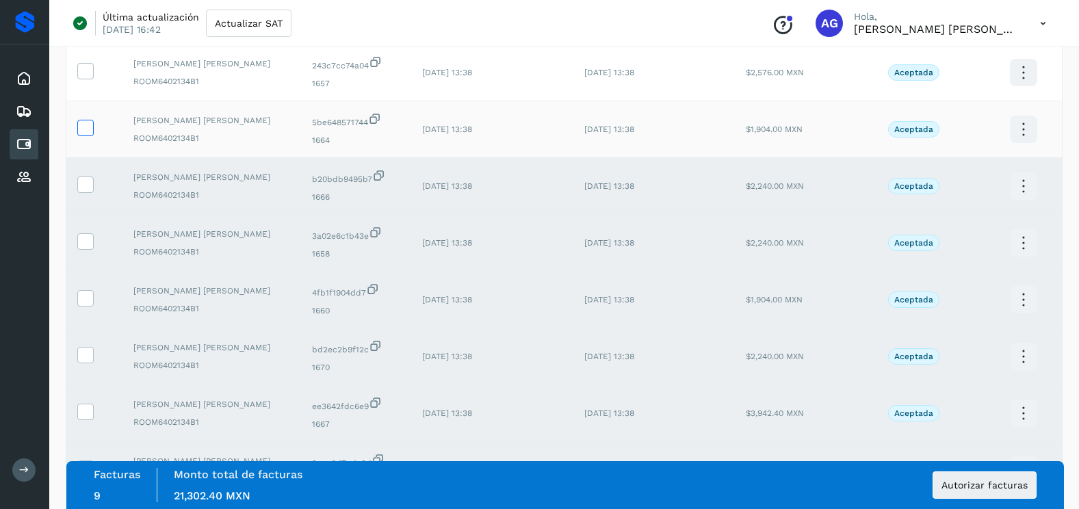
click at [80, 124] on icon at bounding box center [85, 127] width 14 height 14
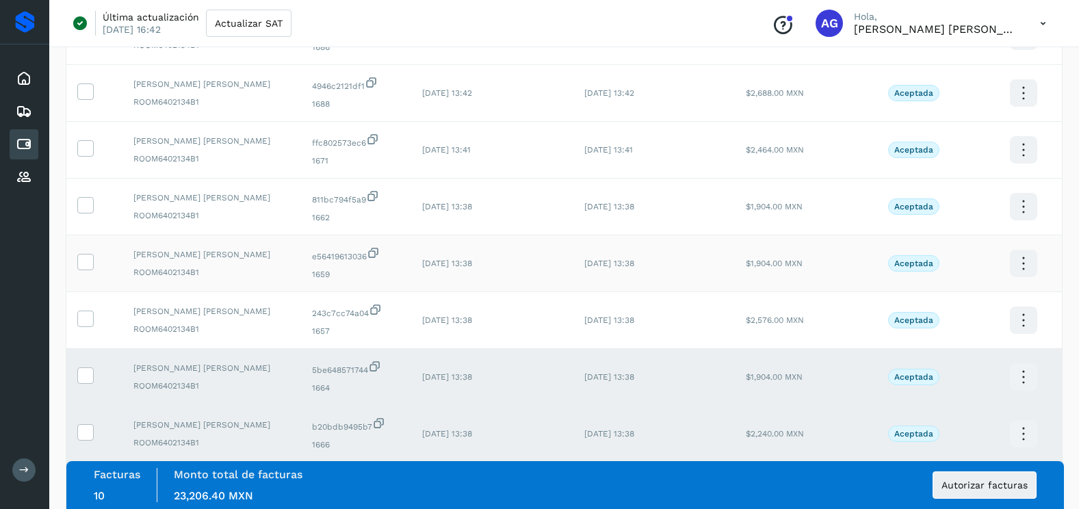
scroll to position [1405, 0]
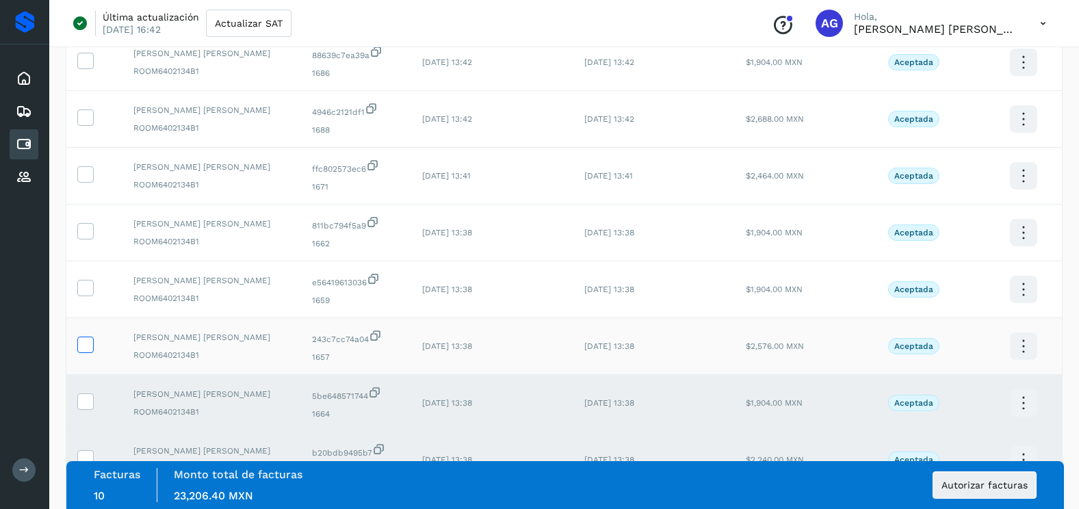
click at [87, 345] on icon at bounding box center [85, 343] width 14 height 14
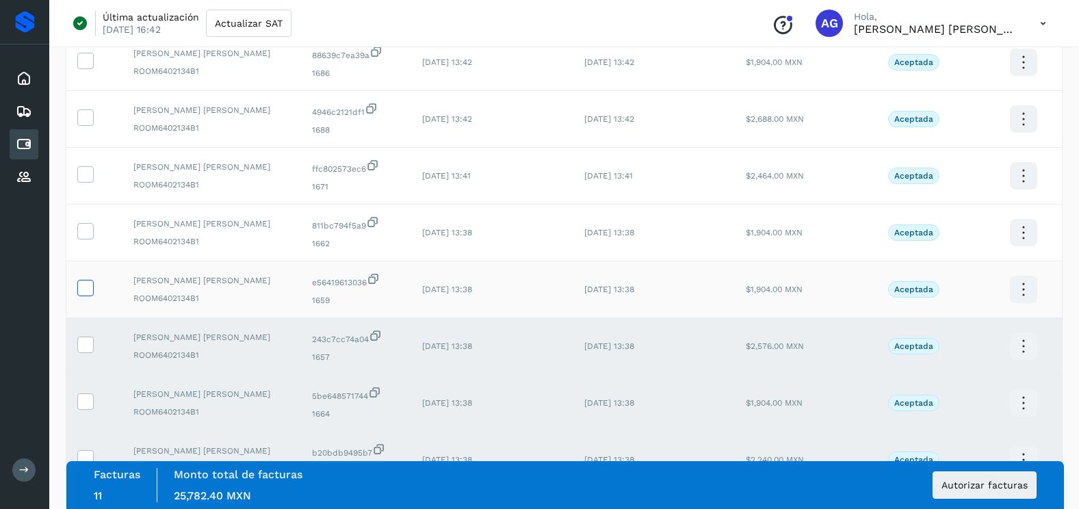
click at [91, 289] on icon at bounding box center [85, 287] width 14 height 14
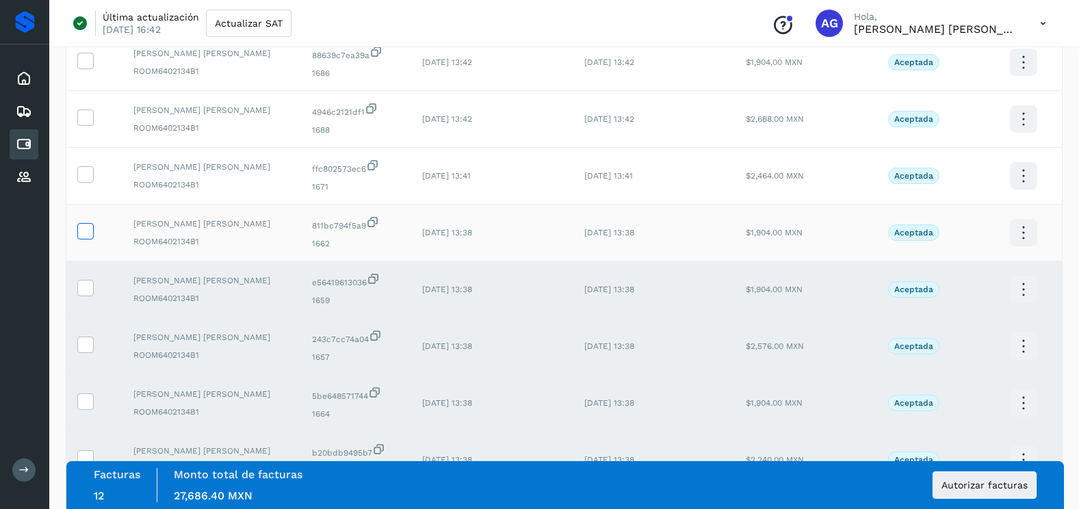
click at [90, 223] on icon at bounding box center [85, 230] width 14 height 14
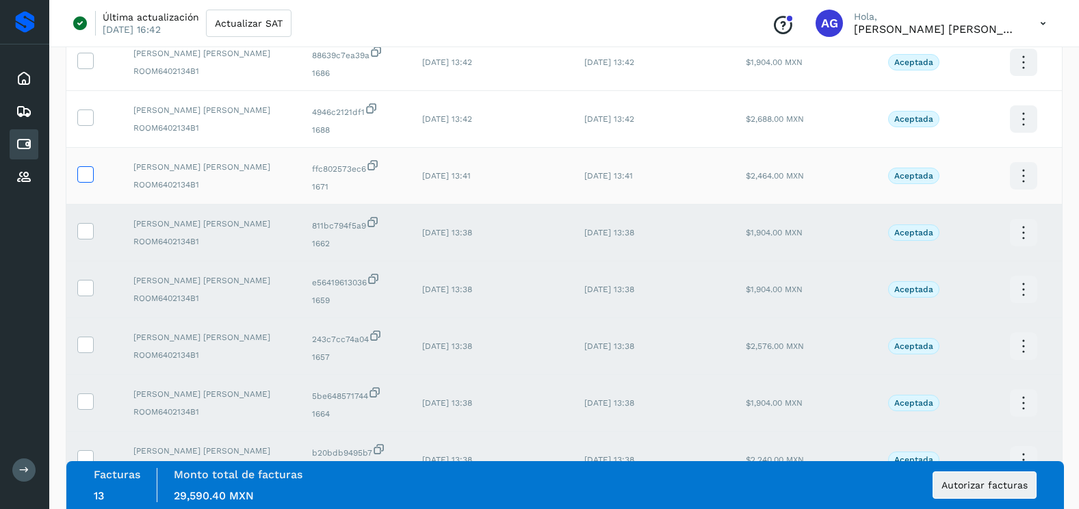
click at [90, 174] on icon at bounding box center [85, 173] width 14 height 14
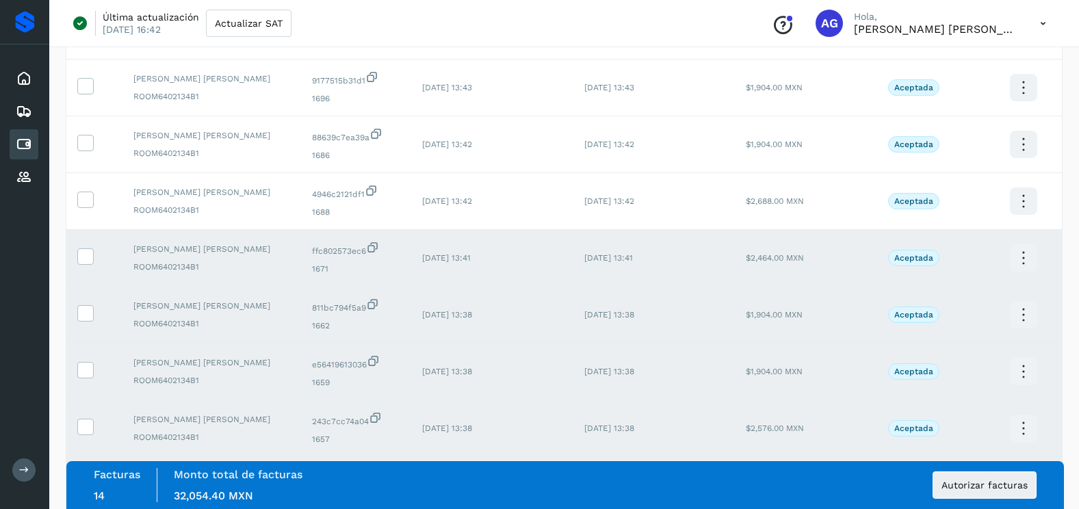
scroll to position [1131, 0]
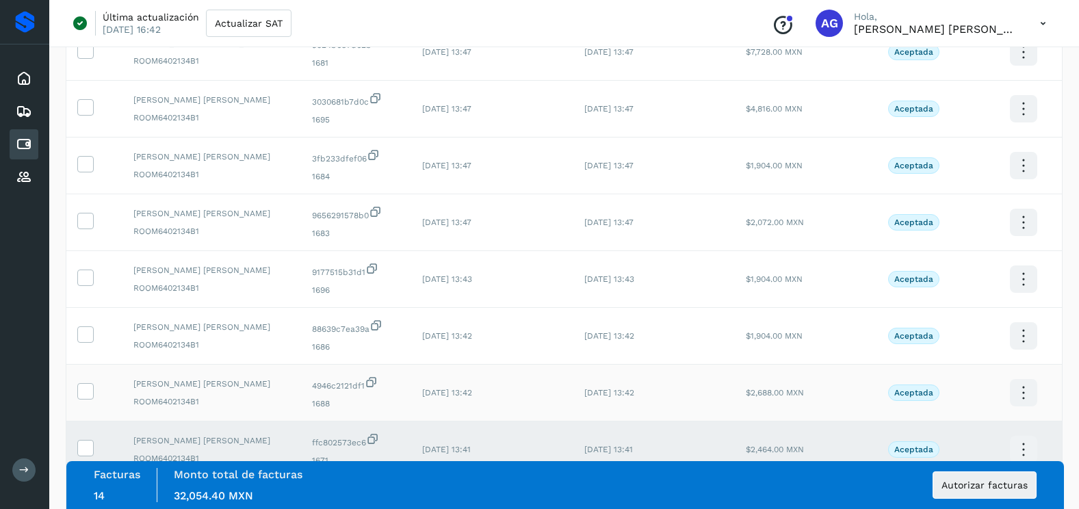
click at [85, 378] on td at bounding box center [94, 393] width 56 height 57
click at [86, 381] on td at bounding box center [94, 393] width 56 height 57
click at [86, 384] on icon at bounding box center [85, 390] width 14 height 14
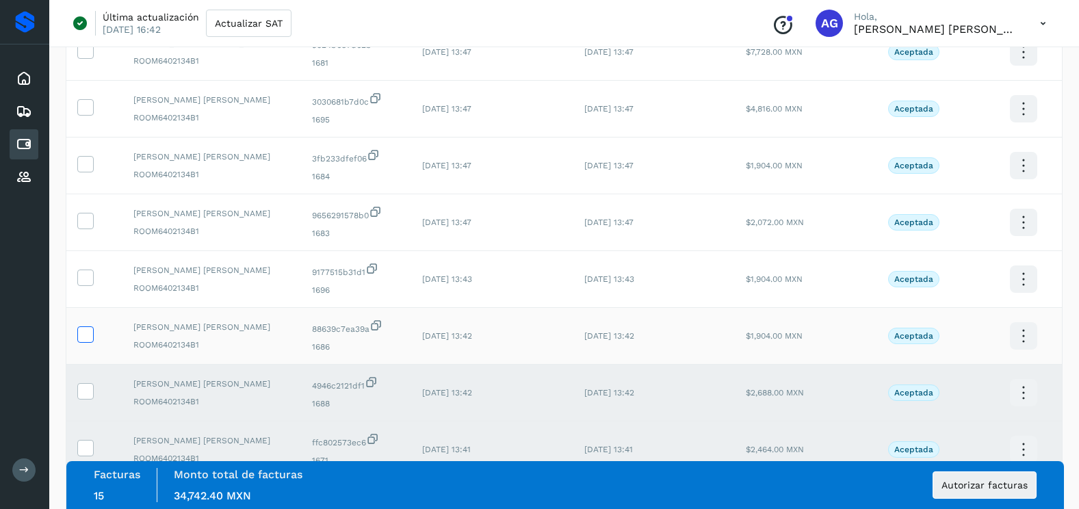
click at [83, 340] on icon at bounding box center [85, 333] width 14 height 14
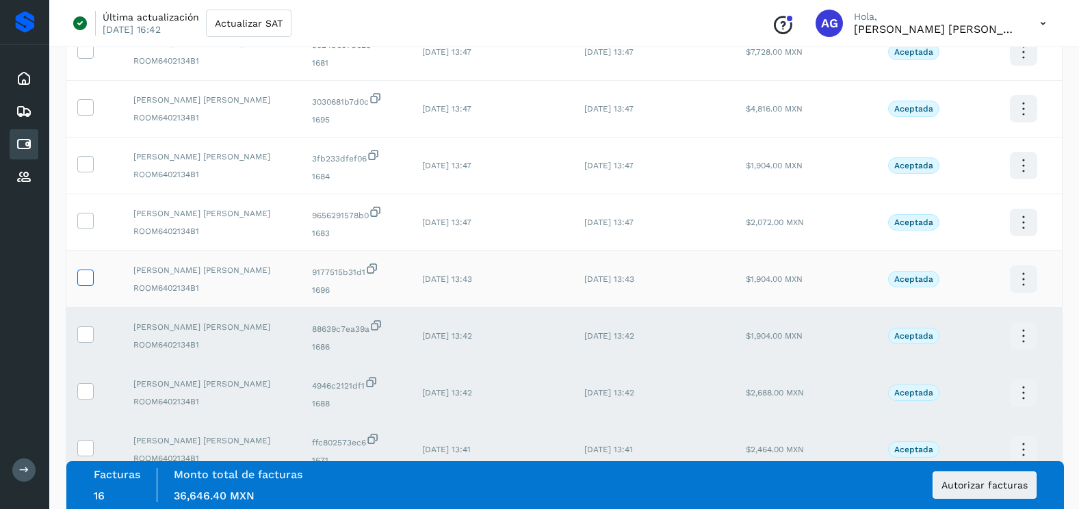
click at [87, 276] on icon at bounding box center [85, 276] width 14 height 14
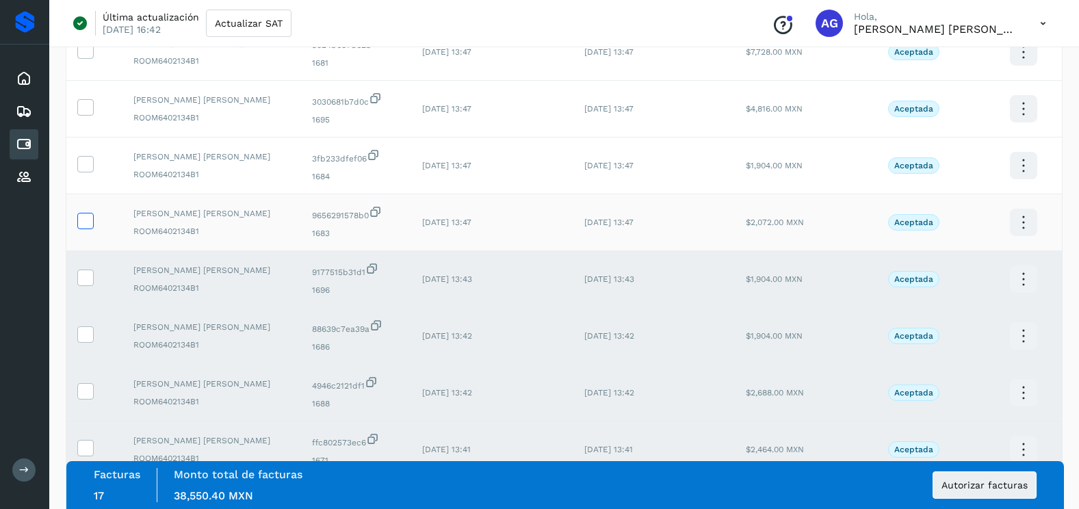
click at [90, 219] on icon at bounding box center [85, 220] width 14 height 14
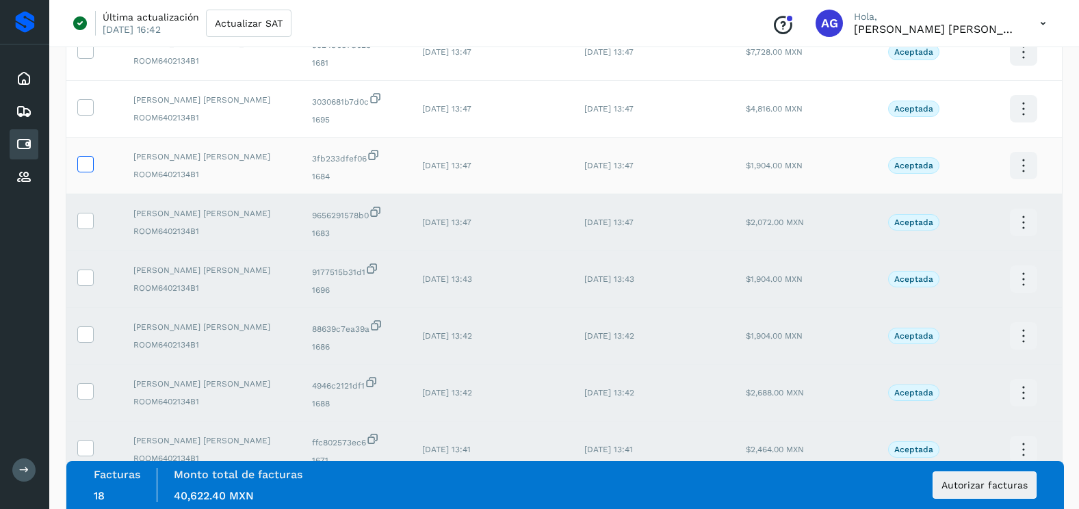
click at [92, 158] on label at bounding box center [85, 164] width 16 height 16
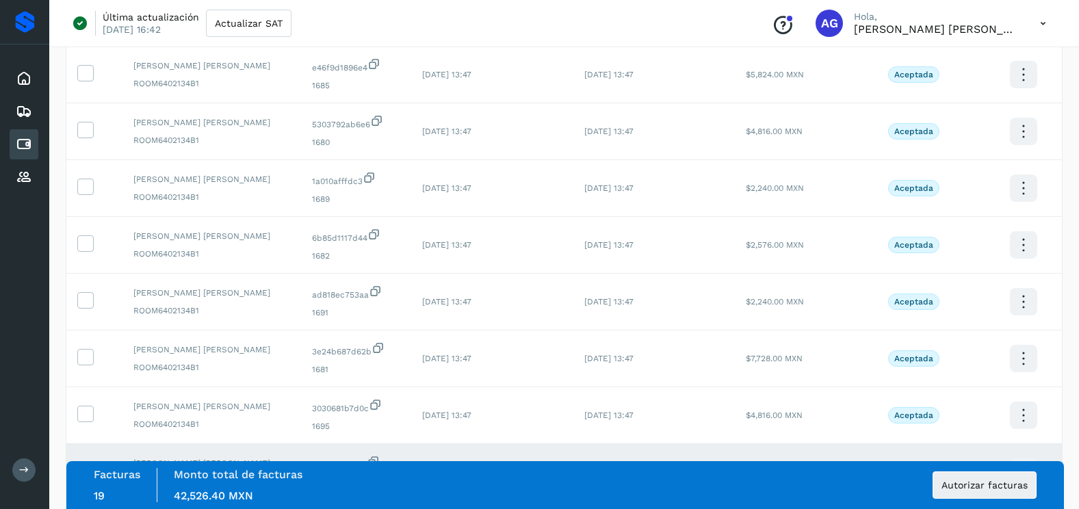
scroll to position [858, 0]
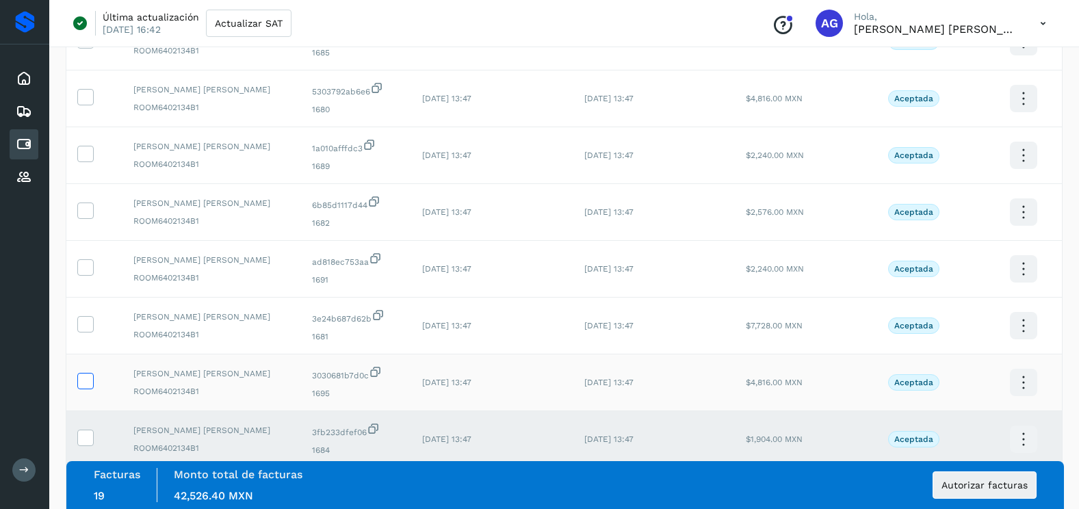
click at [83, 386] on icon at bounding box center [85, 380] width 14 height 14
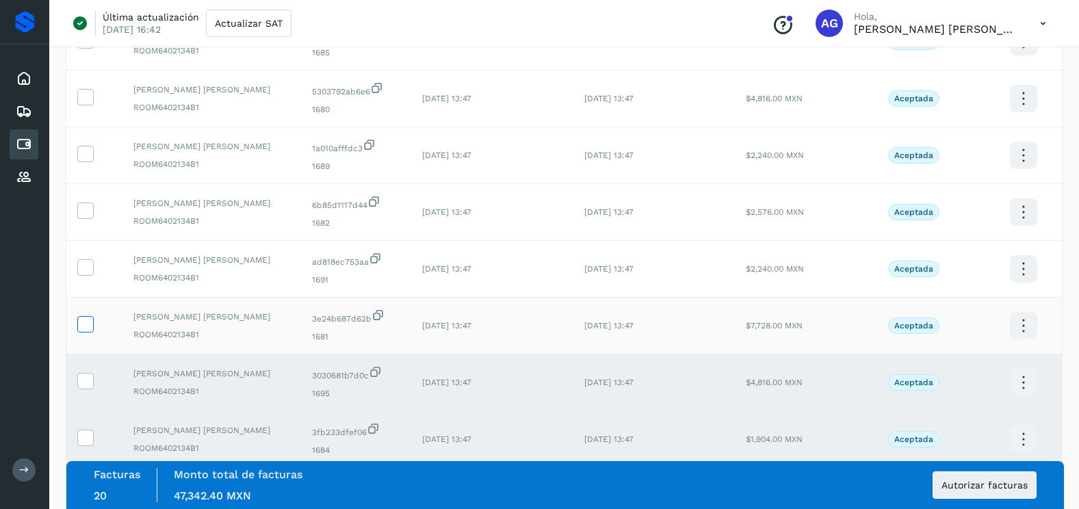
click at [92, 323] on label at bounding box center [85, 324] width 16 height 16
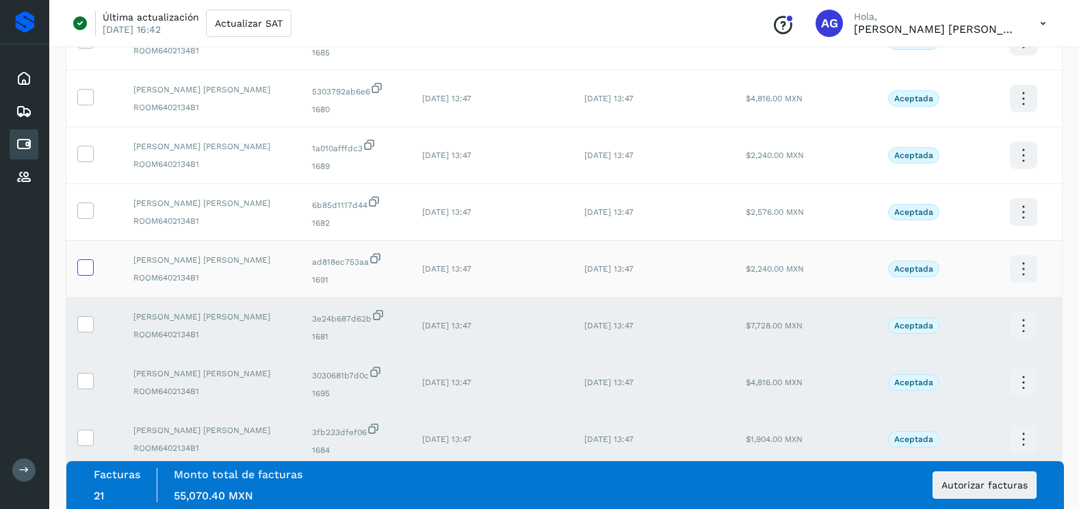
click at [93, 267] on label at bounding box center [85, 267] width 16 height 16
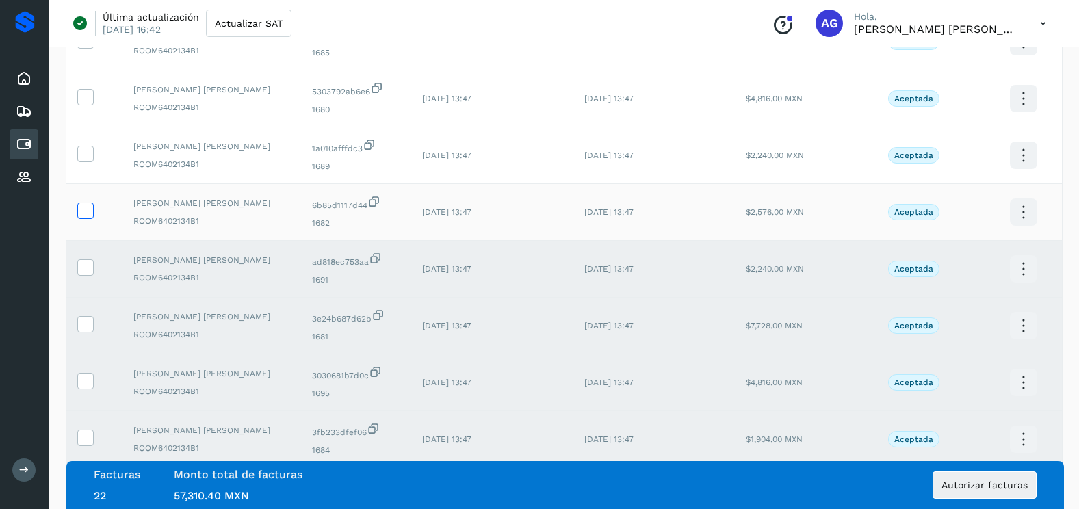
click at [91, 208] on icon at bounding box center [85, 209] width 14 height 14
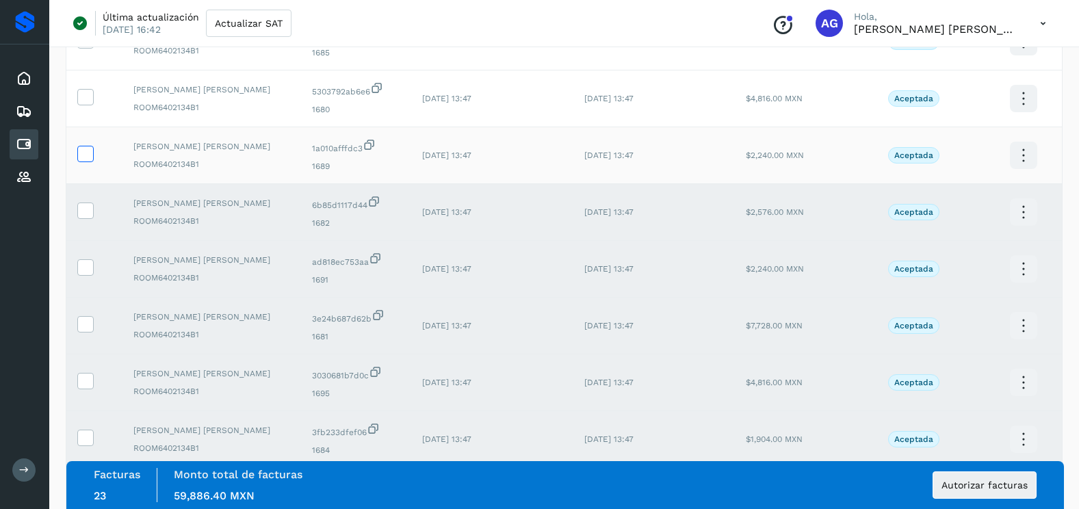
click at [85, 159] on icon at bounding box center [85, 153] width 14 height 14
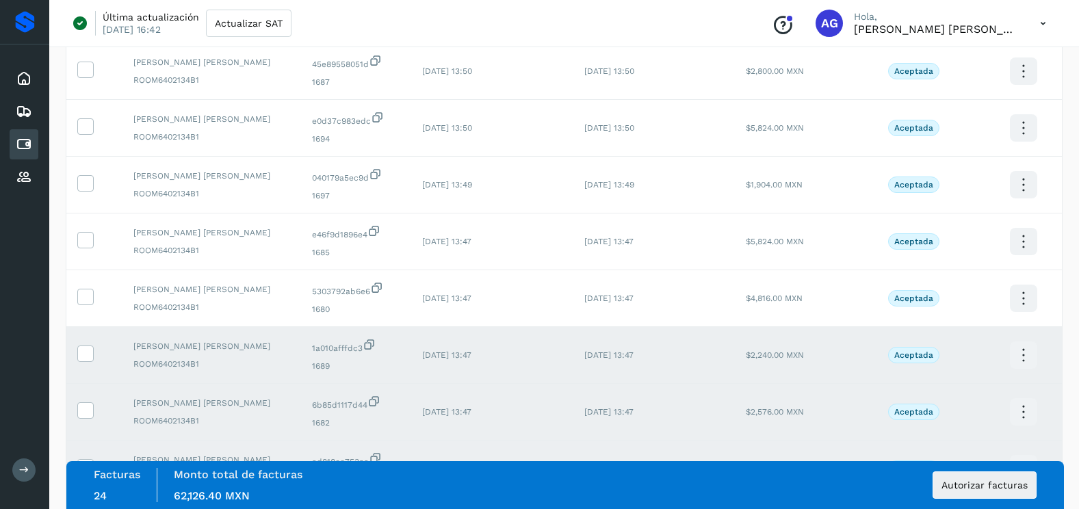
scroll to position [652, 0]
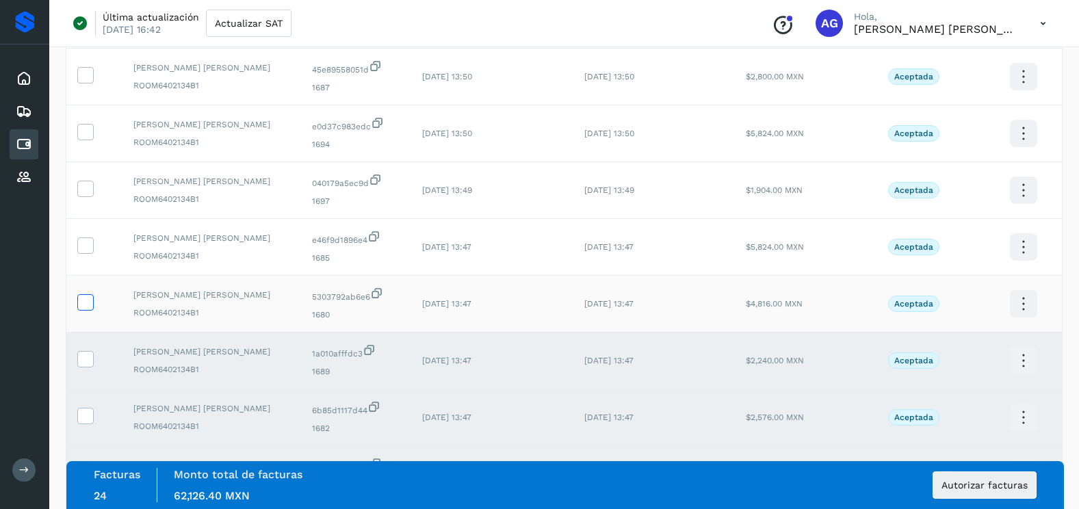
click at [92, 302] on icon at bounding box center [85, 301] width 14 height 14
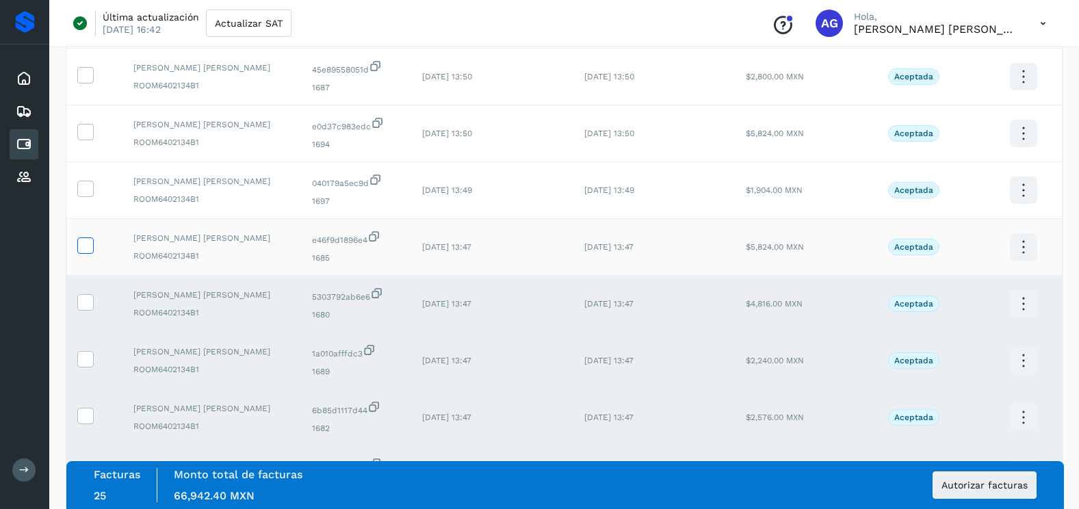
click at [78, 244] on icon at bounding box center [85, 244] width 14 height 14
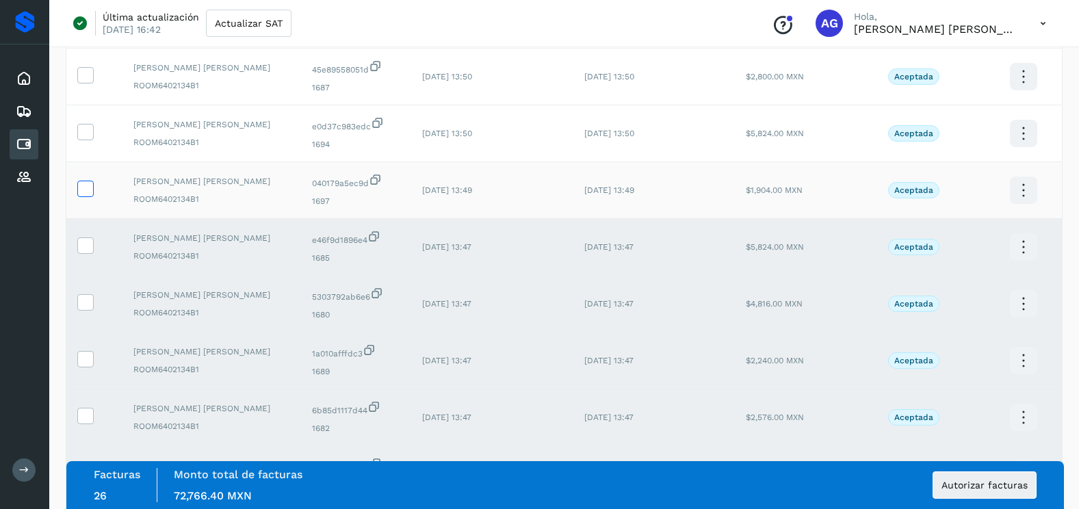
click at [83, 182] on icon at bounding box center [85, 188] width 14 height 14
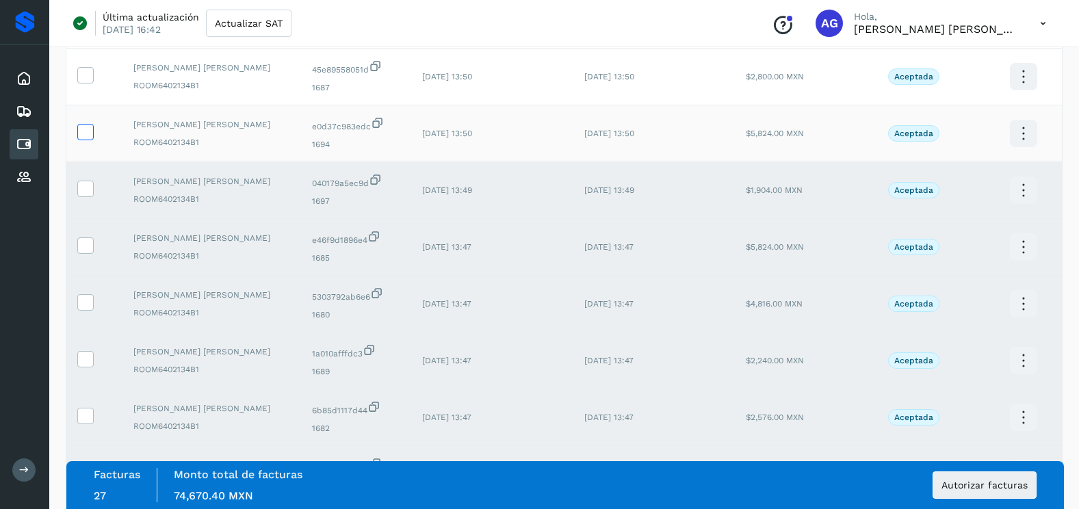
click at [88, 133] on icon at bounding box center [85, 131] width 14 height 14
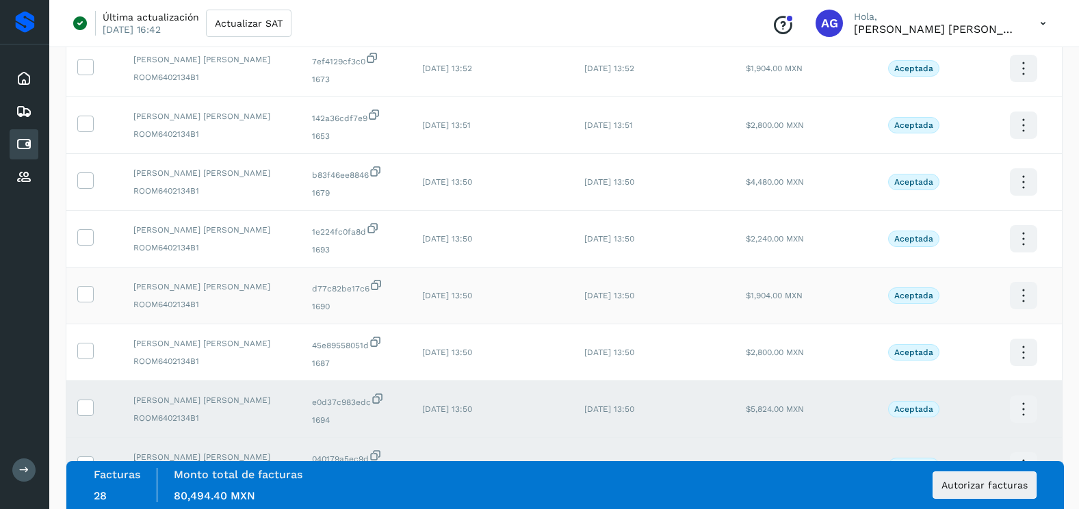
scroll to position [379, 0]
click at [88, 352] on icon at bounding box center [85, 348] width 14 height 14
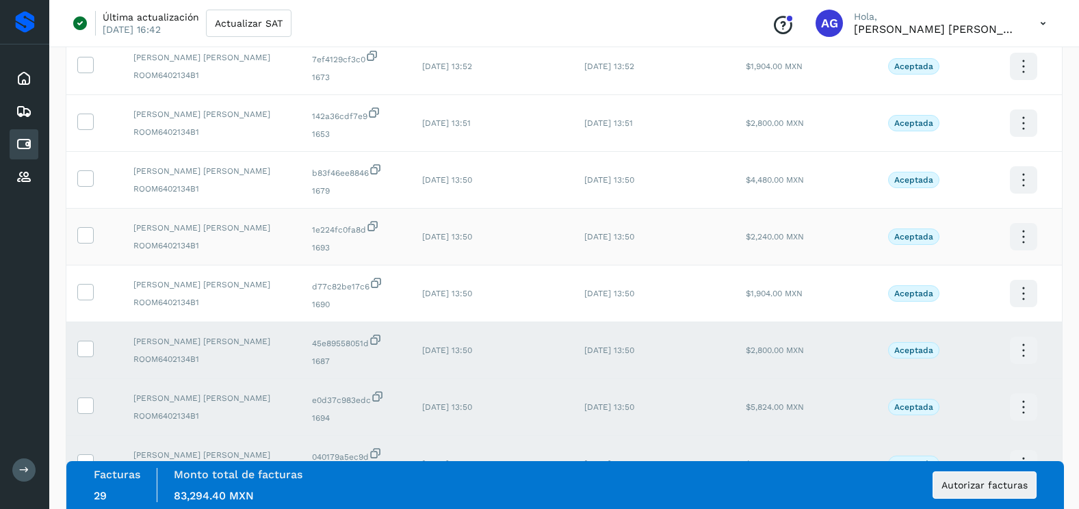
drag, startPoint x: 86, startPoint y: 291, endPoint x: 78, endPoint y: 223, distance: 68.9
click at [86, 291] on icon at bounding box center [85, 291] width 14 height 14
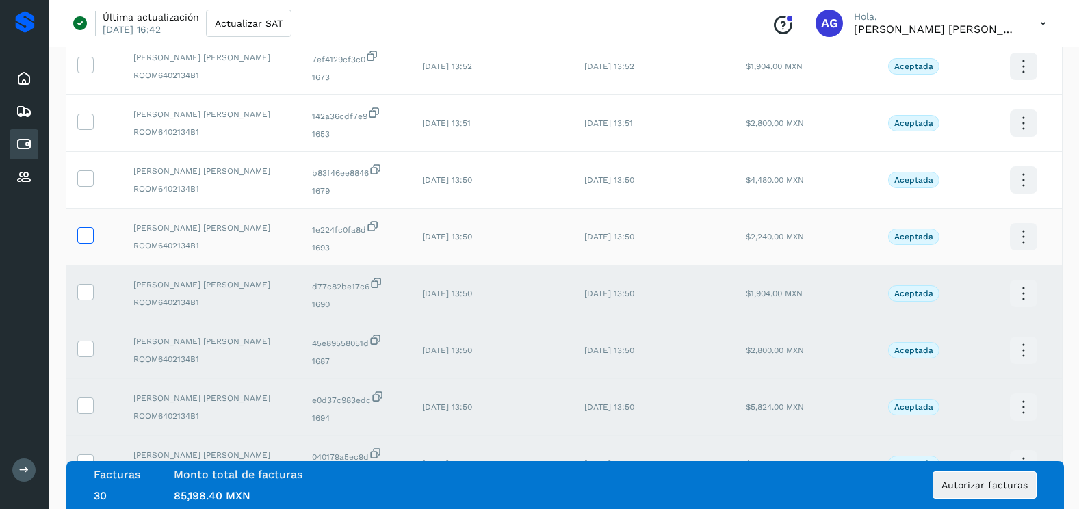
click at [85, 239] on icon at bounding box center [85, 234] width 14 height 14
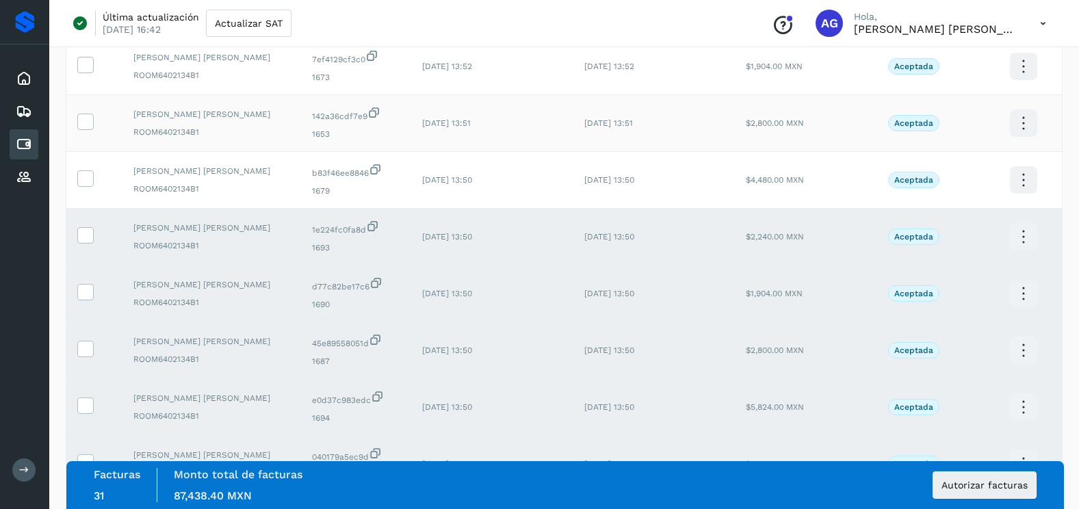
drag, startPoint x: 88, startPoint y: 180, endPoint x: 88, endPoint y: 131, distance: 48.6
click at [88, 178] on icon at bounding box center [85, 177] width 14 height 14
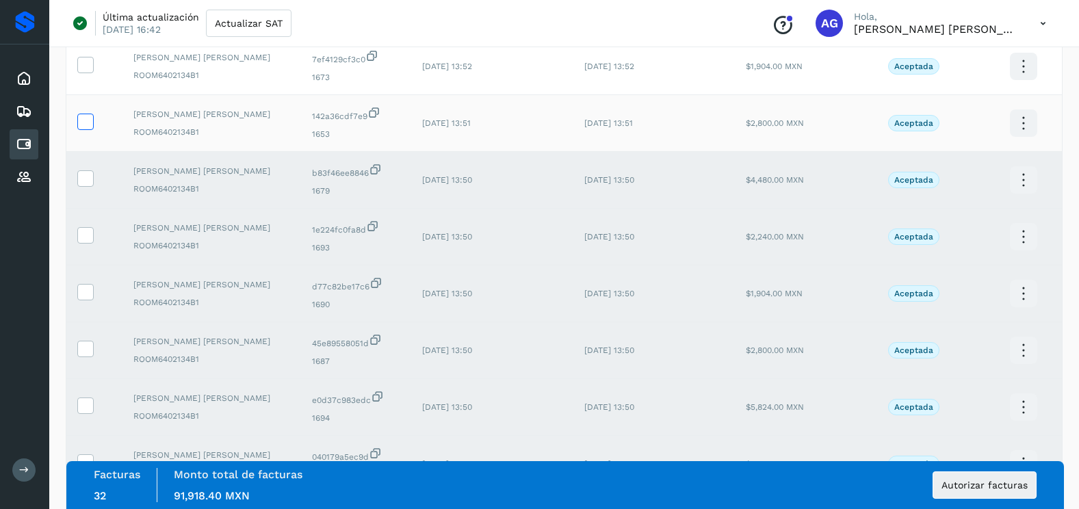
click at [88, 117] on icon at bounding box center [85, 121] width 14 height 14
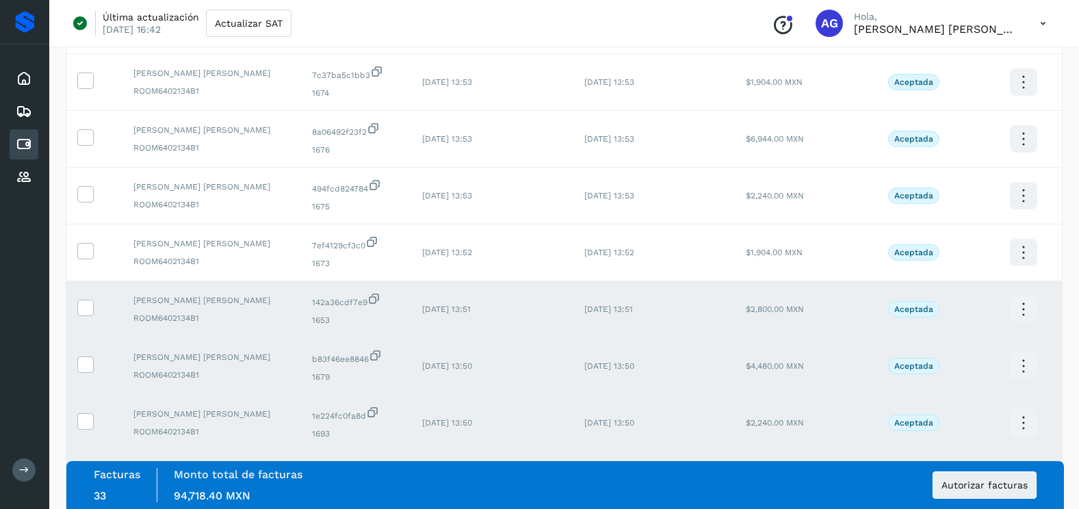
scroll to position [174, 0]
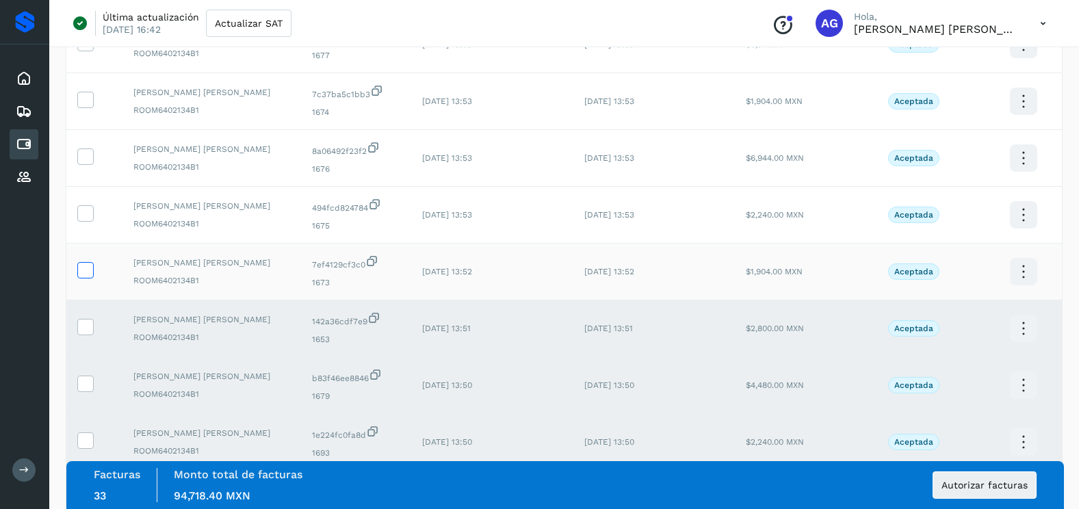
click at [86, 272] on icon at bounding box center [85, 269] width 14 height 14
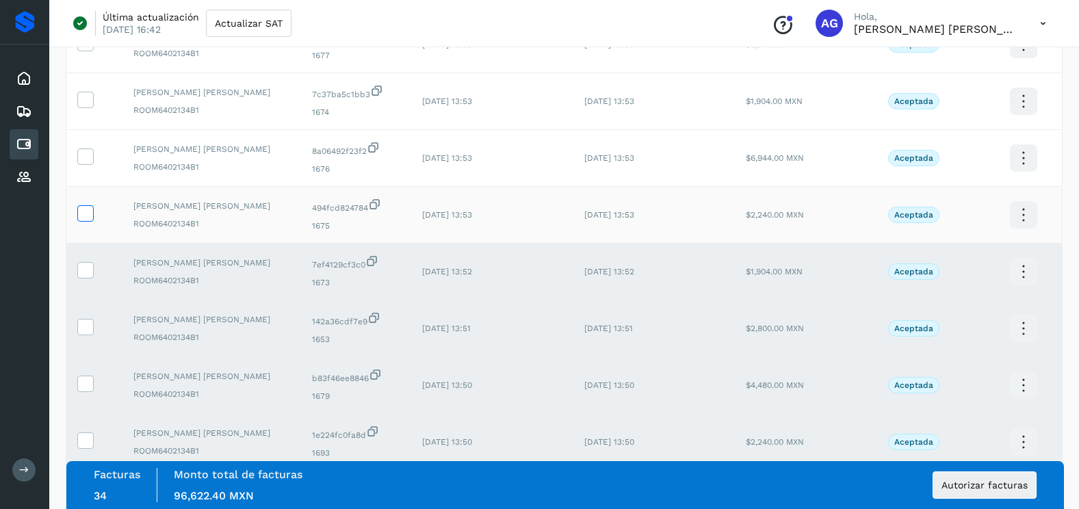
click at [87, 218] on icon at bounding box center [85, 212] width 14 height 14
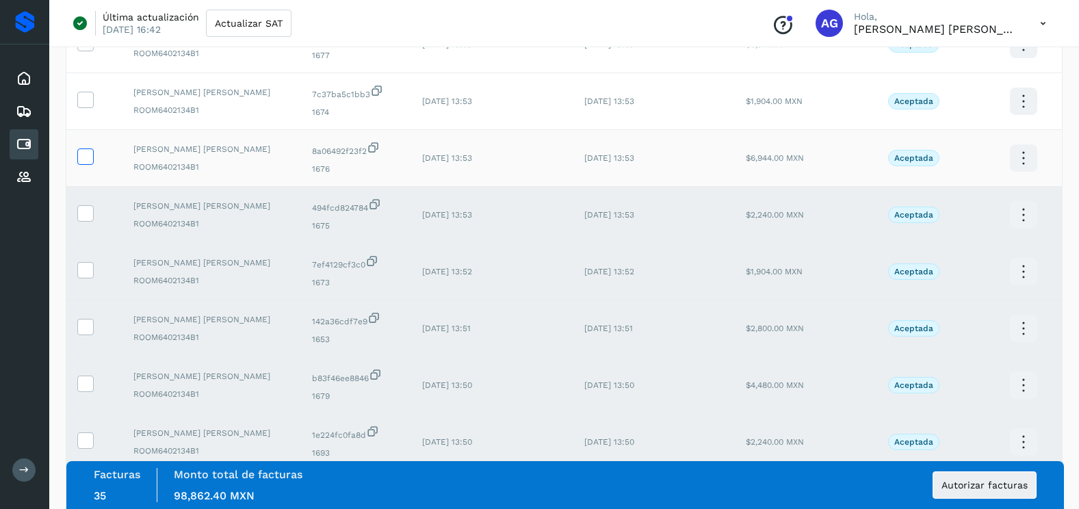
click at [89, 159] on icon at bounding box center [85, 155] width 14 height 14
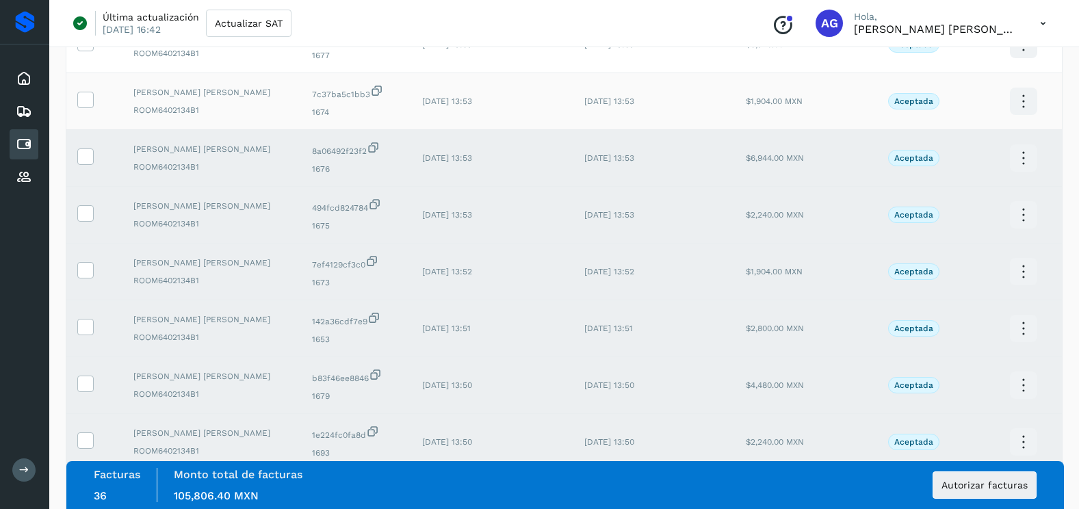
click at [93, 109] on td at bounding box center [94, 101] width 56 height 57
click at [93, 108] on td at bounding box center [94, 101] width 56 height 57
click at [91, 106] on span at bounding box center [85, 103] width 14 height 10
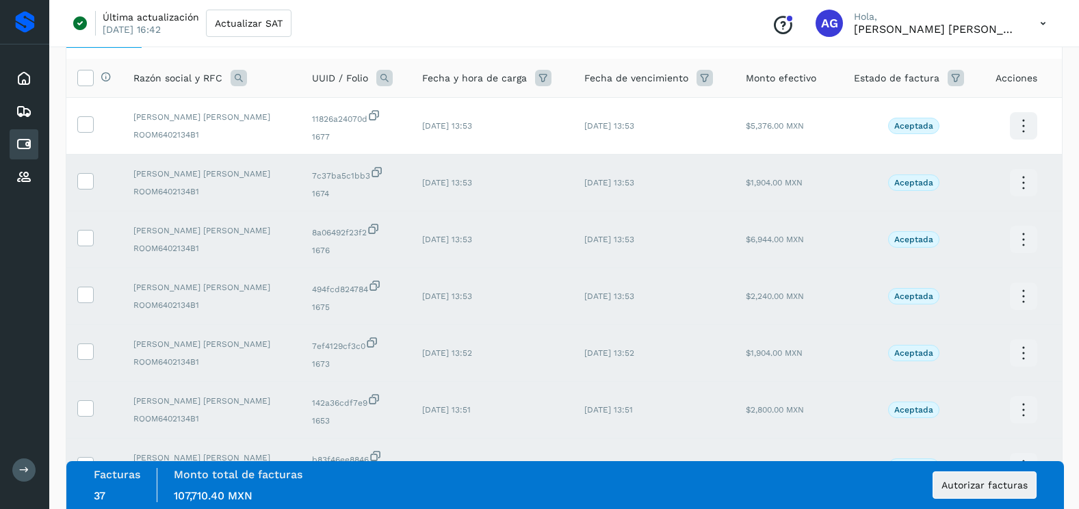
scroll to position [0, 0]
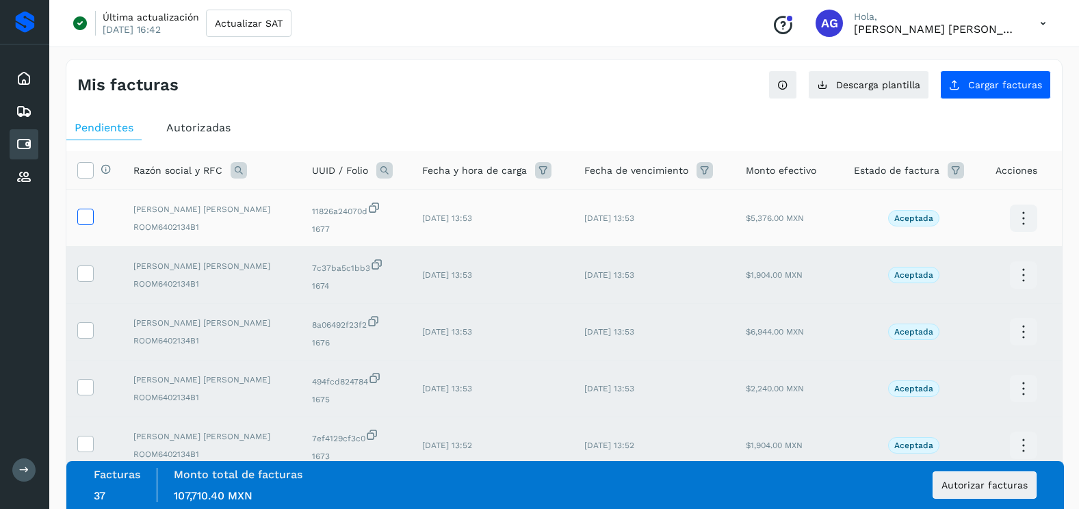
click at [92, 216] on td at bounding box center [94, 218] width 56 height 57
click at [89, 215] on icon at bounding box center [85, 216] width 14 height 14
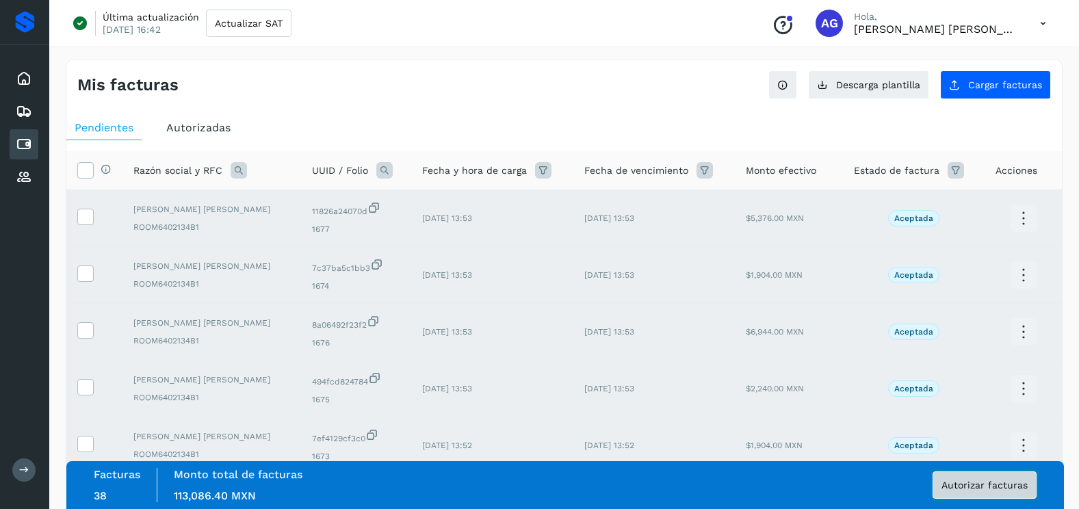
click at [967, 491] on button "Autorizar facturas" at bounding box center [984, 484] width 104 height 27
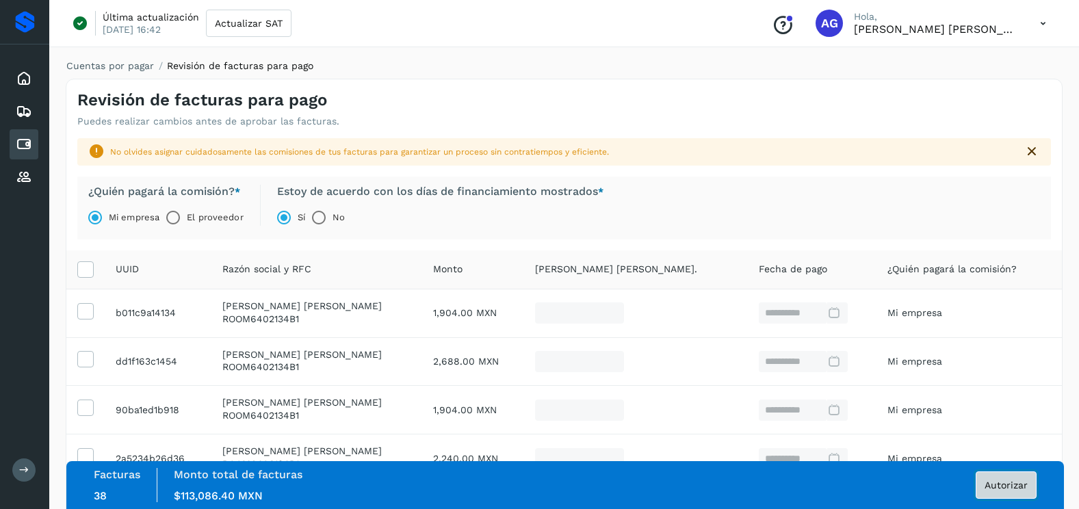
click at [1014, 487] on span "Autorizar" at bounding box center [1005, 485] width 43 height 10
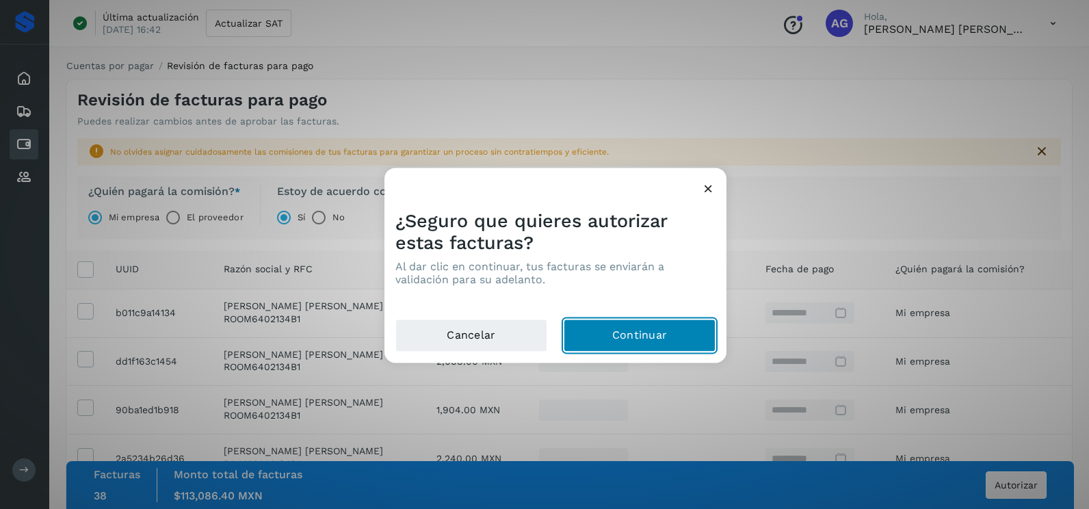
click at [661, 339] on button "Continuar" at bounding box center [640, 335] width 152 height 33
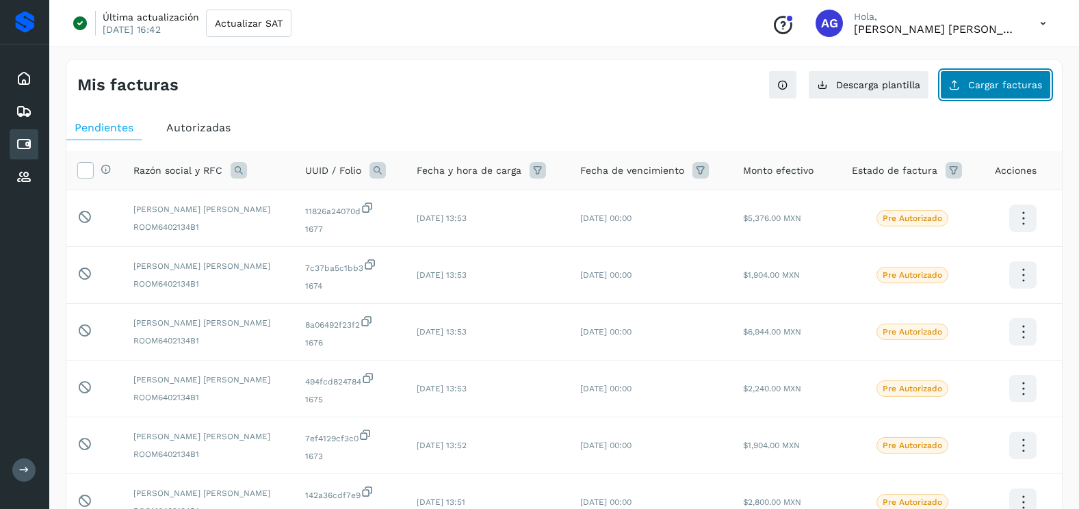
click at [1033, 71] on button "Cargar facturas" at bounding box center [995, 84] width 111 height 29
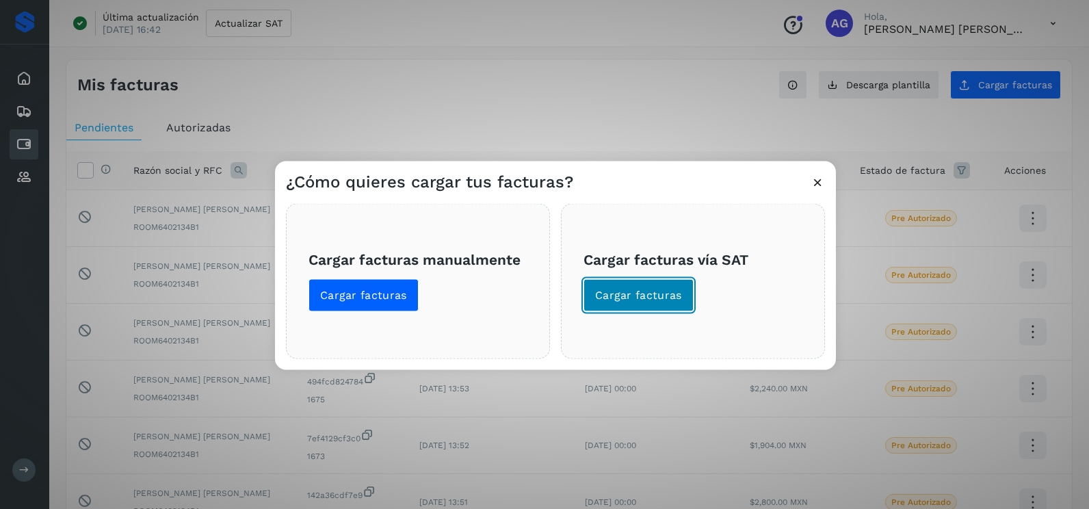
click at [658, 303] on button "Cargar facturas" at bounding box center [638, 295] width 110 height 33
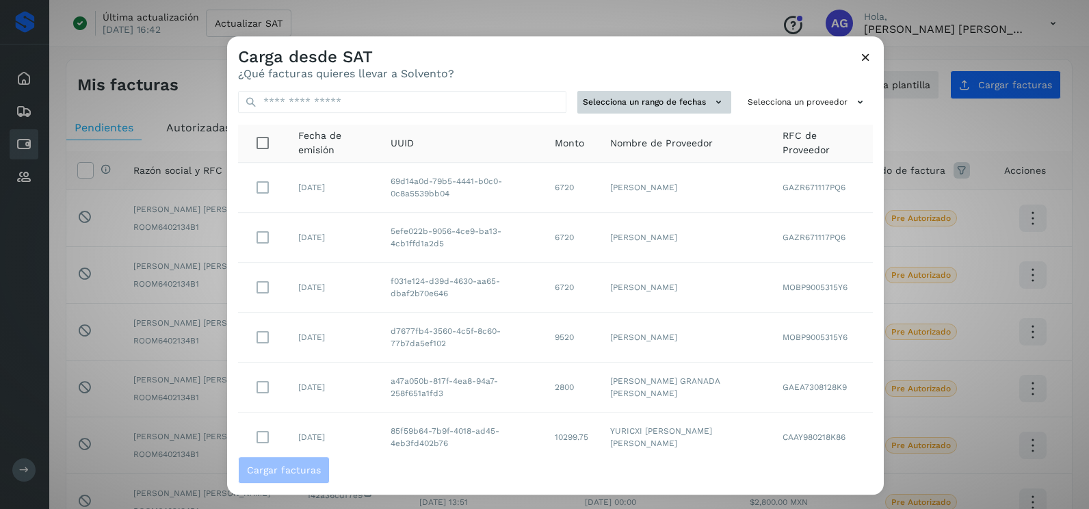
click at [672, 93] on button "Selecciona un rango de fechas" at bounding box center [654, 102] width 154 height 23
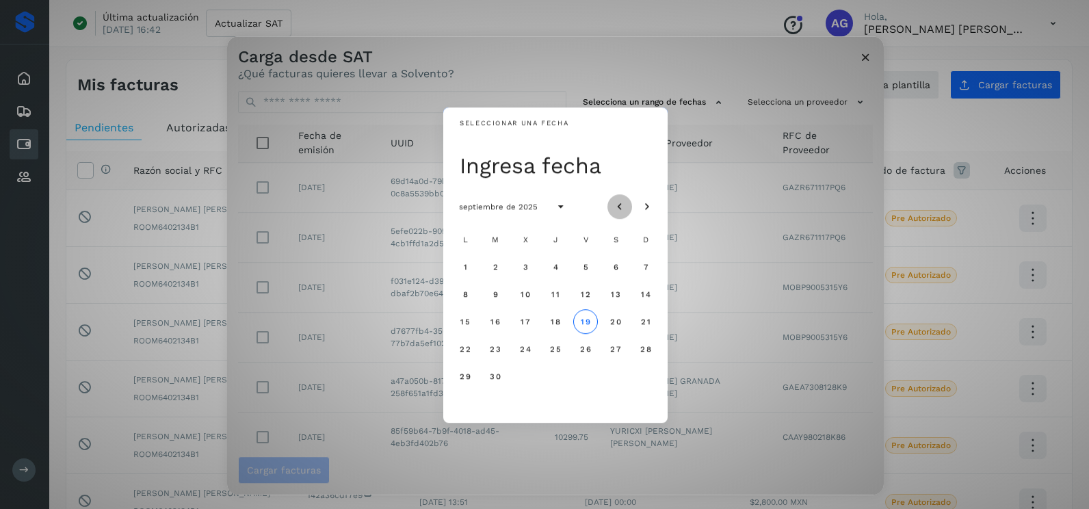
click at [619, 205] on icon "Mes anterior" at bounding box center [620, 207] width 14 height 14
click at [525, 375] on span "30" at bounding box center [525, 376] width 12 height 10
click at [555, 379] on span "31" at bounding box center [555, 376] width 10 height 10
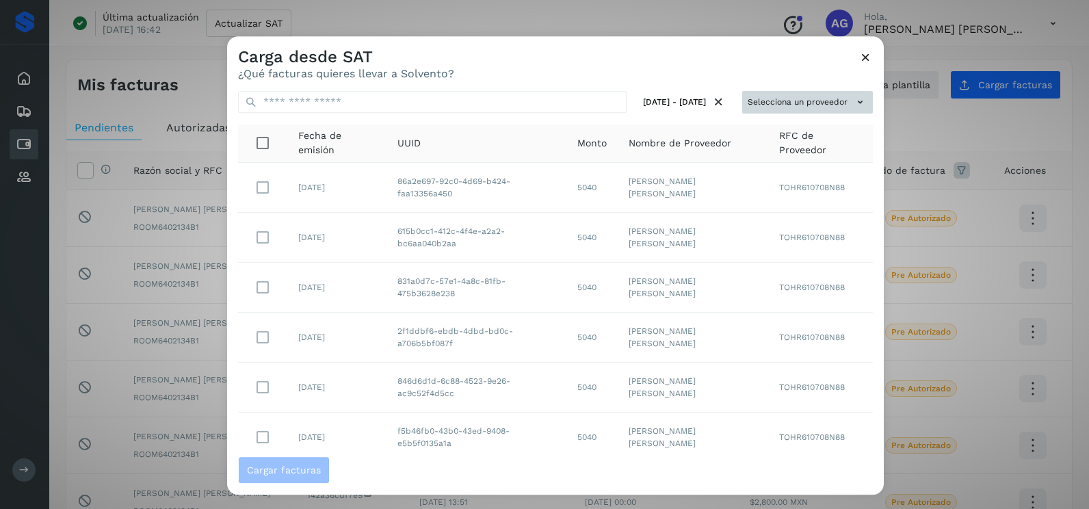
click at [832, 93] on button "Selecciona un proveedor" at bounding box center [807, 102] width 131 height 23
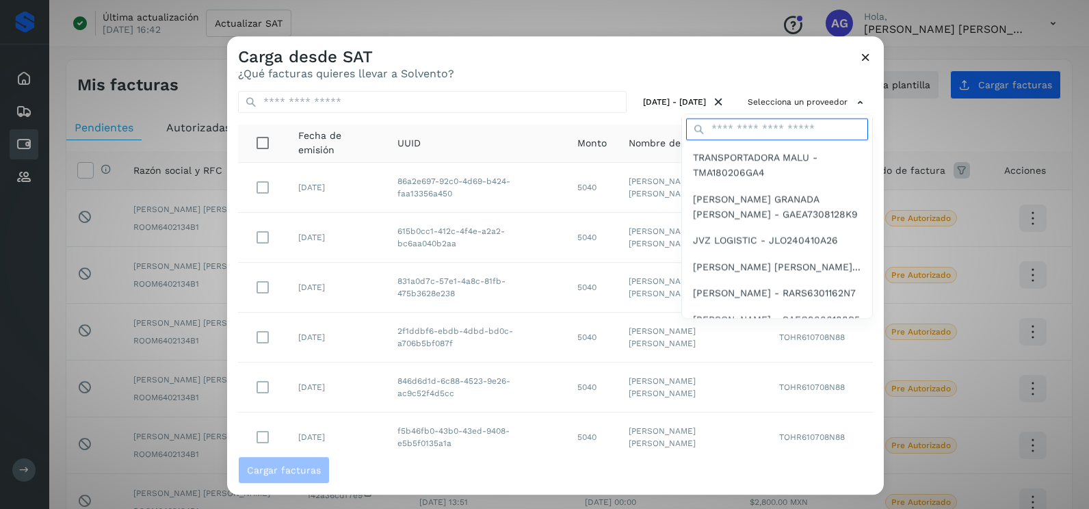
click at [732, 122] on input "text" at bounding box center [777, 129] width 182 height 22
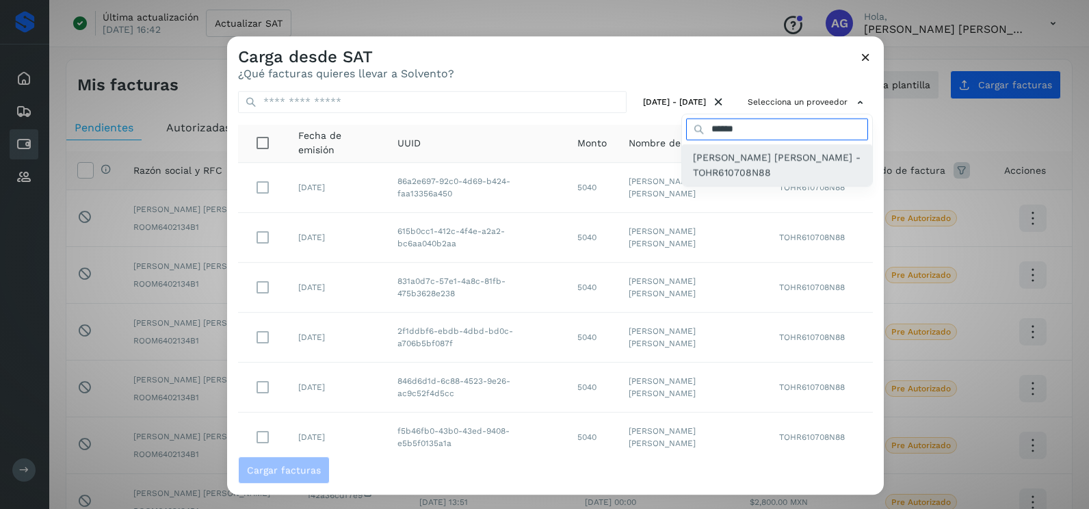
type input "******"
click at [754, 153] on span "[PERSON_NAME] [PERSON_NAME] - TOHR610708N88" at bounding box center [777, 165] width 168 height 31
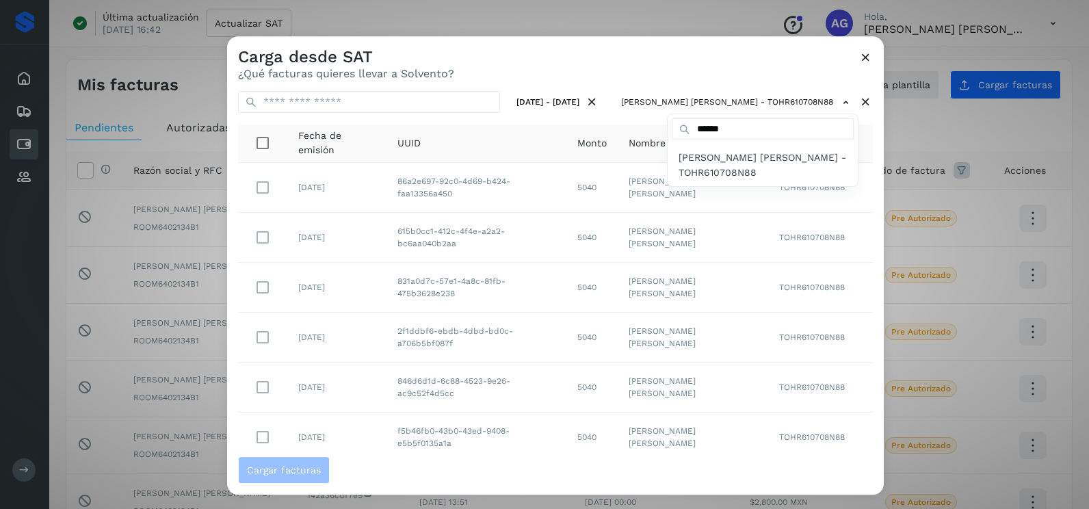
click at [579, 71] on div at bounding box center [771, 290] width 1089 height 509
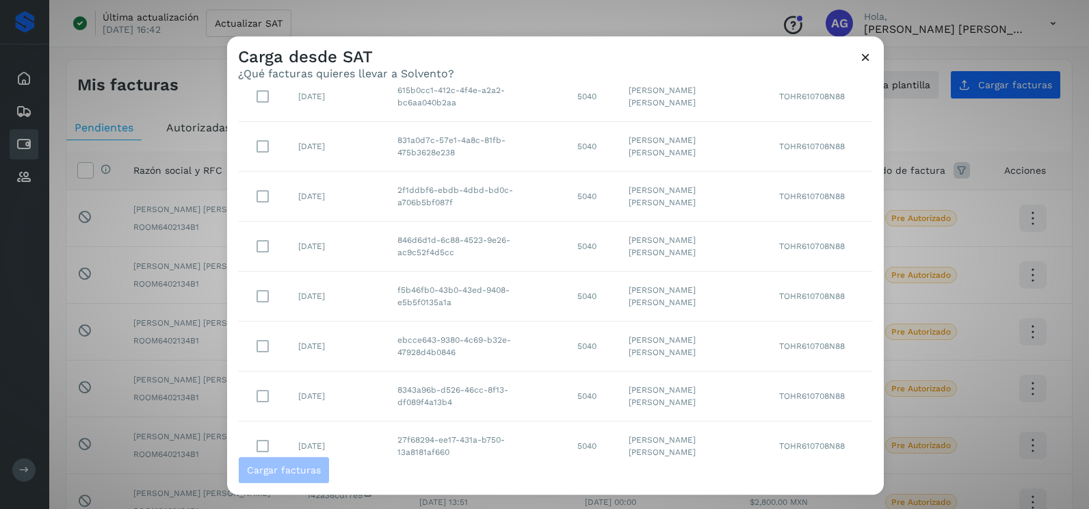
scroll to position [243, 0]
drag, startPoint x: 809, startPoint y: 429, endPoint x: 806, endPoint y: 442, distance: 13.4
click at [809, 429] on select "** ** **" at bounding box center [821, 432] width 35 height 27
select select "**"
click at [804, 419] on select "** ** **" at bounding box center [821, 432] width 35 height 27
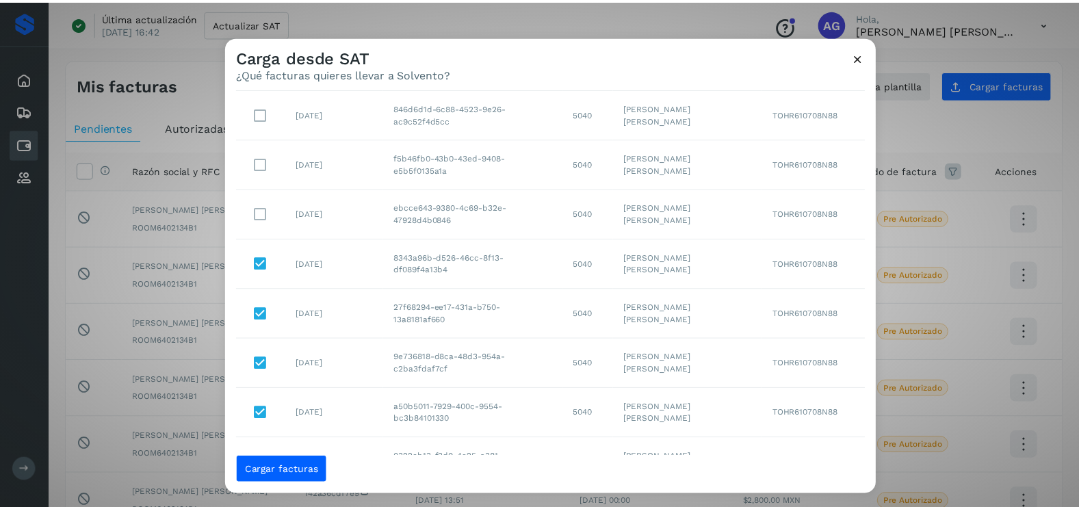
scroll to position [342, 0]
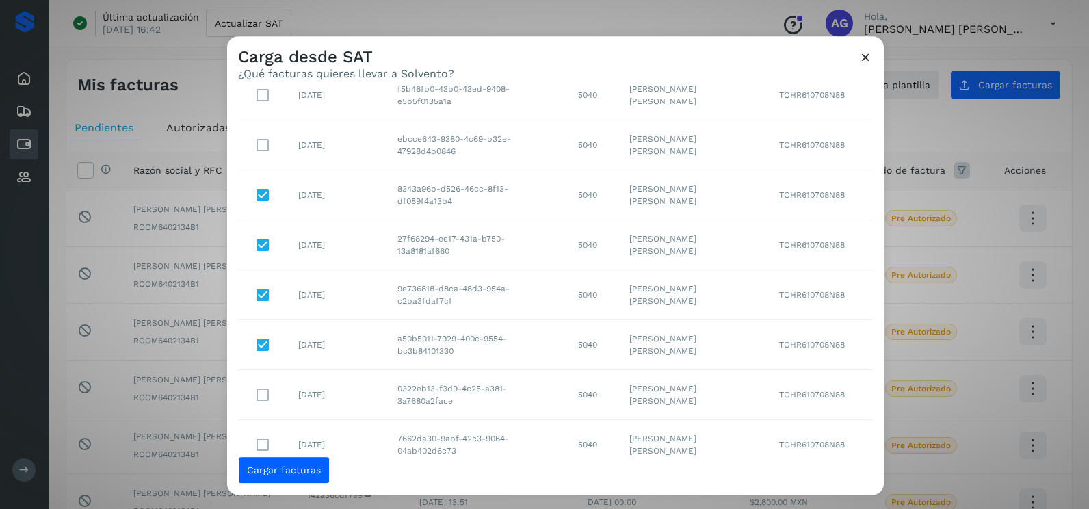
click at [863, 62] on icon at bounding box center [865, 57] width 14 height 14
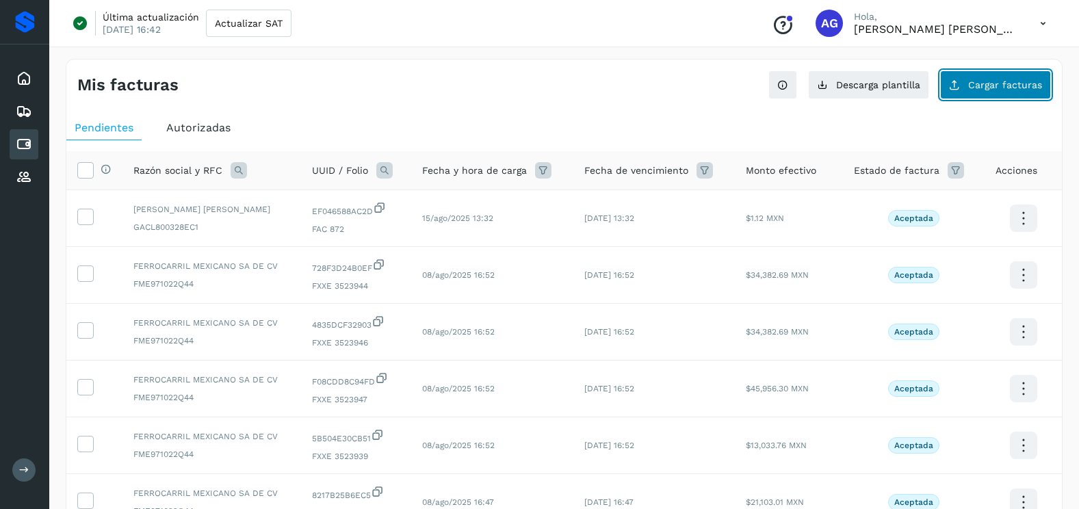
click at [1002, 90] on span "Cargar facturas" at bounding box center [1005, 85] width 74 height 10
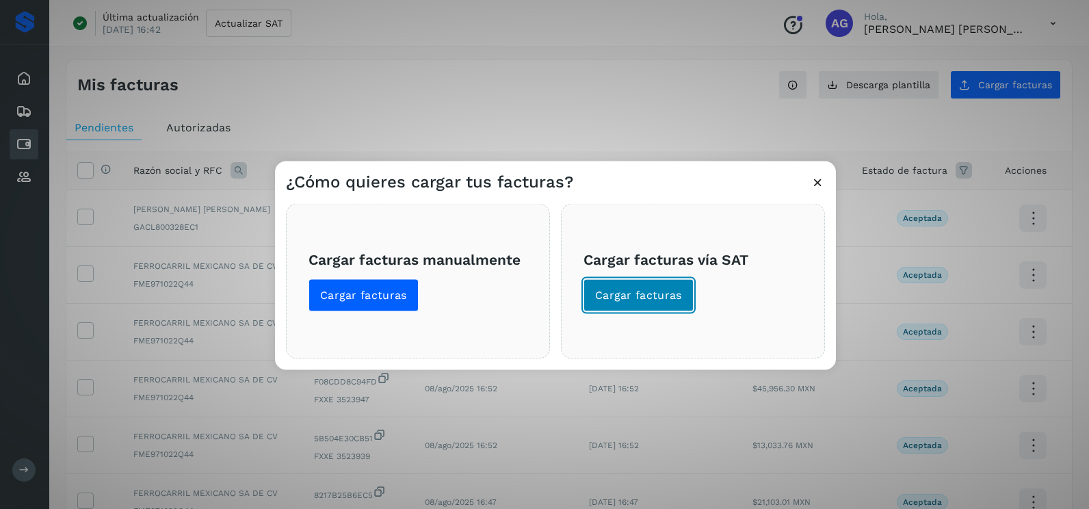
click at [647, 293] on span "Cargar facturas" at bounding box center [638, 295] width 87 height 15
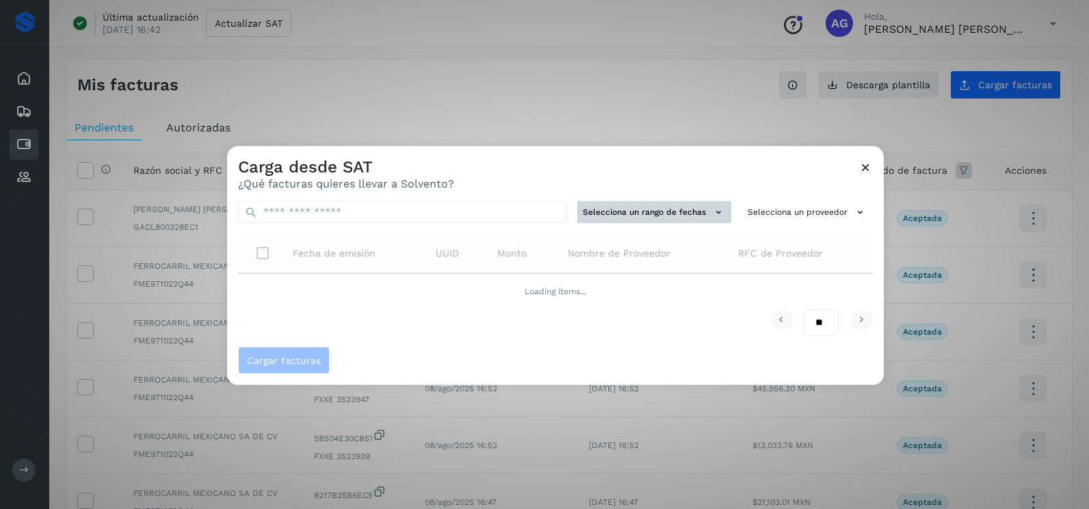
click at [674, 222] on button "Selecciona un rango de fechas" at bounding box center [654, 212] width 154 height 23
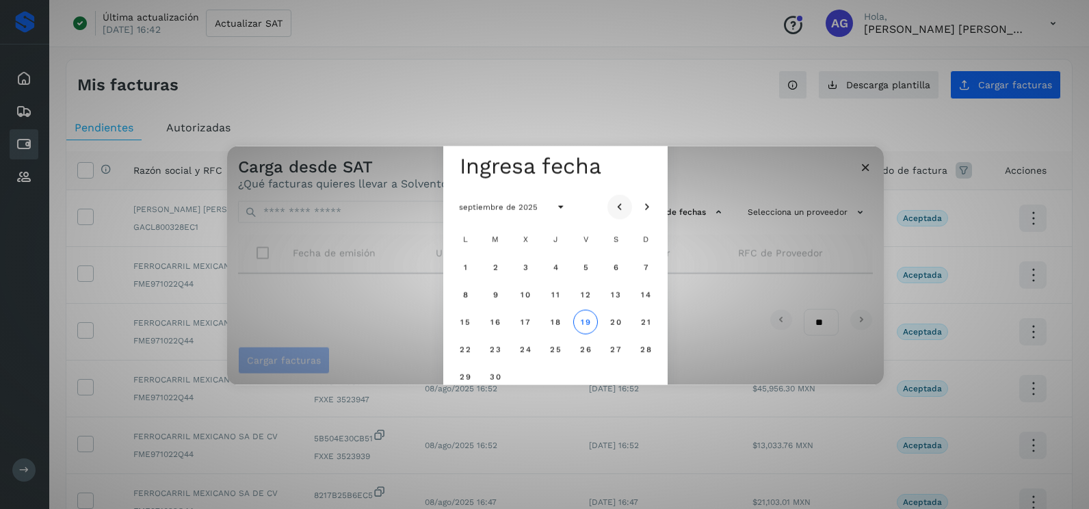
click at [626, 200] on icon "Mes anterior" at bounding box center [620, 207] width 14 height 14
click at [626, 204] on icon "Mes anterior" at bounding box center [620, 207] width 14 height 14
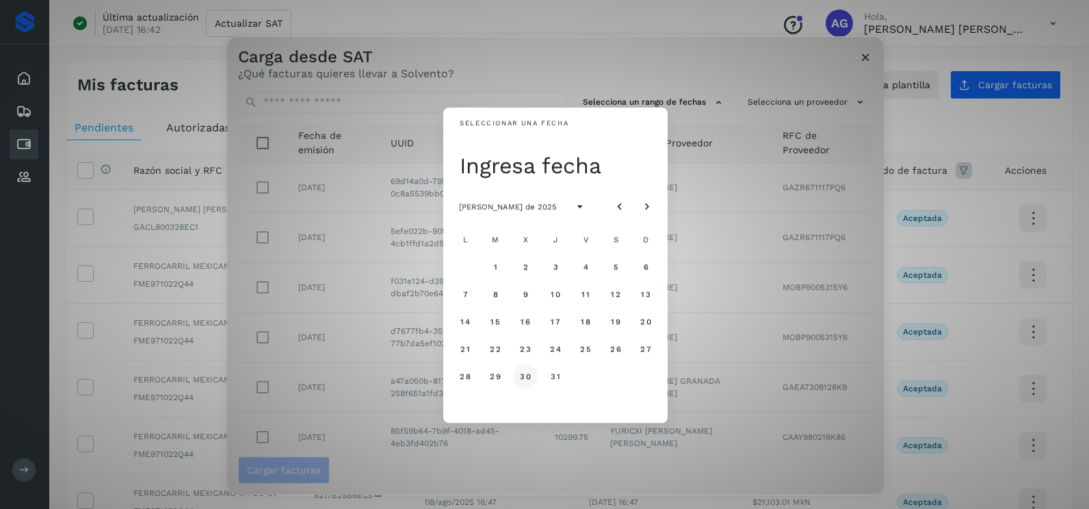
click at [528, 380] on span "30" at bounding box center [525, 376] width 12 height 10
click at [548, 380] on button "31" at bounding box center [555, 376] width 25 height 25
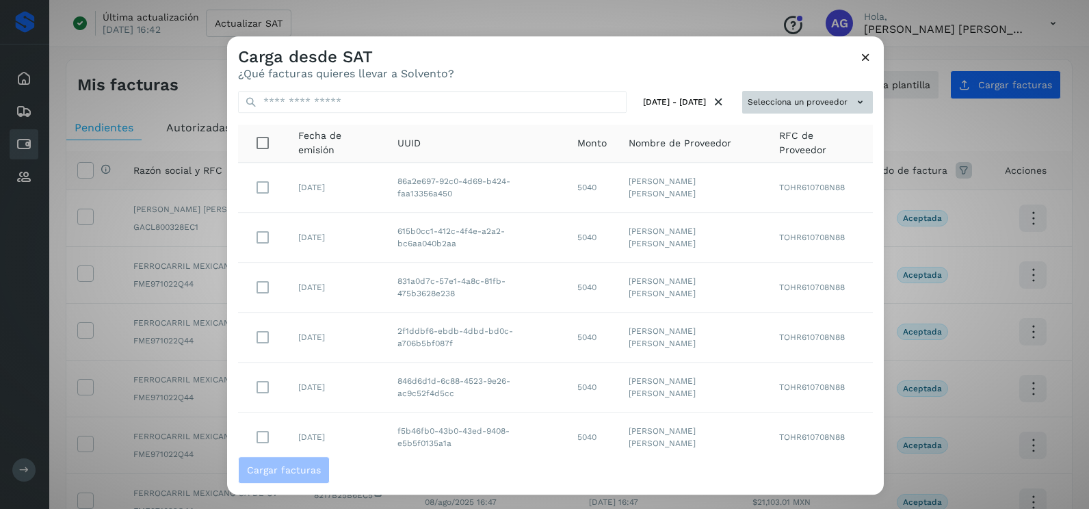
click at [763, 103] on button "Selecciona un proveedor" at bounding box center [807, 102] width 131 height 23
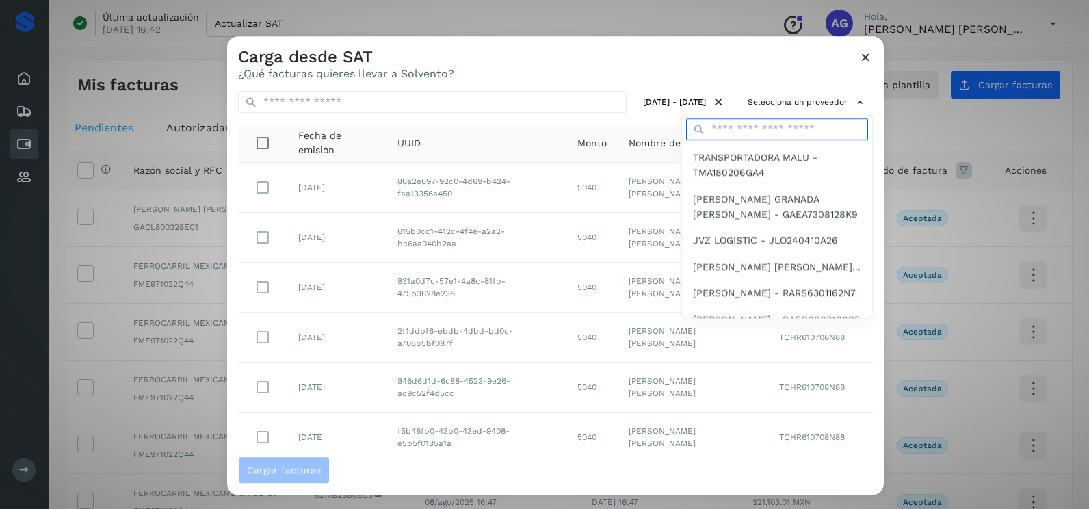
click at [728, 133] on input "text" at bounding box center [777, 129] width 182 height 22
type input "******"
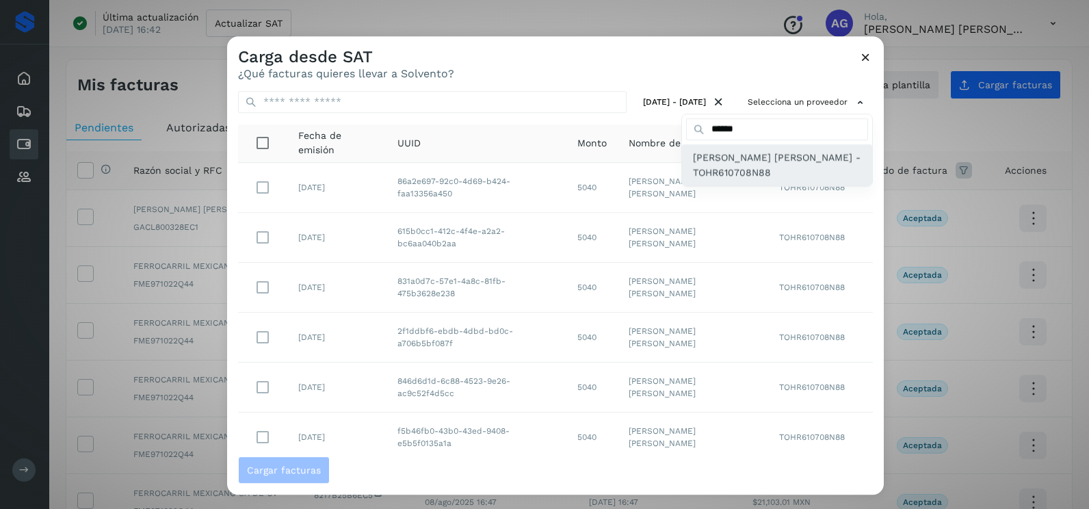
click at [705, 152] on span "[PERSON_NAME] [PERSON_NAME] - TOHR610708N88" at bounding box center [777, 165] width 168 height 31
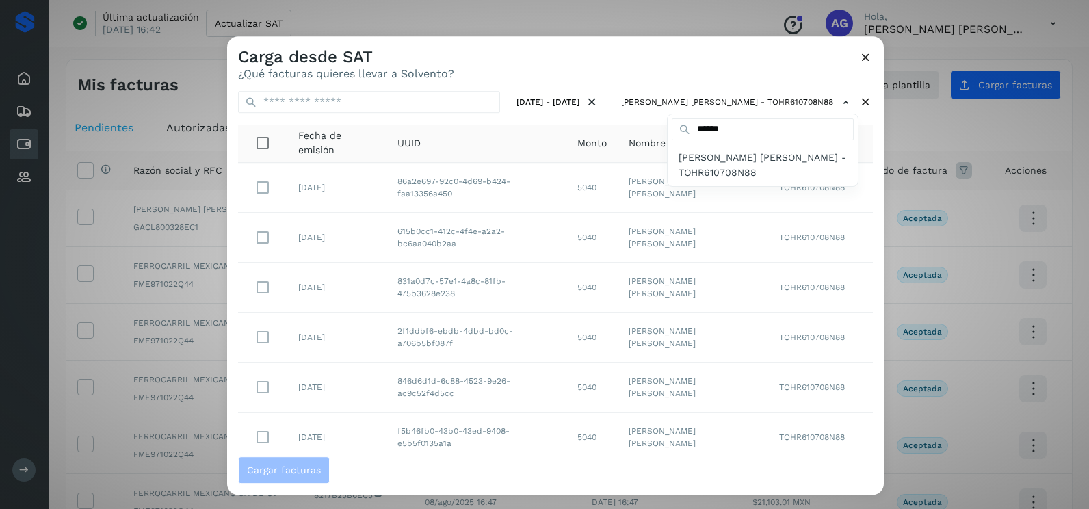
drag, startPoint x: 864, startPoint y: 352, endPoint x: 851, endPoint y: 362, distance: 16.1
click at [865, 345] on div at bounding box center [771, 290] width 1089 height 509
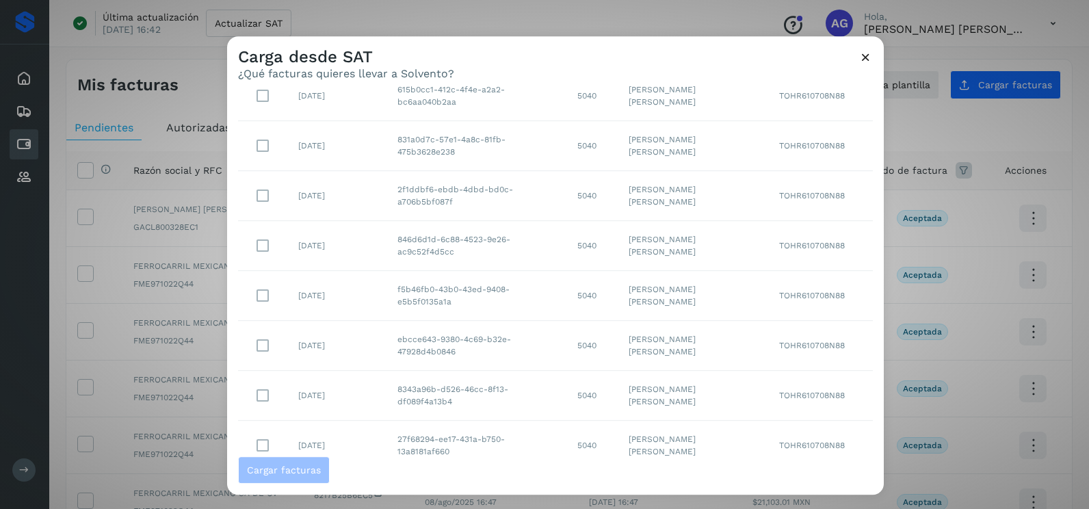
scroll to position [243, 0]
click at [804, 434] on select "** ** **" at bounding box center [821, 432] width 35 height 27
select select "**"
click at [804, 419] on select "** ** **" at bounding box center [821, 432] width 35 height 27
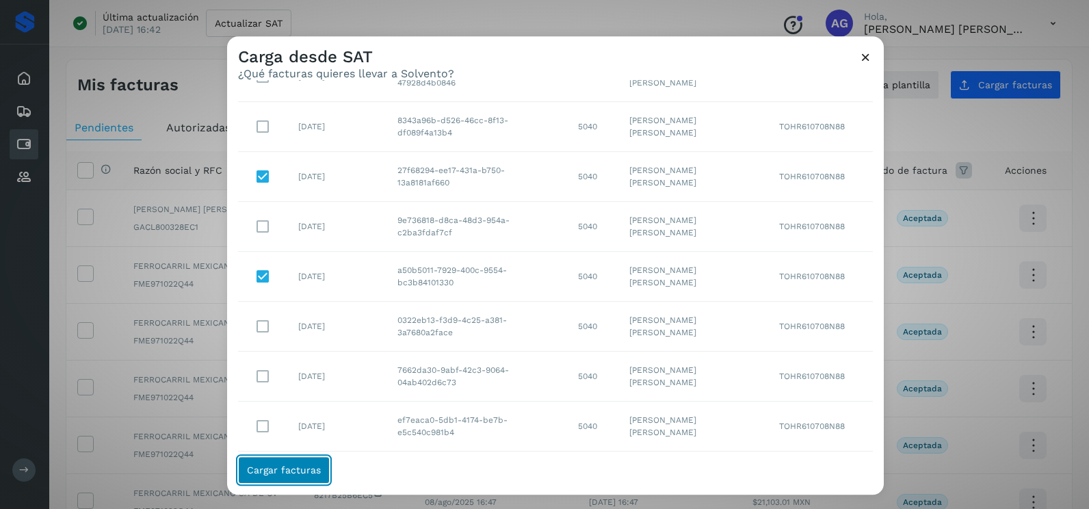
click at [283, 462] on button "Cargar facturas" at bounding box center [284, 469] width 92 height 27
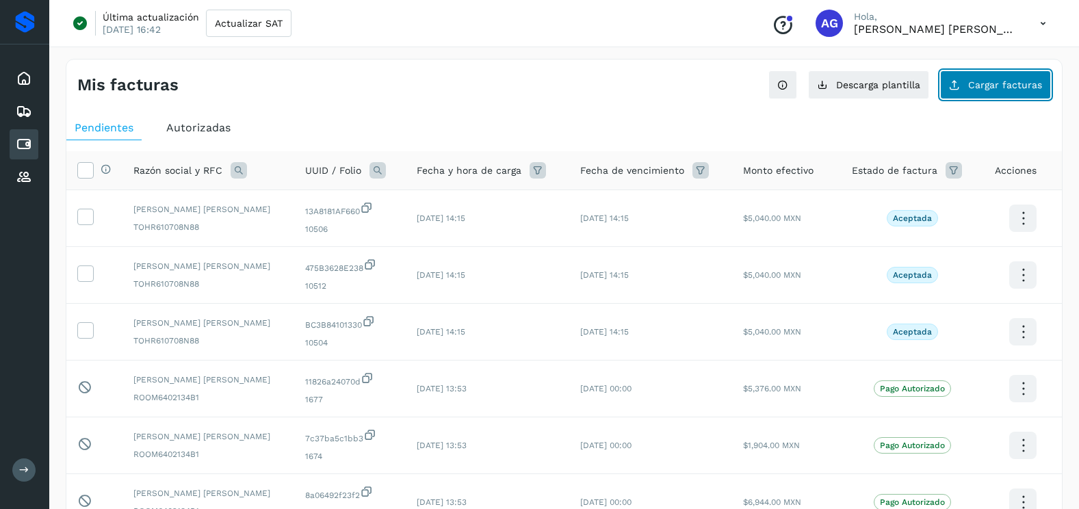
click at [983, 94] on button "Cargar facturas" at bounding box center [995, 84] width 111 height 29
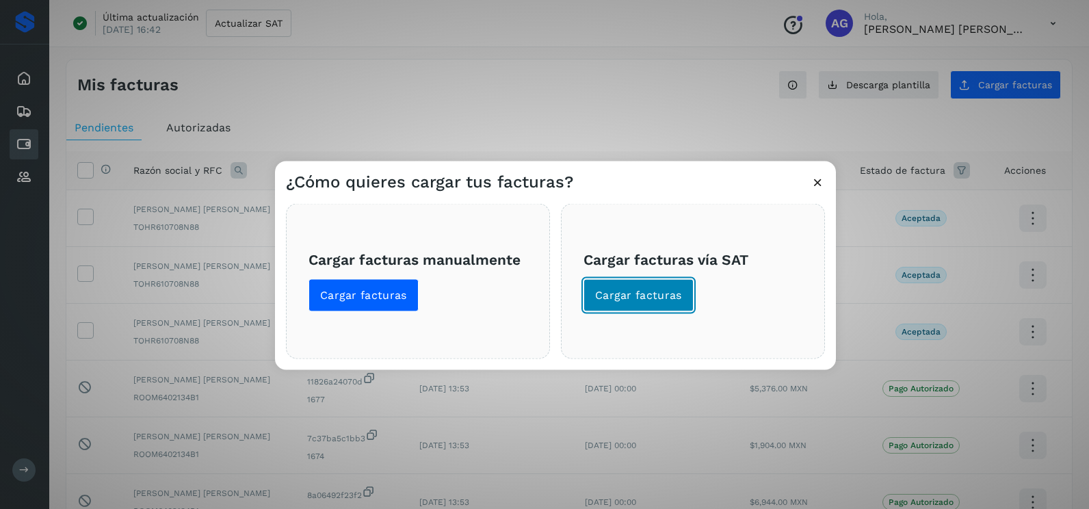
click at [616, 299] on span "Cargar facturas" at bounding box center [638, 295] width 87 height 15
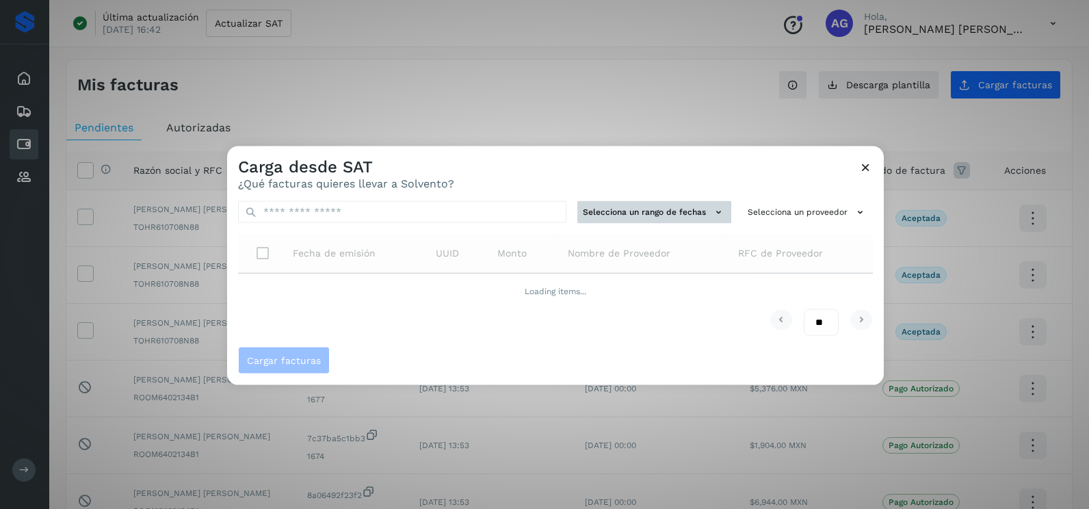
click at [620, 216] on button "Selecciona un rango de fechas" at bounding box center [654, 212] width 154 height 23
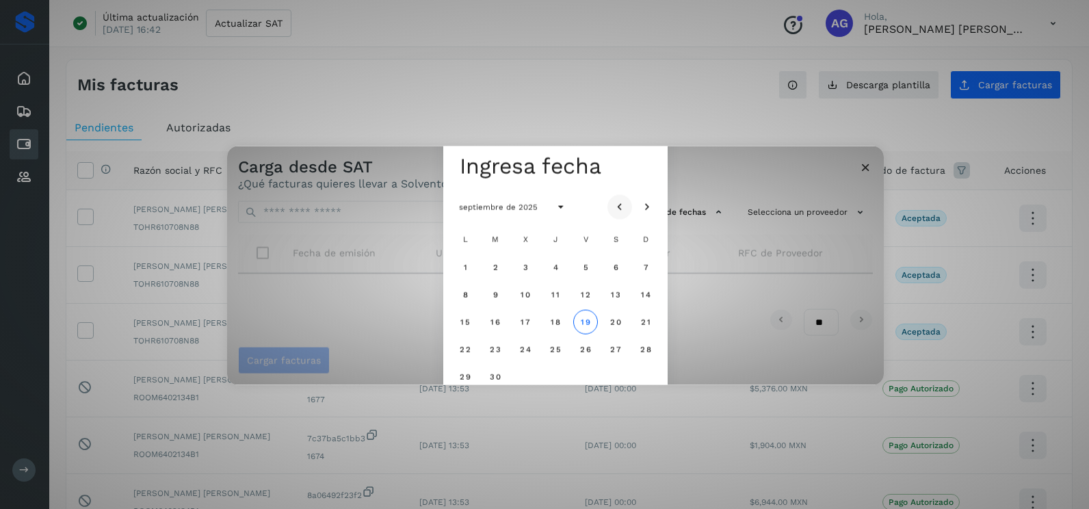
click at [616, 203] on icon "Mes anterior" at bounding box center [620, 207] width 14 height 14
click at [615, 202] on icon "Mes anterior" at bounding box center [620, 207] width 14 height 14
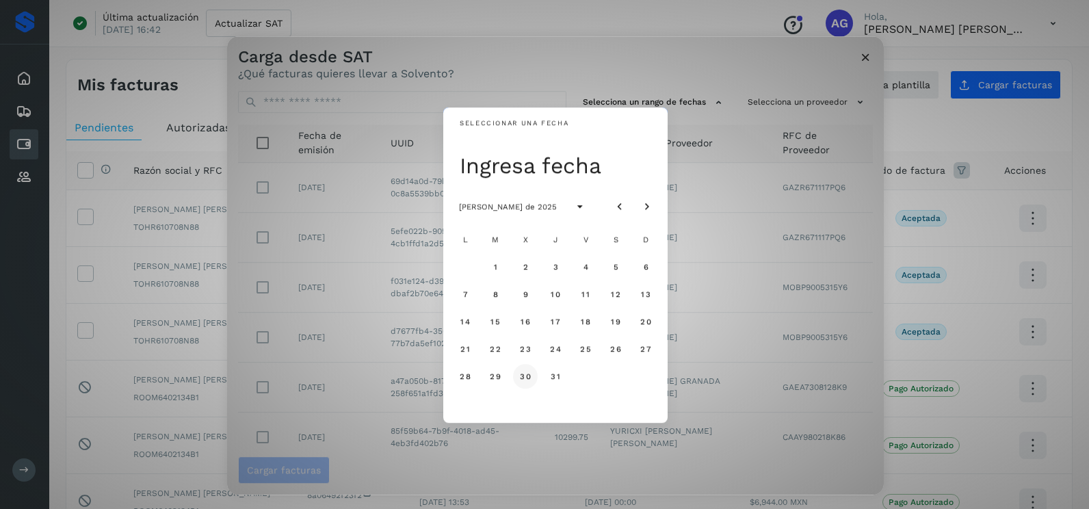
click at [527, 376] on span "30" at bounding box center [525, 376] width 12 height 10
click at [559, 375] on span "31" at bounding box center [555, 376] width 10 height 10
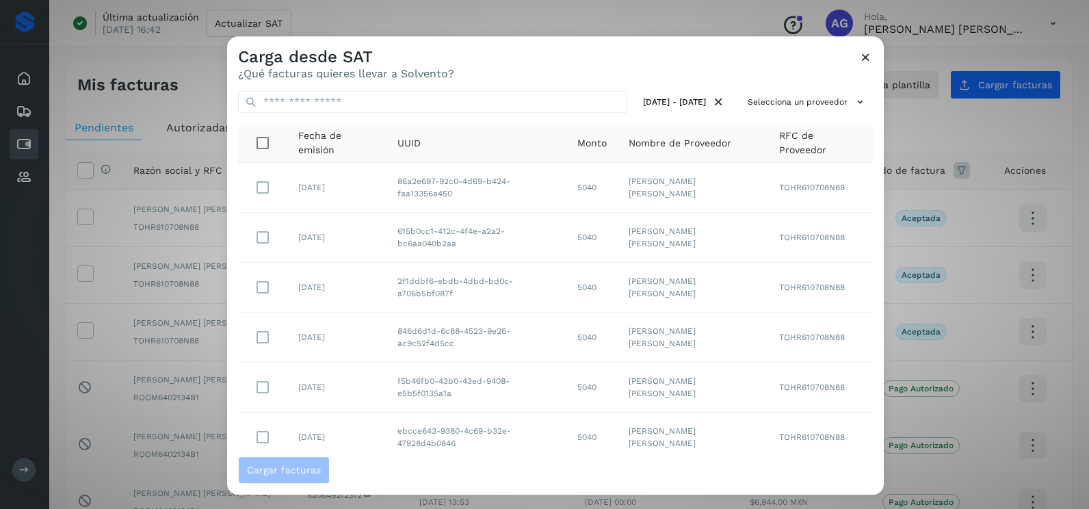
click at [821, 114] on div "[DATE] - [DATE] Selecciona un proveedor Fecha de emisión UUID Monto Nombre de P…" at bounding box center [555, 268] width 657 height 376
click at [820, 105] on button "Selecciona un proveedor" at bounding box center [807, 102] width 131 height 23
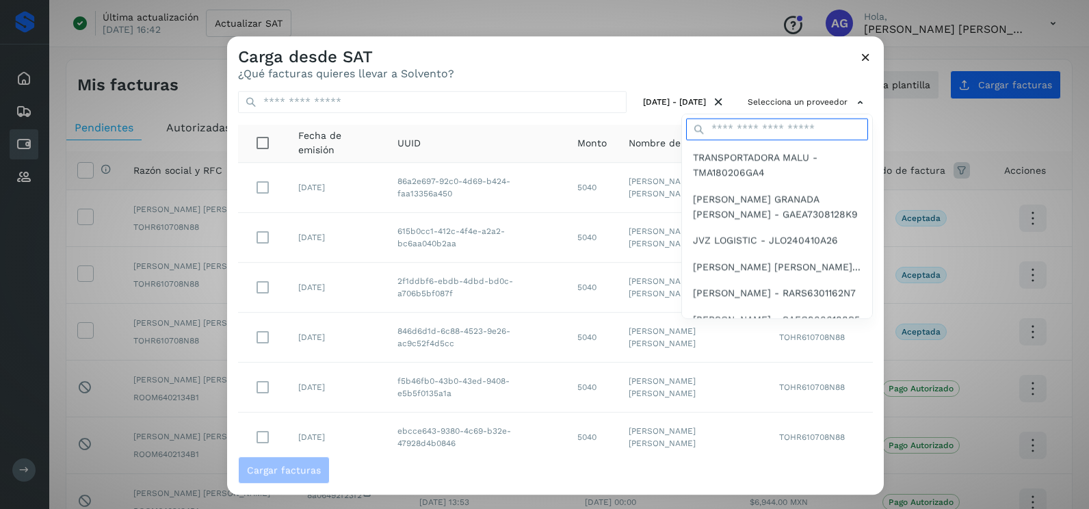
click at [772, 128] on input "text" at bounding box center [777, 129] width 182 height 22
type input "******"
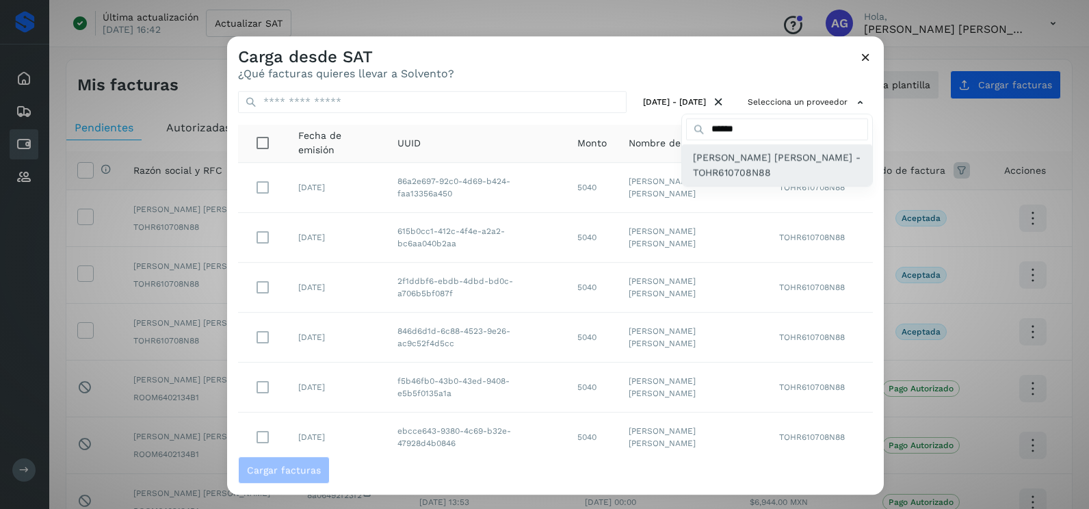
click at [765, 173] on span "[PERSON_NAME] [PERSON_NAME] - TOHR610708N88" at bounding box center [777, 165] width 168 height 31
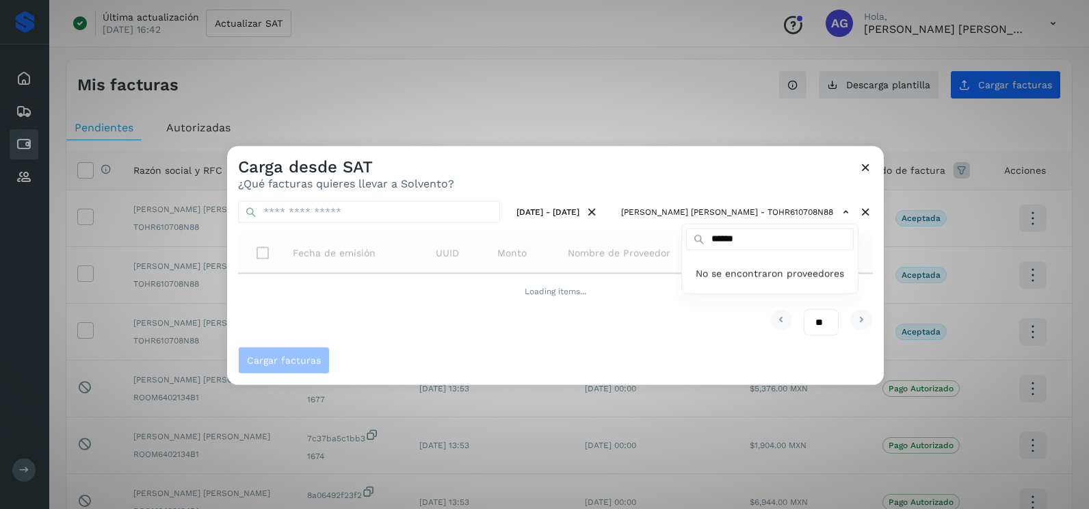
click at [641, 164] on div at bounding box center [771, 400] width 1089 height 509
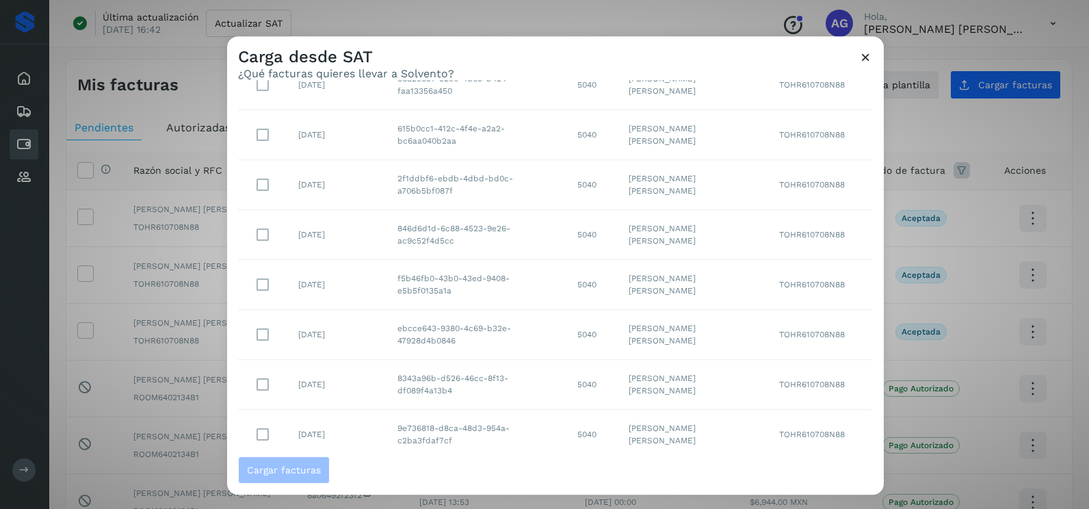
scroll to position [243, 0]
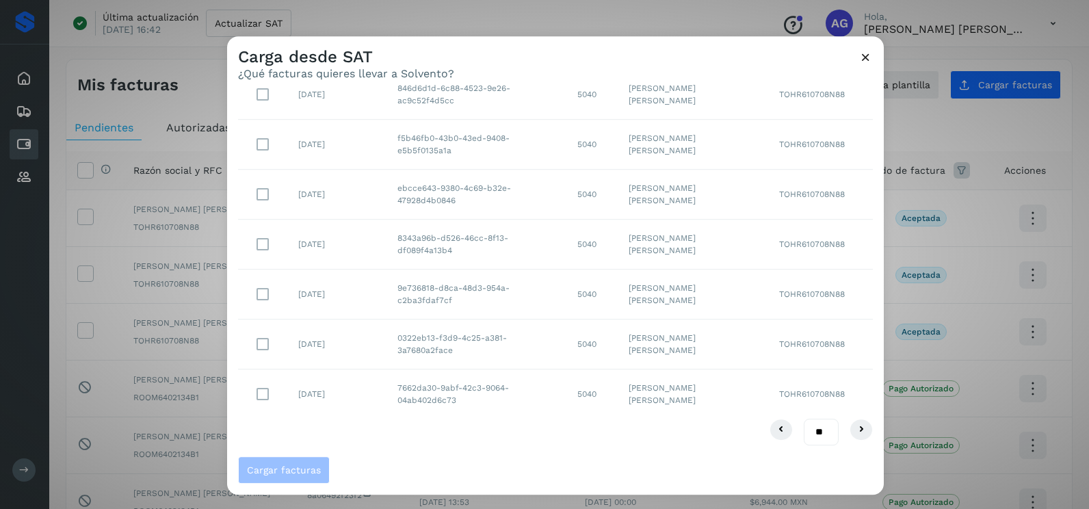
click at [808, 435] on select "** ** **" at bounding box center [821, 432] width 35 height 27
select select "**"
click at [804, 419] on select "** ** **" at bounding box center [821, 432] width 35 height 27
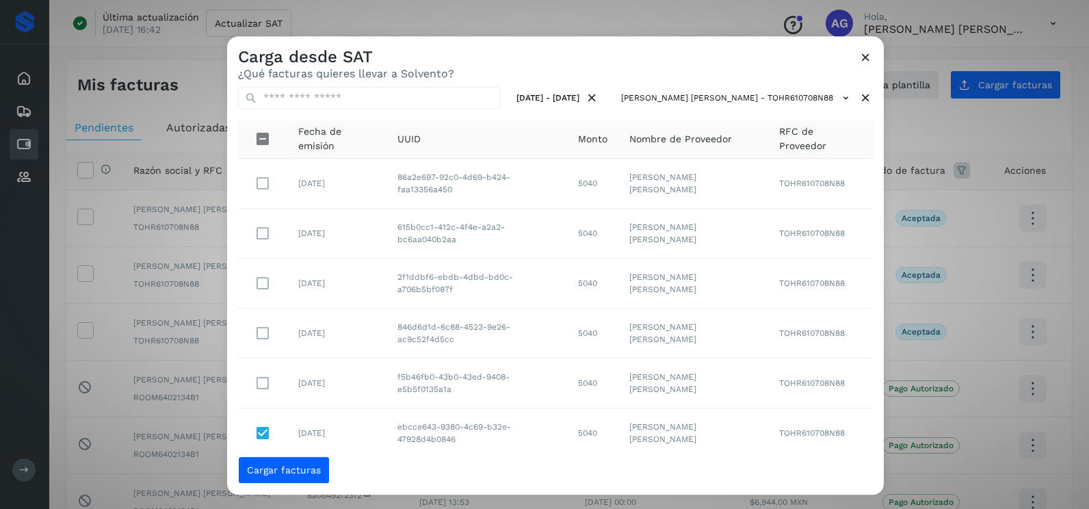
scroll to position [0, 0]
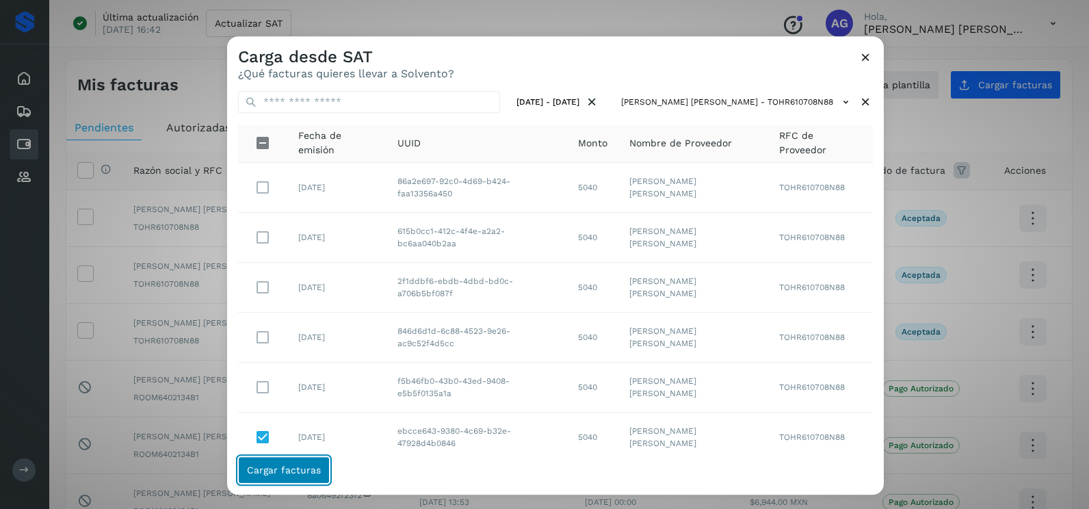
click at [297, 466] on span "Cargar facturas" at bounding box center [284, 470] width 74 height 10
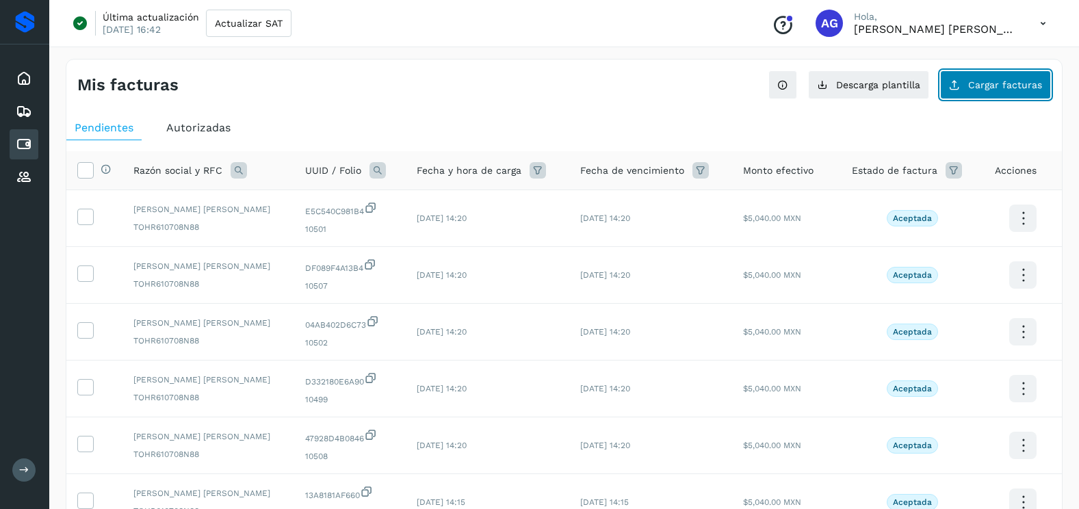
click at [1016, 93] on button "Cargar facturas" at bounding box center [995, 84] width 111 height 29
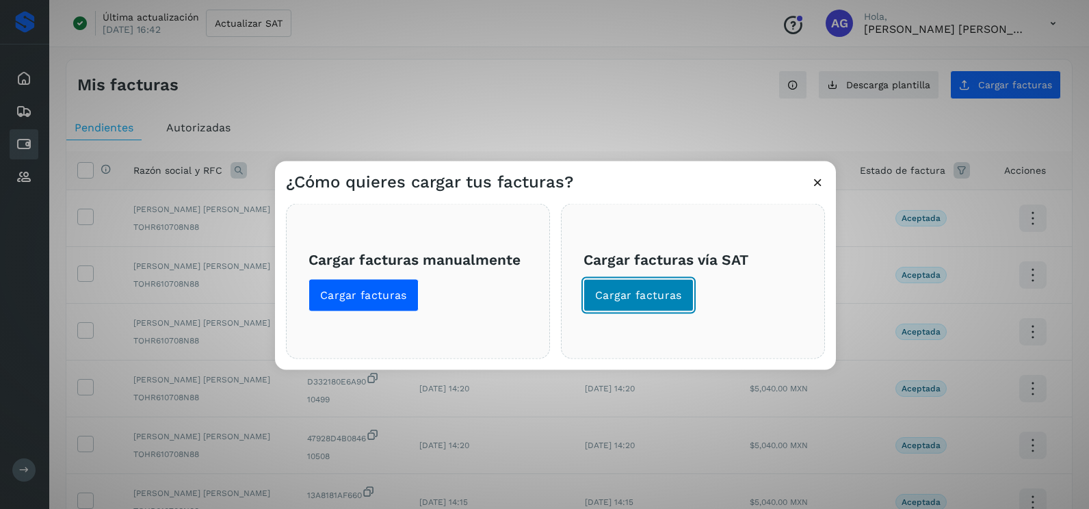
click at [611, 304] on button "Cargar facturas" at bounding box center [638, 295] width 110 height 33
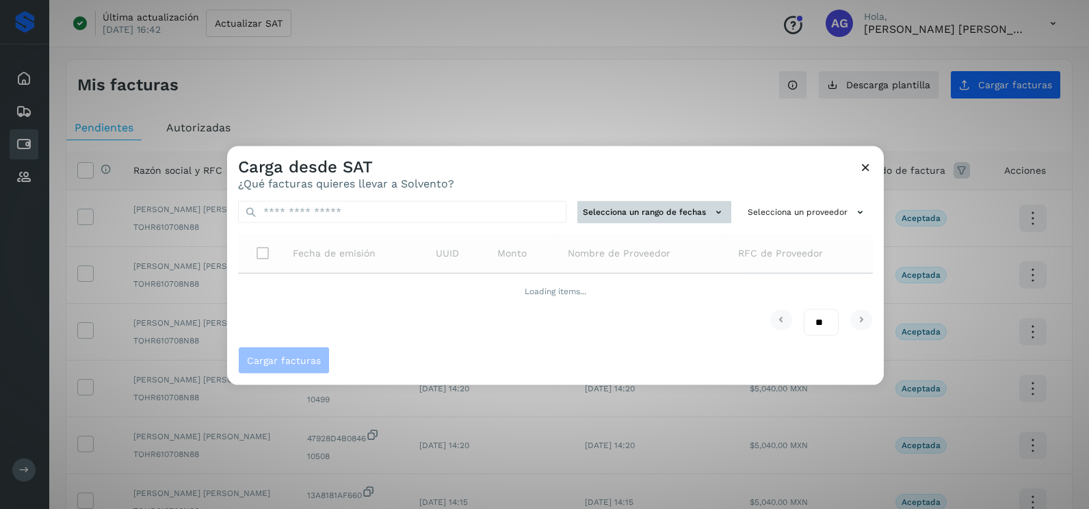
click at [618, 202] on button "Selecciona un rango de fechas" at bounding box center [654, 212] width 154 height 23
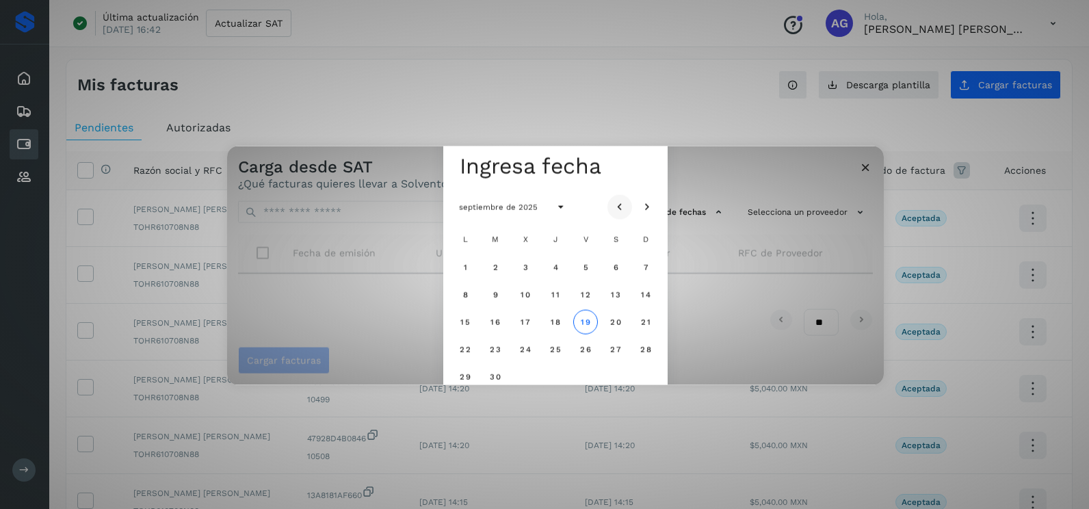
click at [618, 200] on icon "Mes anterior" at bounding box center [620, 207] width 14 height 14
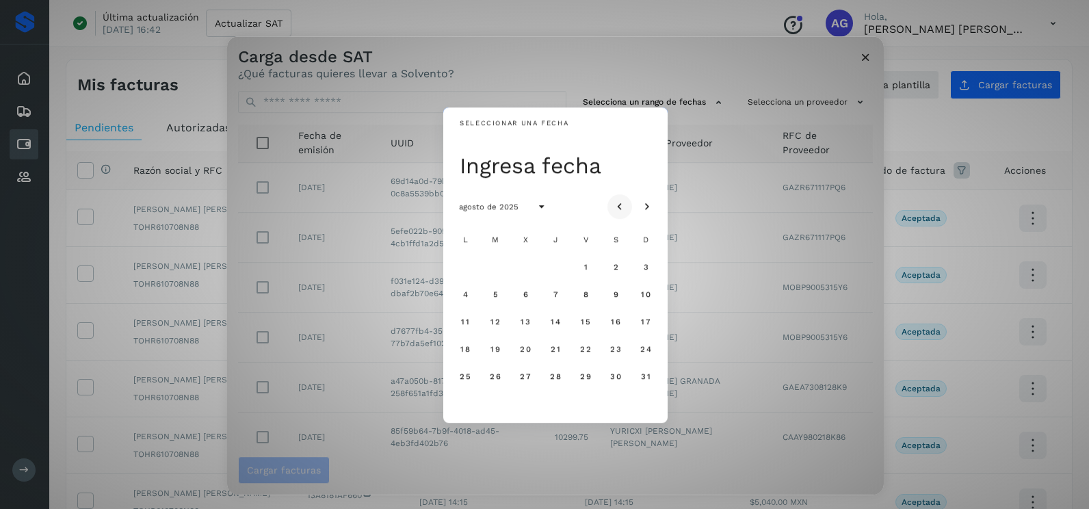
click at [619, 207] on icon "Mes anterior" at bounding box center [620, 207] width 14 height 14
click at [553, 384] on button "31" at bounding box center [555, 376] width 25 height 25
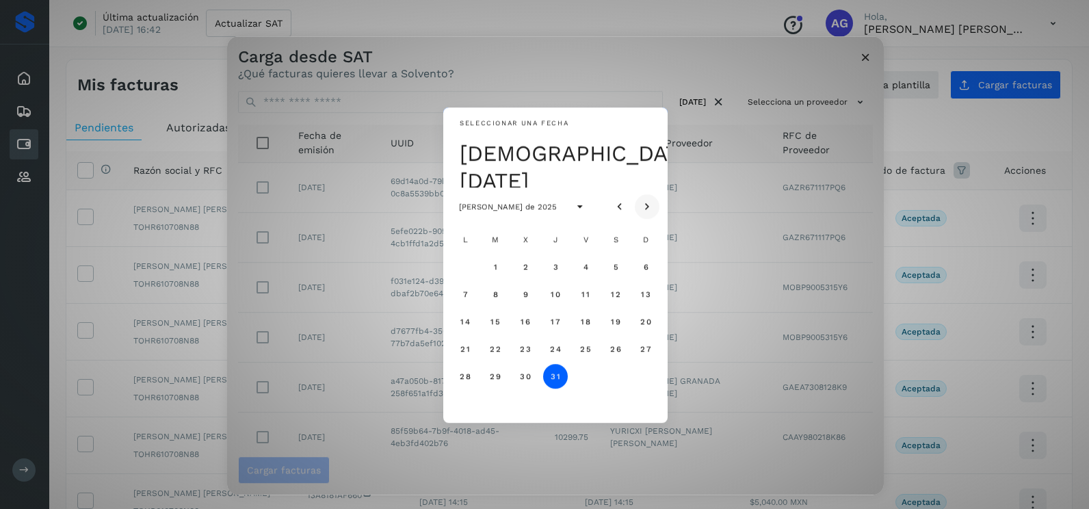
click at [650, 202] on icon "Mes siguiente" at bounding box center [647, 207] width 14 height 14
click at [583, 267] on span "1" at bounding box center [585, 267] width 5 height 10
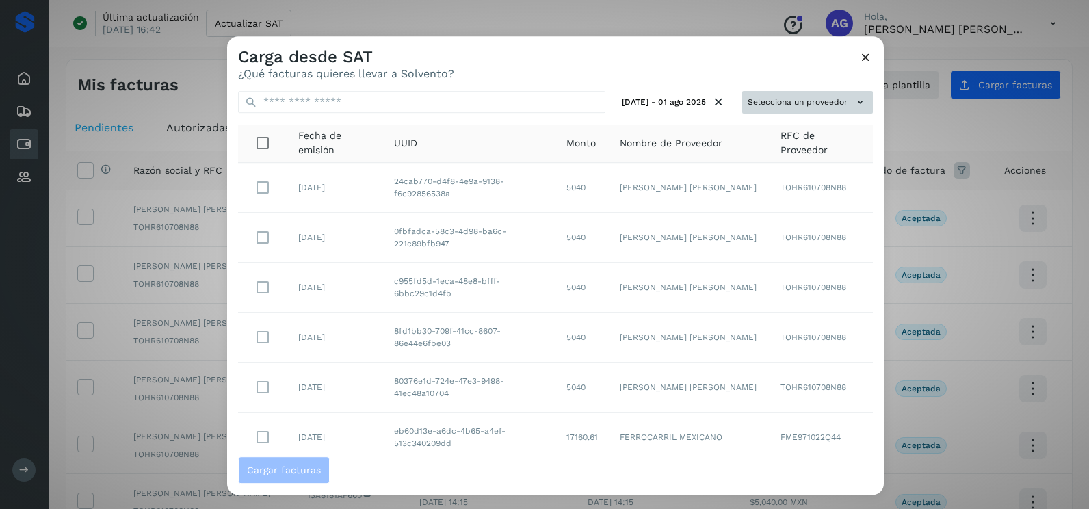
click at [853, 103] on icon at bounding box center [860, 102] width 14 height 14
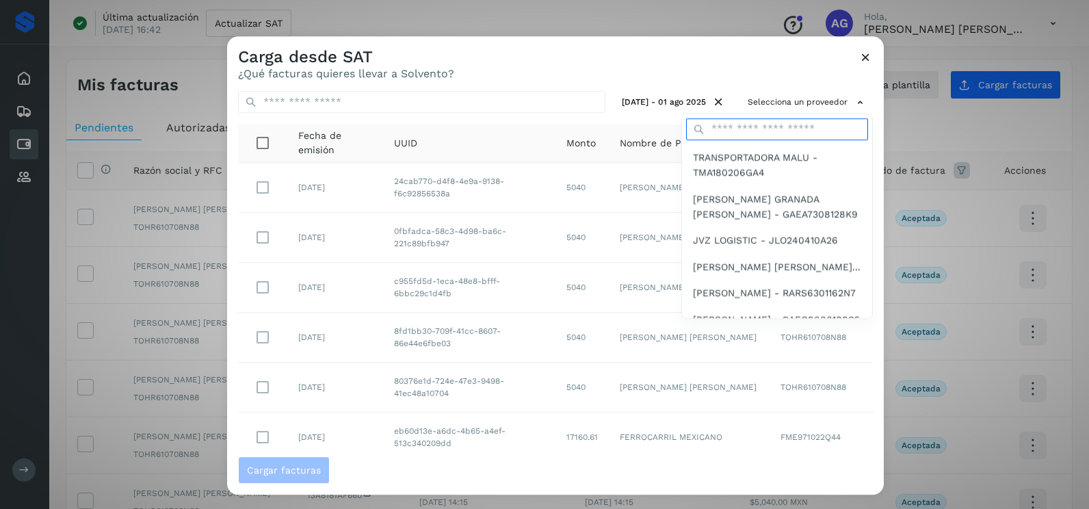
click at [761, 126] on input "text" at bounding box center [777, 129] width 182 height 22
type input "******"
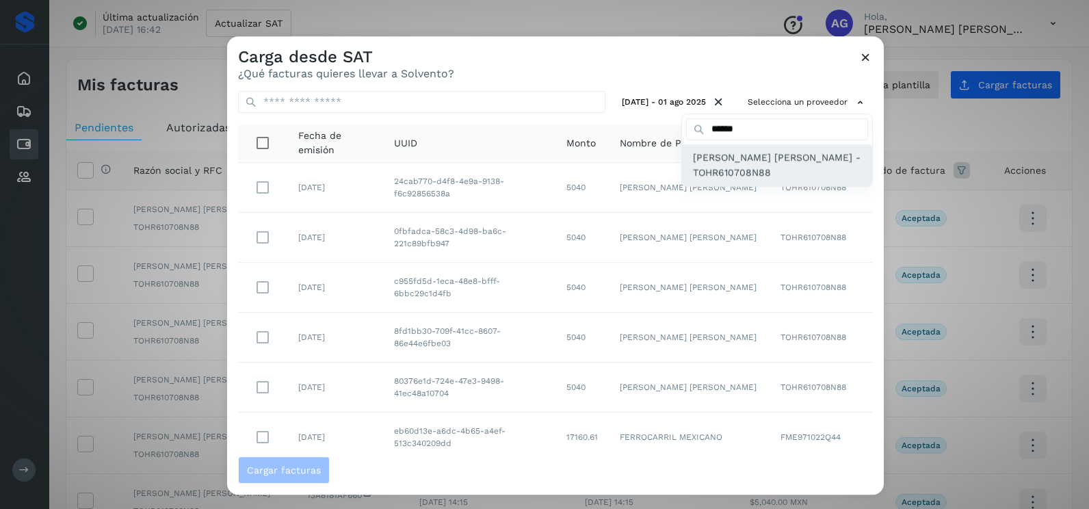
click at [737, 166] on span "[PERSON_NAME] [PERSON_NAME] - TOHR610708N88" at bounding box center [777, 165] width 168 height 31
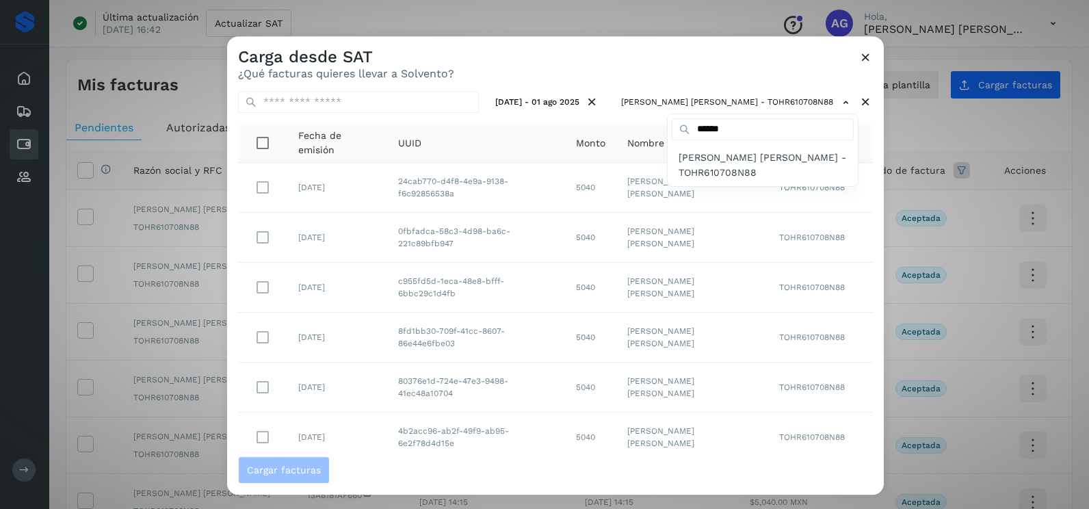
click at [624, 61] on div at bounding box center [771, 290] width 1089 height 509
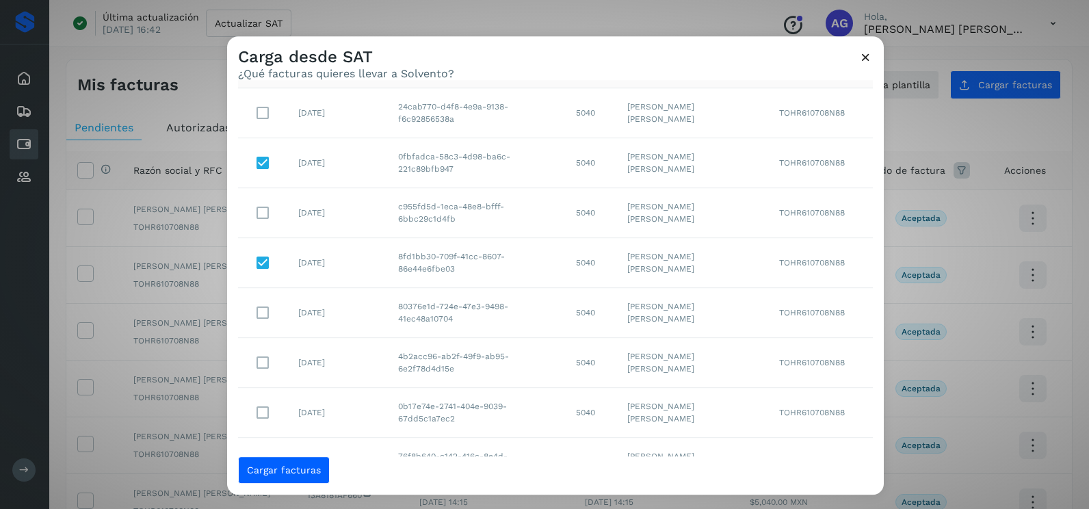
scroll to position [6, 0]
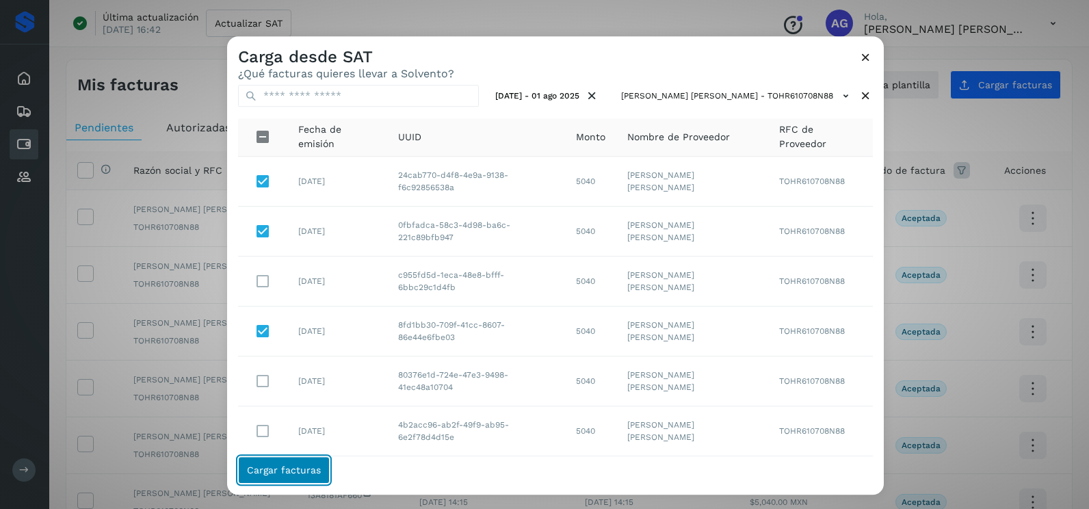
click at [308, 473] on span "Cargar facturas" at bounding box center [284, 470] width 74 height 10
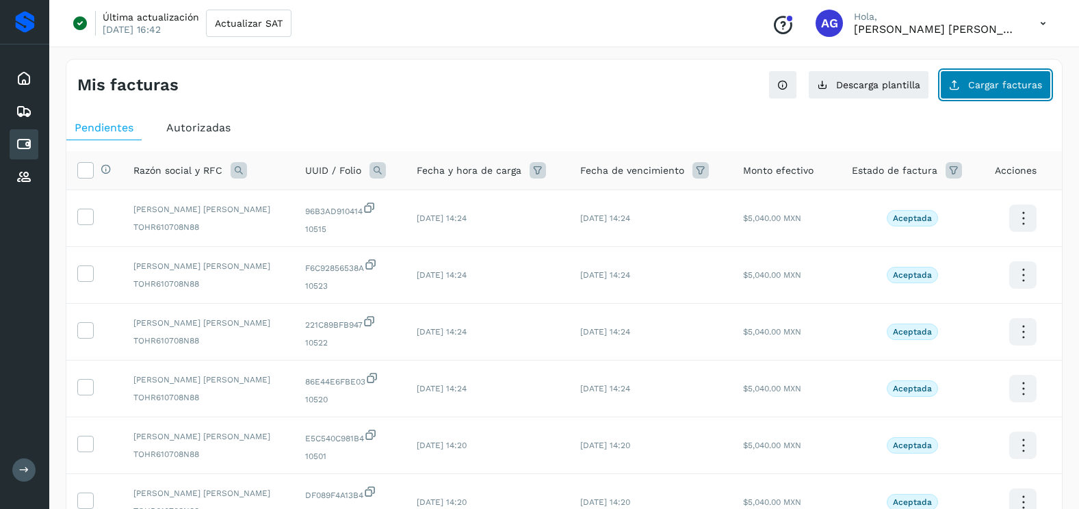
click at [977, 93] on button "Cargar facturas" at bounding box center [995, 84] width 111 height 29
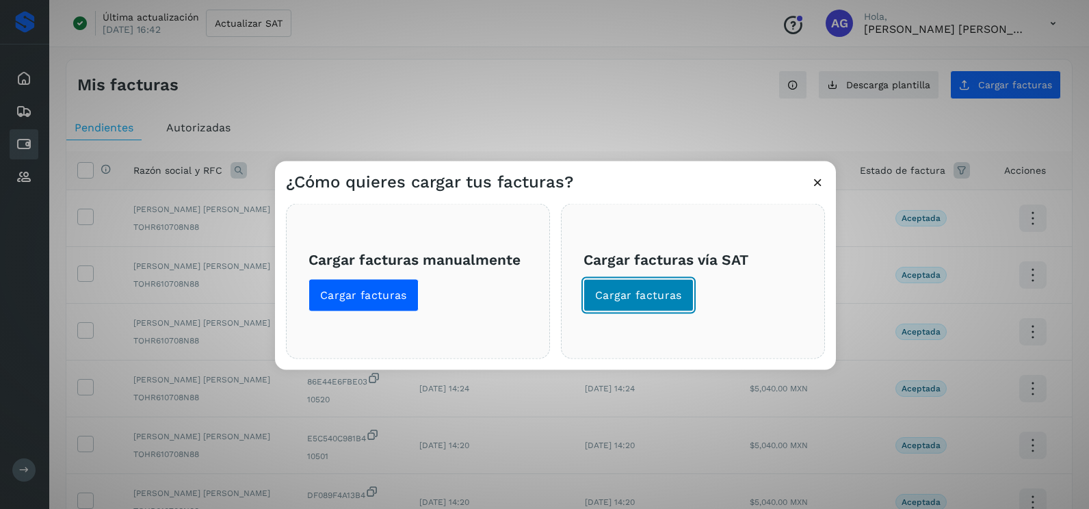
click at [644, 308] on button "Cargar facturas" at bounding box center [638, 295] width 110 height 33
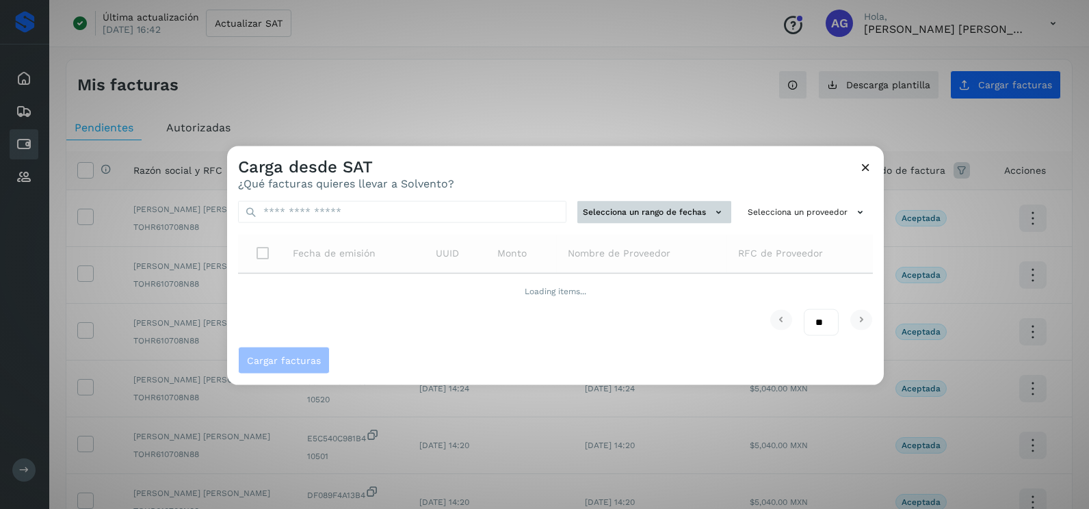
click at [650, 207] on button "Selecciona un rango de fechas" at bounding box center [654, 212] width 154 height 23
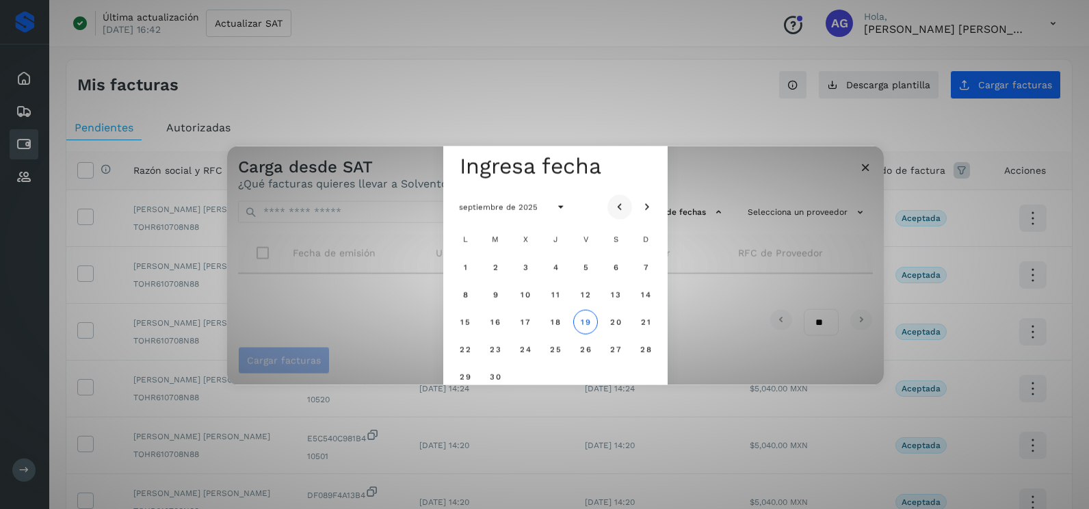
click at [629, 204] on button "Mes anterior" at bounding box center [619, 206] width 25 height 25
click at [622, 204] on icon "Mes anterior" at bounding box center [620, 207] width 14 height 14
click at [528, 376] on span "30" at bounding box center [525, 376] width 12 height 10
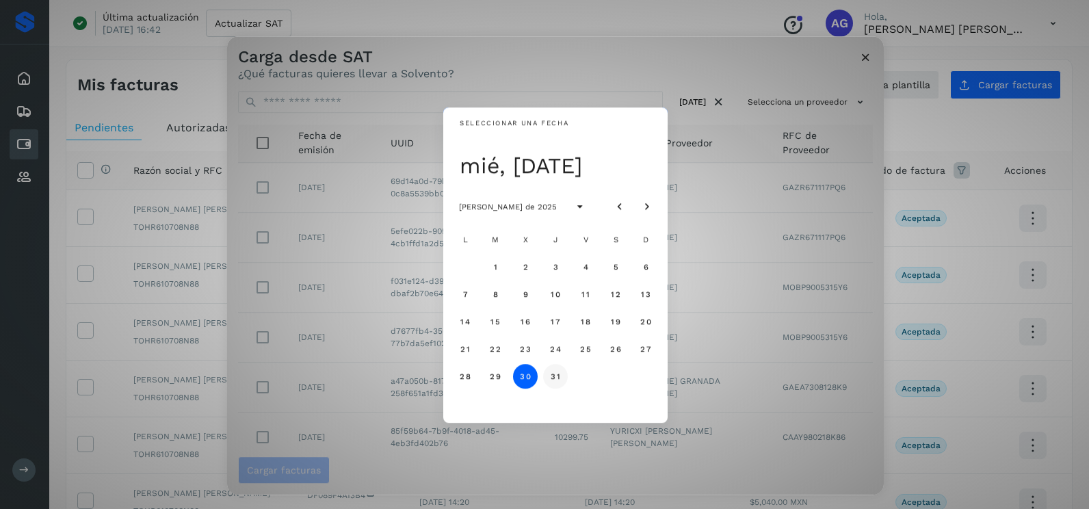
click at [551, 374] on span "31" at bounding box center [555, 376] width 10 height 10
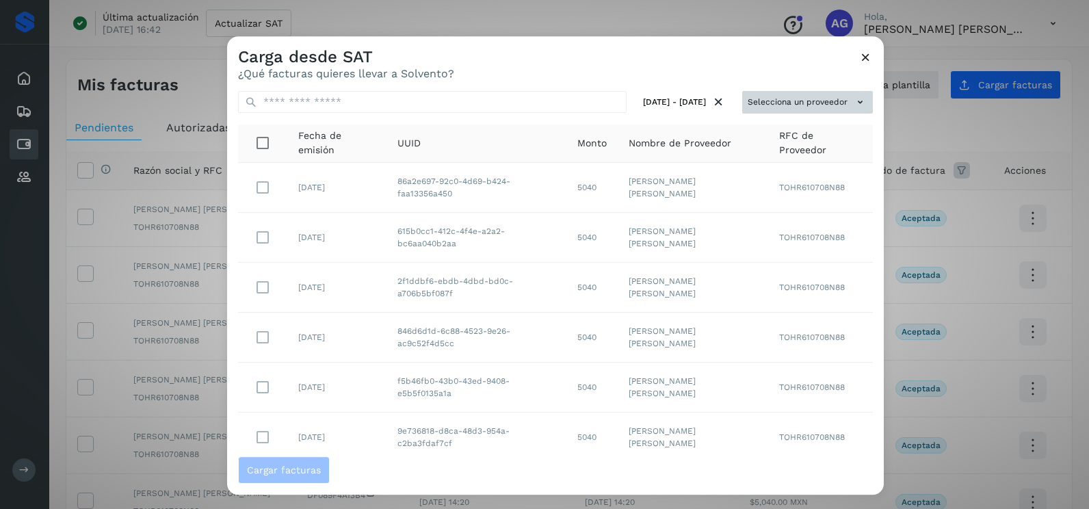
click at [756, 91] on button "Selecciona un proveedor" at bounding box center [807, 102] width 131 height 23
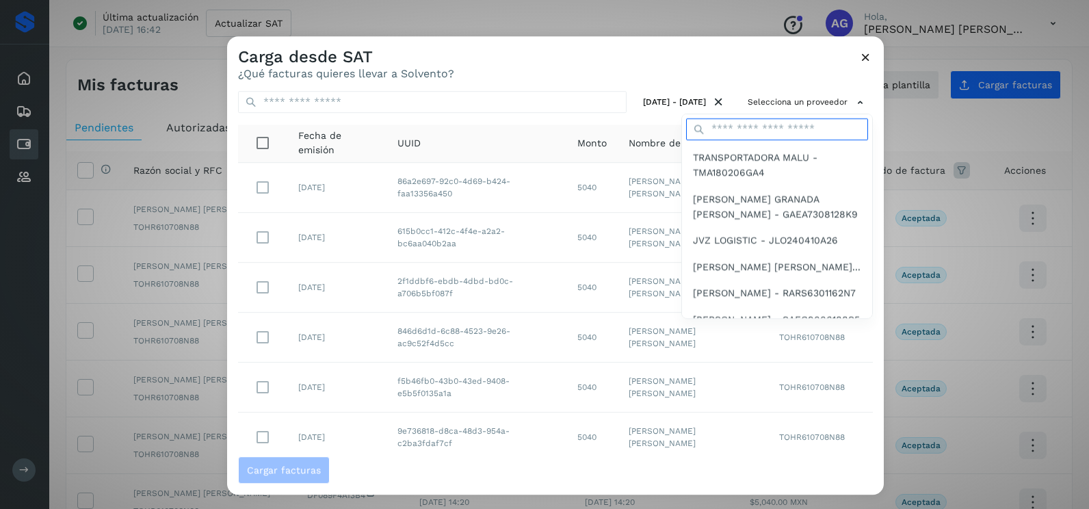
click at [723, 133] on input "text" at bounding box center [777, 129] width 182 height 22
type input "******"
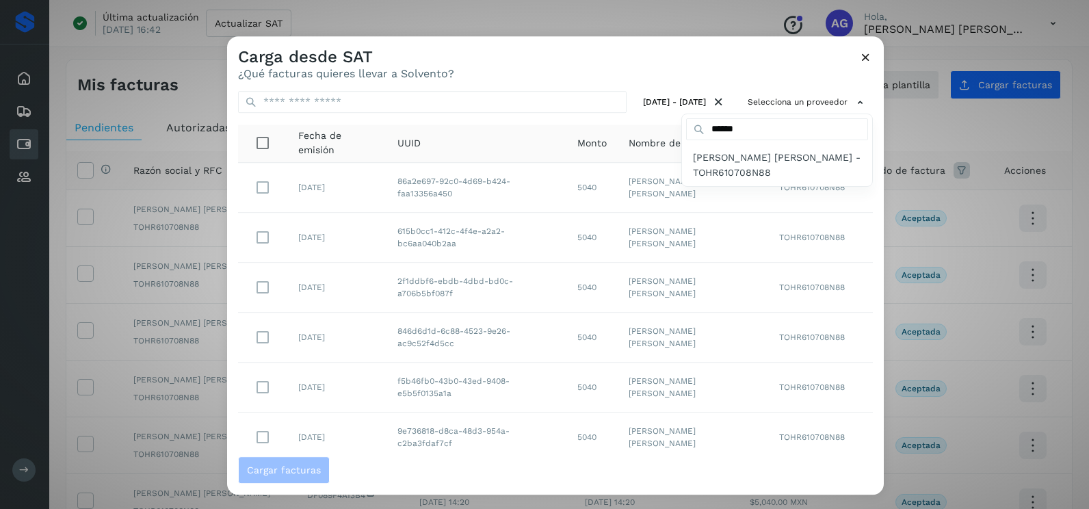
click at [702, 170] on span "[PERSON_NAME] [PERSON_NAME] - TOHR610708N88" at bounding box center [777, 165] width 168 height 31
click at [623, 60] on div at bounding box center [771, 290] width 1089 height 509
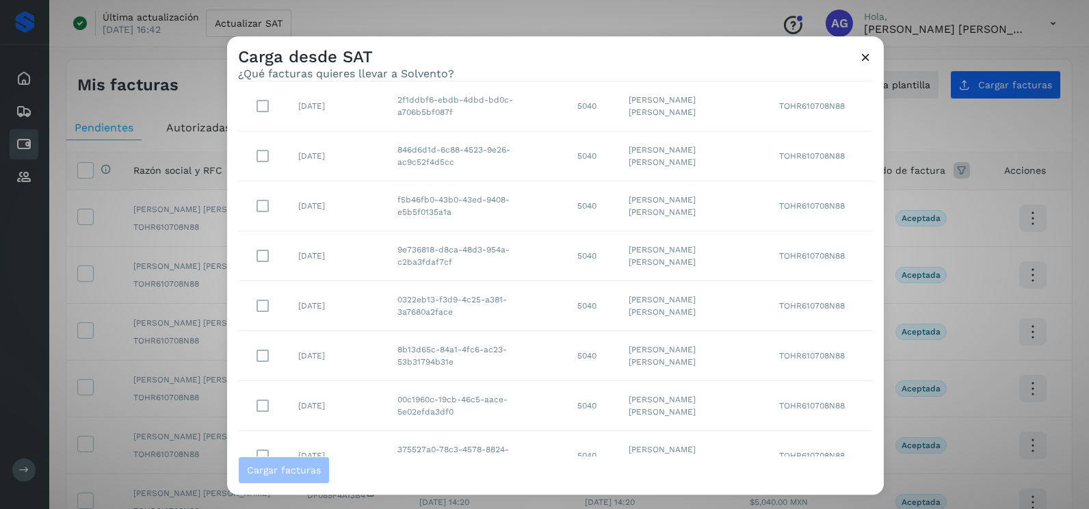
scroll to position [243, 0]
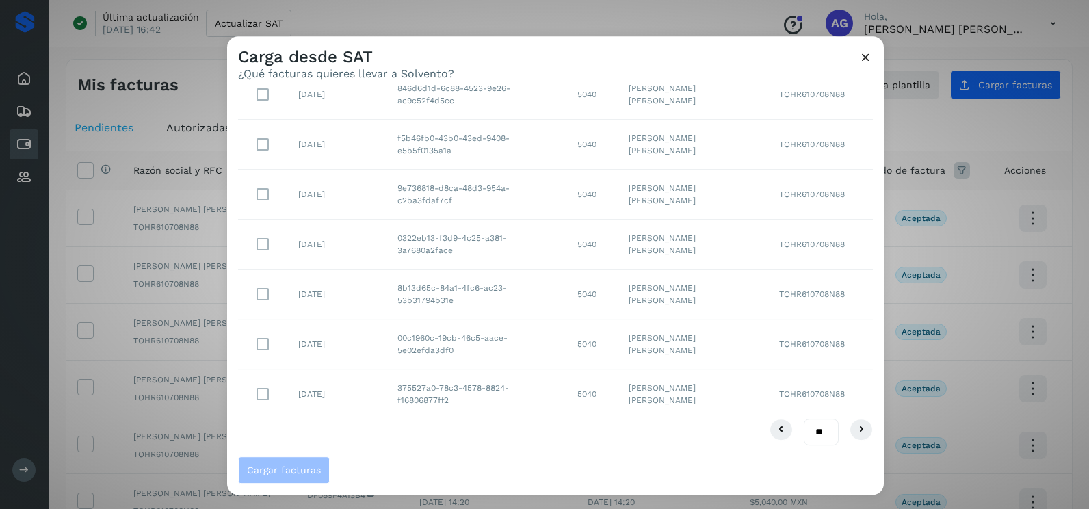
click at [810, 438] on select "** ** **" at bounding box center [821, 432] width 35 height 27
select select "**"
click at [804, 419] on select "** ** **" at bounding box center [821, 432] width 35 height 27
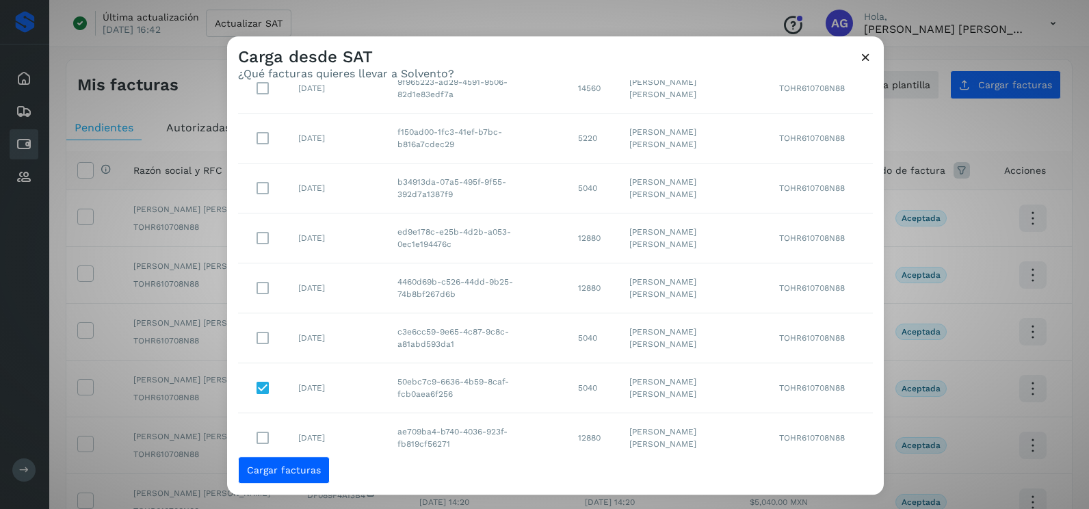
scroll to position [1890, 0]
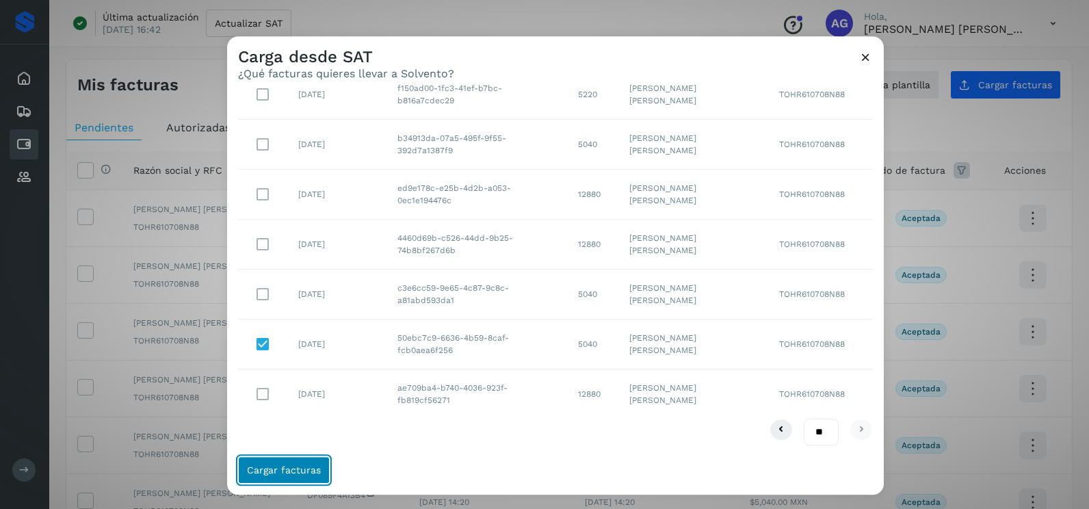
click at [314, 468] on span "Cargar facturas" at bounding box center [284, 470] width 74 height 10
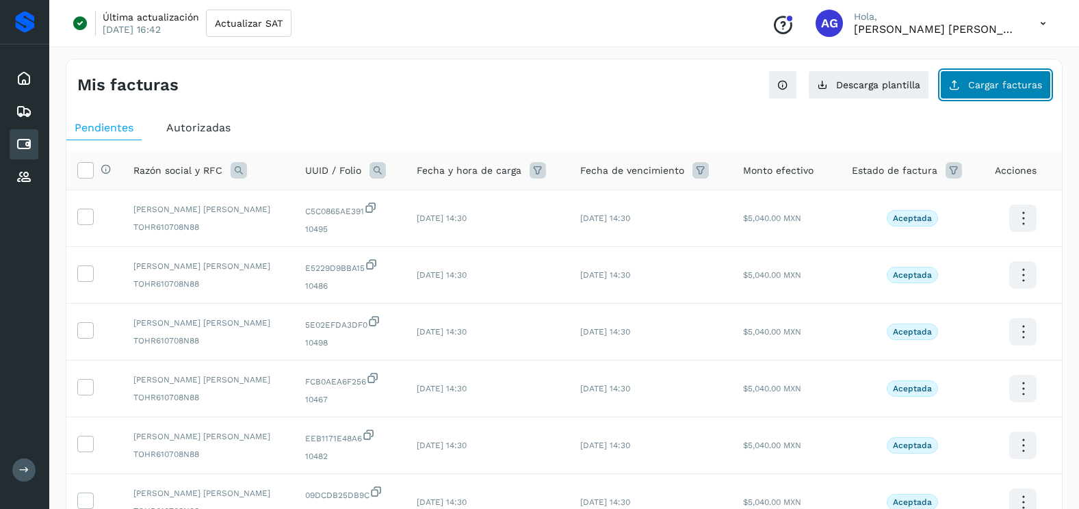
click at [981, 88] on span "Cargar facturas" at bounding box center [1005, 85] width 74 height 10
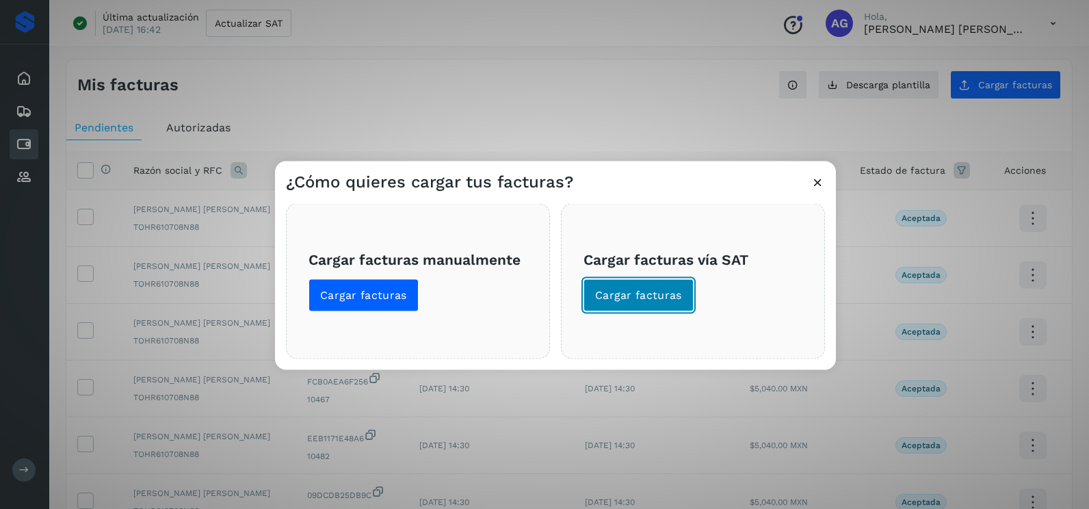
click at [667, 295] on span "Cargar facturas" at bounding box center [638, 295] width 87 height 15
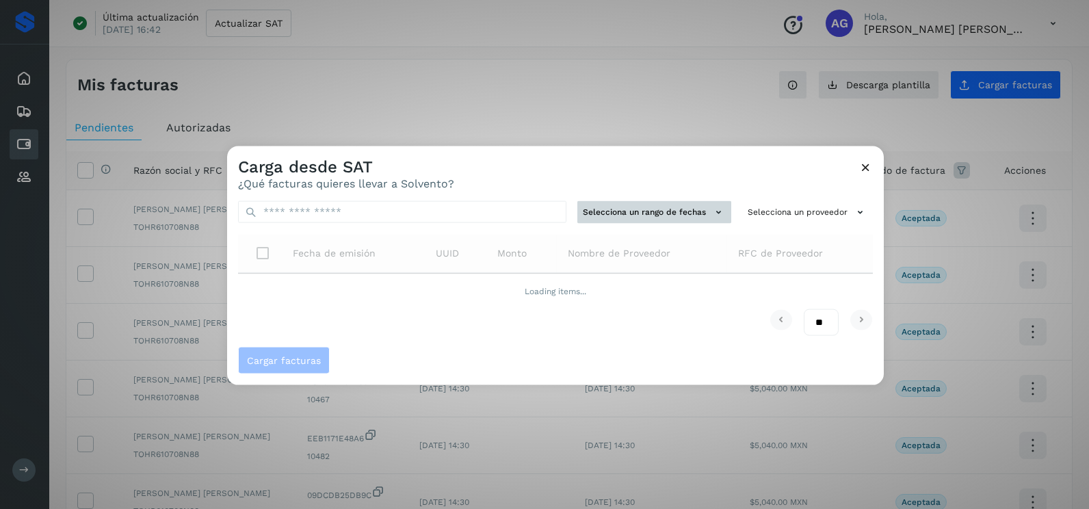
click at [650, 210] on button "Selecciona un rango de fechas" at bounding box center [654, 212] width 154 height 23
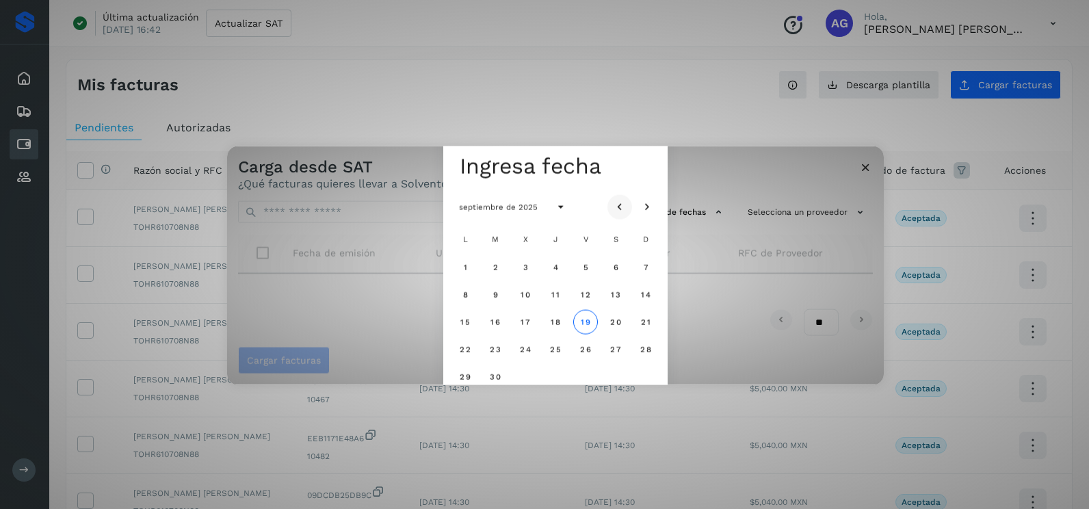
click at [618, 204] on icon "Mes anterior" at bounding box center [620, 207] width 14 height 14
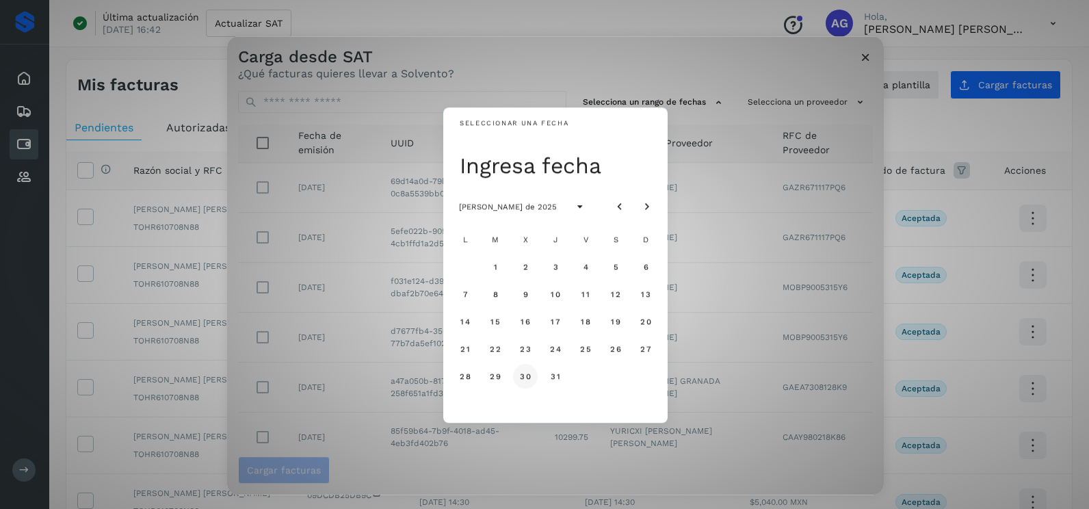
click at [531, 376] on span "30" at bounding box center [525, 376] width 12 height 10
click at [553, 375] on span "31" at bounding box center [555, 376] width 10 height 10
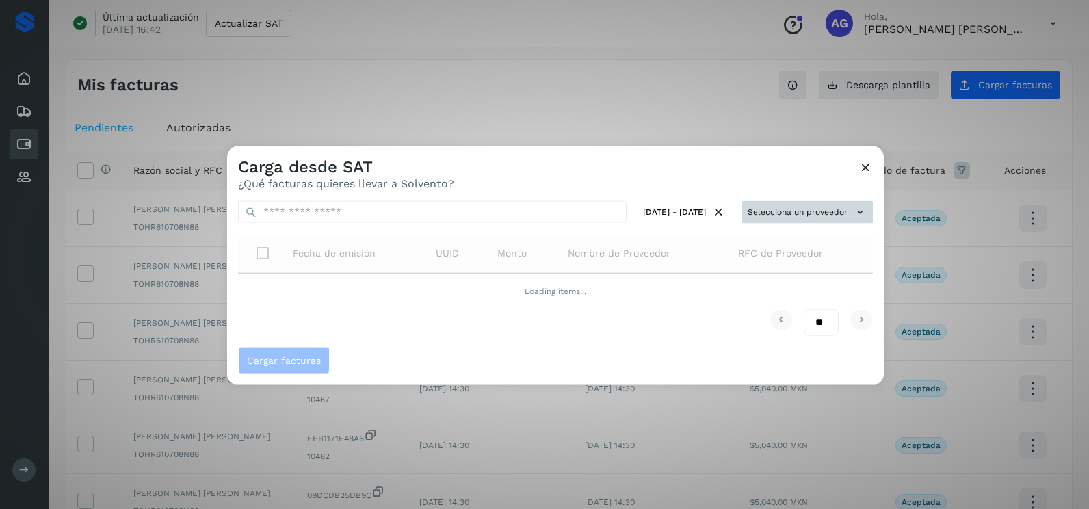
click at [802, 217] on div "[DATE] - [DATE] Selecciona un proveedor Fecha de emisión UUID Monto Nombre de P…" at bounding box center [555, 268] width 657 height 157
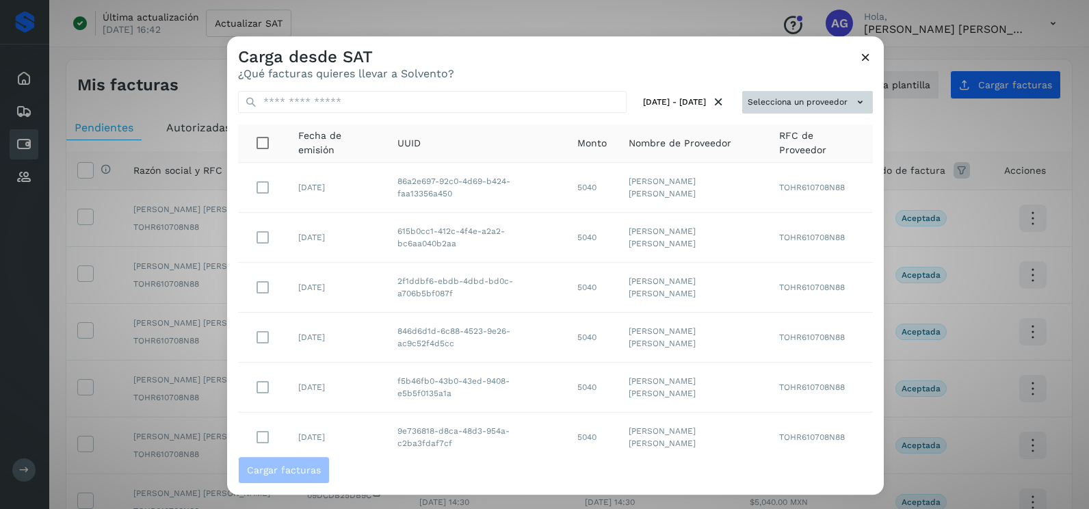
click at [764, 105] on button "Selecciona un proveedor" at bounding box center [807, 102] width 131 height 23
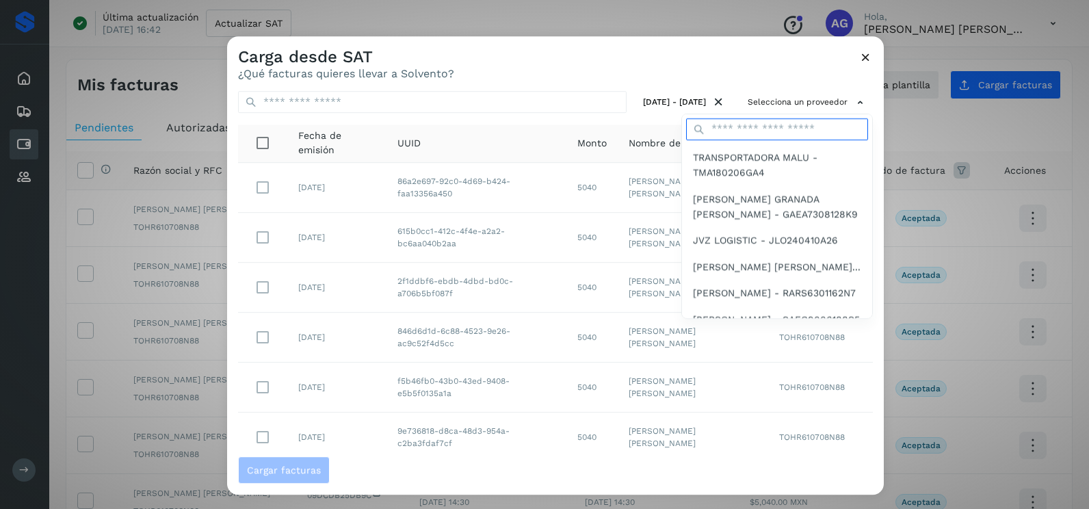
click at [749, 131] on input "text" at bounding box center [777, 129] width 182 height 22
type input "******"
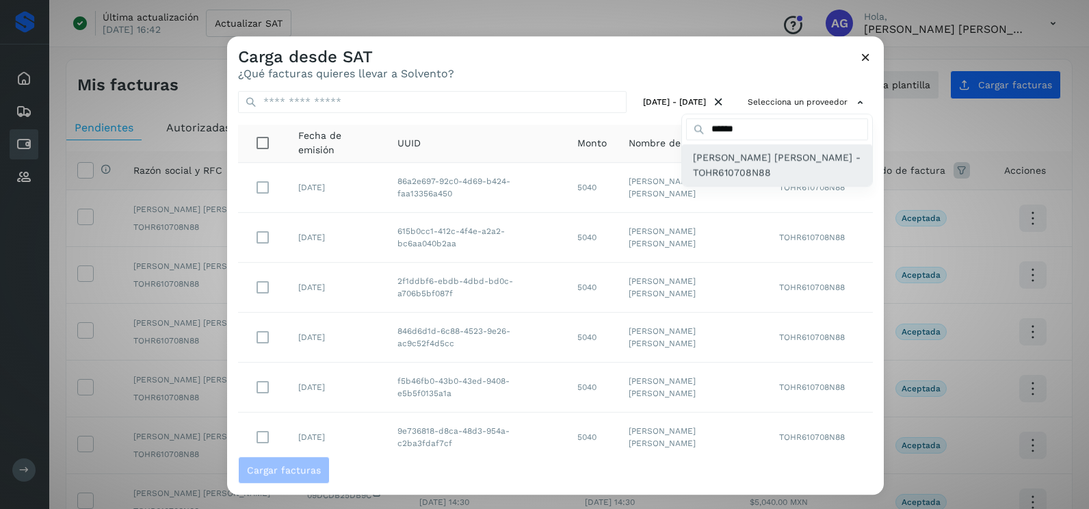
click at [771, 176] on span "[PERSON_NAME] [PERSON_NAME] - TOHR610708N88" at bounding box center [777, 165] width 168 height 31
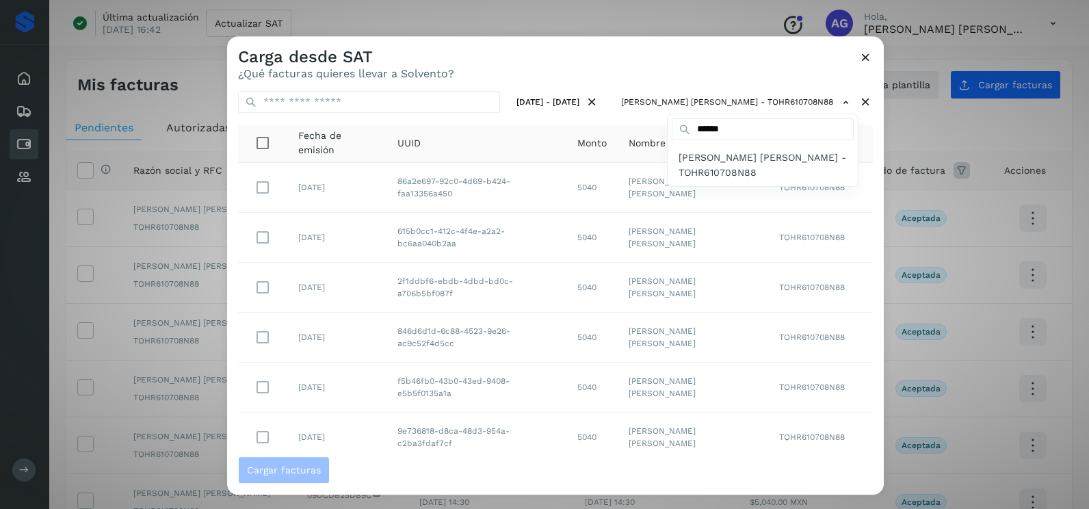
click at [631, 77] on div at bounding box center [771, 290] width 1089 height 509
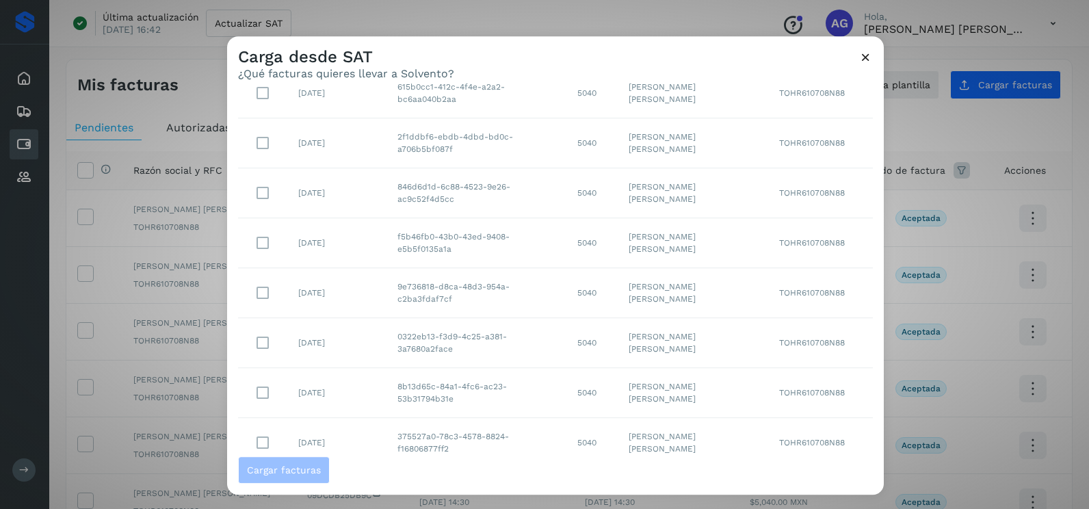
scroll to position [243, 0]
click at [809, 427] on select "** ** **" at bounding box center [821, 432] width 35 height 27
select select "**"
click at [804, 419] on select "** ** **" at bounding box center [821, 432] width 35 height 27
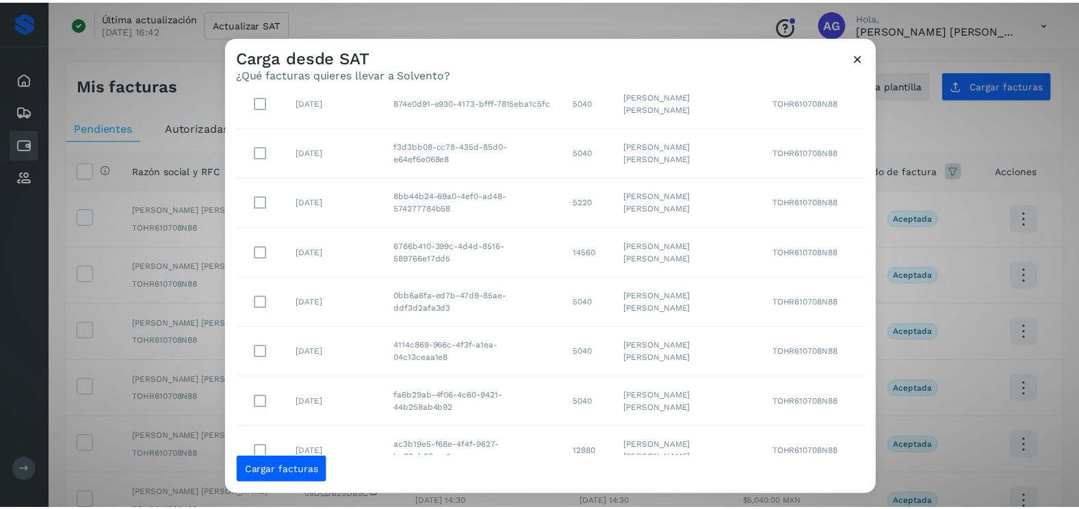
scroll to position [1081, 0]
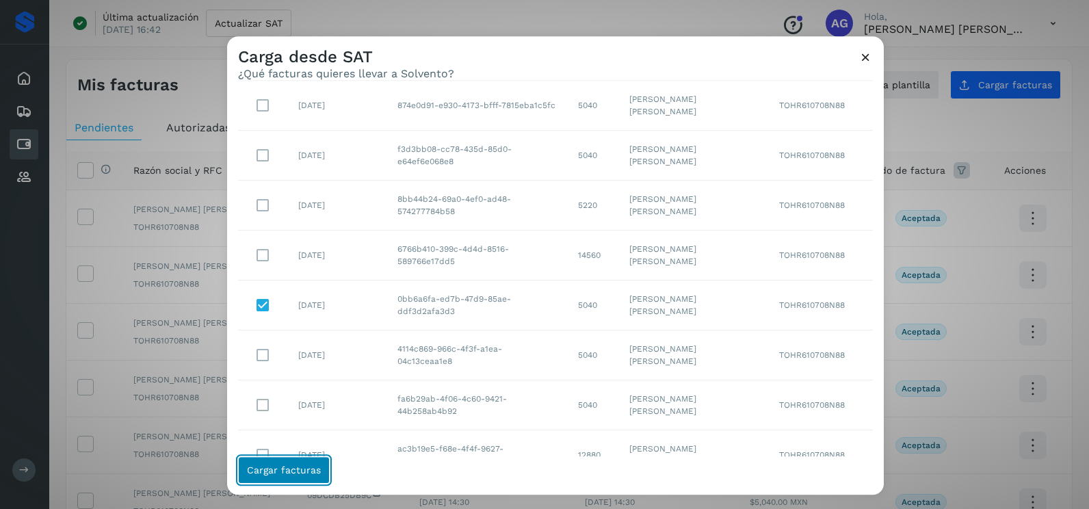
click at [291, 468] on span "Cargar facturas" at bounding box center [284, 470] width 74 height 10
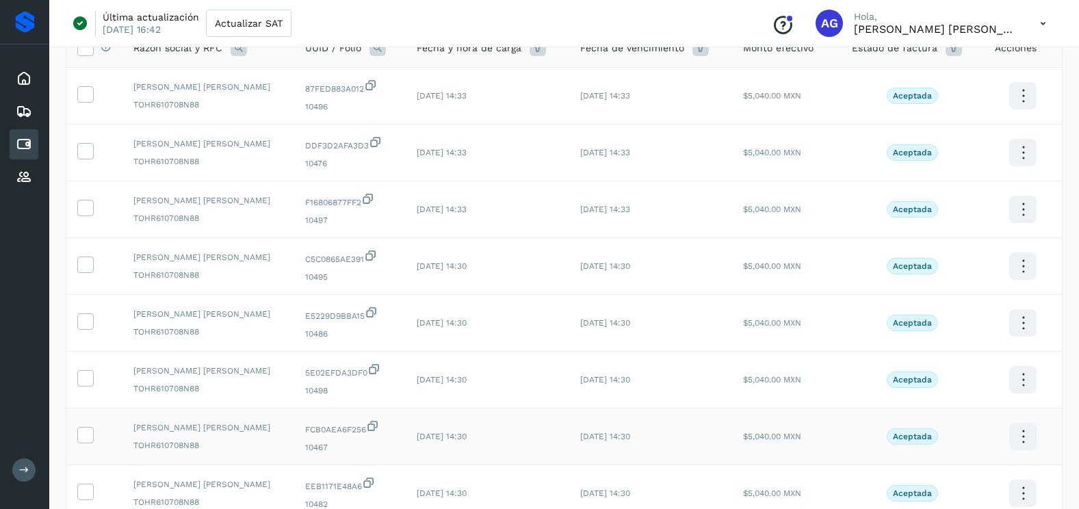
scroll to position [365, 0]
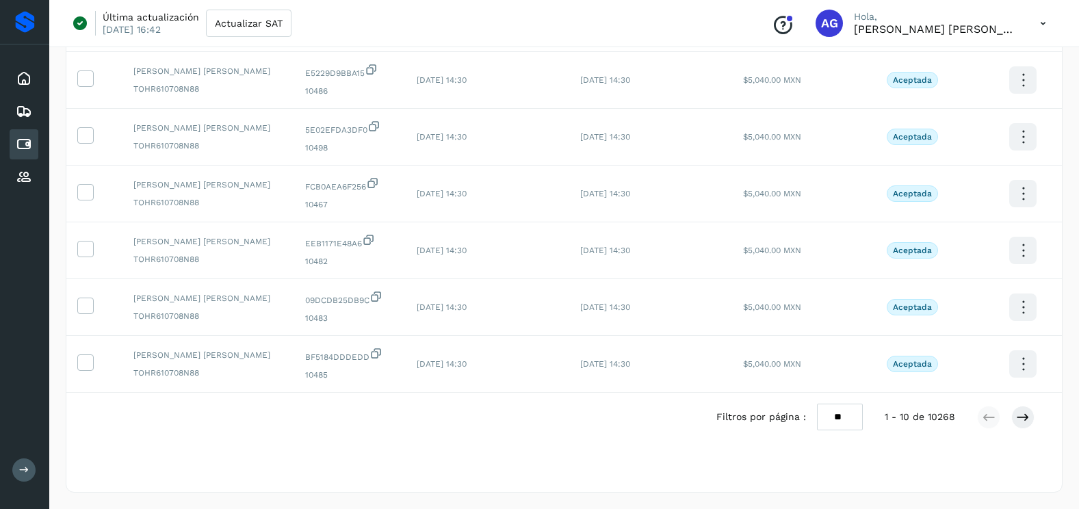
click at [841, 417] on select "** ** **" at bounding box center [840, 417] width 46 height 27
select select "**"
click at [817, 404] on select "** ** **" at bounding box center [840, 417] width 46 height 27
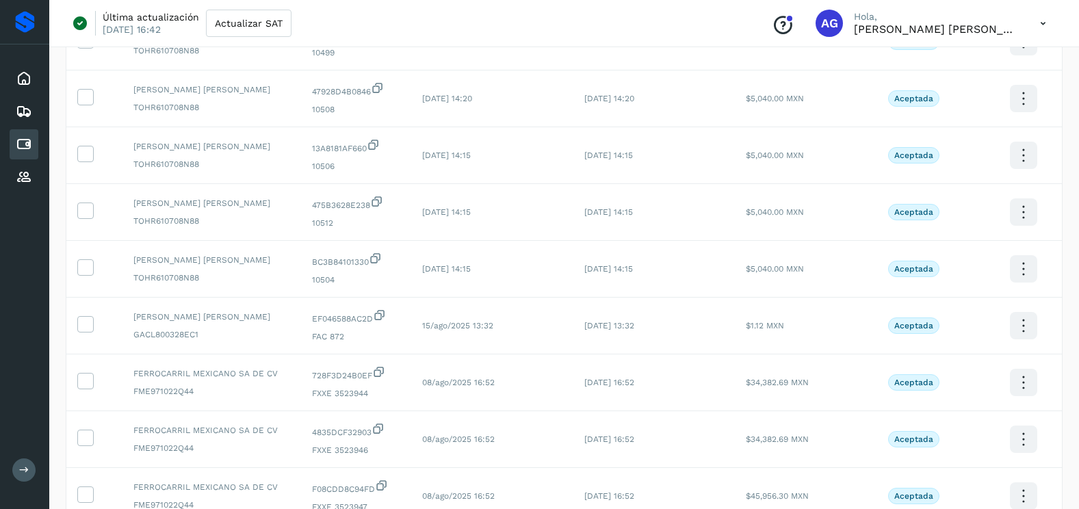
scroll to position [1254, 0]
click at [92, 210] on icon at bounding box center [85, 210] width 14 height 14
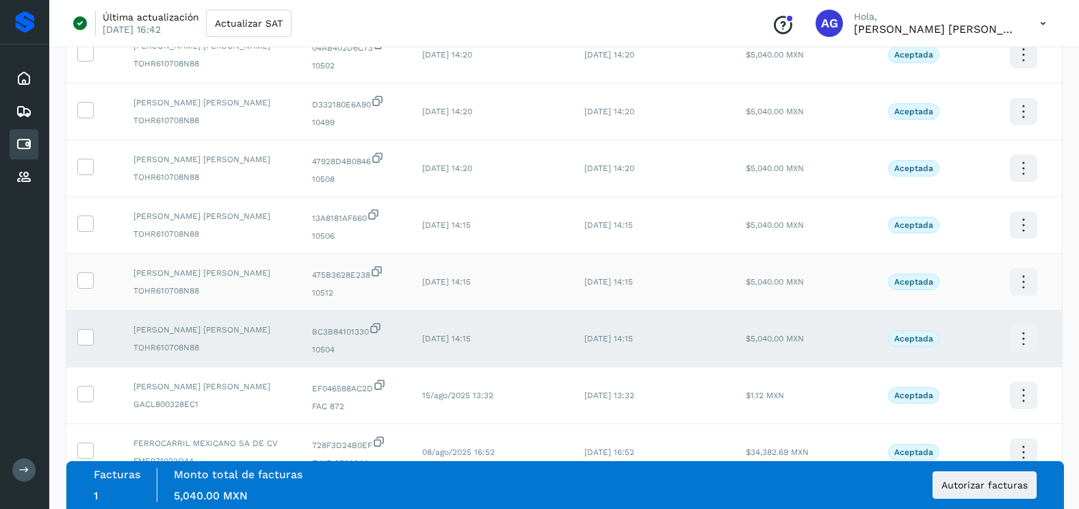
scroll to position [1118, 0]
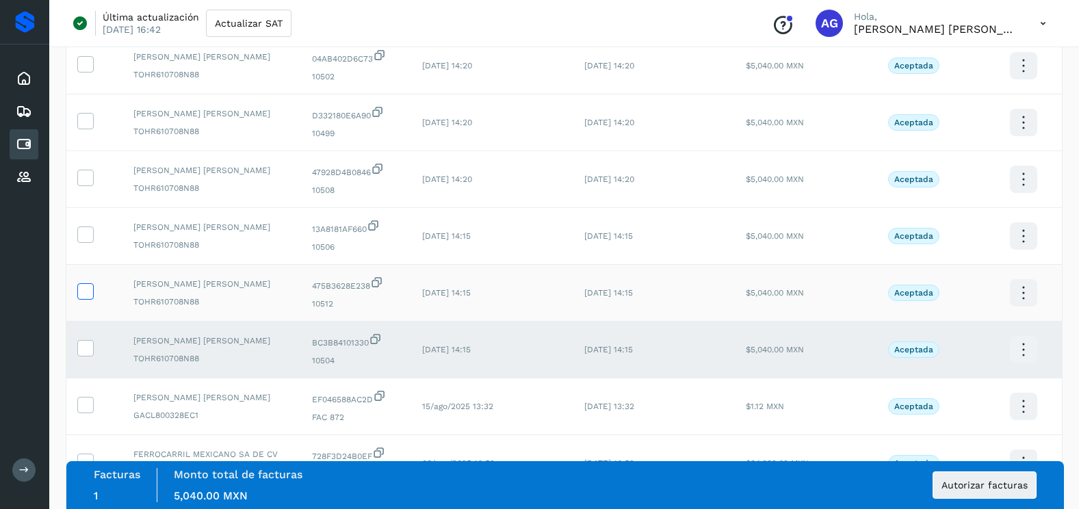
click at [88, 295] on icon at bounding box center [85, 290] width 14 height 14
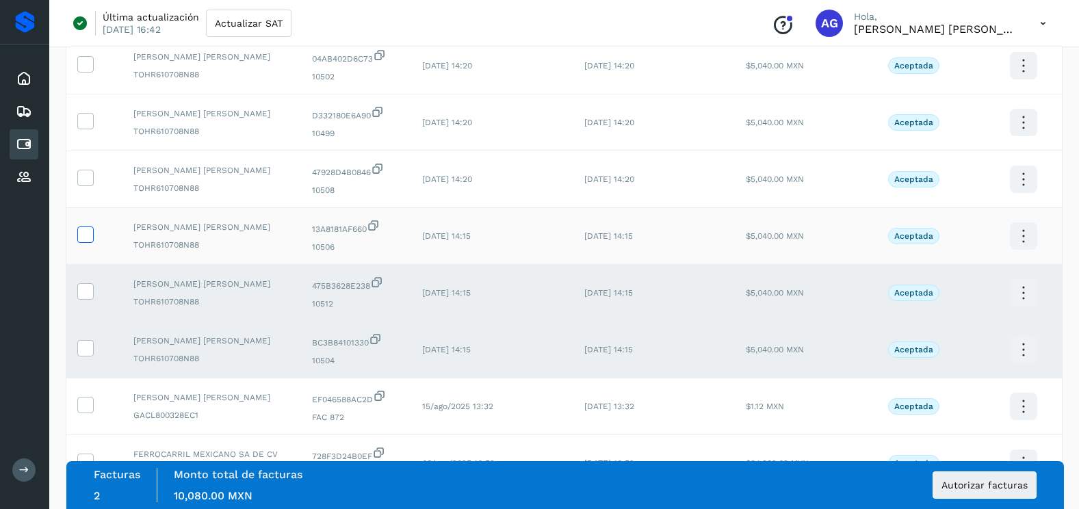
click at [88, 234] on icon at bounding box center [85, 233] width 14 height 14
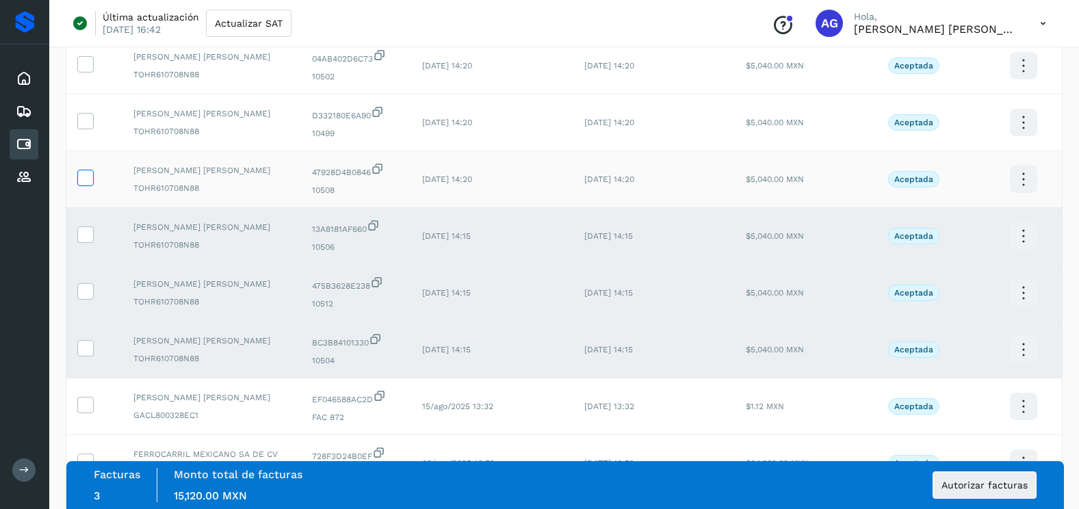
click at [90, 184] on span at bounding box center [85, 181] width 14 height 10
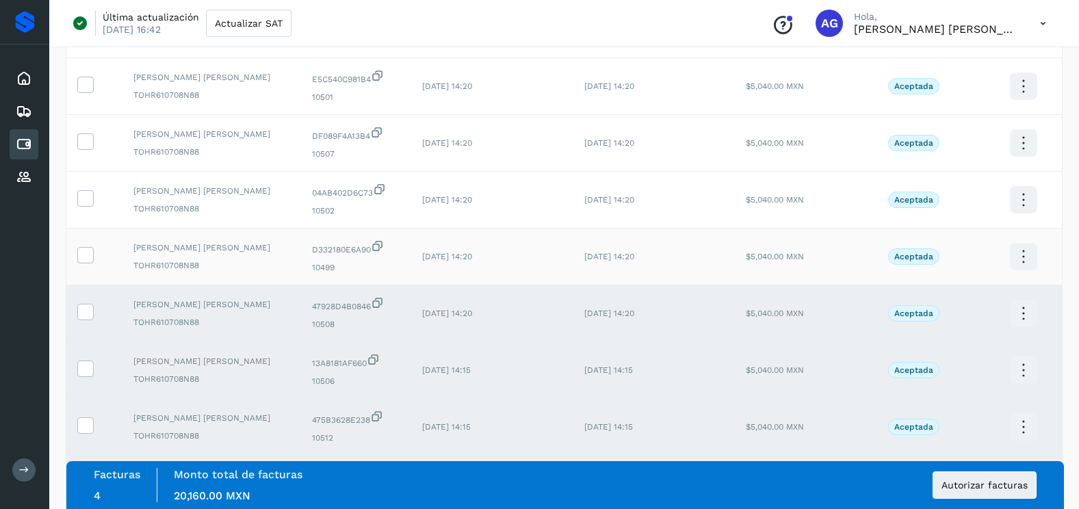
scroll to position [981, 0]
drag, startPoint x: 90, startPoint y: 261, endPoint x: 85, endPoint y: 246, distance: 15.6
click at [89, 261] on icon at bounding box center [85, 257] width 14 height 14
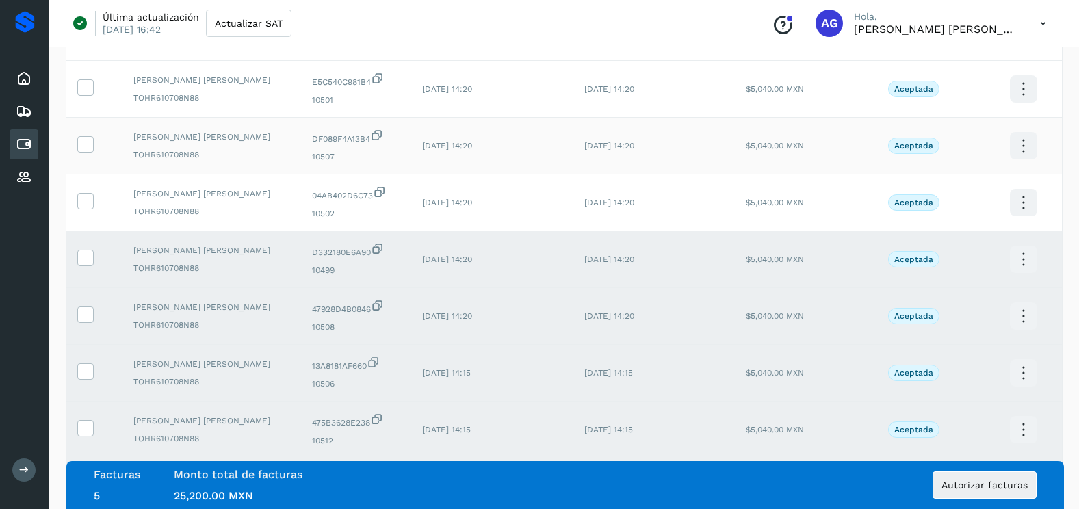
drag, startPoint x: 83, startPoint y: 205, endPoint x: 75, endPoint y: 134, distance: 71.6
click at [83, 201] on icon at bounding box center [85, 200] width 14 height 14
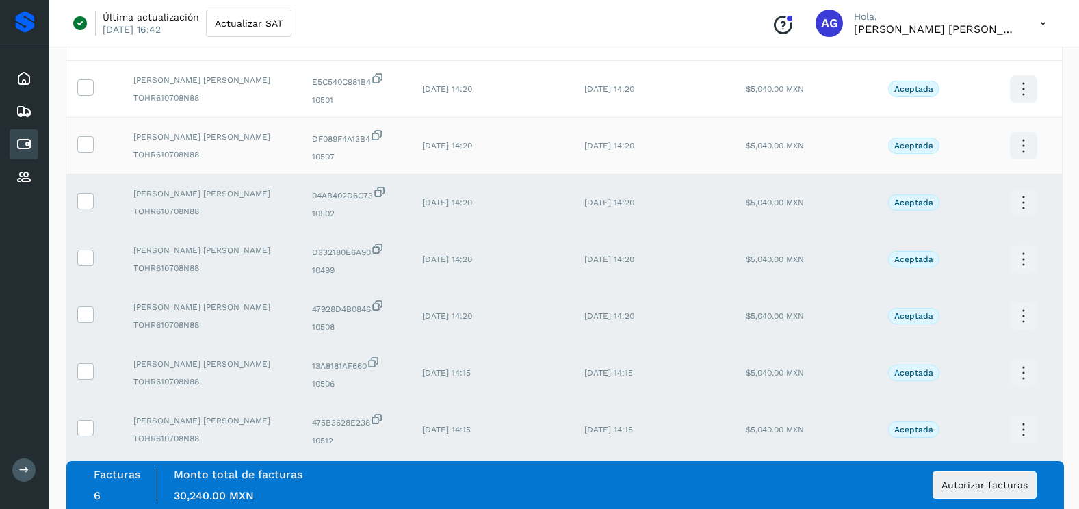
click at [81, 153] on td at bounding box center [94, 146] width 56 height 57
click at [87, 146] on icon at bounding box center [85, 143] width 14 height 14
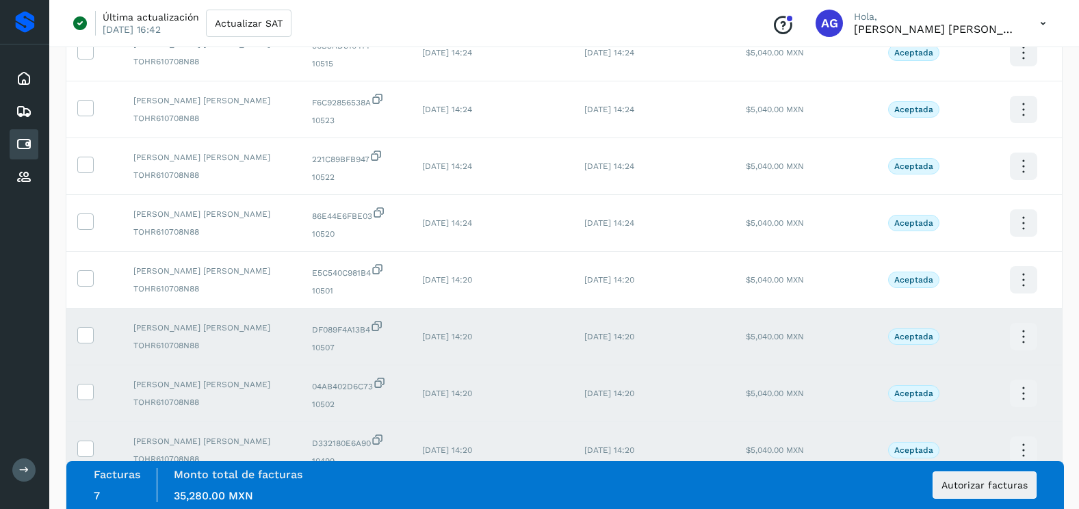
scroll to position [776, 0]
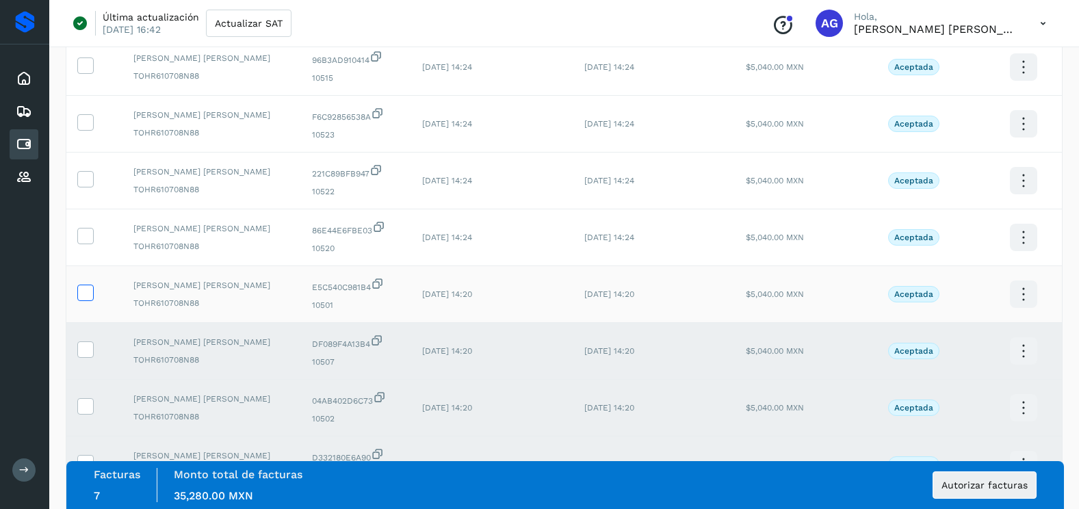
click at [88, 289] on icon at bounding box center [85, 292] width 14 height 14
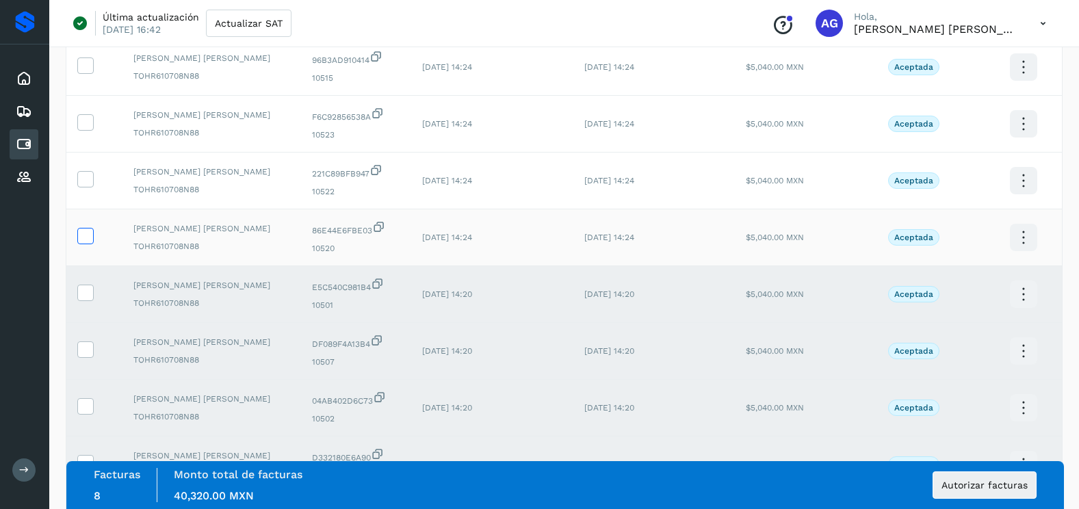
click at [90, 233] on icon at bounding box center [85, 235] width 14 height 14
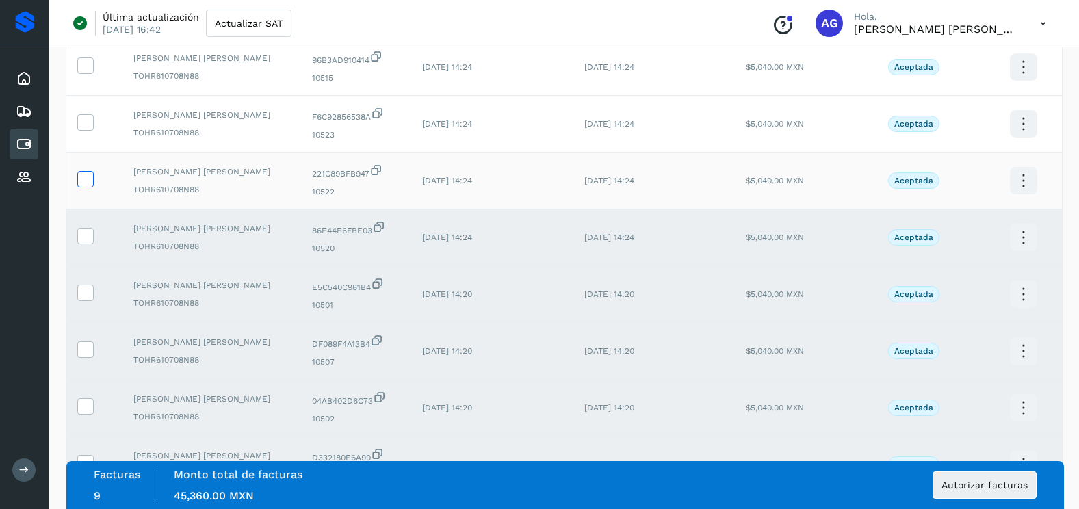
click at [89, 183] on icon at bounding box center [85, 178] width 14 height 14
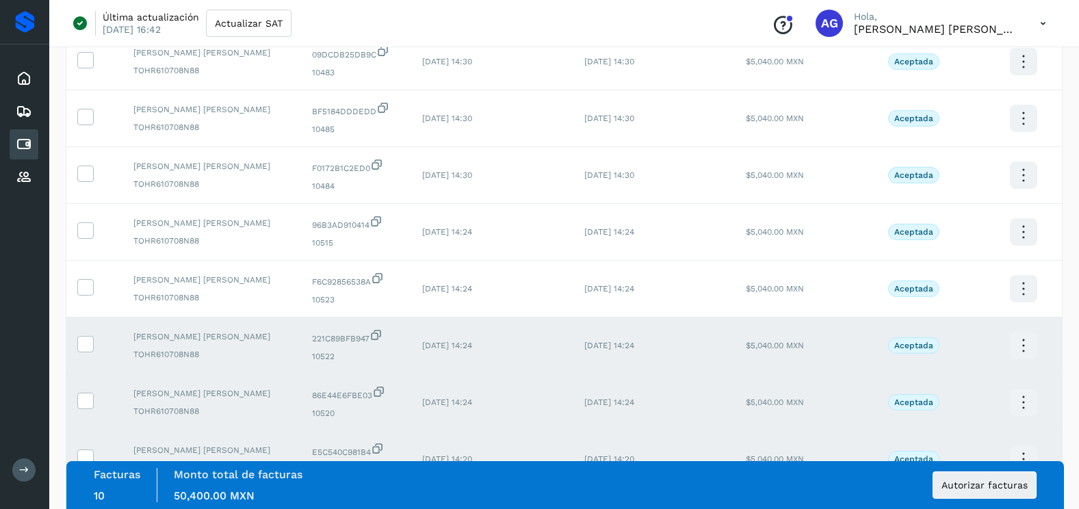
scroll to position [570, 0]
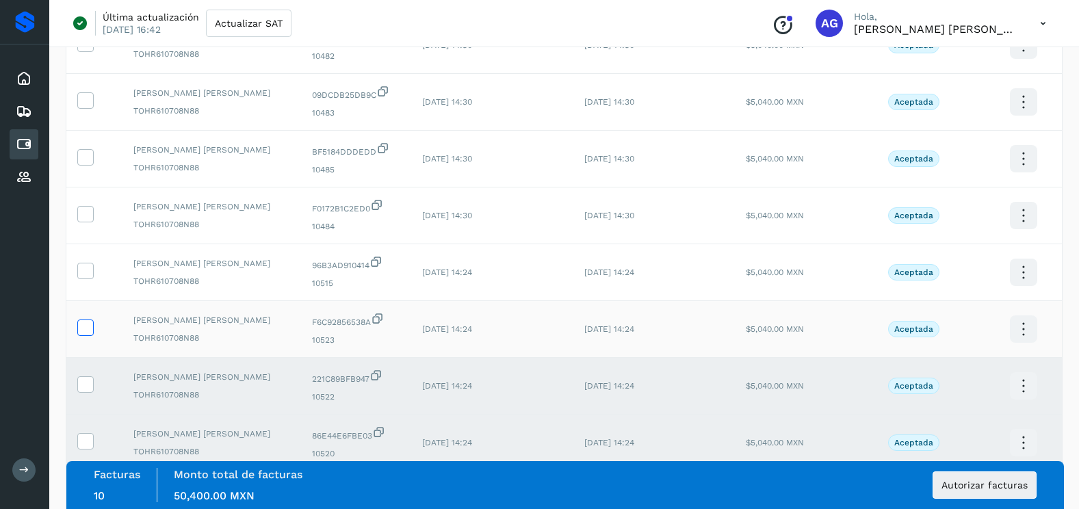
click at [90, 326] on icon at bounding box center [85, 326] width 14 height 14
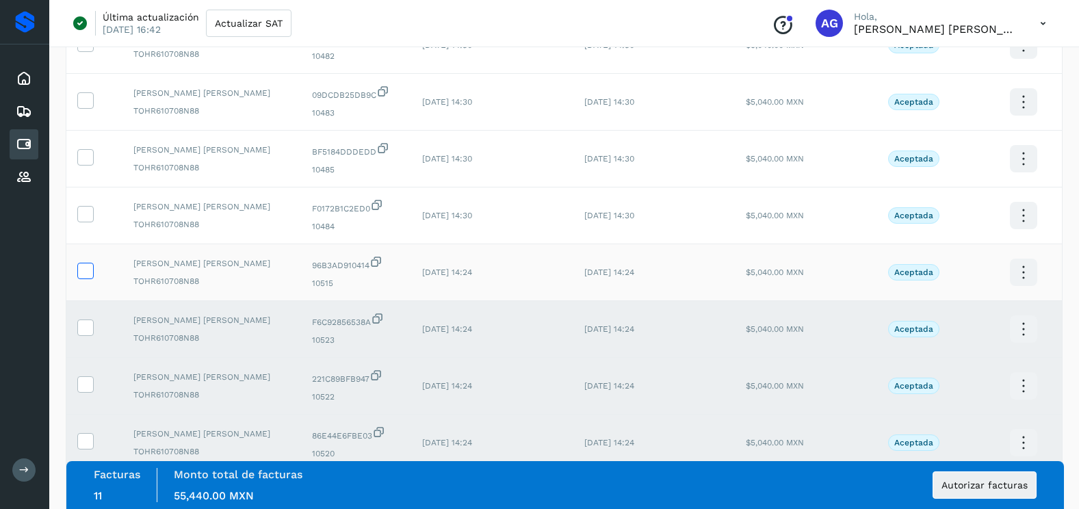
click at [87, 273] on icon at bounding box center [85, 270] width 14 height 14
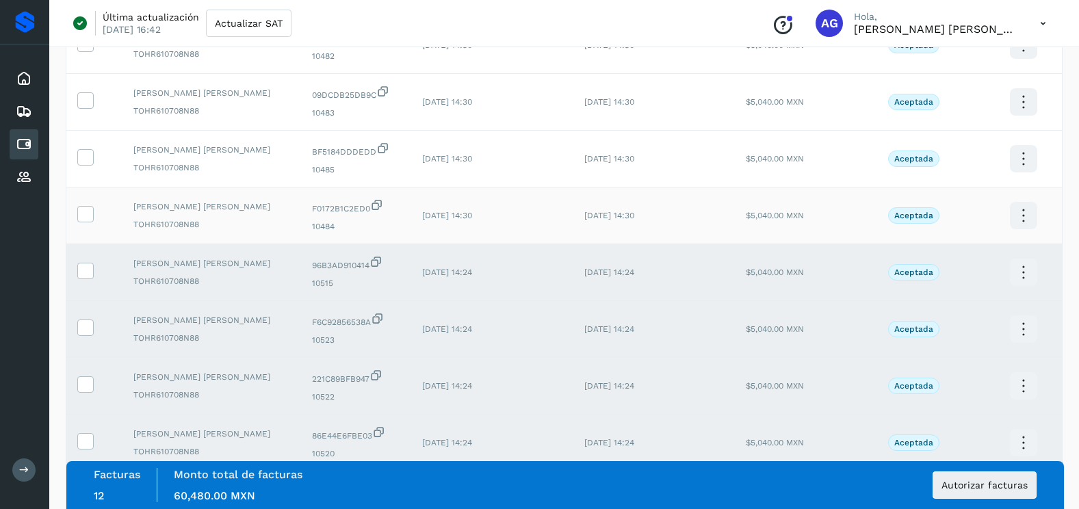
drag, startPoint x: 88, startPoint y: 214, endPoint x: 88, endPoint y: 204, distance: 9.6
click at [88, 204] on td at bounding box center [94, 215] width 56 height 57
drag, startPoint x: 88, startPoint y: 204, endPoint x: 88, endPoint y: 156, distance: 48.6
click at [88, 156] on icon at bounding box center [85, 156] width 14 height 14
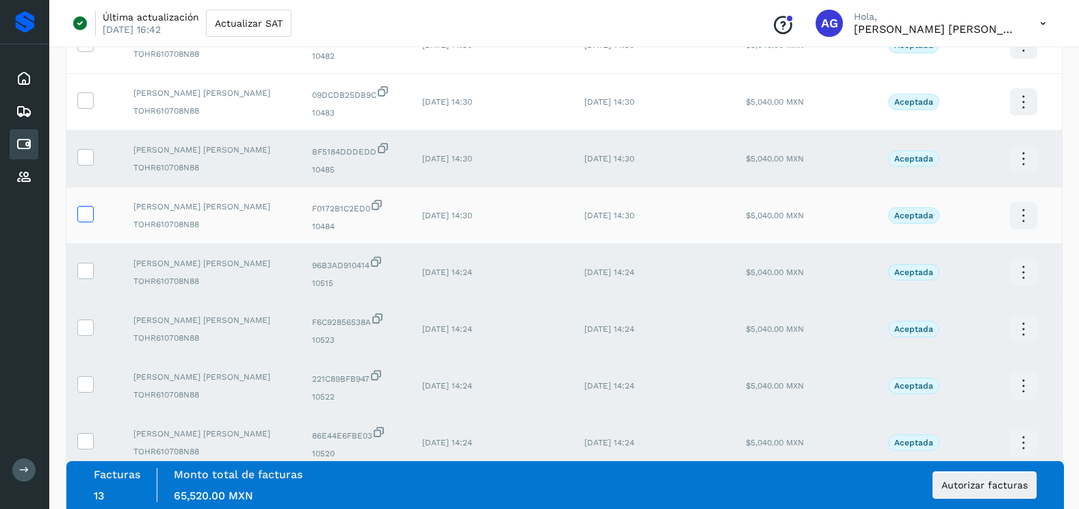
click at [83, 219] on icon at bounding box center [85, 213] width 14 height 14
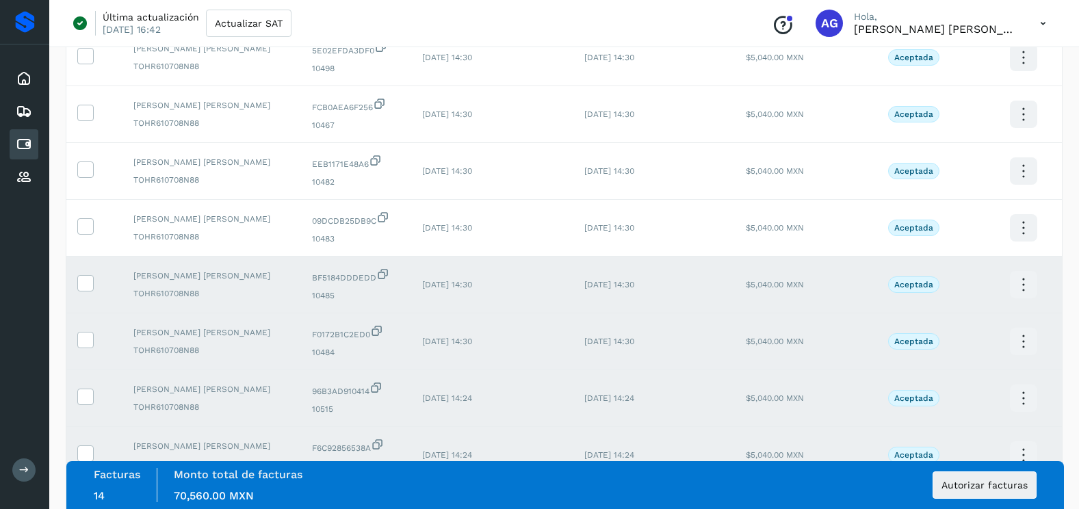
scroll to position [365, 0]
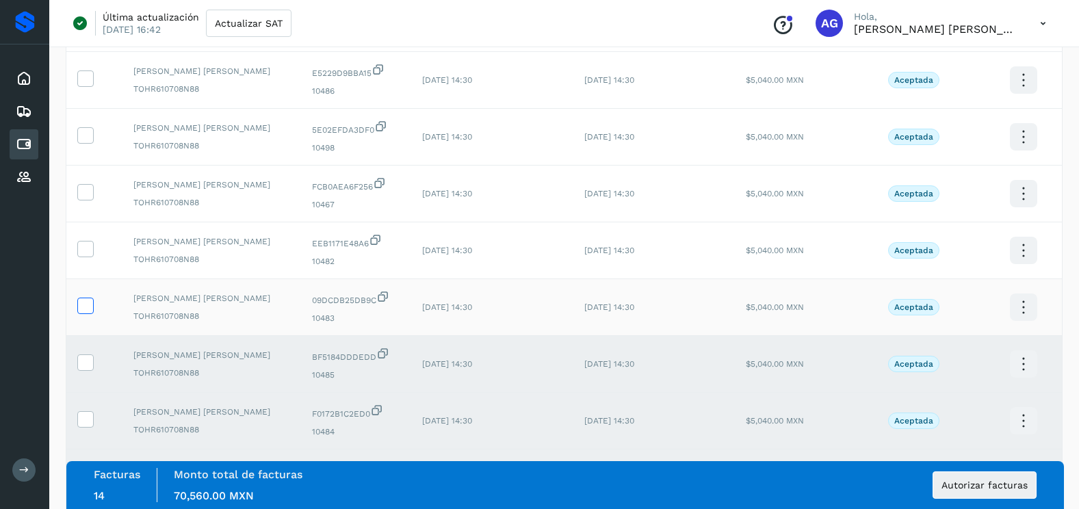
click at [88, 297] on icon at bounding box center [85, 304] width 14 height 14
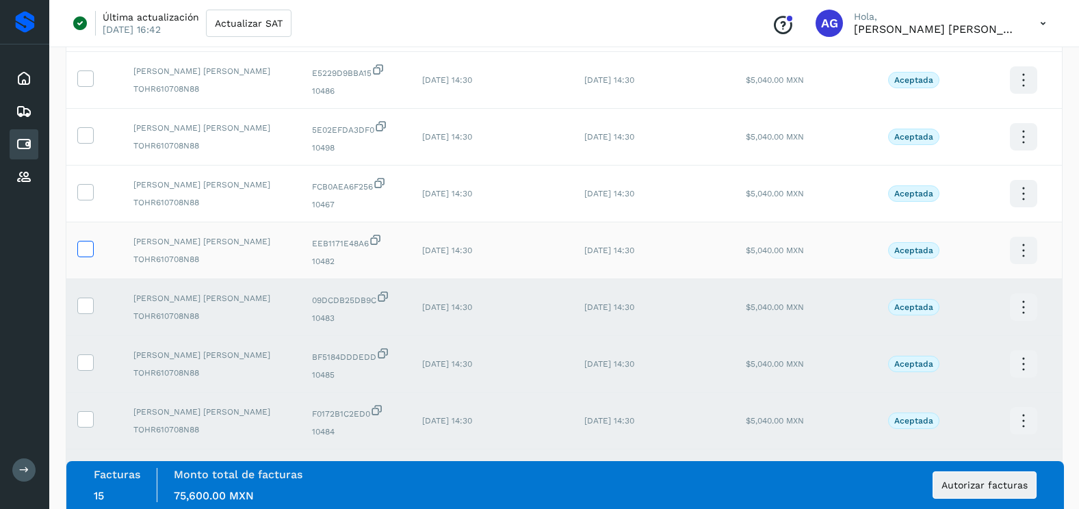
click at [87, 242] on icon at bounding box center [85, 248] width 14 height 14
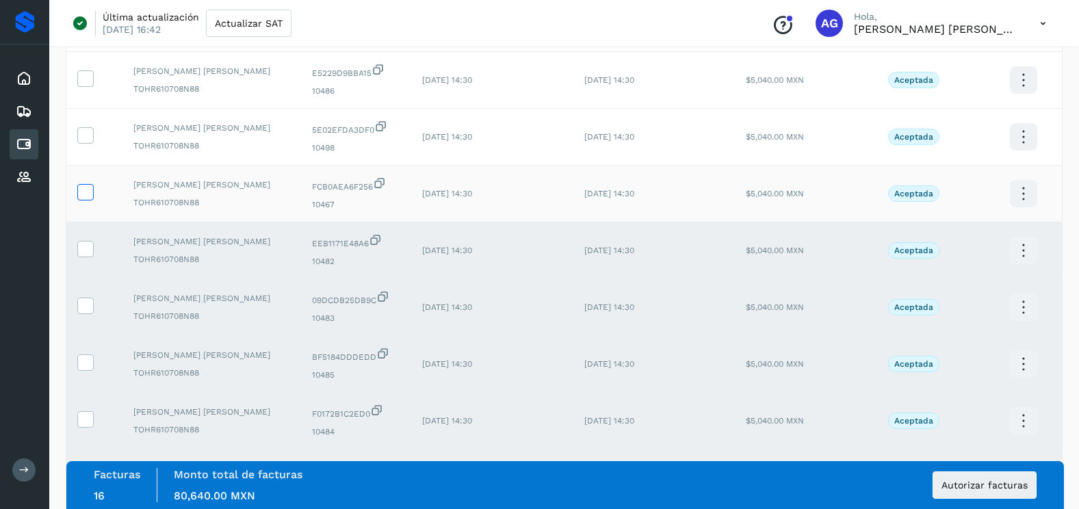
click at [88, 189] on icon at bounding box center [85, 191] width 14 height 14
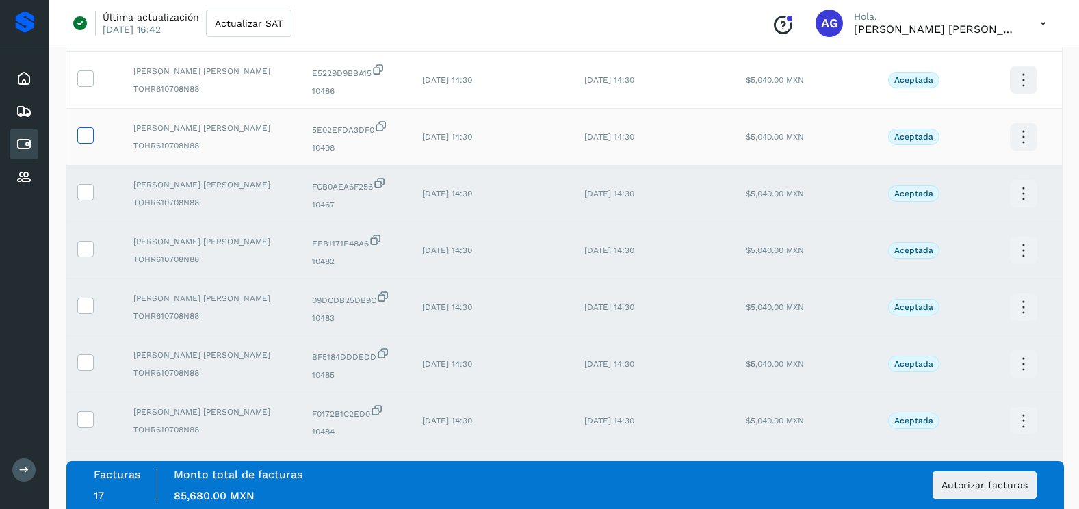
click at [85, 143] on label at bounding box center [85, 135] width 16 height 16
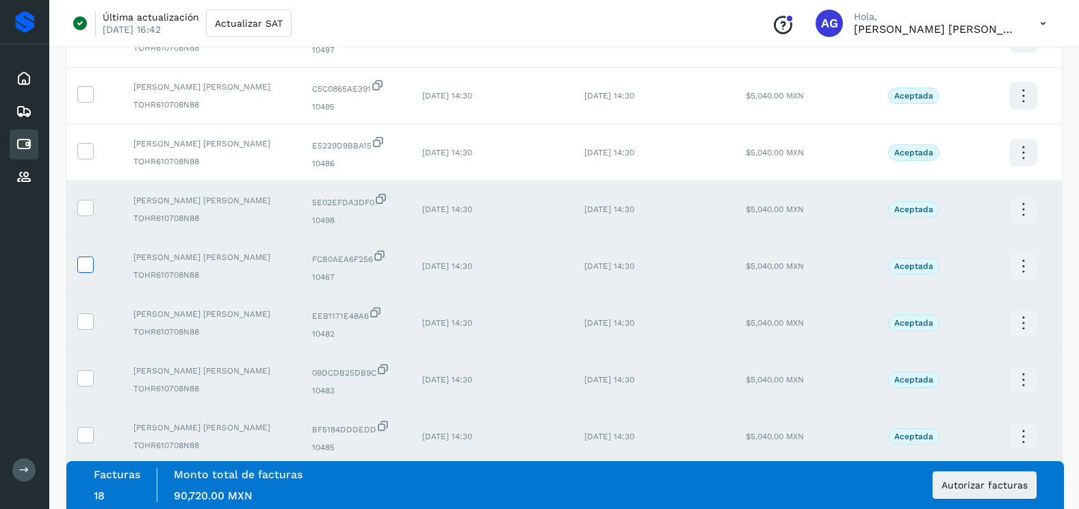
scroll to position [92, 0]
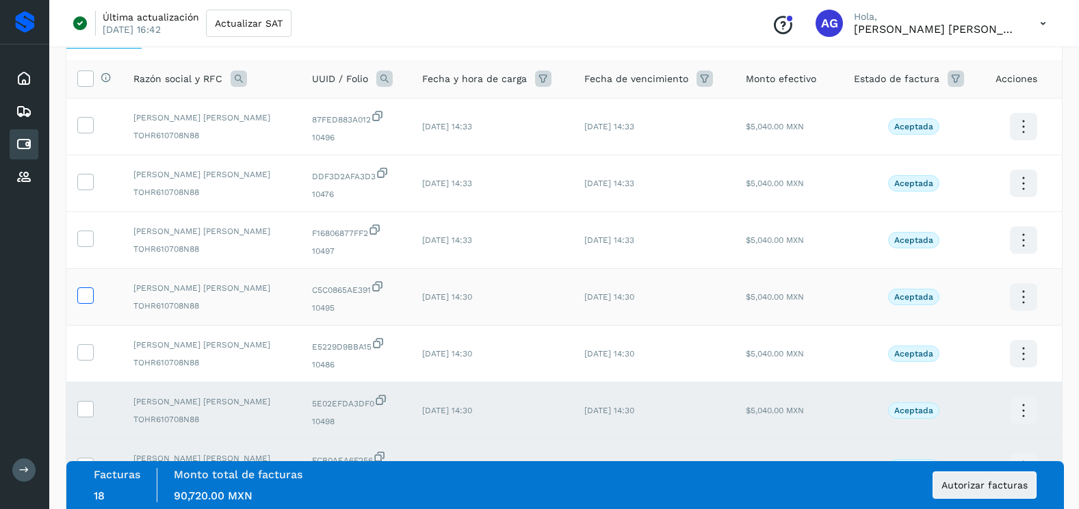
drag, startPoint x: 90, startPoint y: 349, endPoint x: 91, endPoint y: 297, distance: 52.0
click at [90, 349] on icon at bounding box center [85, 351] width 14 height 14
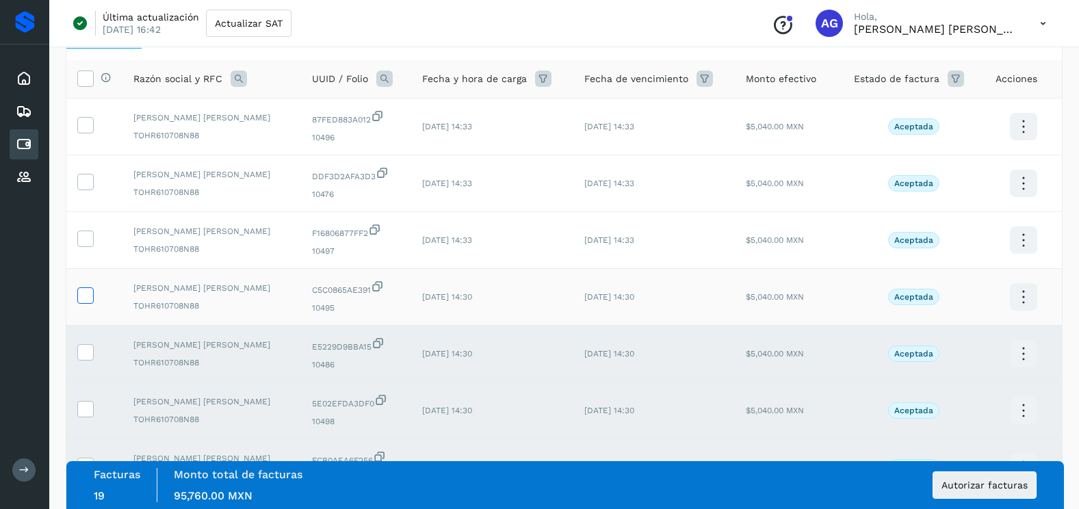
click at [91, 289] on icon at bounding box center [85, 294] width 14 height 14
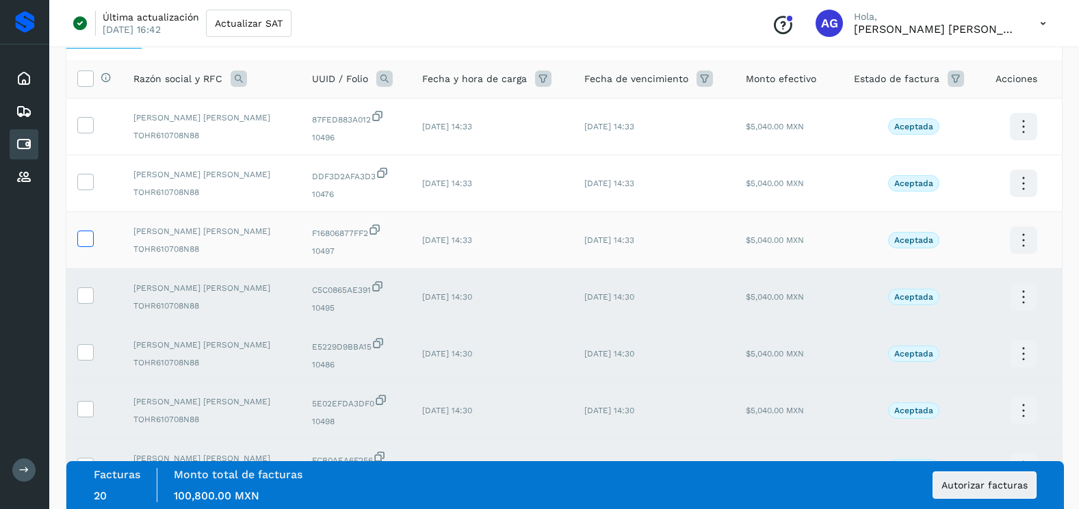
drag, startPoint x: 88, startPoint y: 247, endPoint x: 83, endPoint y: 235, distance: 12.3
click at [85, 241] on label at bounding box center [85, 238] width 16 height 16
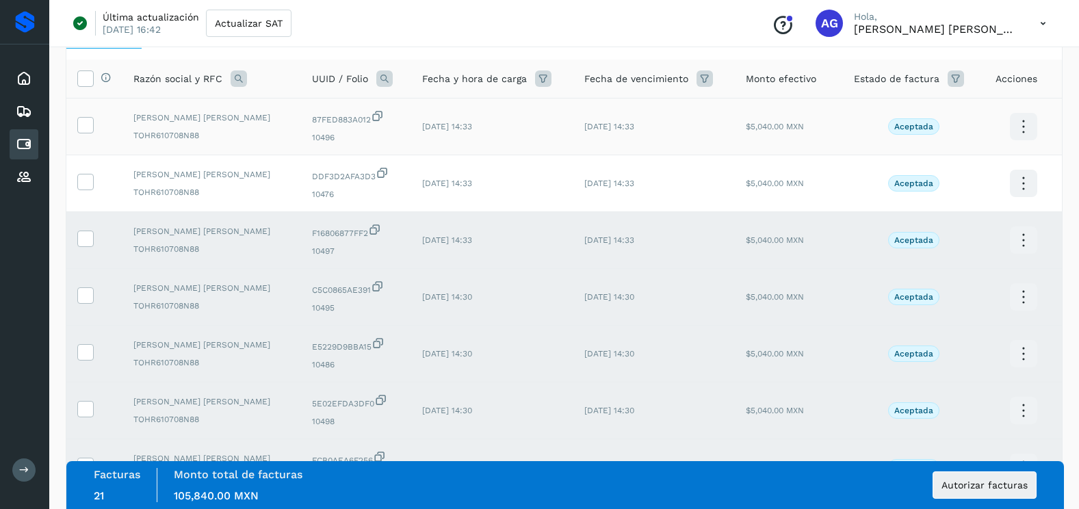
drag, startPoint x: 83, startPoint y: 181, endPoint x: 85, endPoint y: 137, distance: 44.5
click at [83, 176] on icon at bounding box center [85, 181] width 14 height 14
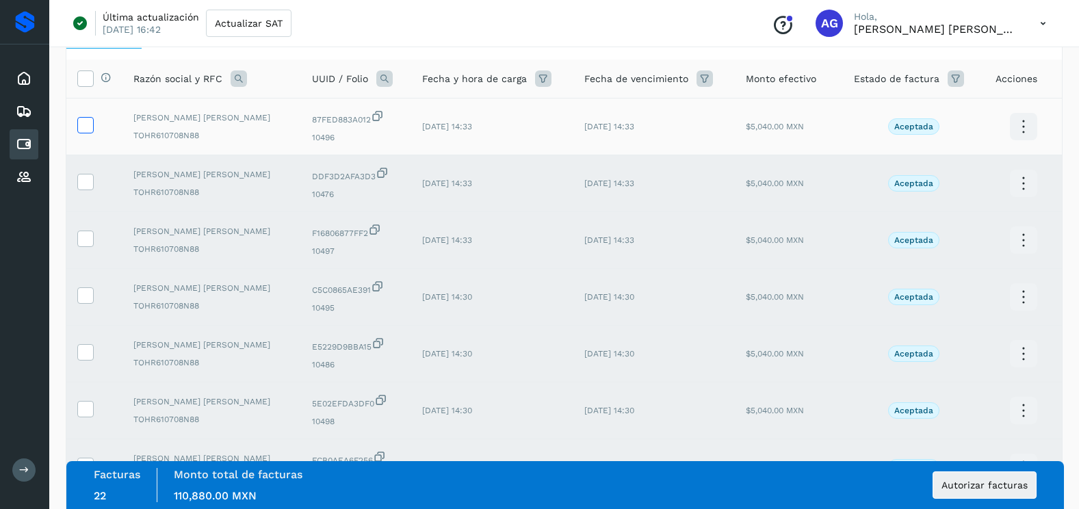
click at [86, 127] on icon at bounding box center [85, 124] width 14 height 14
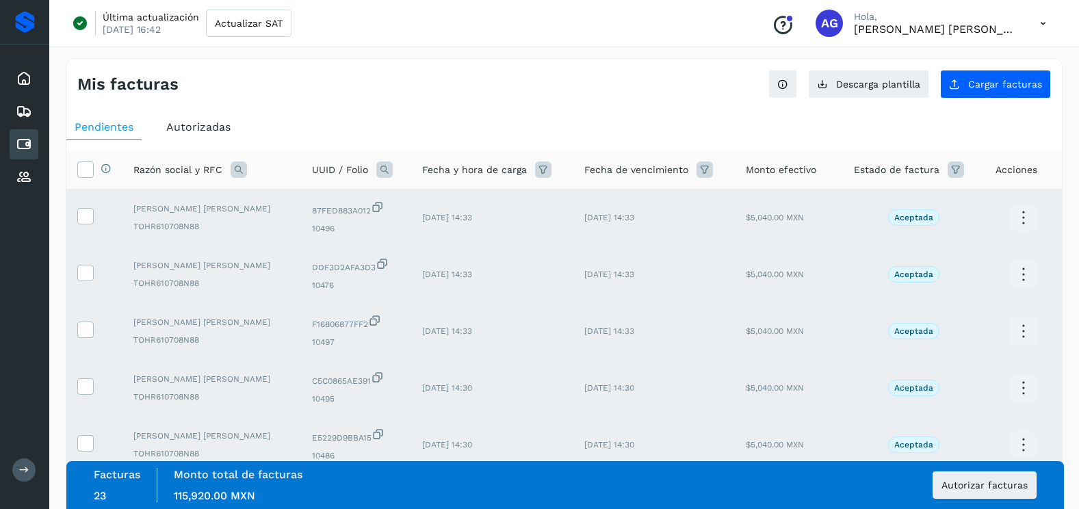
scroll to position [0, 0]
click at [79, 173] on icon at bounding box center [85, 169] width 14 height 14
click at [86, 168] on icon at bounding box center [85, 169] width 14 height 14
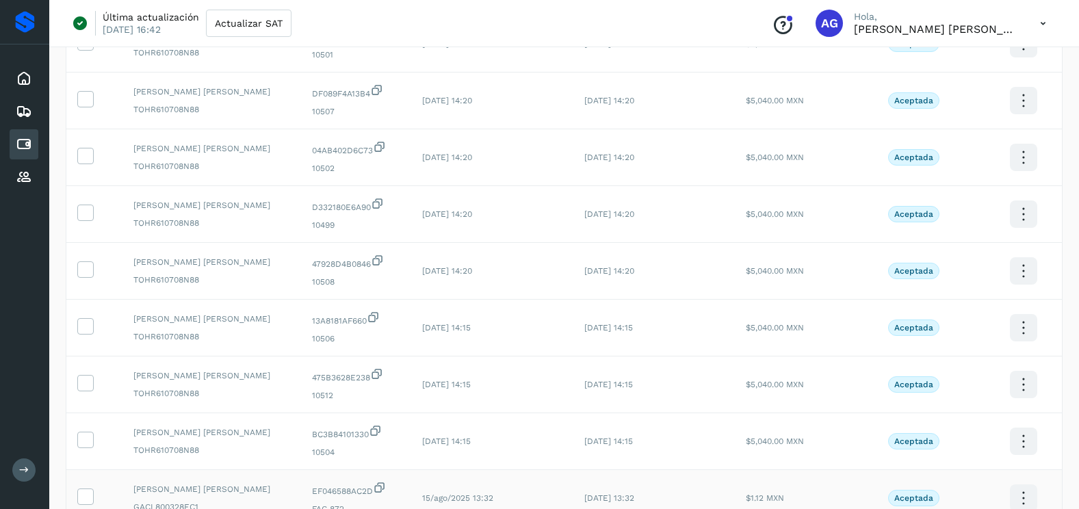
scroll to position [1231, 0]
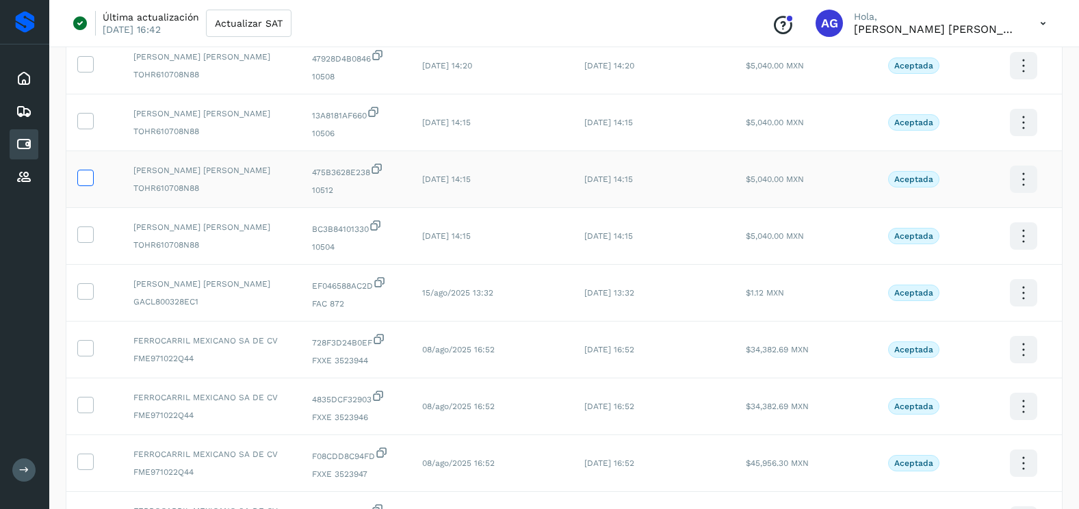
click at [85, 178] on icon at bounding box center [85, 177] width 14 height 14
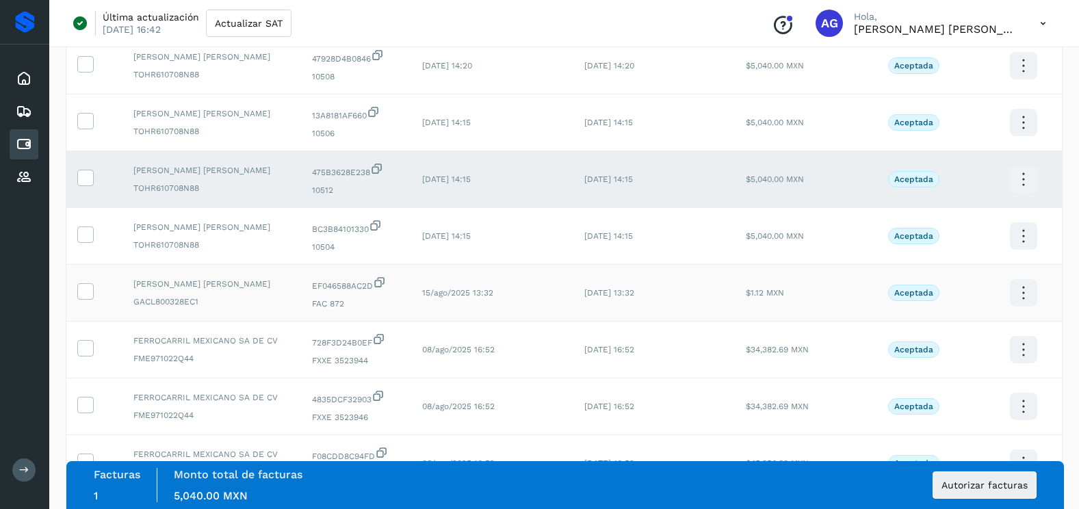
scroll to position [1163, 0]
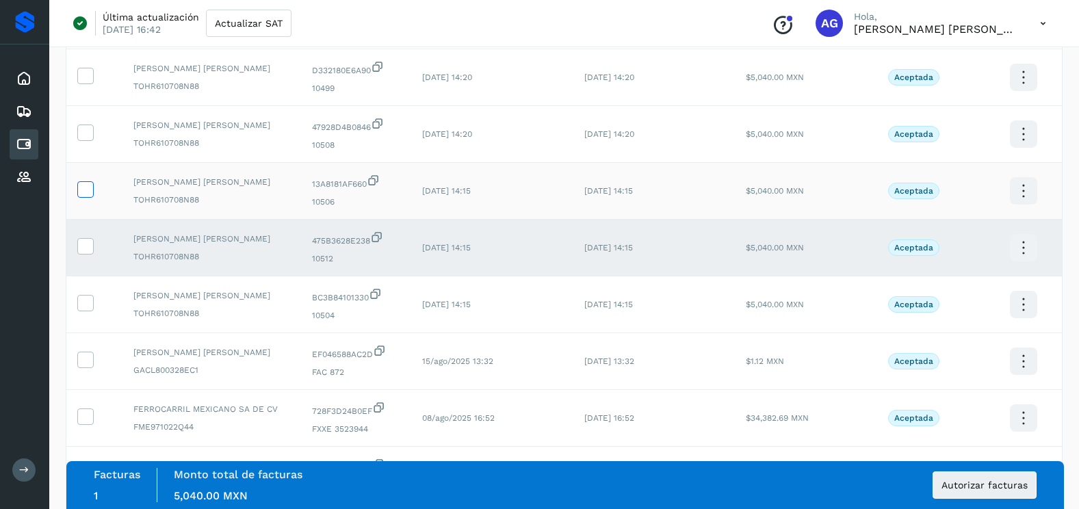
click at [88, 195] on icon at bounding box center [85, 188] width 14 height 14
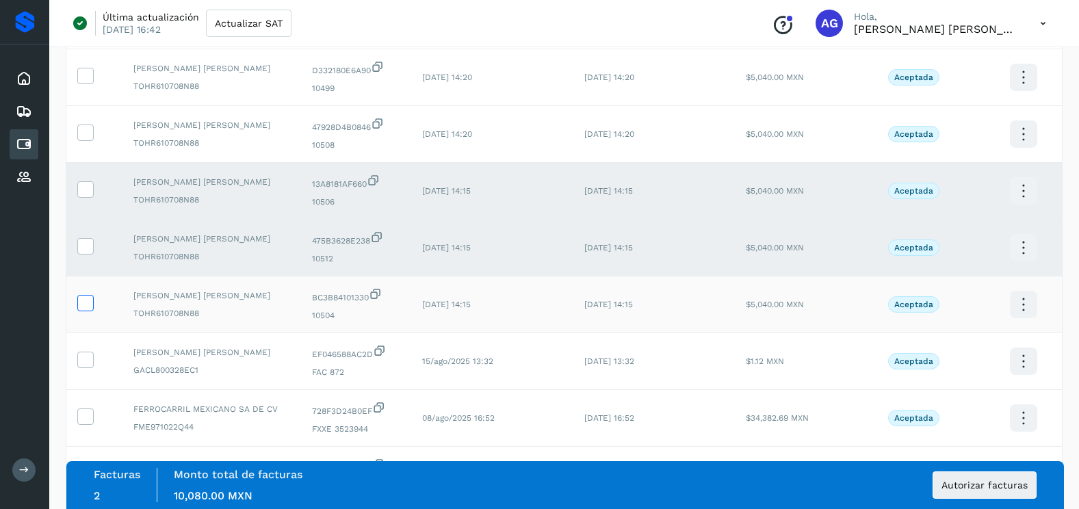
click at [89, 310] on span at bounding box center [85, 306] width 14 height 10
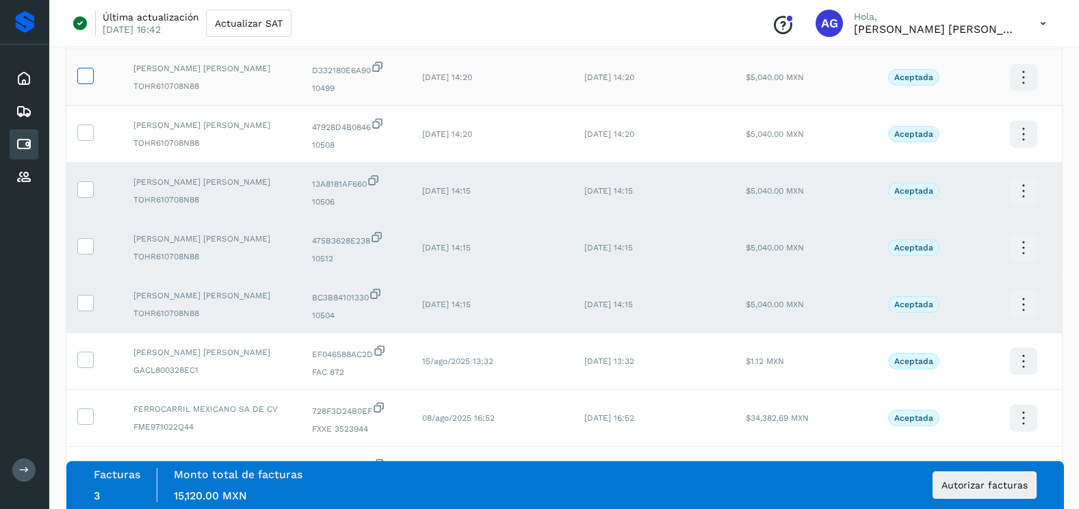
click at [90, 72] on icon at bounding box center [85, 75] width 14 height 14
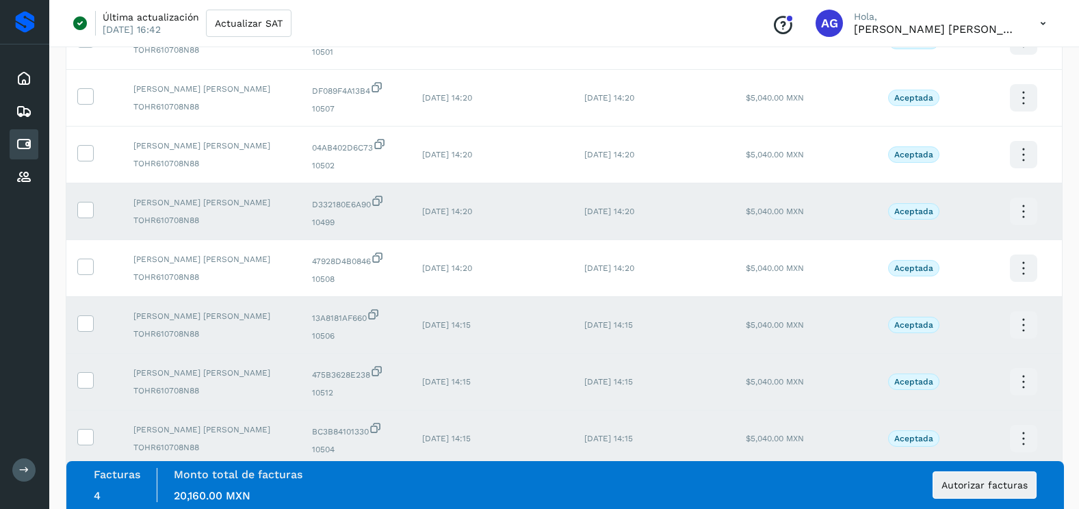
scroll to position [1026, 0]
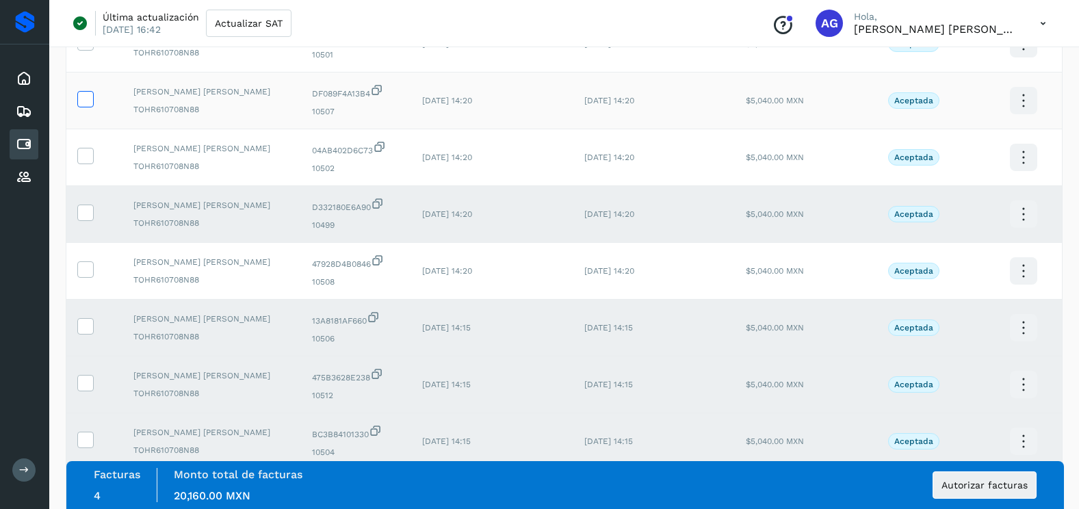
click at [87, 103] on icon at bounding box center [85, 98] width 14 height 14
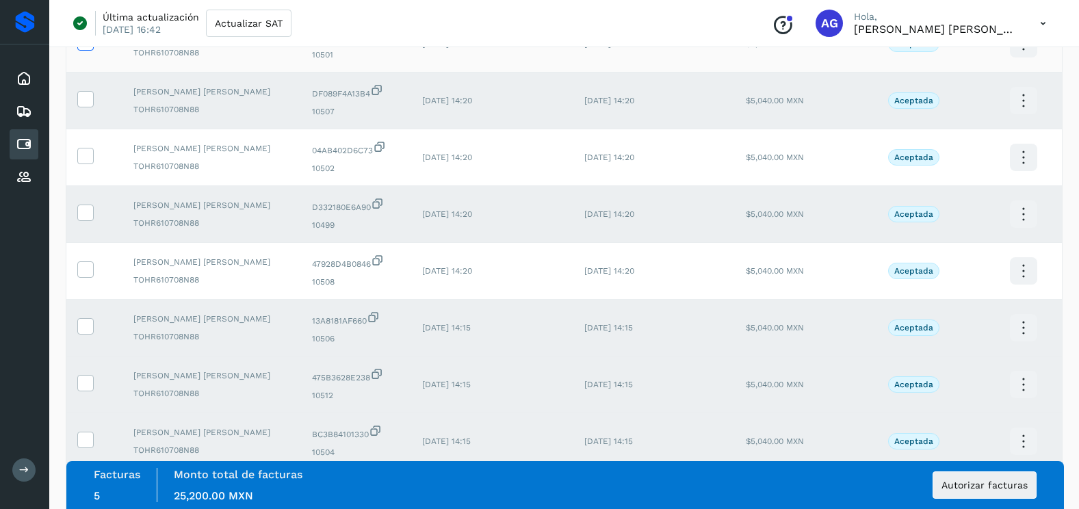
click at [88, 48] on icon at bounding box center [85, 41] width 14 height 14
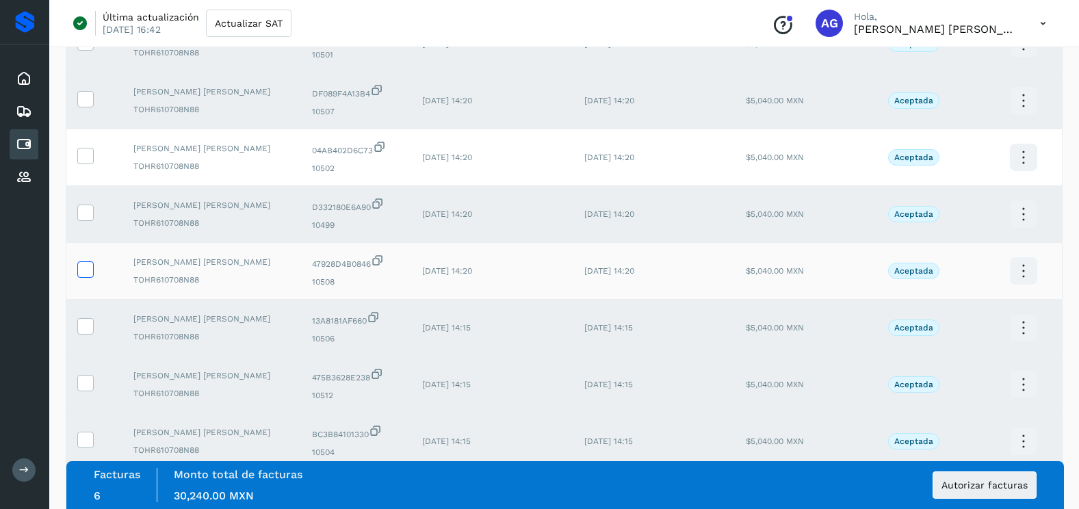
click at [89, 267] on icon at bounding box center [85, 268] width 14 height 14
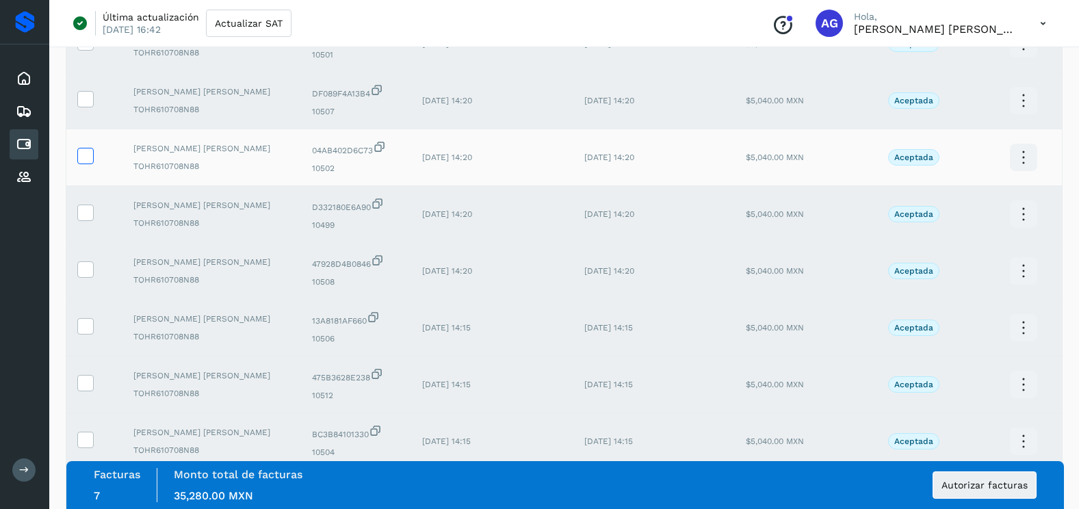
click at [92, 159] on label at bounding box center [85, 156] width 16 height 16
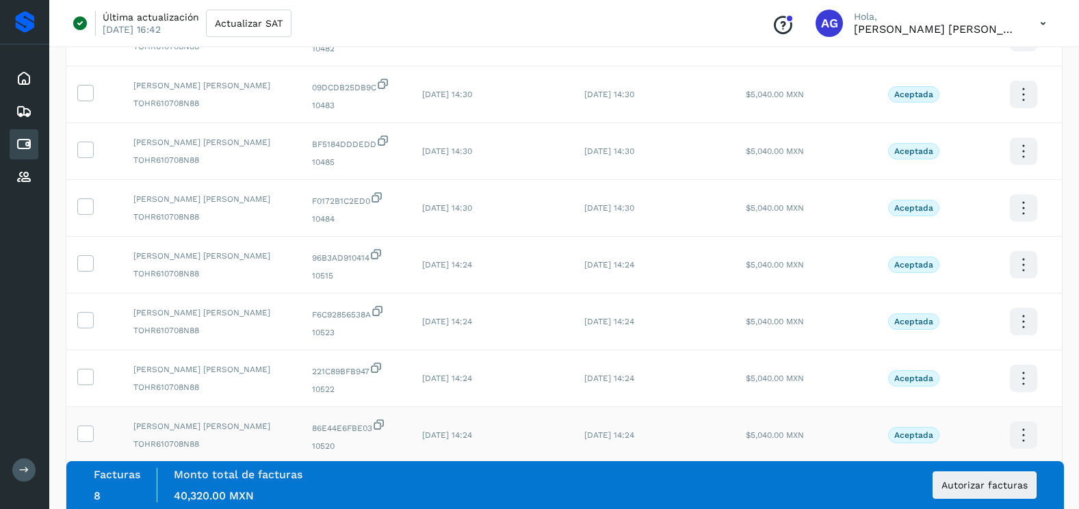
scroll to position [547, 0]
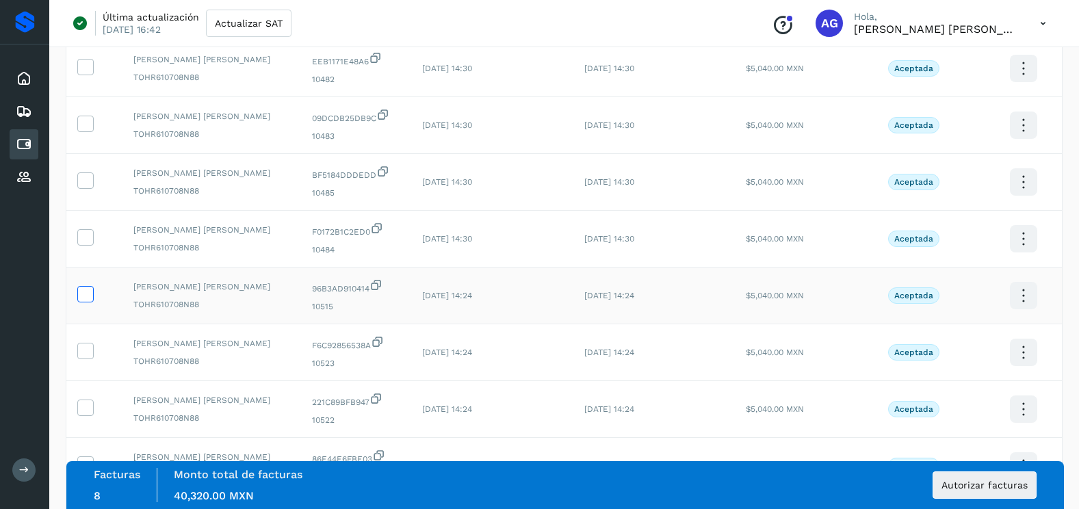
click at [88, 298] on icon at bounding box center [85, 293] width 14 height 14
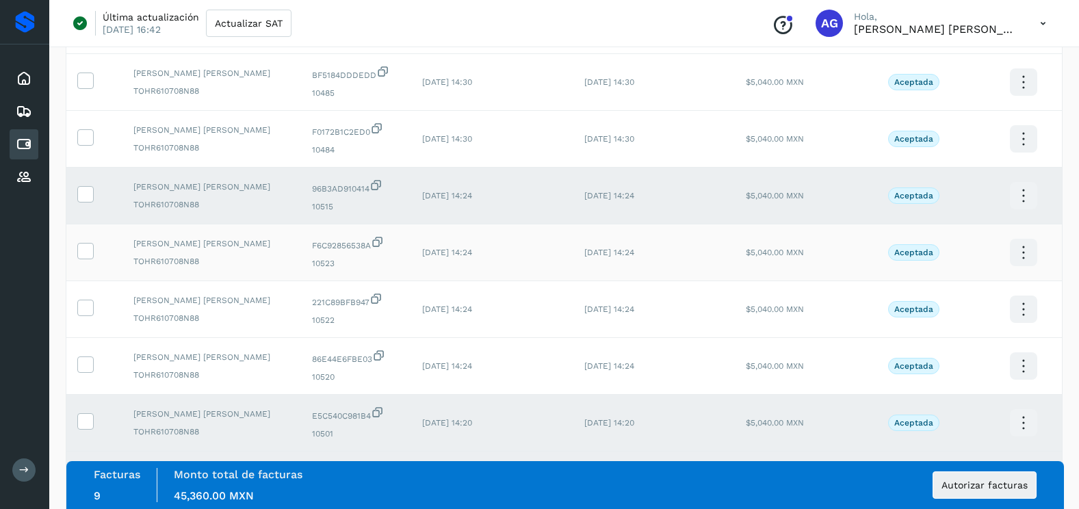
scroll to position [616, 0]
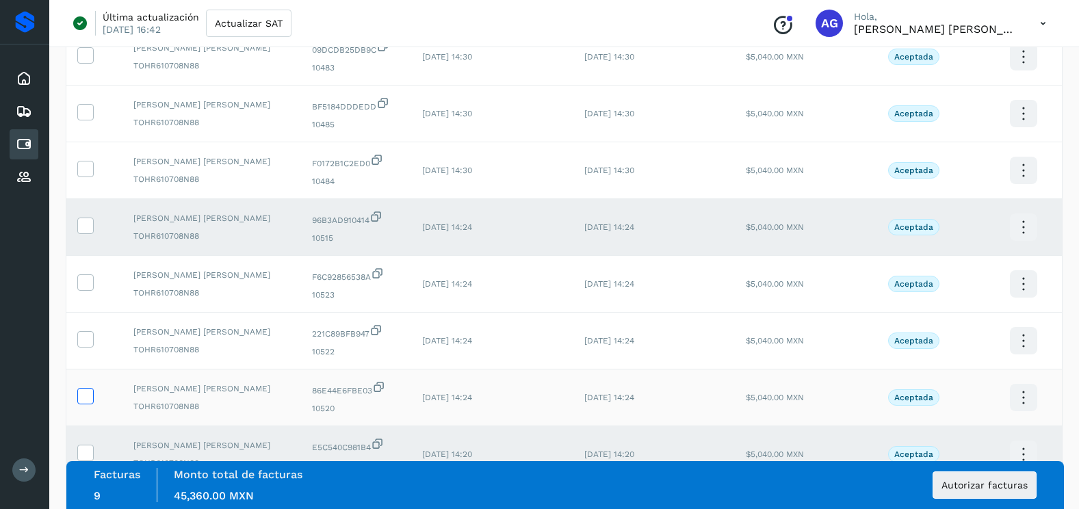
click at [85, 398] on icon at bounding box center [85, 395] width 14 height 14
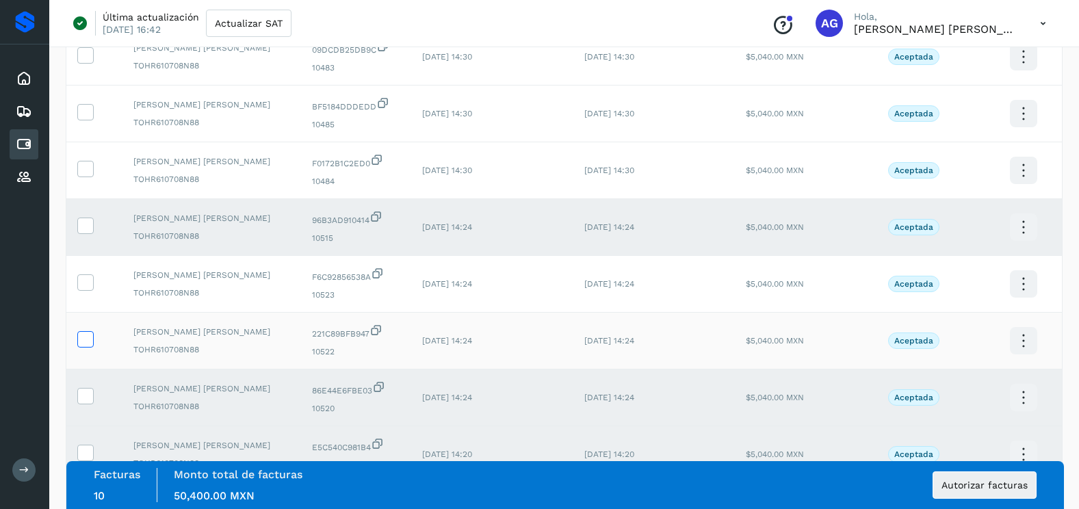
click at [81, 342] on icon at bounding box center [85, 338] width 14 height 14
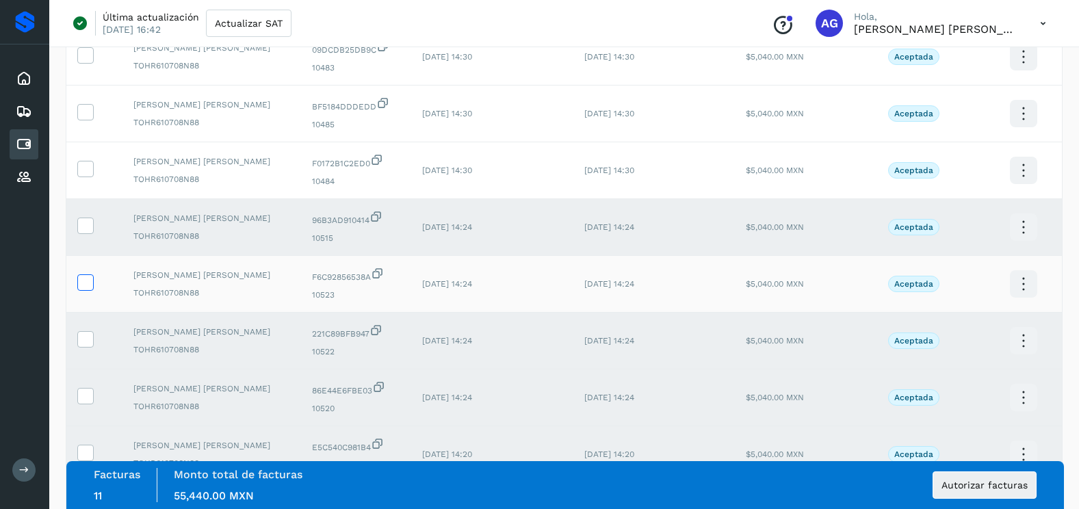
click at [93, 281] on label at bounding box center [85, 282] width 16 height 16
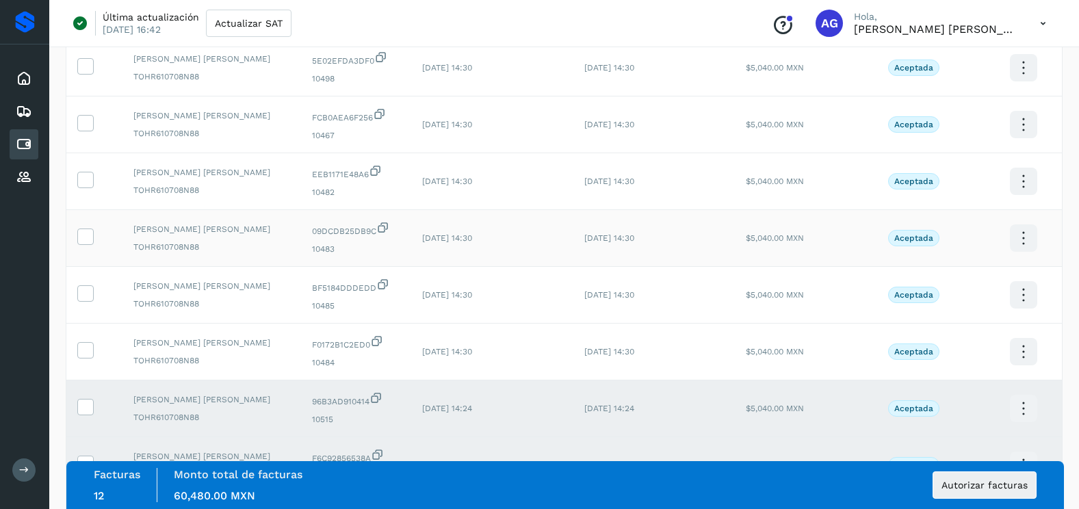
scroll to position [410, 0]
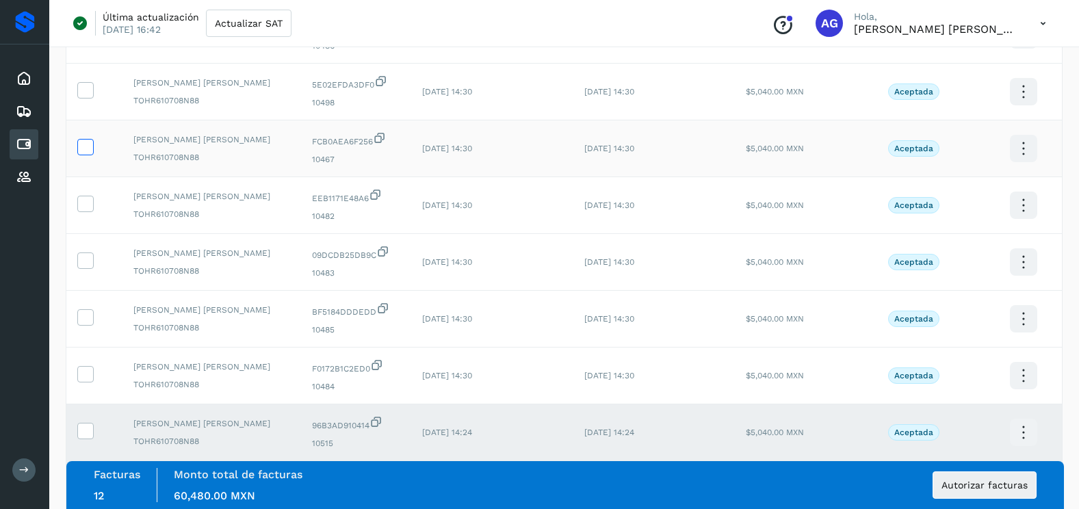
click at [86, 148] on icon at bounding box center [85, 146] width 14 height 14
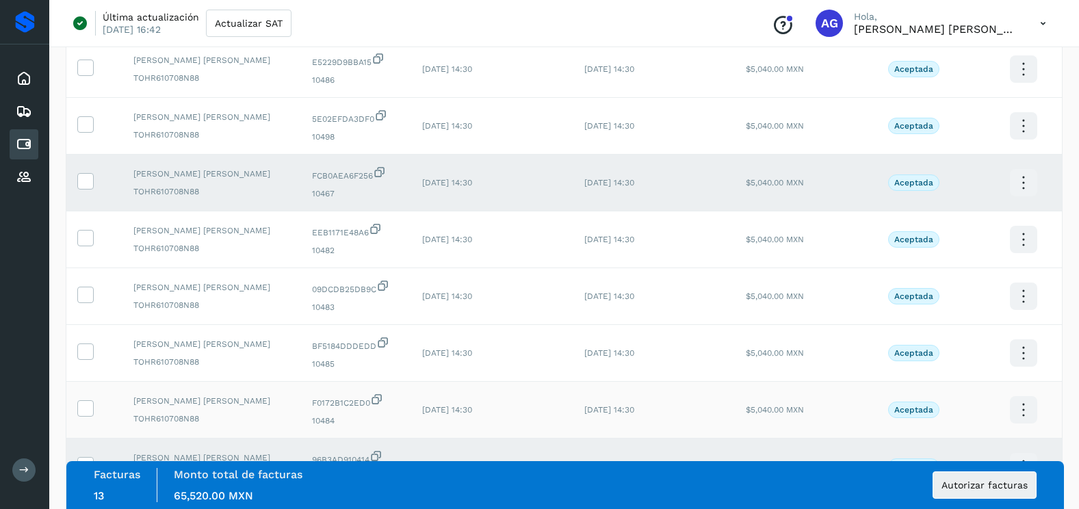
scroll to position [342, 0]
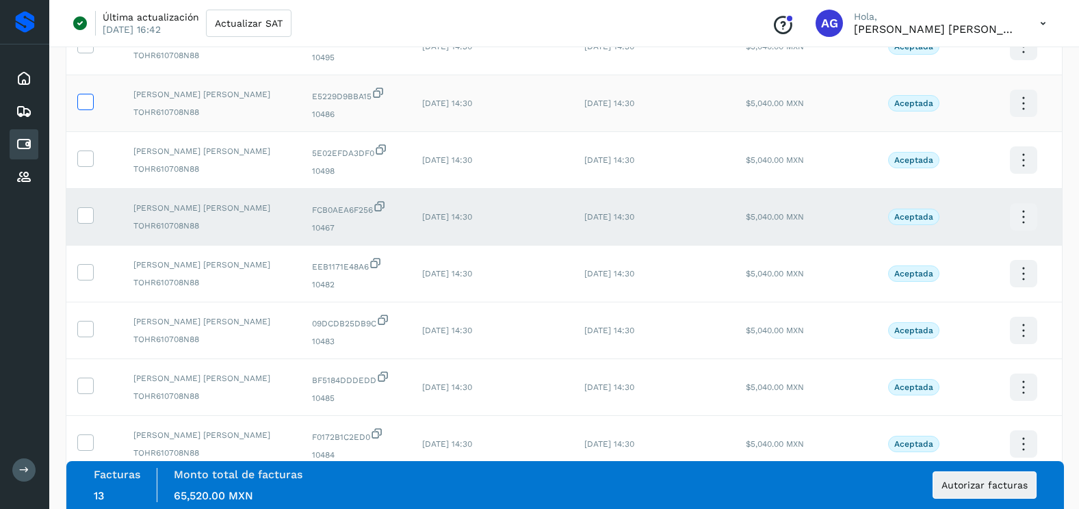
click at [84, 103] on icon at bounding box center [85, 101] width 14 height 14
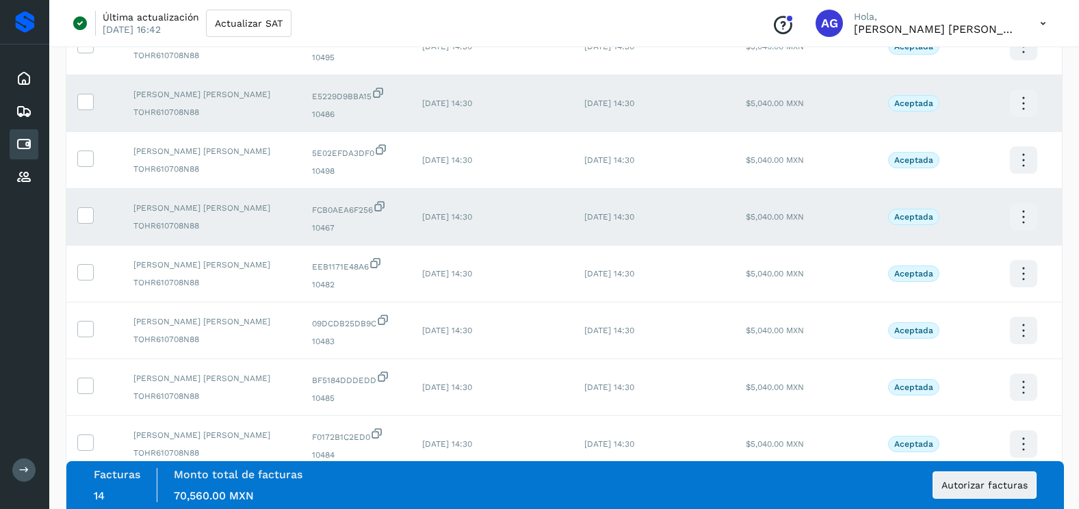
scroll to position [410, 0]
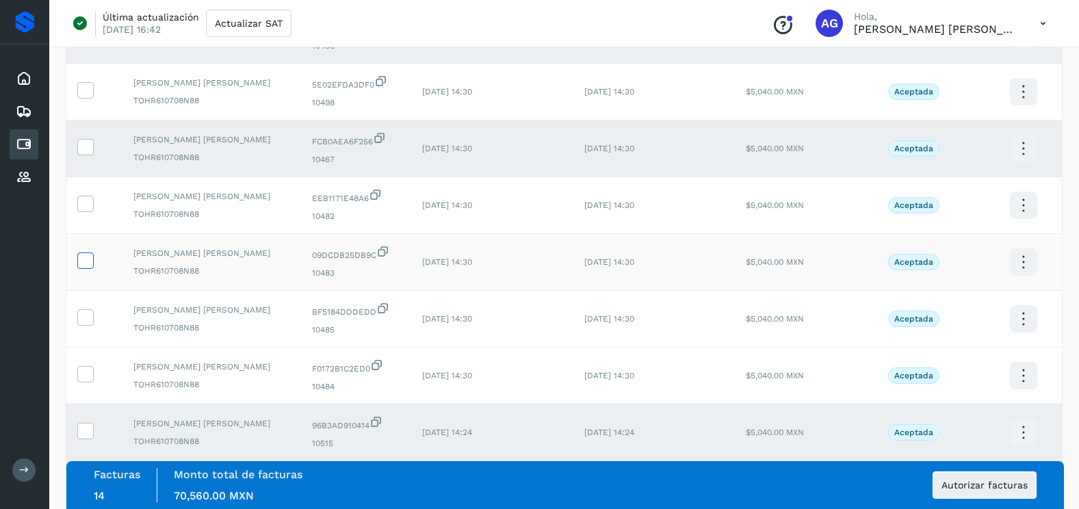
click at [87, 263] on icon at bounding box center [85, 259] width 14 height 14
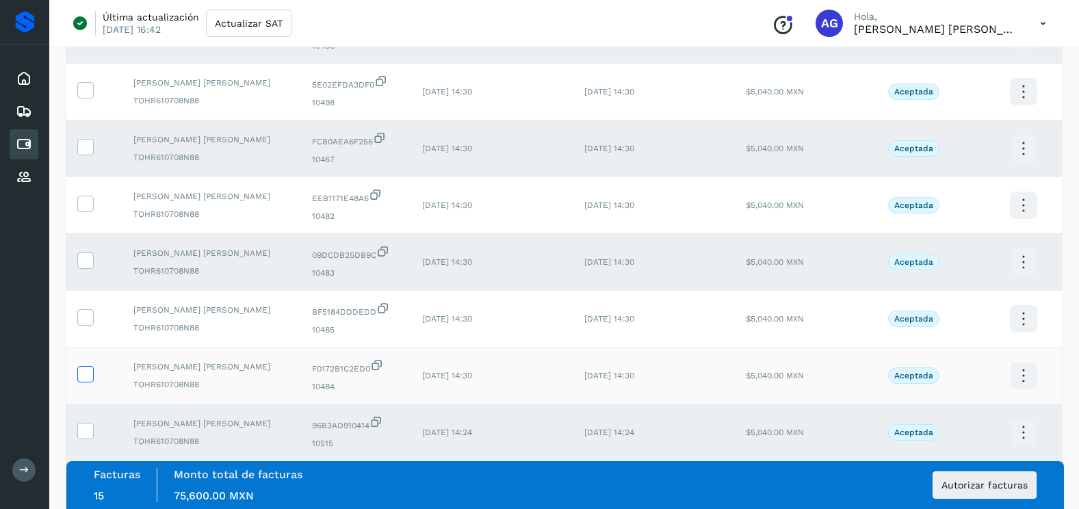
click at [90, 377] on icon at bounding box center [85, 373] width 14 height 14
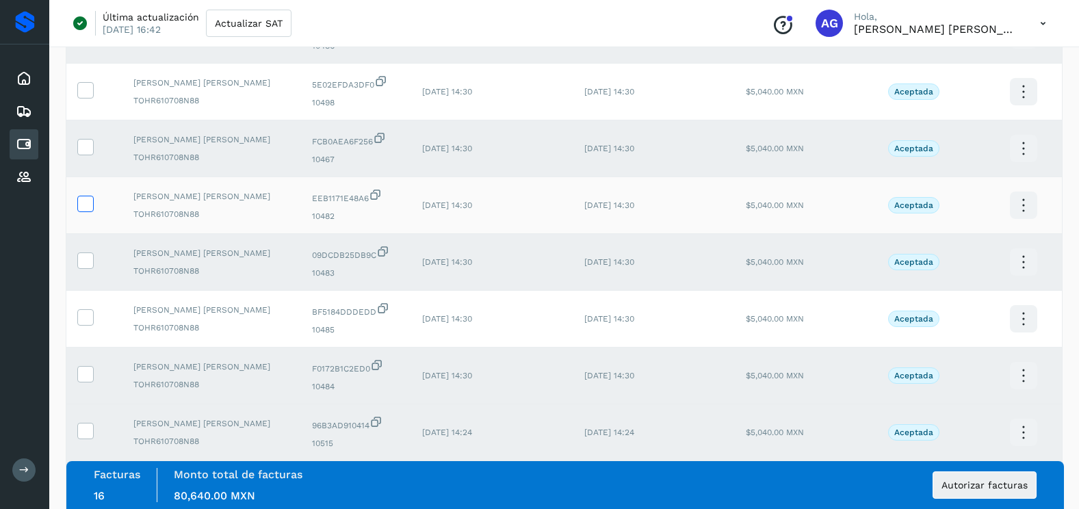
click at [88, 198] on icon at bounding box center [85, 203] width 14 height 14
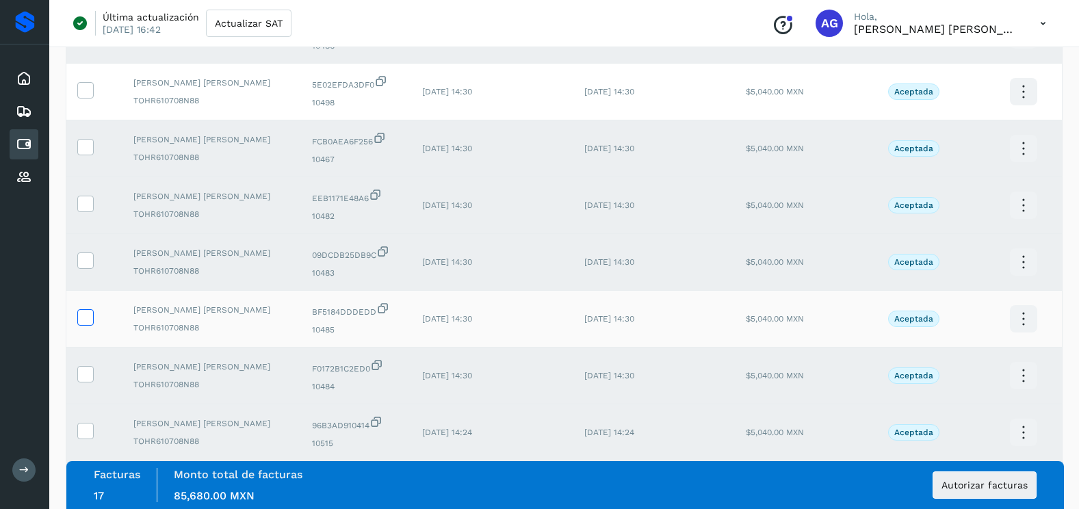
click at [83, 322] on icon at bounding box center [85, 316] width 14 height 14
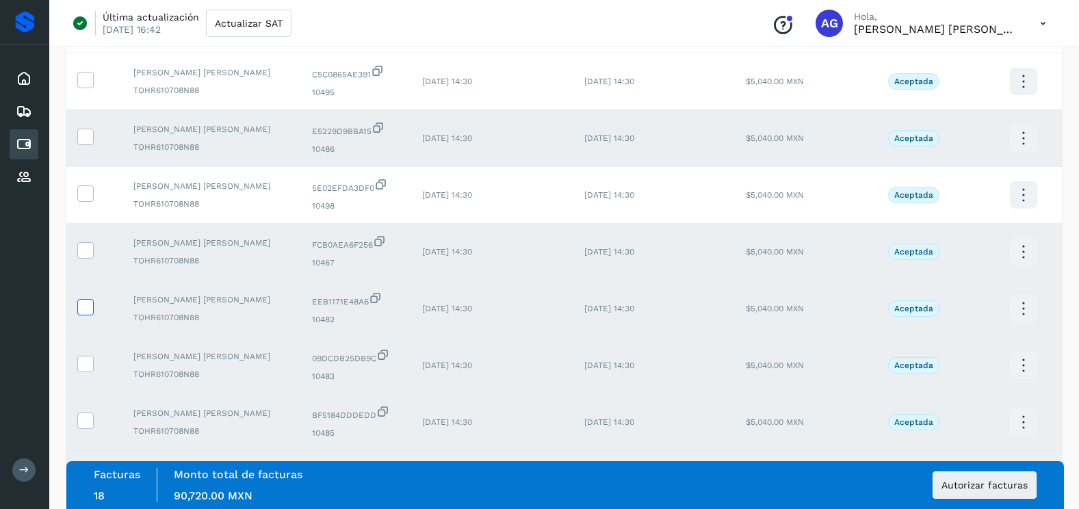
scroll to position [274, 0]
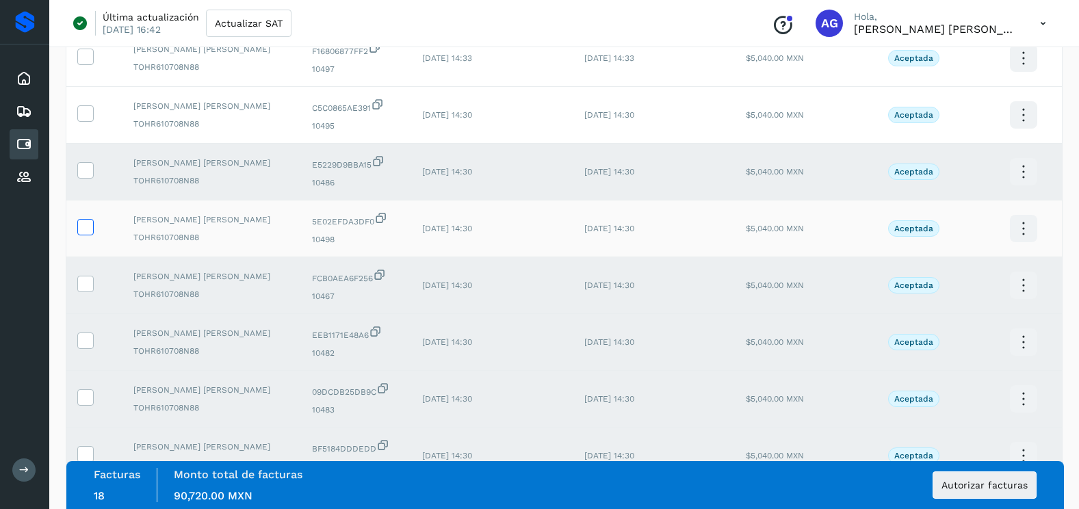
click at [82, 224] on icon at bounding box center [85, 226] width 14 height 14
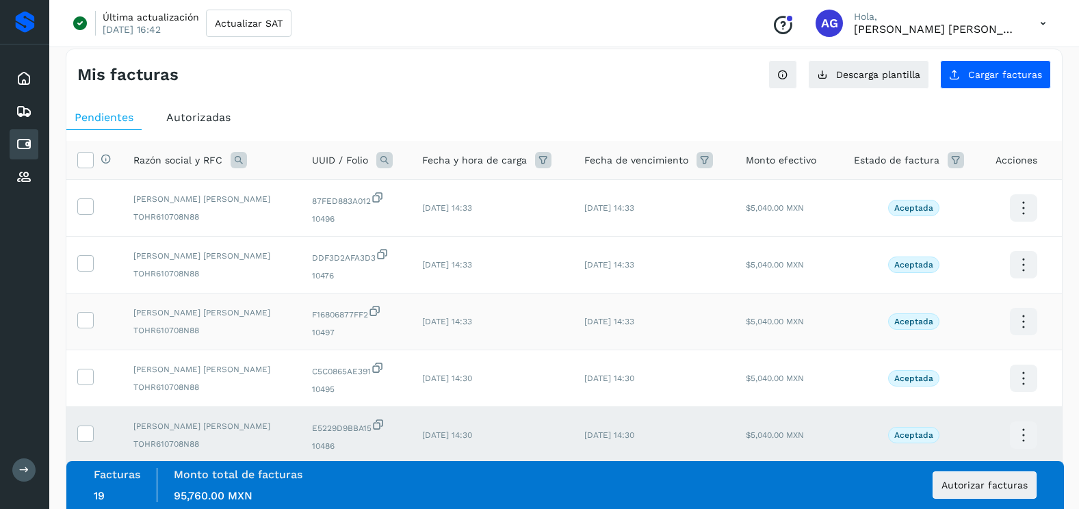
scroll to position [0, 0]
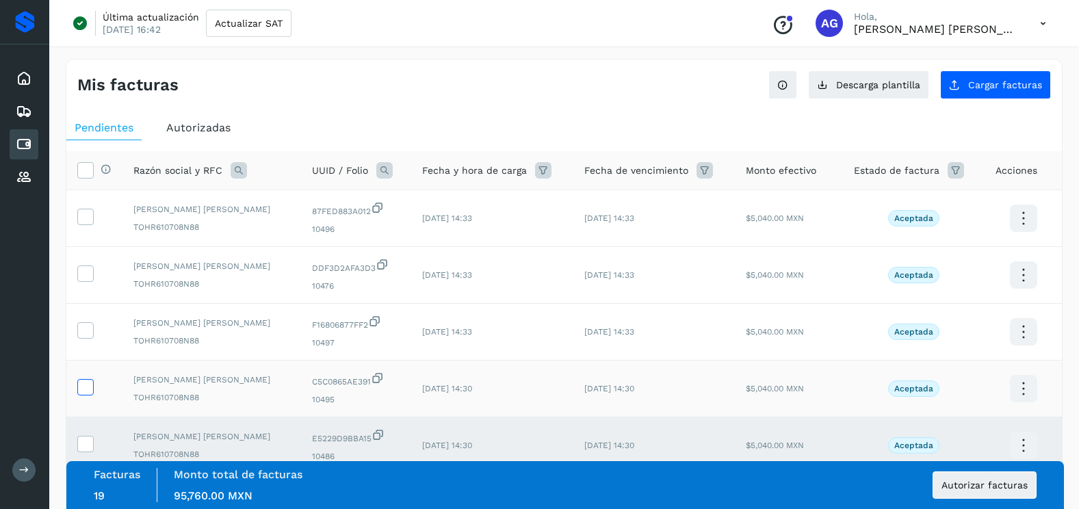
click at [83, 394] on span at bounding box center [85, 390] width 14 height 10
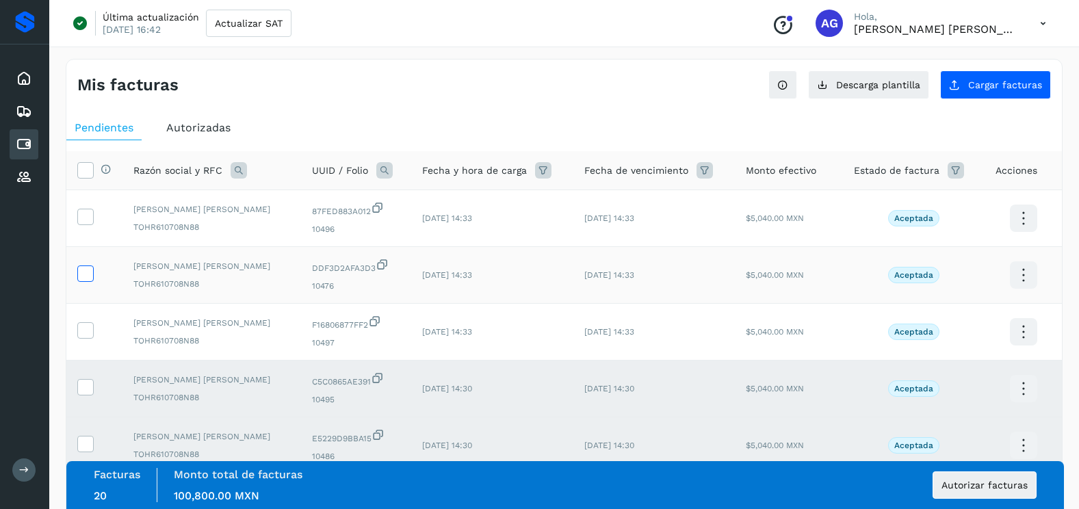
click at [90, 278] on icon at bounding box center [85, 272] width 14 height 14
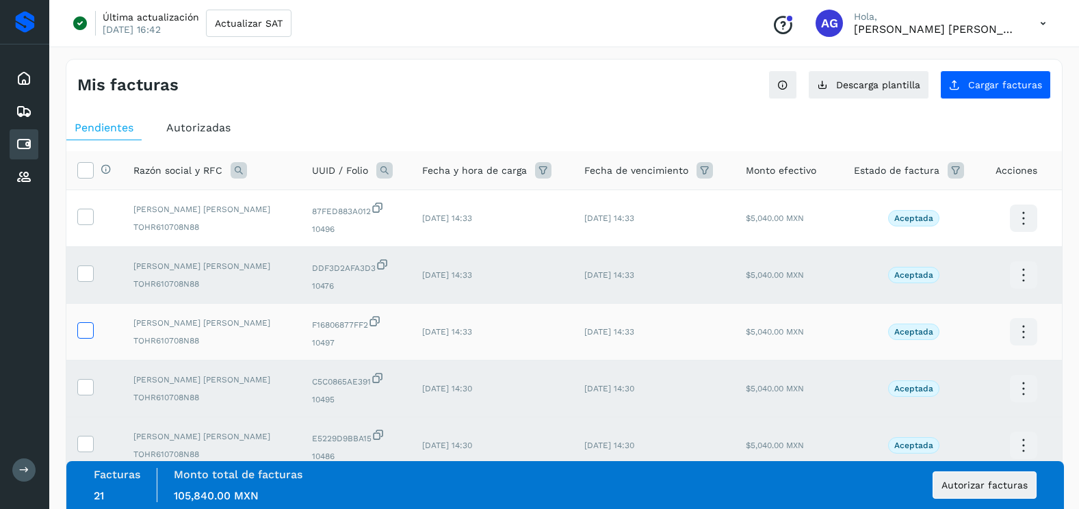
click at [89, 329] on icon at bounding box center [85, 329] width 14 height 14
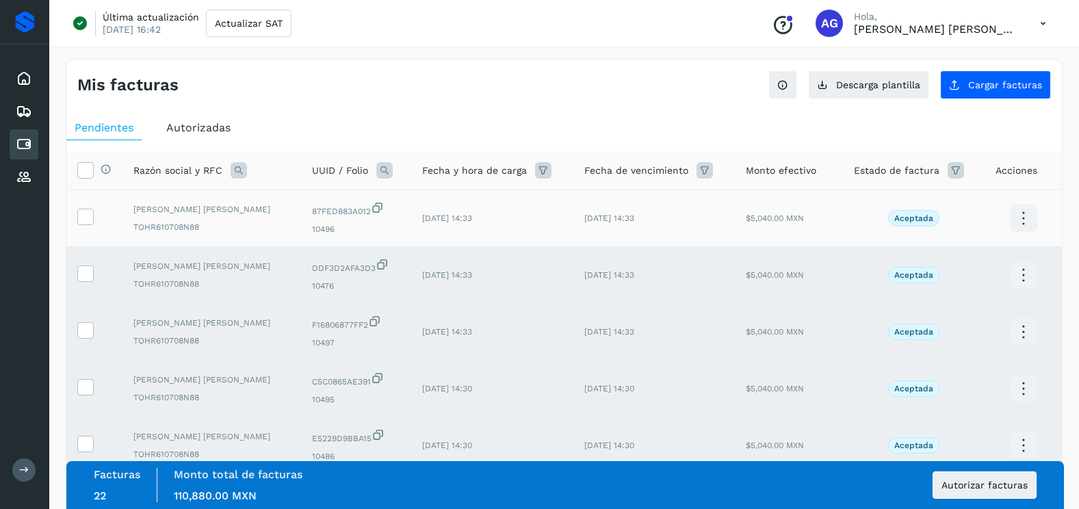
click at [77, 216] on td at bounding box center [94, 218] width 56 height 57
click at [83, 217] on icon at bounding box center [85, 216] width 14 height 14
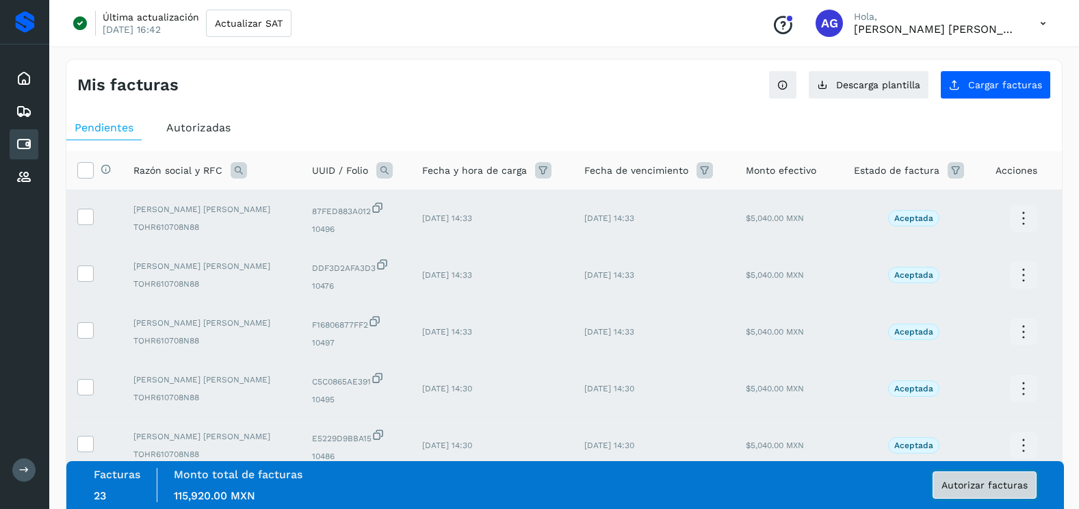
click at [944, 494] on button "Autorizar facturas" at bounding box center [984, 484] width 104 height 27
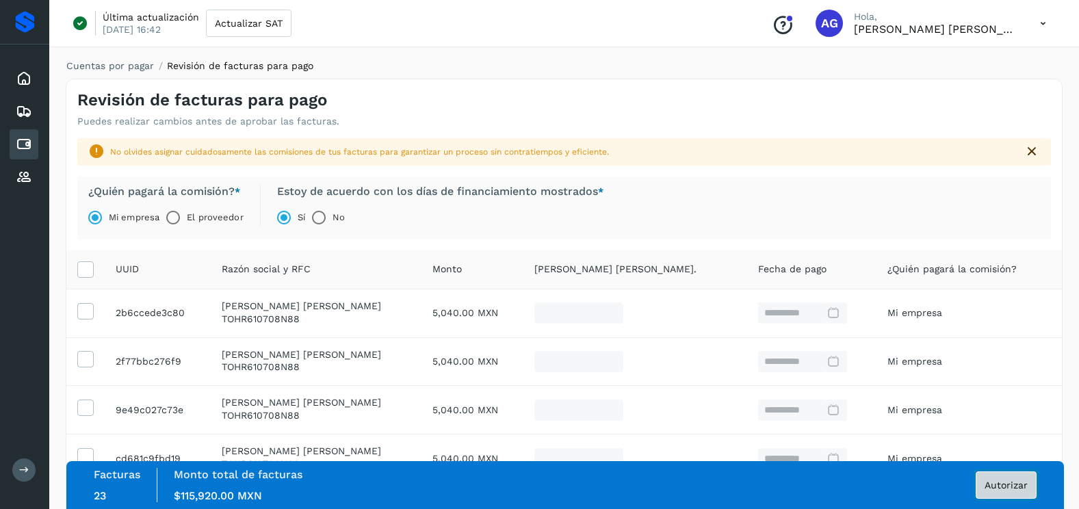
click at [994, 486] on span "Autorizar" at bounding box center [1005, 485] width 43 height 10
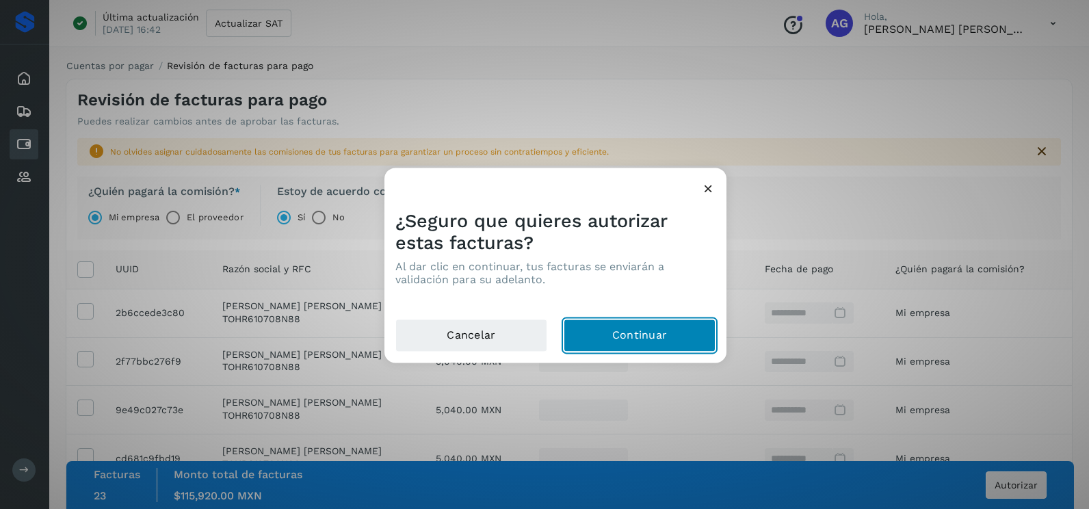
click at [621, 335] on button "Continuar" at bounding box center [640, 335] width 152 height 33
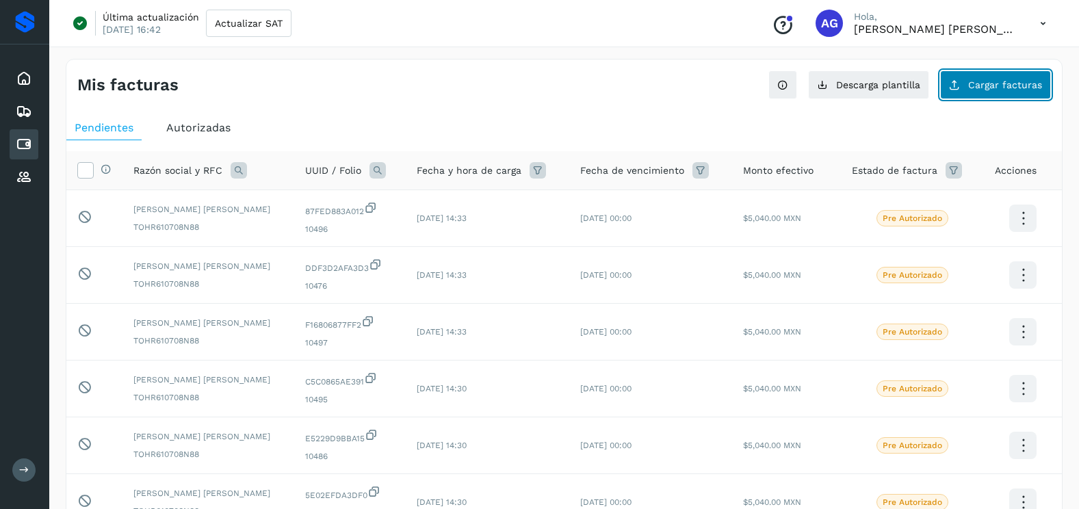
click at [1008, 81] on span "Cargar facturas" at bounding box center [1005, 85] width 74 height 10
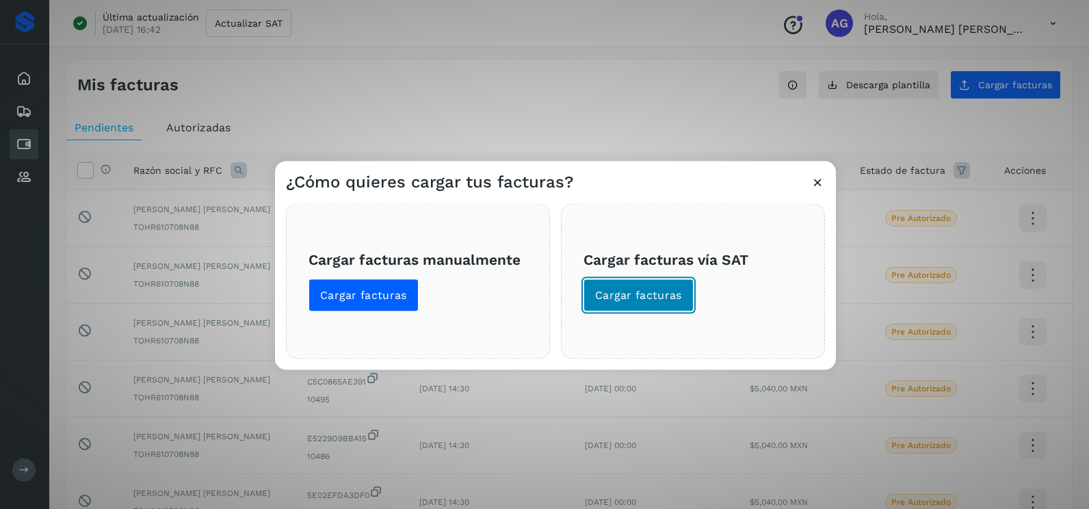
click at [631, 293] on span "Cargar facturas" at bounding box center [638, 295] width 87 height 15
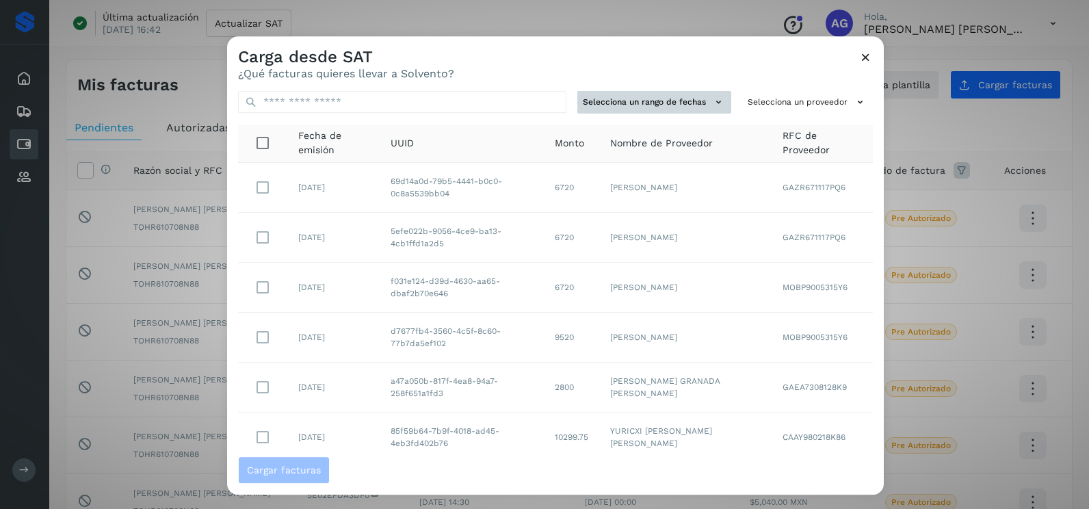
click at [682, 95] on button "Selecciona un rango de fechas" at bounding box center [654, 102] width 154 height 23
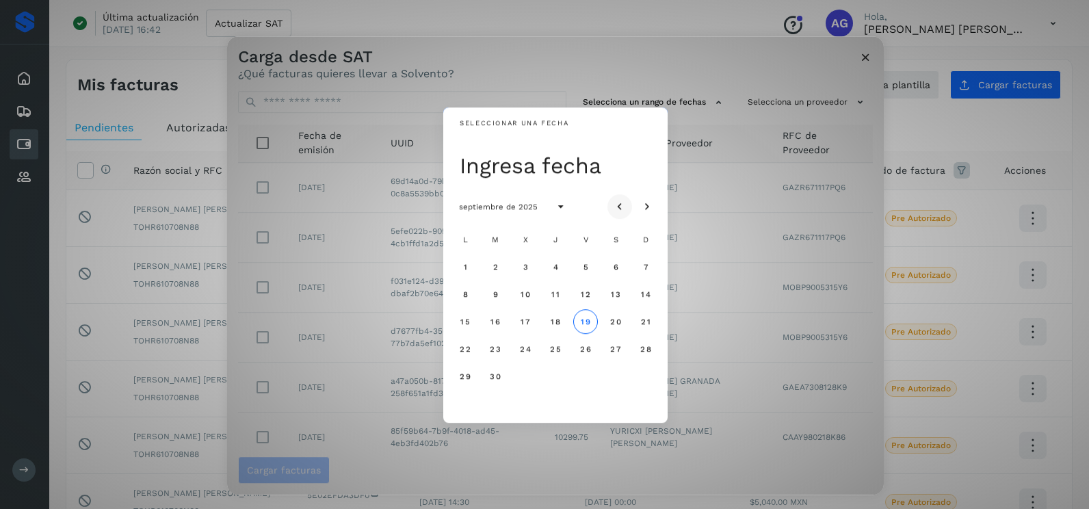
click at [619, 202] on icon "Mes anterior" at bounding box center [620, 207] width 14 height 14
click at [523, 319] on span "13" at bounding box center [525, 322] width 10 height 10
click at [557, 325] on span "14" at bounding box center [555, 322] width 10 height 10
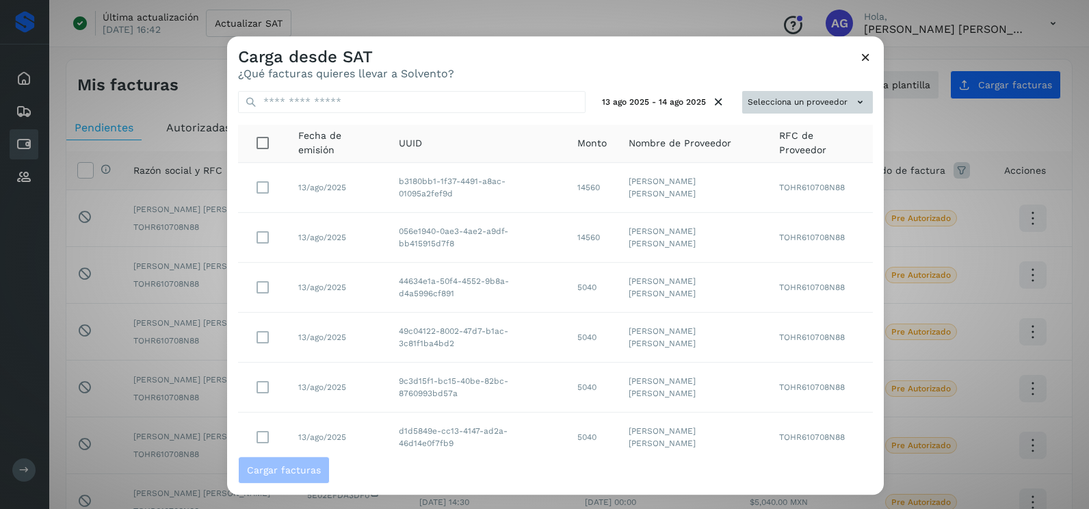
click at [805, 98] on button "Selecciona un proveedor" at bounding box center [807, 102] width 131 height 23
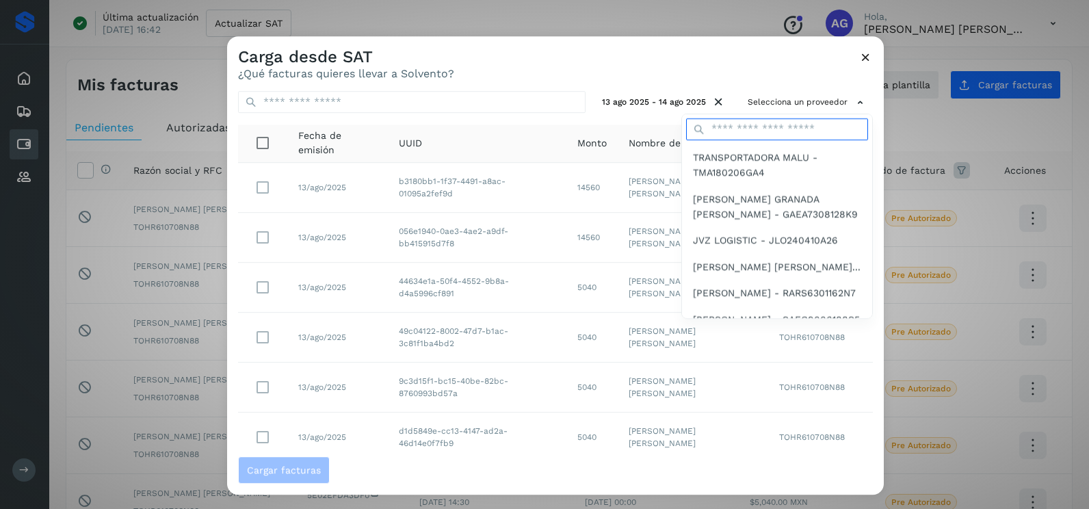
click at [740, 134] on input "text" at bounding box center [777, 129] width 182 height 22
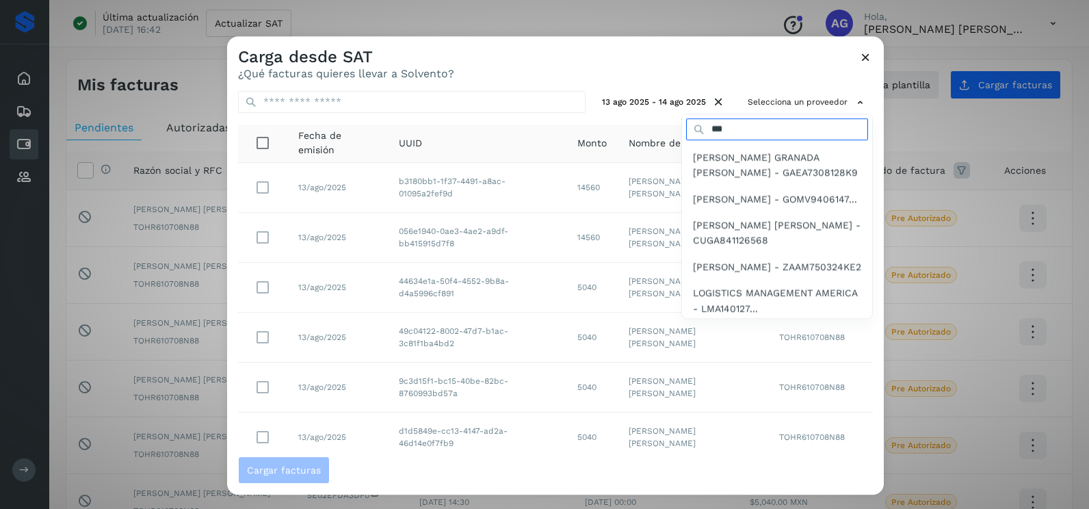
type input "*********"
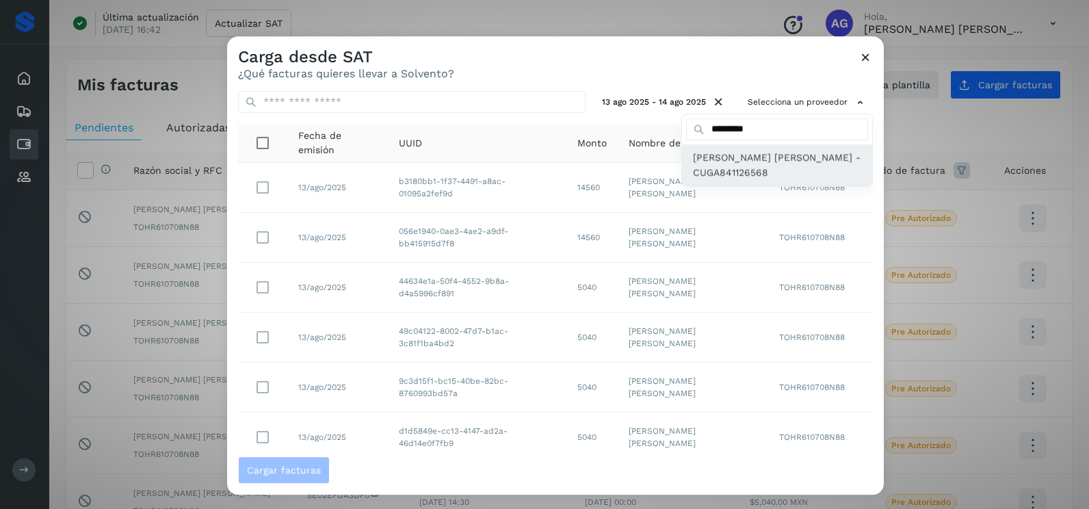
click at [755, 158] on span "[PERSON_NAME] [PERSON_NAME] - CUGA841126568" at bounding box center [777, 165] width 168 height 31
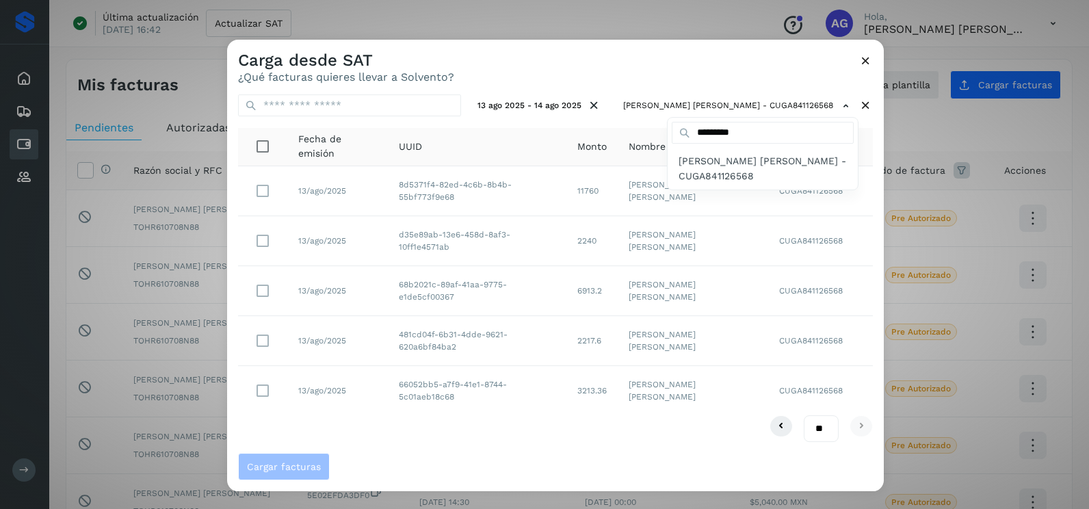
click at [615, 64] on div at bounding box center [771, 294] width 1089 height 509
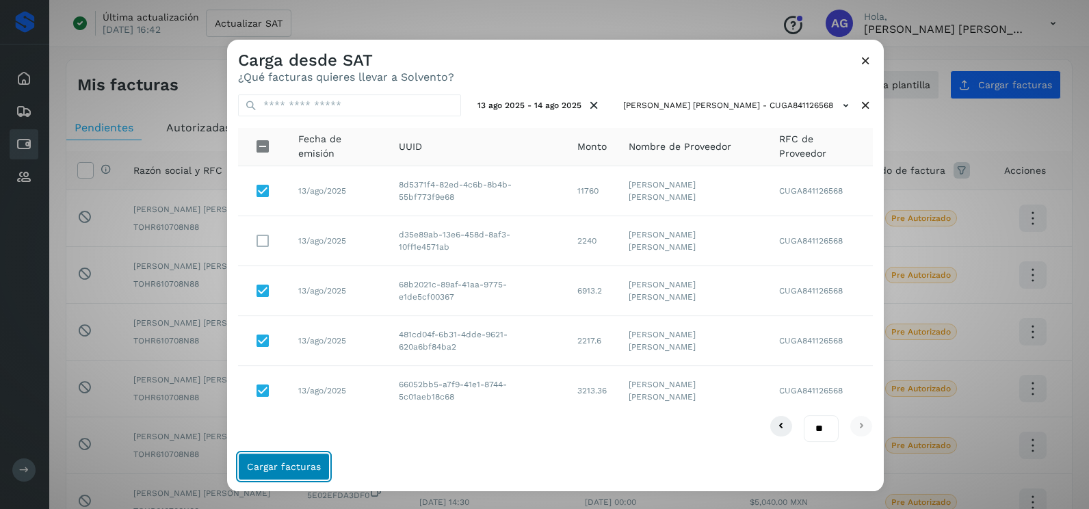
click at [298, 472] on button "Cargar facturas" at bounding box center [284, 466] width 92 height 27
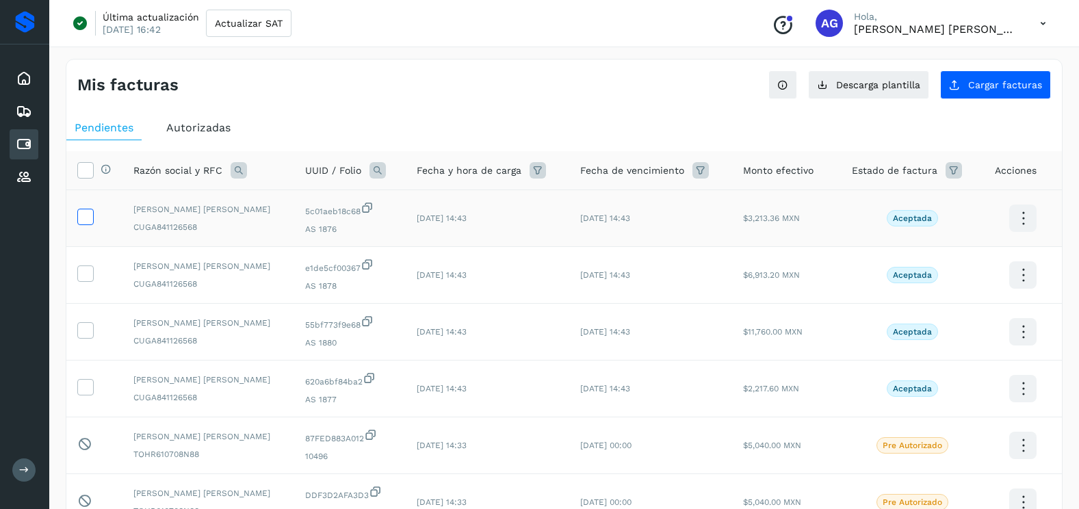
click at [88, 221] on icon at bounding box center [85, 216] width 14 height 14
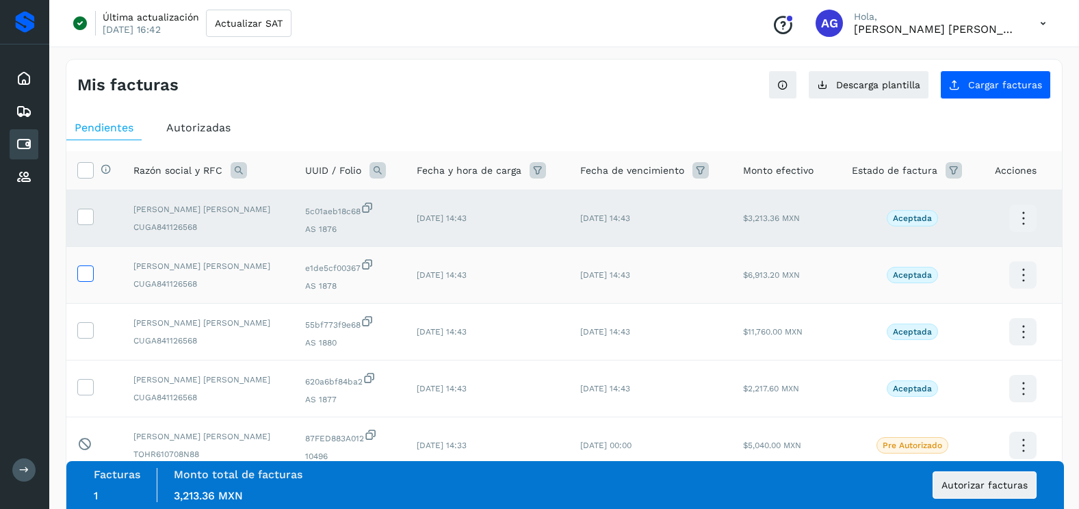
click at [85, 277] on icon at bounding box center [85, 272] width 14 height 14
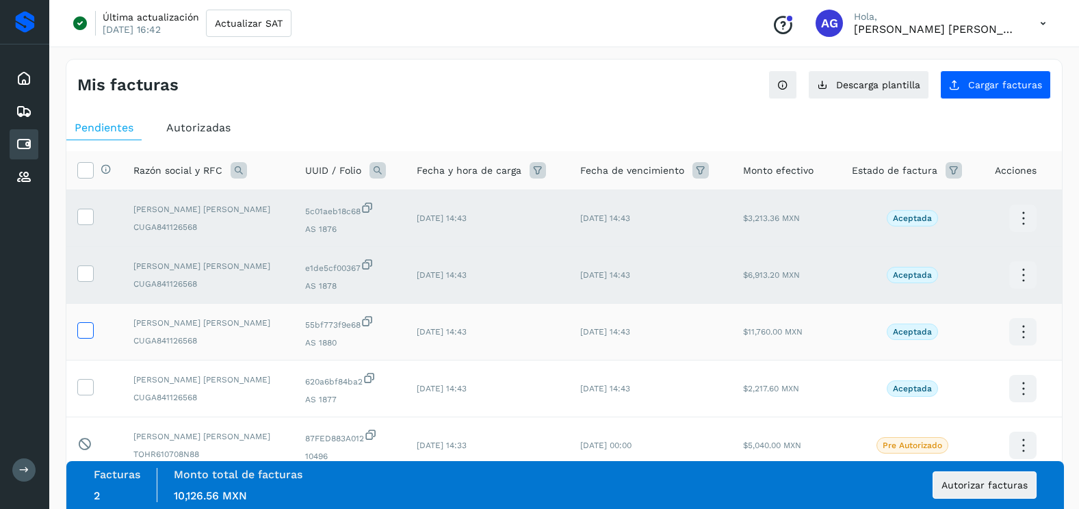
click at [85, 334] on icon at bounding box center [85, 329] width 14 height 14
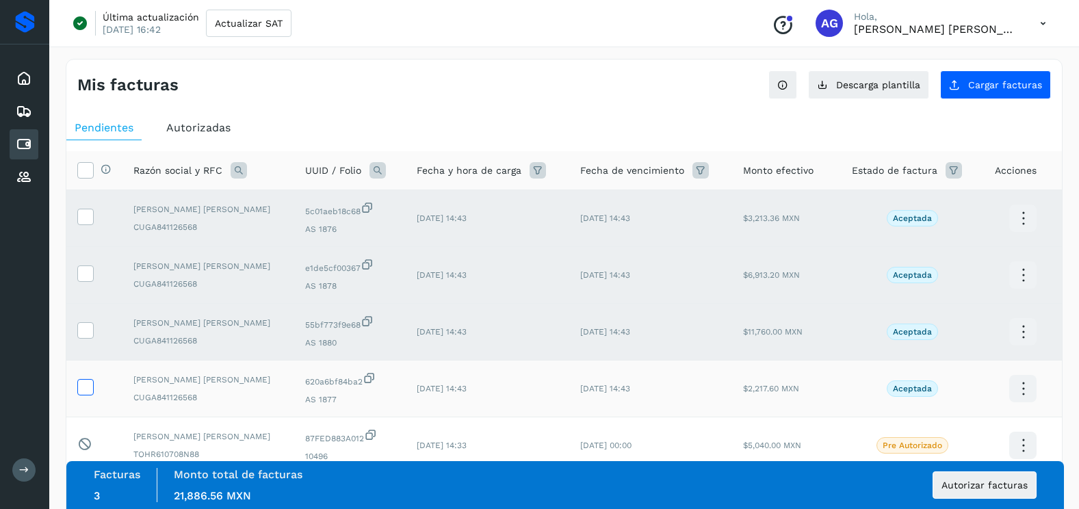
click at [88, 386] on icon at bounding box center [85, 386] width 14 height 14
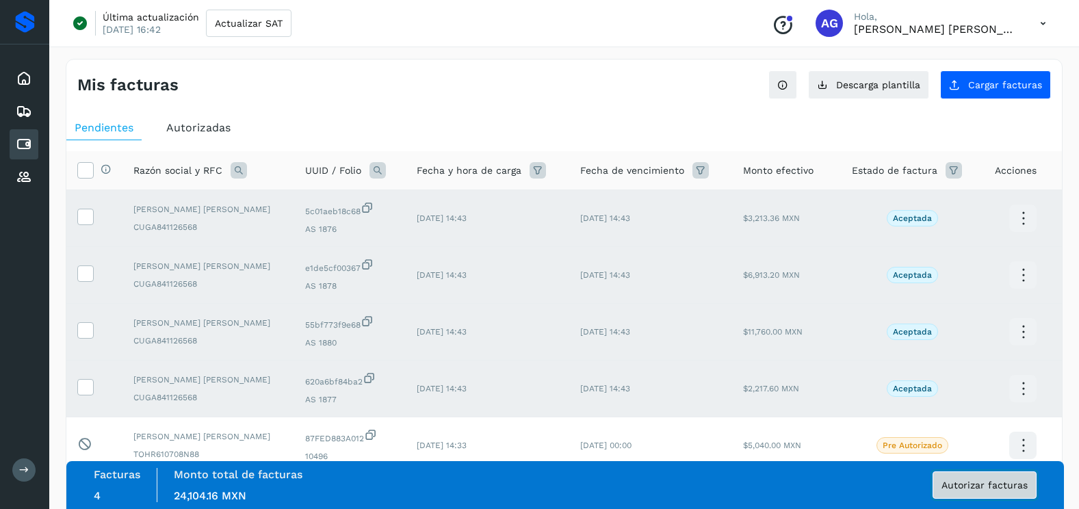
click at [971, 486] on span "Autorizar facturas" at bounding box center [984, 485] width 86 height 10
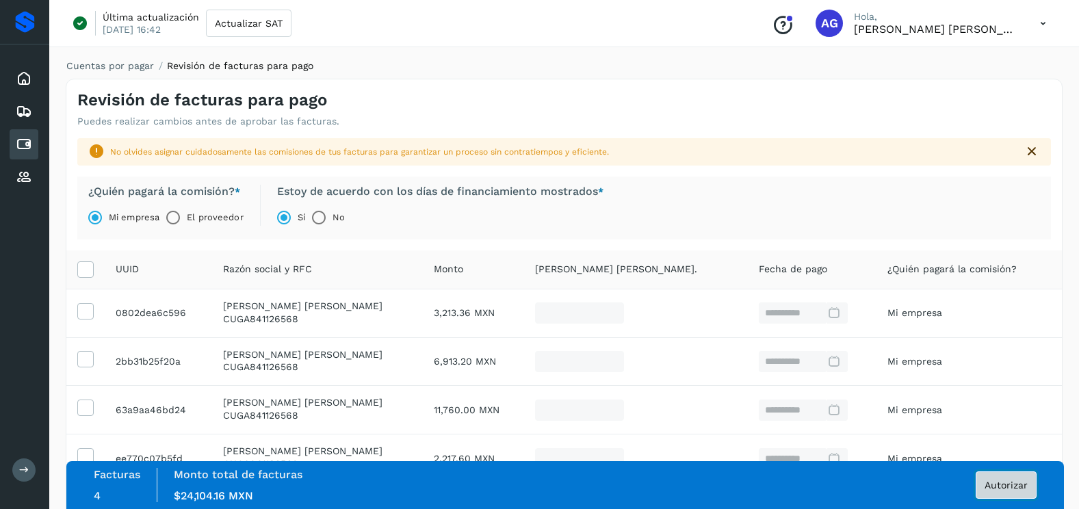
click at [986, 488] on span "Autorizar" at bounding box center [1005, 485] width 43 height 10
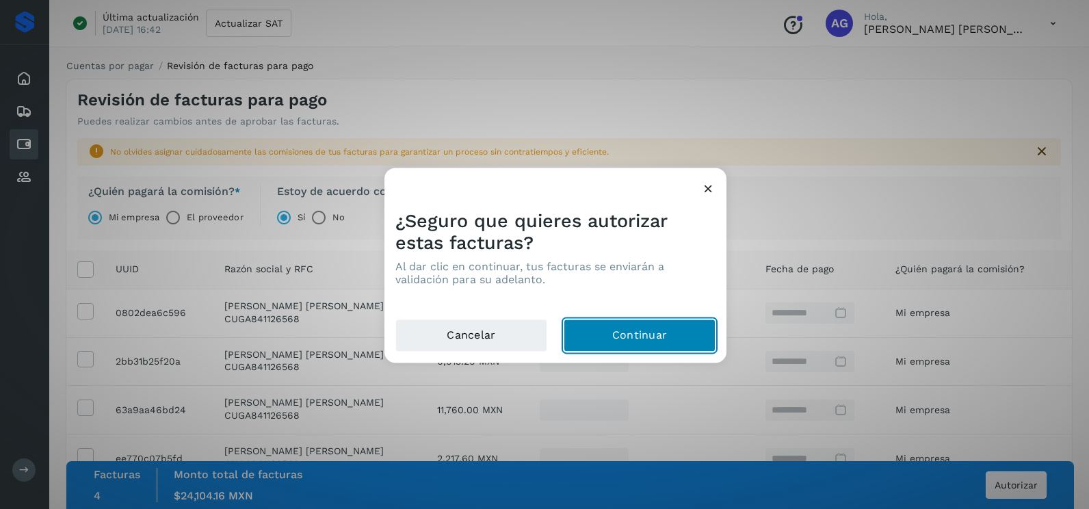
click at [675, 336] on button "Continuar" at bounding box center [640, 335] width 152 height 33
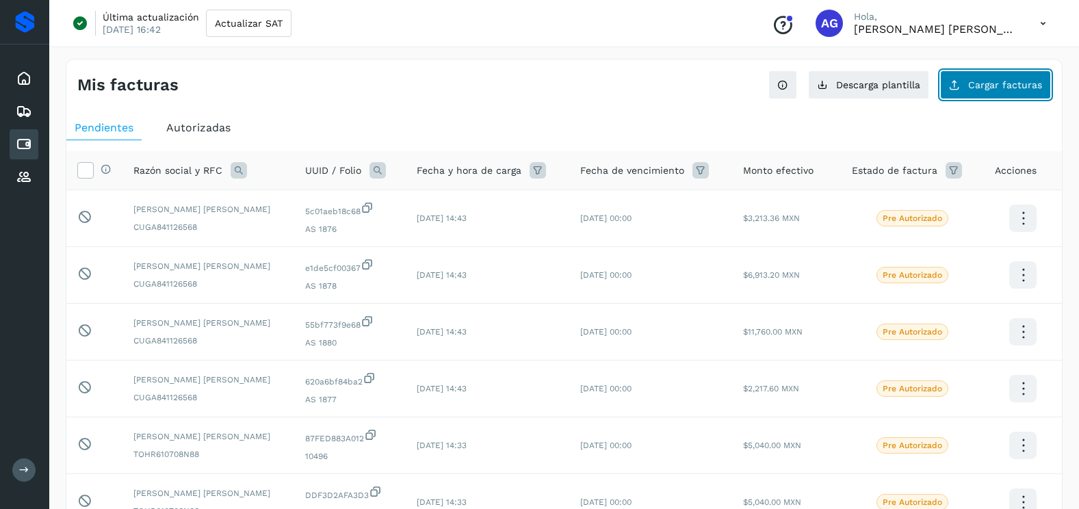
click at [1029, 85] on span "Cargar facturas" at bounding box center [1005, 85] width 74 height 10
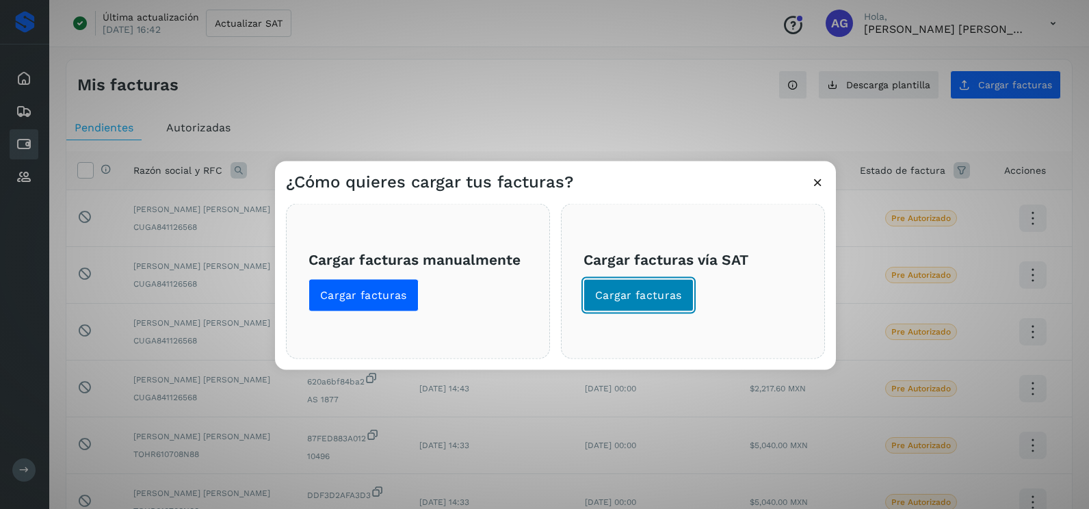
click at [663, 302] on span "Cargar facturas" at bounding box center [638, 295] width 87 height 15
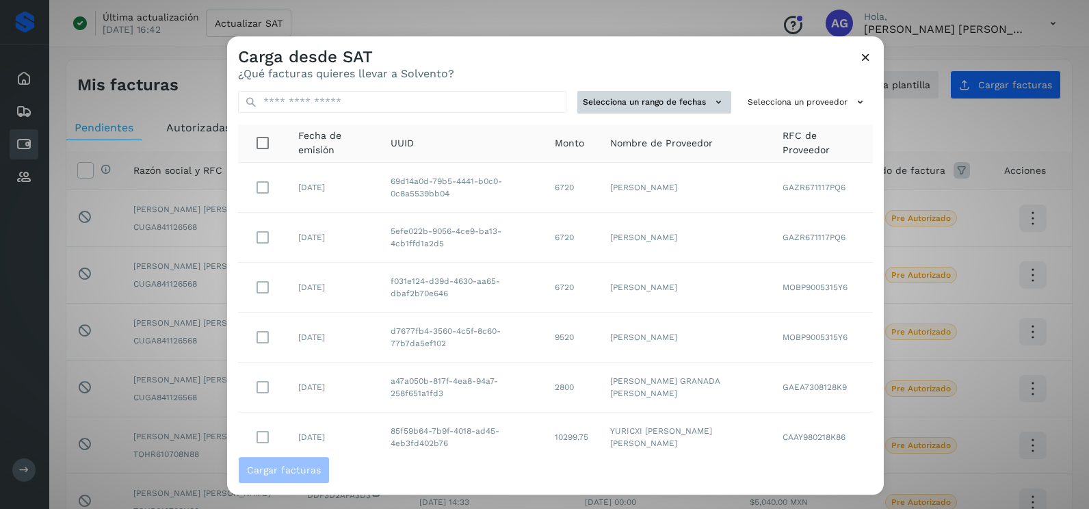
click at [679, 109] on button "Selecciona un rango de fechas" at bounding box center [654, 102] width 154 height 23
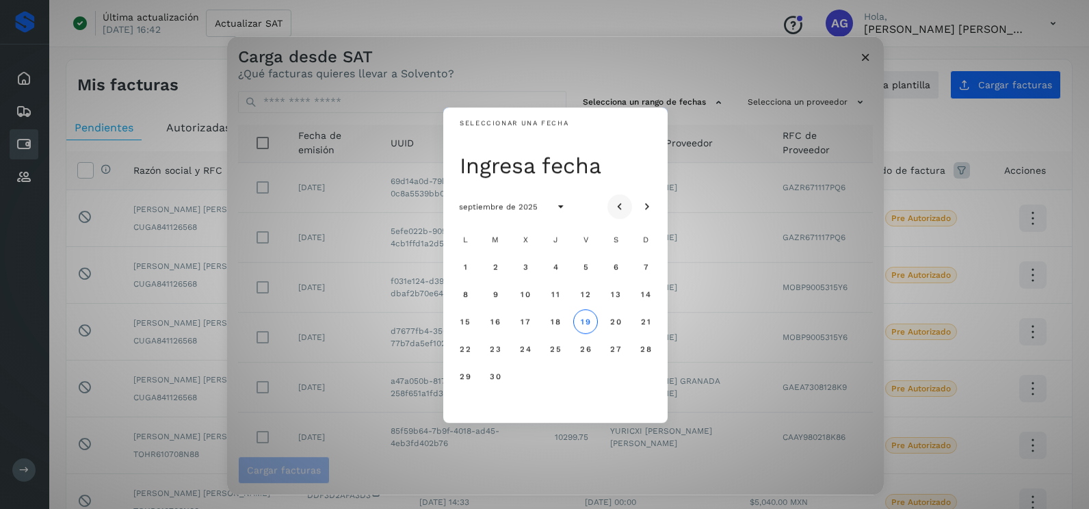
click at [614, 203] on icon "Mes anterior" at bounding box center [620, 207] width 14 height 14
click at [546, 319] on button "14" at bounding box center [555, 321] width 25 height 25
click at [587, 319] on span "15" at bounding box center [585, 322] width 10 height 10
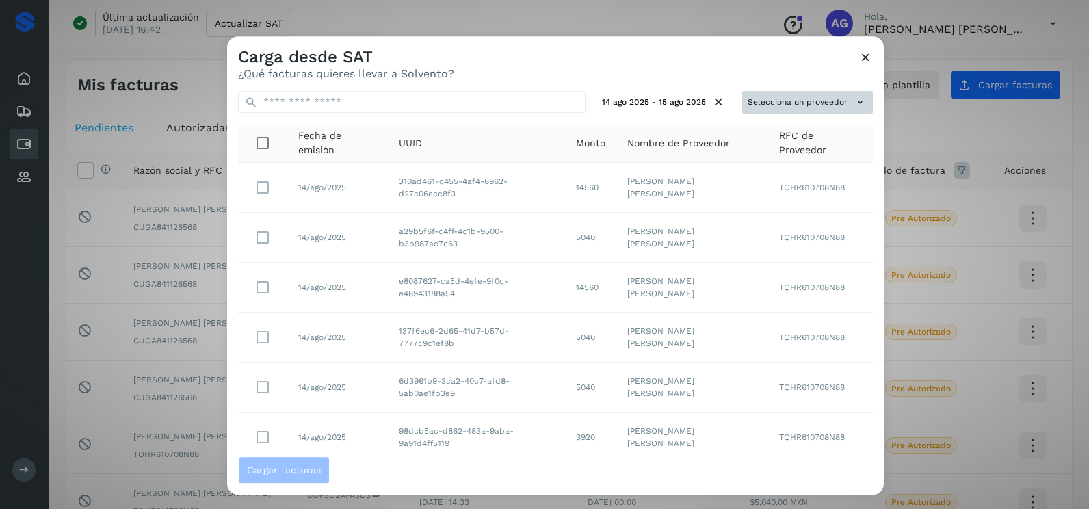
click at [833, 98] on button "Selecciona un proveedor" at bounding box center [807, 102] width 131 height 23
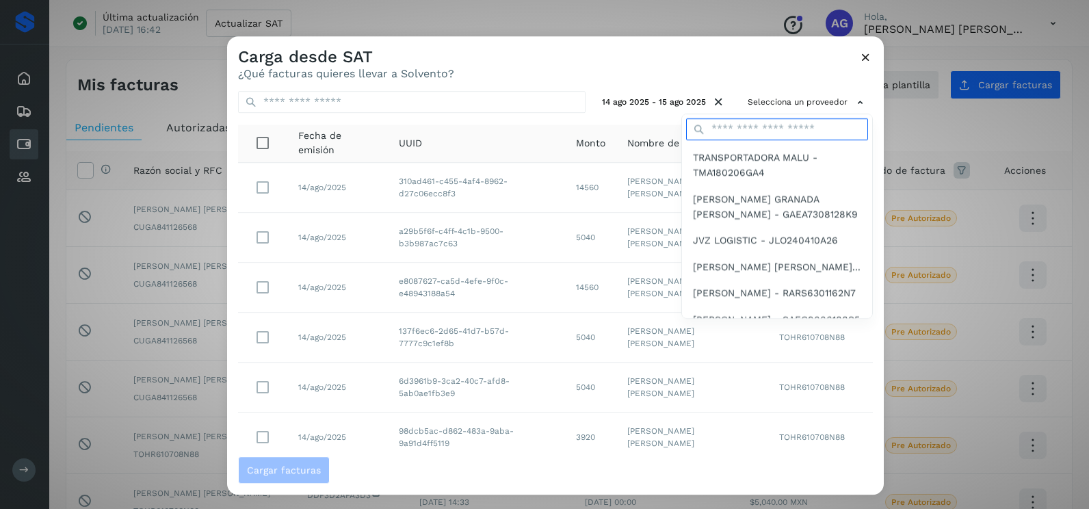
click at [763, 131] on input "text" at bounding box center [777, 129] width 182 height 22
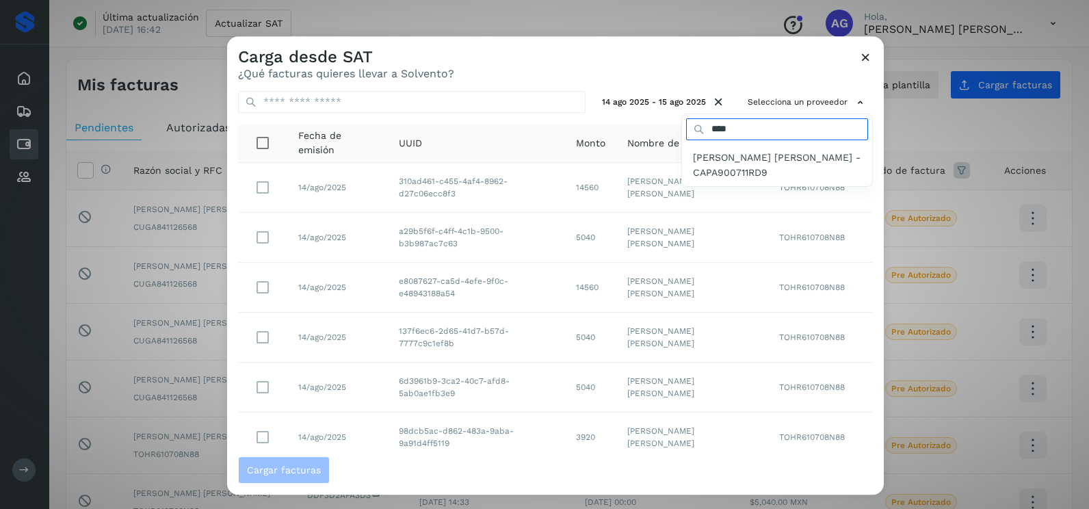
type input "****"
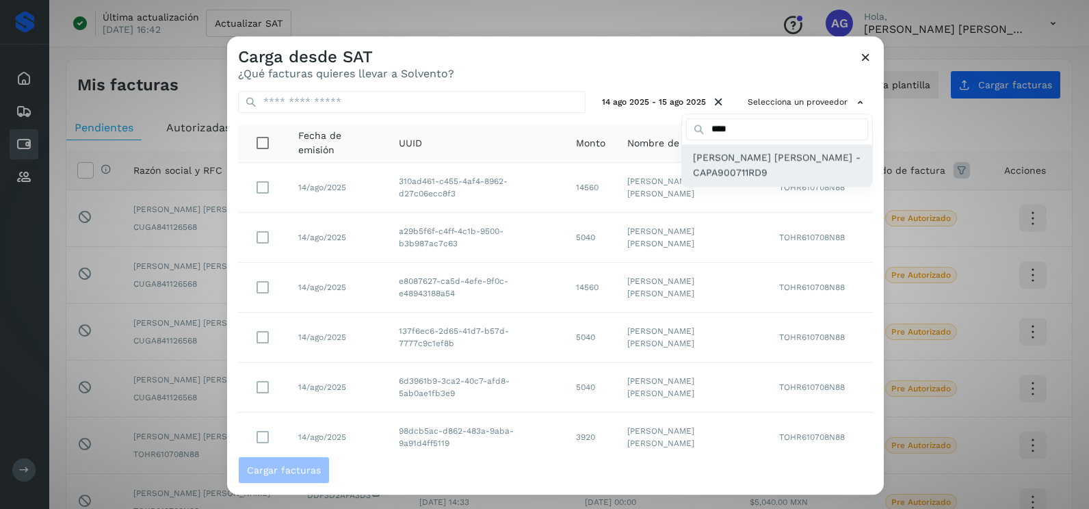
click at [748, 169] on span "[PERSON_NAME] [PERSON_NAME] - CAPA900711RD9" at bounding box center [777, 165] width 168 height 31
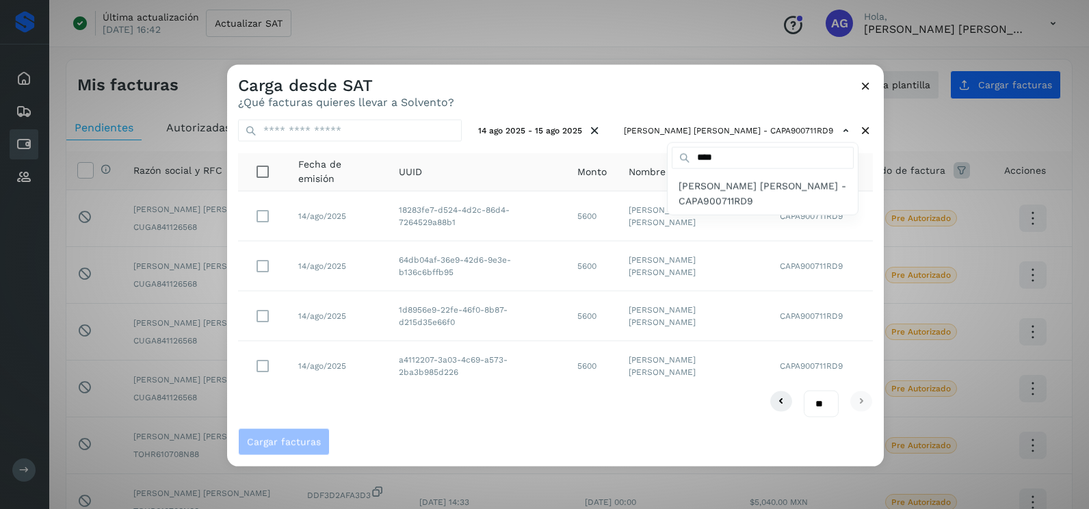
click at [380, 395] on div at bounding box center [771, 319] width 1089 height 509
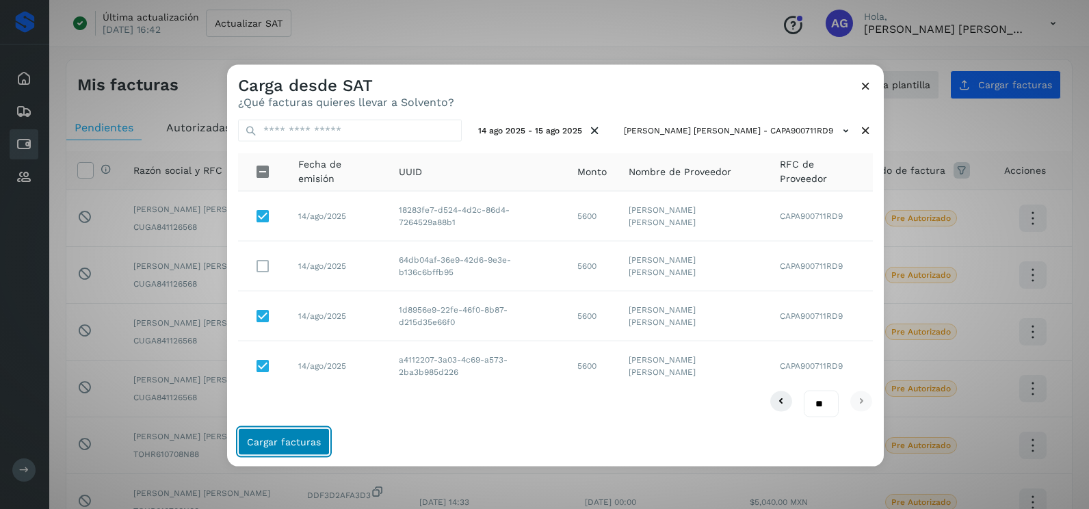
click at [287, 437] on span "Cargar facturas" at bounding box center [284, 441] width 74 height 10
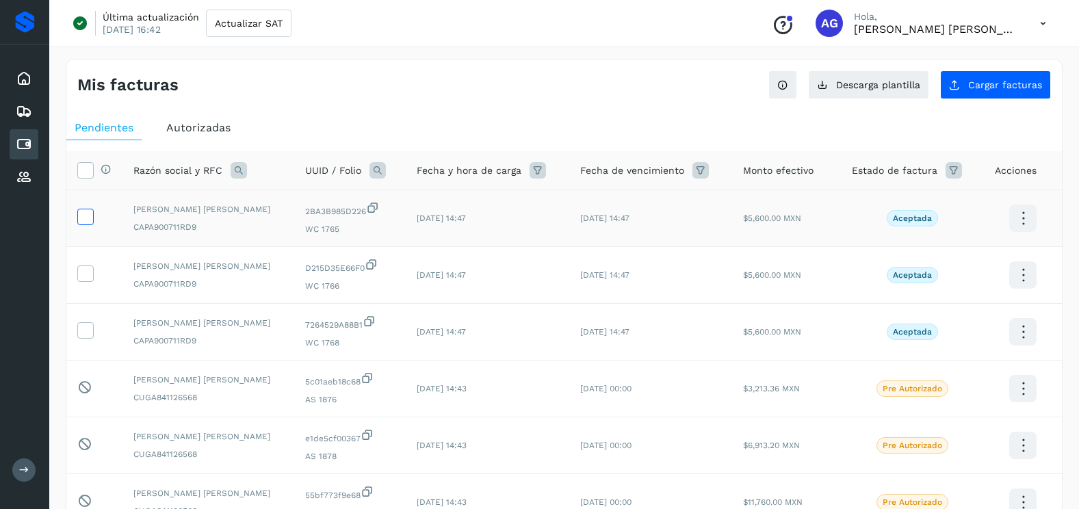
click at [79, 217] on icon at bounding box center [85, 216] width 14 height 14
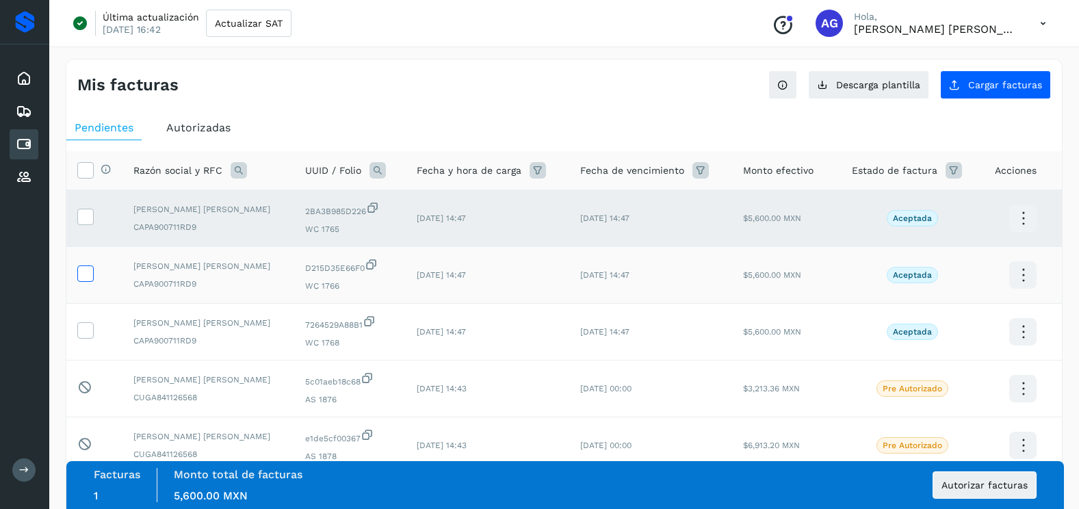
click at [83, 265] on icon at bounding box center [85, 272] width 14 height 14
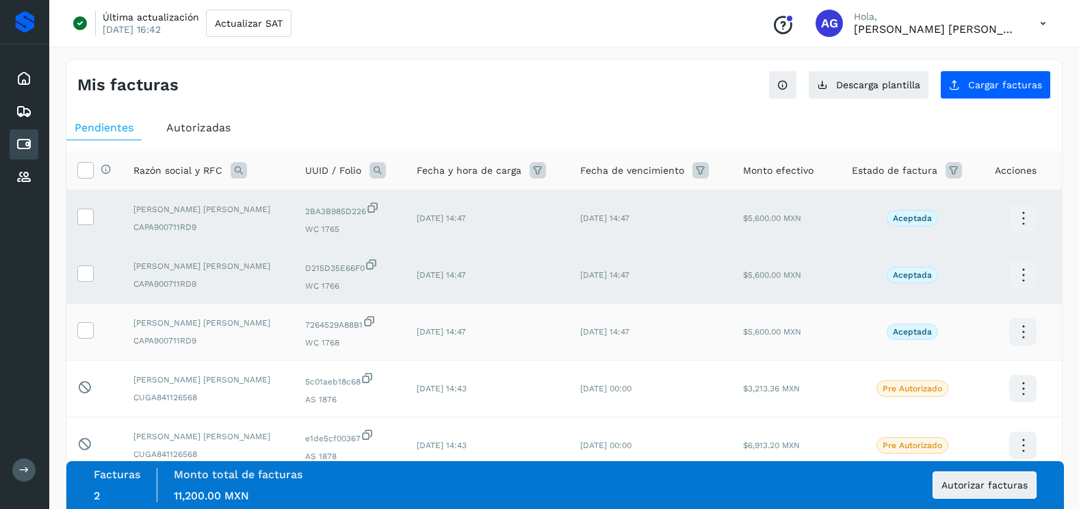
click at [82, 320] on td at bounding box center [94, 332] width 56 height 57
click at [85, 328] on icon at bounding box center [85, 329] width 14 height 14
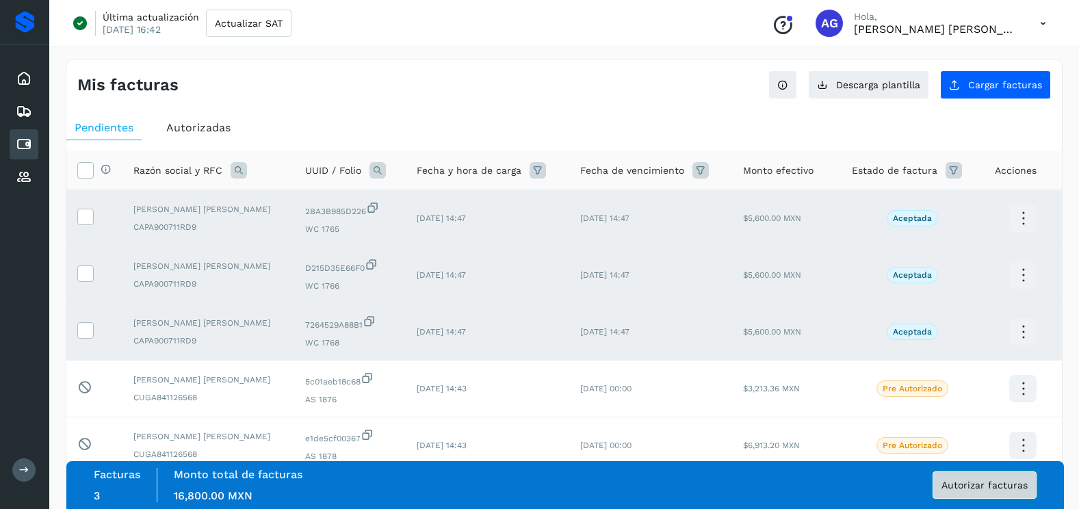
click at [952, 488] on span "Autorizar facturas" at bounding box center [984, 485] width 86 height 10
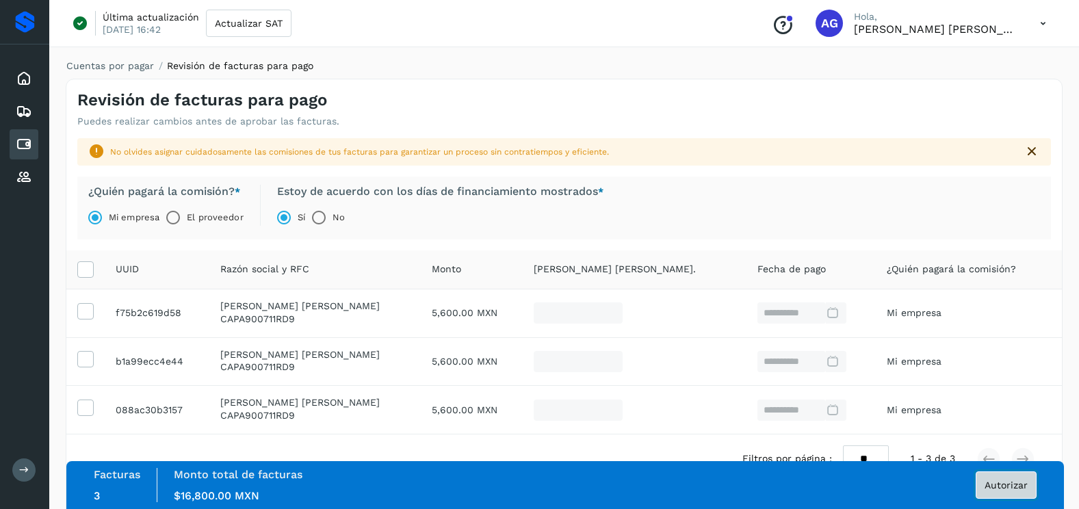
click at [1009, 481] on span "Autorizar" at bounding box center [1005, 485] width 43 height 10
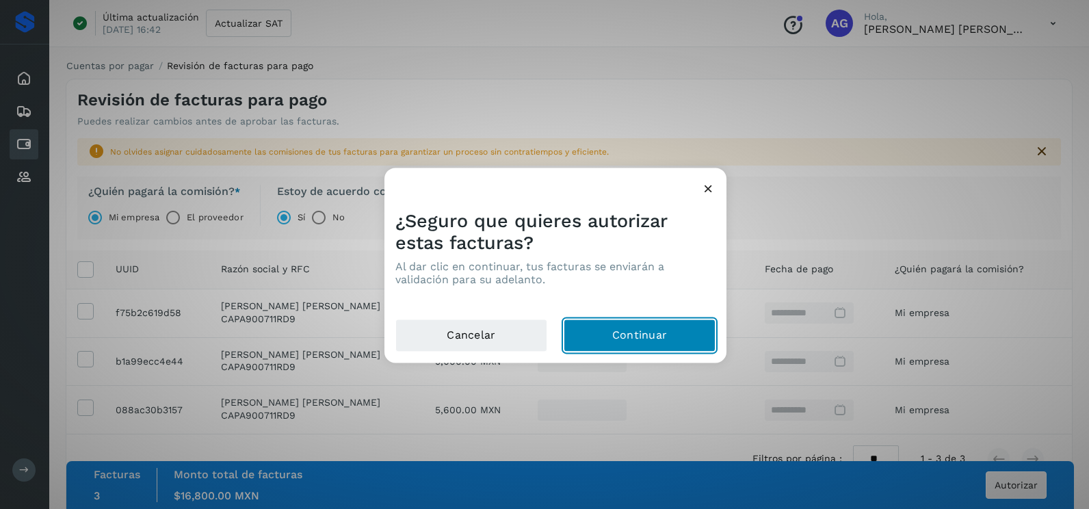
click at [585, 340] on button "Continuar" at bounding box center [640, 335] width 152 height 33
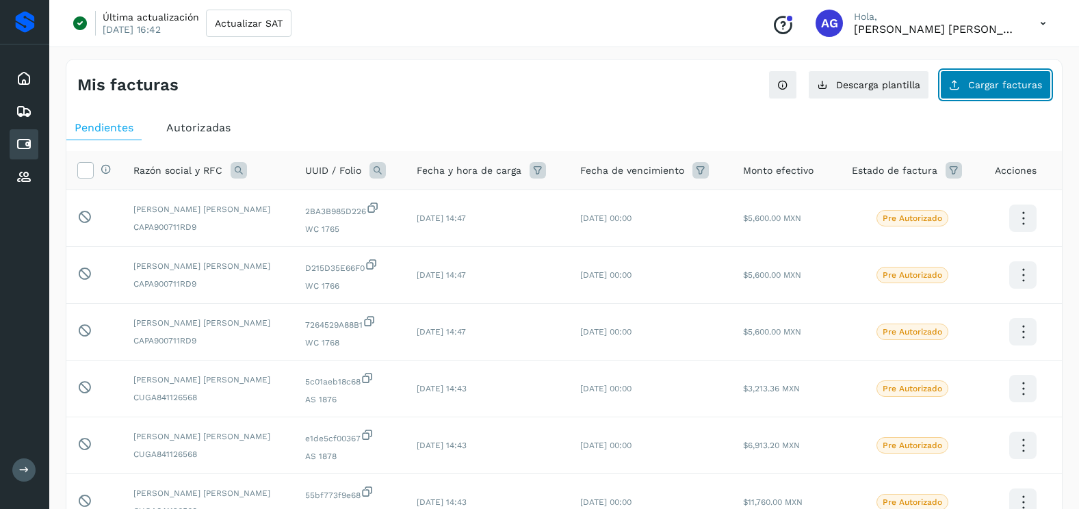
click at [970, 85] on span "Cargar facturas" at bounding box center [1005, 85] width 74 height 10
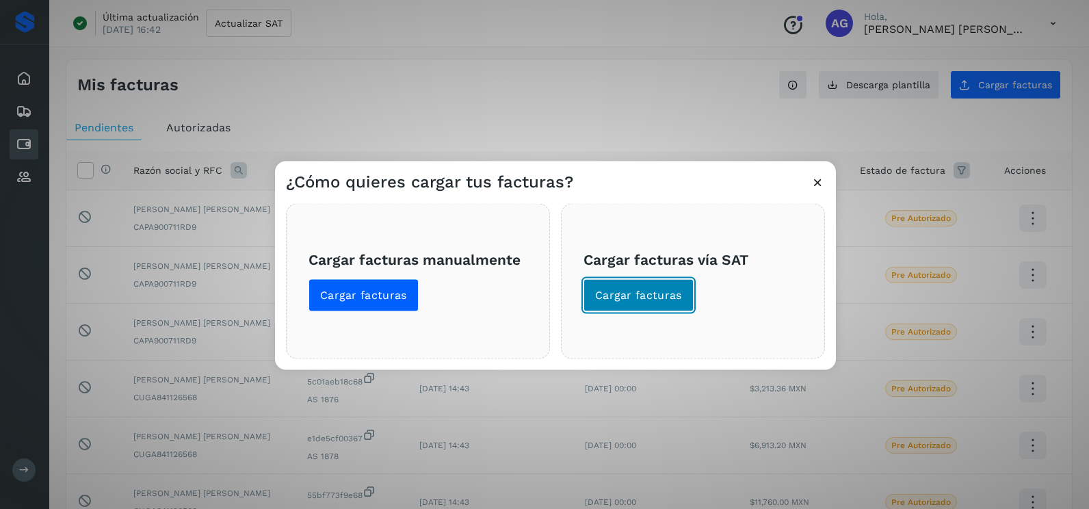
click at [670, 297] on span "Cargar facturas" at bounding box center [638, 295] width 87 height 15
